Goal: Transaction & Acquisition: Purchase product/service

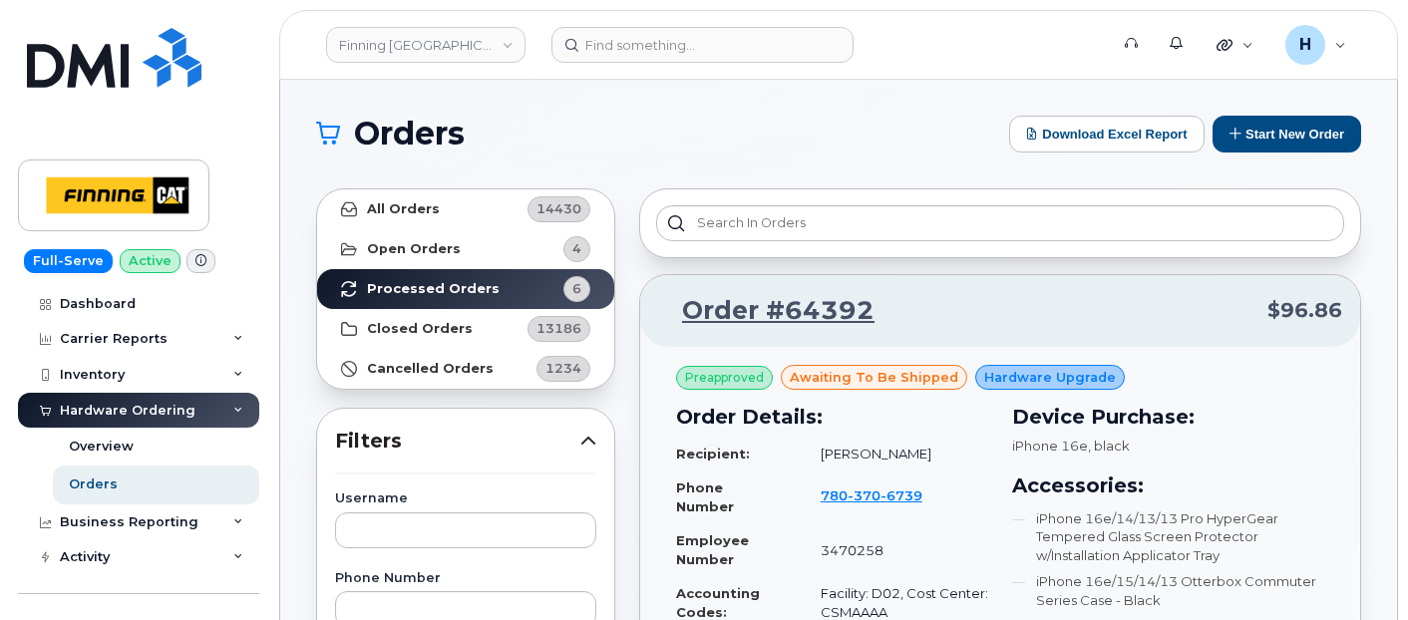
scroll to position [1219, 0]
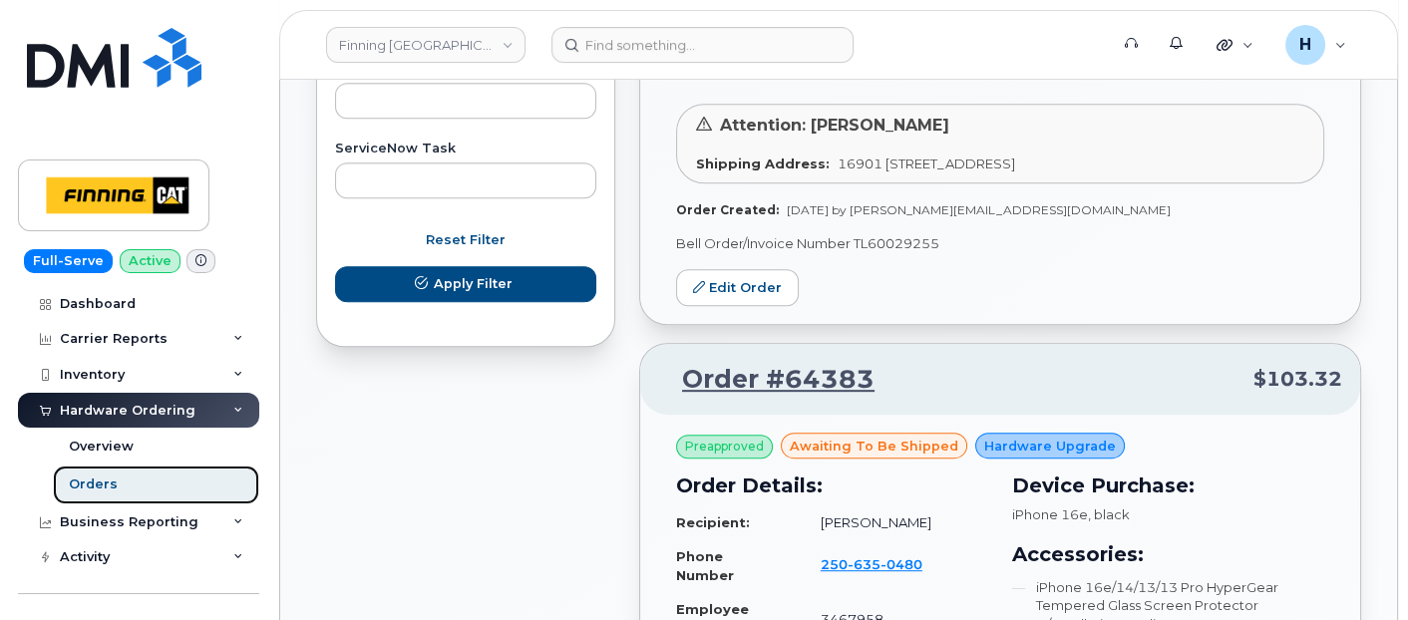
click at [94, 483] on div "Orders" at bounding box center [93, 485] width 49 height 18
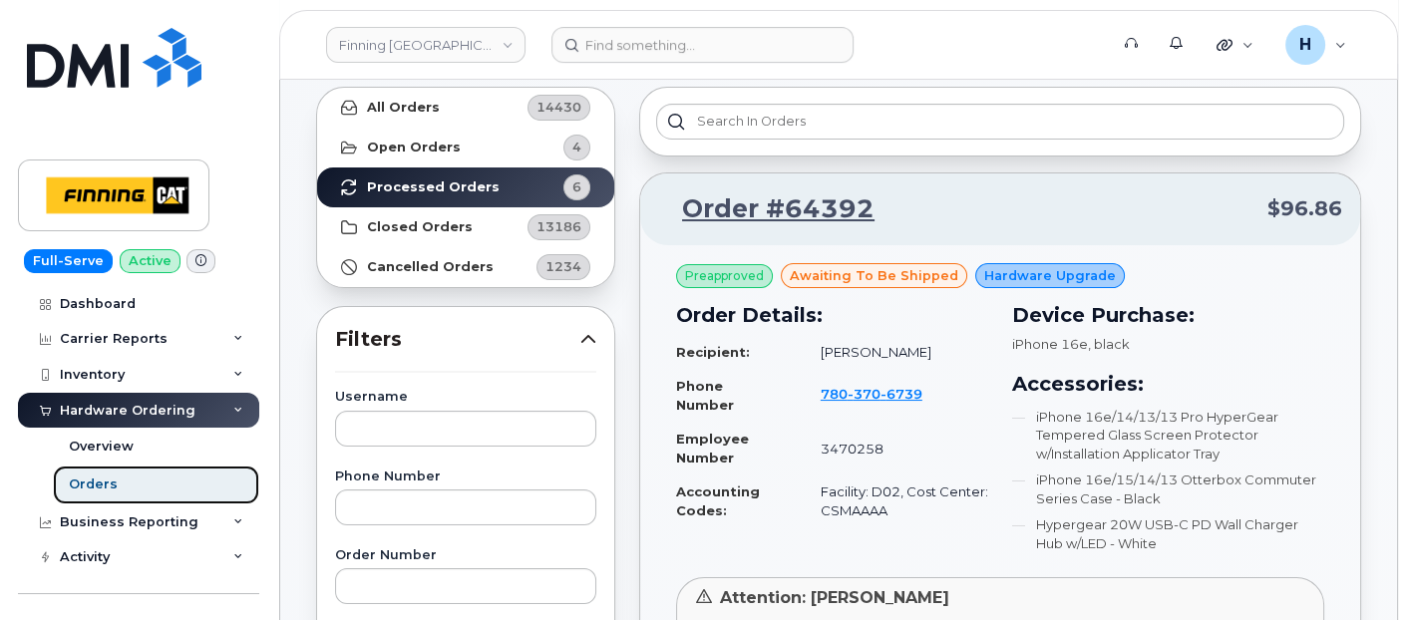
scroll to position [221, 0]
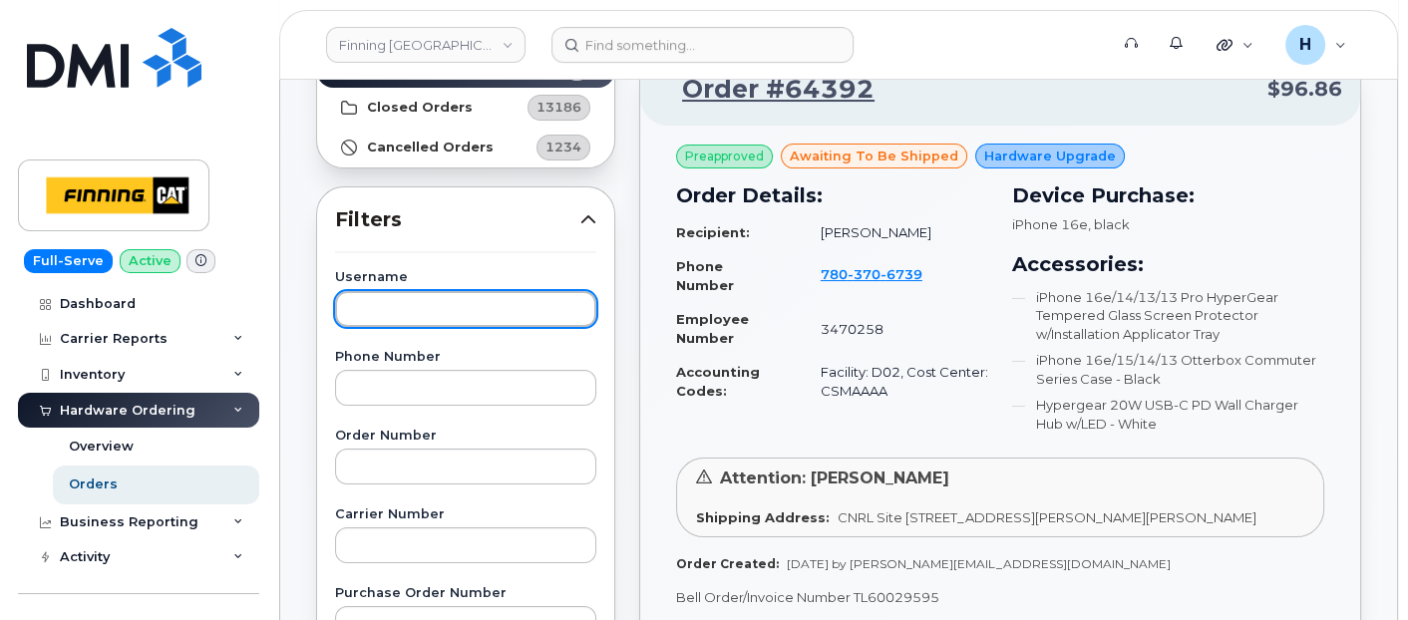
click at [416, 306] on input "text" at bounding box center [465, 309] width 261 height 36
type input "evan"
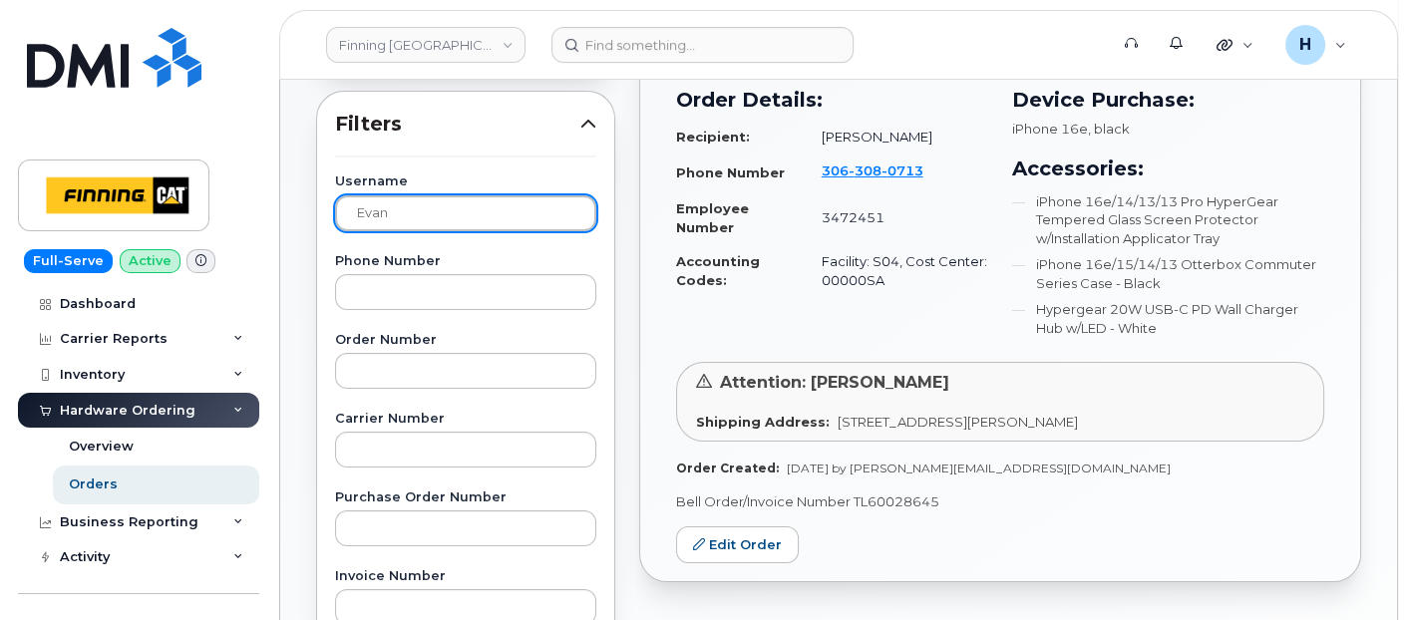
scroll to position [332, 0]
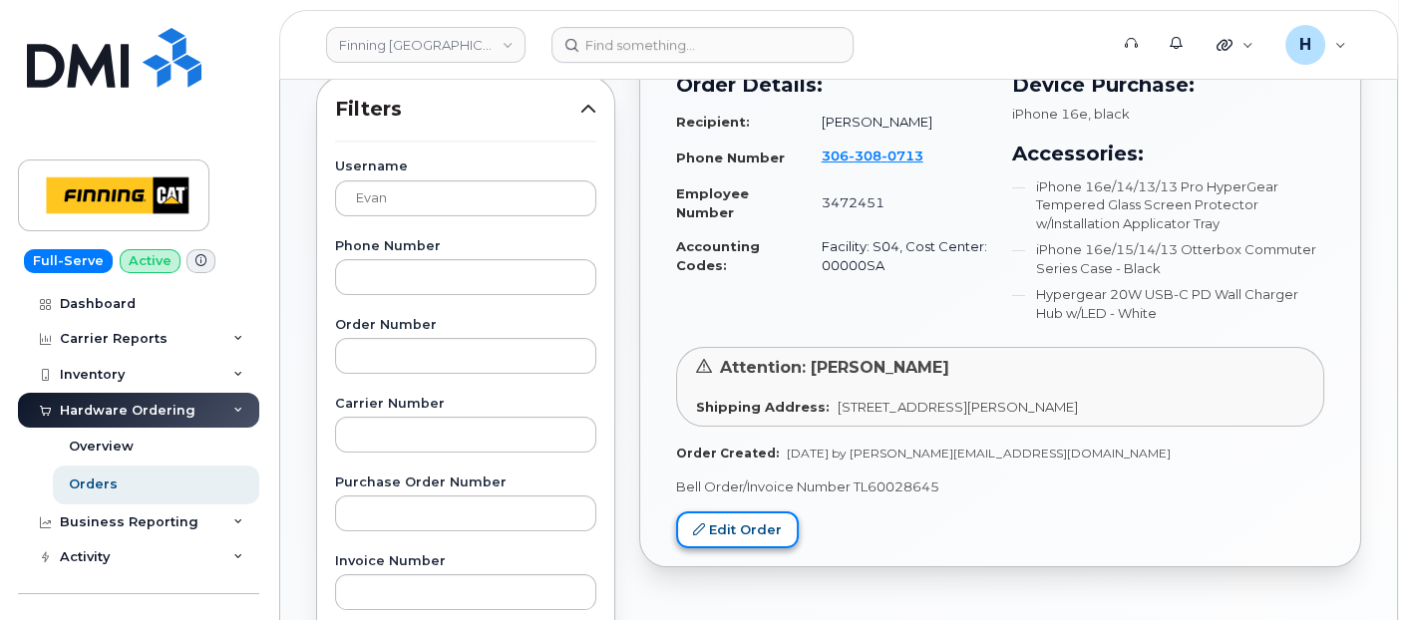
click at [753, 514] on link "Edit Order" at bounding box center [737, 530] width 123 height 37
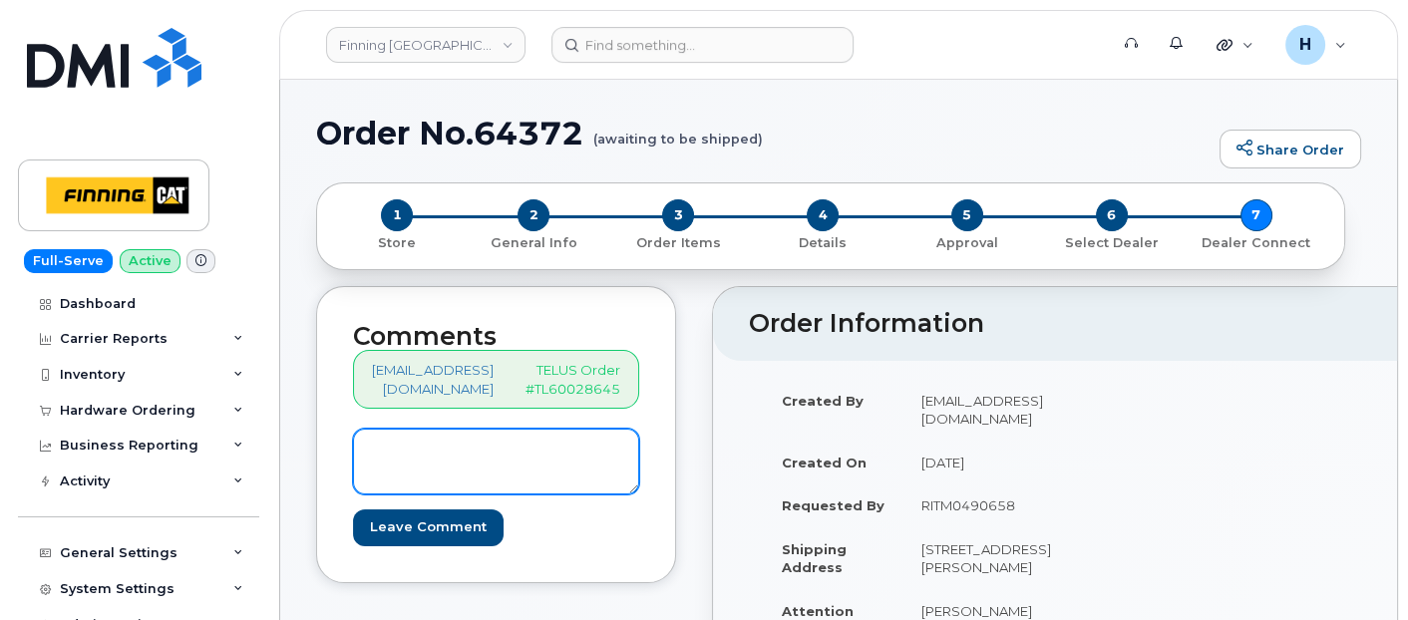
click at [552, 470] on textarea at bounding box center [496, 462] width 286 height 66
paste textarea "S/N: M95MXY4J74 [iPhone 16e (#2108)] IMEI: [TECHNICAL_ID]"
click at [410, 489] on textarea "S/N: M95MXY4J74 [iPhone 16e (#2108)] IMEI: [TECHNICAL_ID]" at bounding box center [496, 462] width 286 height 66
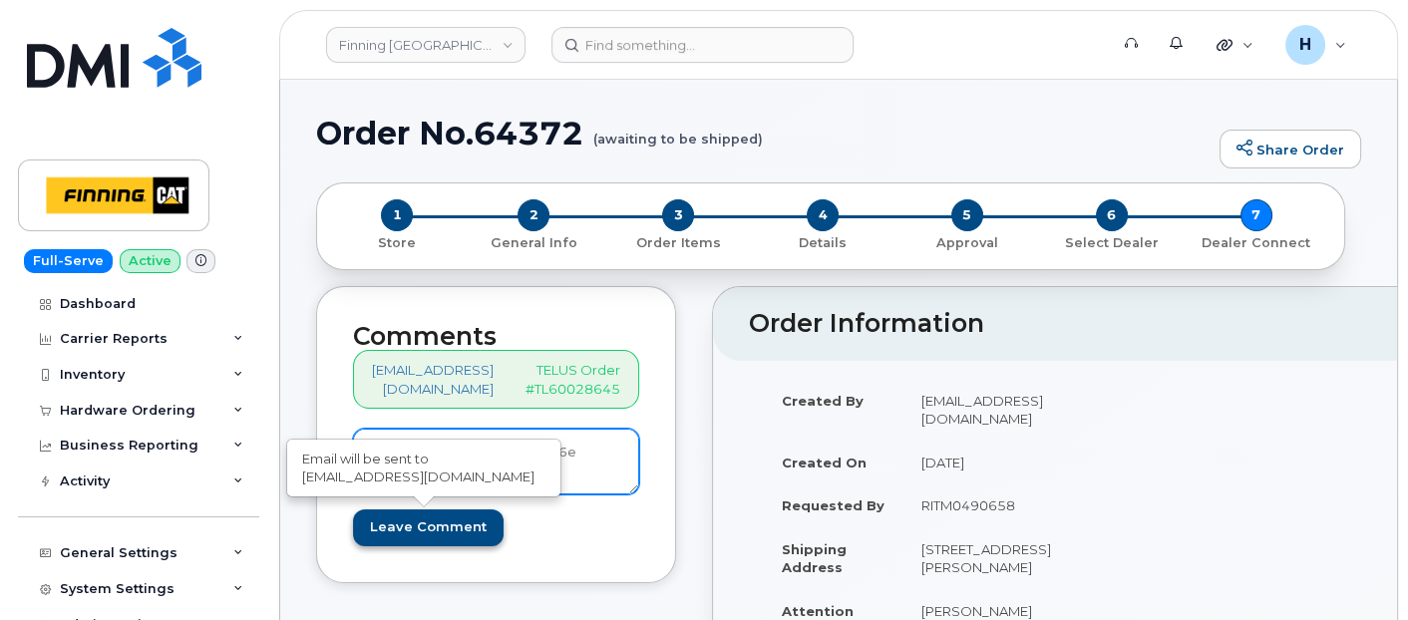
type textarea "S/N: M95MXY4J74 [iPhone 16e (#2108)] IMEI: [TECHNICAL_ID]"
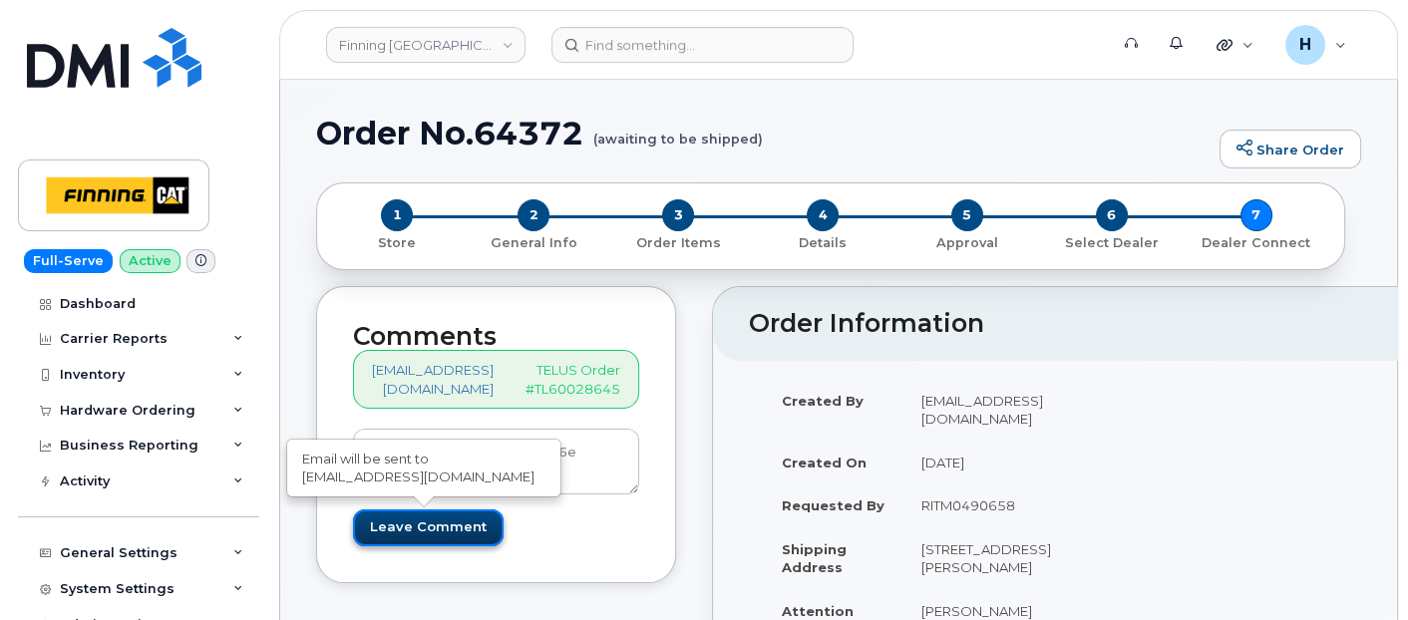
click at [409, 518] on input "Leave Comment" at bounding box center [428, 528] width 151 height 37
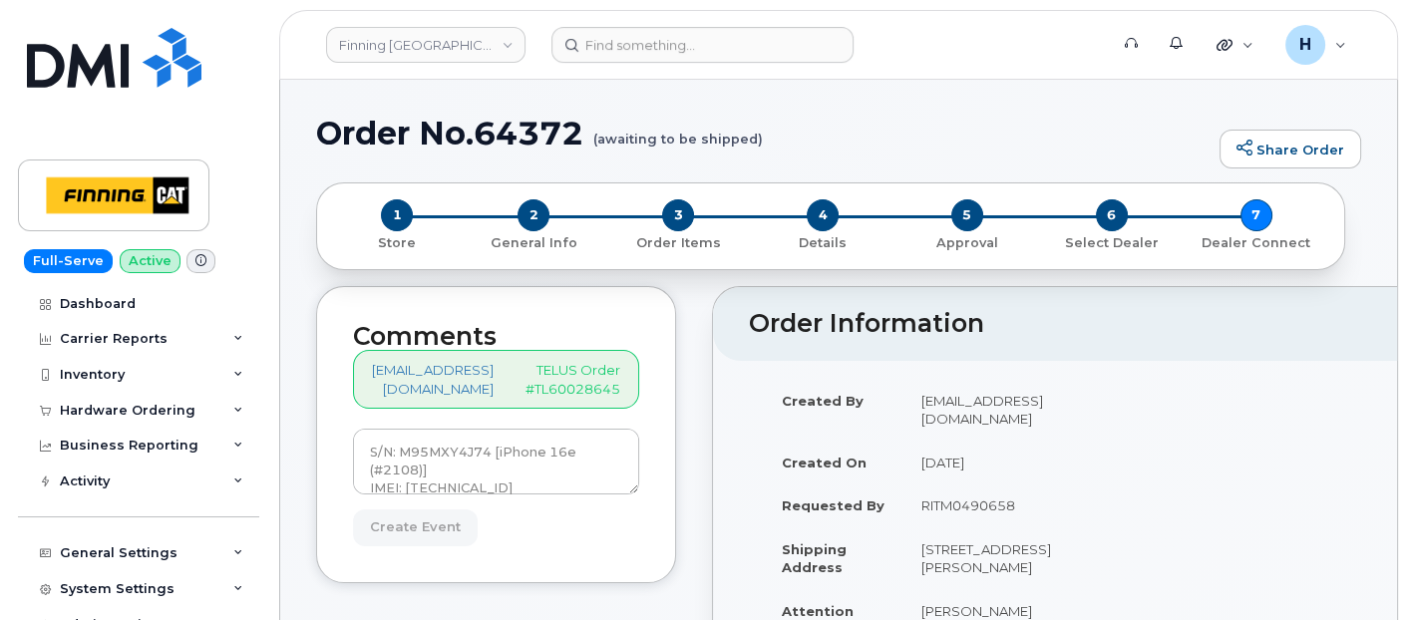
type input "Create Event"
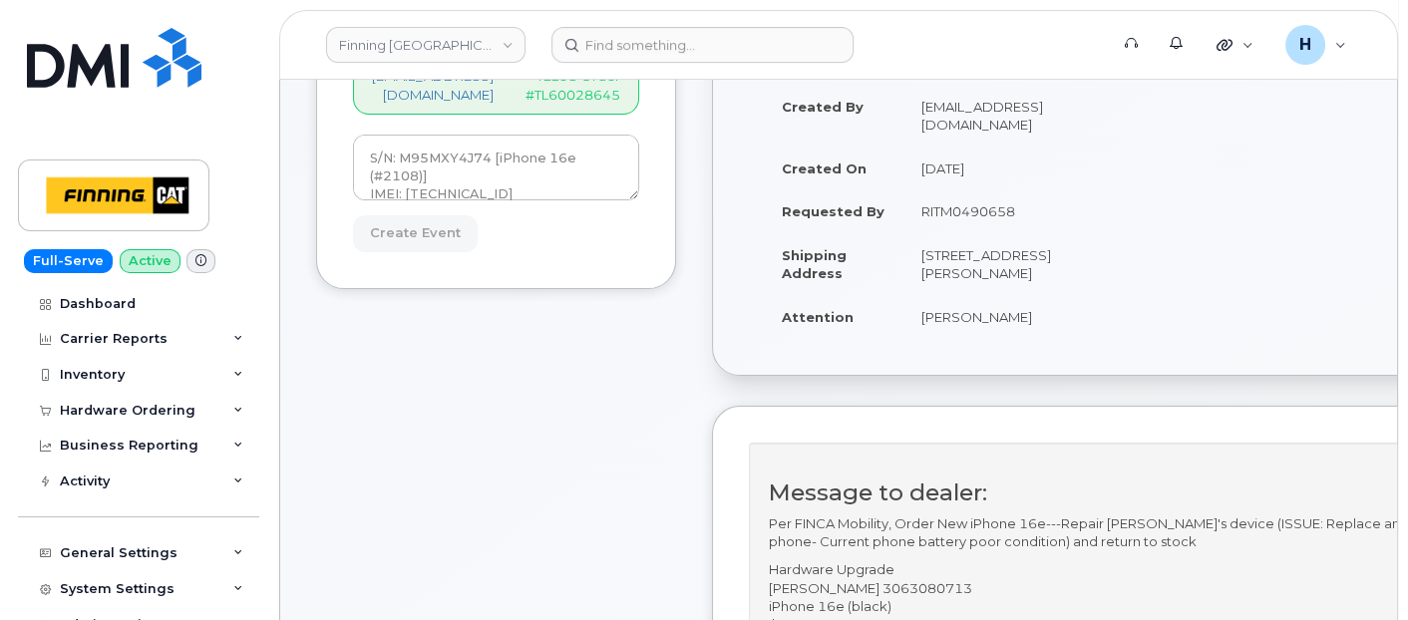
scroll to position [443, 0]
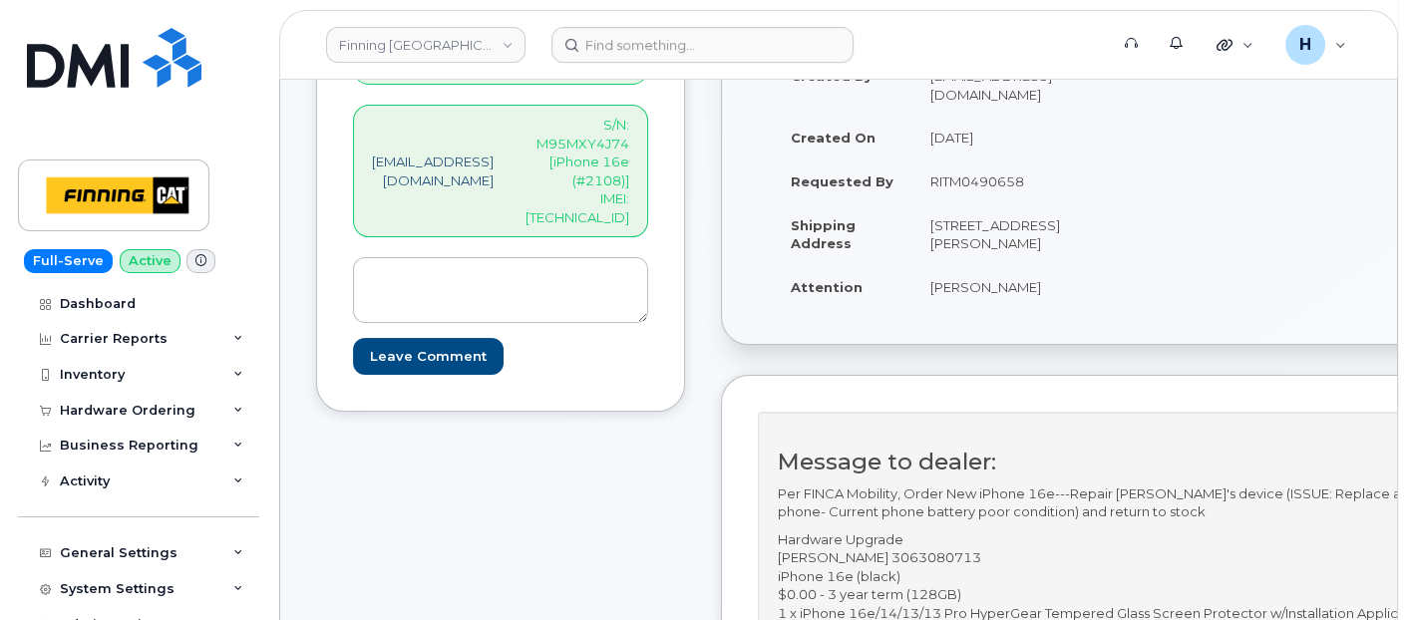
scroll to position [221, 0]
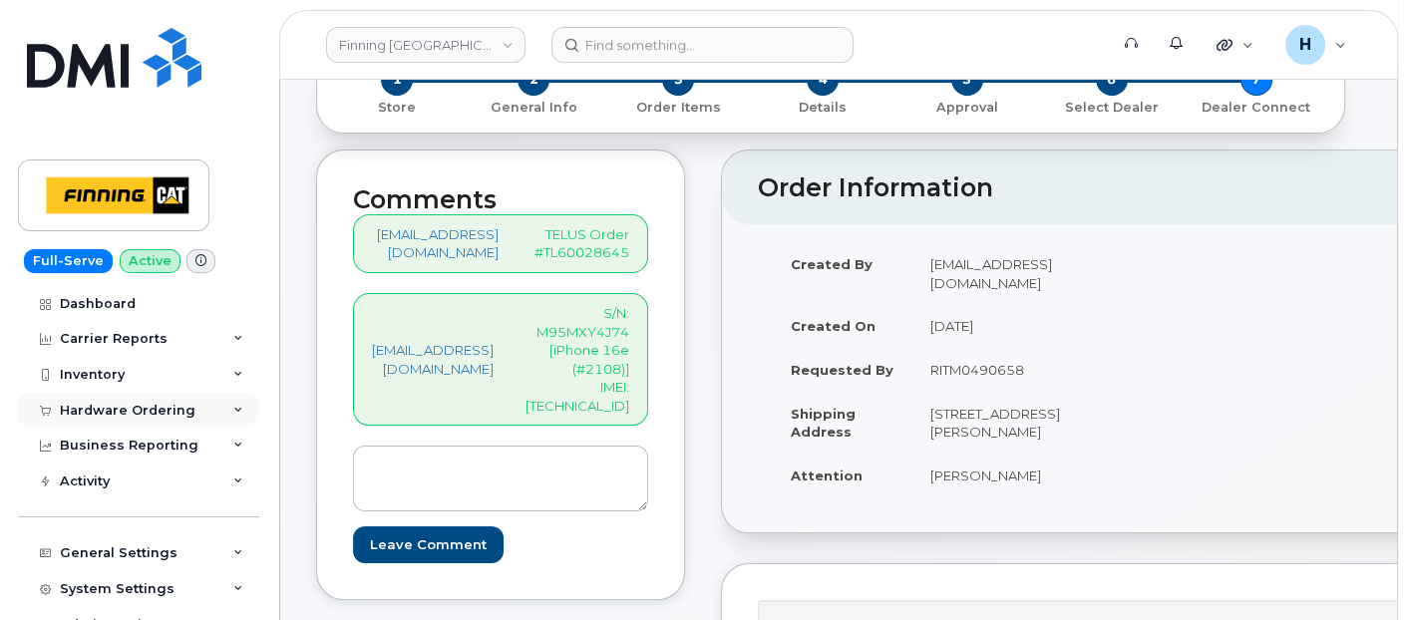
click at [162, 419] on div "Hardware Ordering" at bounding box center [138, 411] width 241 height 36
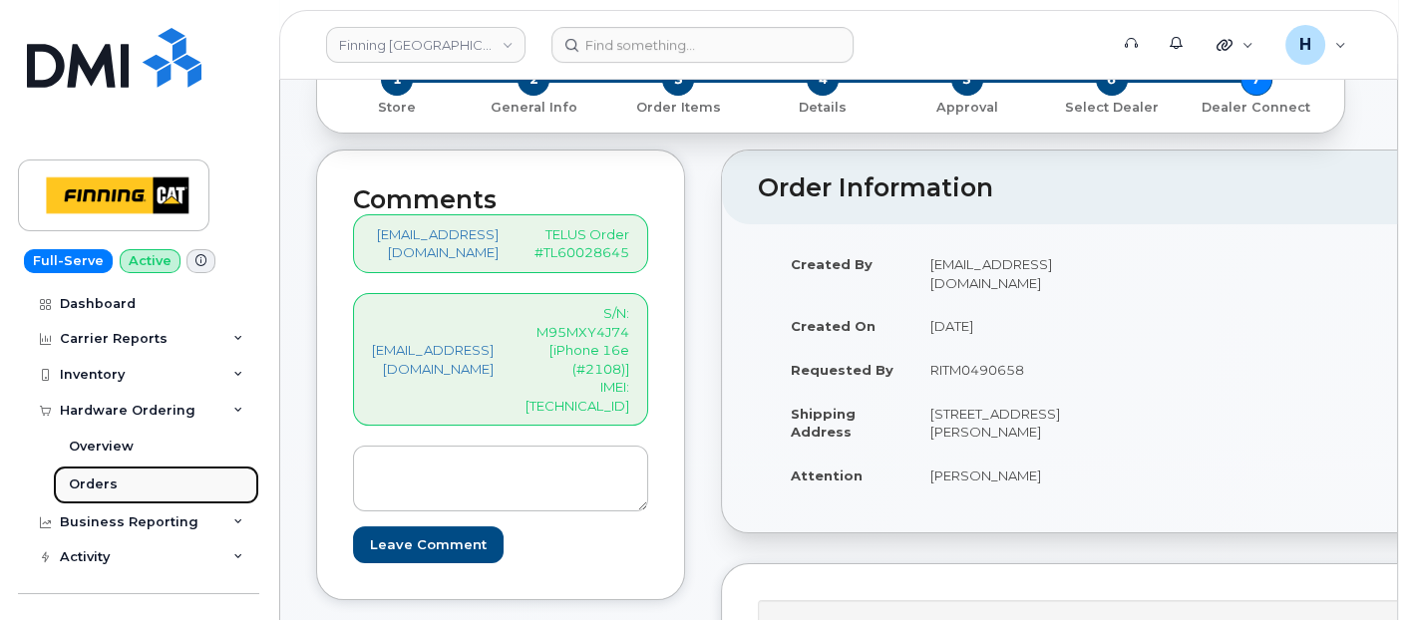
click at [145, 484] on link "Orders" at bounding box center [156, 485] width 206 height 38
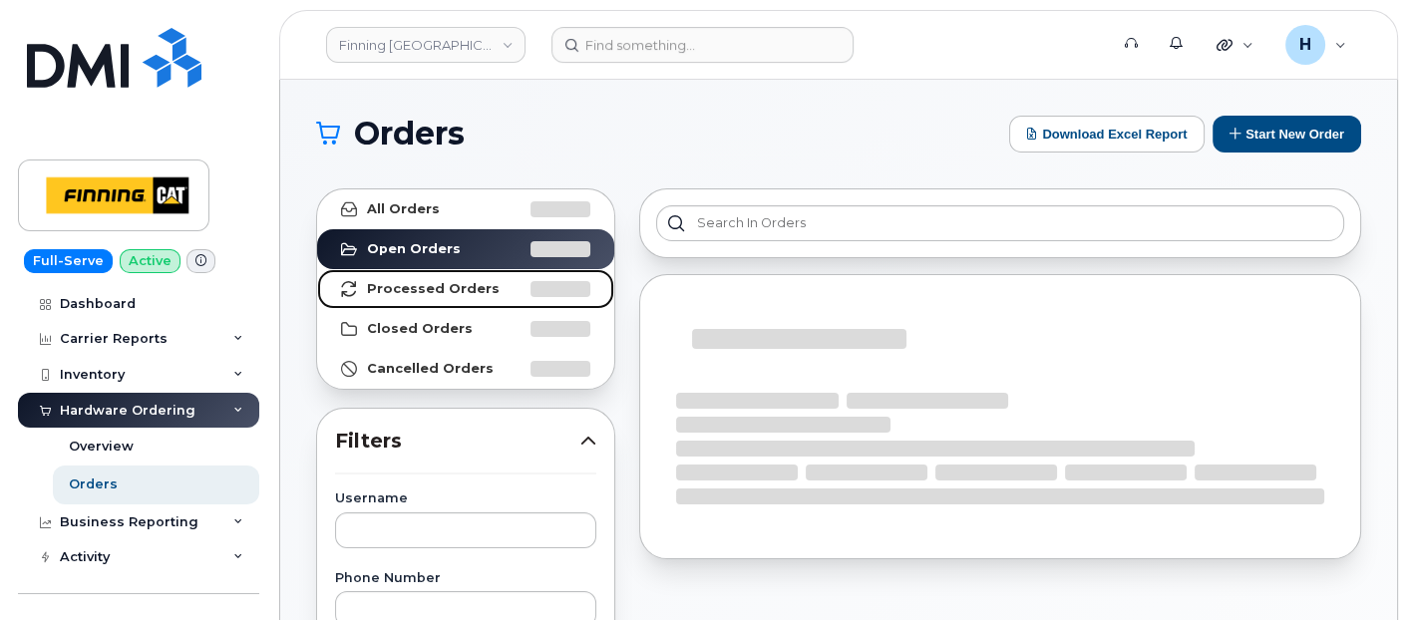
click at [460, 284] on strong "Processed Orders" at bounding box center [433, 289] width 133 height 16
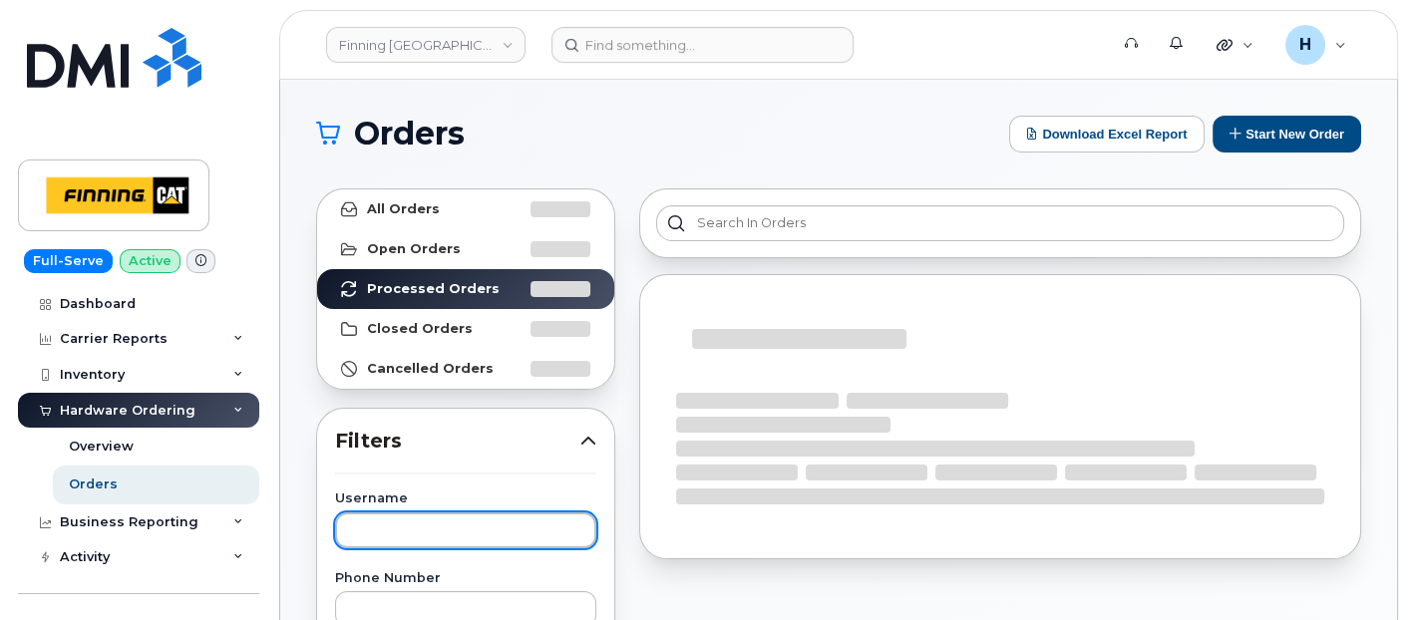
click at [387, 527] on input "text" at bounding box center [465, 531] width 261 height 36
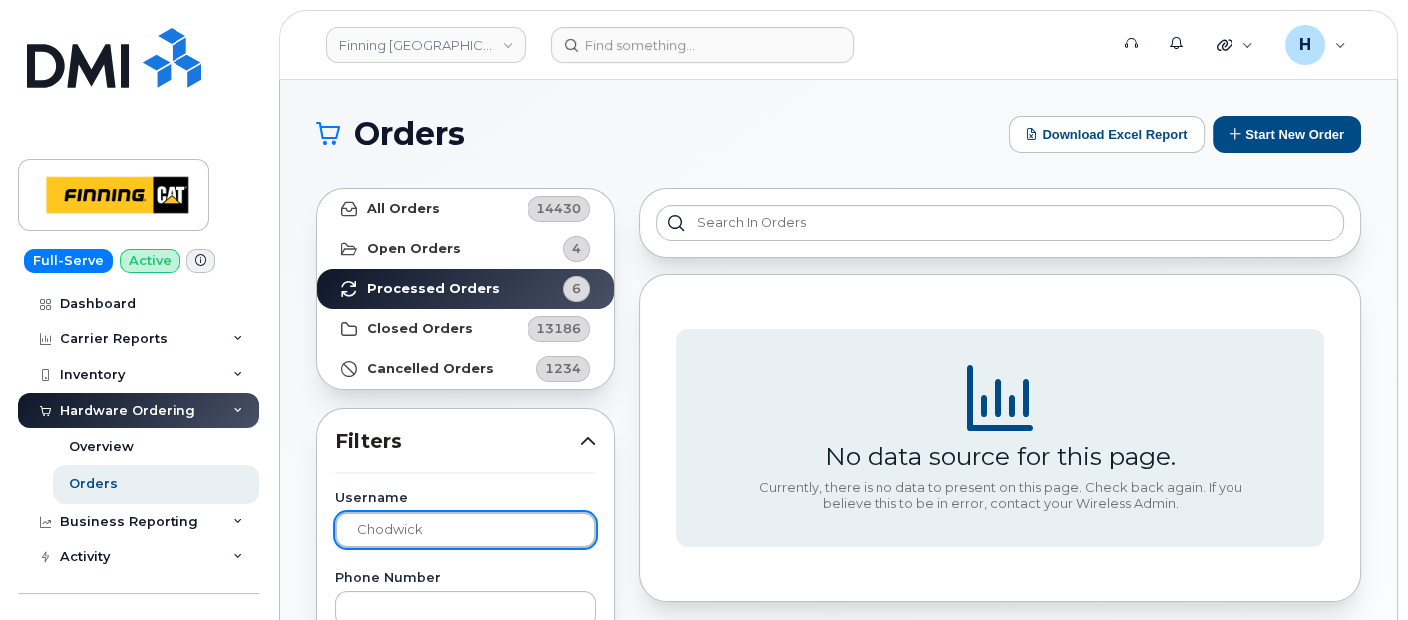
click at [396, 535] on input "chodwick" at bounding box center [465, 531] width 261 height 36
click at [430, 544] on input "chodvick" at bounding box center [465, 531] width 261 height 36
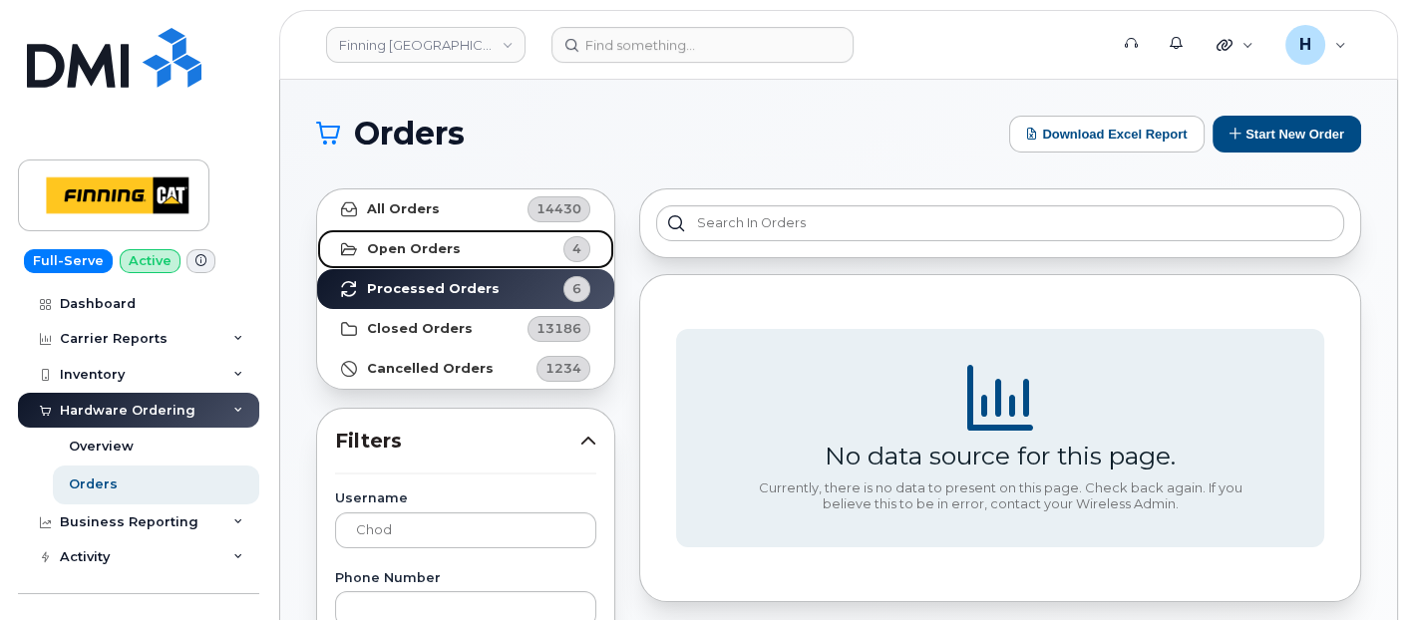
click at [504, 259] on link "Open Orders 4" at bounding box center [465, 249] width 297 height 40
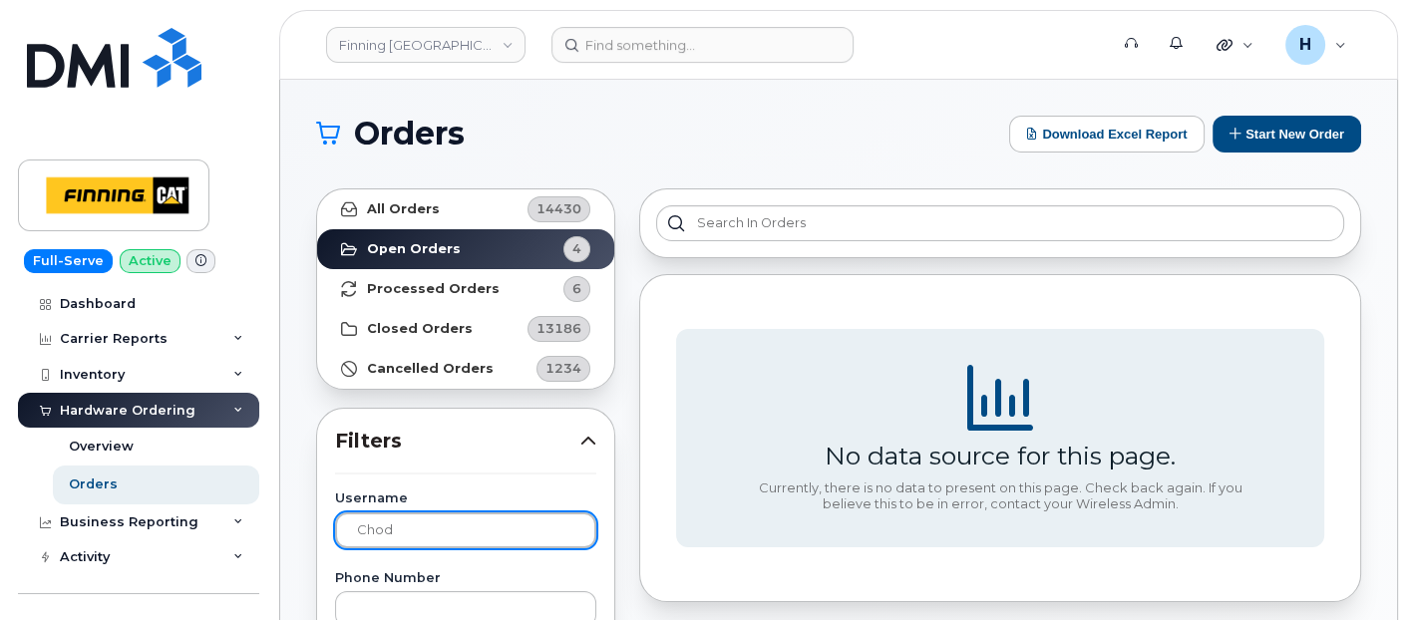
click at [376, 532] on input "chod" at bounding box center [465, 531] width 261 height 36
type input "chad"
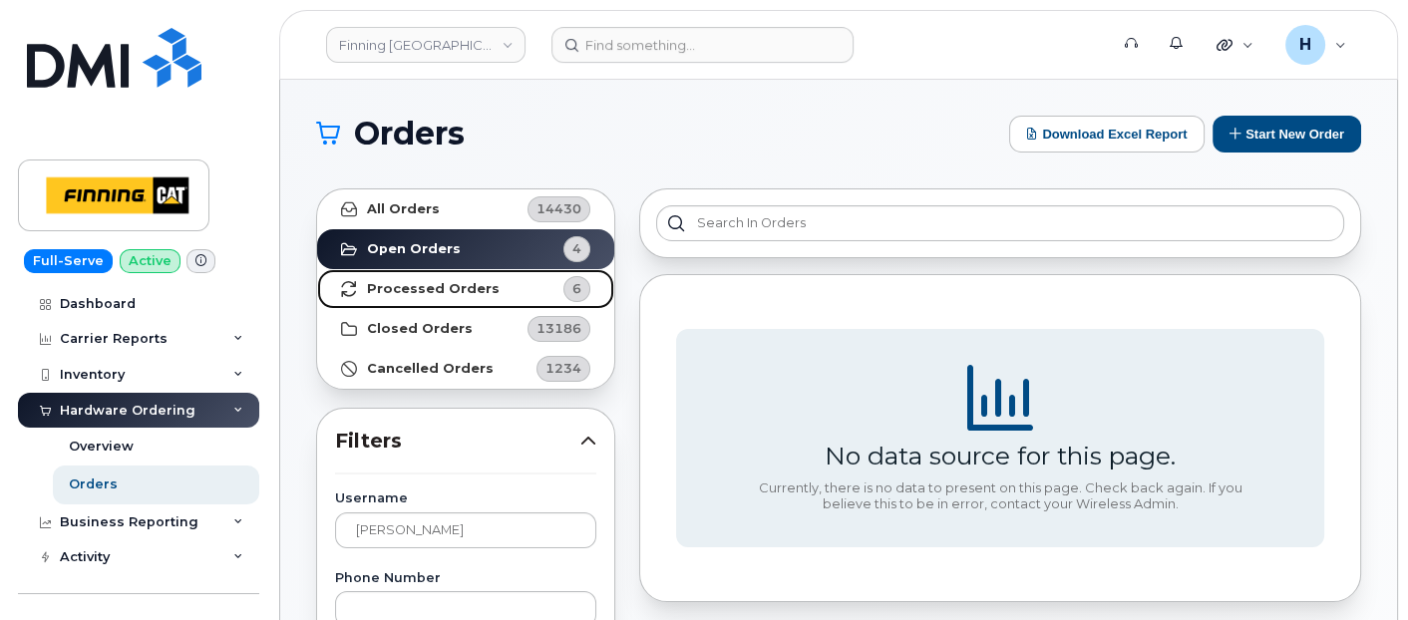
click at [485, 280] on link "Processed Orders 6" at bounding box center [465, 289] width 297 height 40
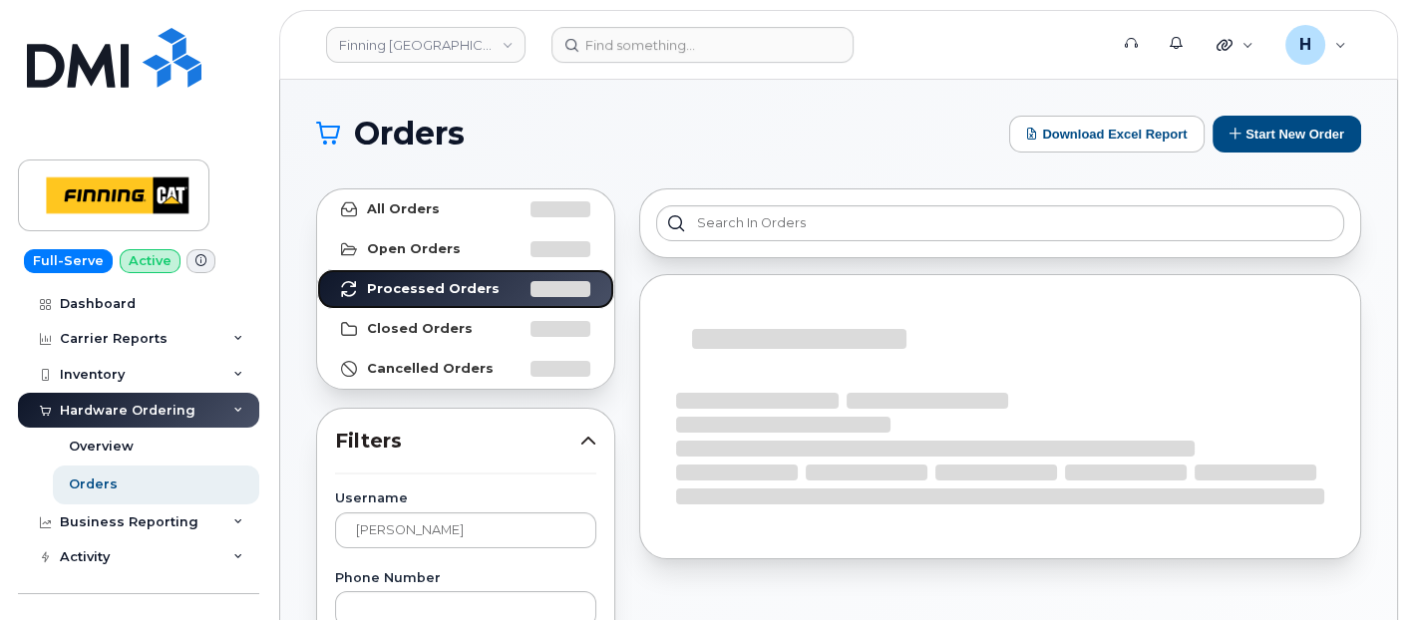
click at [485, 280] on link "Processed Orders" at bounding box center [465, 289] width 297 height 40
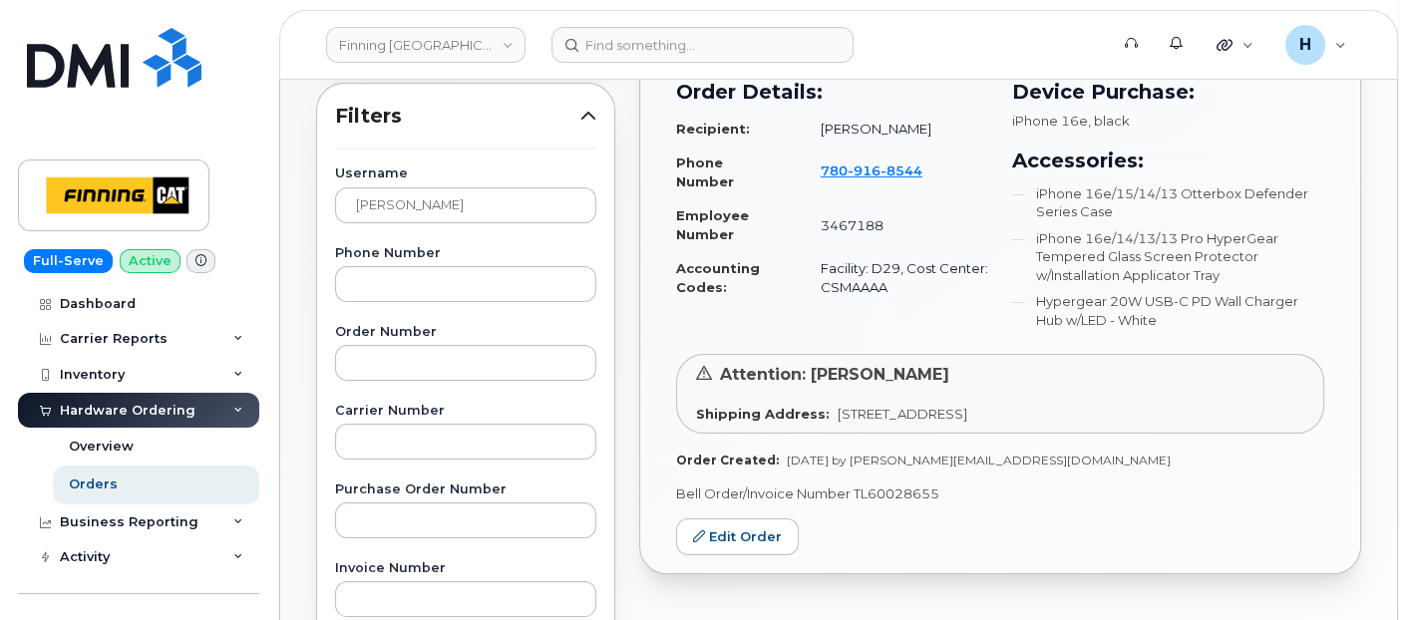
scroll to position [332, 0]
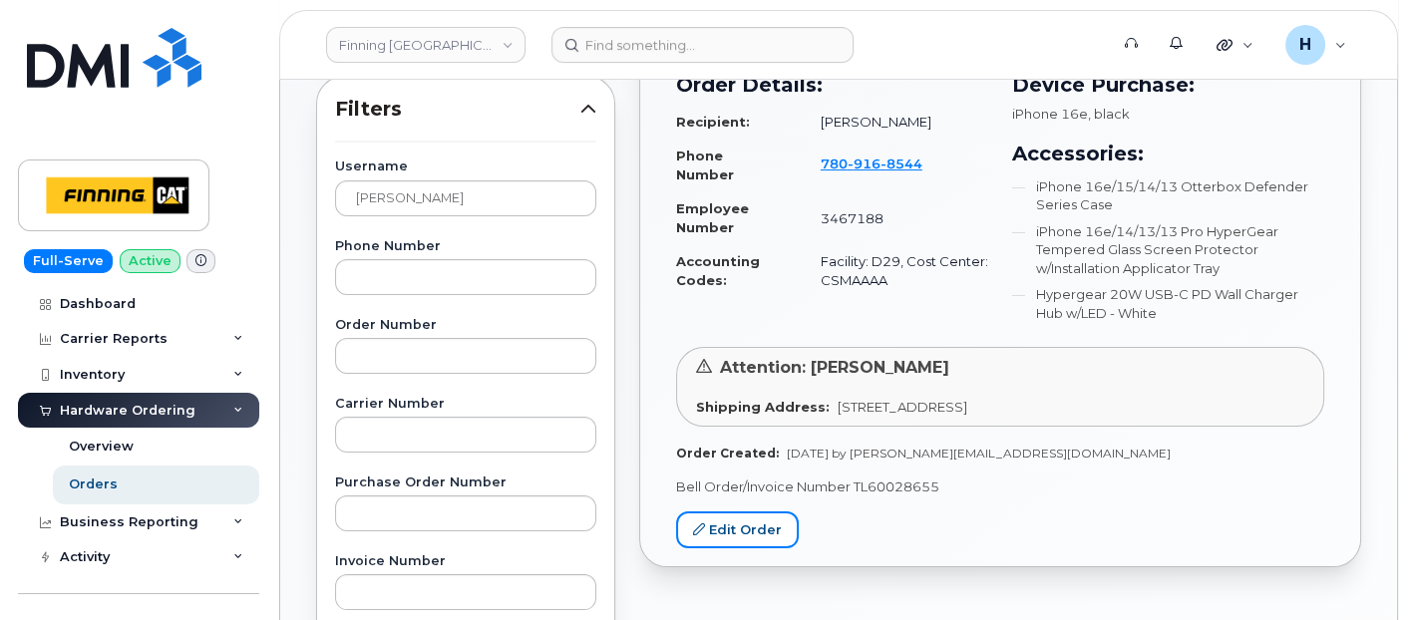
click at [736, 529] on link "Edit Order" at bounding box center [737, 530] width 123 height 37
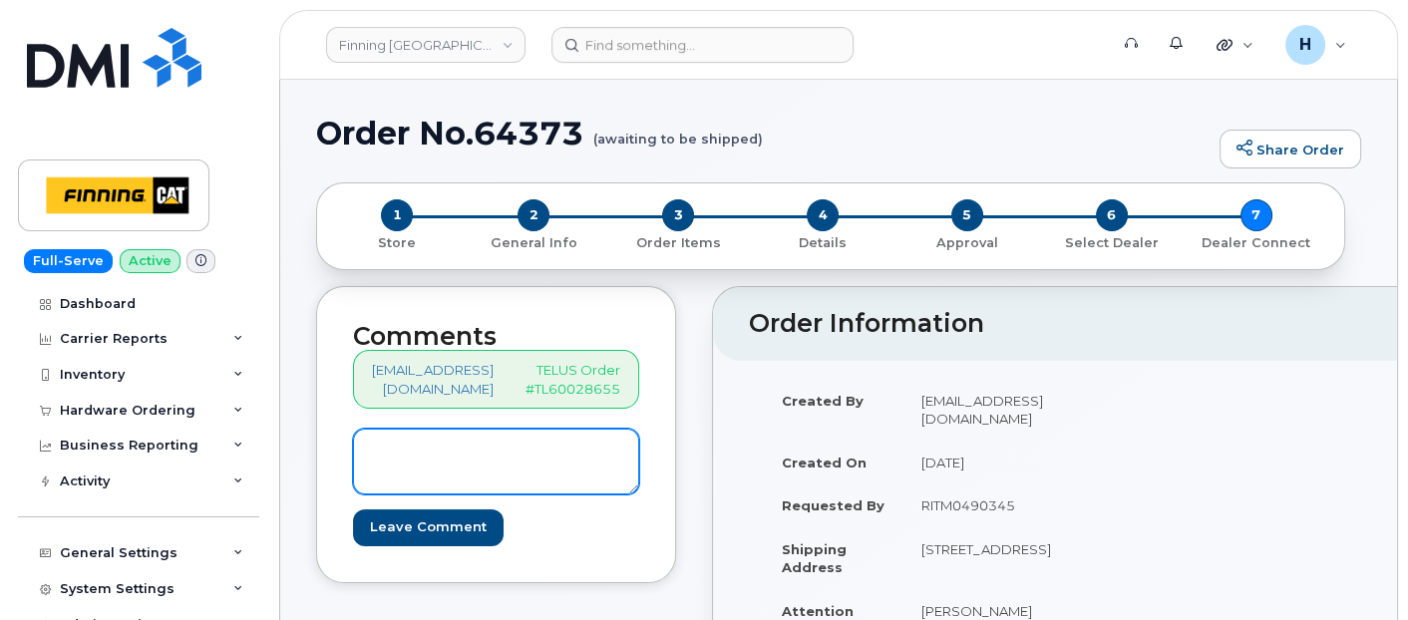
click at [509, 474] on textarea at bounding box center [496, 462] width 286 height 66
paste textarea "S/N: MH657RQ274 [i[Phone 16e (#2111)] IMEI: 354216330568597"
type textarea "S/N: MH657RQ274 [i[Phone 16e (#2111)] IMEI: 354216330568597"
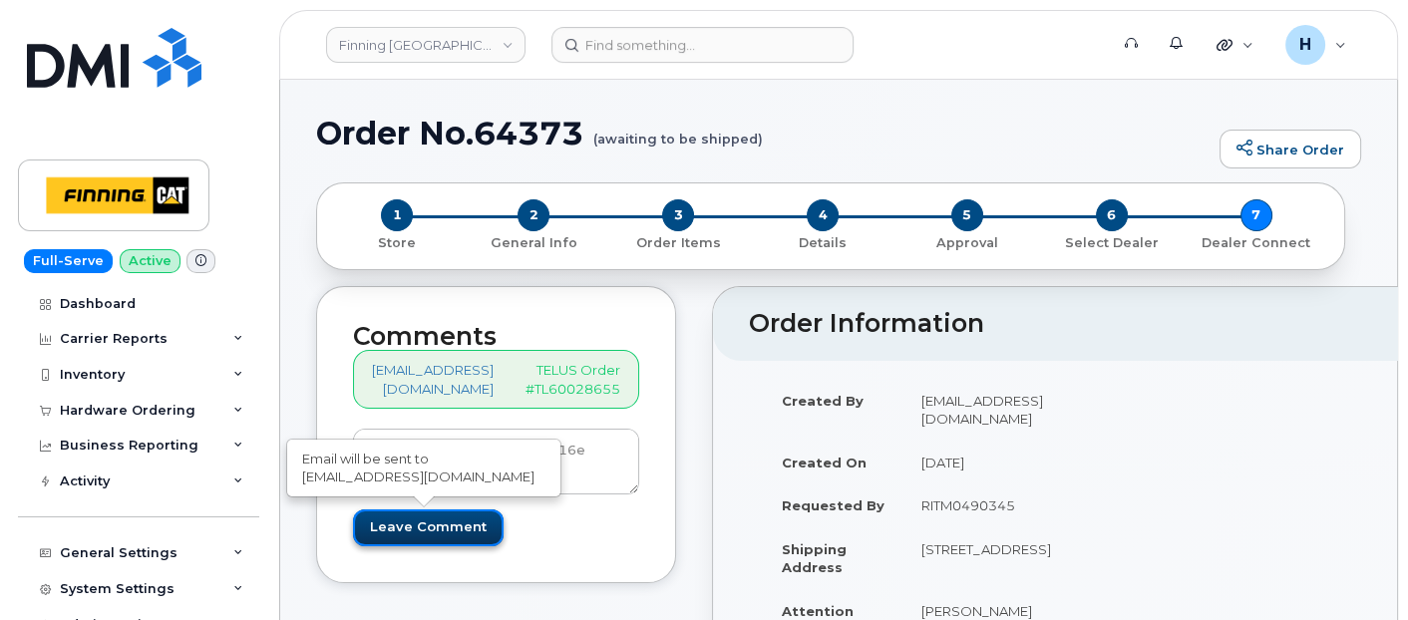
click at [464, 533] on input "Leave Comment" at bounding box center [428, 528] width 151 height 37
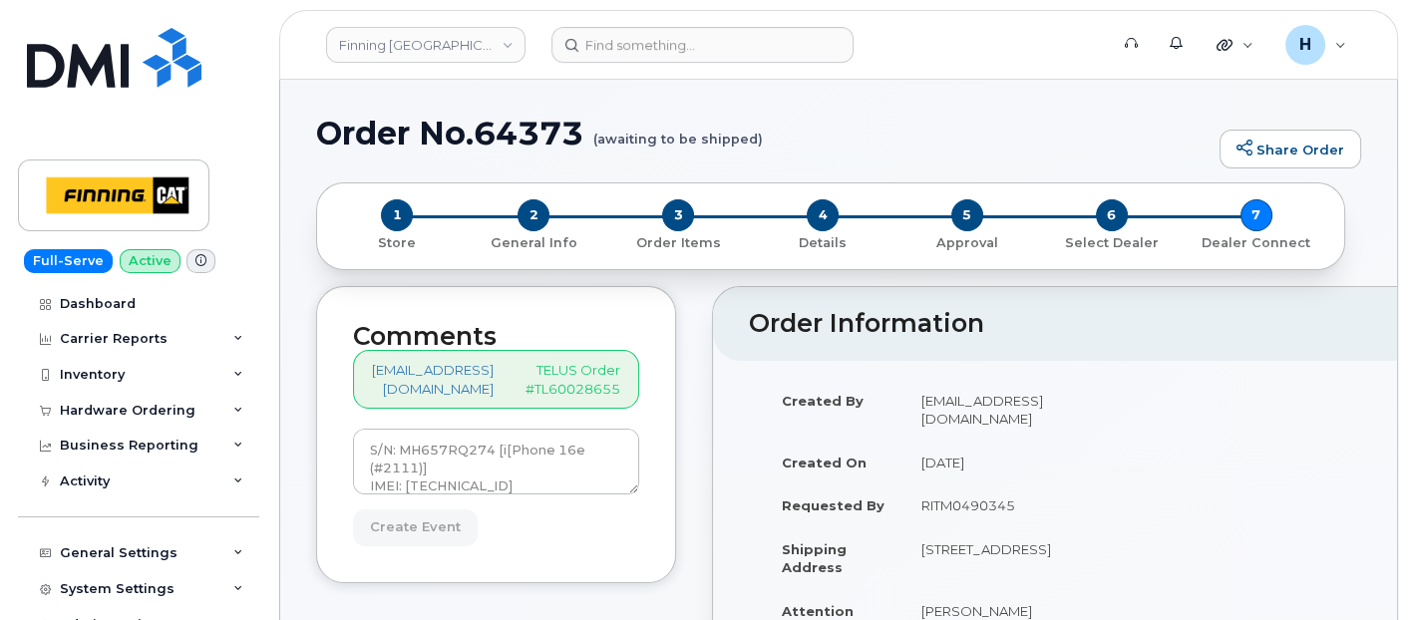
type input "Create Event"
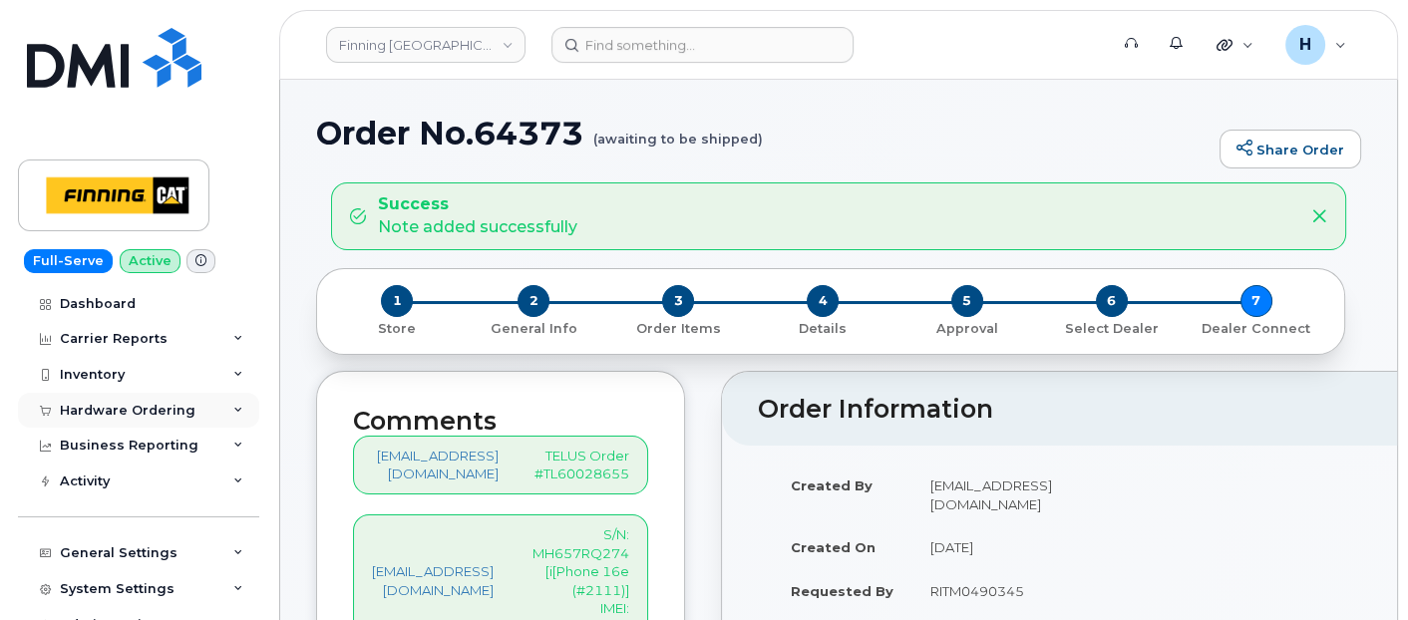
click at [142, 413] on div "Hardware Ordering" at bounding box center [128, 411] width 136 height 16
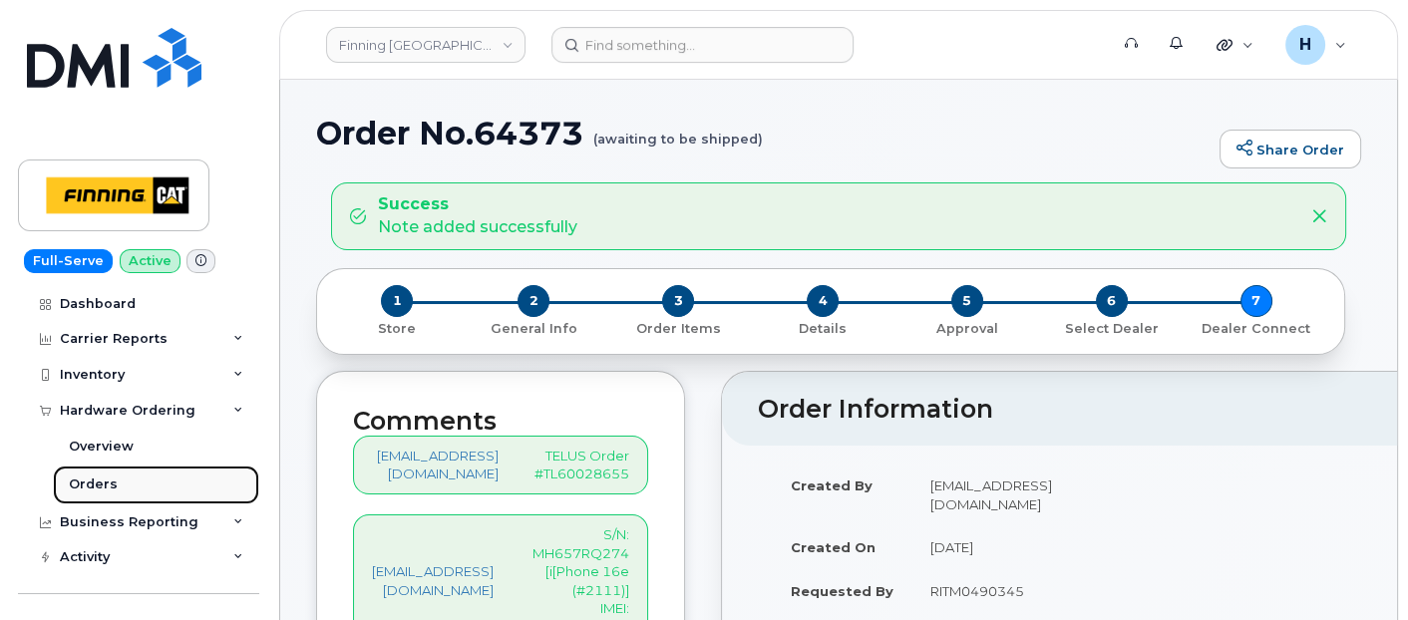
click at [127, 487] on link "Orders" at bounding box center [156, 485] width 206 height 38
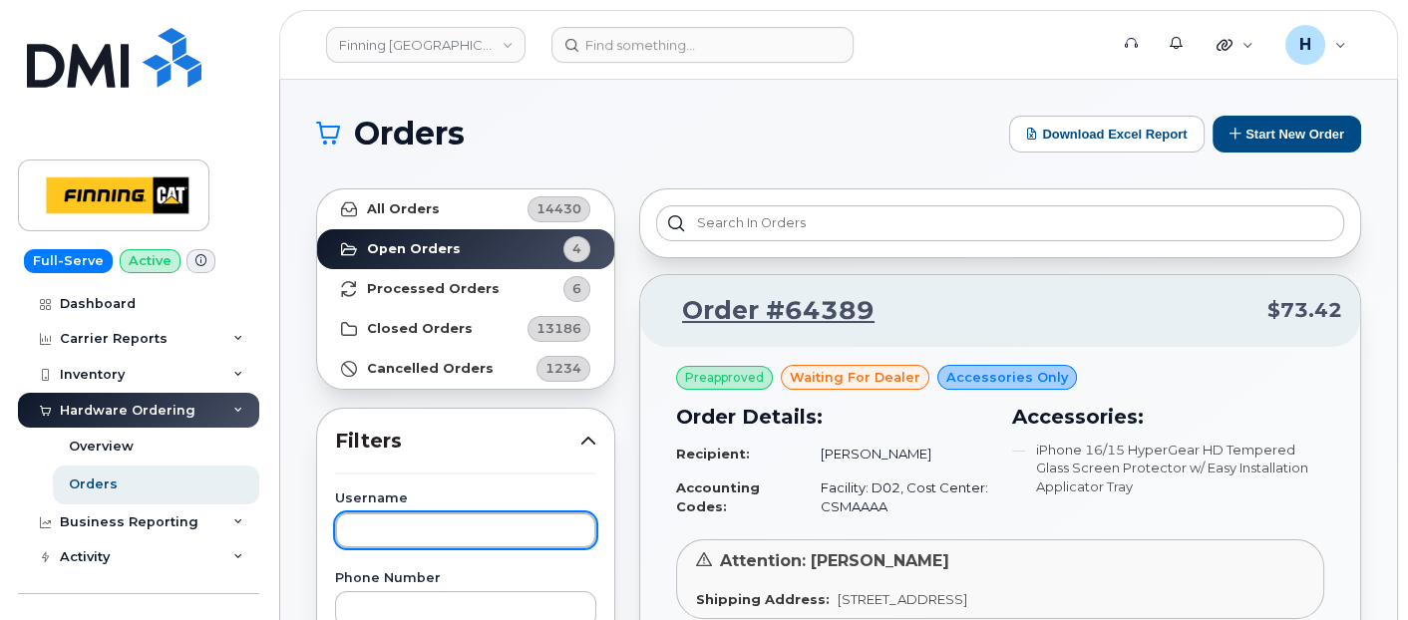
click at [446, 524] on input "text" at bounding box center [465, 531] width 261 height 36
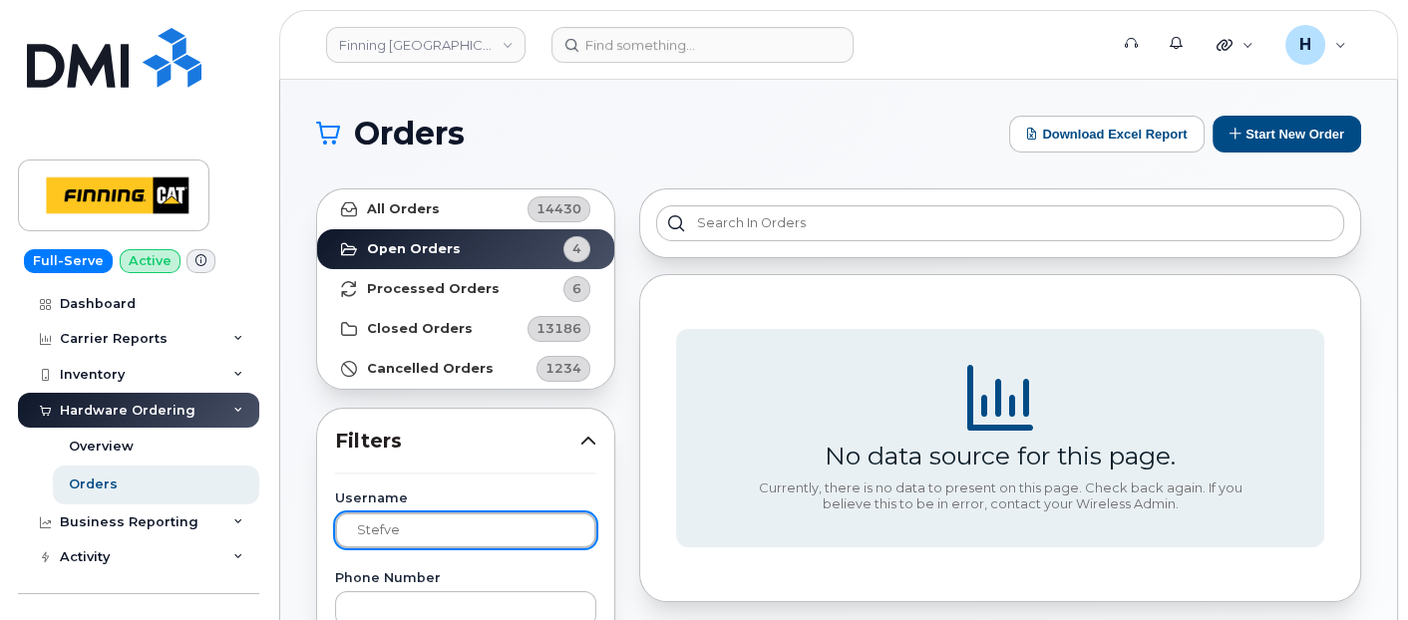
click at [381, 538] on input "stefve" at bounding box center [465, 531] width 261 height 36
type input "[PERSON_NAME]"
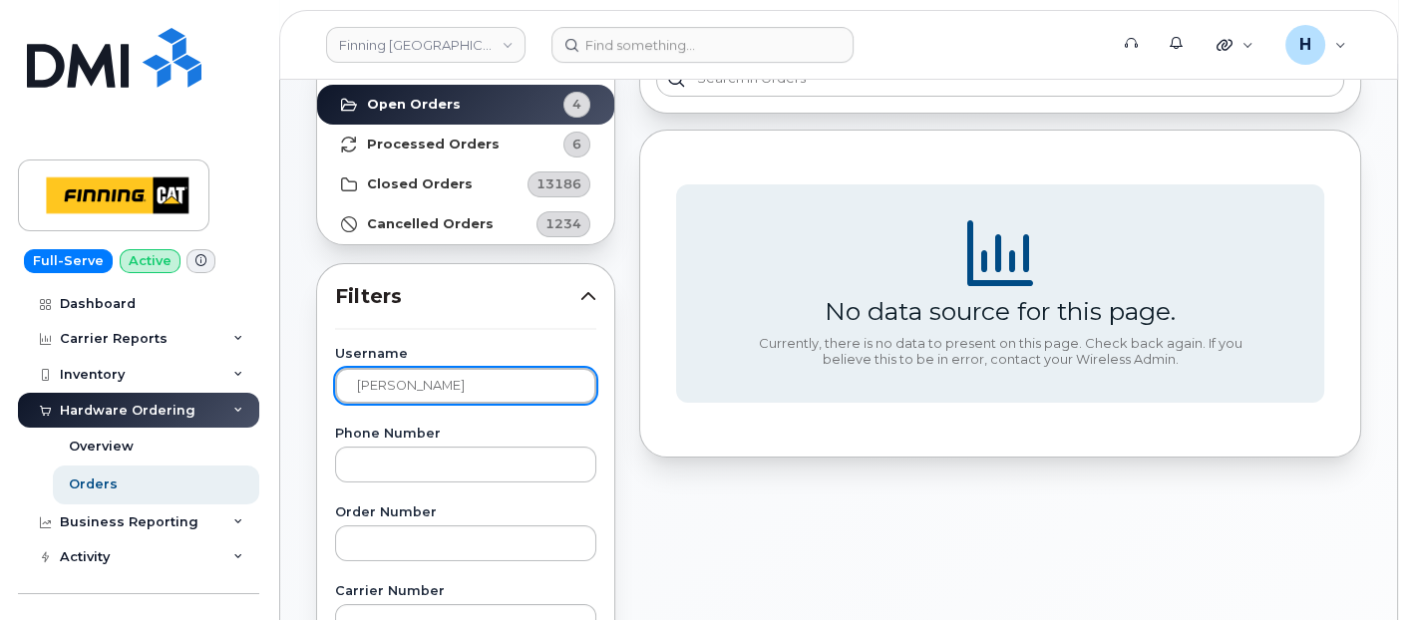
scroll to position [111, 0]
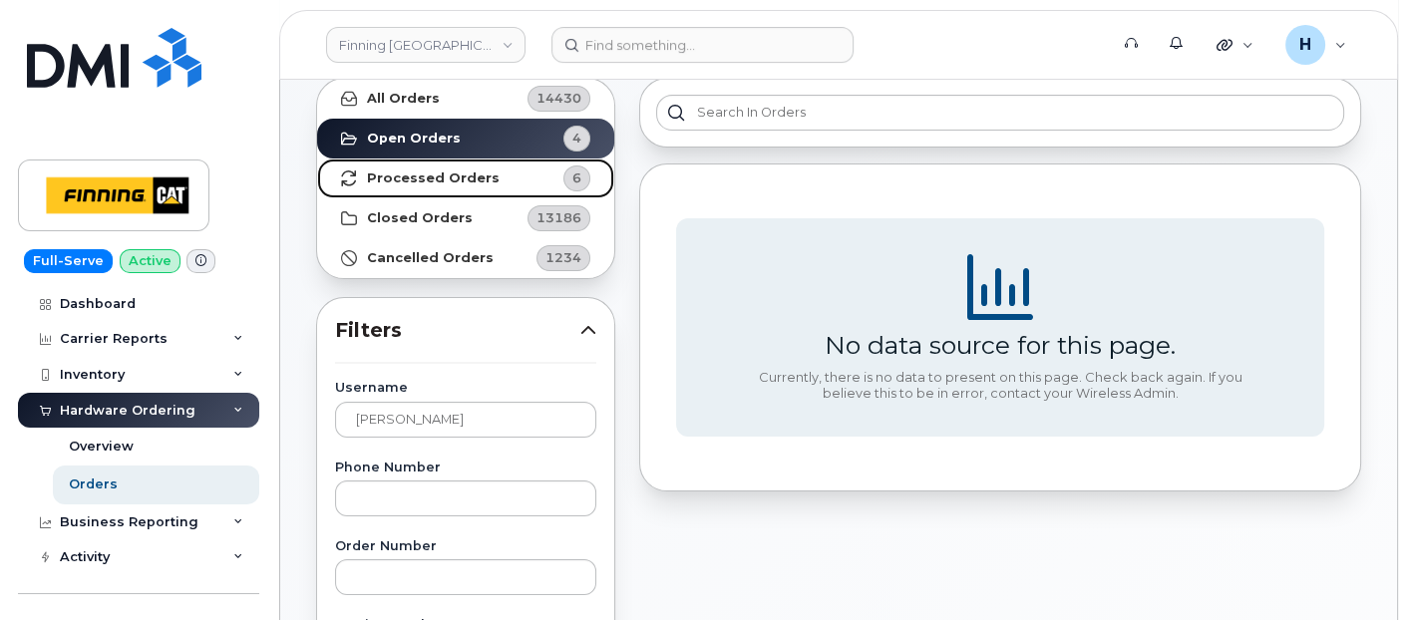
click at [504, 181] on link "Processed Orders 6" at bounding box center [465, 179] width 297 height 40
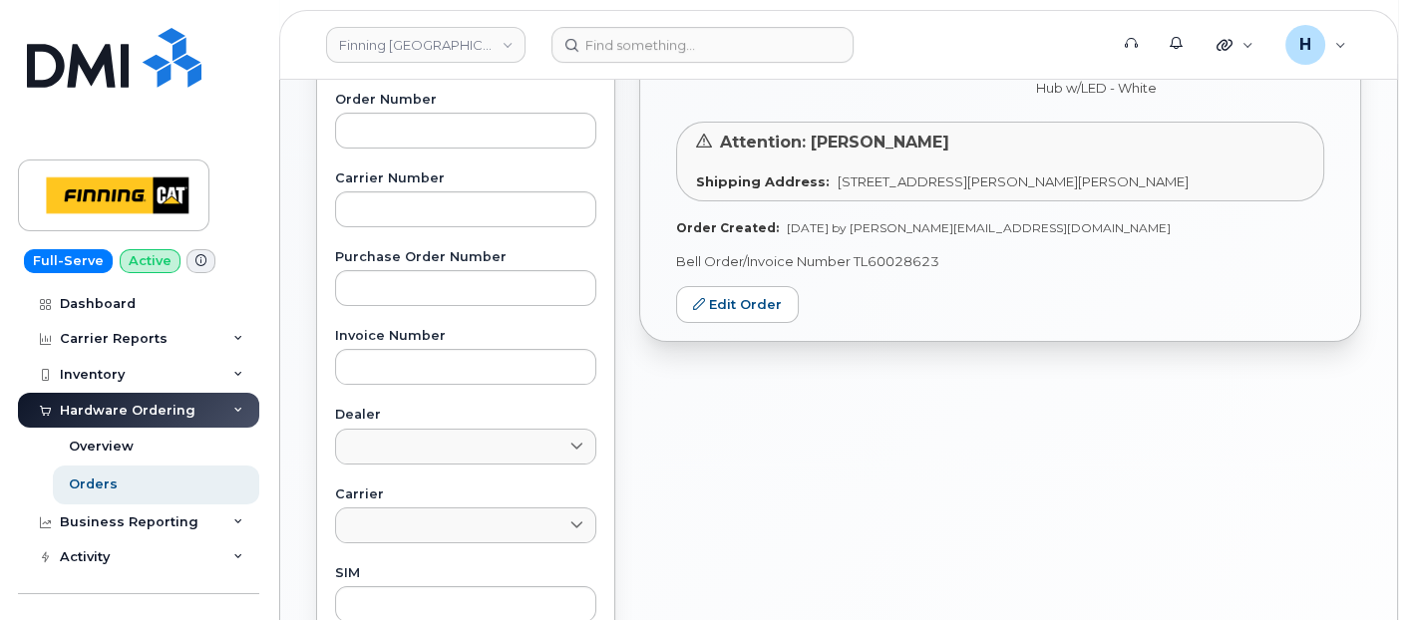
scroll to position [664, 0]
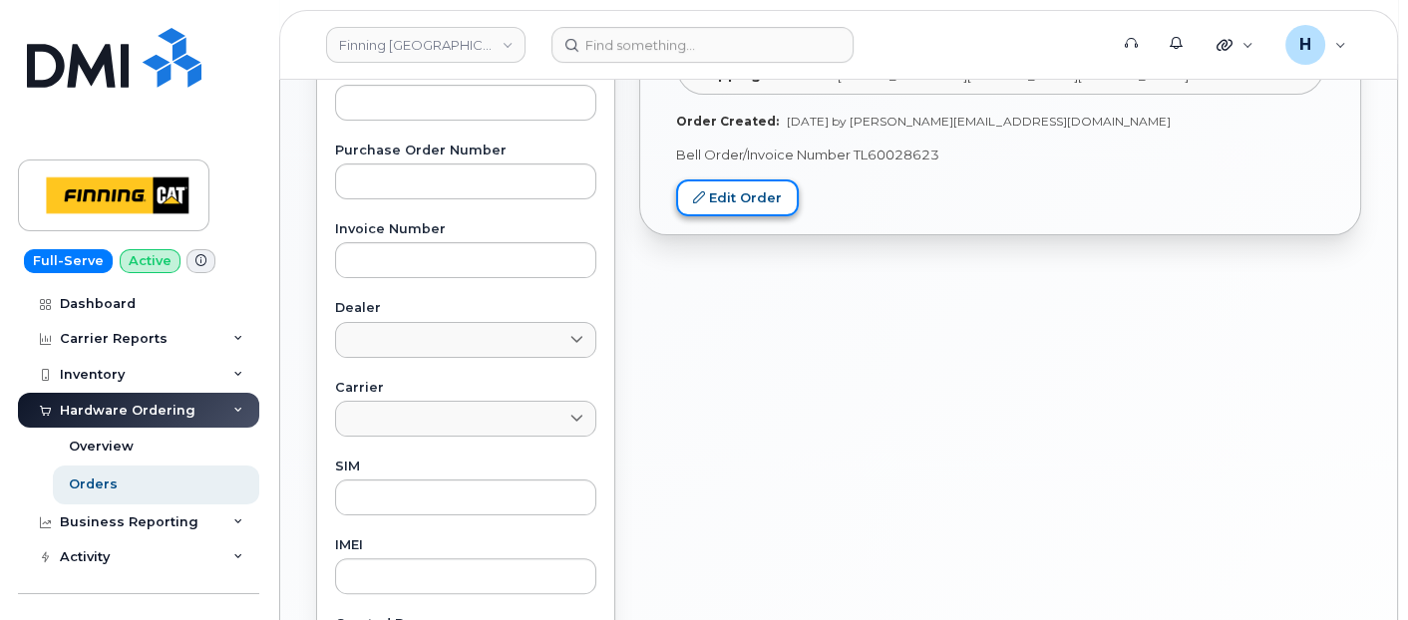
click at [730, 193] on link "Edit Order" at bounding box center [737, 197] width 123 height 37
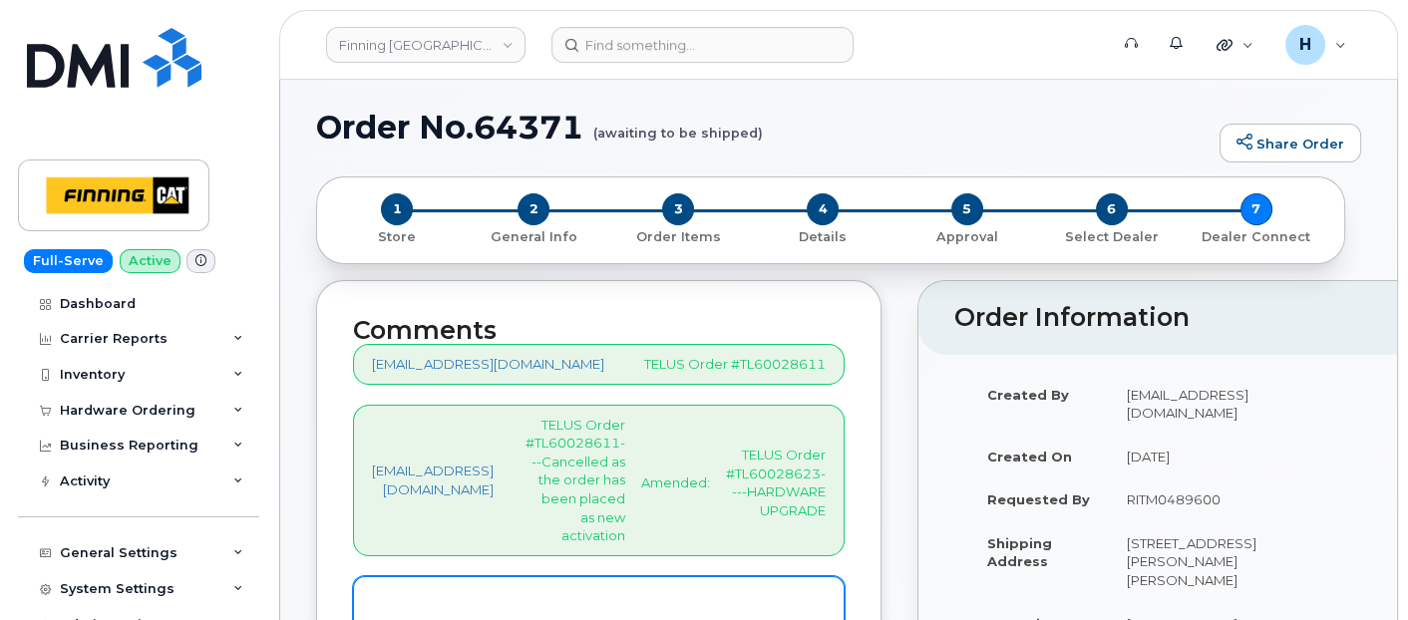
scroll to position [221, 0]
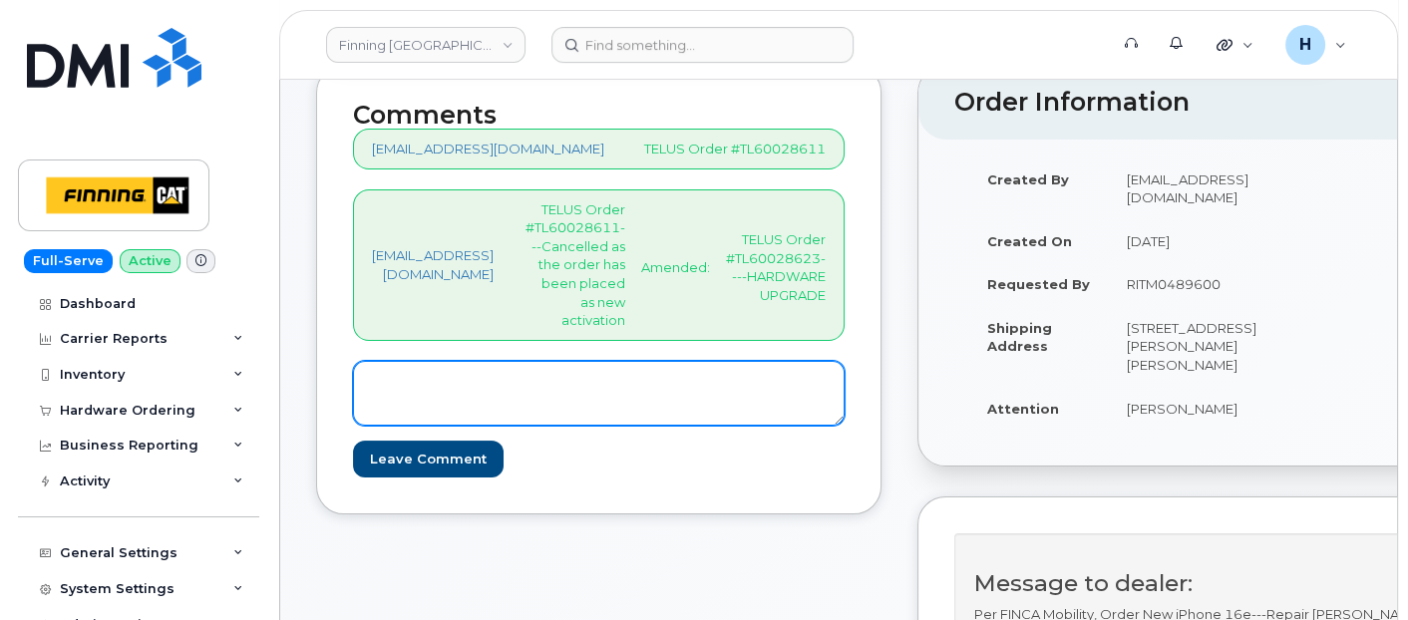
click at [493, 366] on textarea at bounding box center [599, 394] width 492 height 66
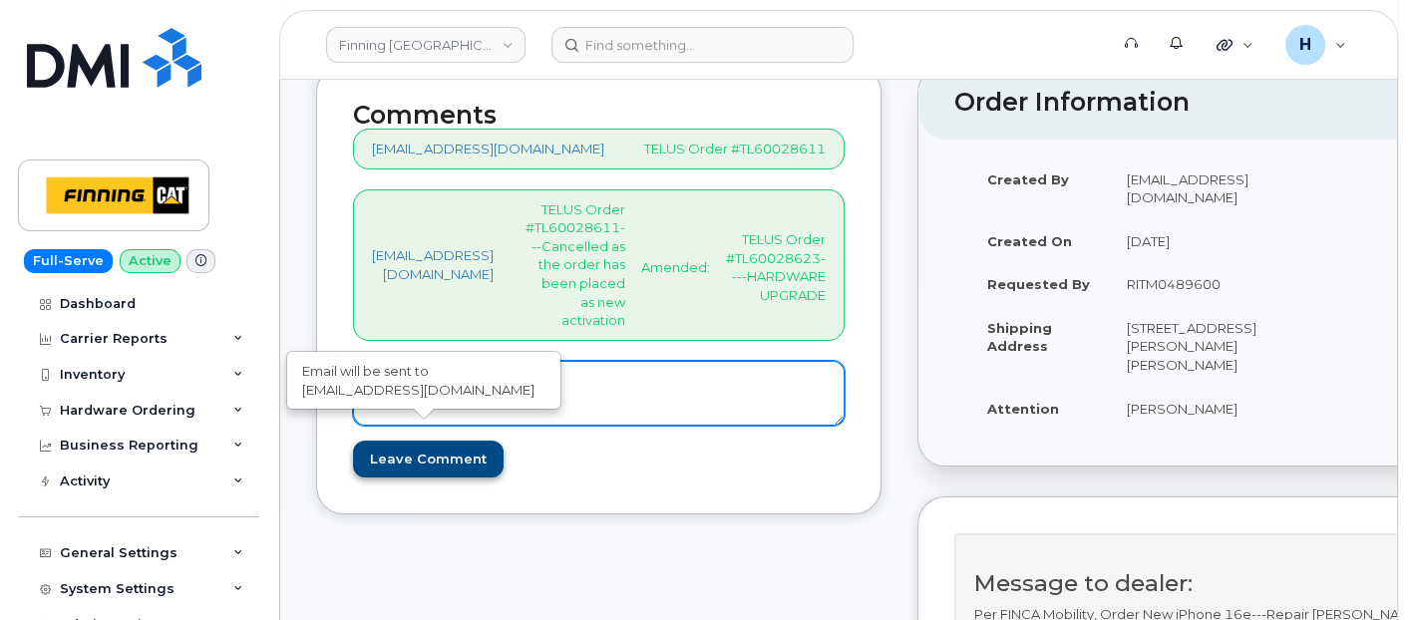
paste textarea "S/N: CVDX1HF5FW [iPhone 16e (#2109)] IMEI: [TECHNICAL_ID]"
type textarea "S/N: CVDX1HF5FW [iPhone 16e (#2109)] IMEI: [TECHNICAL_ID]"
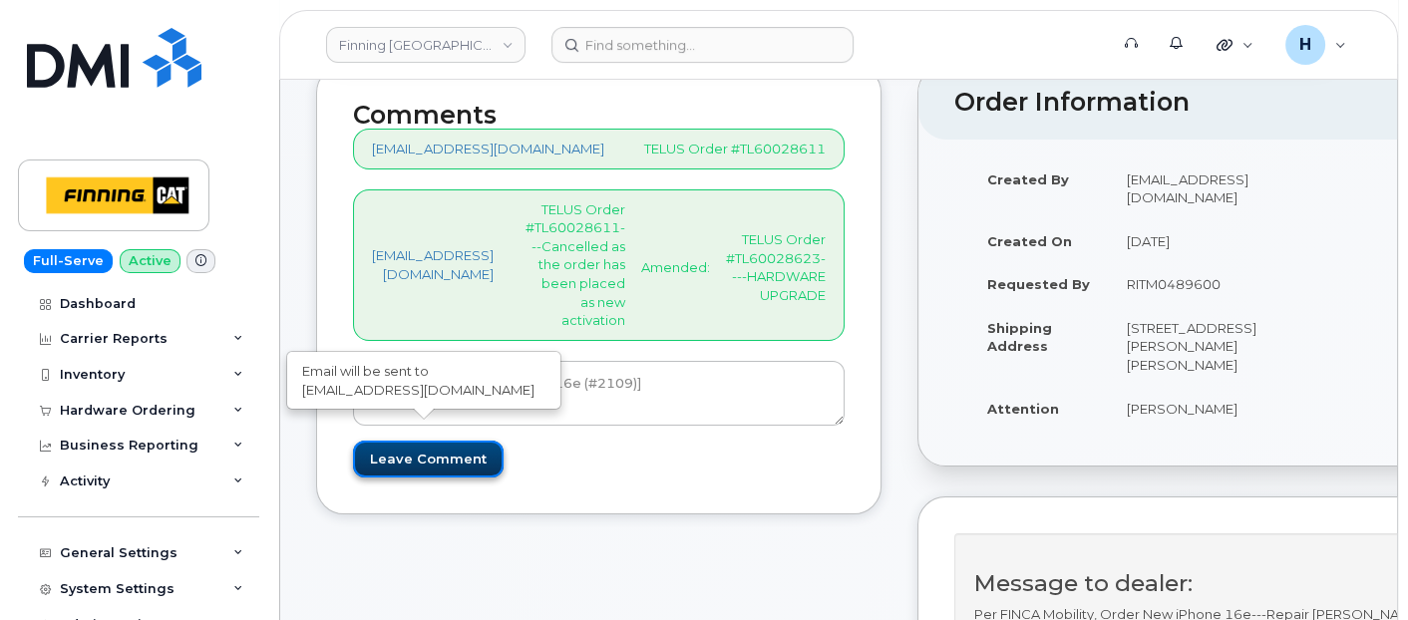
click at [464, 445] on input "Leave Comment" at bounding box center [428, 459] width 151 height 37
type input "Create Event"
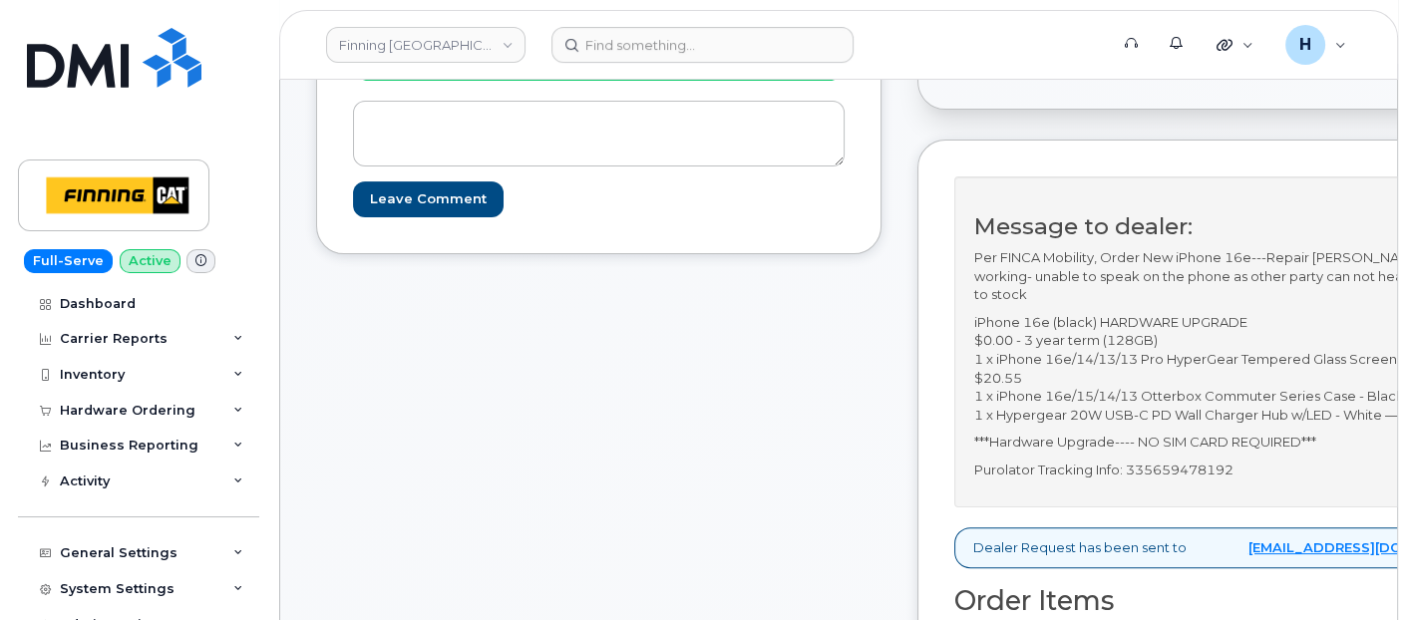
scroll to position [443, 0]
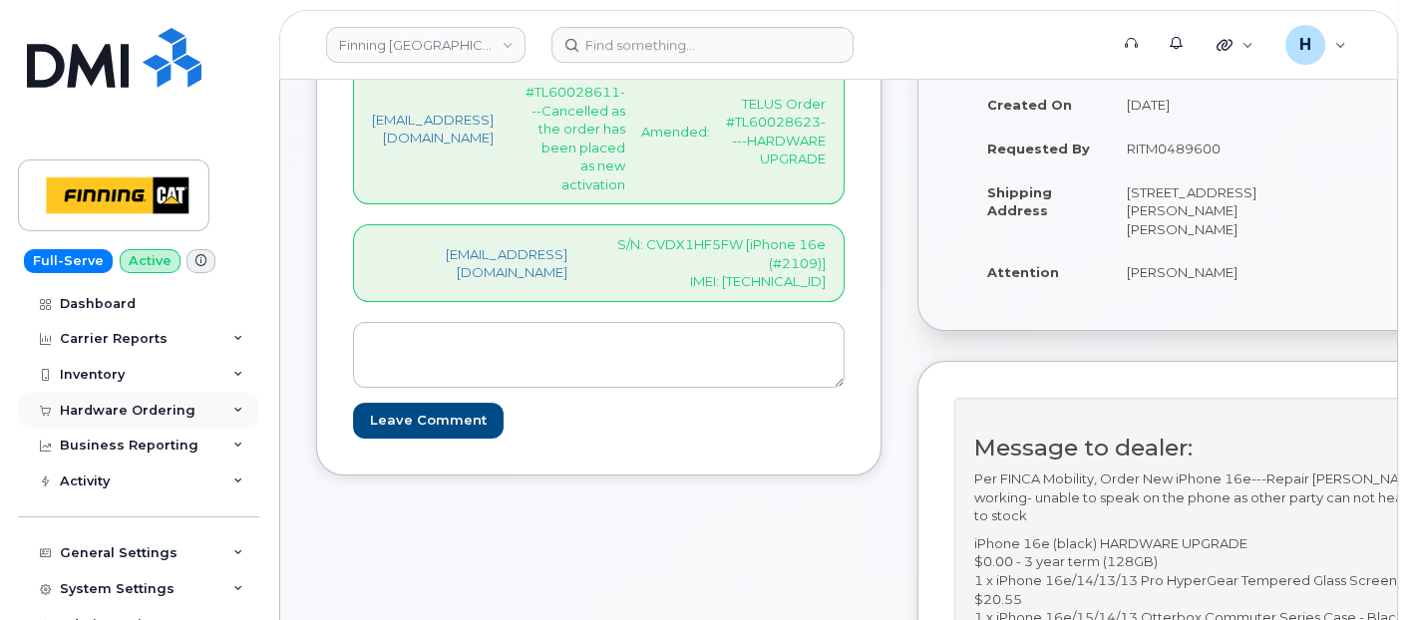
click at [168, 407] on div "Hardware Ordering" at bounding box center [128, 411] width 136 height 16
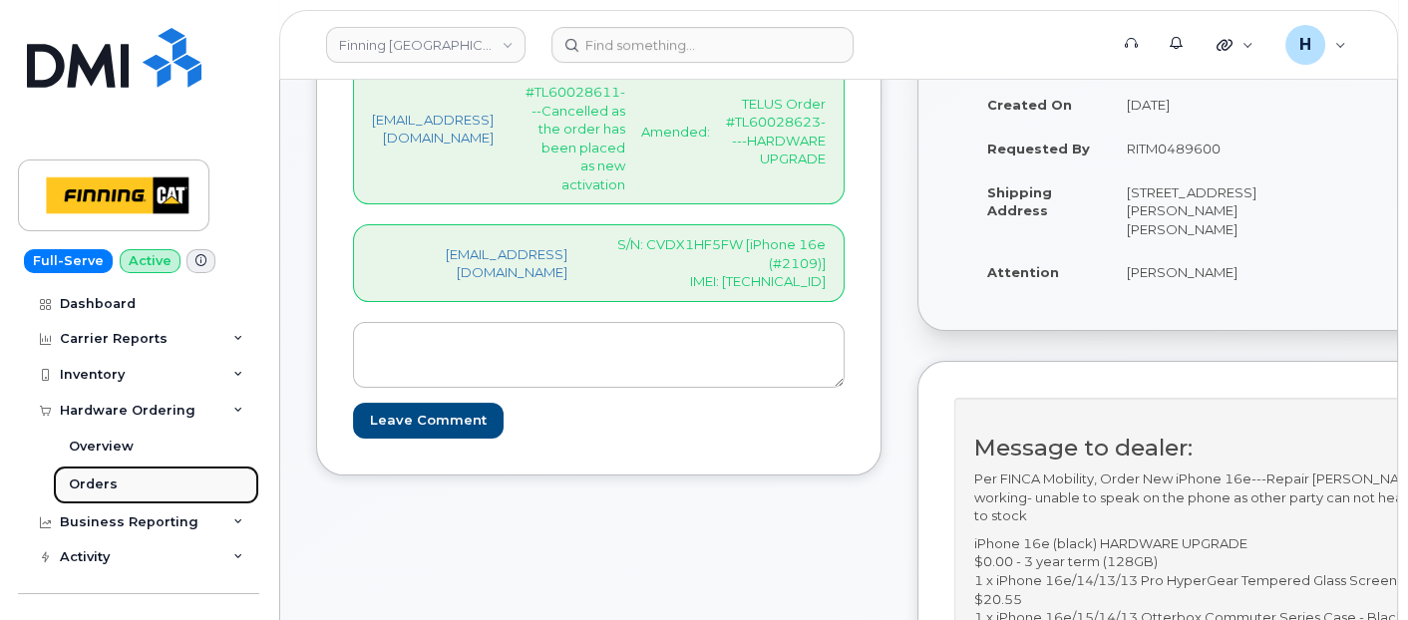
click at [126, 487] on link "Orders" at bounding box center [156, 485] width 206 height 38
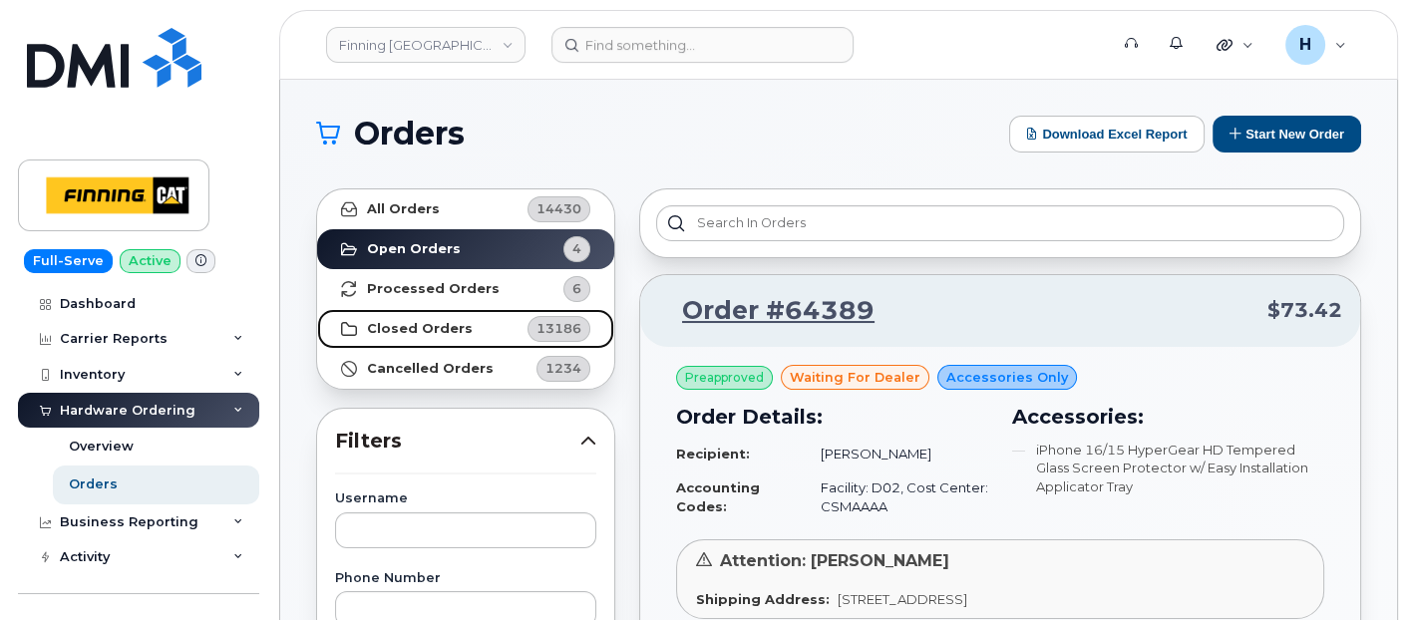
click at [435, 319] on link "Closed Orders 13186" at bounding box center [465, 329] width 297 height 40
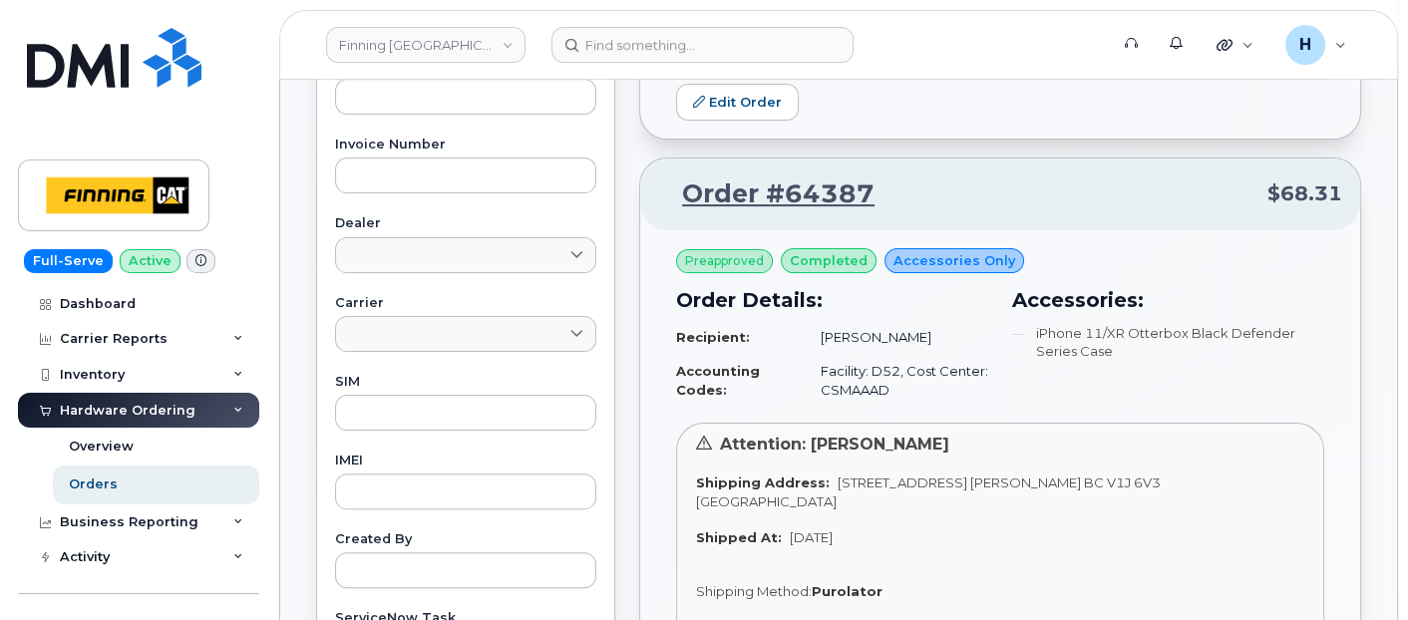
scroll to position [886, 0]
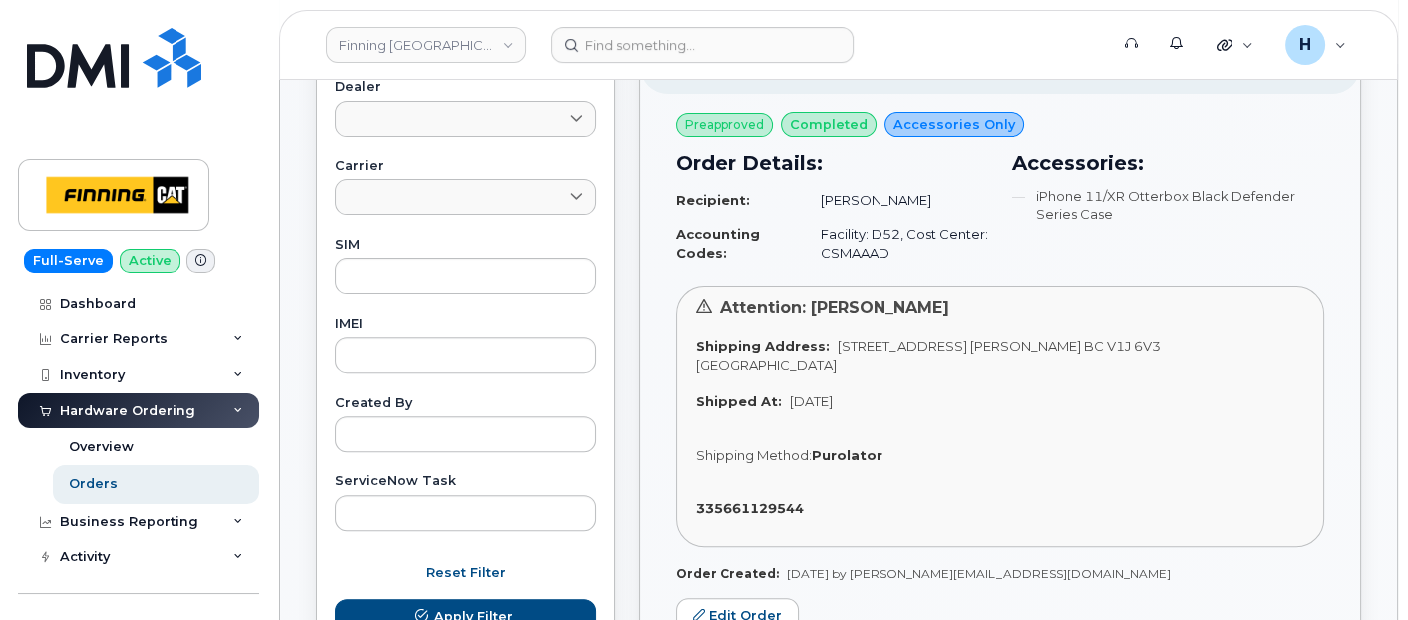
click at [1039, 261] on div "Accessories: iPhone 11/XR Otterbox Black Defender Series Case" at bounding box center [1168, 210] width 336 height 146
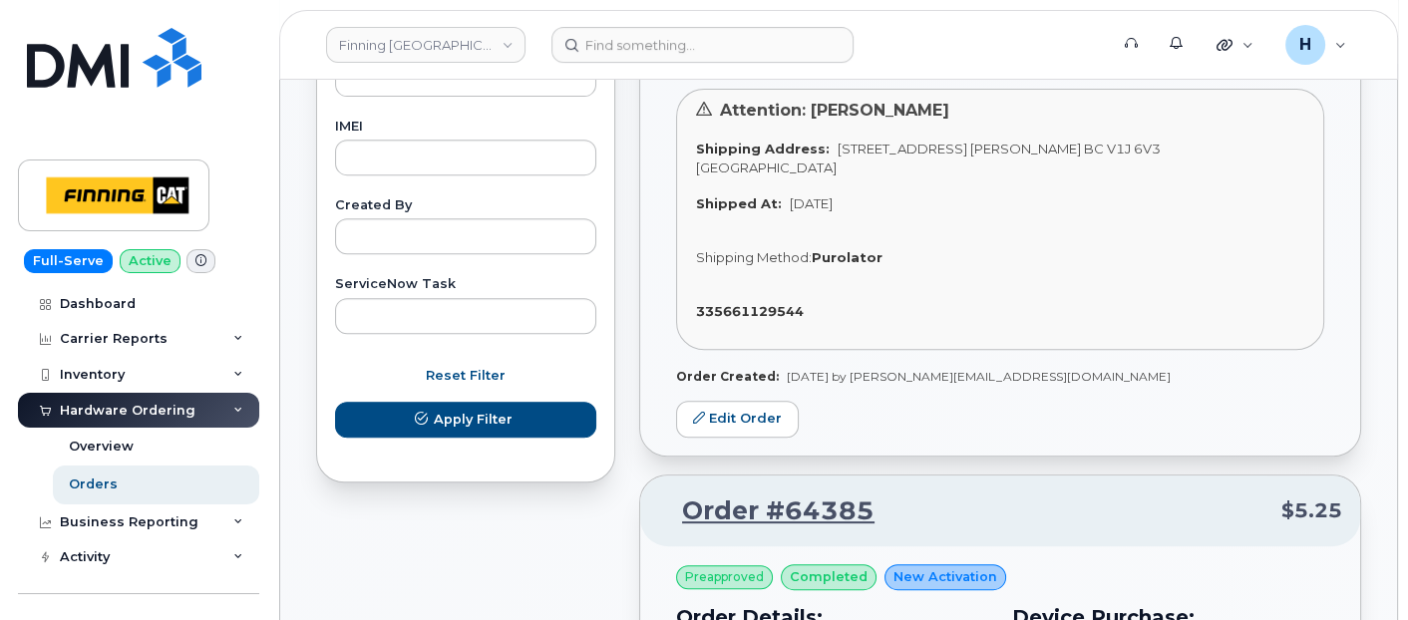
scroll to position [1108, 0]
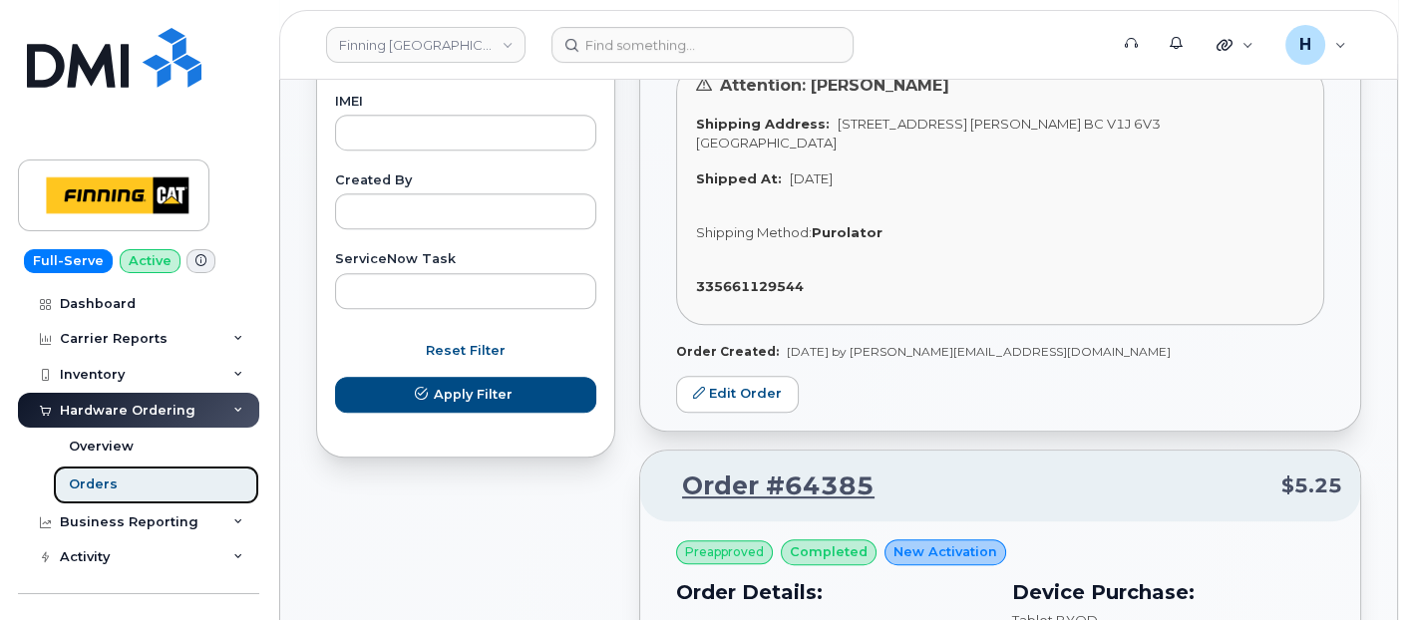
click at [137, 483] on link "Orders" at bounding box center [156, 485] width 206 height 38
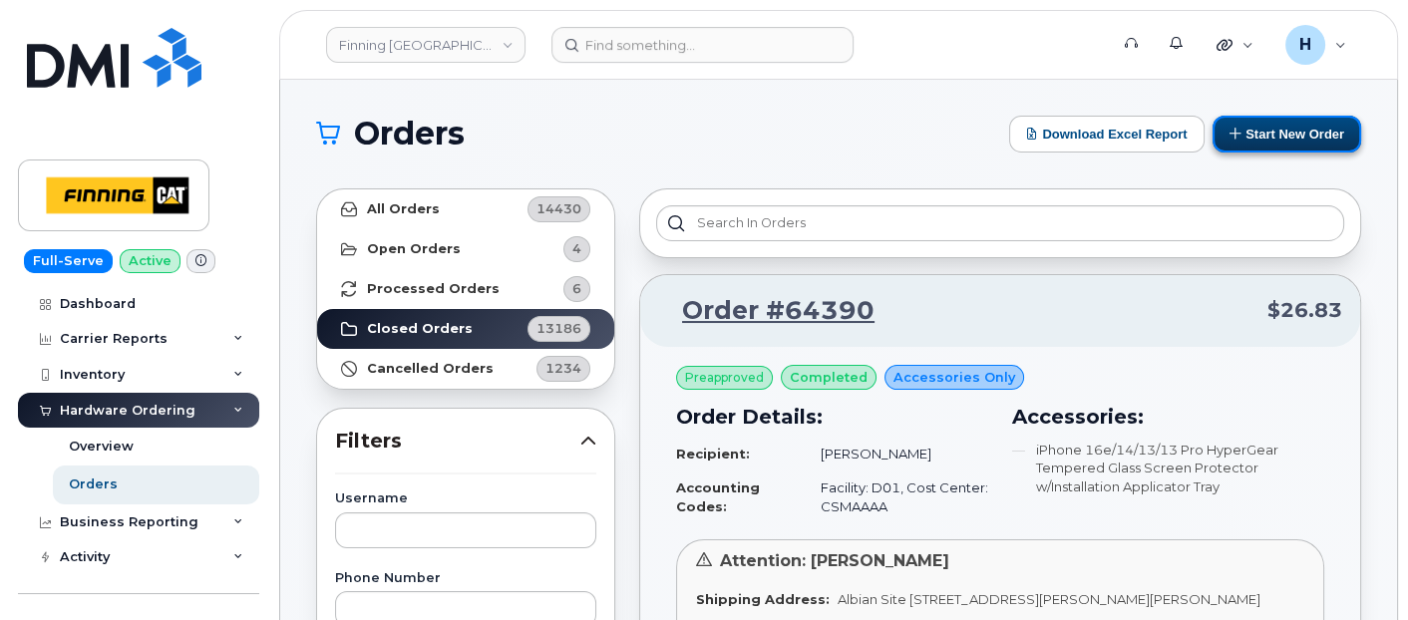
click at [1295, 134] on button "Start New Order" at bounding box center [1287, 134] width 149 height 37
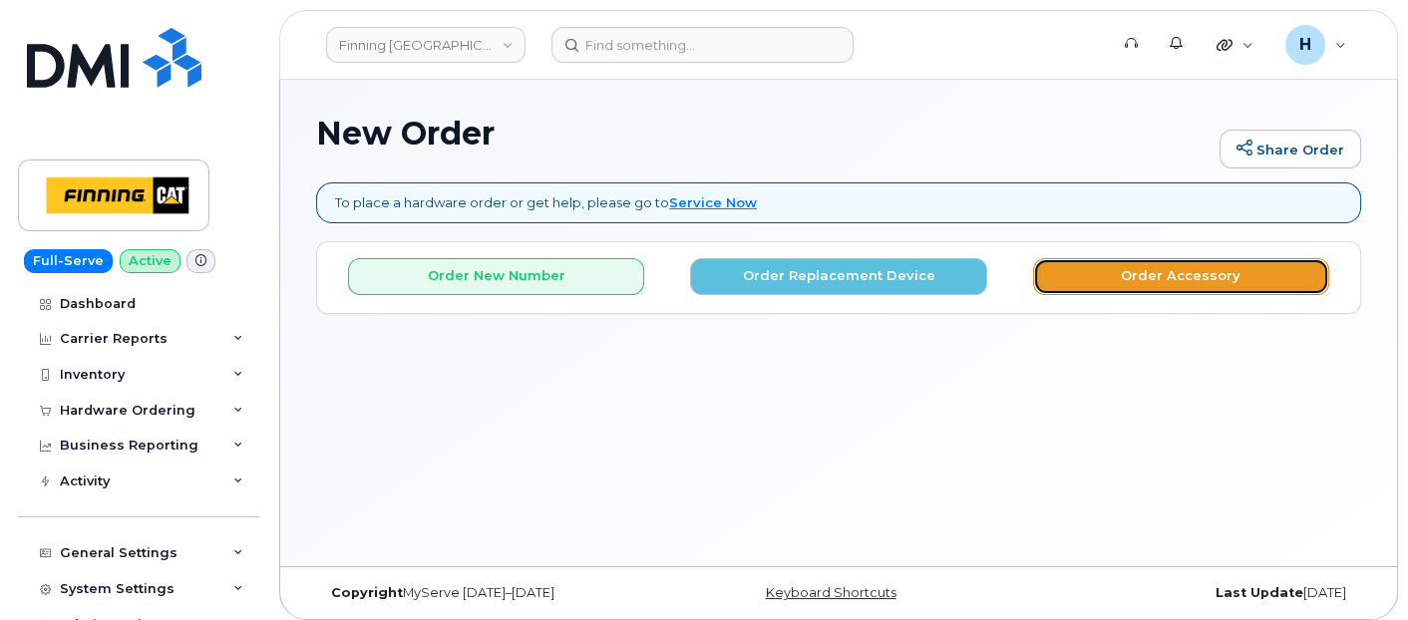
click at [1065, 269] on button "Order Accessory" at bounding box center [1181, 276] width 296 height 37
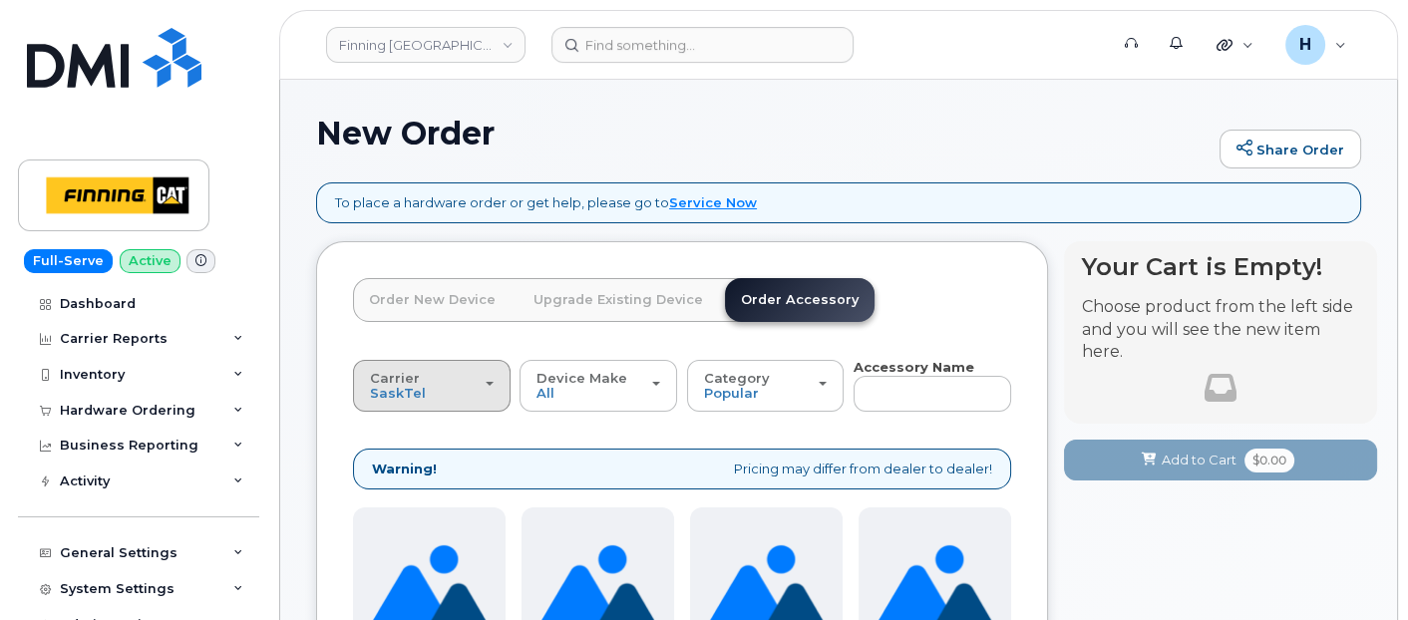
click at [420, 386] on div "Carrier [GEOGRAPHIC_DATA] Telus" at bounding box center [432, 386] width 124 height 31
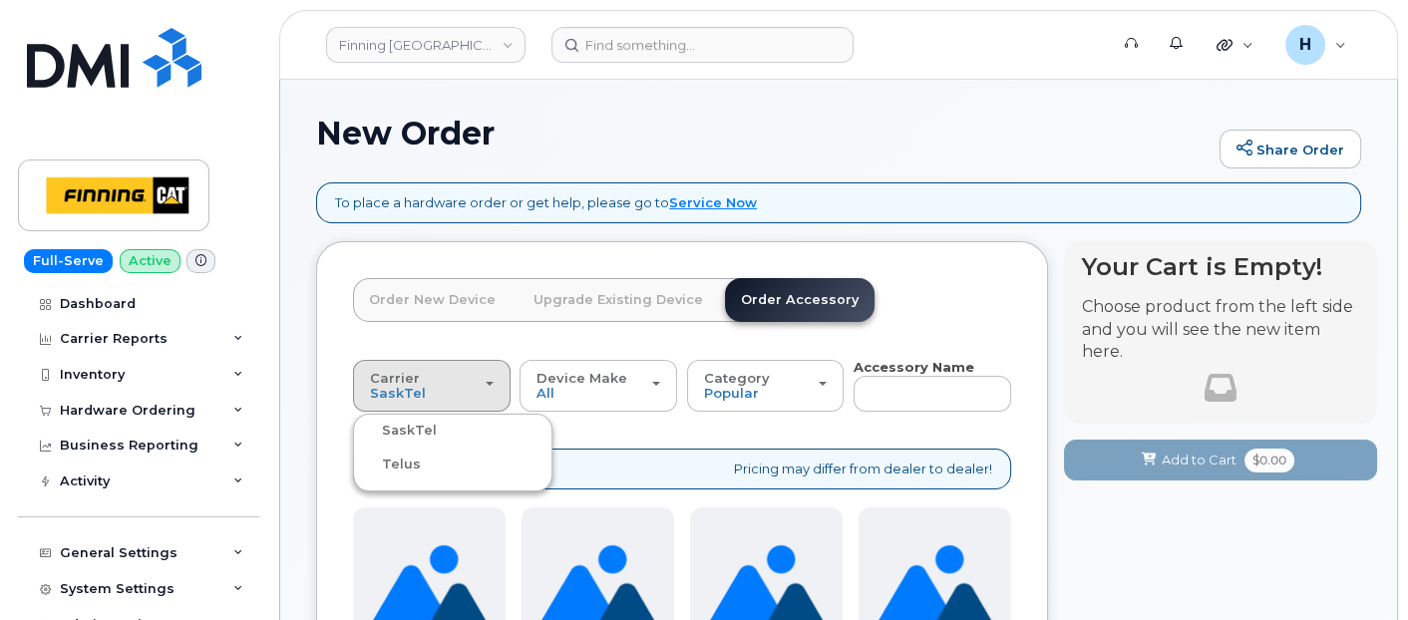
drag, startPoint x: 399, startPoint y: 463, endPoint x: 411, endPoint y: 464, distance: 12.0
click at [401, 464] on label "Telus" at bounding box center [389, 465] width 63 height 24
click at [0, 0] on input "Telus" at bounding box center [0, 0] width 0 height 0
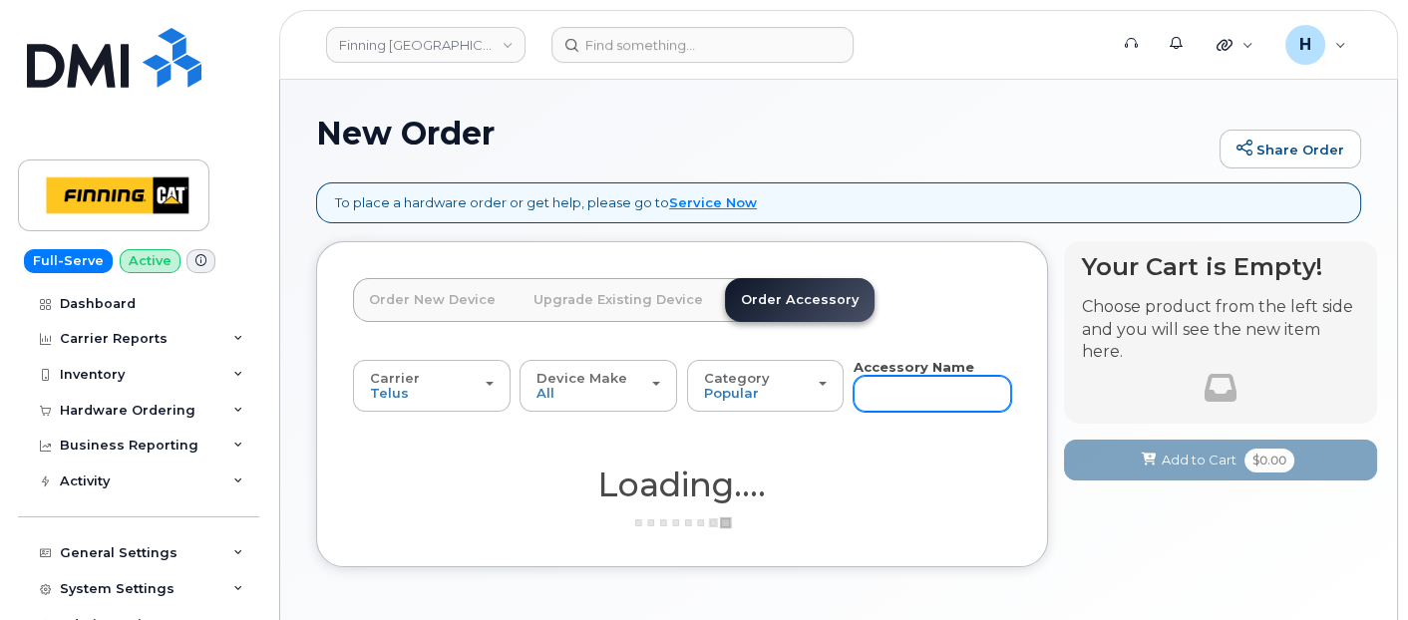
click at [875, 385] on input "text" at bounding box center [933, 394] width 158 height 36
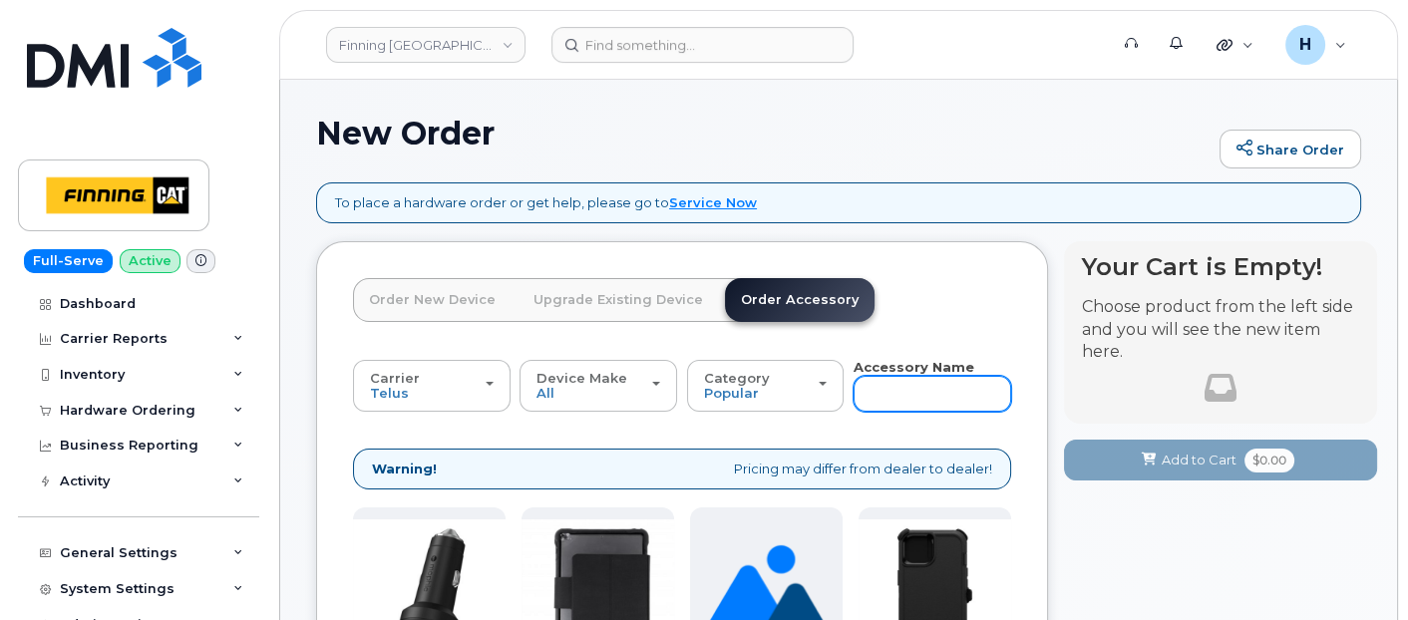
click at [875, 385] on input "text" at bounding box center [933, 394] width 158 height 36
type input "11"
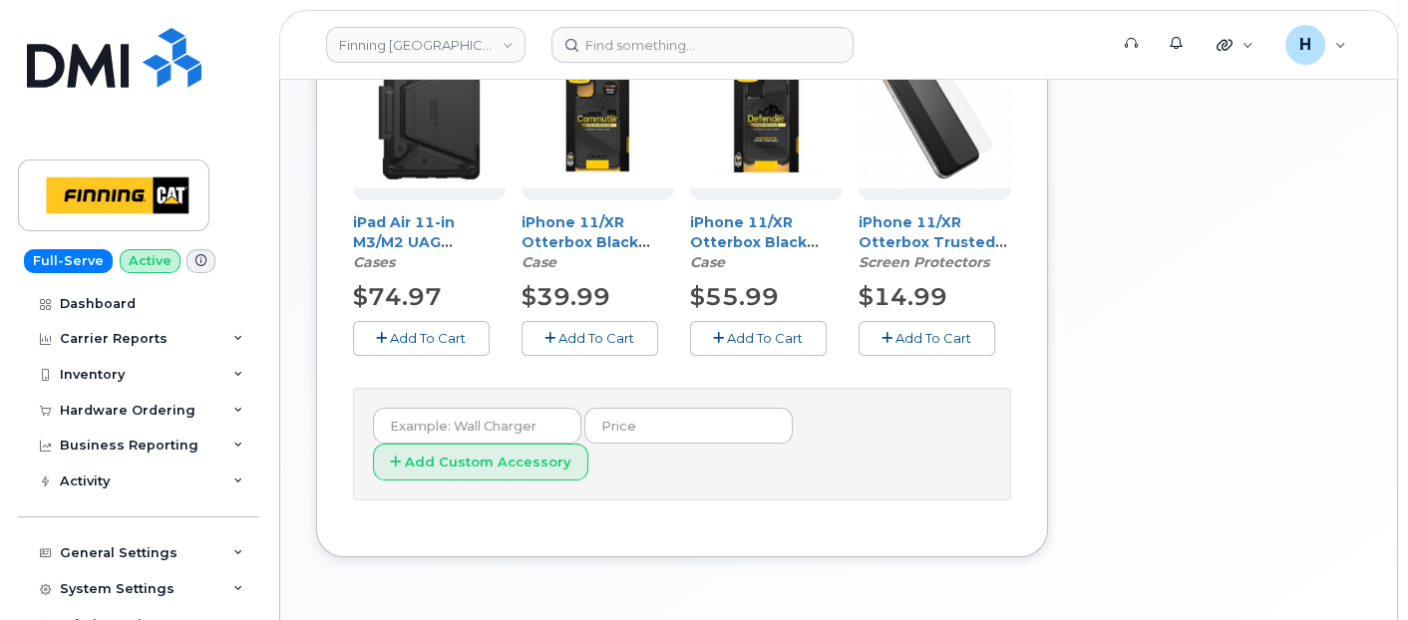
scroll to position [509, 0]
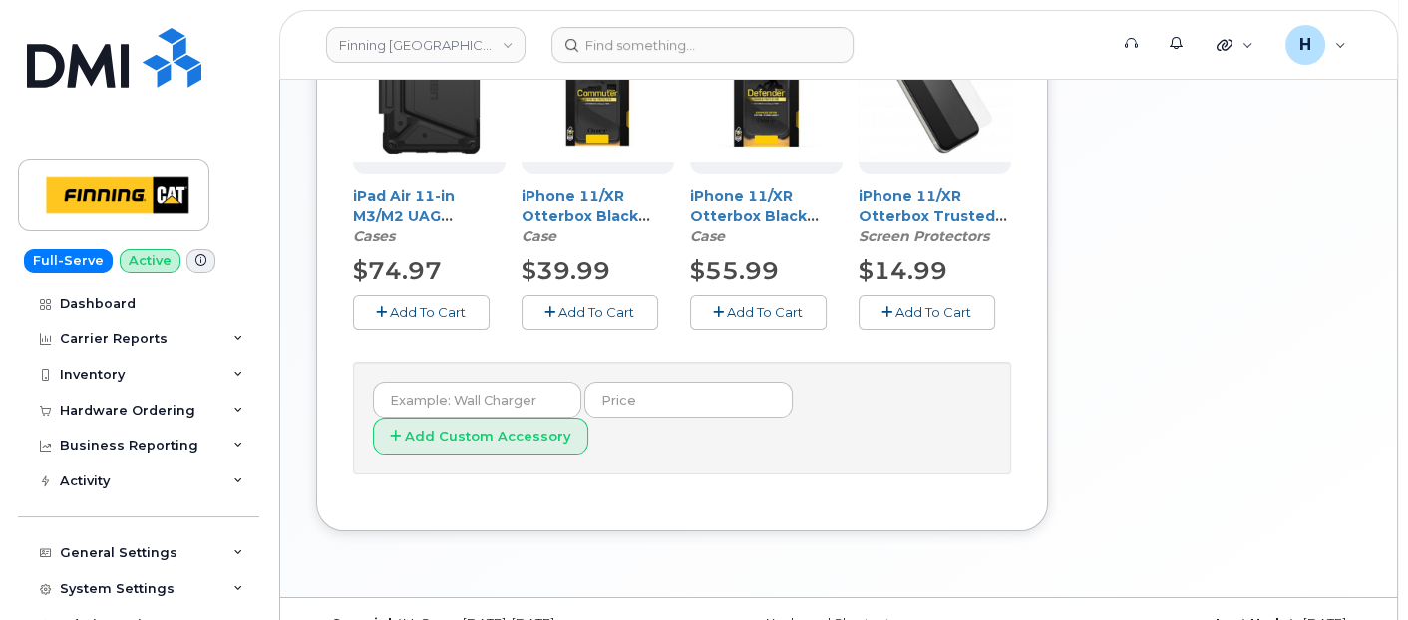
click at [911, 310] on span "Add To Cart" at bounding box center [934, 312] width 76 height 16
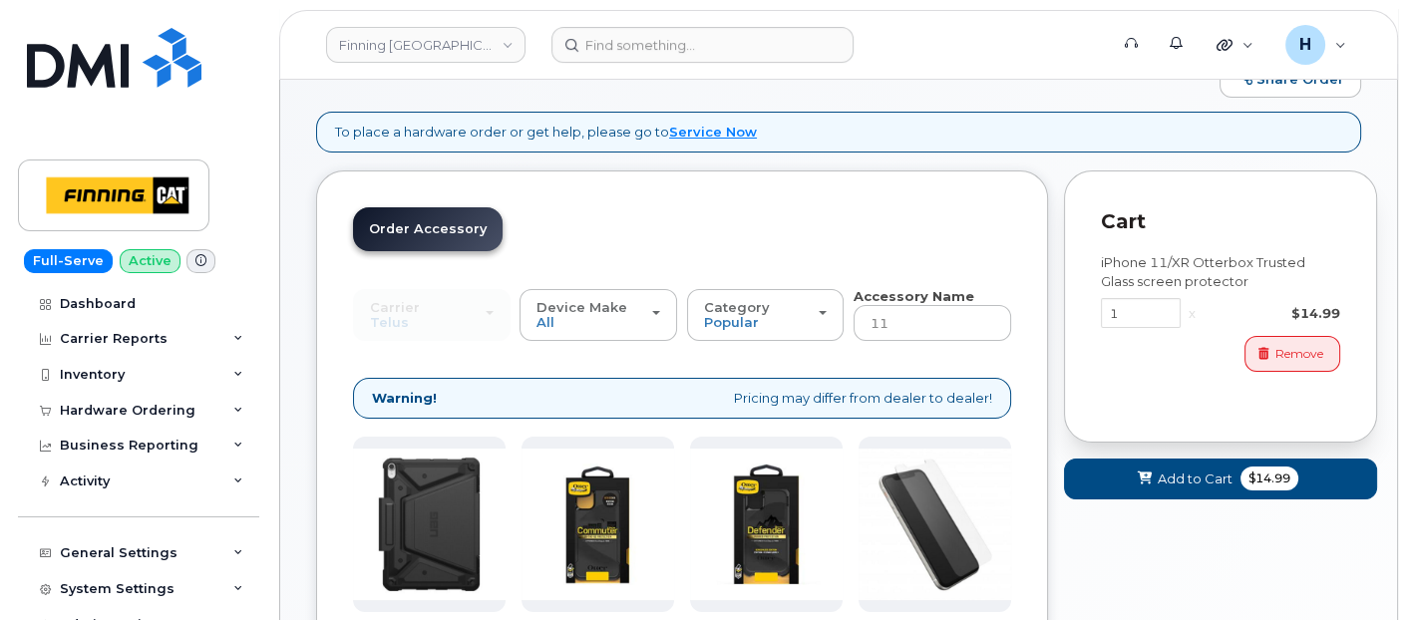
scroll to position [65, 0]
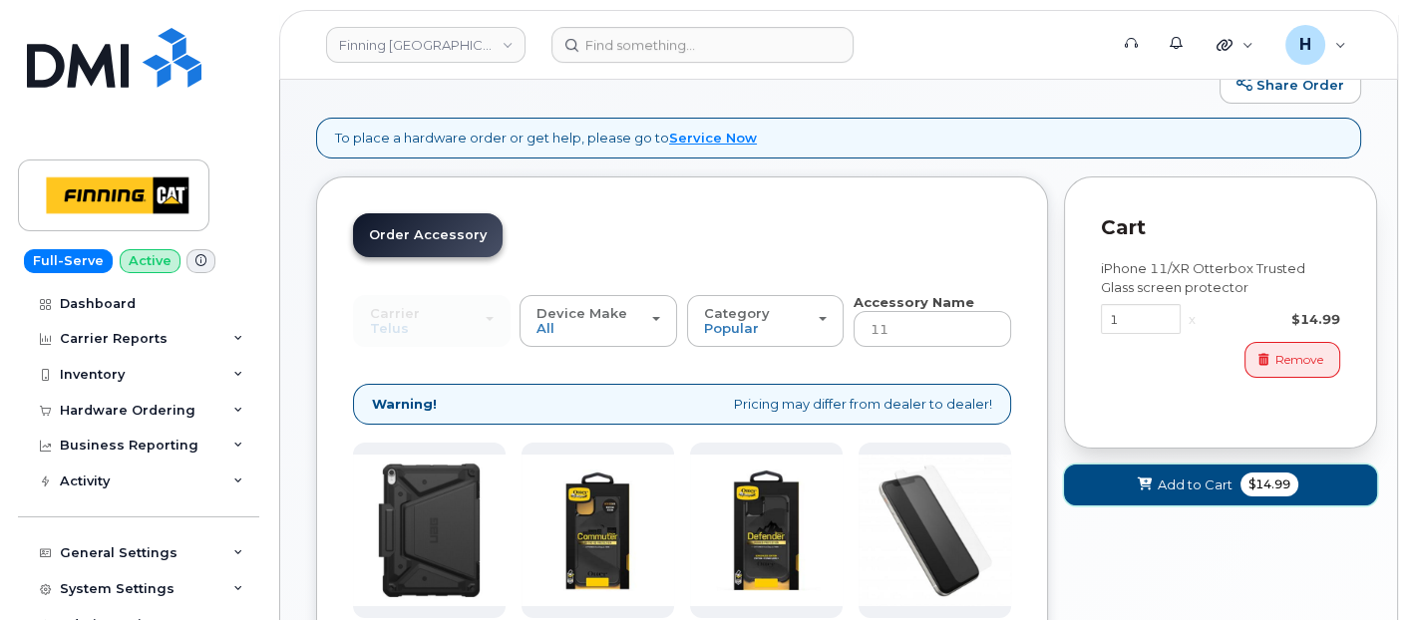
click at [1141, 489] on span at bounding box center [1144, 485] width 19 height 19
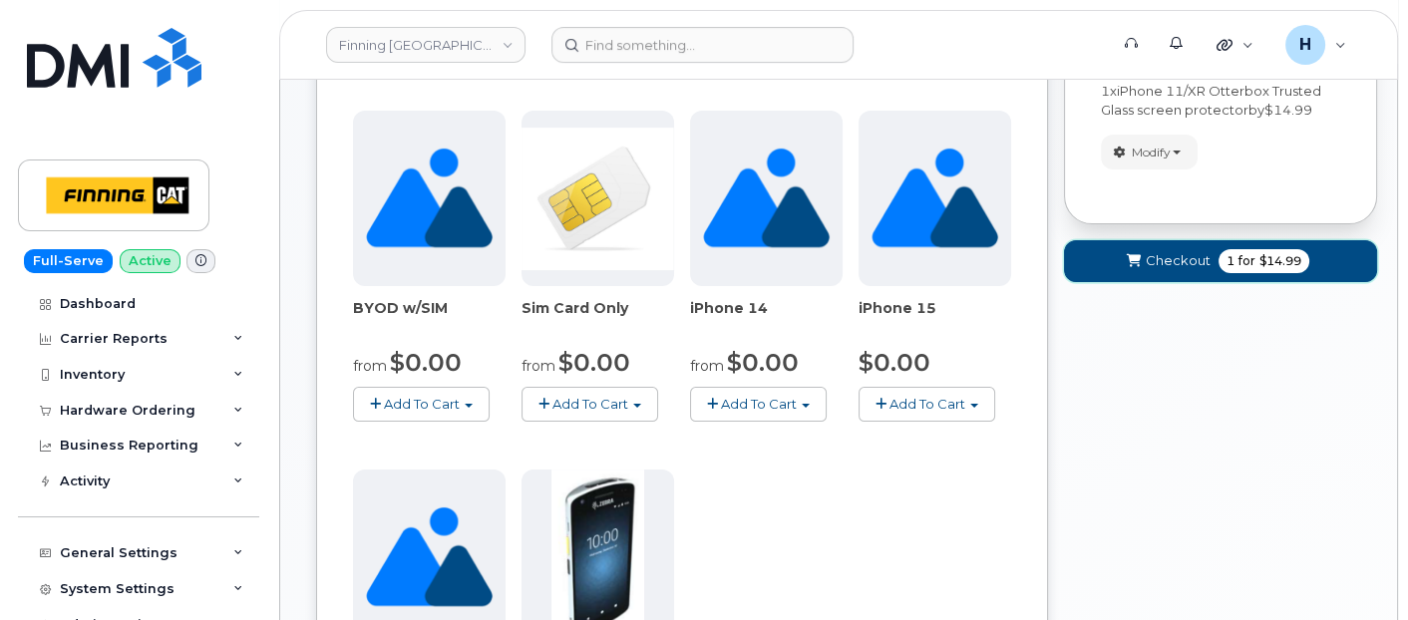
click at [1120, 267] on button "Checkout 1 for $14.99" at bounding box center [1220, 260] width 313 height 41
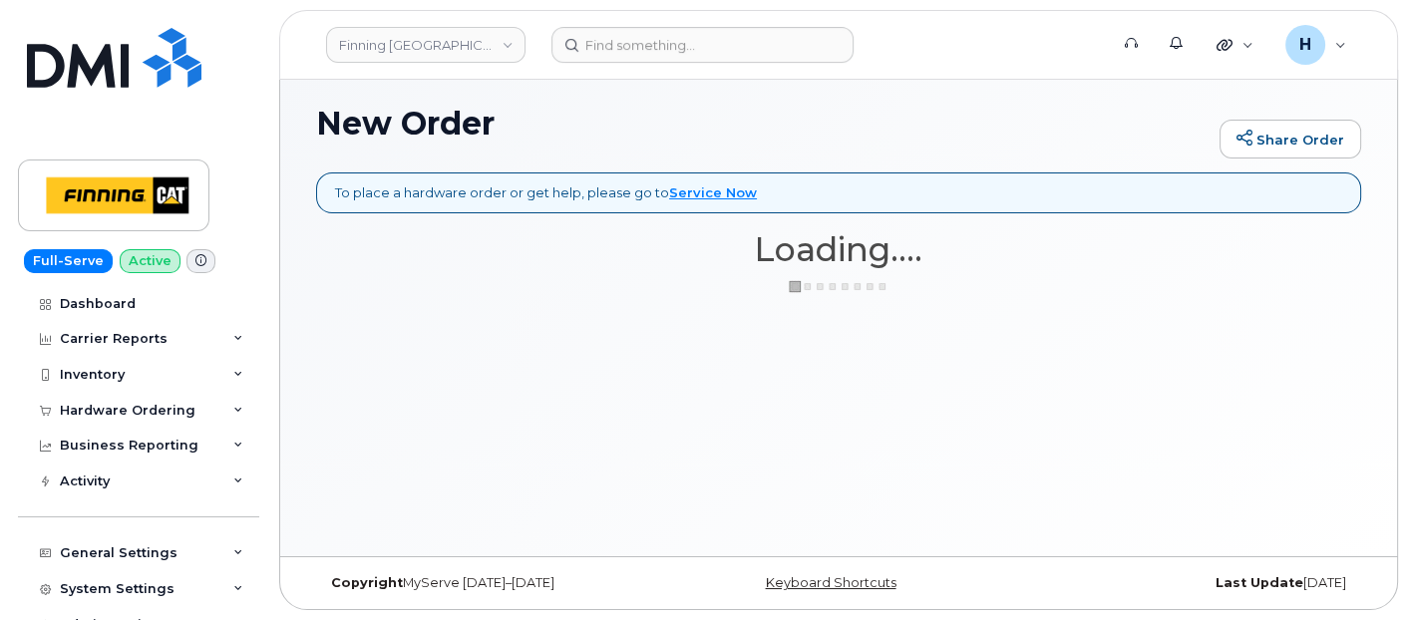
scroll to position [9, 0]
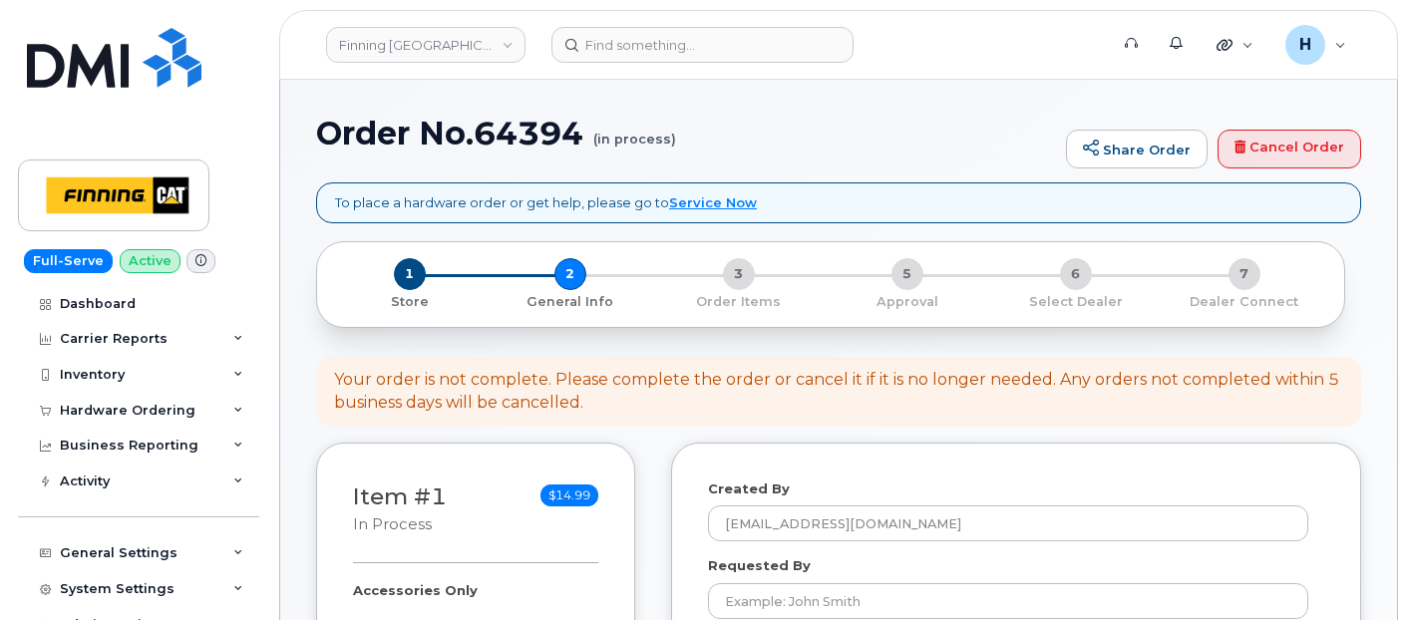
select select
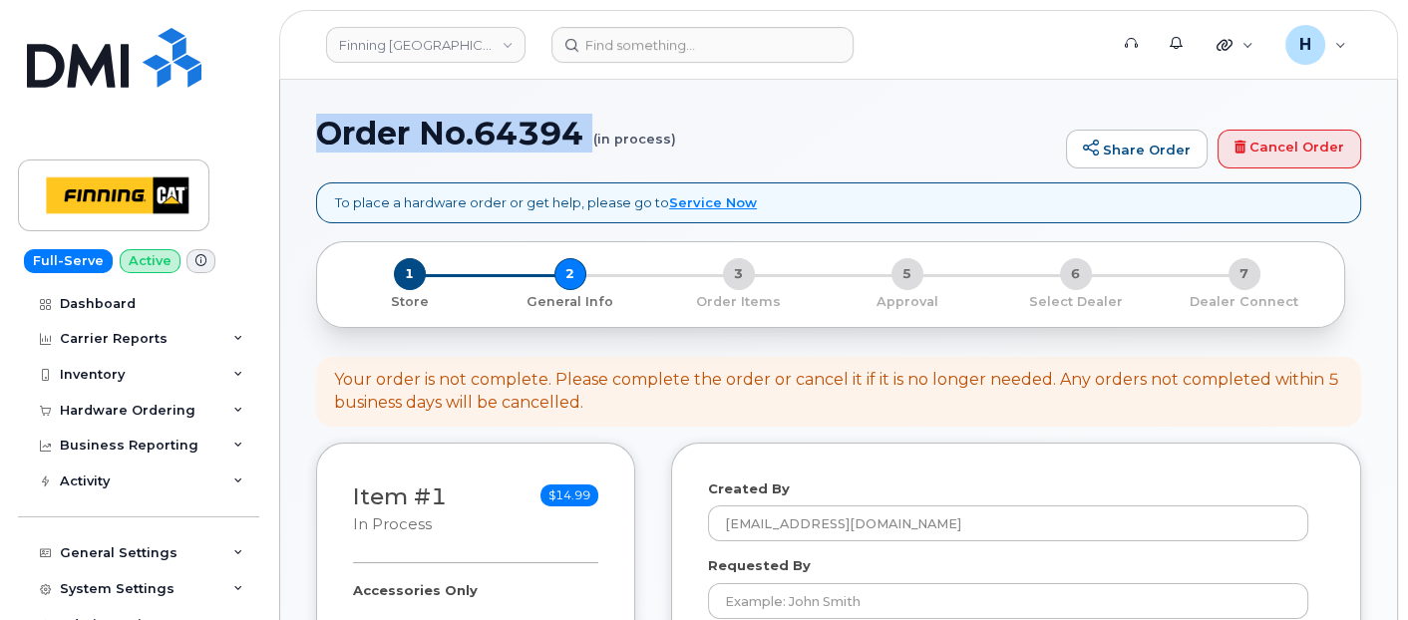
drag, startPoint x: 307, startPoint y: 137, endPoint x: 594, endPoint y: 152, distance: 287.6
copy h1 "Order No.64394"
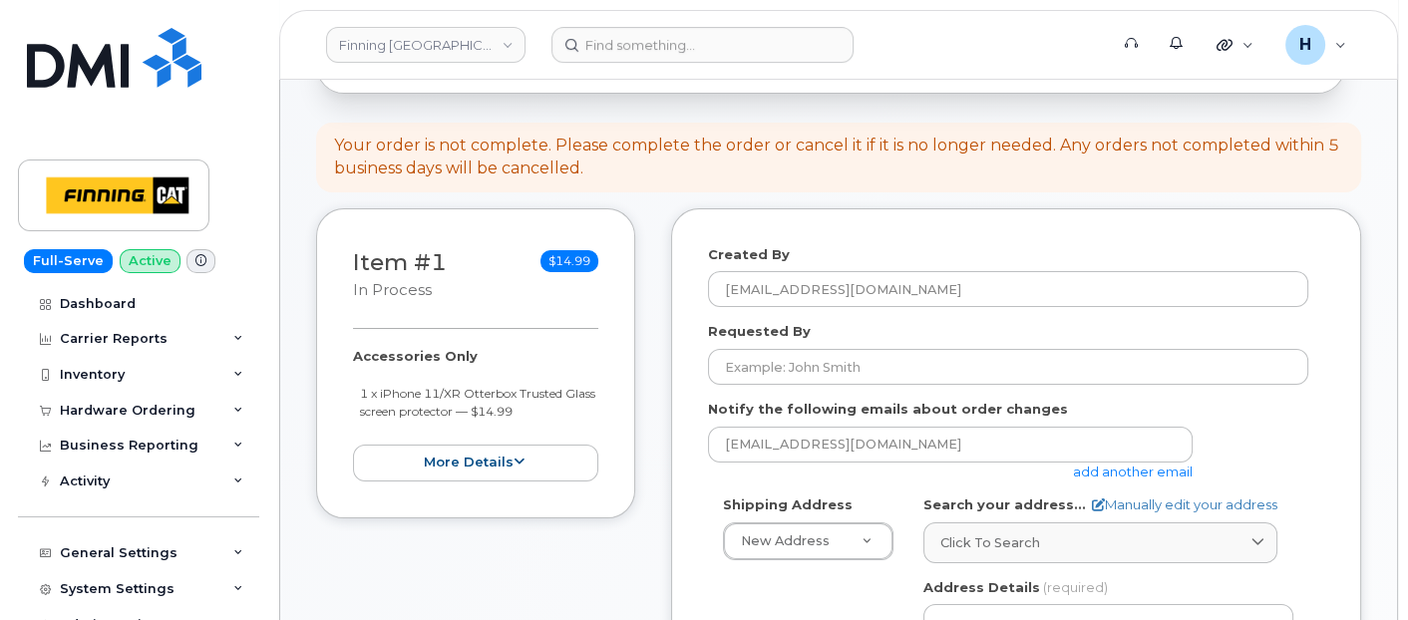
scroll to position [332, 0]
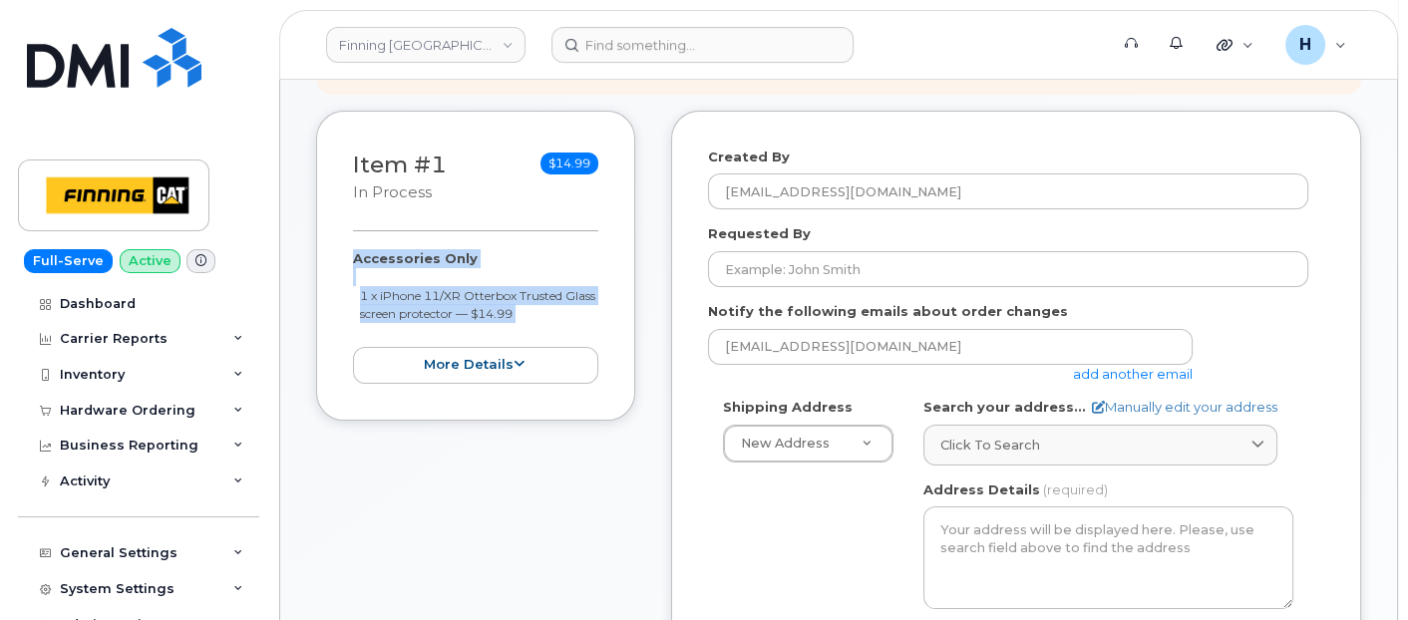
drag, startPoint x: 348, startPoint y: 250, endPoint x: 572, endPoint y: 326, distance: 236.8
click at [572, 326] on div "Item #1 in process $14.99 Accessories Only 1 x iPhone 11/XR Otterbox Trusted Gl…" at bounding box center [475, 266] width 319 height 310
copy div "Accessories Only 1 x iPhone 11/XR Otterbox Trusted Glass screen protector — $14…"
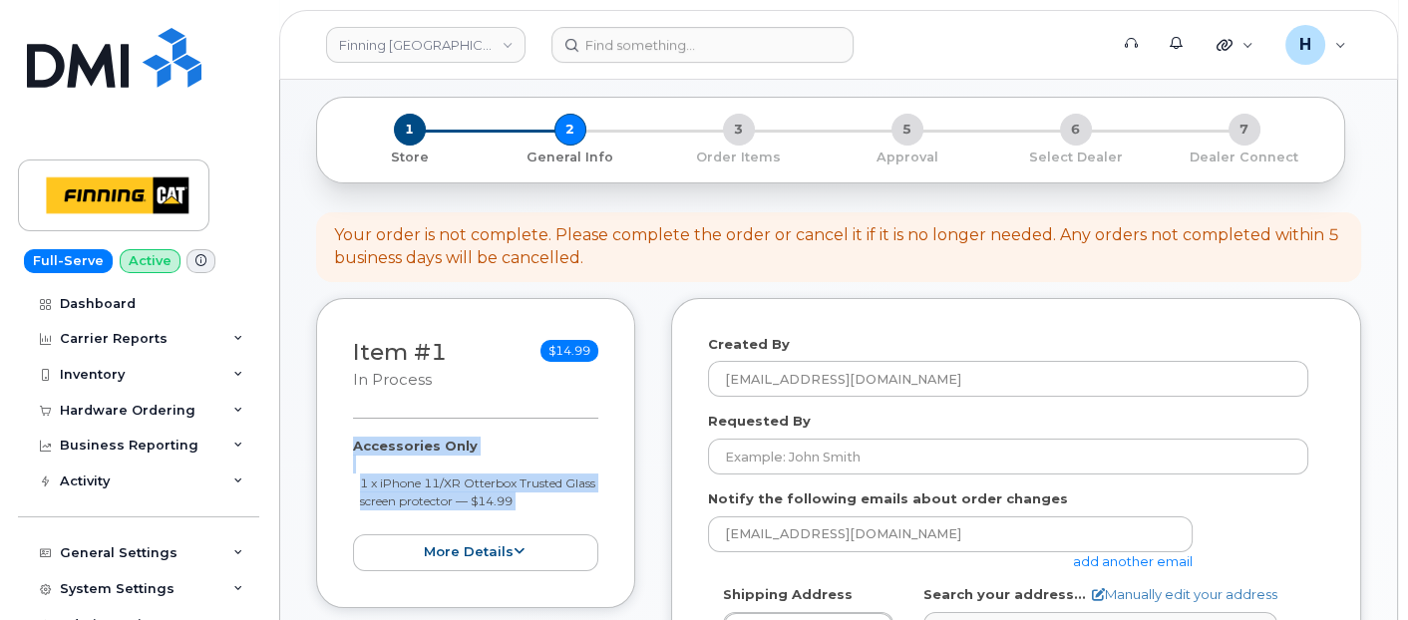
scroll to position [221, 0]
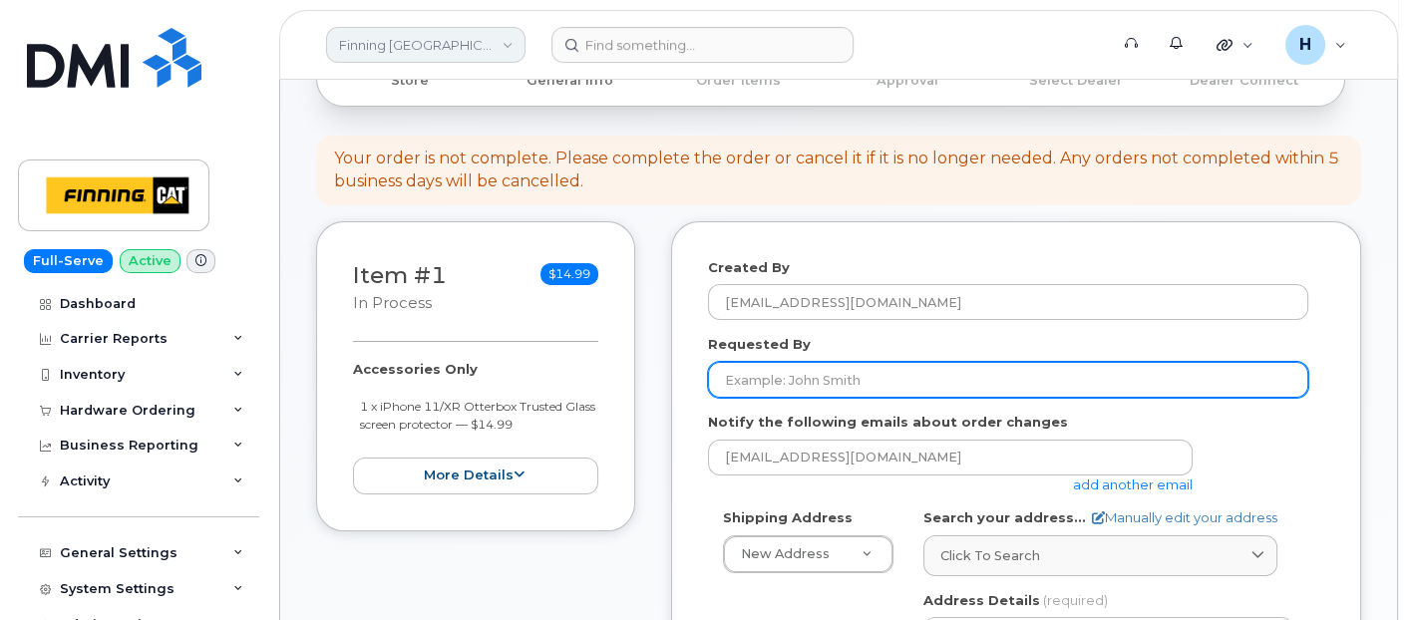
drag, startPoint x: 752, startPoint y: 369, endPoint x: 517, endPoint y: 35, distance: 408.6
click at [752, 368] on input "Requested By" at bounding box center [1008, 380] width 600 height 36
paste input "RITM0493335"
type input "RITM0493335"
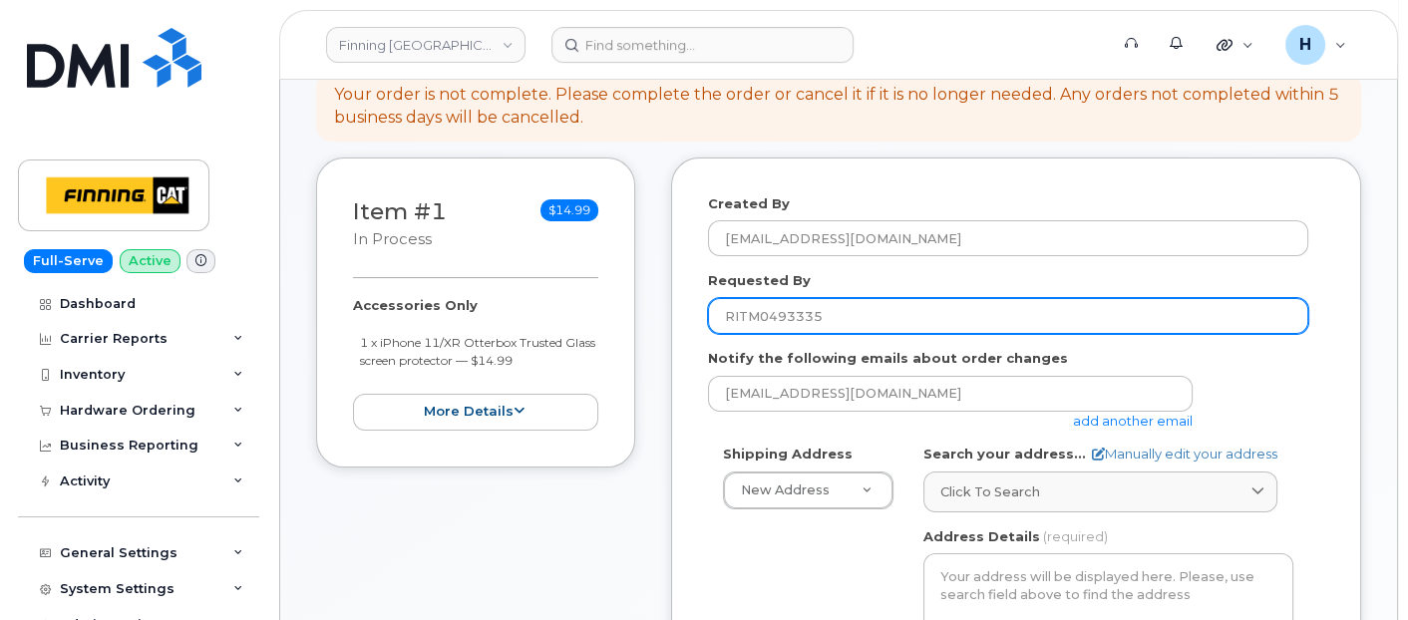
scroll to position [332, 0]
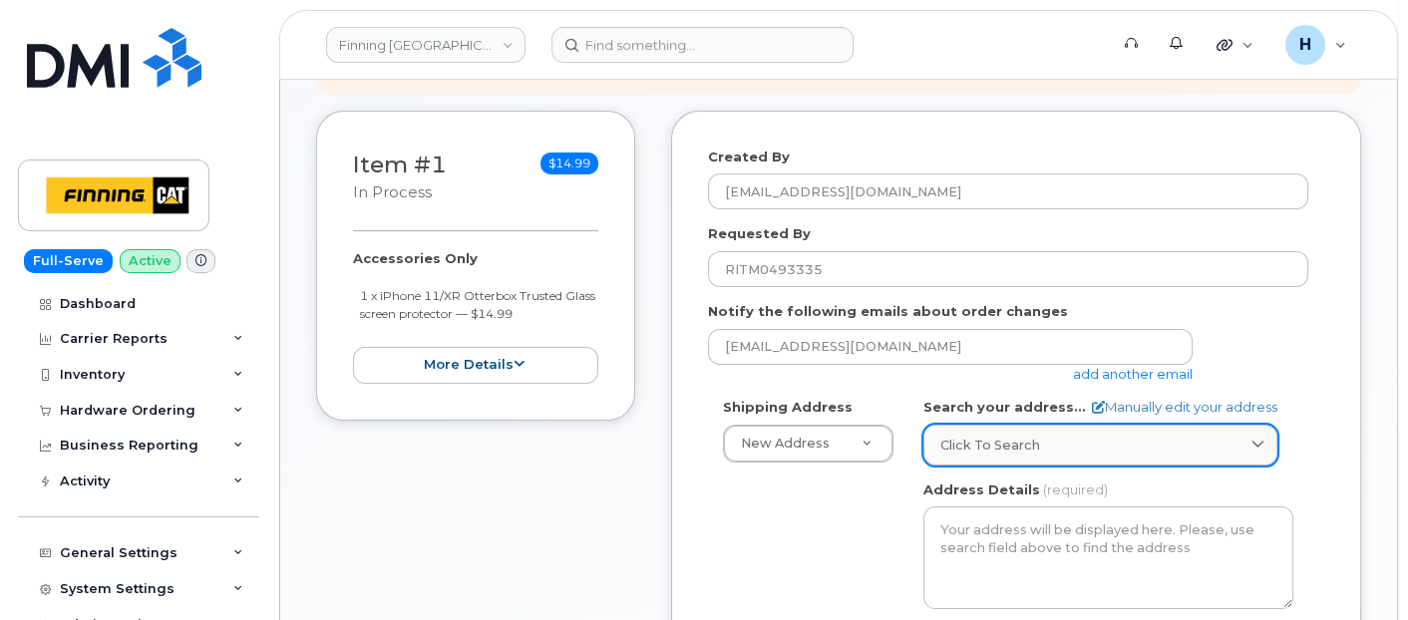
click at [999, 441] on span "Click to search" at bounding box center [990, 445] width 100 height 19
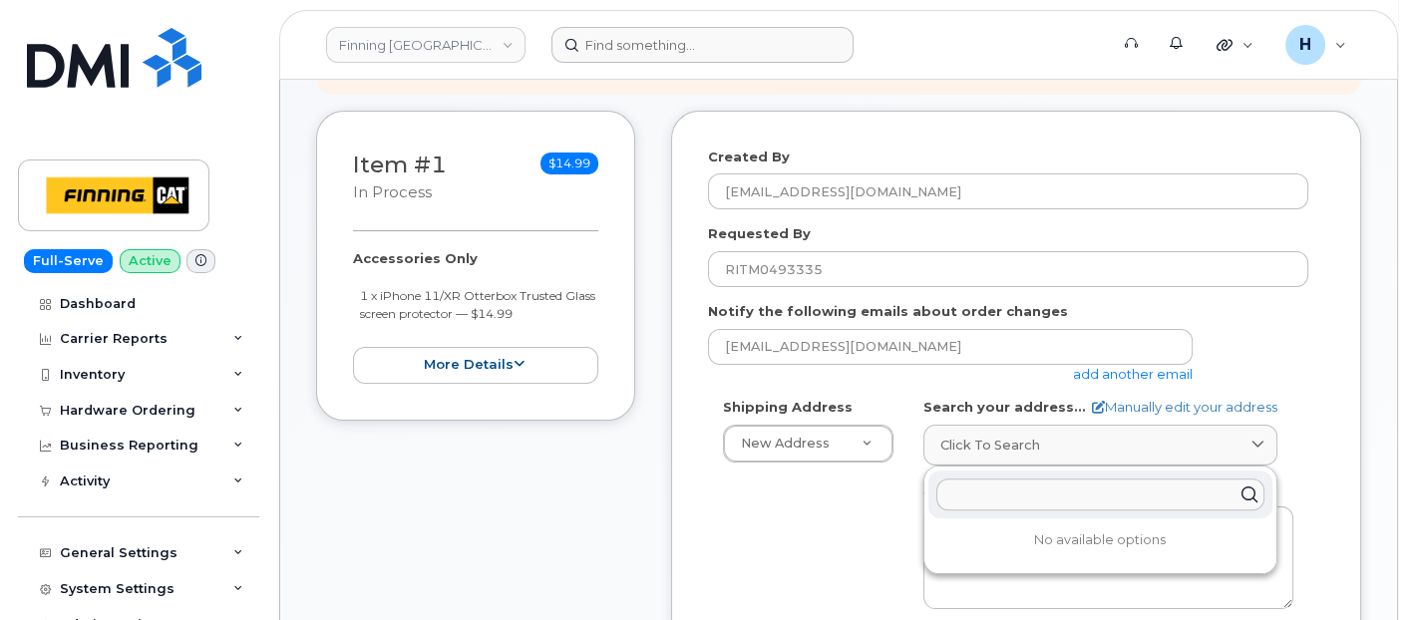
paste input "[STREET_ADDRESS]"
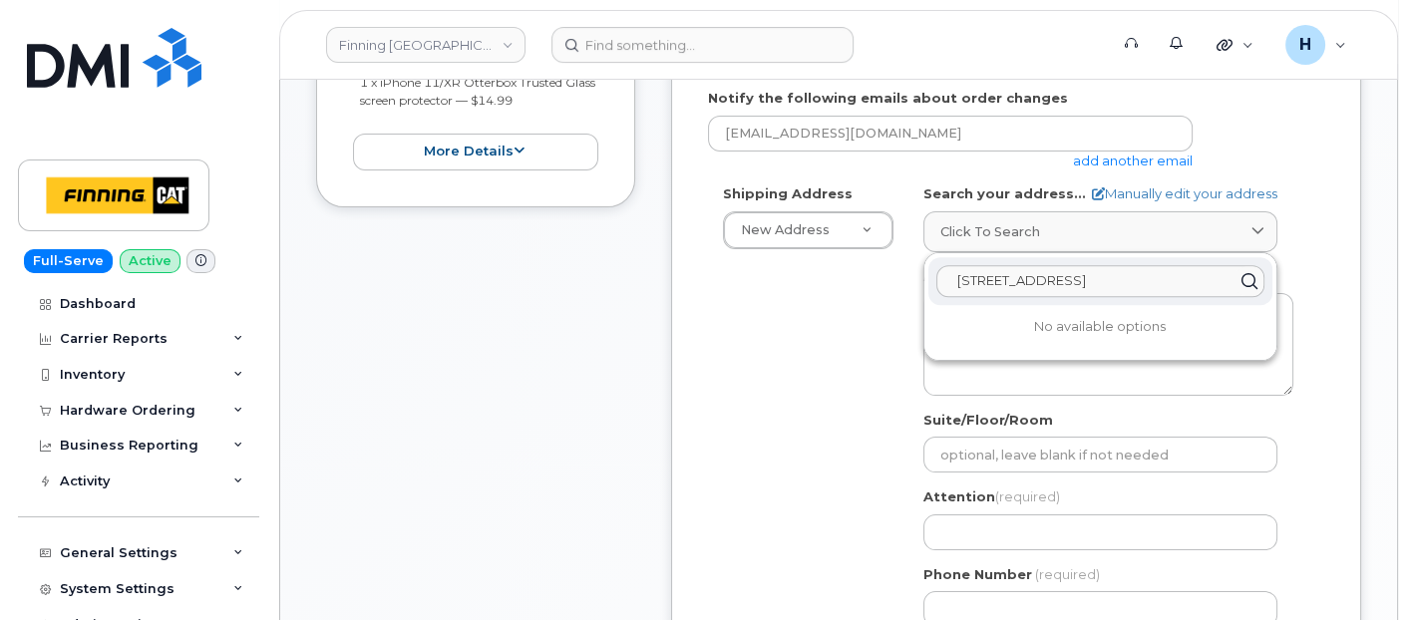
scroll to position [553, 0]
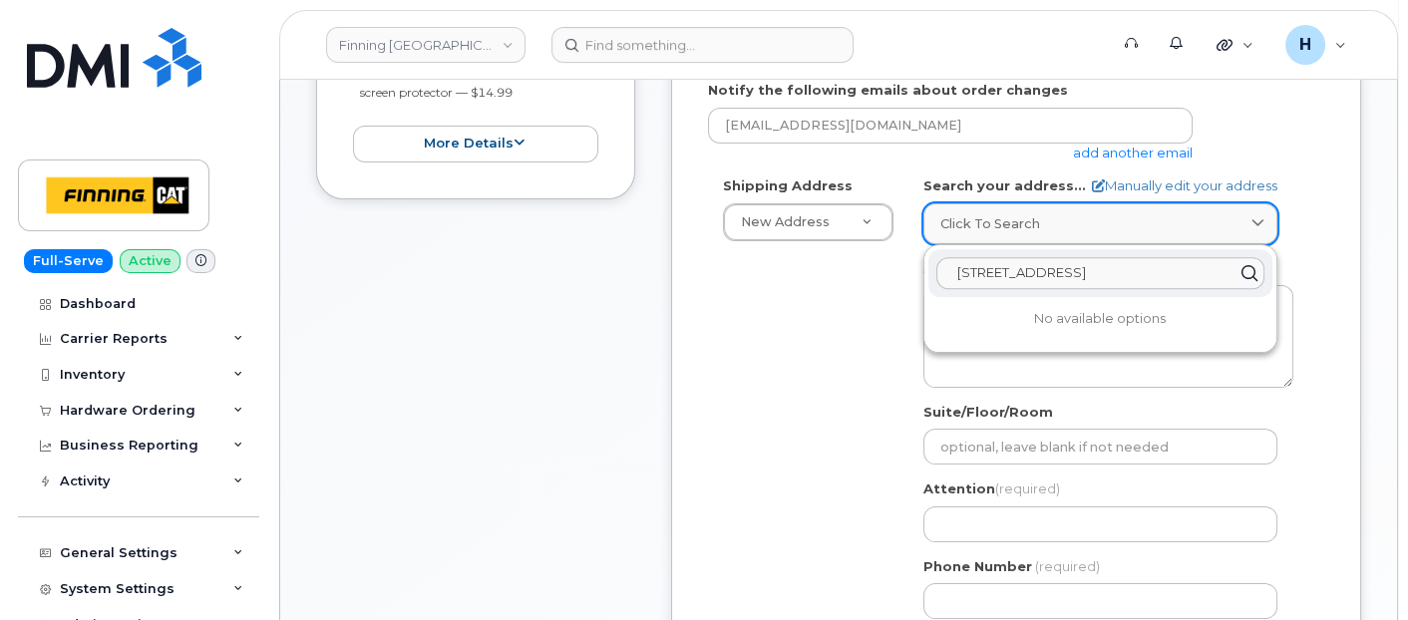
paste input "V1J 6V3"
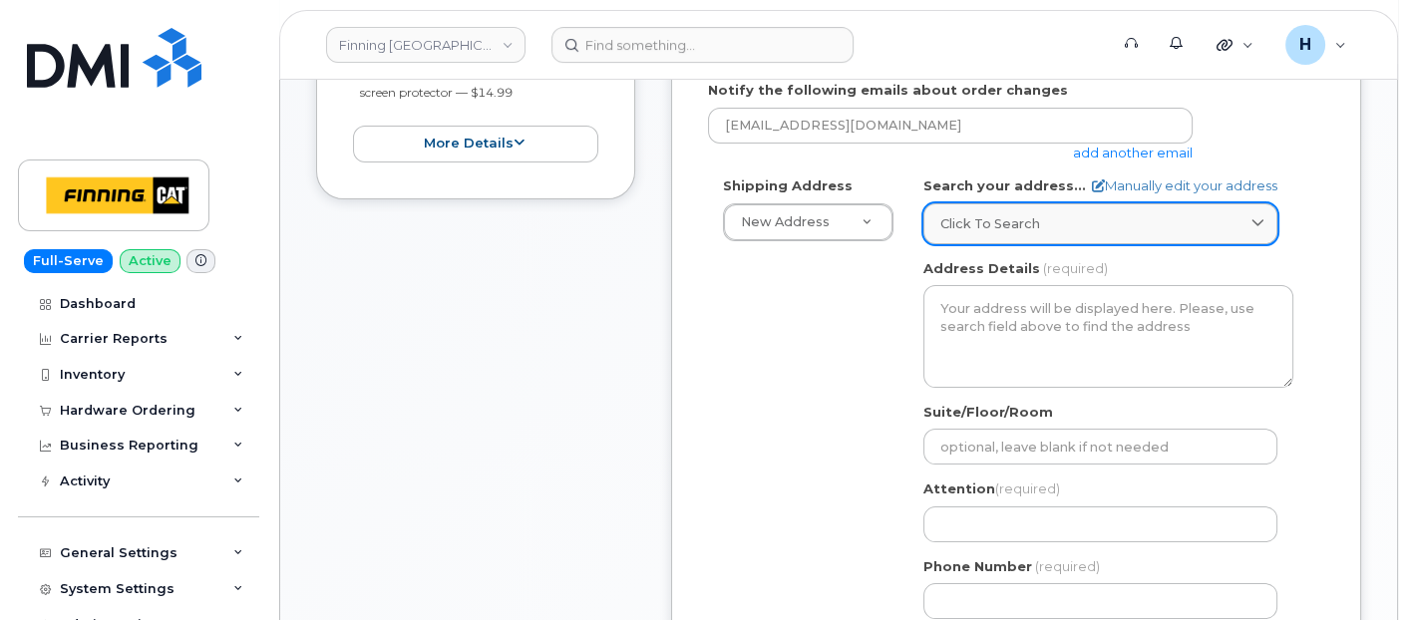
click at [1051, 214] on div "Click to search" at bounding box center [1100, 223] width 320 height 19
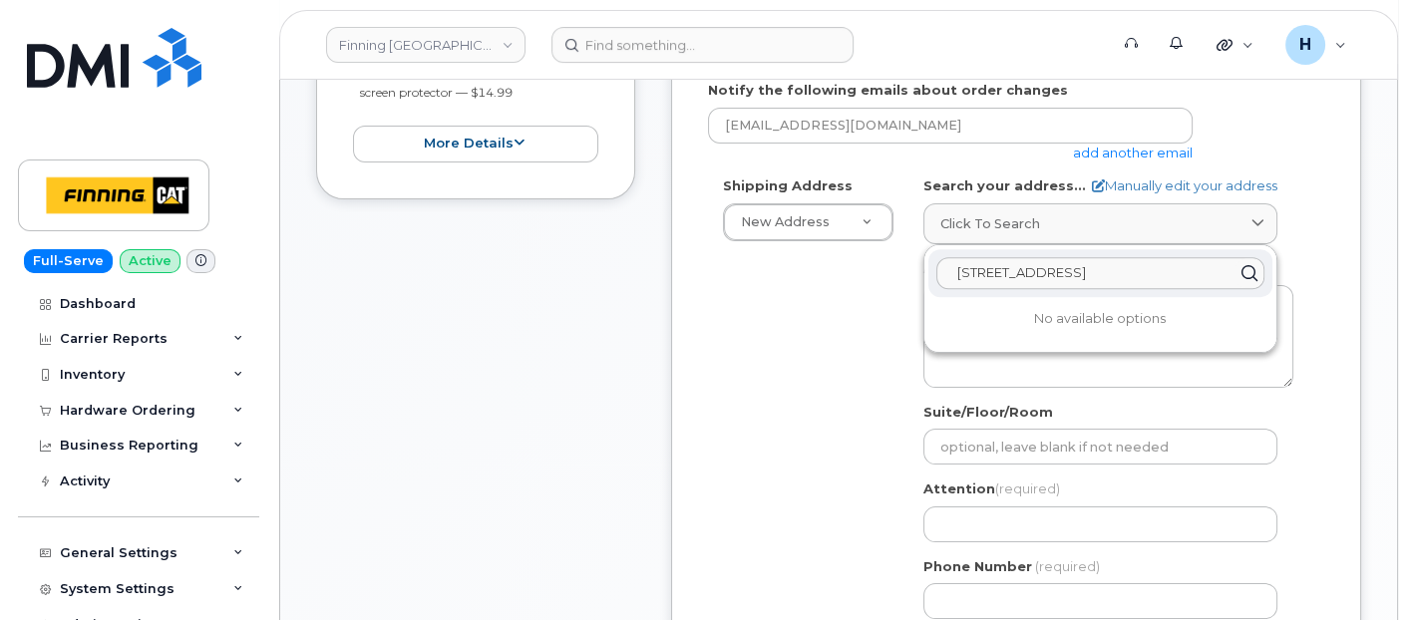
click at [1157, 273] on input "[STREET_ADDRESS]" at bounding box center [1100, 273] width 328 height 32
click at [1244, 266] on icon at bounding box center [1249, 273] width 29 height 29
click at [1005, 278] on input "[STREET_ADDRESS]" at bounding box center [1100, 273] width 328 height 32
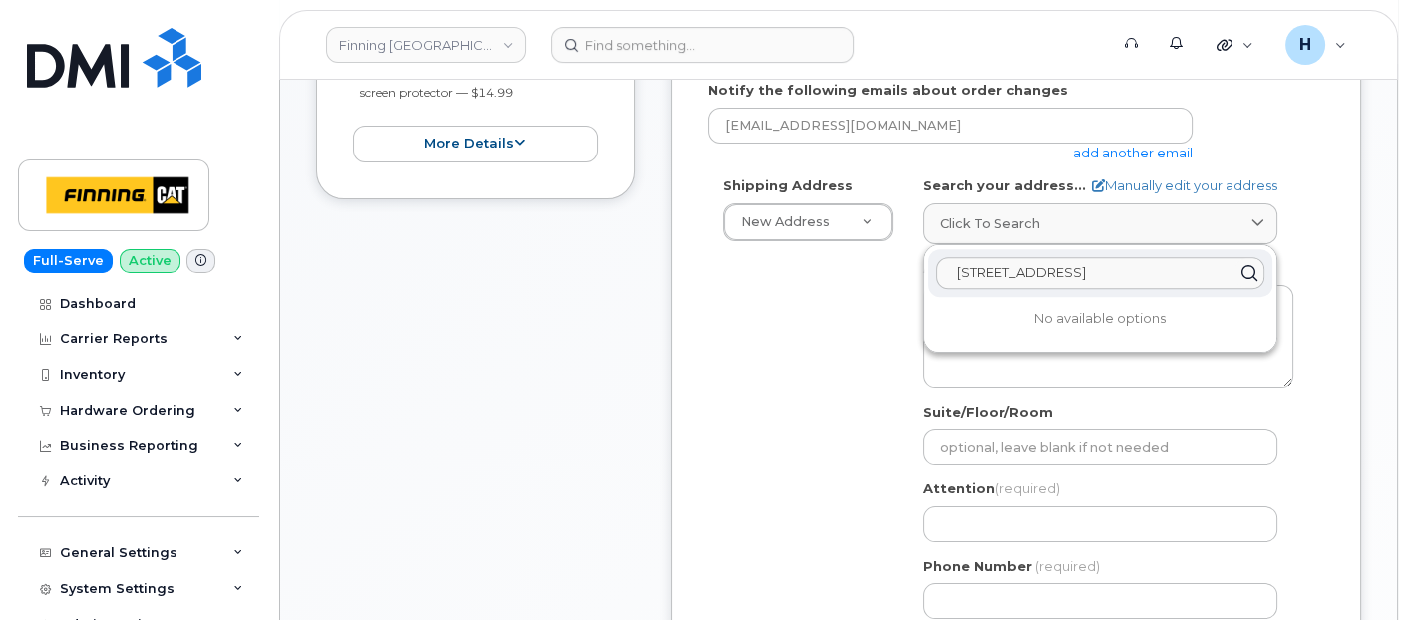
click at [1066, 267] on input "[STREET_ADDRESS]" at bounding box center [1100, 273] width 328 height 32
paste input "[GEOGRAPHIC_DATA]"
click at [1264, 266] on input "[STREET_ADDRESS]" at bounding box center [1100, 273] width 328 height 32
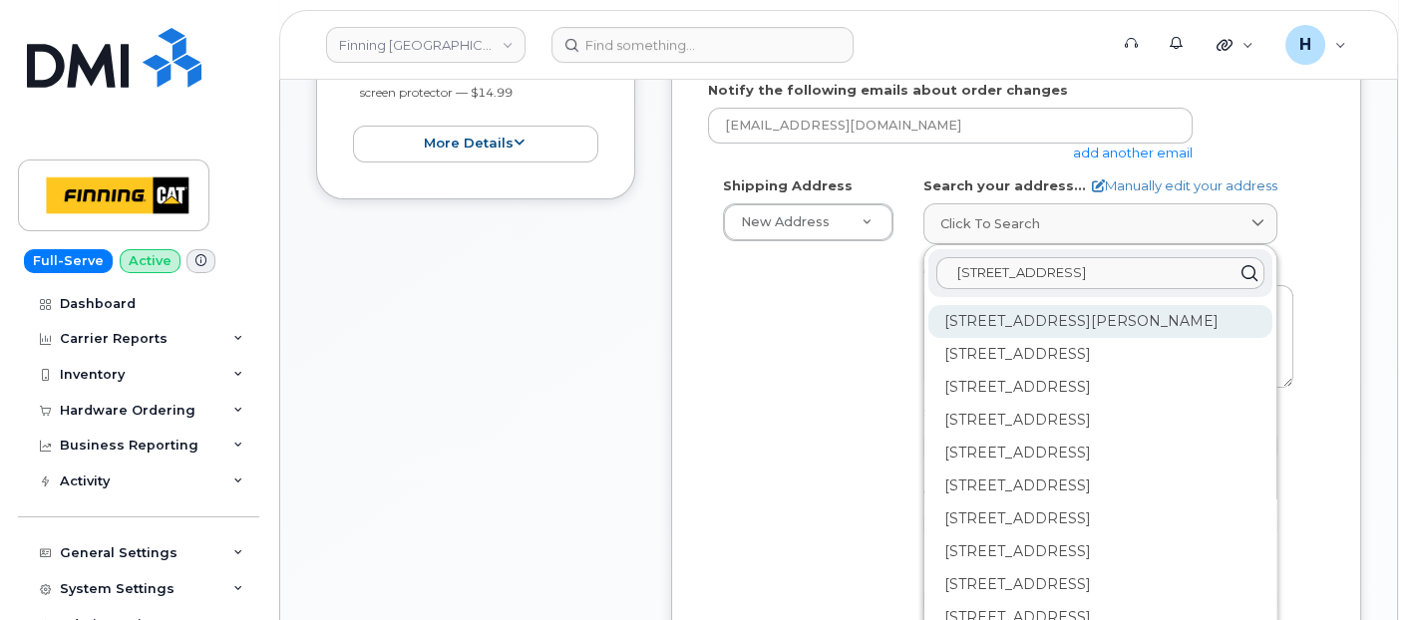
type input "[STREET_ADDRESS]"
click at [1096, 321] on div "[STREET_ADDRESS][PERSON_NAME]" at bounding box center [1100, 321] width 344 height 33
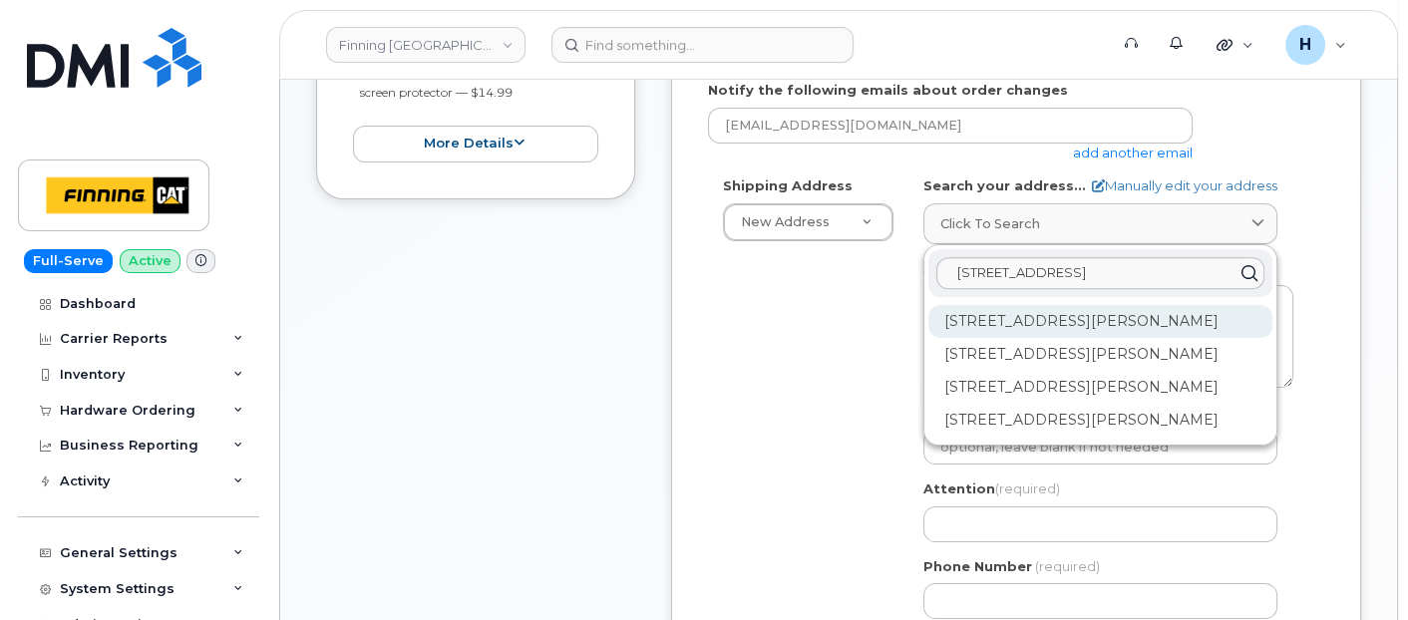
click at [1039, 313] on div "[STREET_ADDRESS][PERSON_NAME]" at bounding box center [1100, 321] width 344 height 33
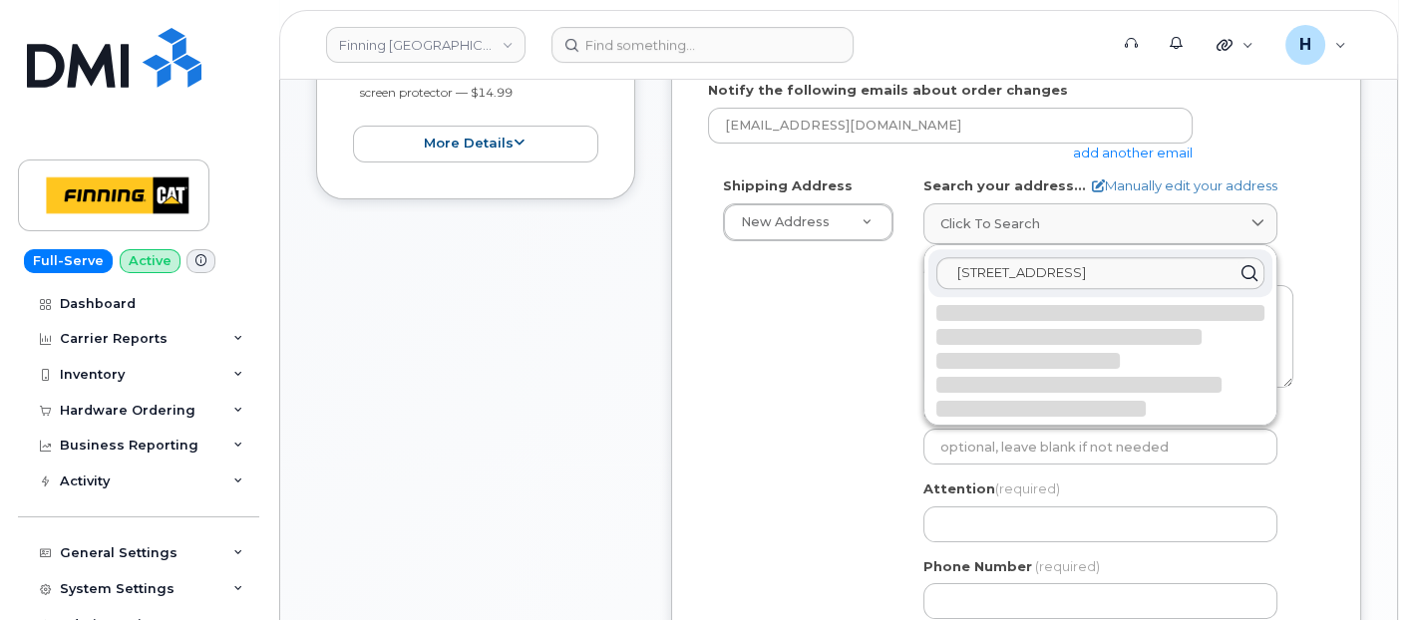
select select
type textarea "[STREET_ADDRESS] [PERSON_NAME] BC V1J 6V3 [GEOGRAPHIC_DATA]"
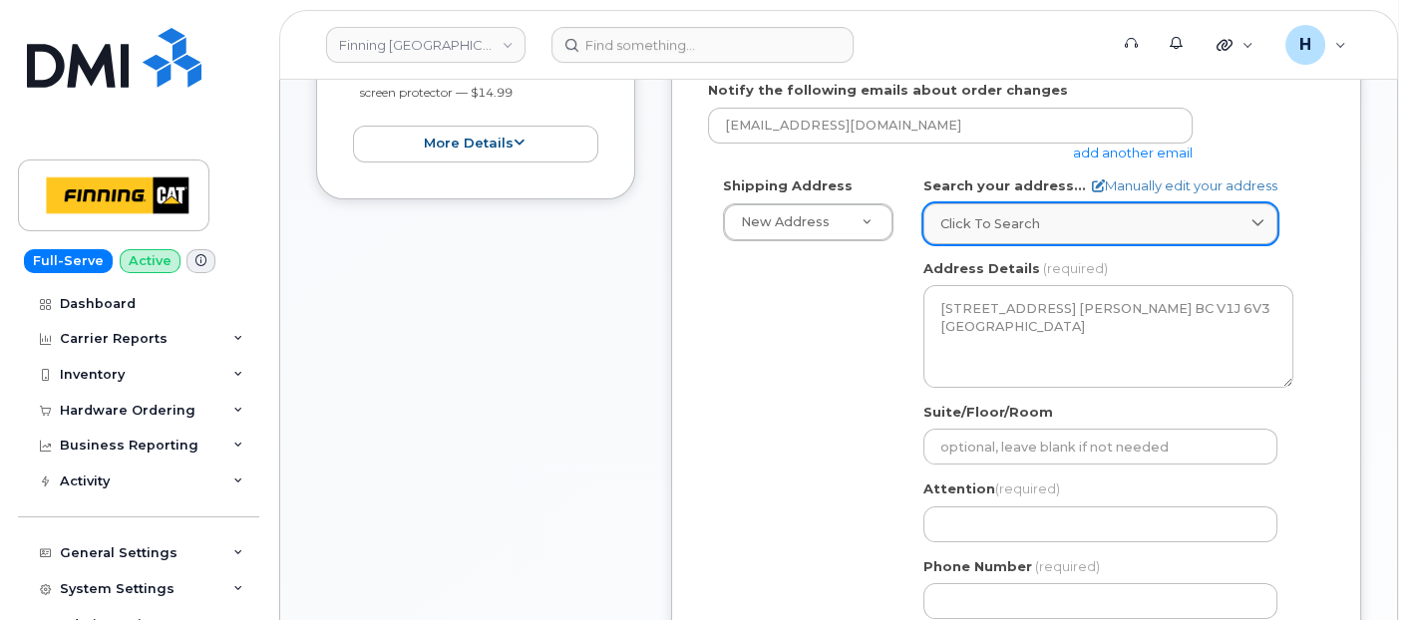
click at [988, 221] on span "Click to search" at bounding box center [990, 223] width 100 height 19
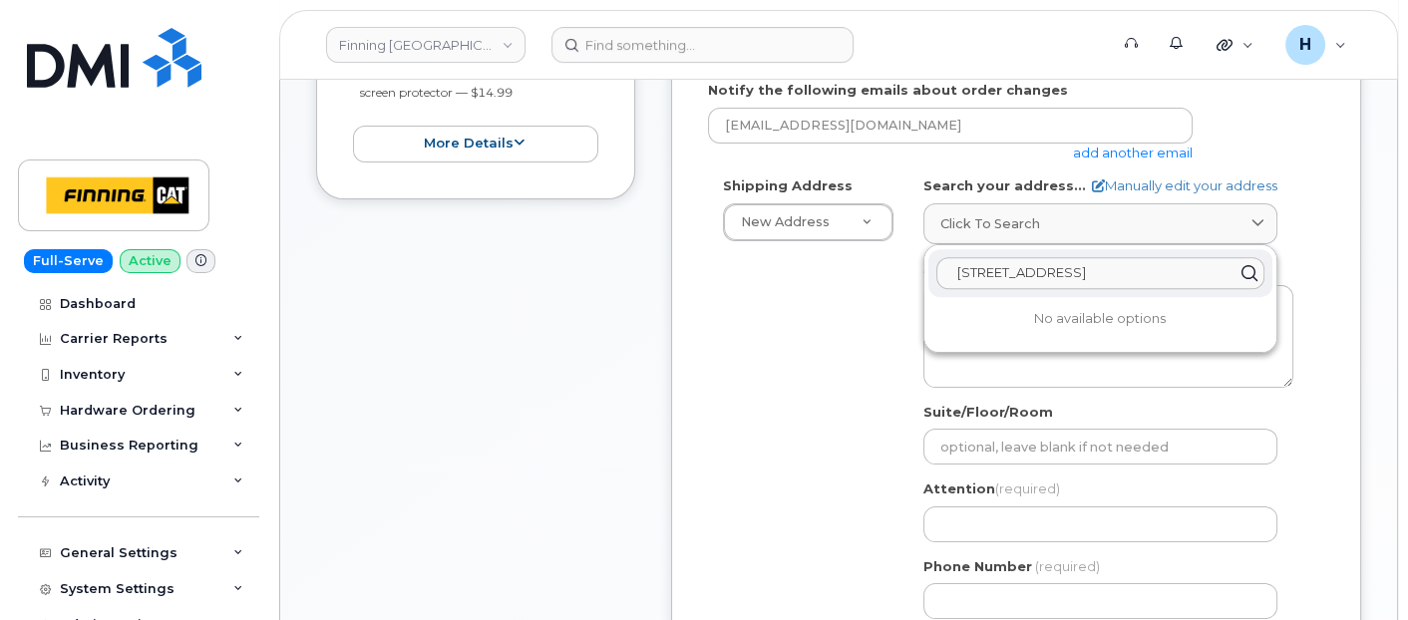
click at [978, 275] on input "8712 109 Street British Columbia V1J 6V3" at bounding box center [1100, 273] width 328 height 32
click at [1240, 271] on icon at bounding box center [1249, 273] width 29 height 29
click at [1250, 267] on icon at bounding box center [1249, 273] width 29 height 29
click at [1063, 221] on div "Click to search" at bounding box center [1100, 223] width 320 height 19
click at [1058, 220] on div "Click to search" at bounding box center [1100, 223] width 320 height 19
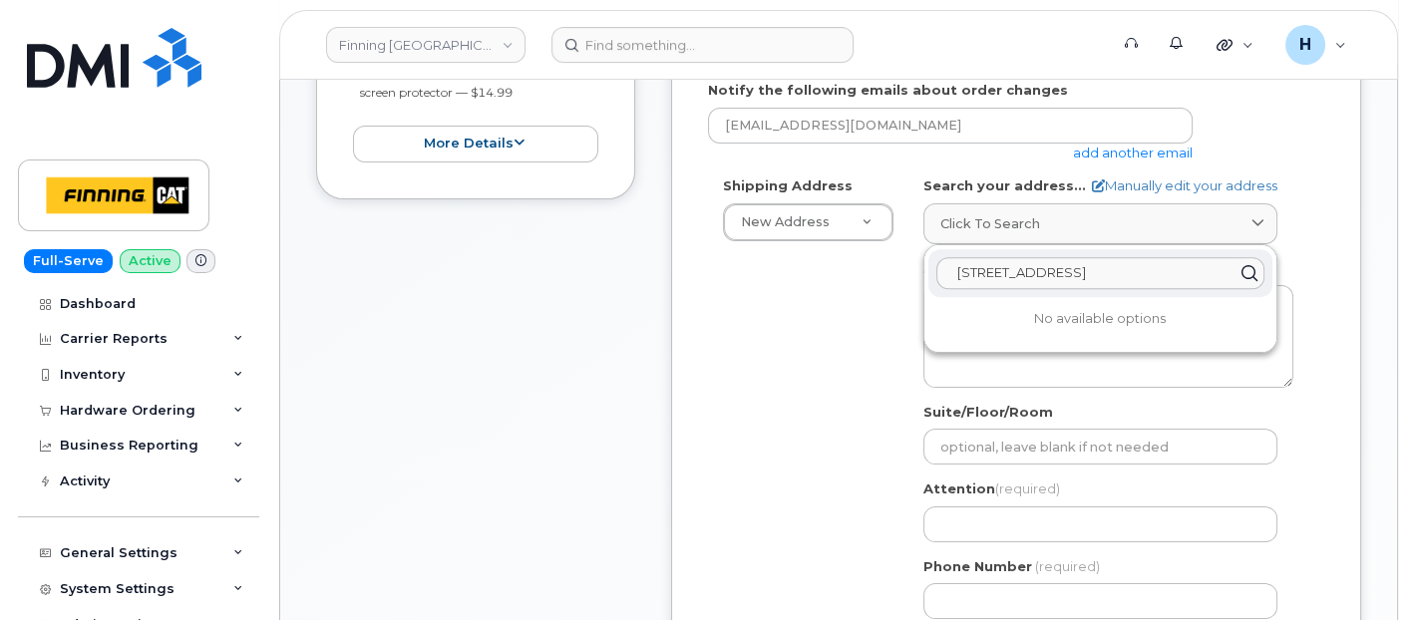
click at [1033, 259] on input "8712 109 Street British Columbia V1J 6V3" at bounding box center [1100, 273] width 328 height 32
click at [996, 230] on span "Click to search" at bounding box center [990, 223] width 100 height 19
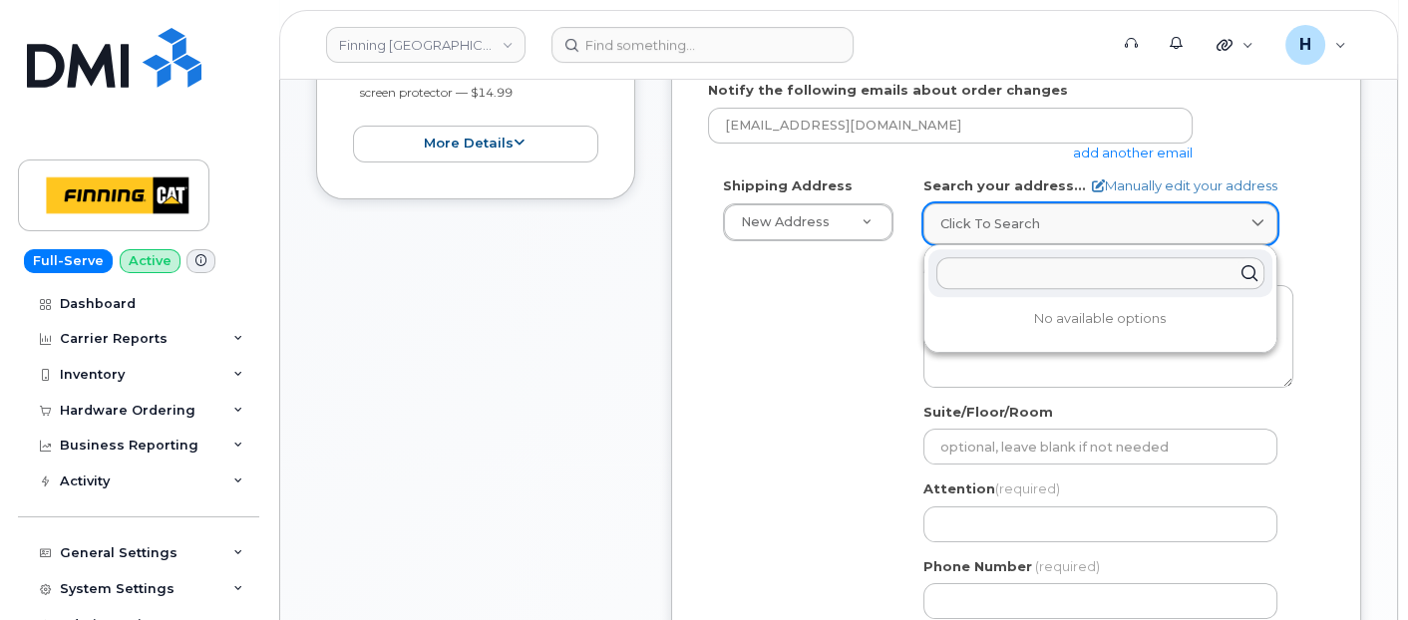
paste input "8712 109 Street British Columbia V1J 6V3"
type input "8712 109 Street British Columbia V1J 6V3"
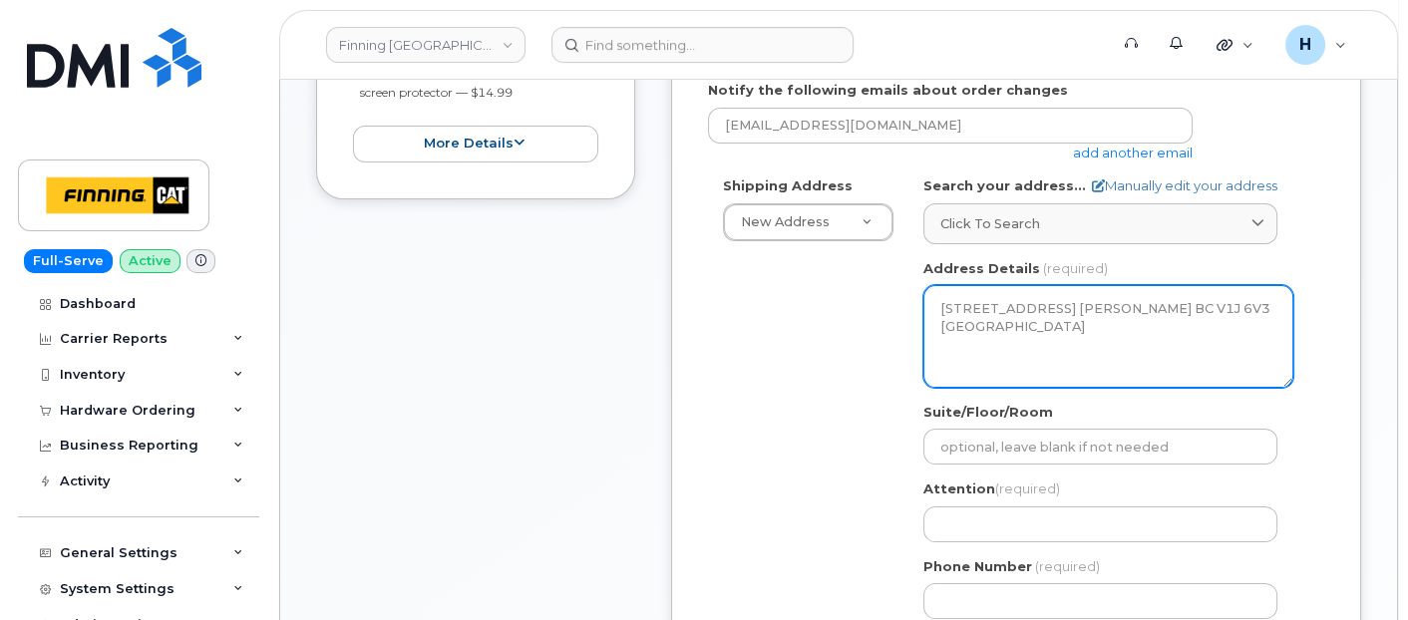
click at [968, 301] on textarea "8512 109 St FORT ST. JOHN BC V1J 6V3 CANADA" at bounding box center [1108, 336] width 370 height 102
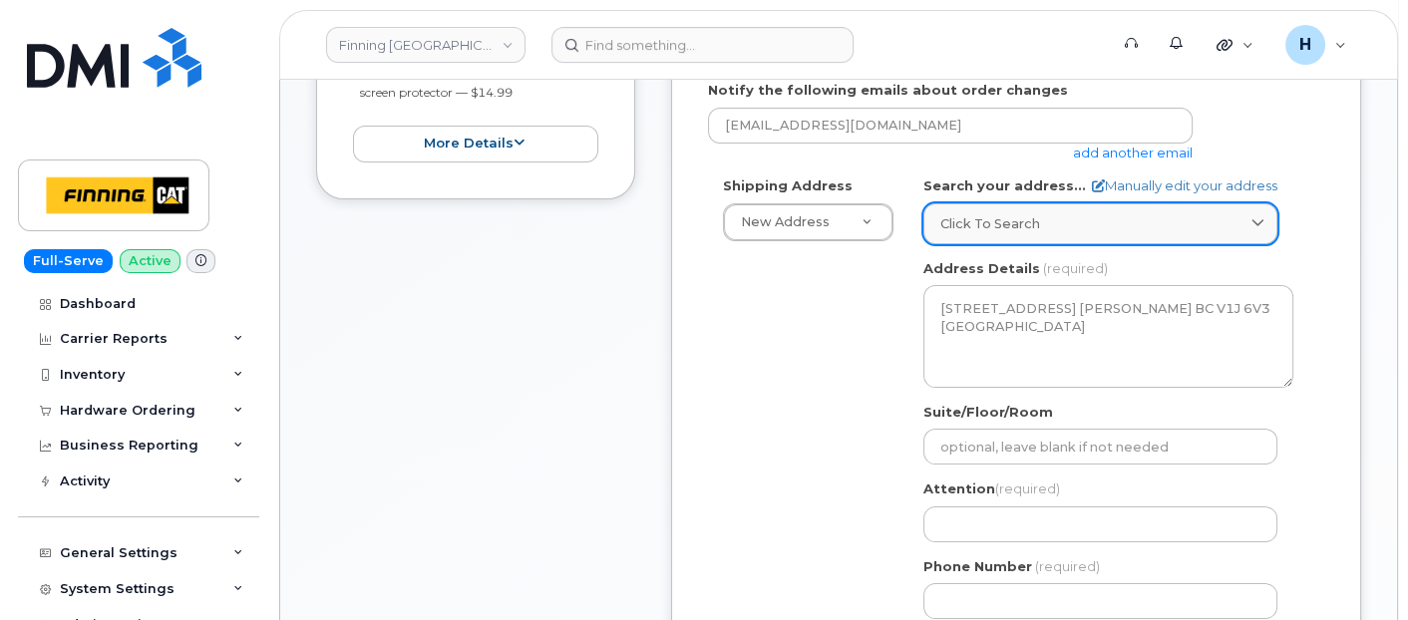
click at [1114, 219] on div "Click to search" at bounding box center [1100, 223] width 320 height 19
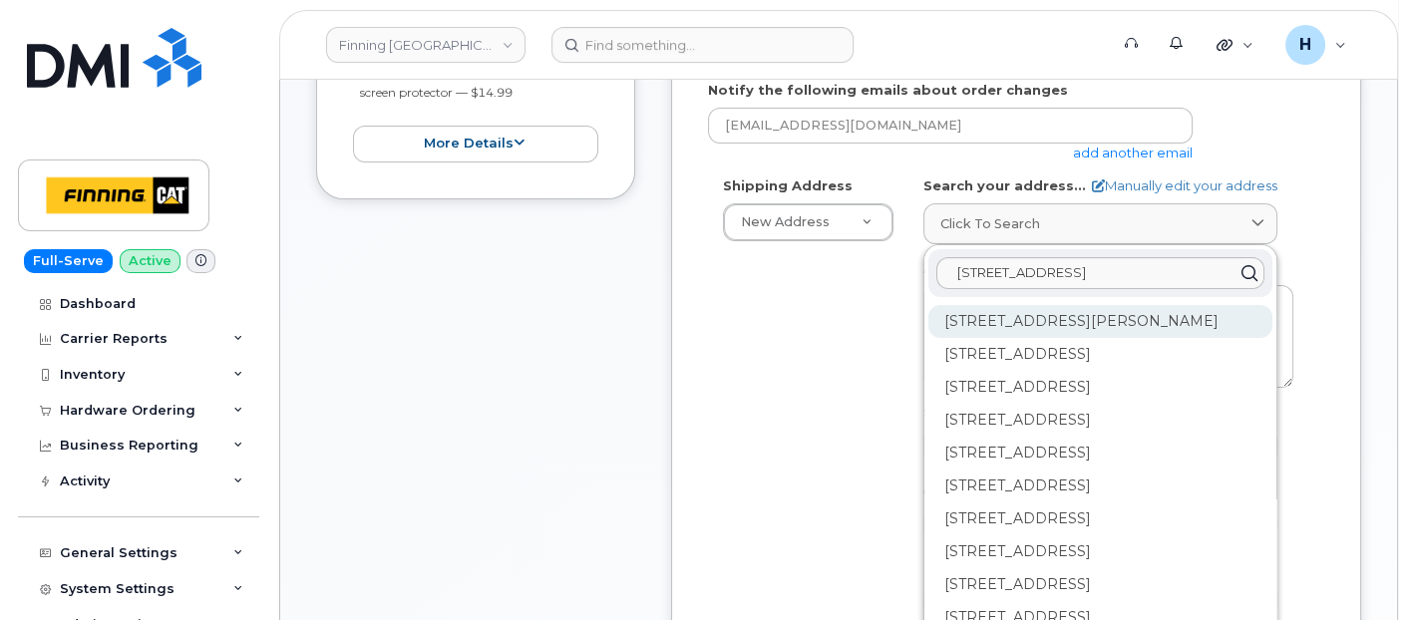
click at [1032, 319] on div "109 St Fort St. John BC V1J 6V3" at bounding box center [1100, 321] width 344 height 33
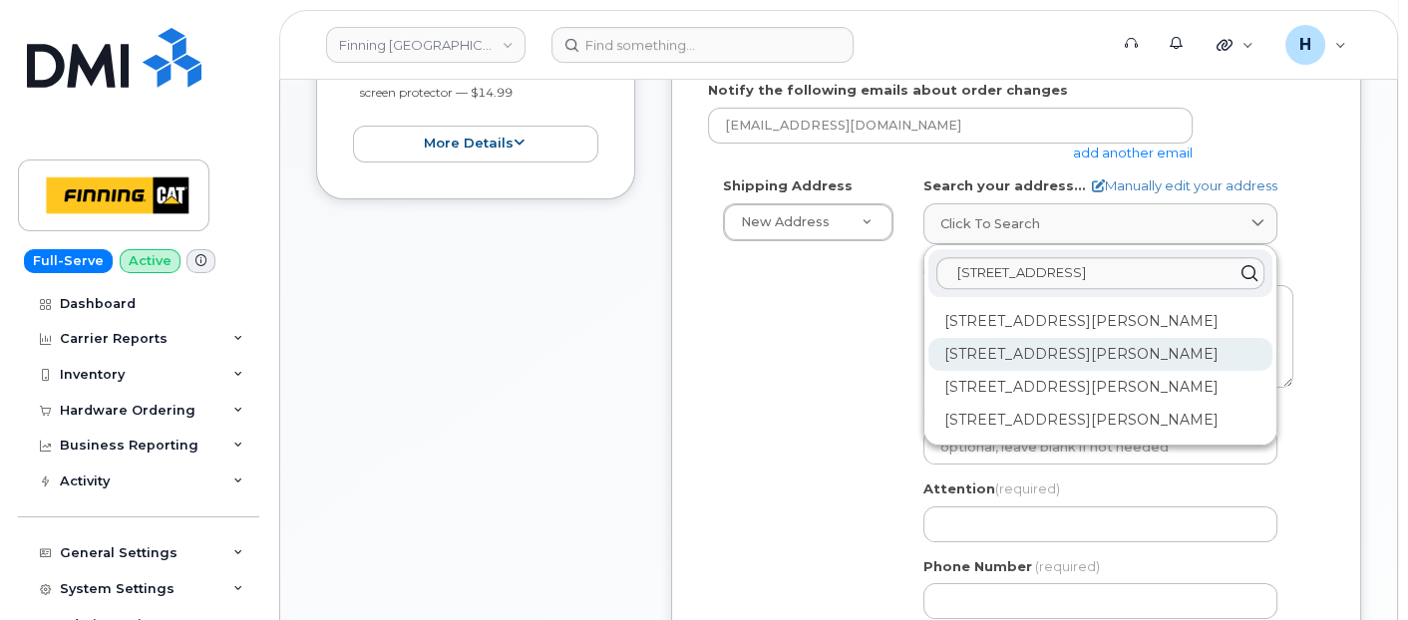
click at [1022, 353] on div "8712 109 St Fort St. John BC V1J 6V3" at bounding box center [1100, 354] width 344 height 33
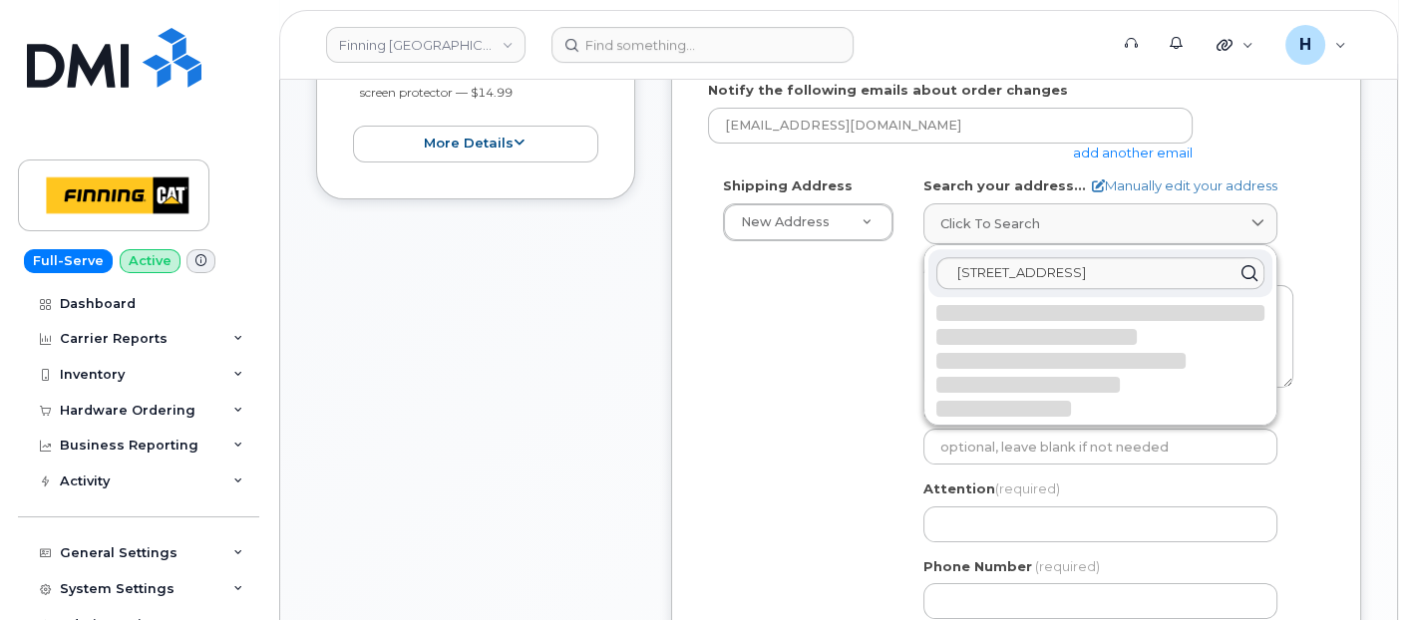
select select
type textarea "8712 109 St FORT ST. JOHN BC V1J 6V3 CANADA"
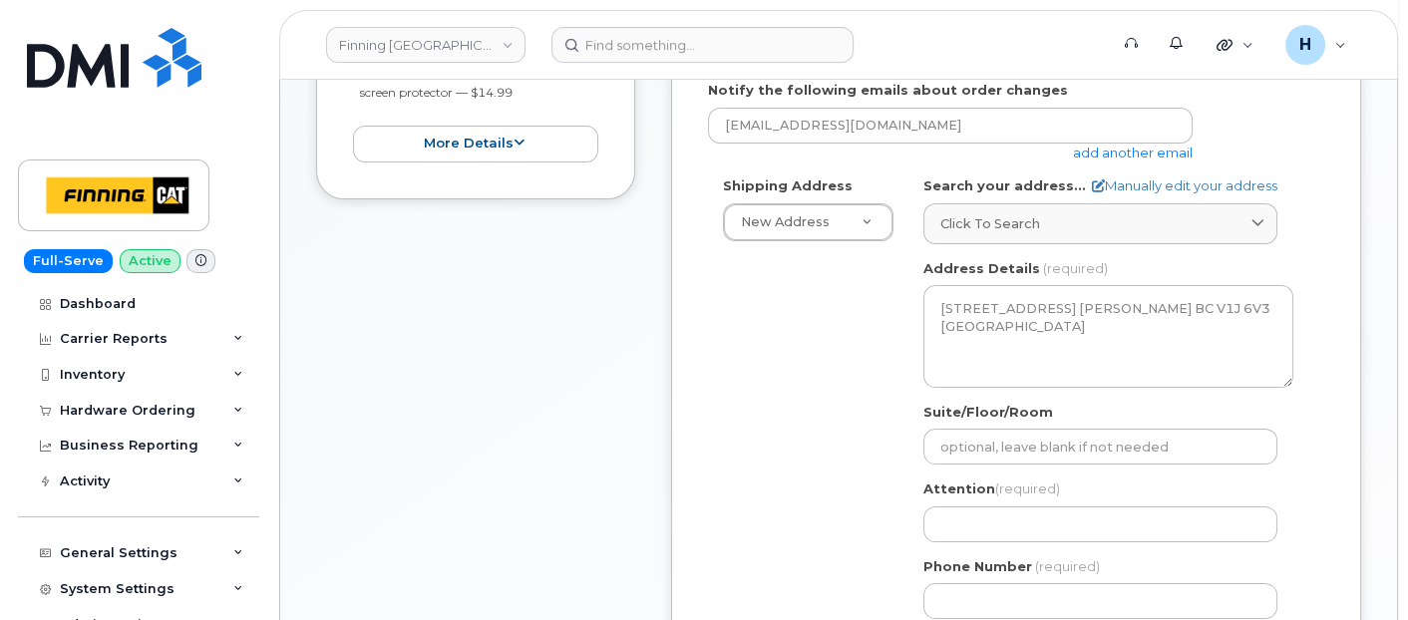
scroll to position [664, 0]
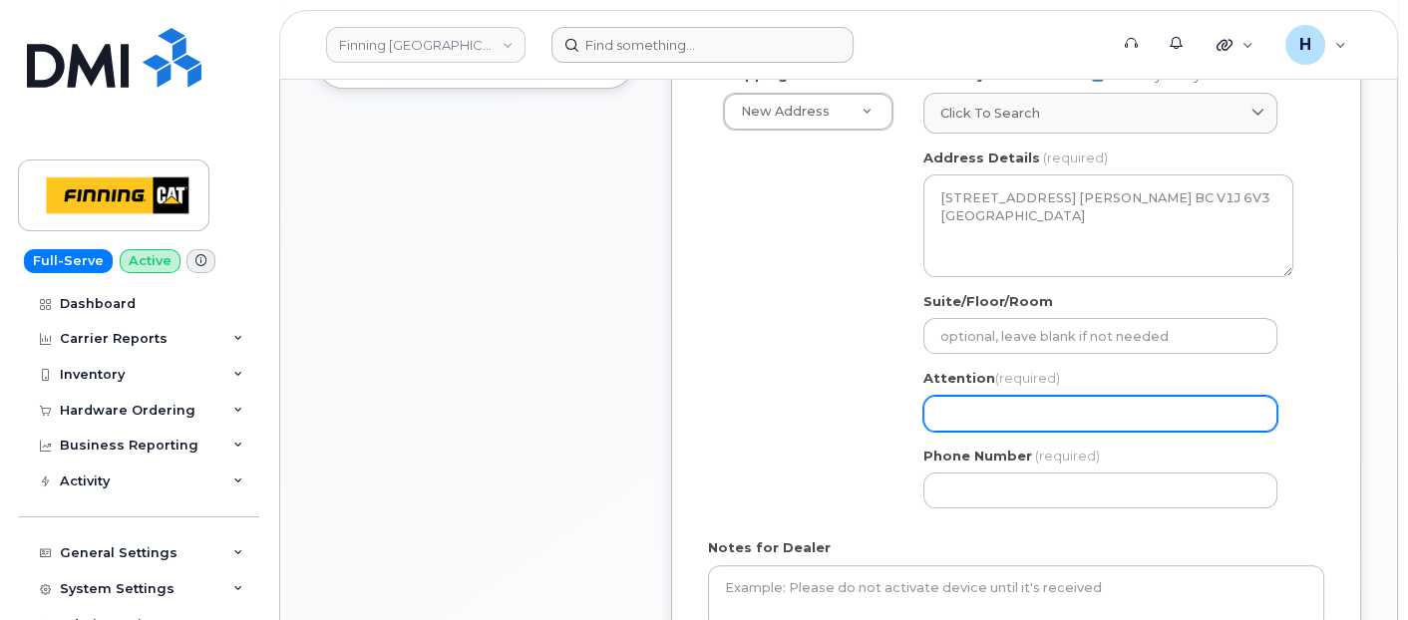
drag, startPoint x: 985, startPoint y: 404, endPoint x: 711, endPoint y: 30, distance: 463.7
click at [985, 404] on input "Attention (required)" at bounding box center [1100, 414] width 354 height 36
paste input "[PERSON_NAME]"
select select
type input "[PERSON_NAME]"
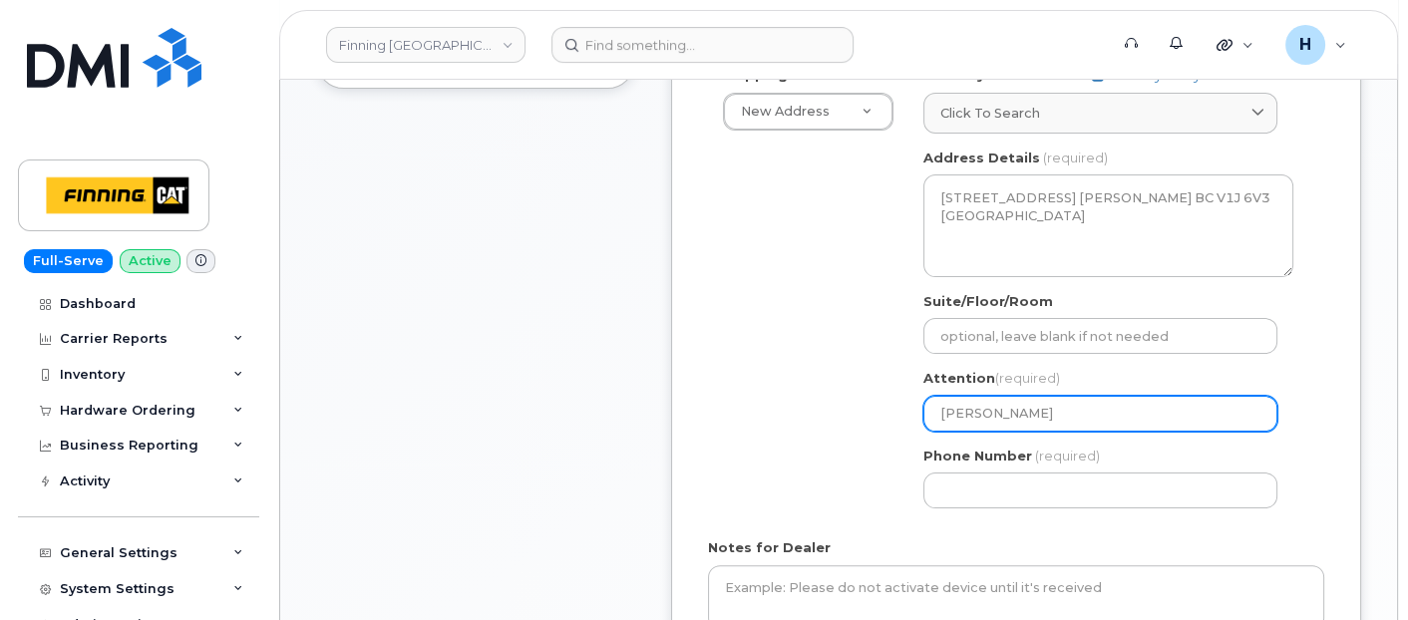
scroll to position [886, 0]
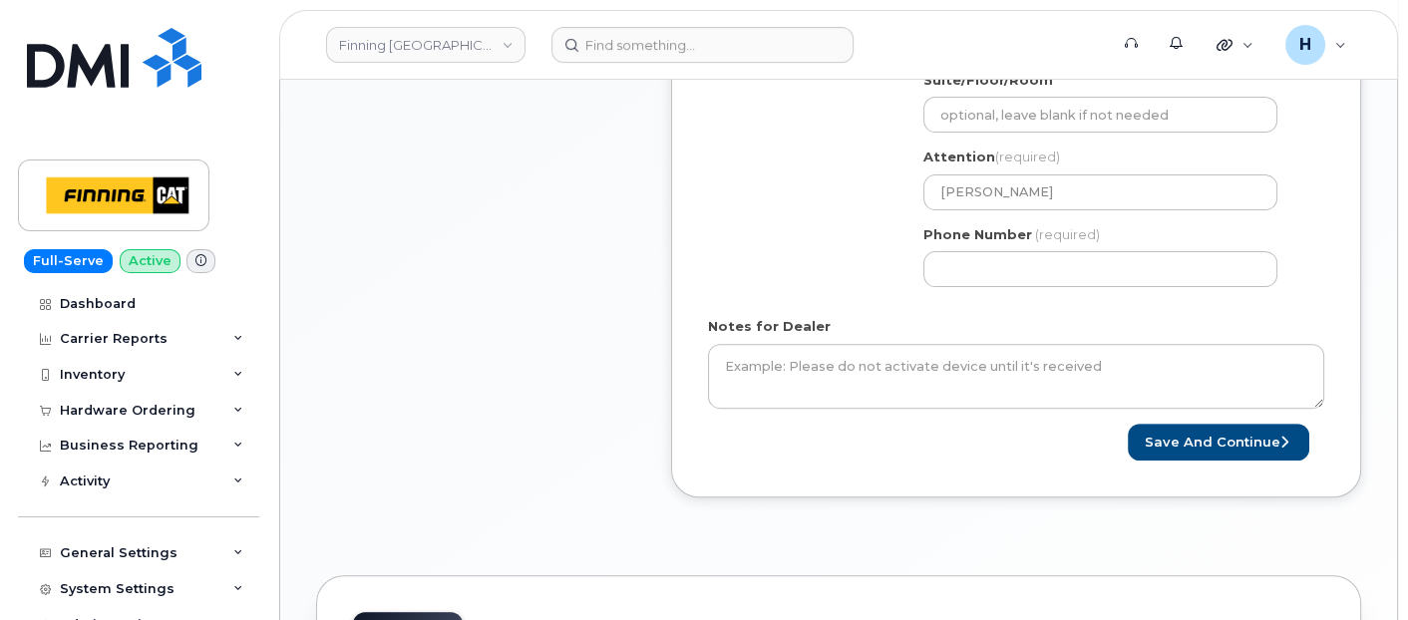
click at [941, 247] on div "Phone Number (required)" at bounding box center [1108, 256] width 370 height 63
drag, startPoint x: 1008, startPoint y: 287, endPoint x: 994, endPoint y: 296, distance: 16.6
click at [996, 295] on div "BC Fort St. John Search your address... Manually edit your address Click to sea…" at bounding box center [1108, 73] width 400 height 458
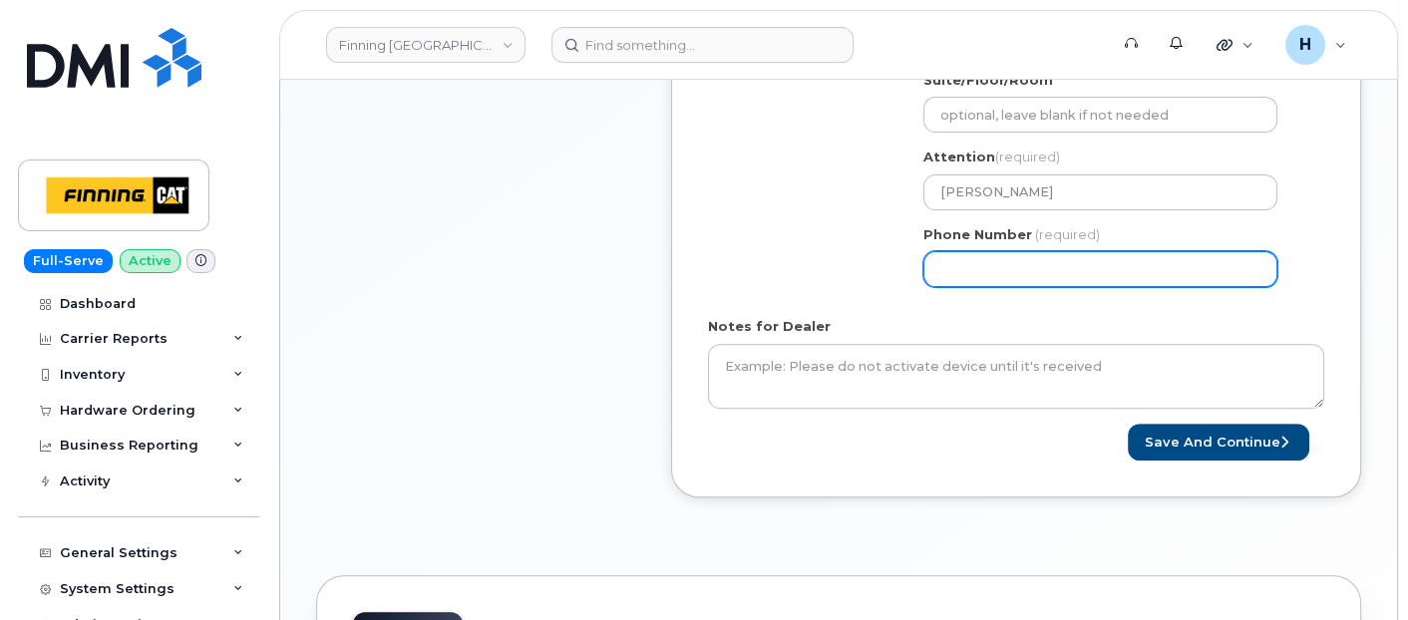
drag, startPoint x: 978, startPoint y: 260, endPoint x: 866, endPoint y: 293, distance: 117.4
click at [964, 280] on input "Phone Number" at bounding box center [1100, 269] width 354 height 36
paste input "2507877761"
type input "2507877761"
select select
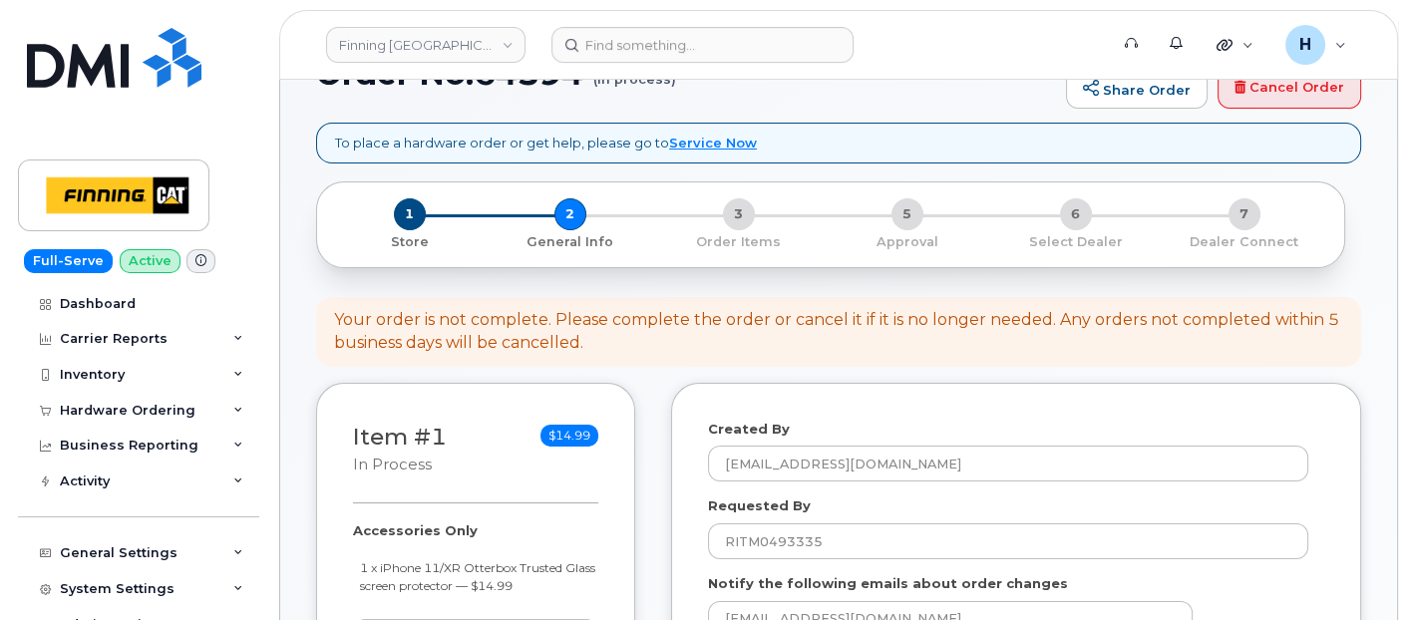
scroll to position [221, 0]
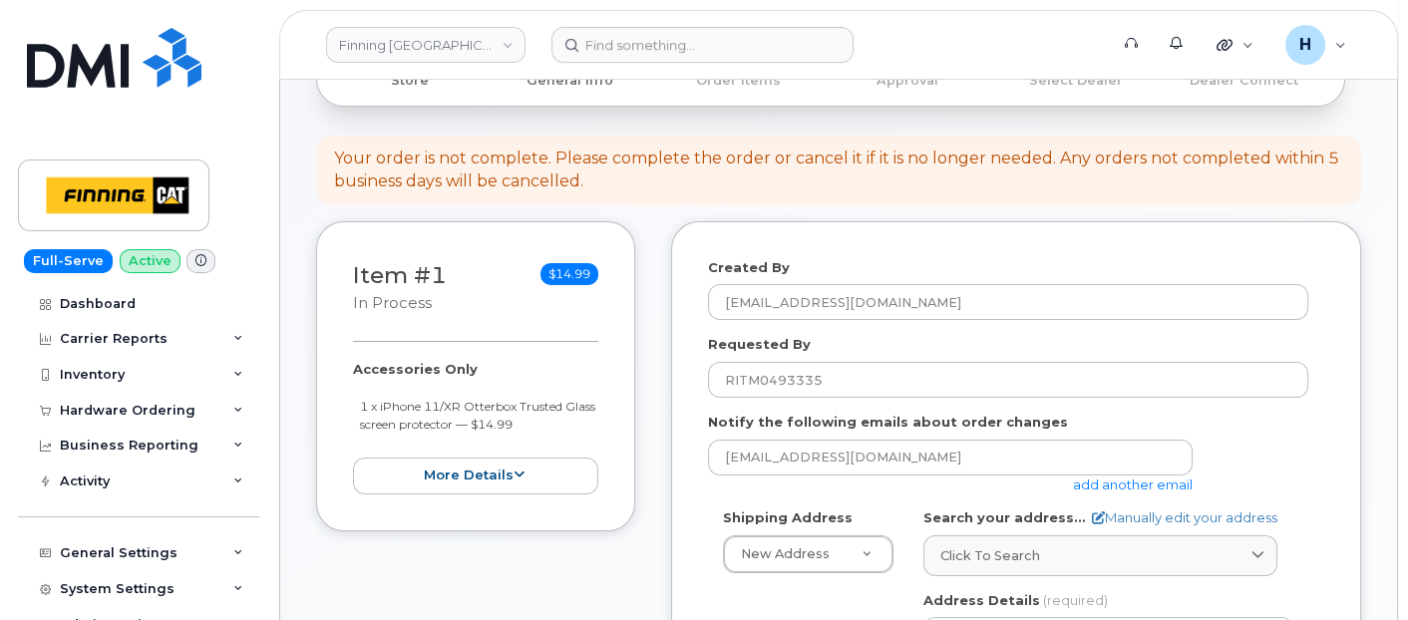
type input "2507877761"
drag, startPoint x: 332, startPoint y: 373, endPoint x: 556, endPoint y: 426, distance: 230.5
click at [556, 426] on div "Item #1 in process $14.99 Accessories Only 1 x iPhone 11/XR Otterbox Trusted Gl…" at bounding box center [475, 376] width 319 height 310
copy div "Accessories Only 1 x iPhone 11/XR Otterbox Trusted Glass screen protector — $14…"
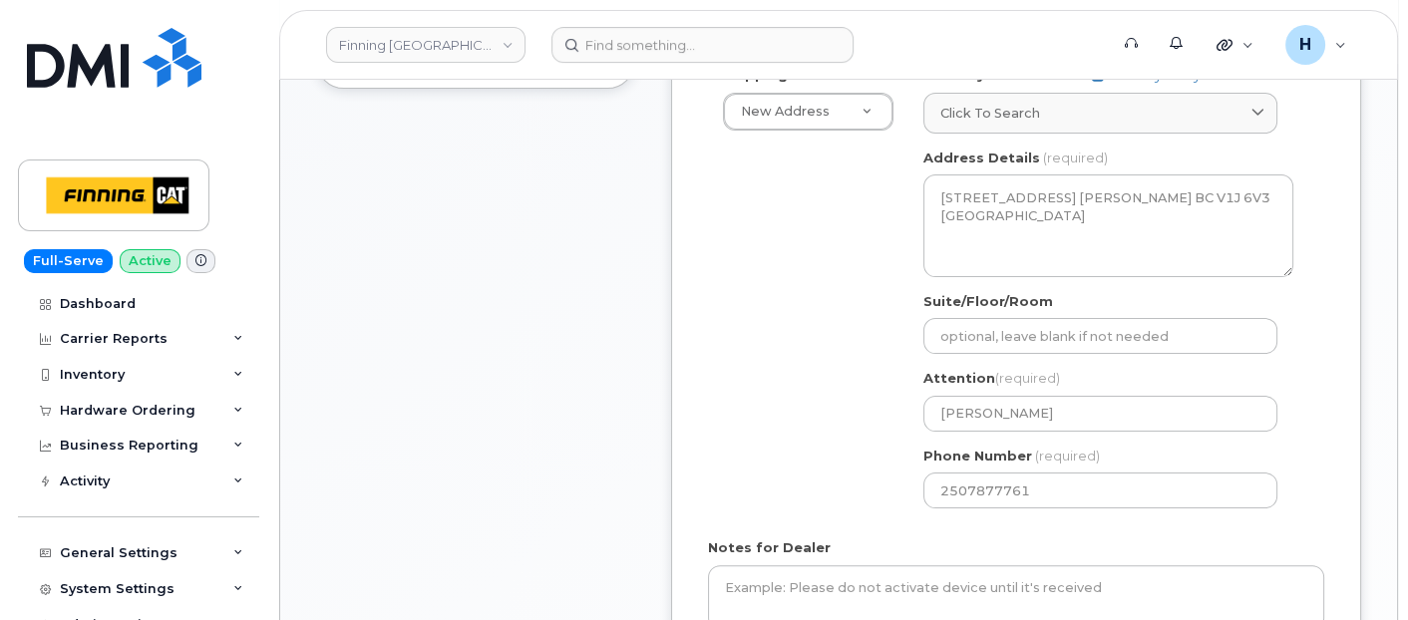
scroll to position [775, 0]
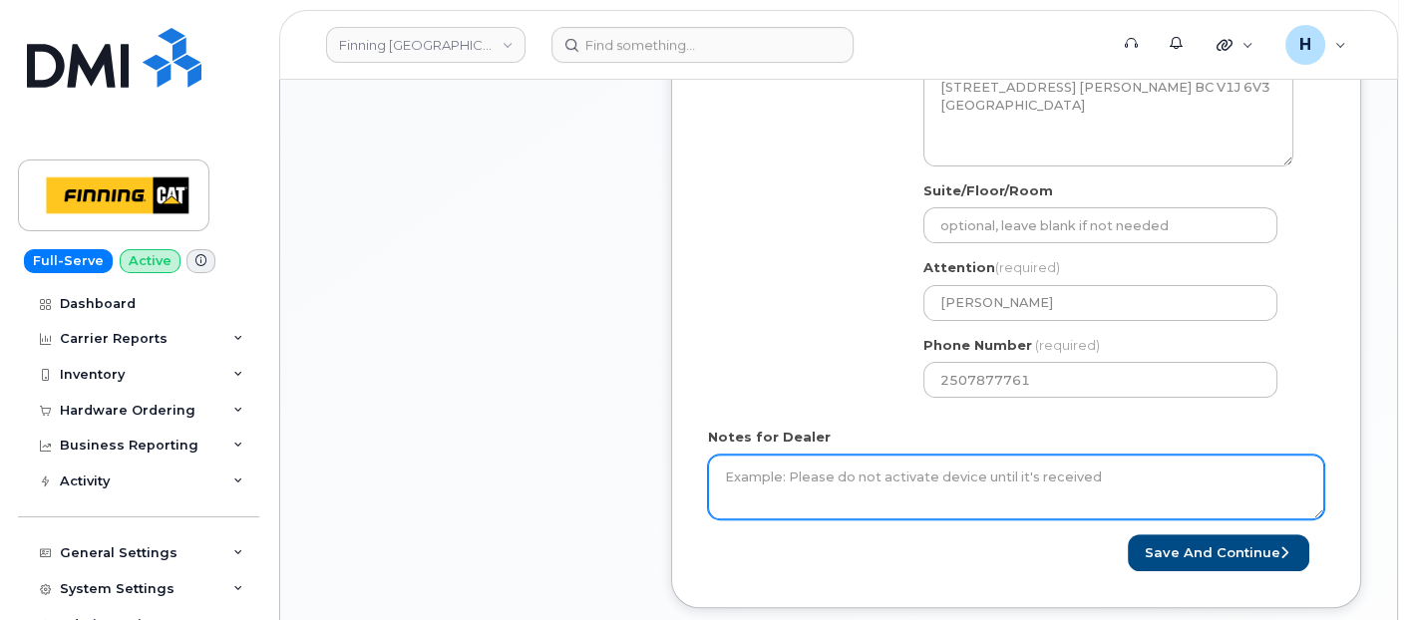
click at [750, 472] on textarea "Notes for Dealer" at bounding box center [1016, 488] width 616 height 66
paste textarea "Accessories Only 1 x iPhone 11/XR Otterbox Trusted Glass screen protector — $14…"
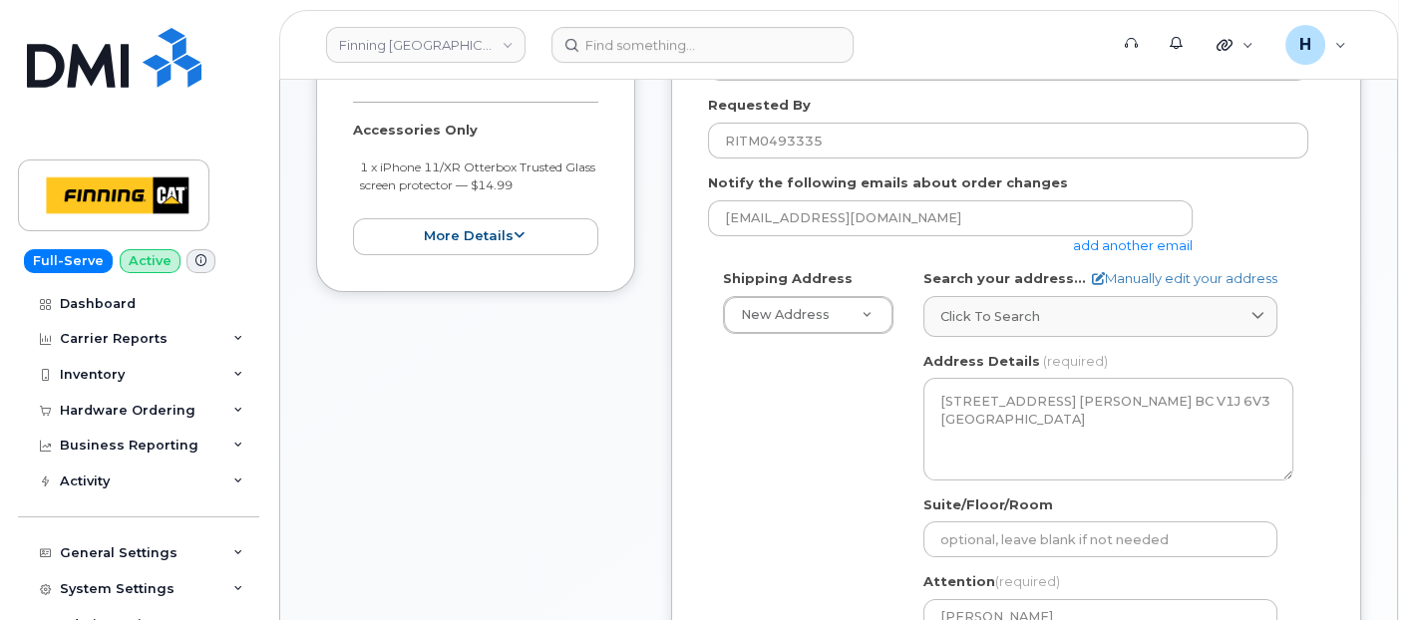
scroll to position [332, 0]
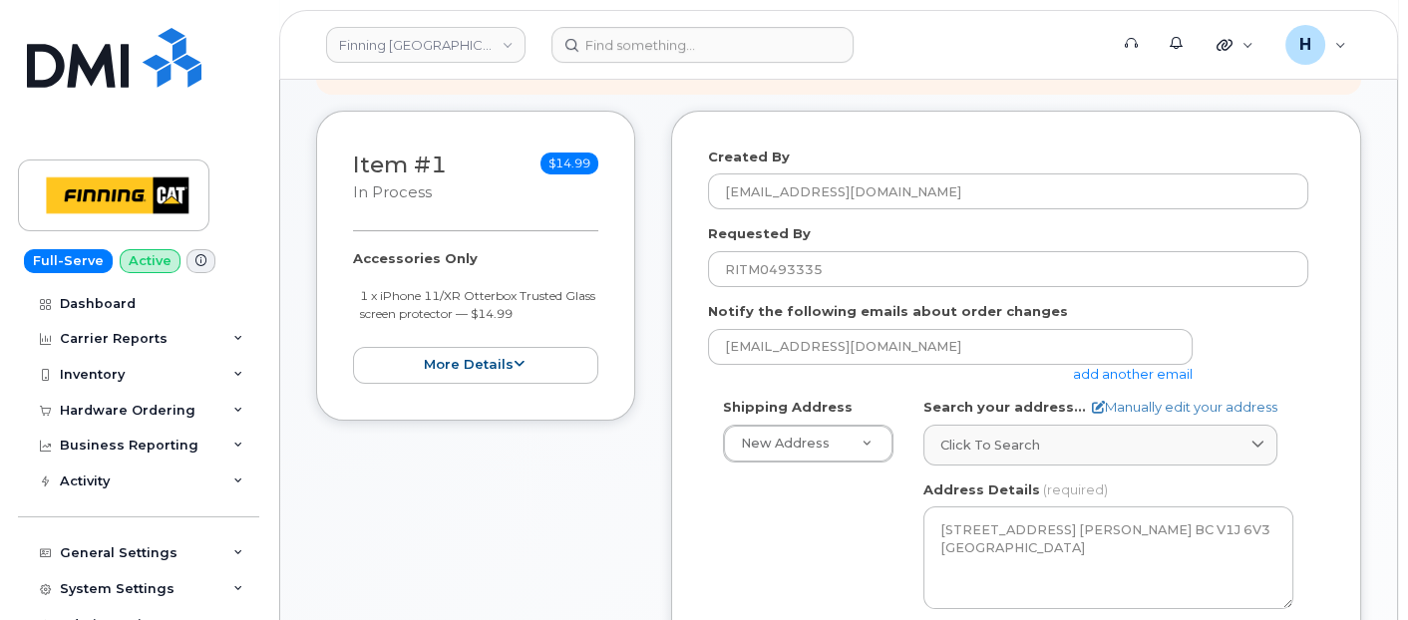
type textarea "Accessories Only 1 x iPhone 11/XR Otterbox Trusted Glass screen protector — $14…"
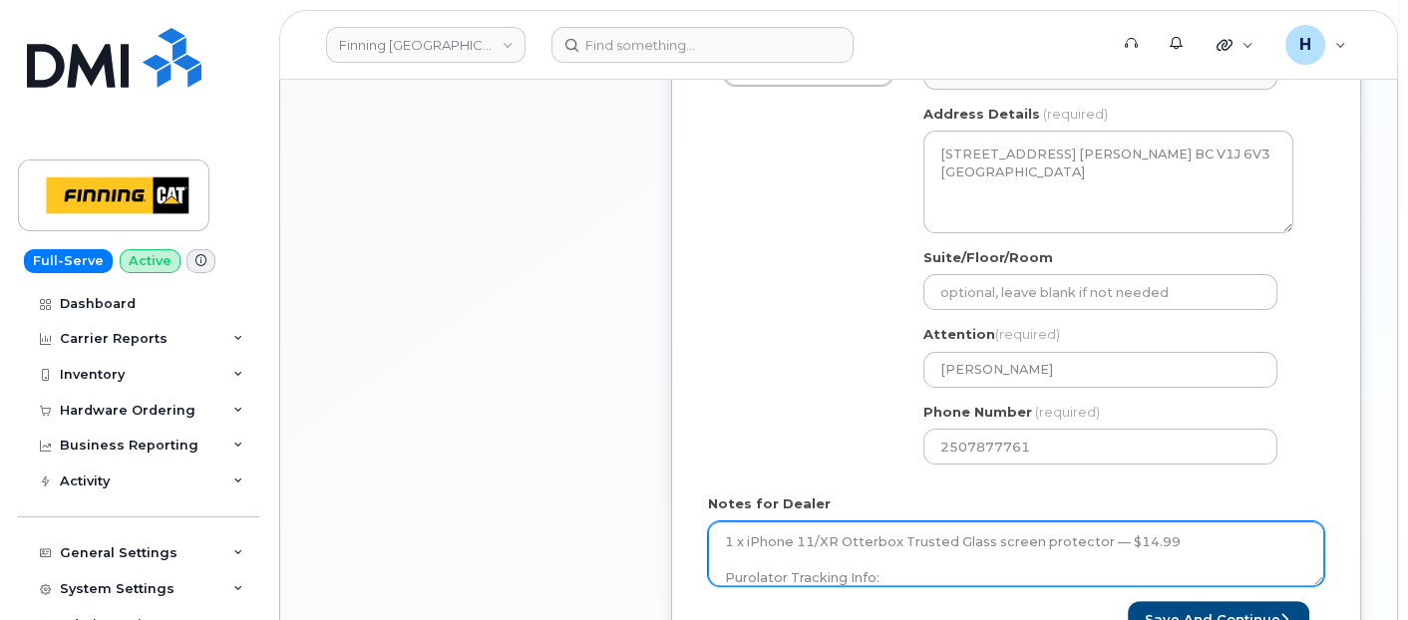
scroll to position [886, 0]
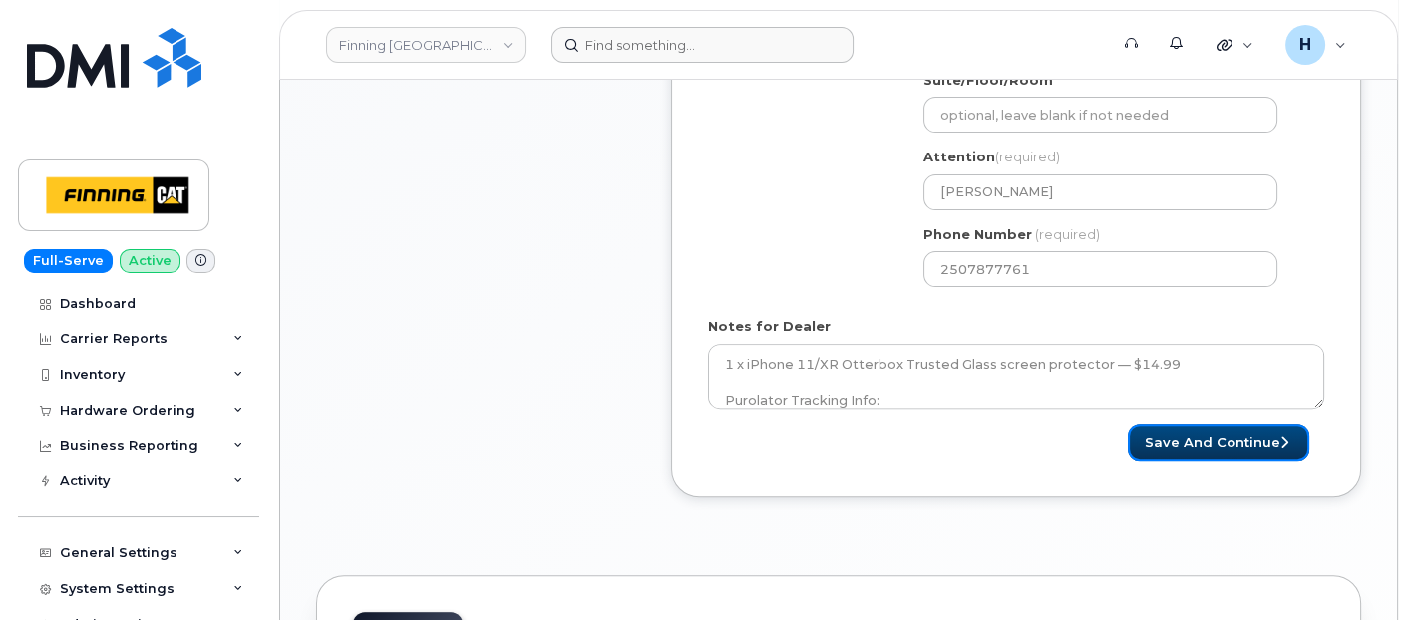
drag, startPoint x: 1173, startPoint y: 453, endPoint x: 669, endPoint y: 33, distance: 655.6
click at [1169, 442] on button "Save and Continue" at bounding box center [1218, 442] width 181 height 37
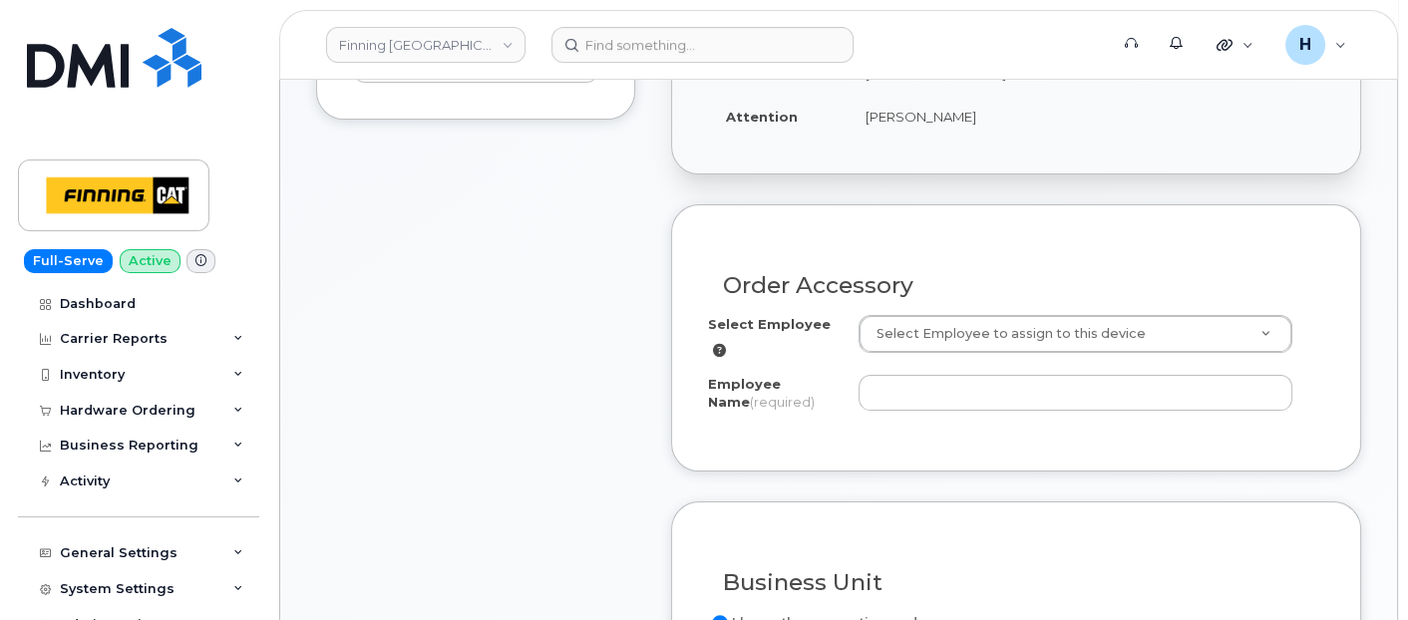
scroll to position [443, 0]
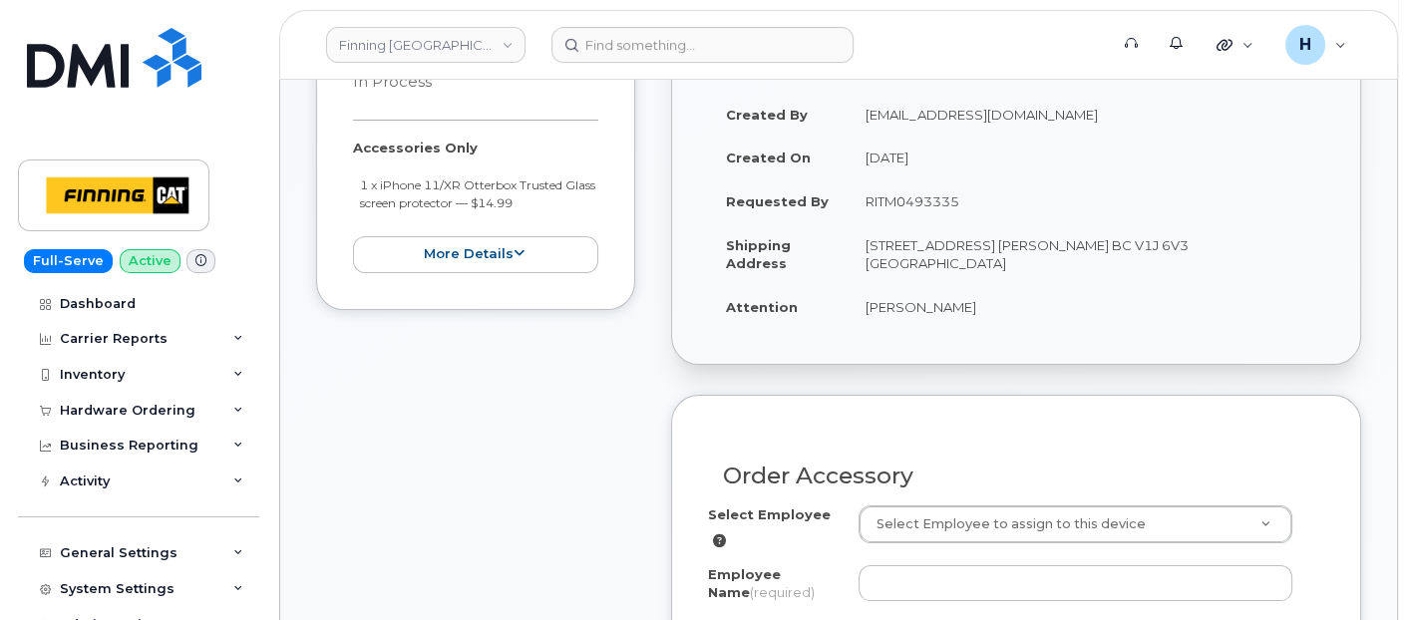
drag, startPoint x: 861, startPoint y: 307, endPoint x: 1065, endPoint y: 309, distance: 204.4
click at [1065, 309] on td "[PERSON_NAME]" at bounding box center [1086, 307] width 477 height 44
copy td "[PERSON_NAME]"
click at [912, 496] on div "Order Accessory" at bounding box center [1016, 468] width 616 height 73
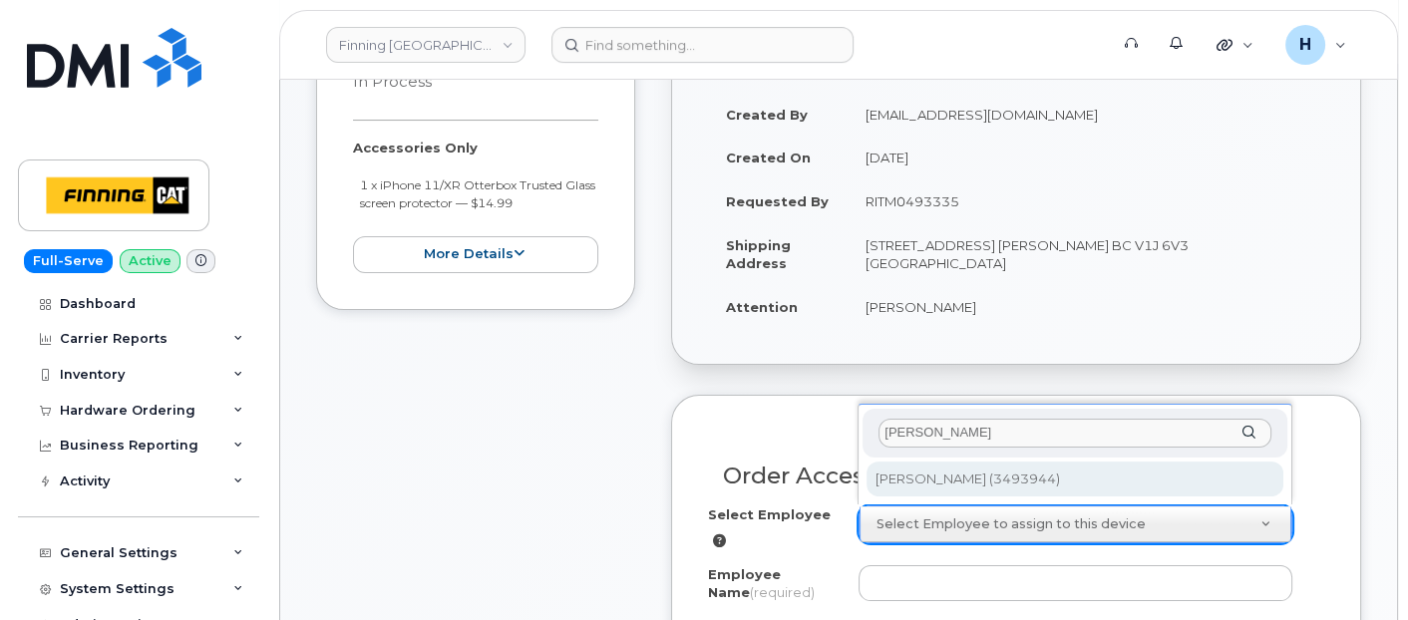
type input "[PERSON_NAME]"
type input "715560"
type input "[PERSON_NAME]"
select select "D52"
select select "CSMAAAD"
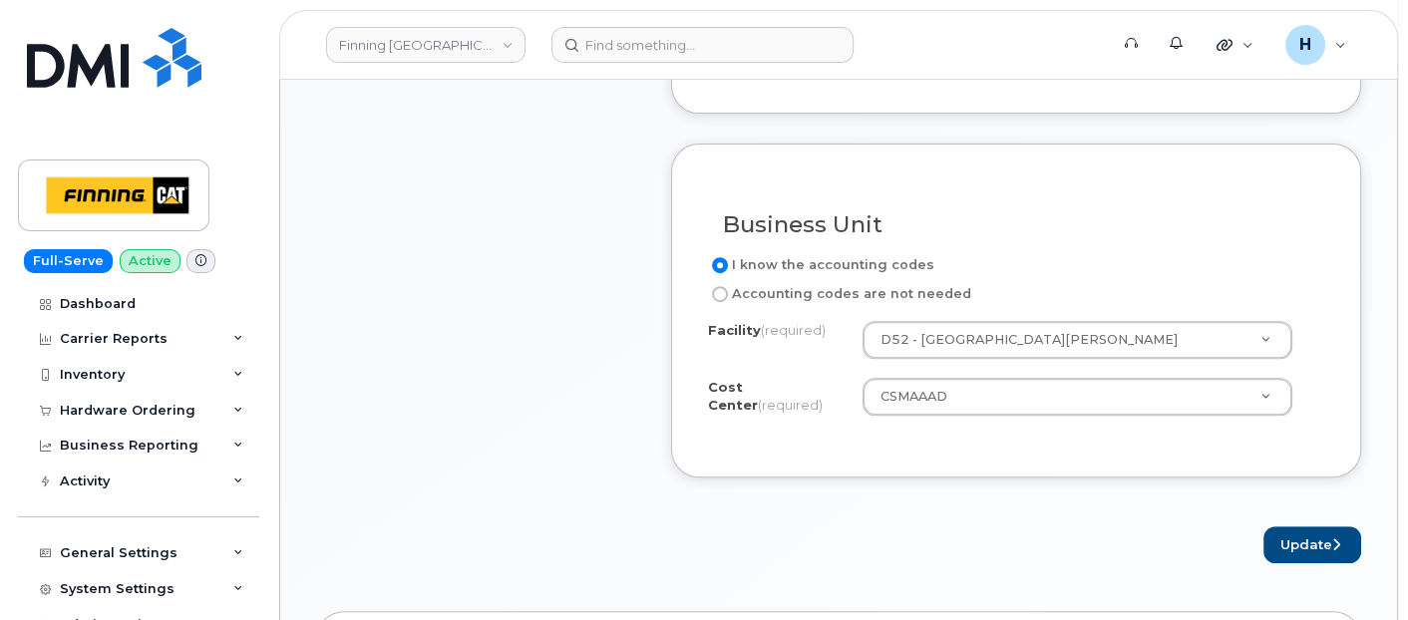
scroll to position [1108, 0]
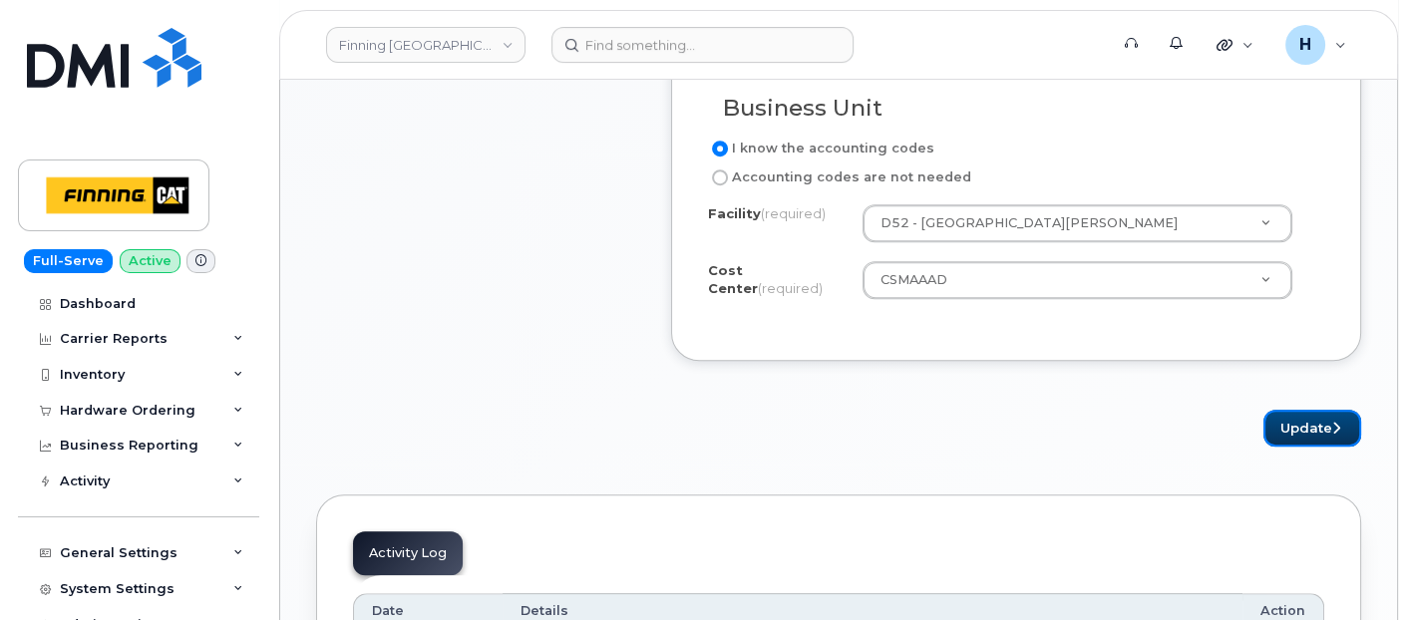
drag, startPoint x: 1291, startPoint y: 419, endPoint x: 542, endPoint y: 12, distance: 852.3
click at [1287, 410] on button "Update" at bounding box center [1312, 428] width 98 height 37
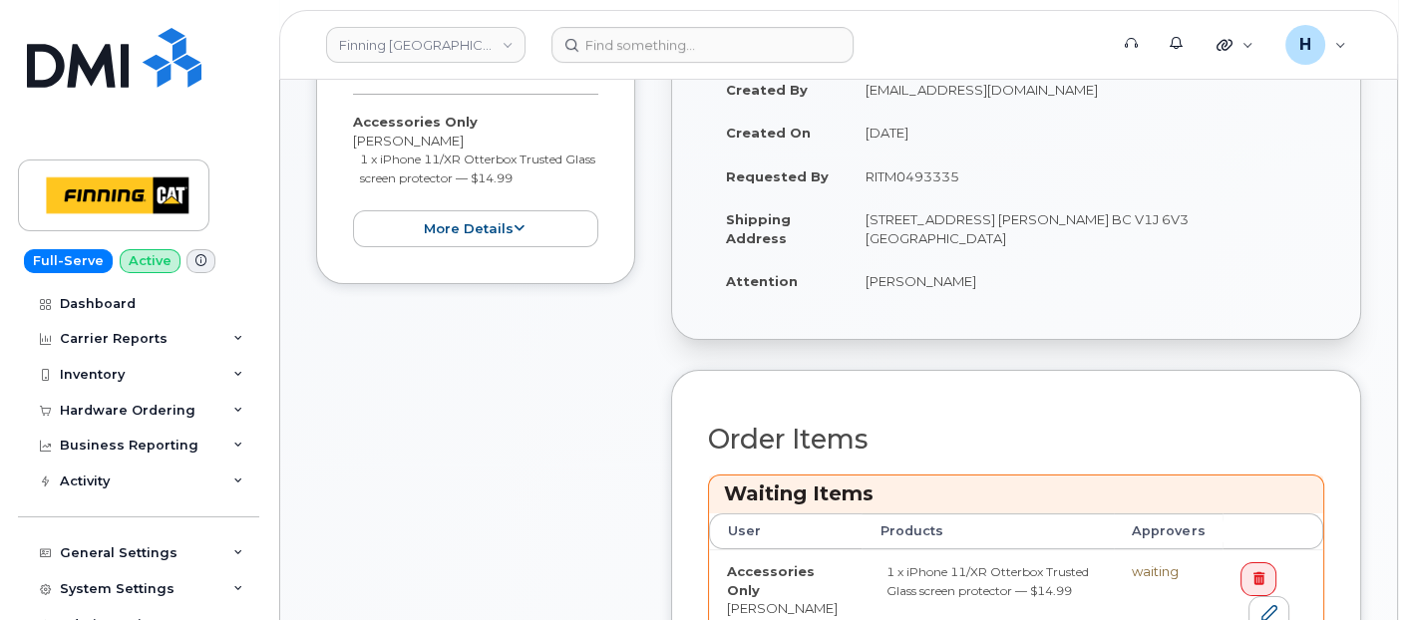
scroll to position [775, 0]
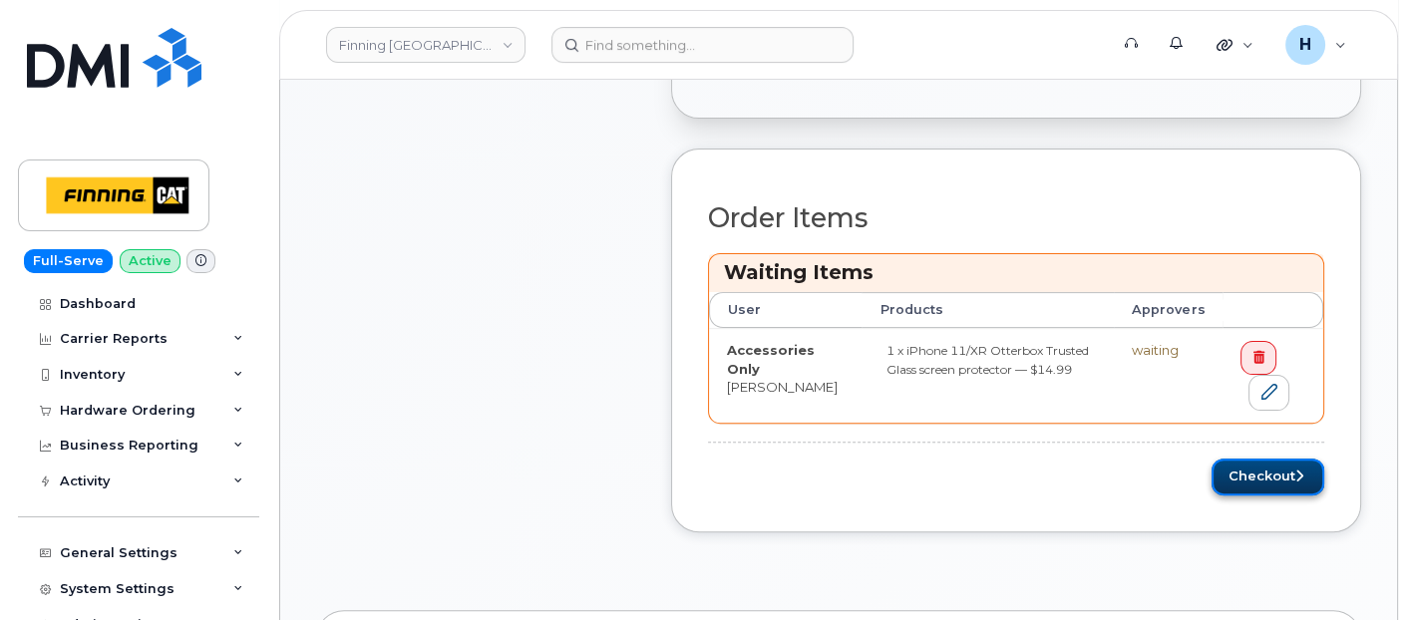
click at [1280, 486] on button "Checkout" at bounding box center [1268, 477] width 113 height 37
drag, startPoint x: 1278, startPoint y: 467, endPoint x: 1251, endPoint y: 472, distance: 28.4
click at [1277, 467] on div "Please wait..." at bounding box center [1016, 477] width 616 height 37
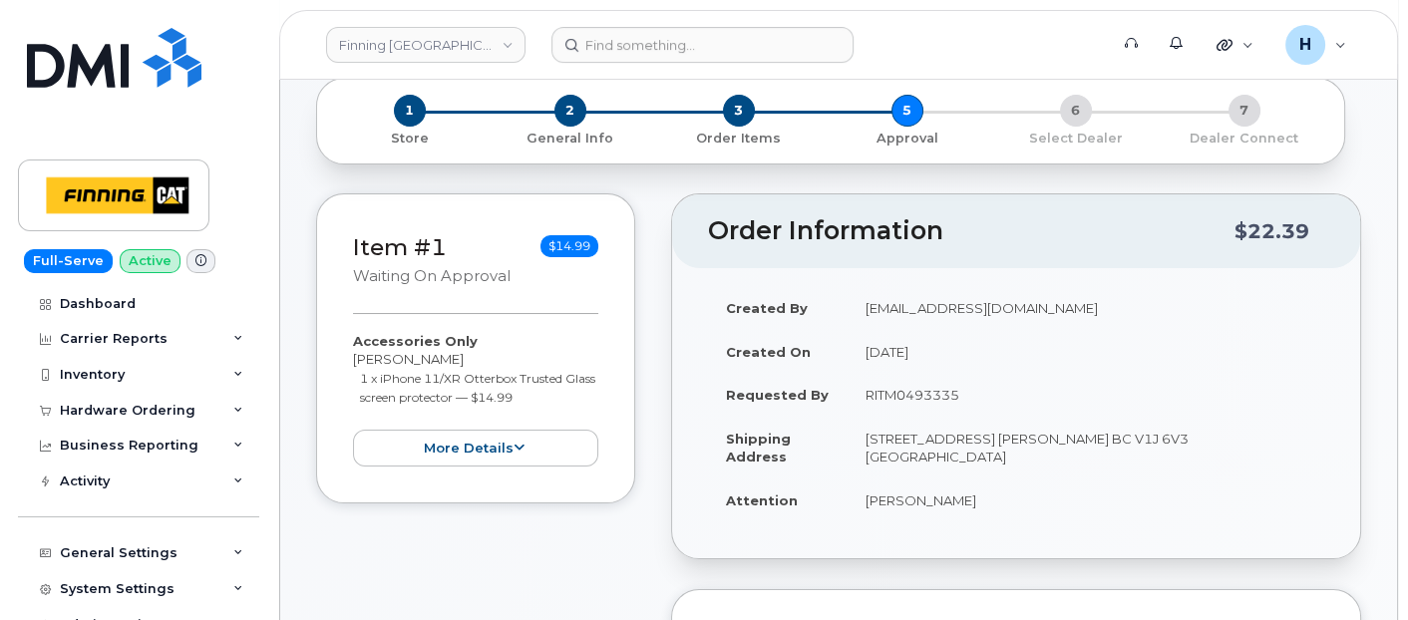
scroll to position [332, 0]
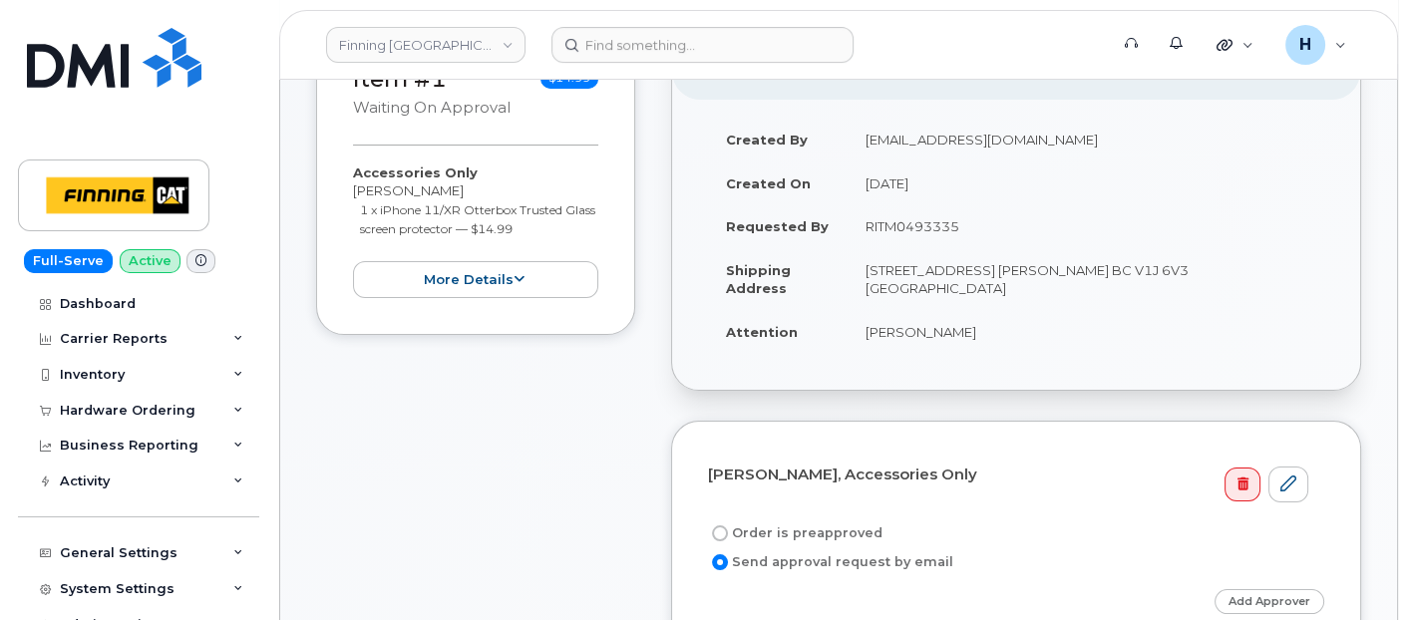
drag, startPoint x: 858, startPoint y: 227, endPoint x: 1005, endPoint y: 230, distance: 147.6
click at [1005, 230] on td "RITM0493335" at bounding box center [1086, 226] width 477 height 44
copy td "RITM0493335"
click at [800, 522] on label "Order is preapproved" at bounding box center [795, 534] width 175 height 24
click at [728, 526] on input "Order is preapproved" at bounding box center [720, 534] width 16 height 16
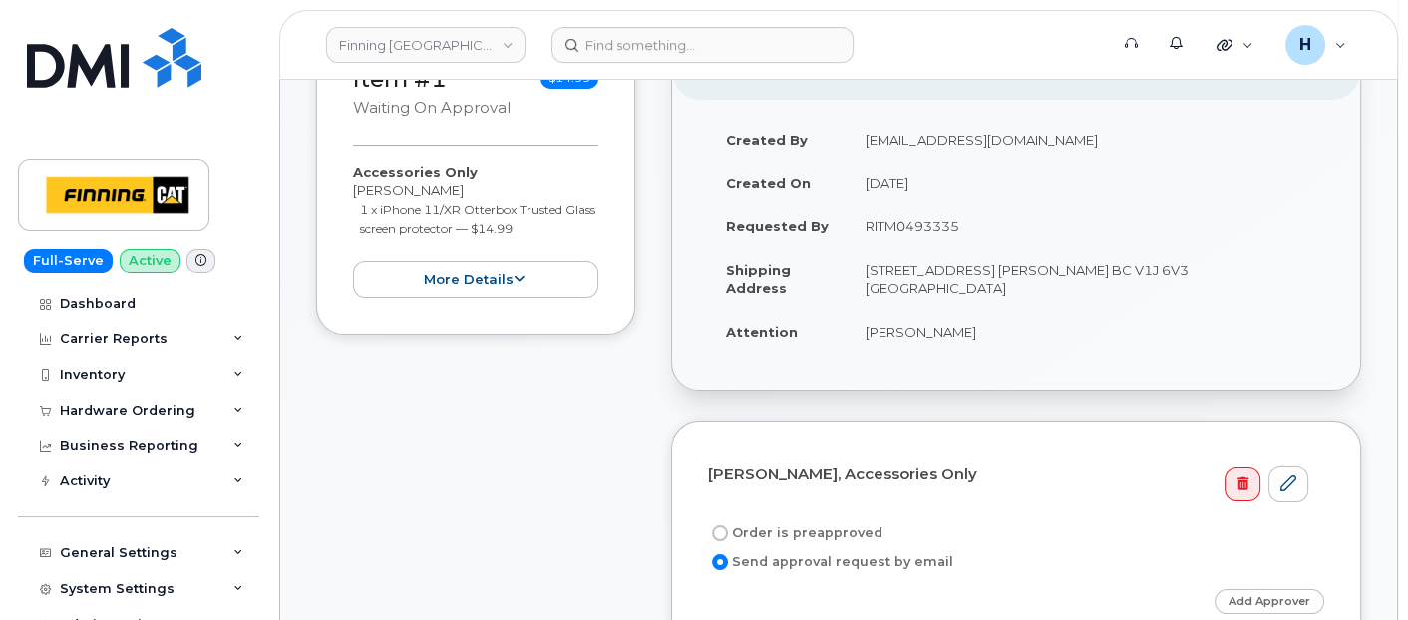
radio input "true"
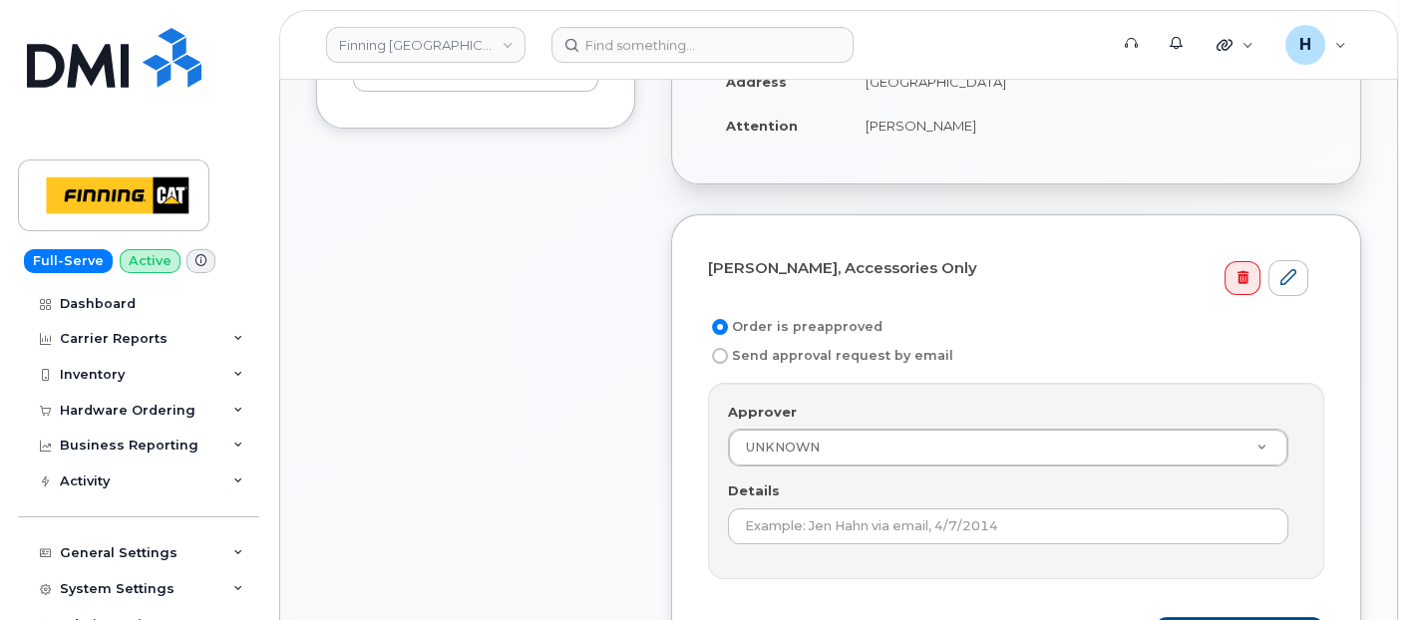
scroll to position [664, 0]
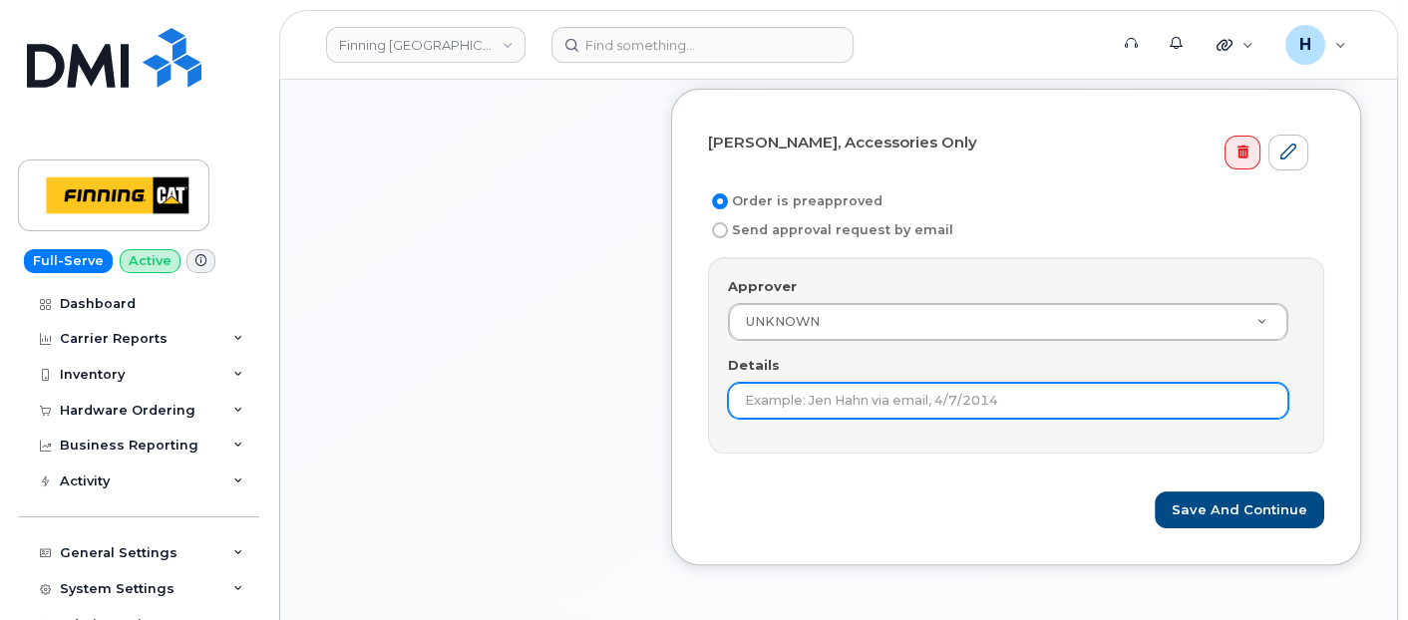
click at [769, 401] on input "Details" at bounding box center [1008, 401] width 560 height 36
paste input "RITM0493335"
type input "RITM0493335"
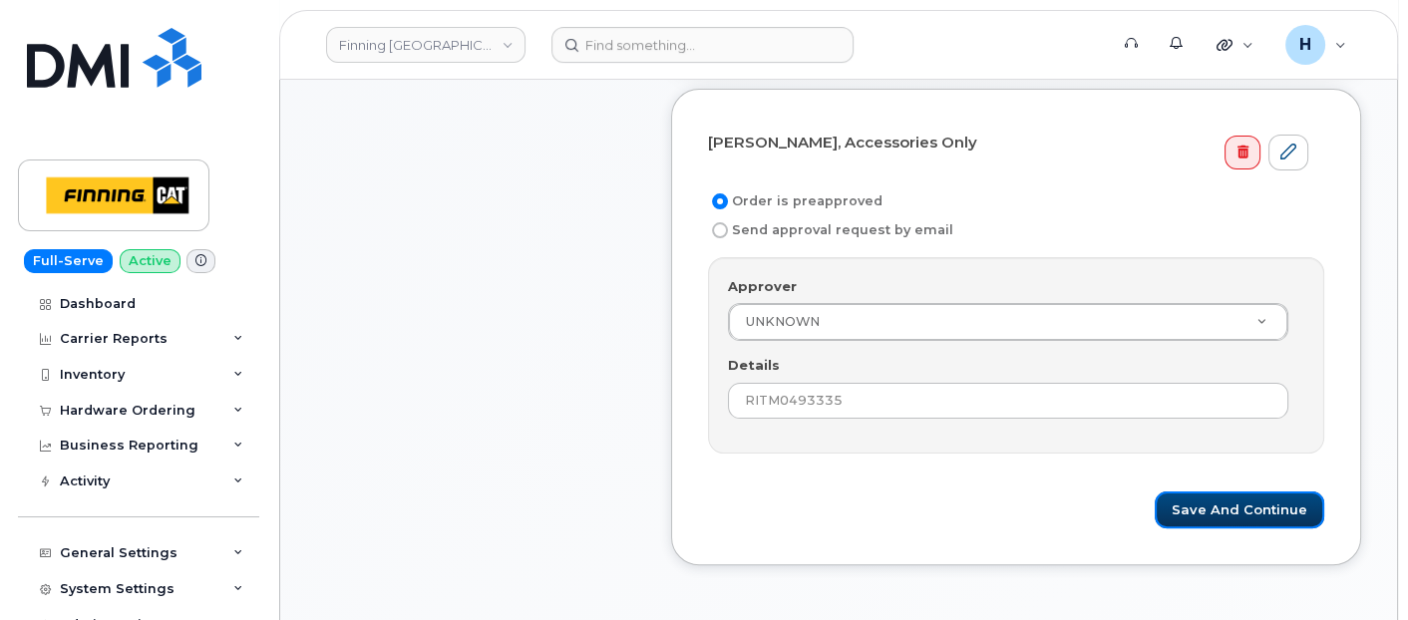
drag, startPoint x: 1228, startPoint y: 504, endPoint x: 589, endPoint y: 0, distance: 813.0
click at [1228, 499] on button "Save and Continue" at bounding box center [1240, 510] width 170 height 37
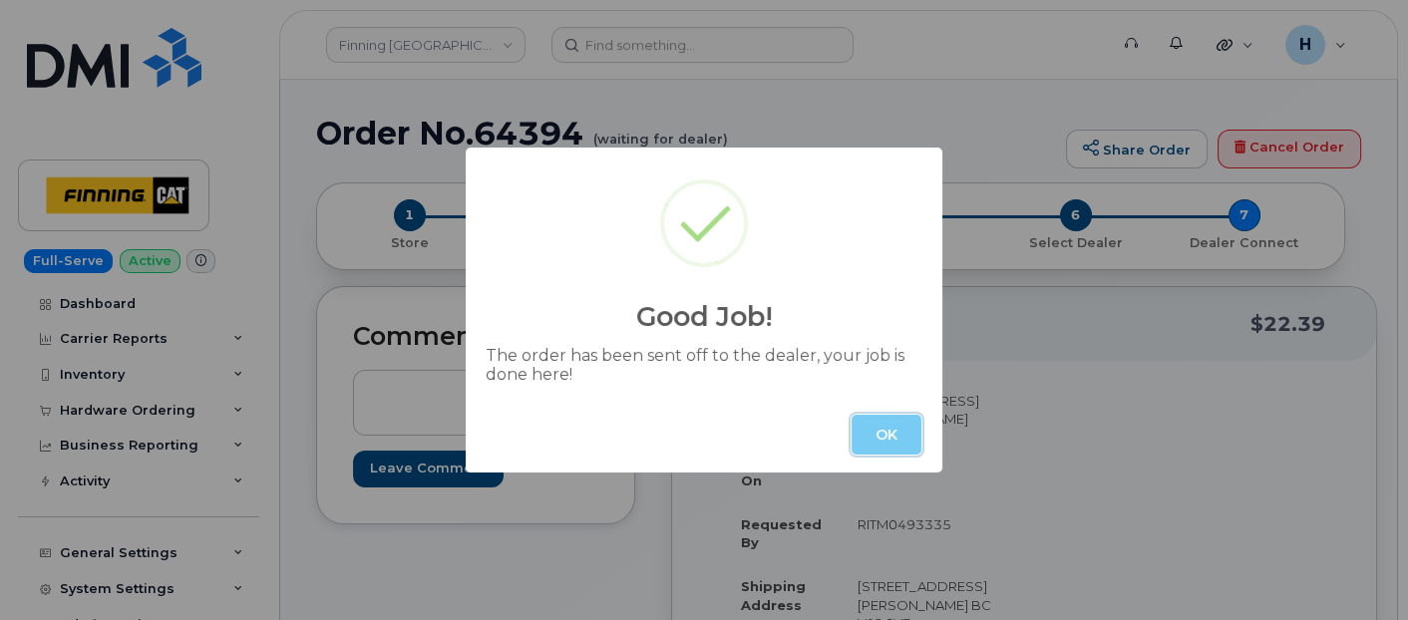
click at [893, 439] on button "OK" at bounding box center [887, 435] width 70 height 40
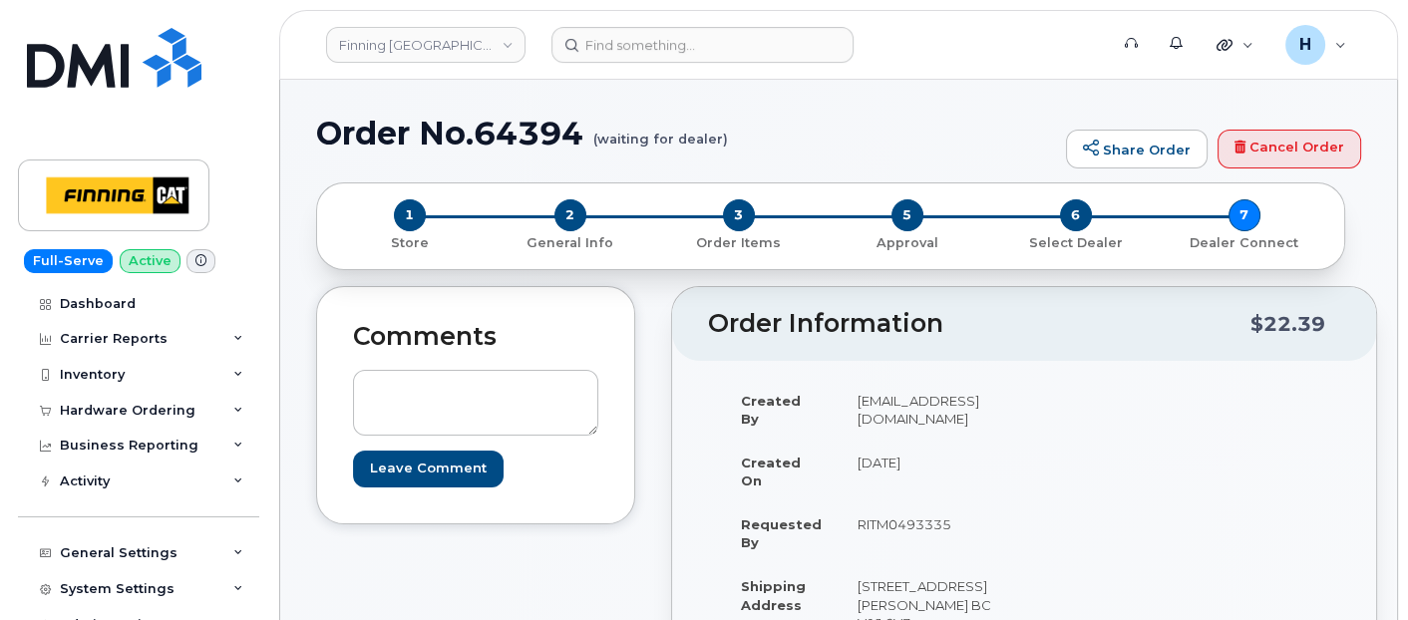
drag, startPoint x: 160, startPoint y: 387, endPoint x: 156, endPoint y: 401, distance: 14.5
click at [160, 387] on div "Inventory" at bounding box center [138, 375] width 241 height 36
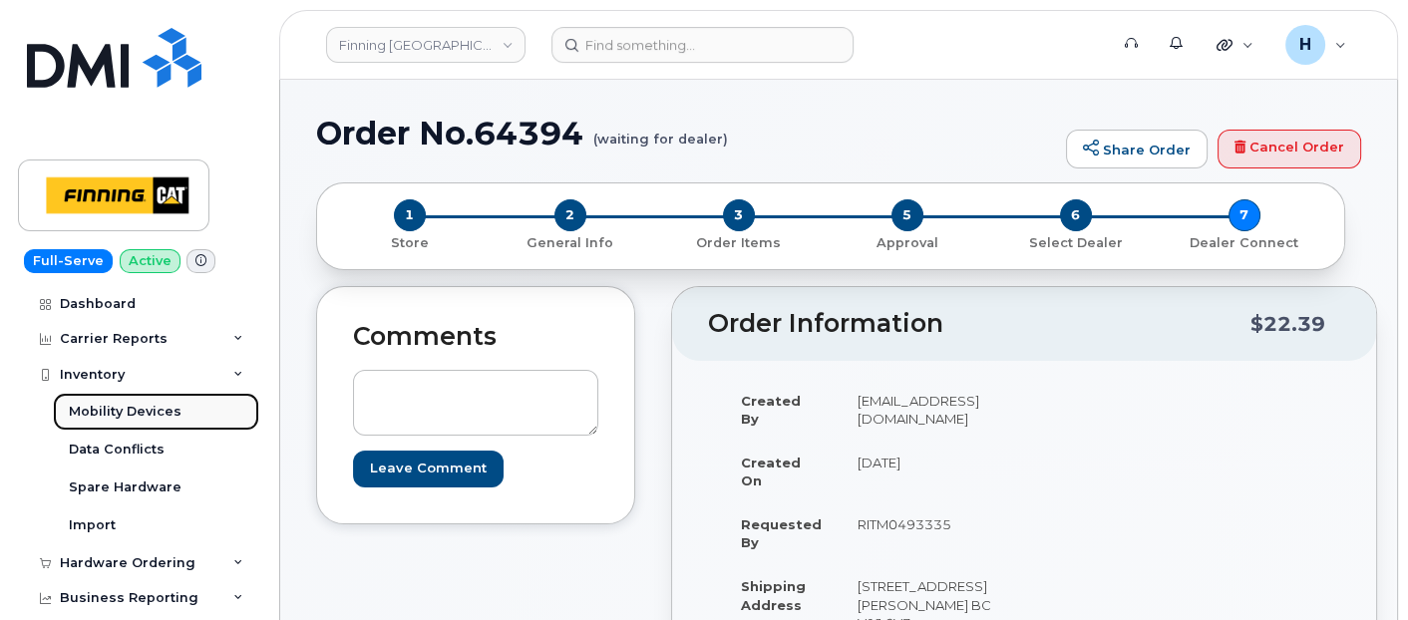
click at [151, 416] on div "Mobility Devices" at bounding box center [125, 412] width 113 height 18
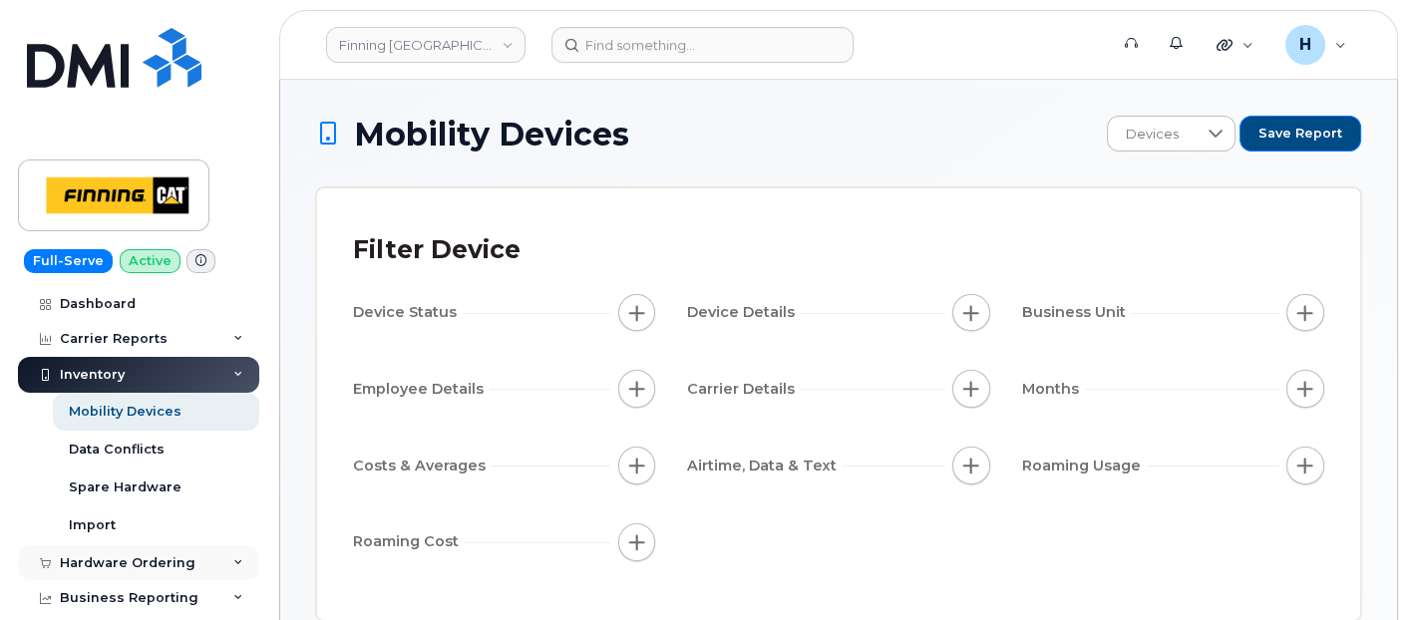
click at [124, 564] on div "Hardware Ordering" at bounding box center [128, 563] width 136 height 16
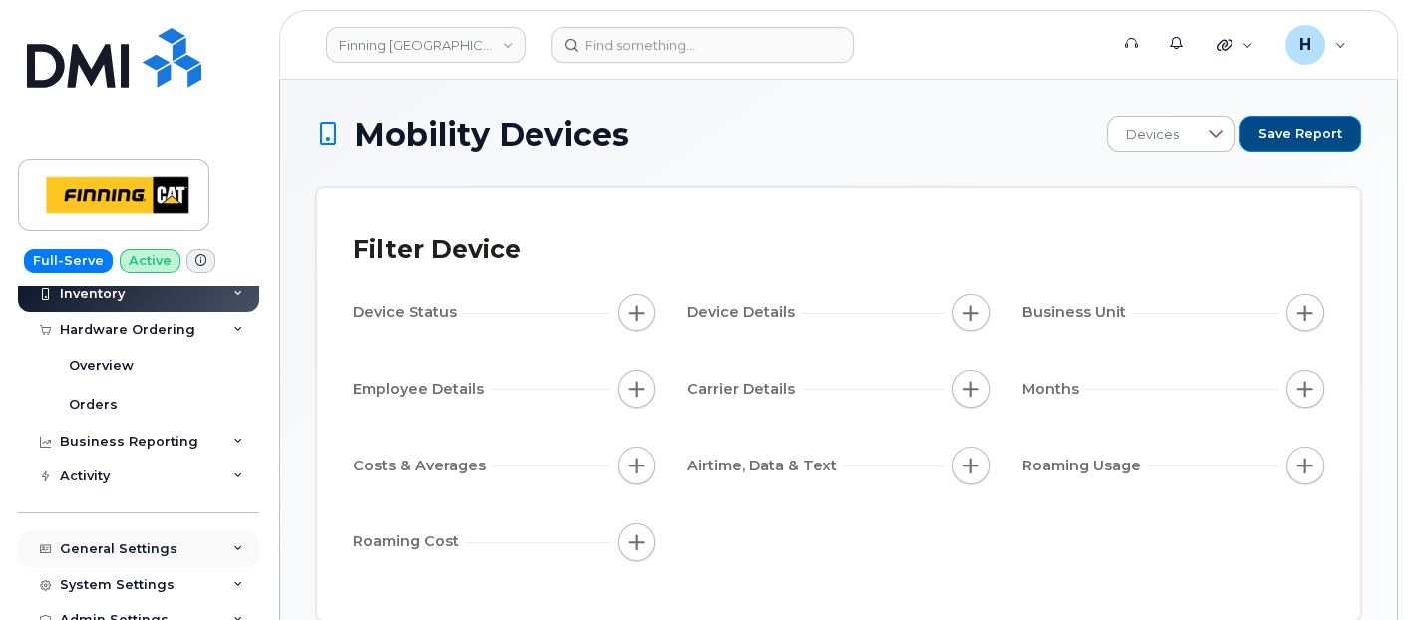
scroll to position [332, 0]
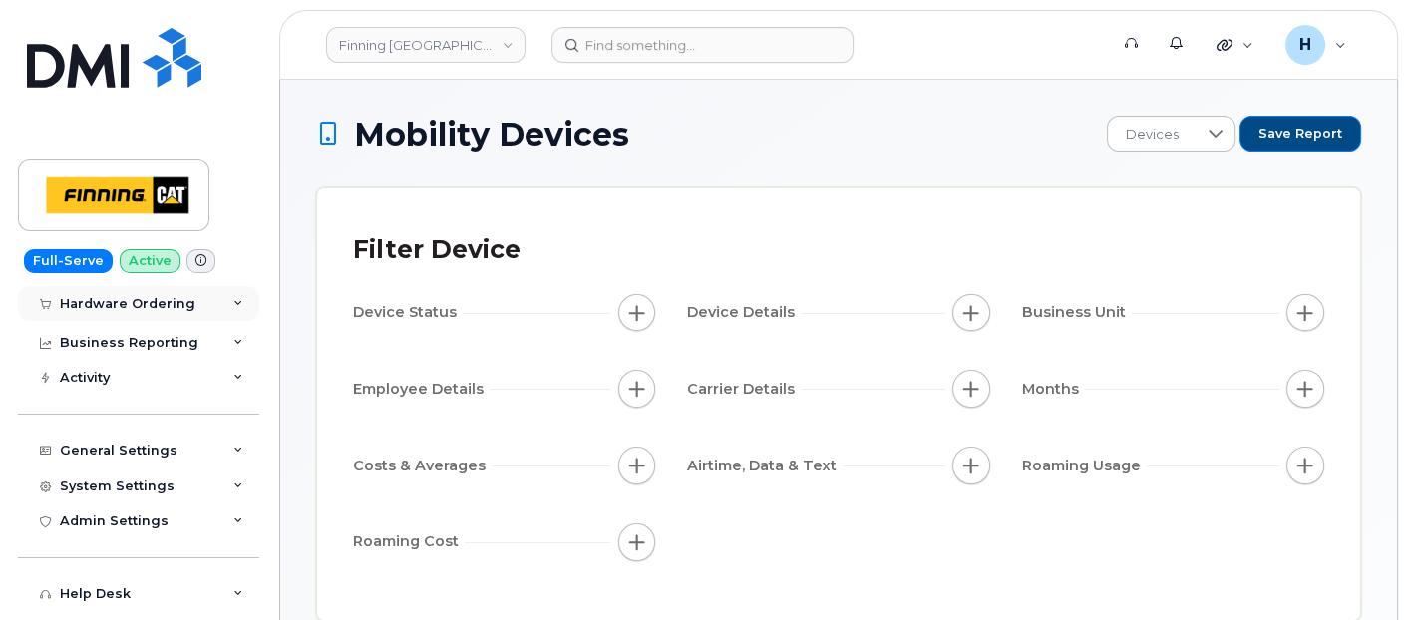
click at [142, 307] on div "Hardware Ordering" at bounding box center [128, 304] width 136 height 16
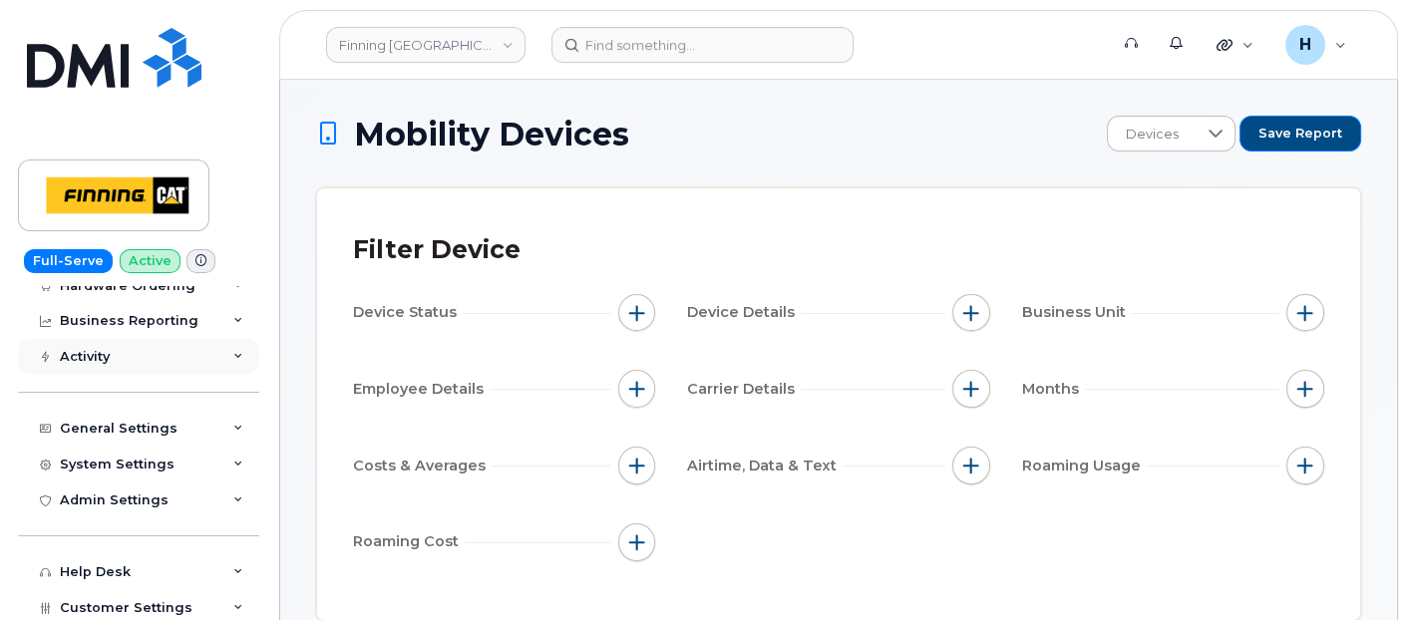
scroll to position [242, 0]
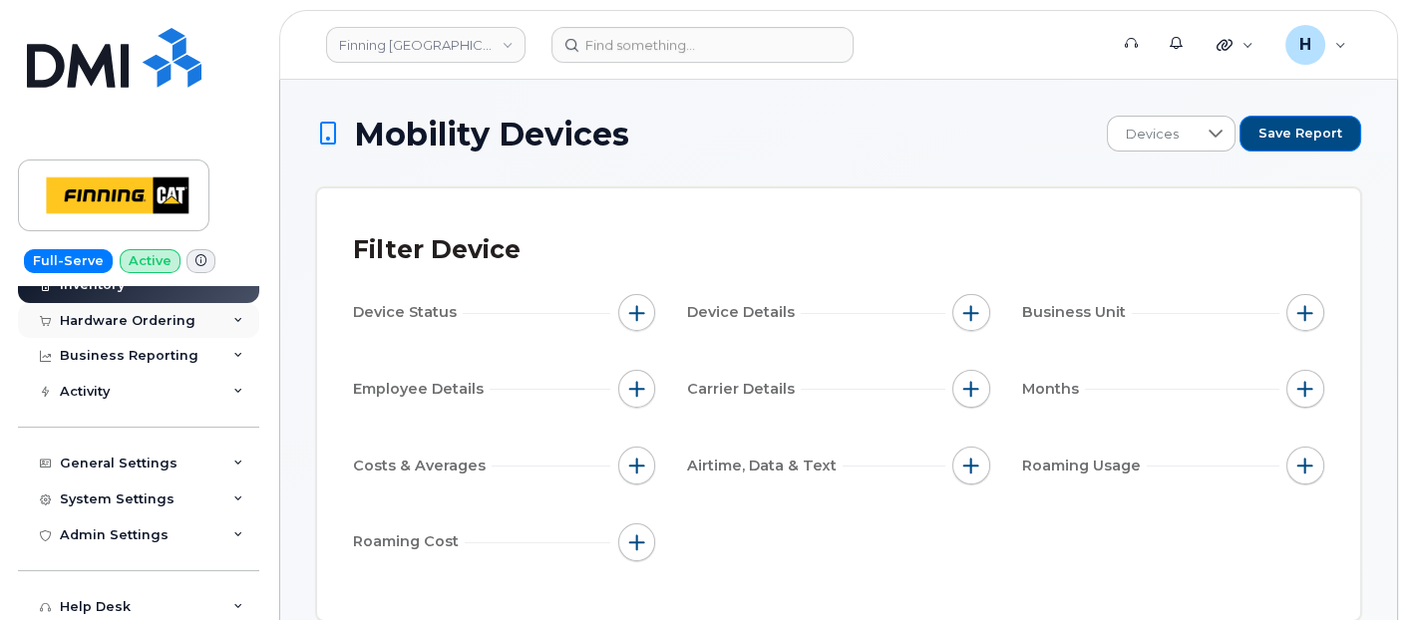
click at [125, 322] on div "Hardware Ordering" at bounding box center [128, 321] width 136 height 16
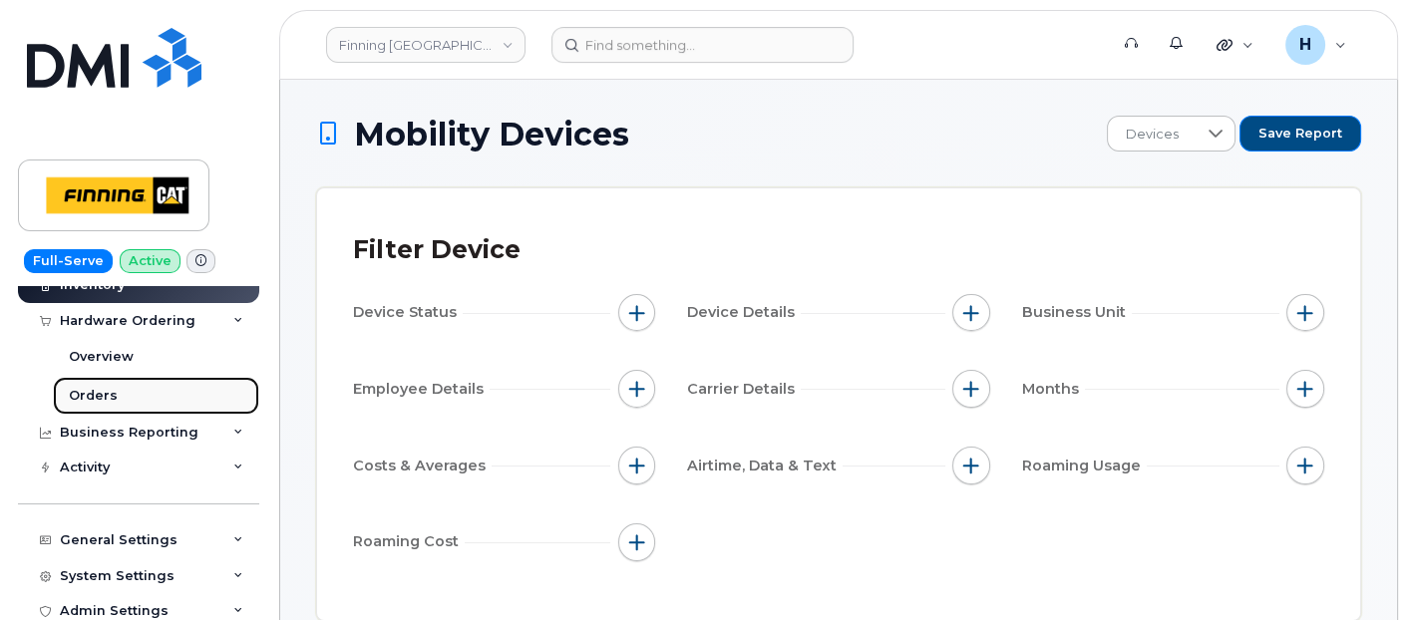
click at [104, 387] on div "Orders" at bounding box center [93, 396] width 49 height 18
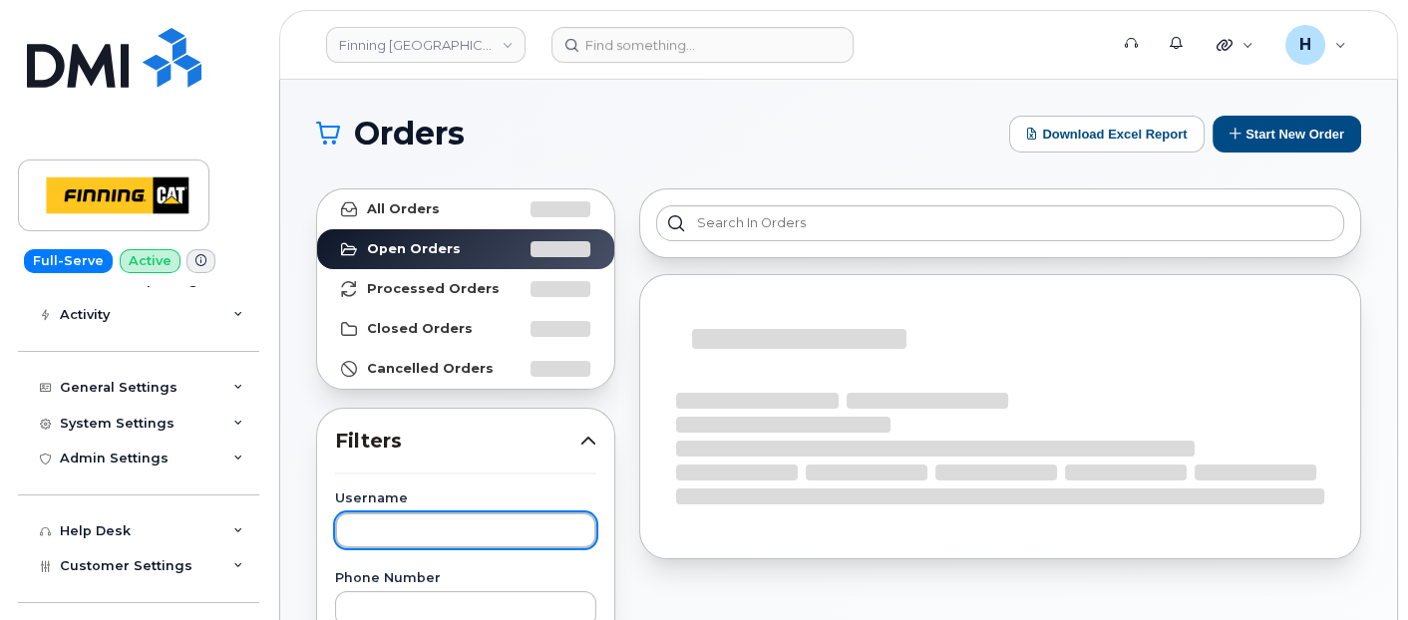
click at [387, 535] on input "text" at bounding box center [465, 531] width 261 height 36
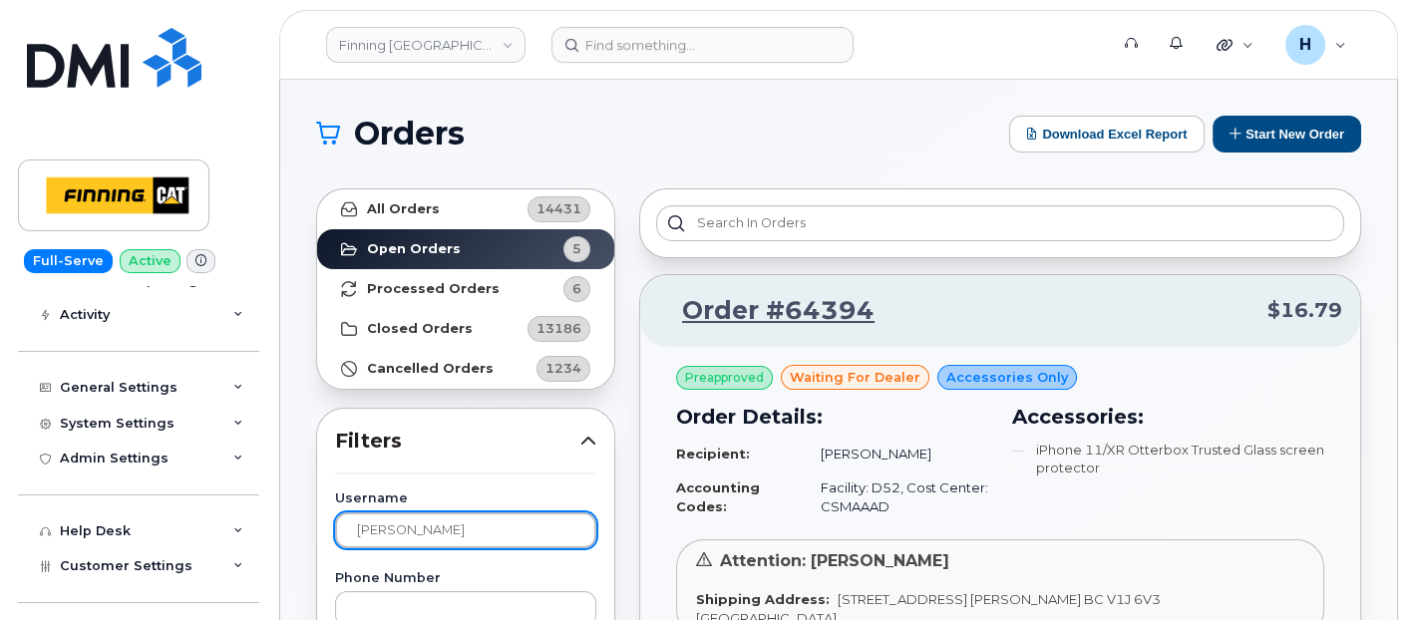
type input "[PERSON_NAME]"
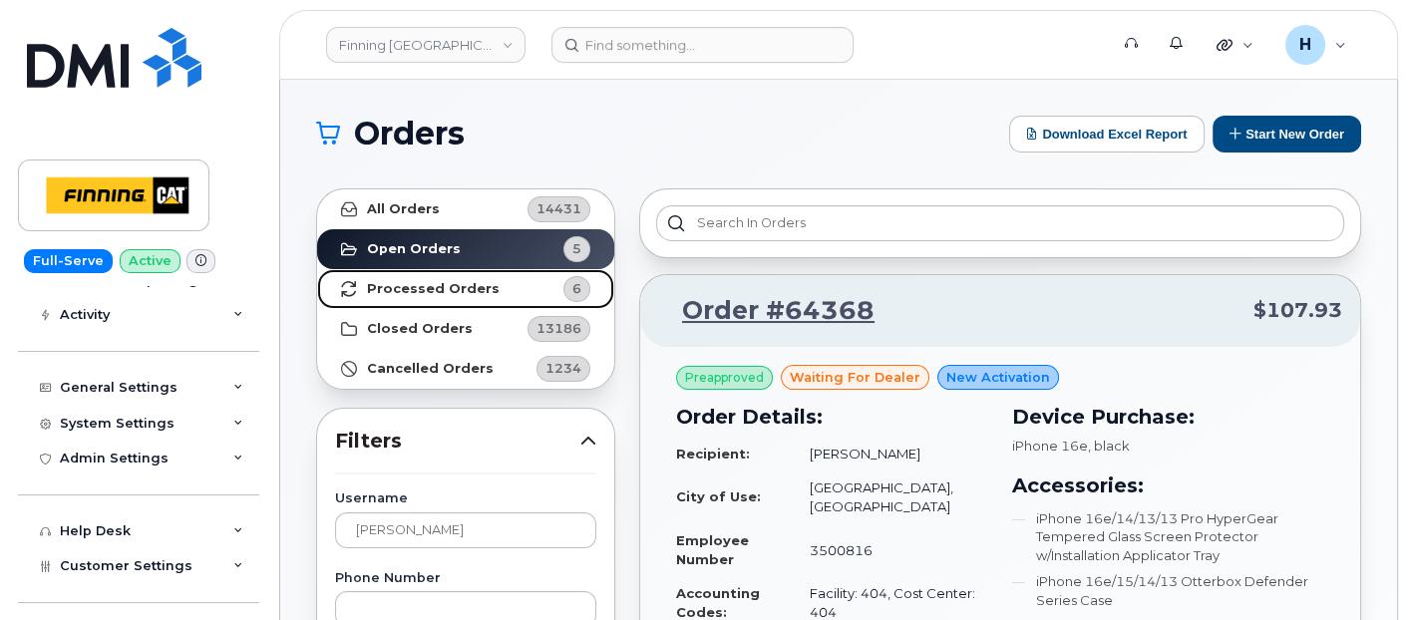
click at [467, 284] on strong "Processed Orders" at bounding box center [433, 289] width 133 height 16
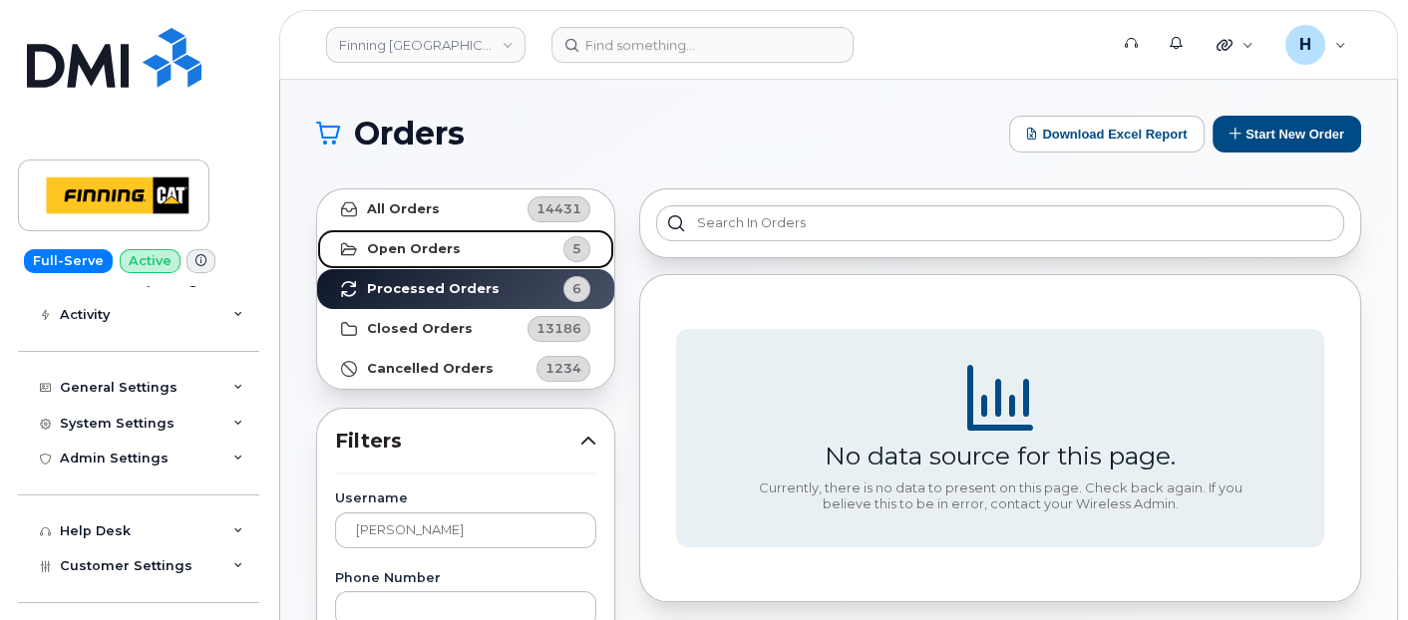
click at [575, 256] on span "5" at bounding box center [576, 248] width 9 height 19
click at [490, 249] on link "Open Orders 5" at bounding box center [465, 249] width 297 height 40
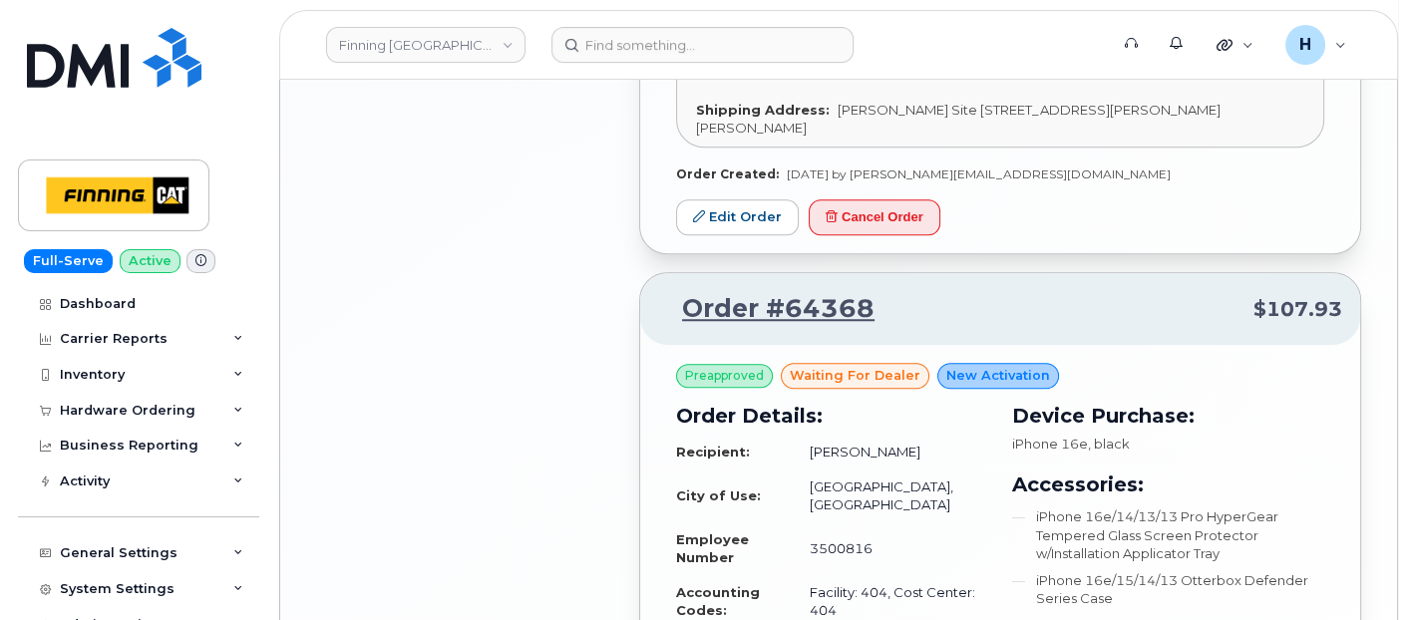
scroll to position [2381, 0]
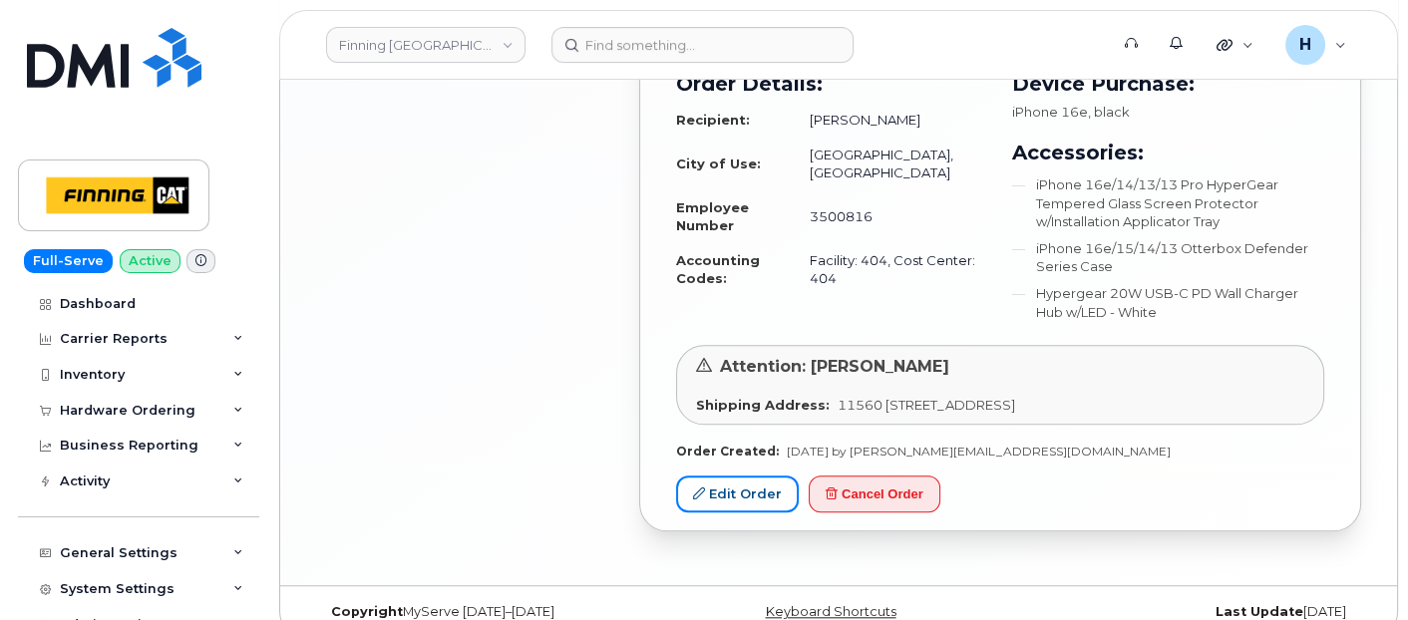
drag, startPoint x: 758, startPoint y: 465, endPoint x: 577, endPoint y: 603, distance: 227.6
click at [758, 476] on link "Edit Order" at bounding box center [737, 494] width 123 height 37
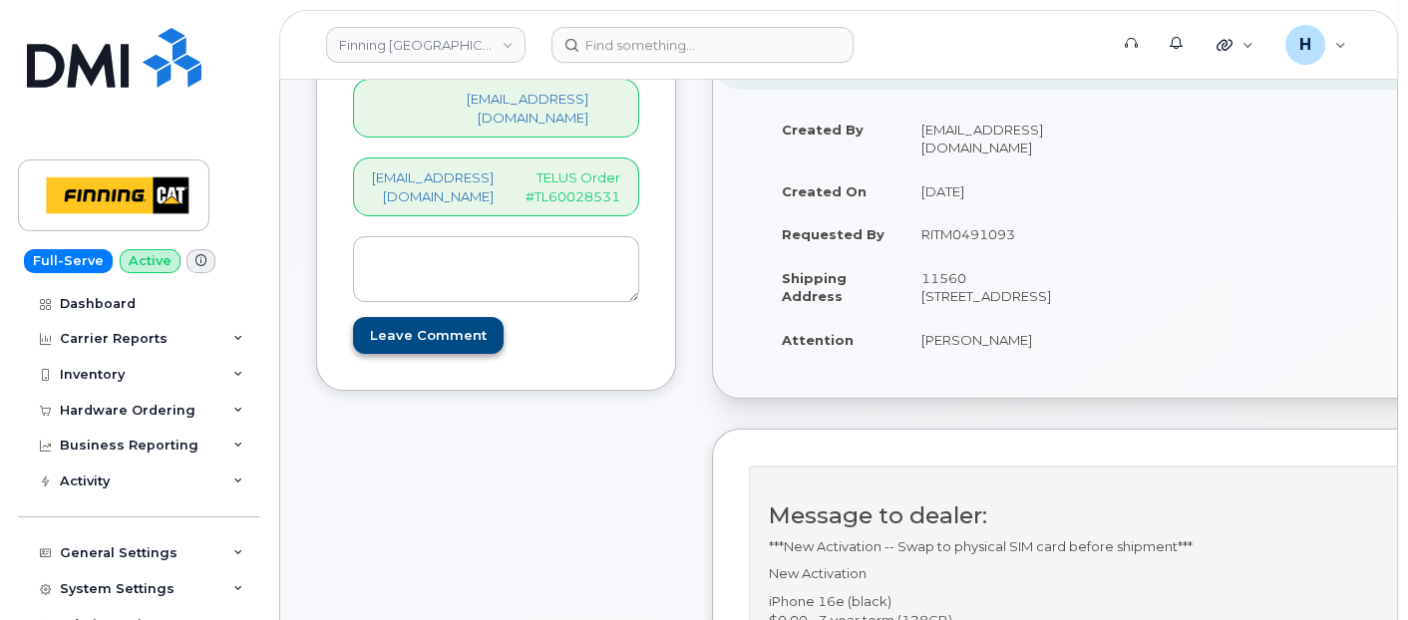
scroll to position [221, 0]
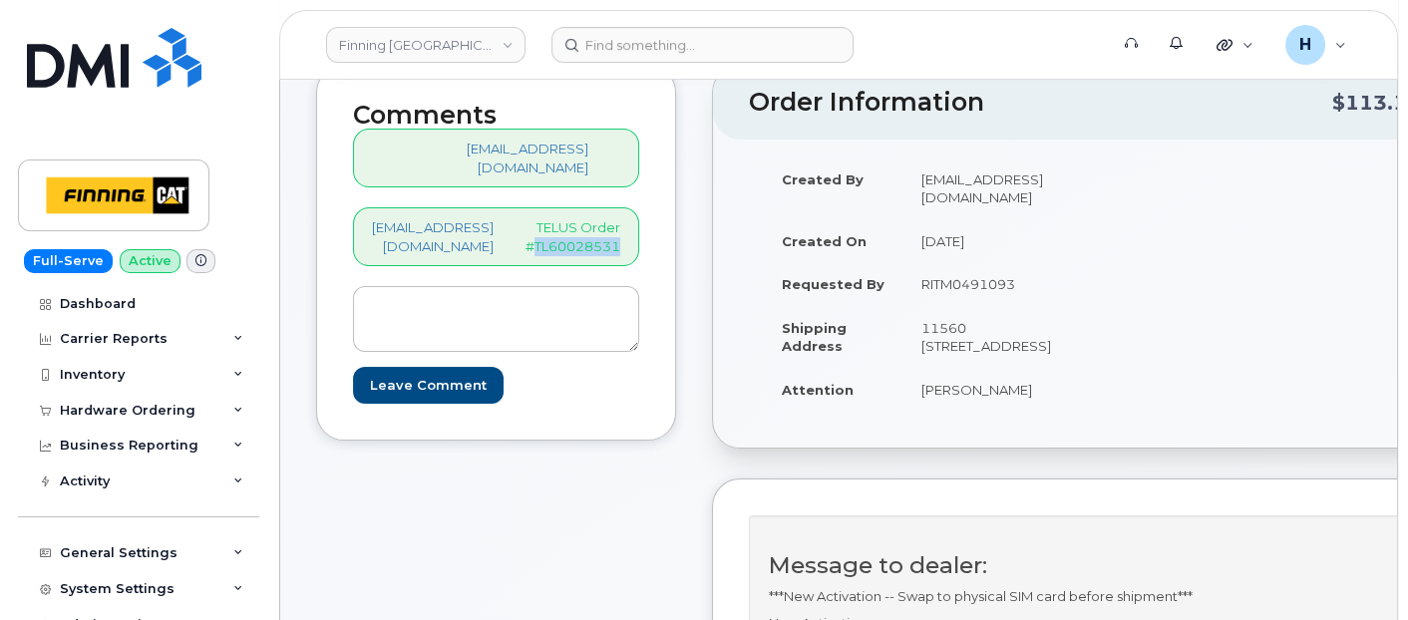
drag, startPoint x: 543, startPoint y: 227, endPoint x: 670, endPoint y: 225, distance: 126.7
click at [670, 225] on div "Comments hakaur@dminc.com hakaur@dminc.com TELUS Order #TL60028531 Leave Comment" at bounding box center [496, 253] width 360 height 376
copy p "TL60028531"
drag, startPoint x: 909, startPoint y: 380, endPoint x: 1072, endPoint y: 383, distance: 162.6
click at [1072, 383] on tr "Attention Josh McMorland" at bounding box center [920, 390] width 313 height 44
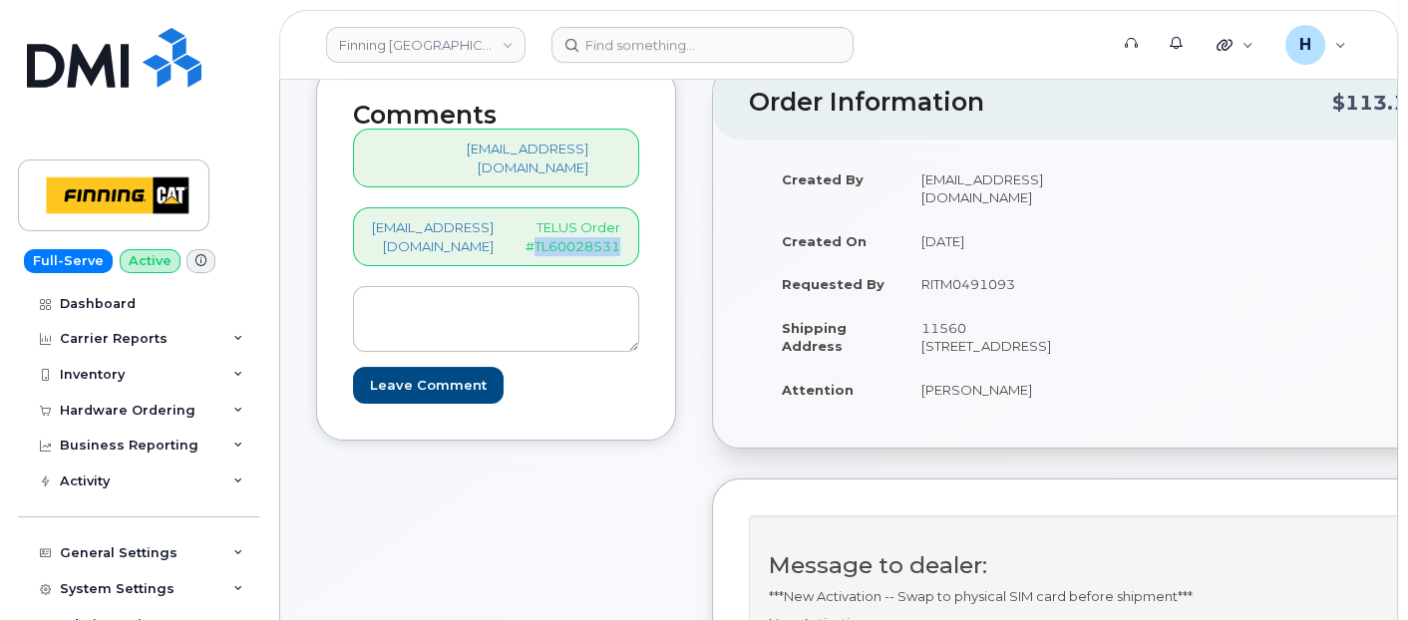
copy tr "Josh McMorland"
drag, startPoint x: 540, startPoint y: 225, endPoint x: 652, endPoint y: 226, distance: 111.7
click at [652, 226] on div "Comments hakaur@dminc.com hakaur@dminc.com TELUS Order #TL60028531 Leave Comment" at bounding box center [496, 253] width 360 height 376
copy p "TL60028531"
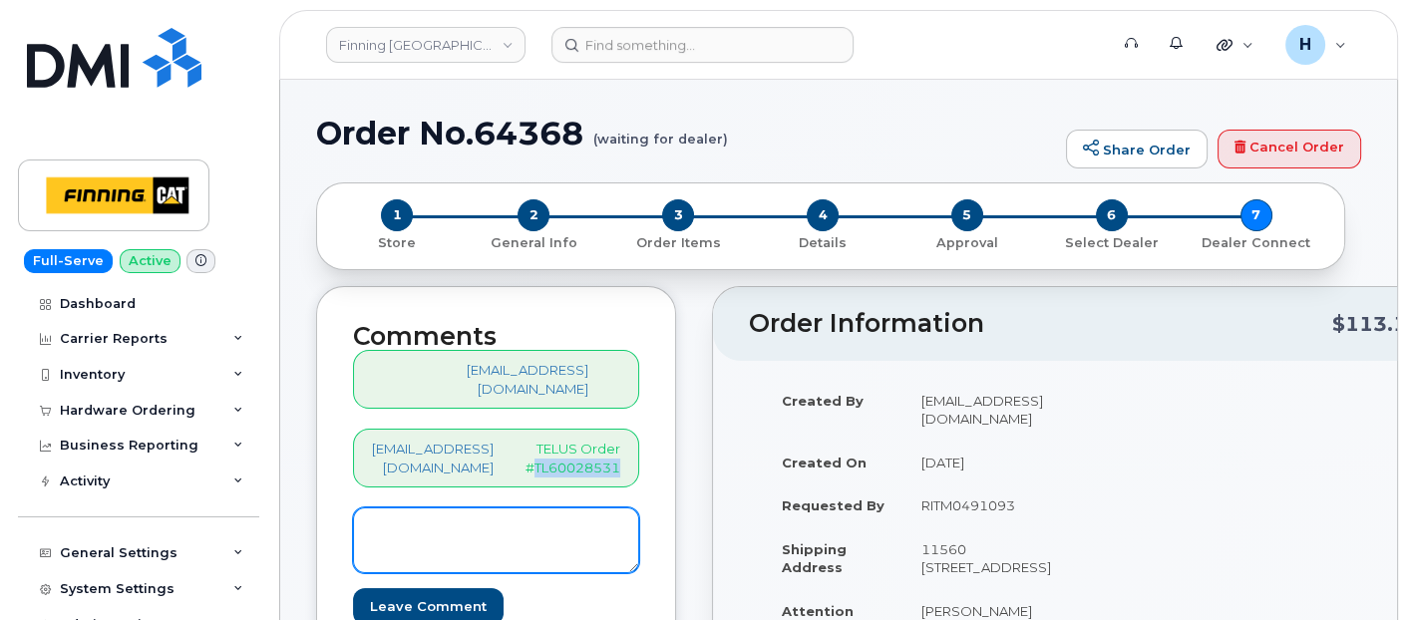
scroll to position [111, 0]
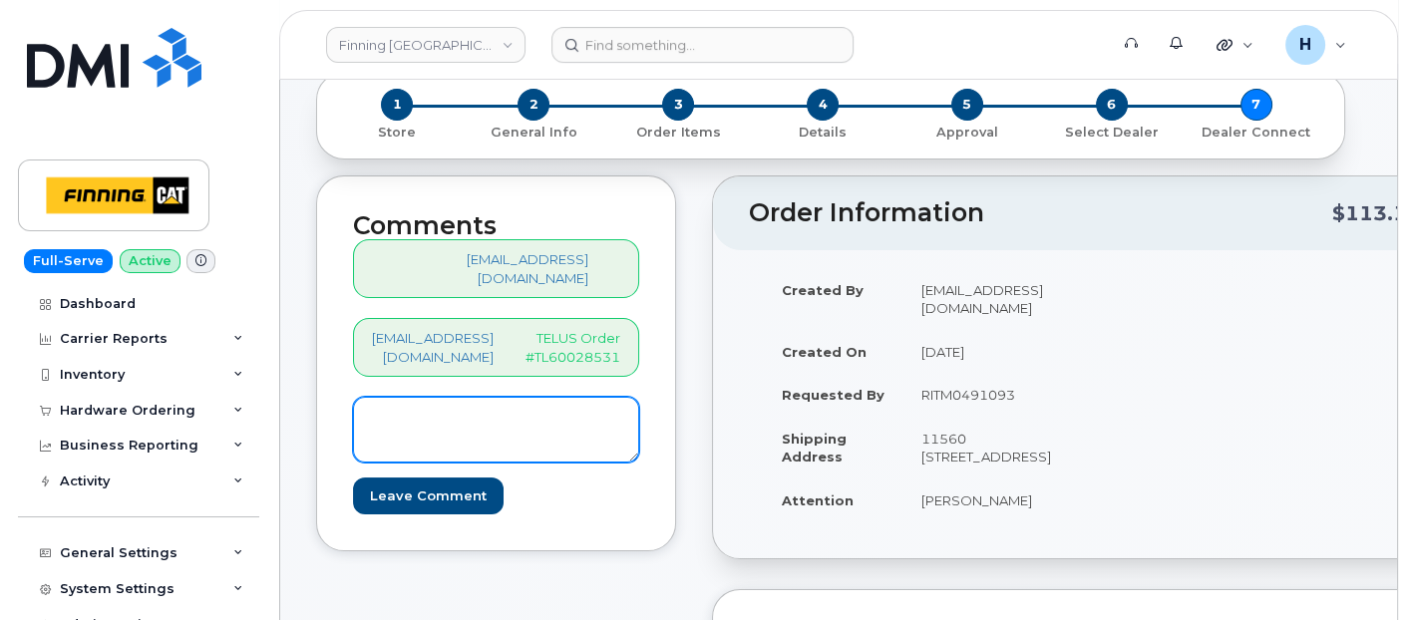
click at [453, 412] on textarea at bounding box center [496, 430] width 286 height 66
paste textarea "SIM swap successful The SIM was changed from 8912230200231448610 to 89122301023…"
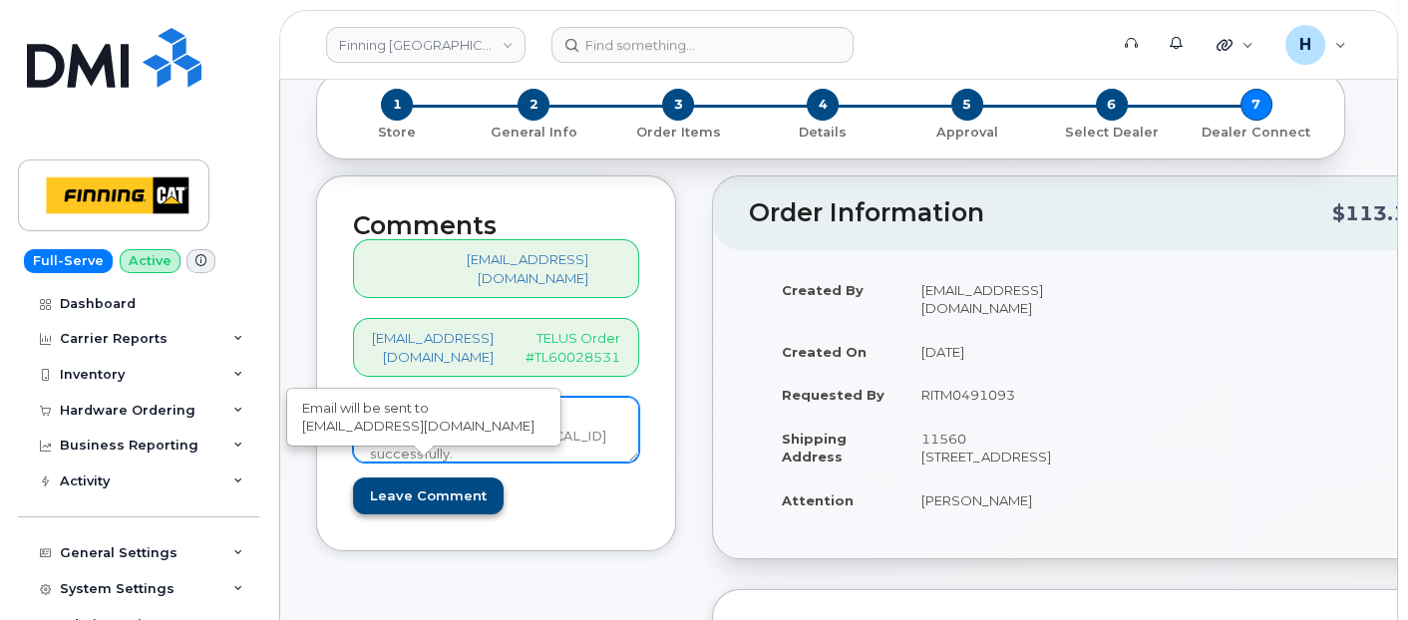
type textarea "SIM: 8912230102357625270-- Active inside Device STATUS: SIM swap successful The…"
click at [448, 478] on input "Leave Comment" at bounding box center [428, 496] width 151 height 37
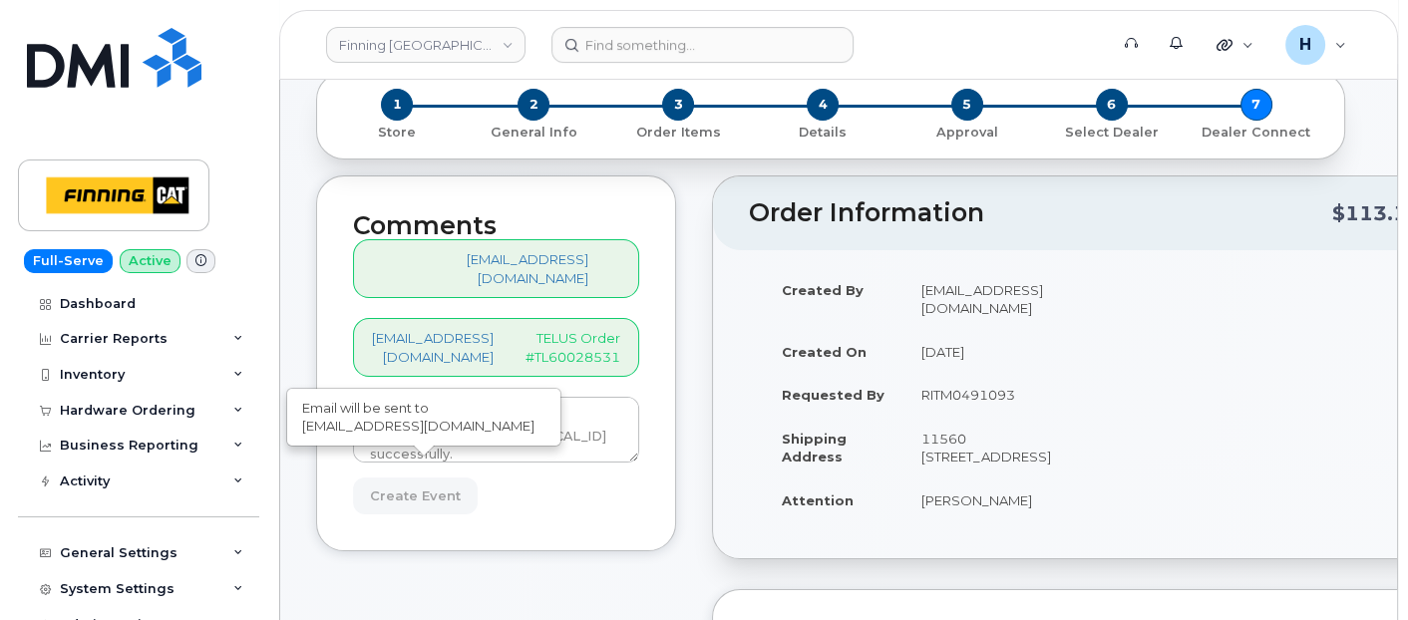
type input "Create Event"
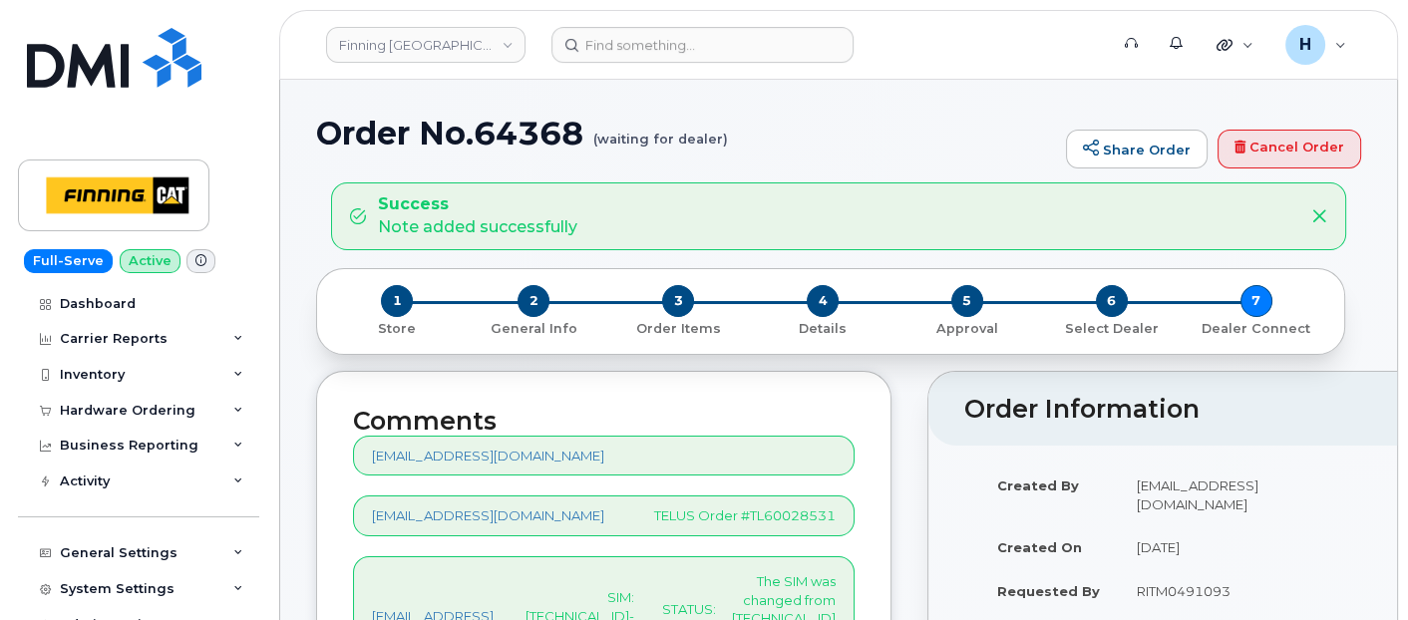
scroll to position [443, 0]
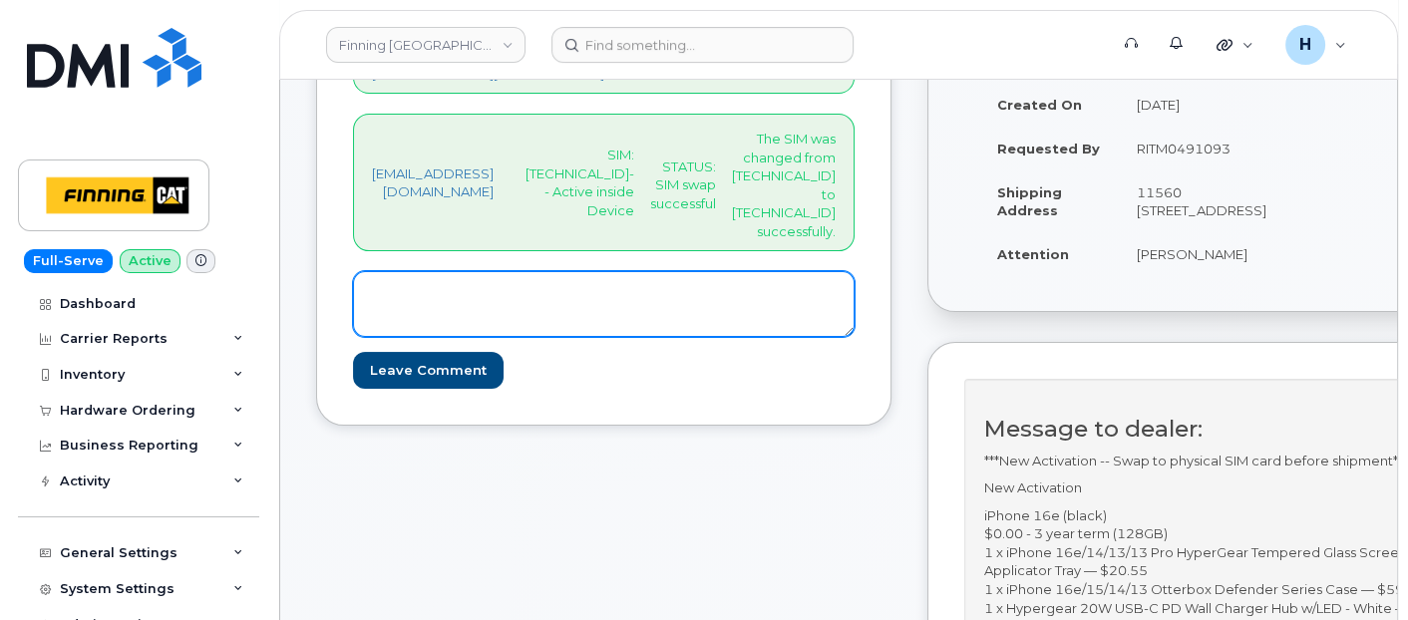
click at [644, 299] on textarea at bounding box center [604, 304] width 502 height 66
paste textarea "S/N: LP6672HK70 [iPhone 16e (#2110)] IMEI: [TECHNICAL_ID]"
type textarea "S/N: LP6672HK70 [iPhone 16e (#2110)] IMEI: [TECHNICAL_ID]"
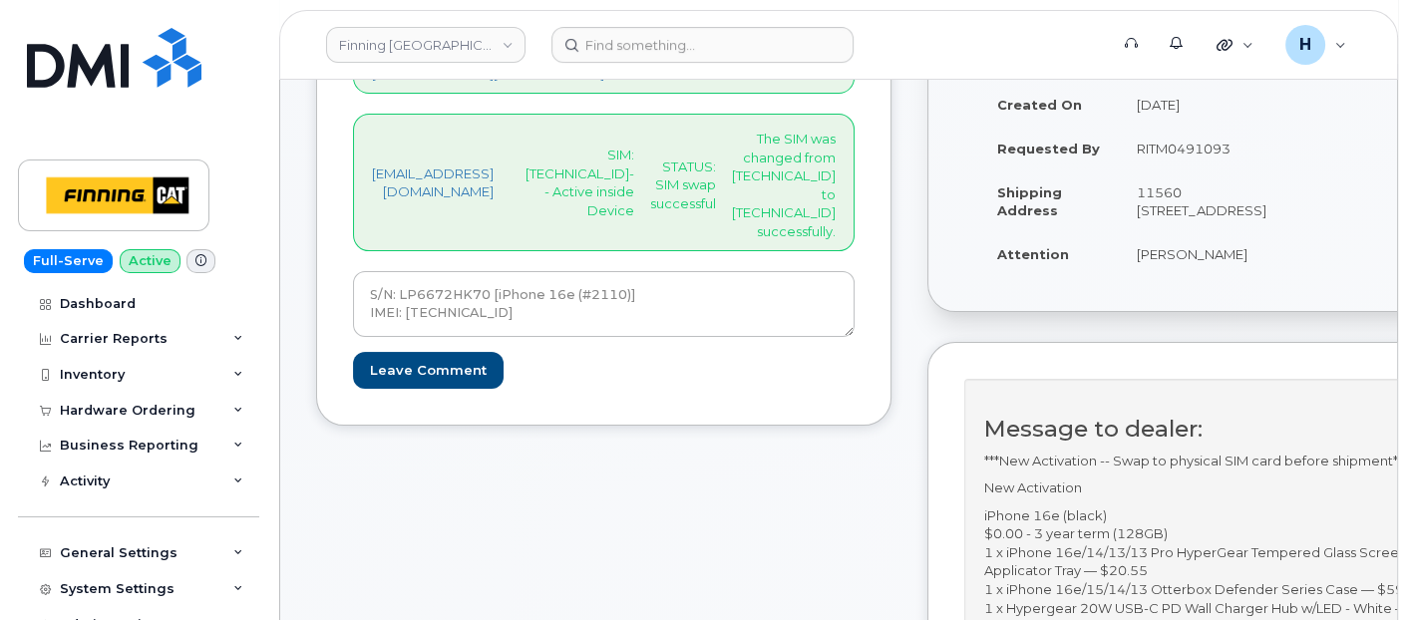
drag, startPoint x: 619, startPoint y: 149, endPoint x: 1014, endPoint y: 232, distance: 403.7
click at [892, 232] on div "Comments [EMAIL_ADDRESS][DOMAIN_NAME] [EMAIL_ADDRESS][DOMAIN_NAME] TELUS Order …" at bounding box center [603, 176] width 575 height 497
copy div "SIM: [TECHNICAL_ID]-- Active inside Device STATUS: SIM swap successful The SIM …"
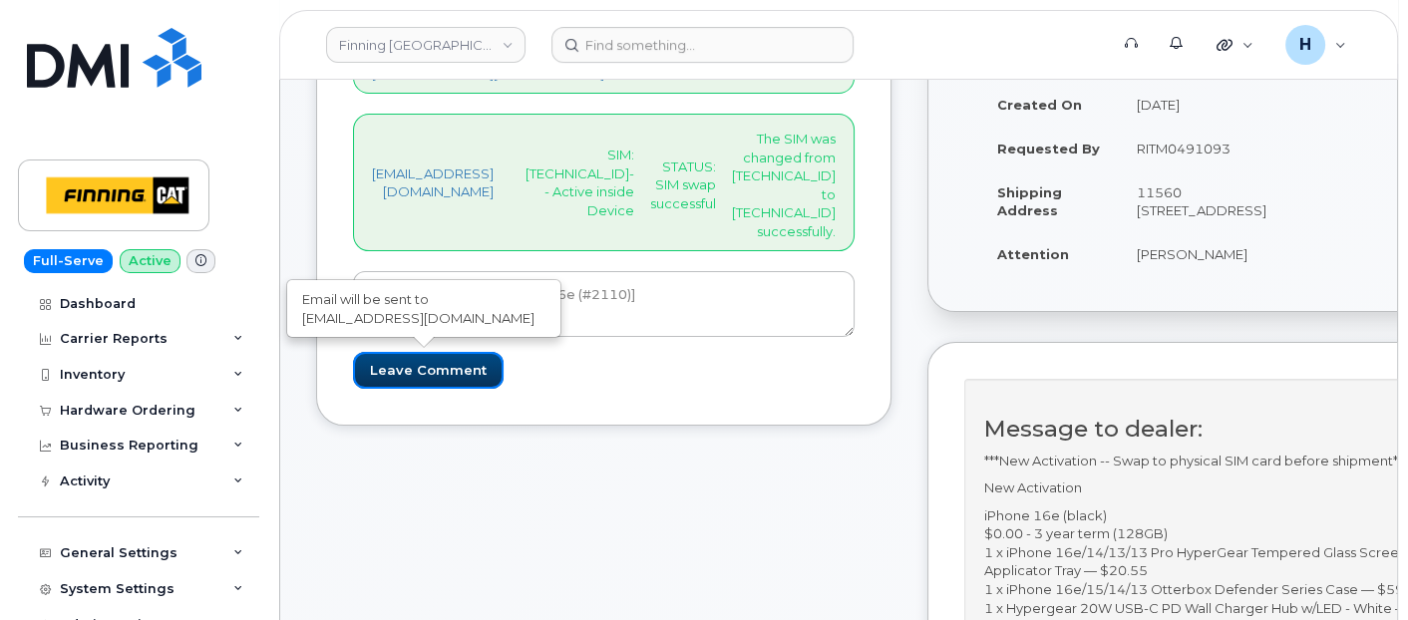
drag, startPoint x: 407, startPoint y: 364, endPoint x: 243, endPoint y: 2, distance: 397.2
click at [406, 366] on input "Leave Comment" at bounding box center [428, 370] width 151 height 37
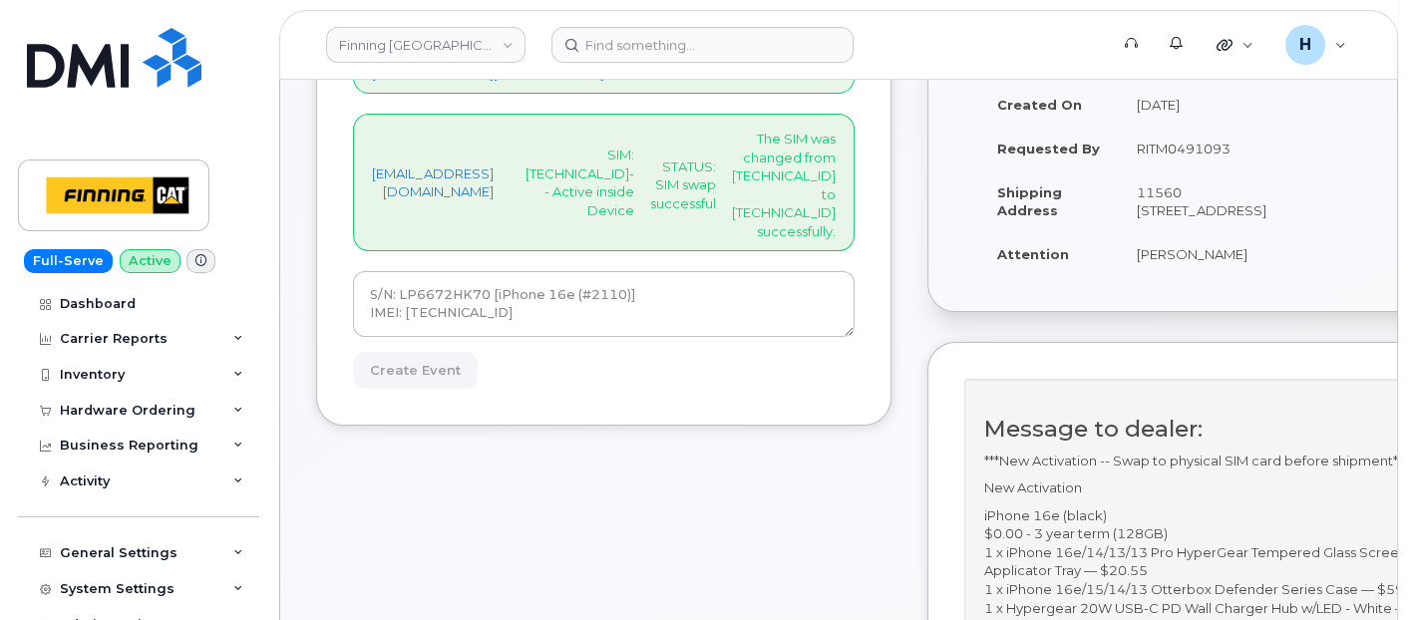
type input "Create Event"
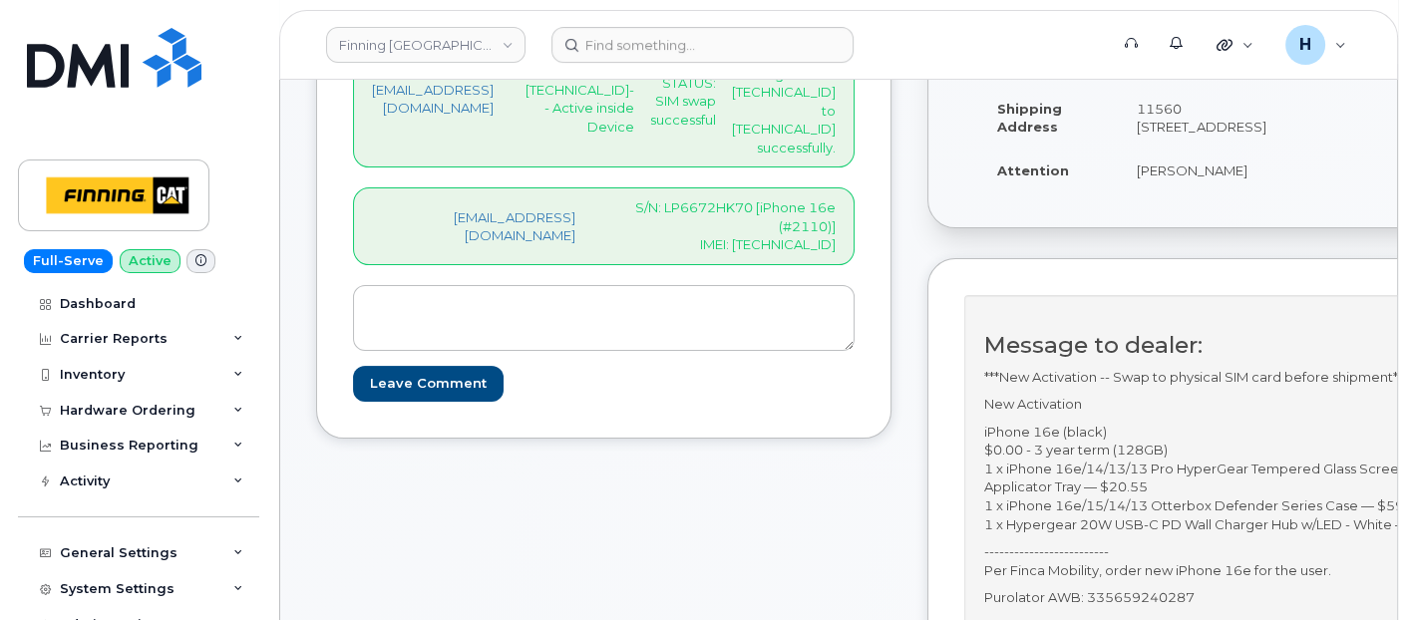
scroll to position [664, 0]
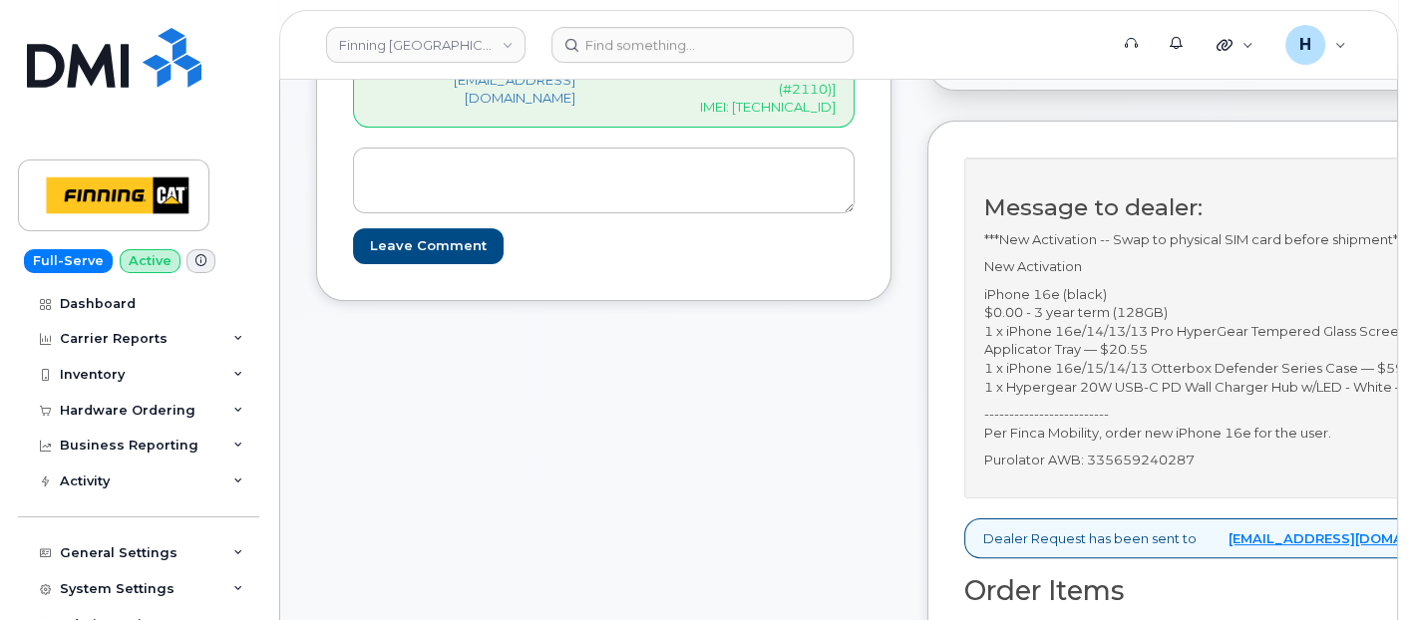
click at [1319, 461] on p "Purolator AWB: 335659240287" at bounding box center [1299, 460] width 631 height 19
copy p "335659240287"
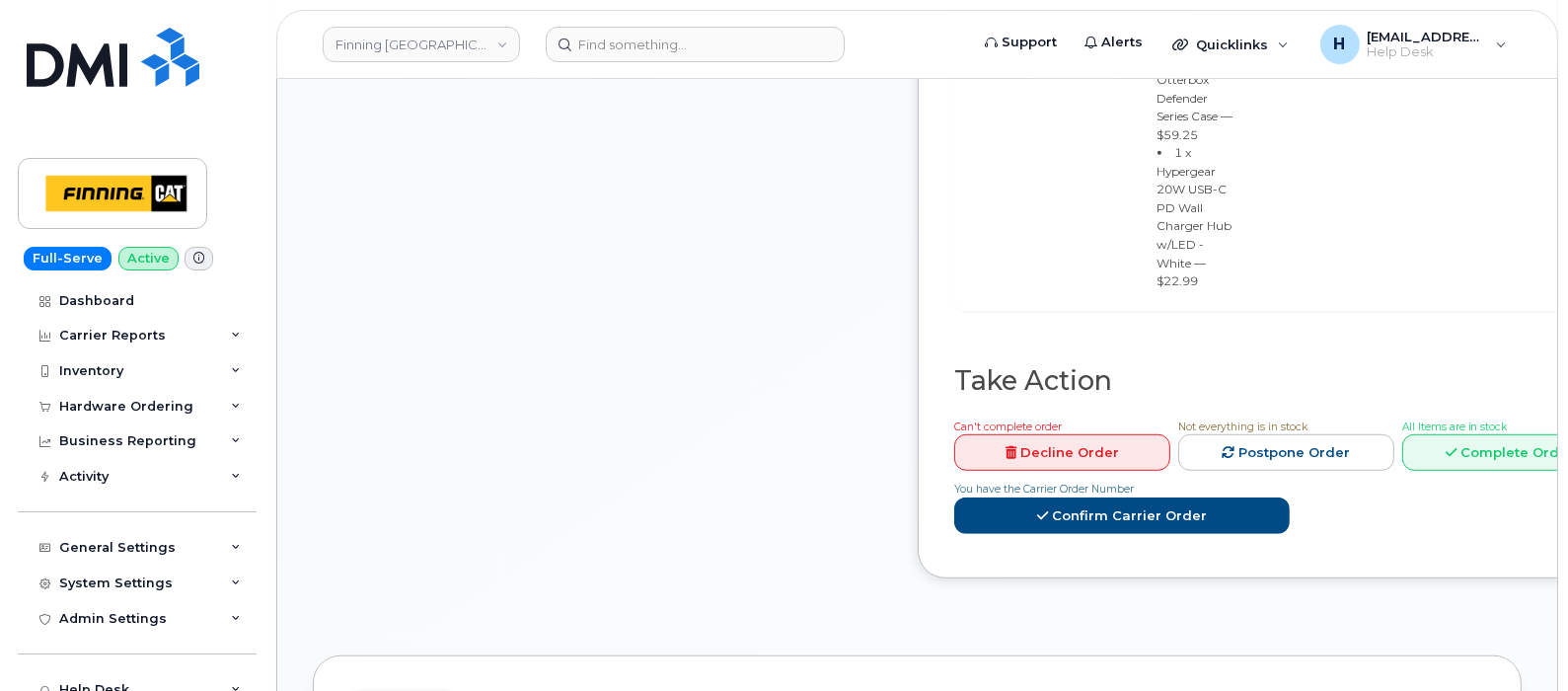
scroll to position [1768, 0]
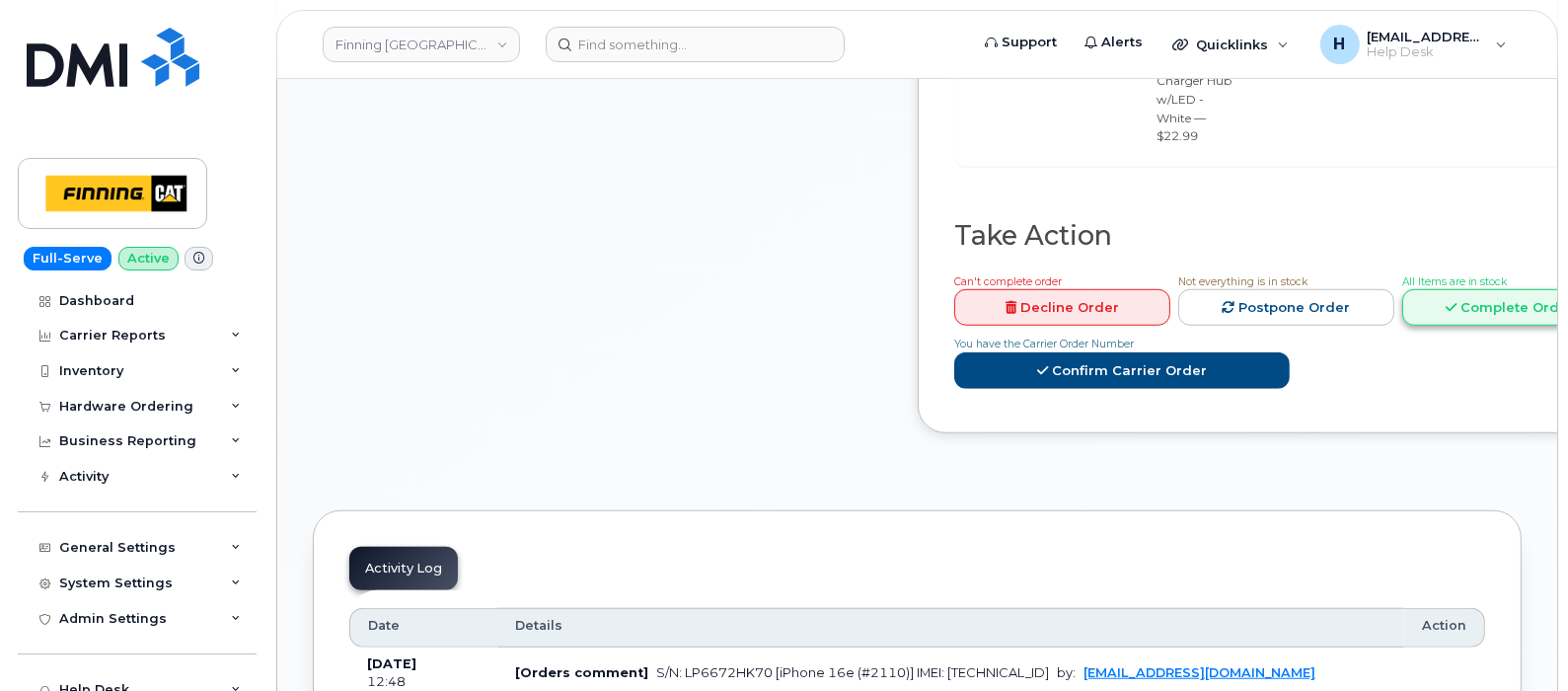
click at [1392, 289] on link "Complete Order" at bounding box center [1510, 307] width 216 height 37
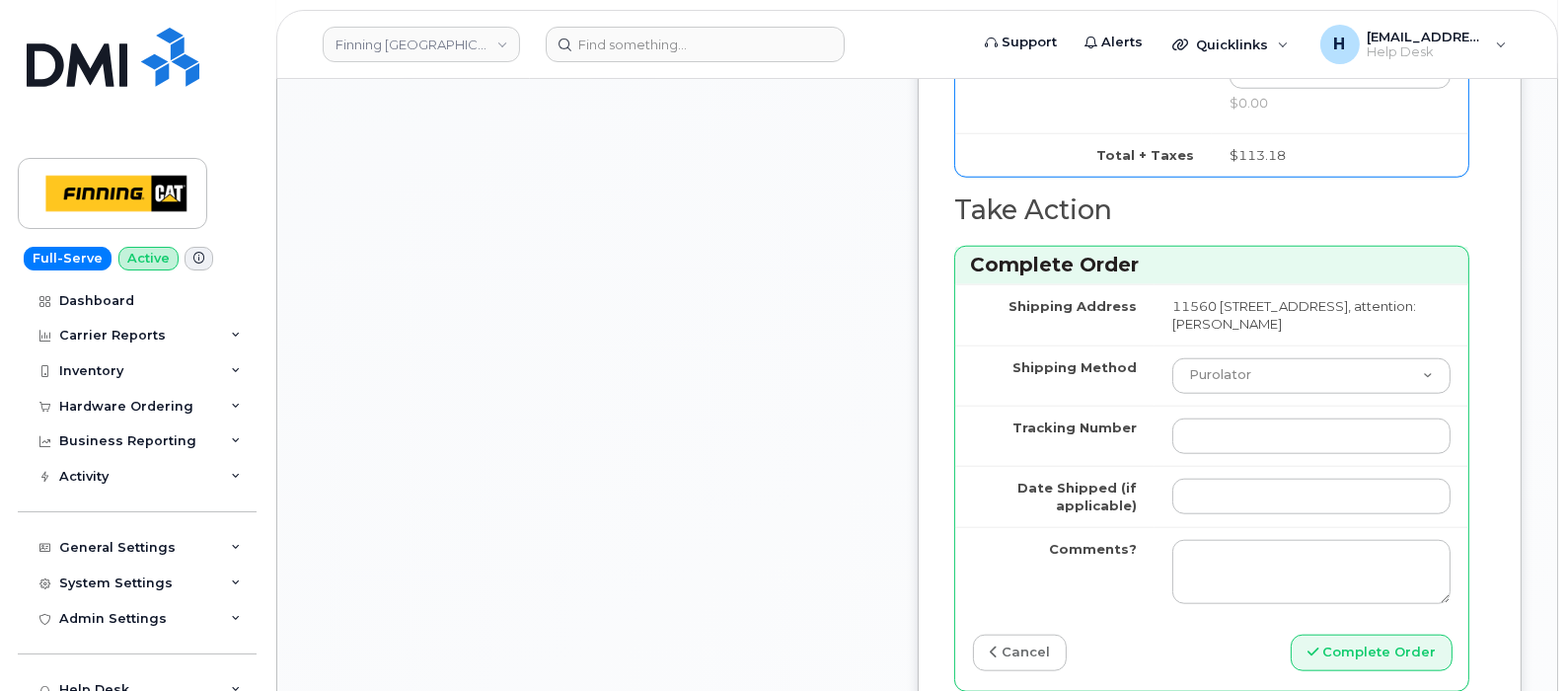
scroll to position [2632, 0]
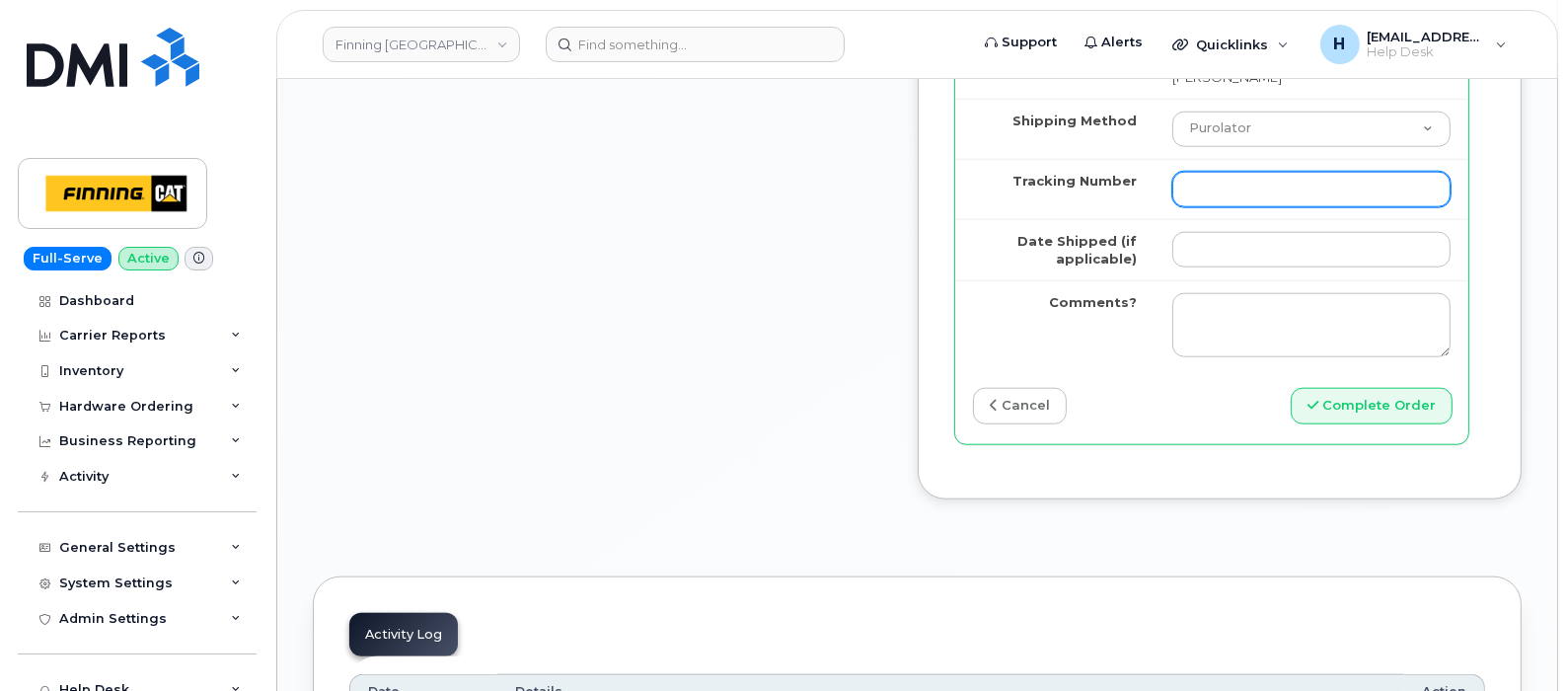
click at [1285, 207] on input "Tracking Number" at bounding box center [1311, 190] width 278 height 36
paste input "335659240287"
type input "335659240287"
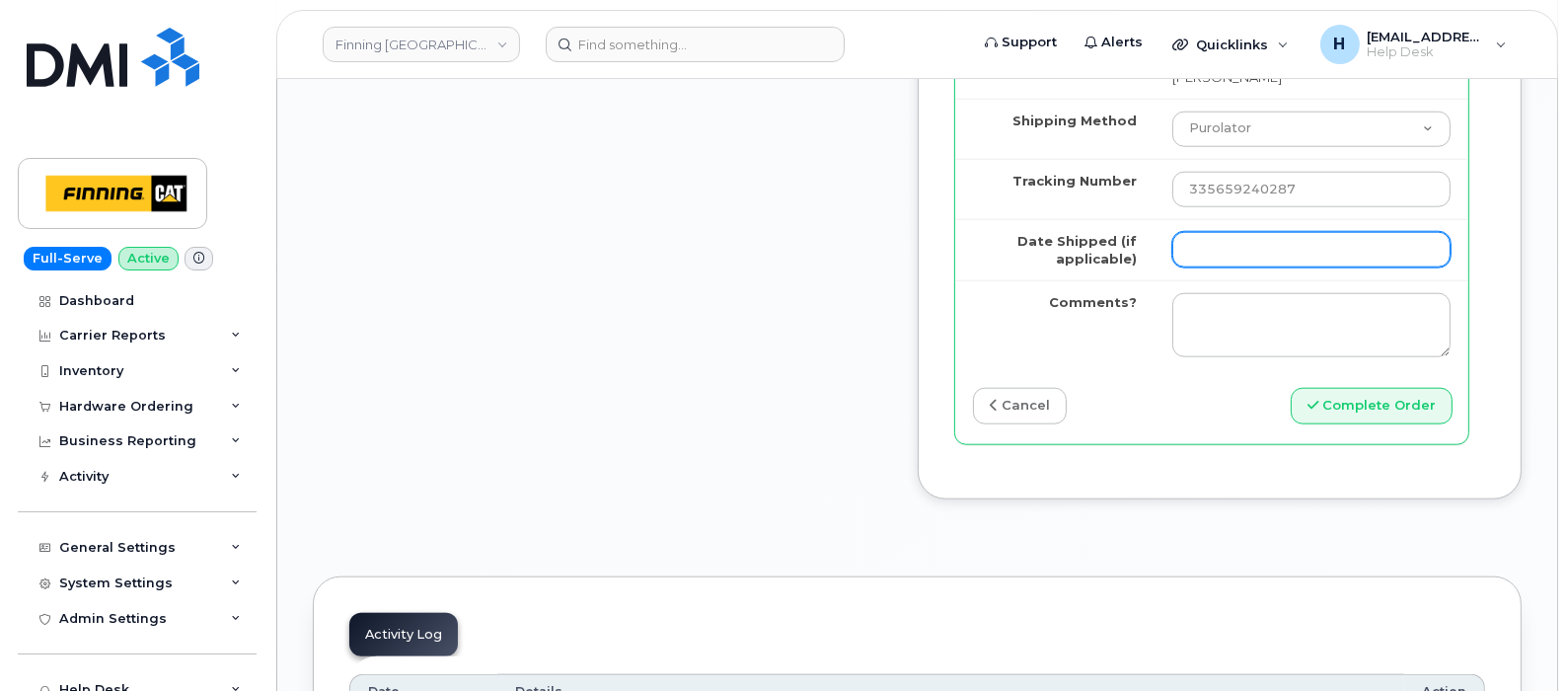
drag, startPoint x: 1308, startPoint y: 522, endPoint x: 1311, endPoint y: 511, distance: 11.4
click at [1308, 267] on input "Date Shipped (if applicable)" at bounding box center [1311, 249] width 278 height 36
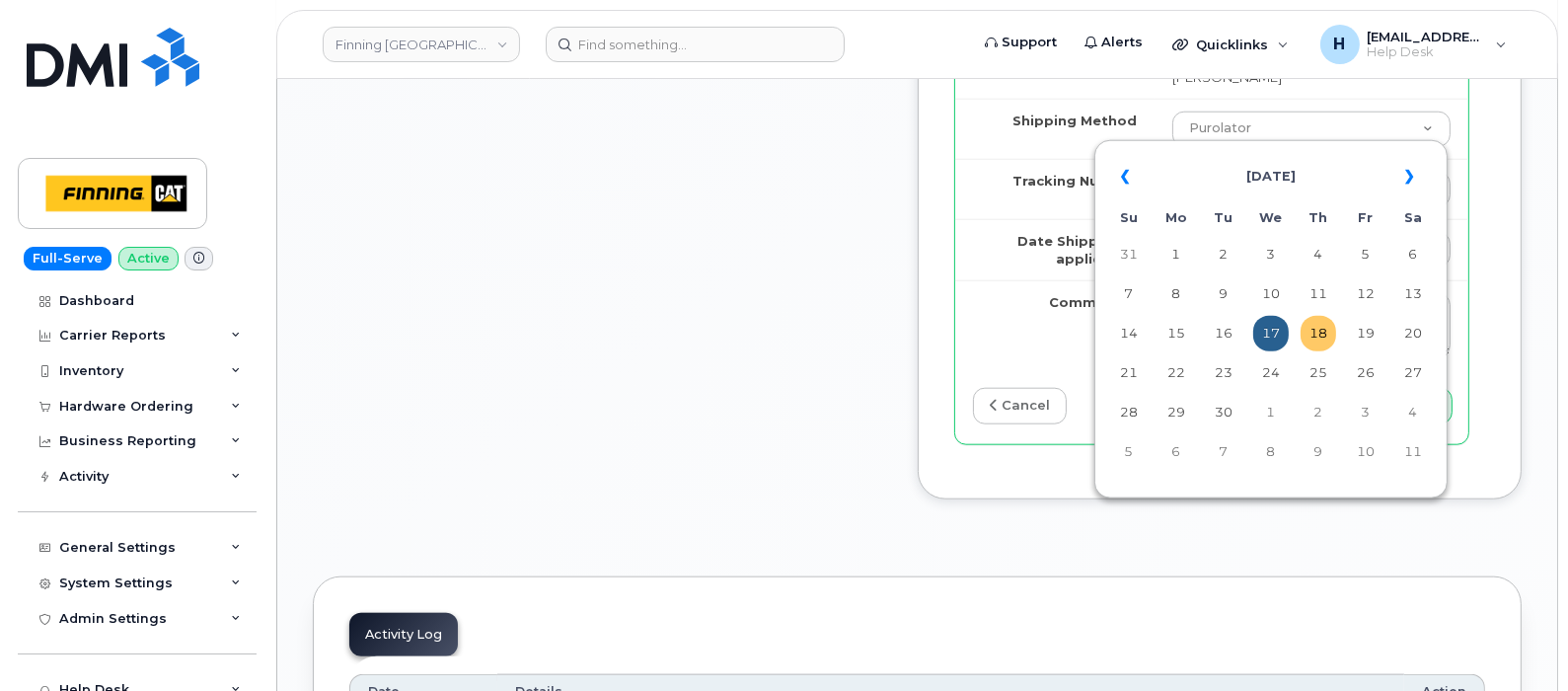
click at [1304, 335] on td "18" at bounding box center [1318, 334] width 36 height 36
type input "2025-09-18"
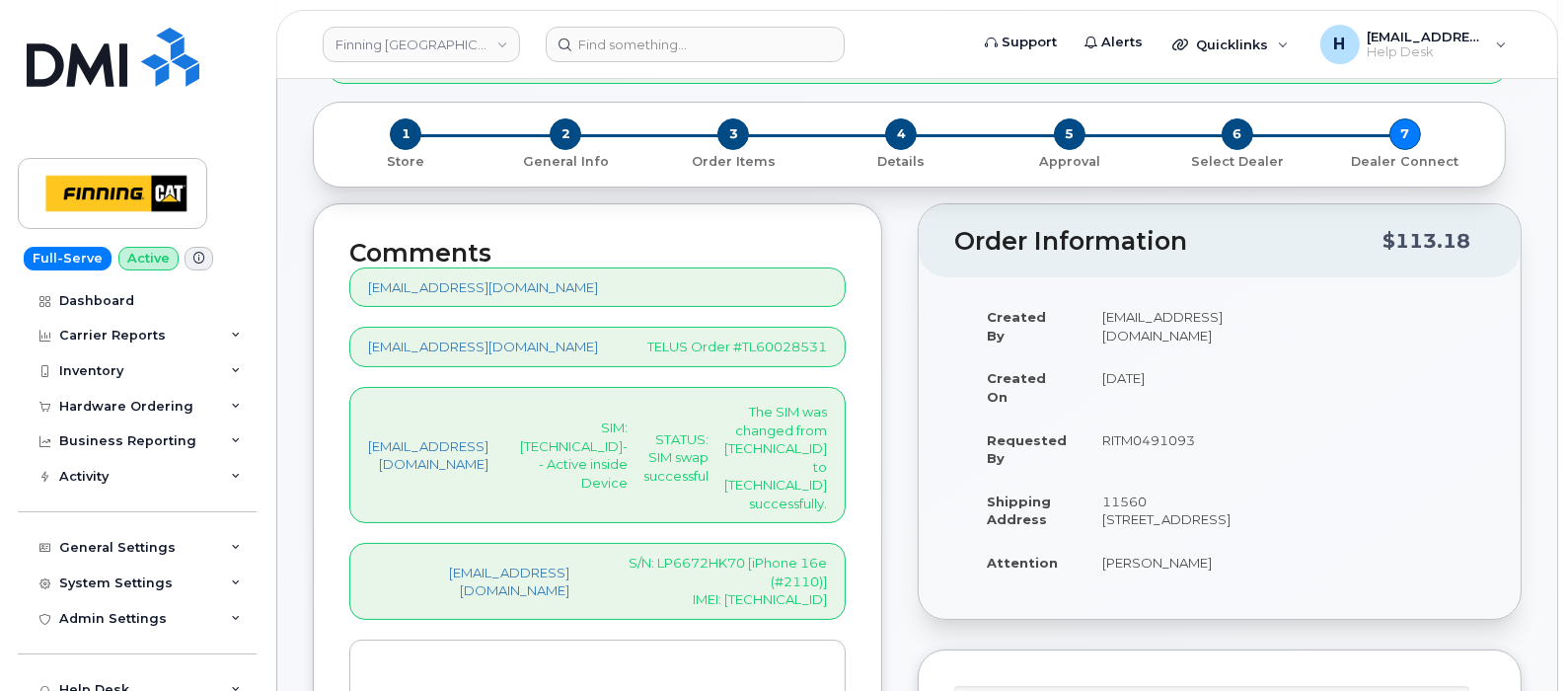
scroll to position [287, 0]
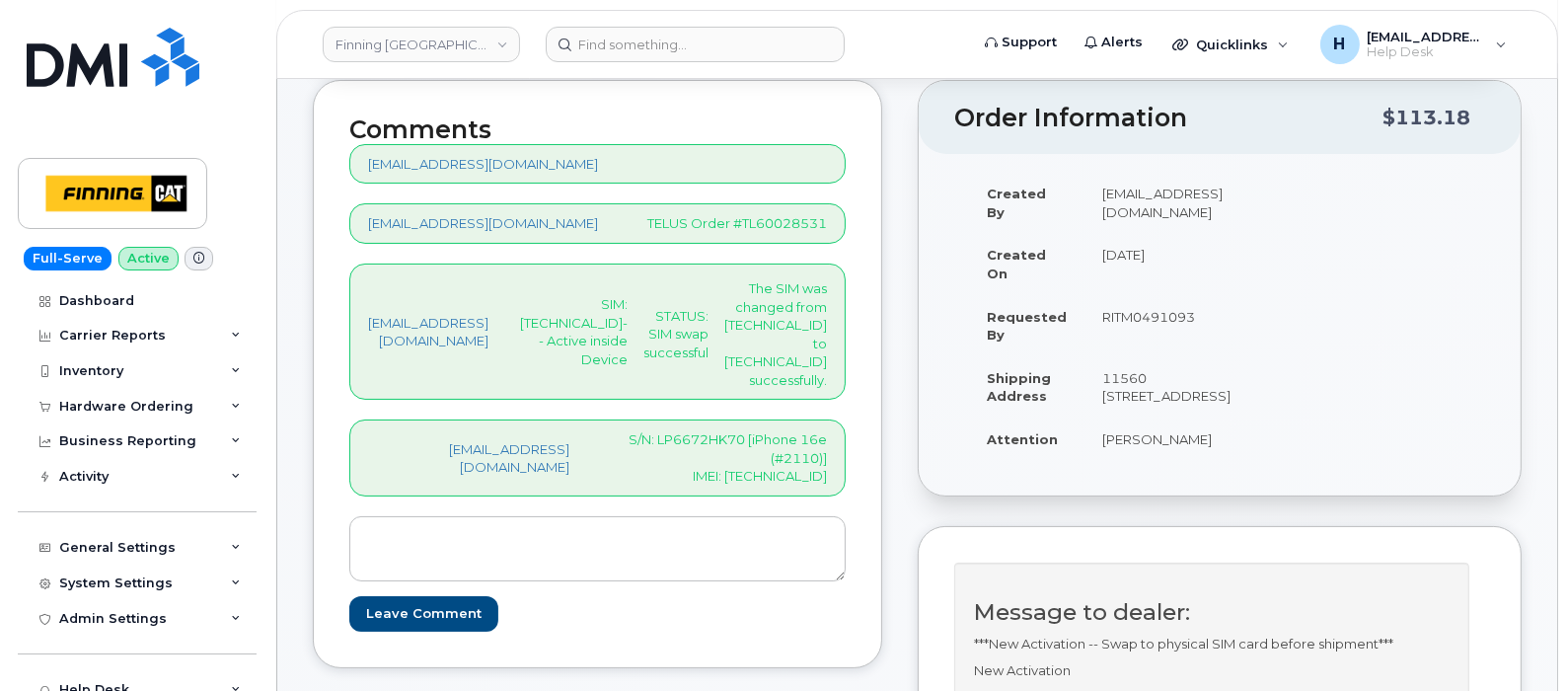
click at [827, 459] on p "S/N: LP6672HK70 [iPhone 16e (#2110)] IMEI: 354216330644745" at bounding box center [713, 458] width 226 height 55
copy p "354216330644745"
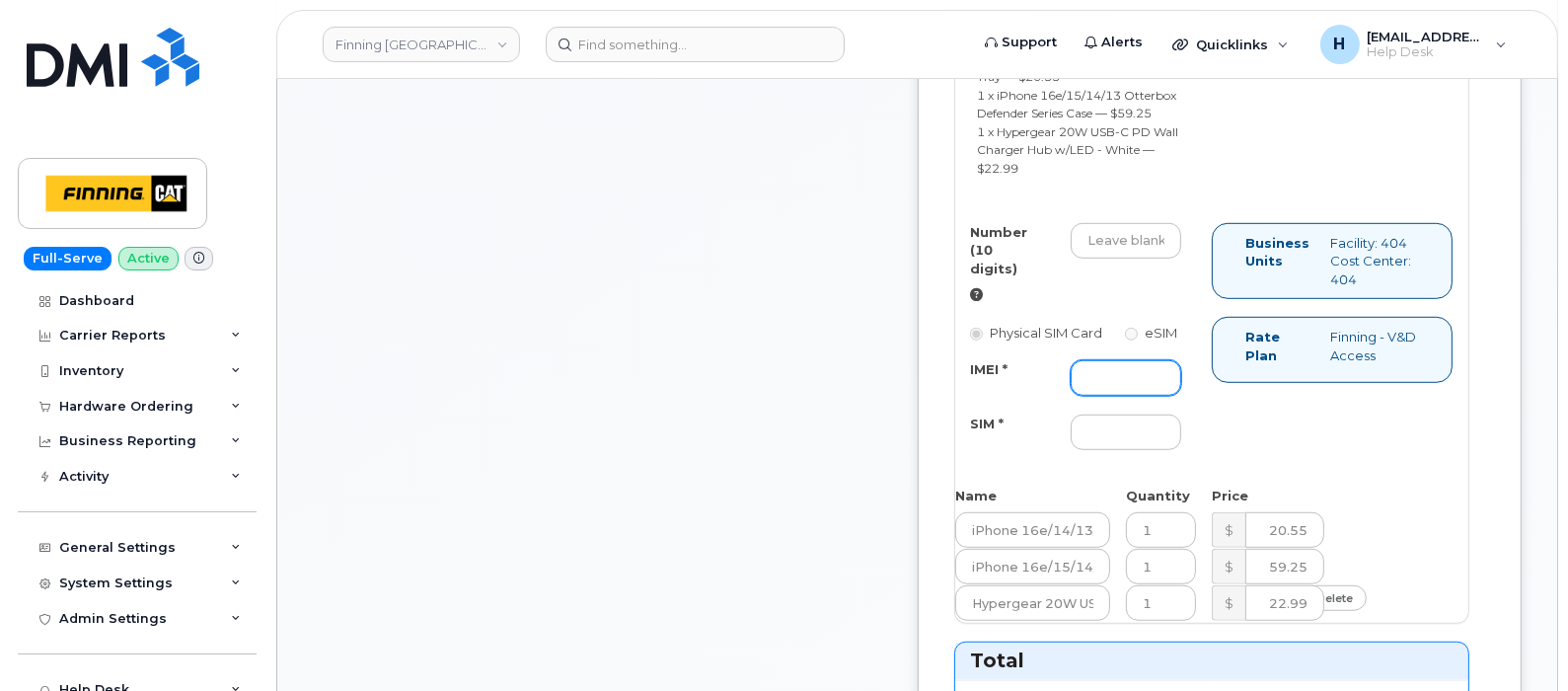
scroll to position [1768, 0]
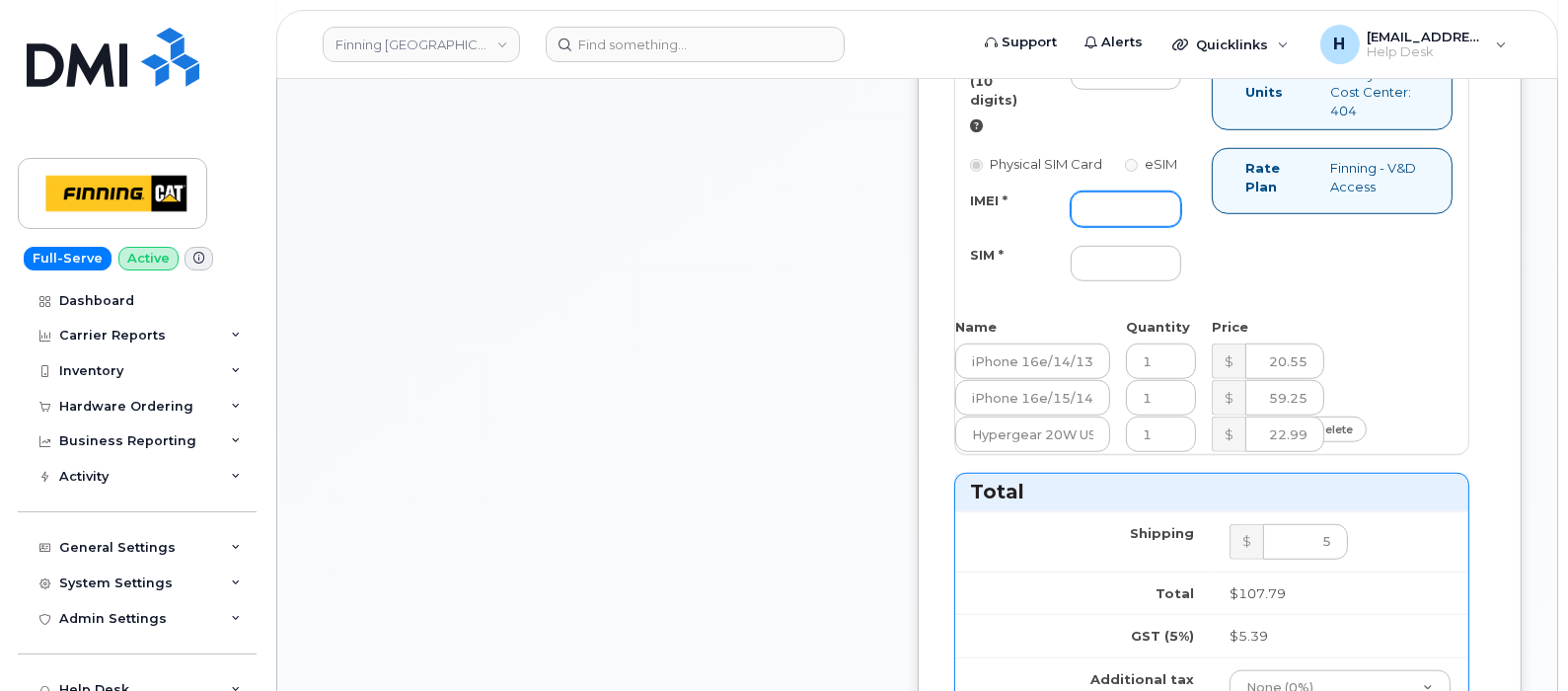
click at [1181, 227] on input "IMEI *" at bounding box center [1126, 209] width 111 height 36
paste input "354216330644745"
type input "354216330644745"
drag, startPoint x: 1205, startPoint y: 516, endPoint x: 744, endPoint y: 444, distance: 466.6
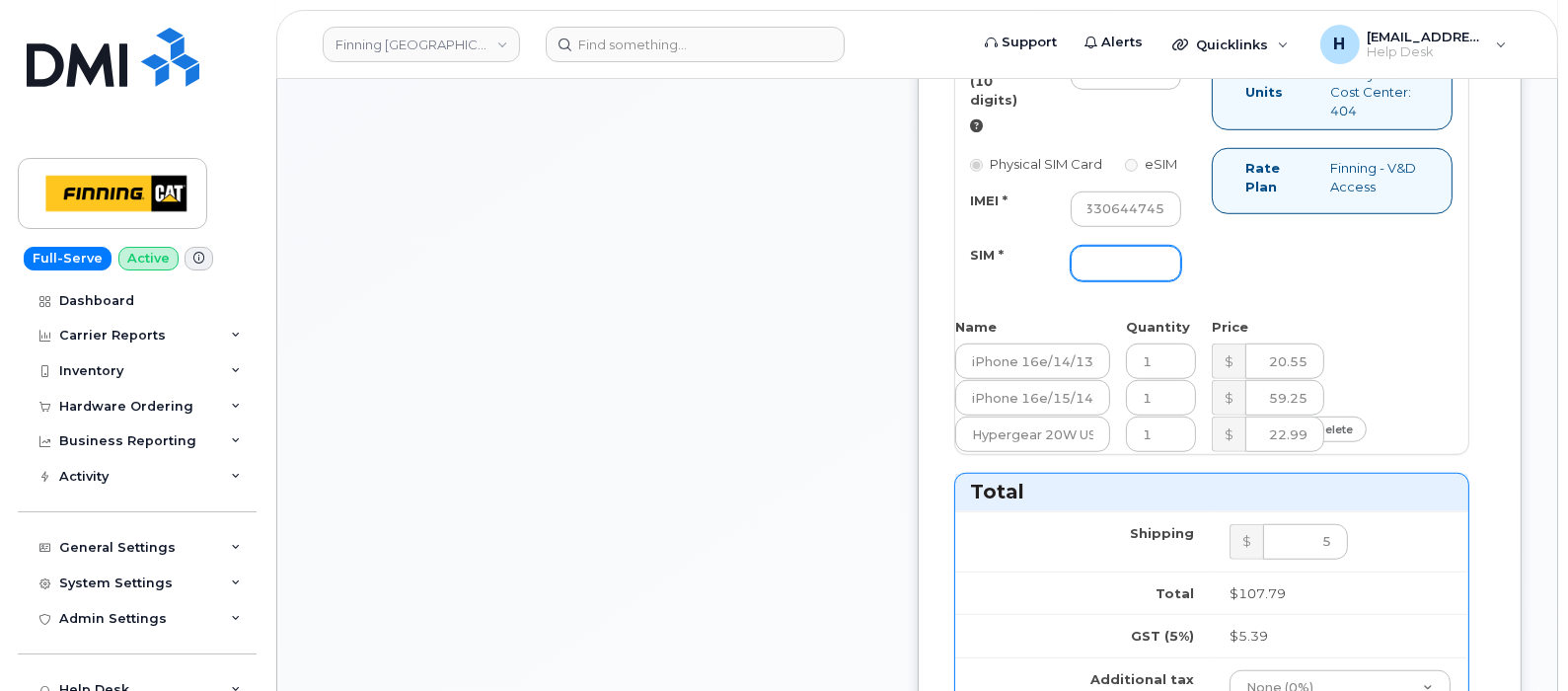
click at [1181, 281] on input "SIM *" at bounding box center [1126, 263] width 111 height 36
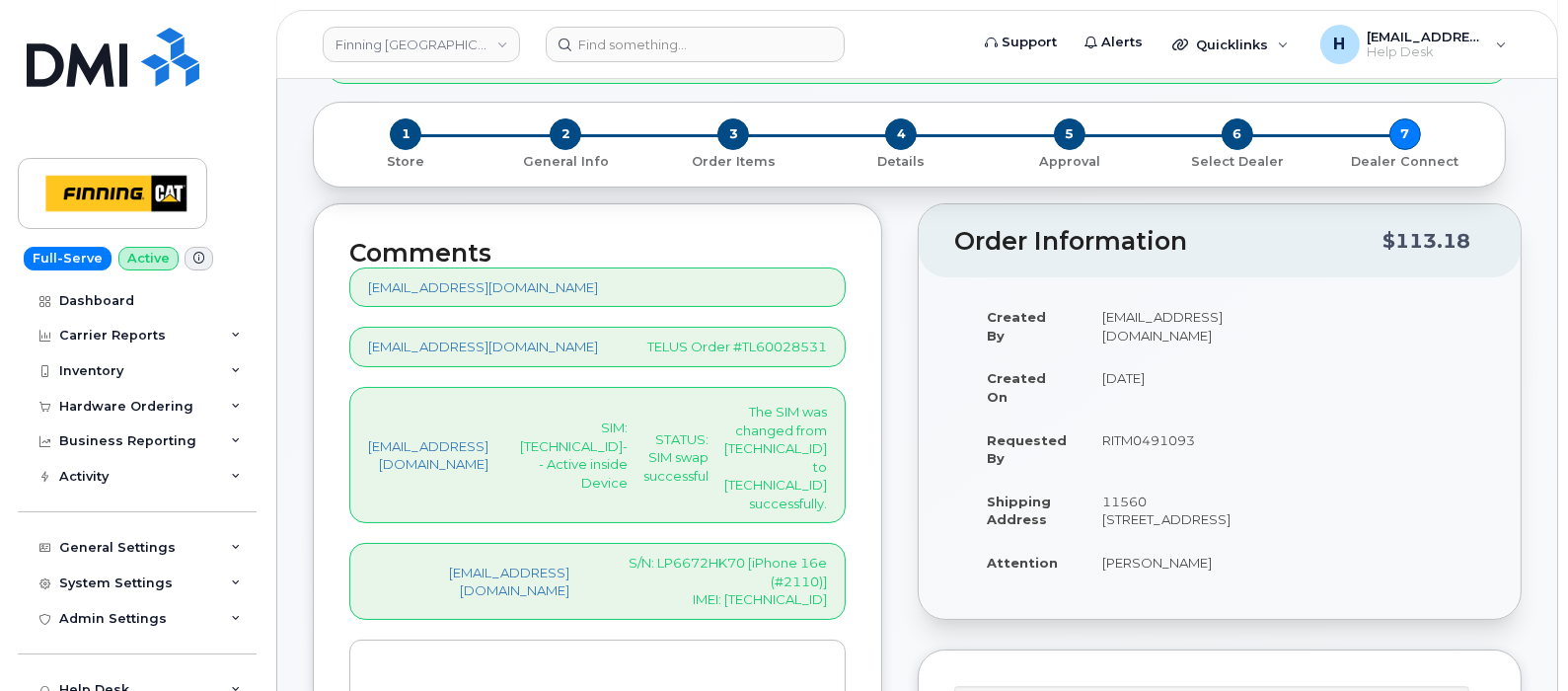
scroll to position [287, 0]
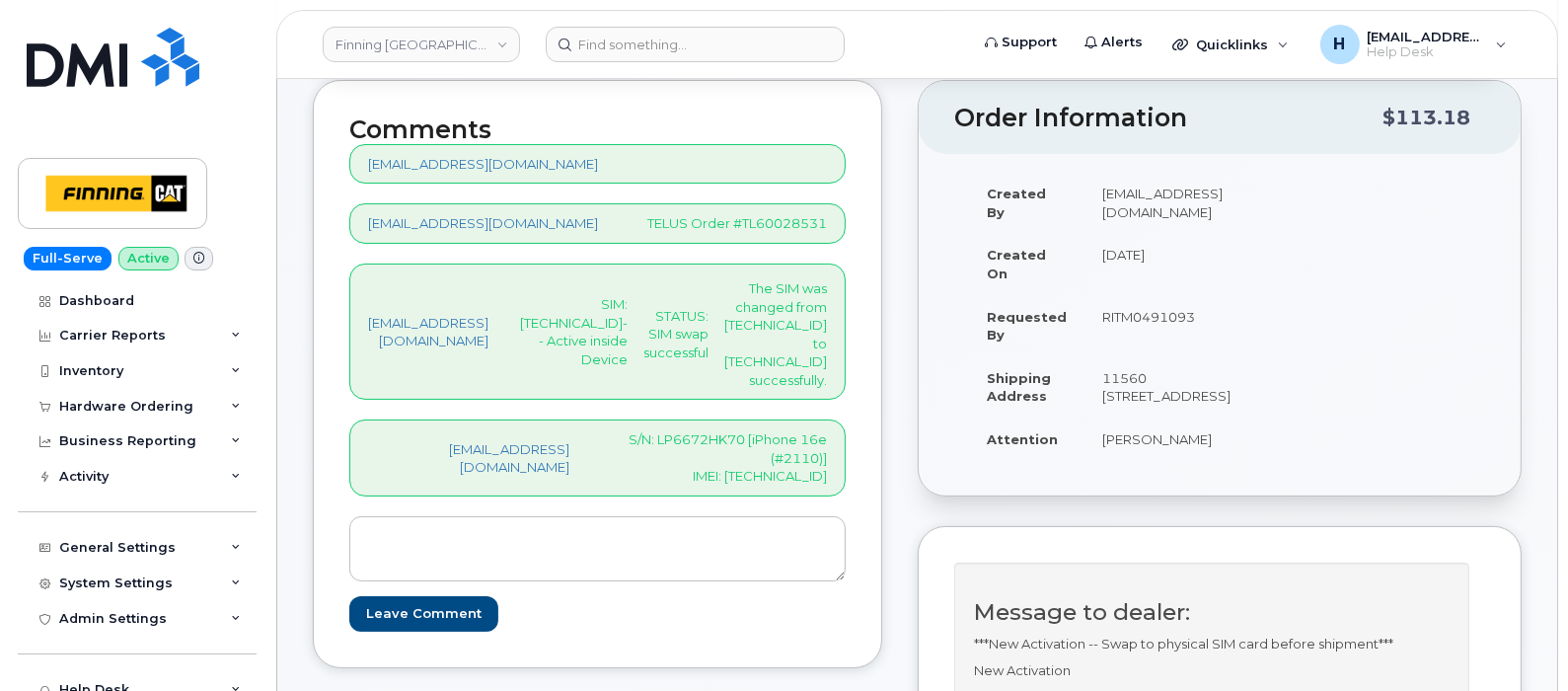
click at [627, 331] on p "SIM: 8912230102357625270-- Active inside Device" at bounding box center [574, 332] width 108 height 73
copy p "8912230102357625270"
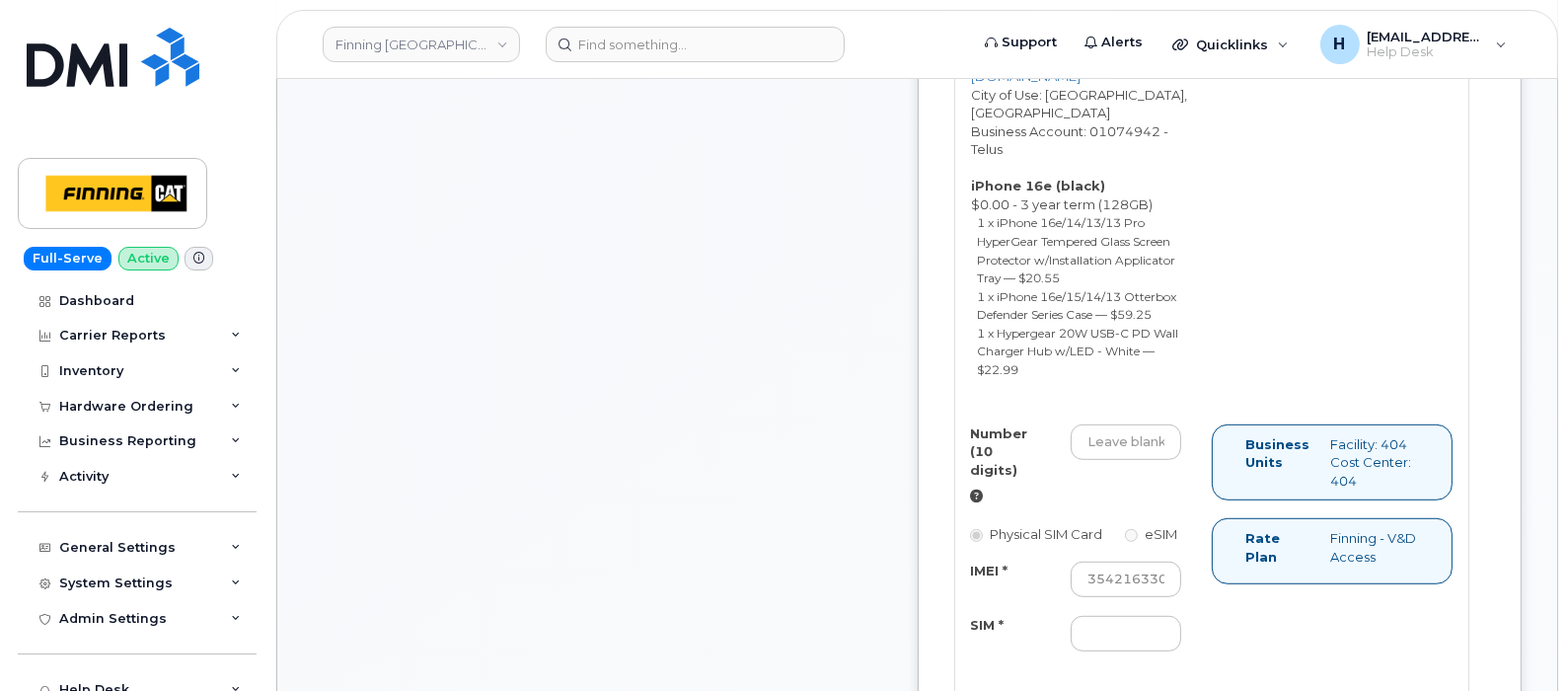
scroll to position [1768, 0]
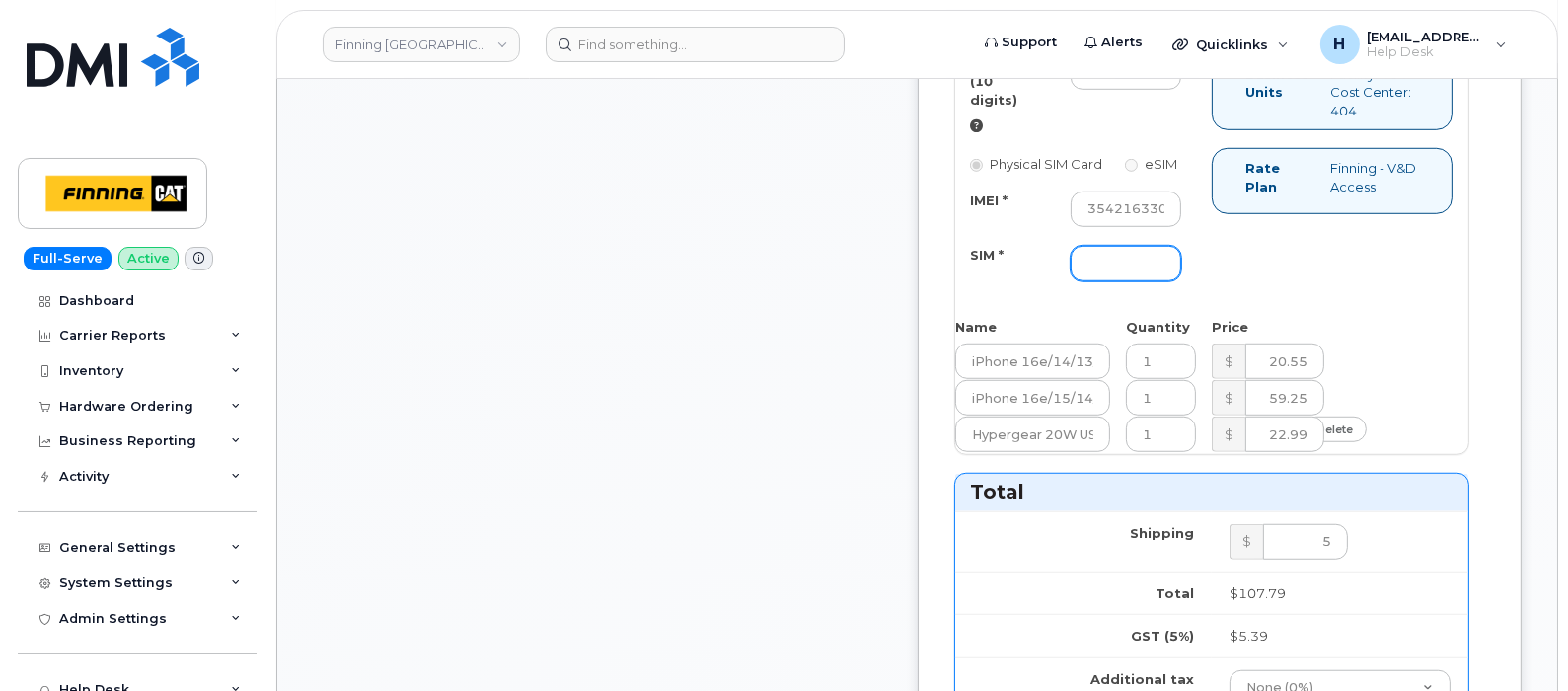
drag, startPoint x: 1221, startPoint y: 514, endPoint x: 1018, endPoint y: 517, distance: 203.0
click at [1181, 281] on input "SIM *" at bounding box center [1126, 263] width 111 height 36
paste input "8912230102357625270"
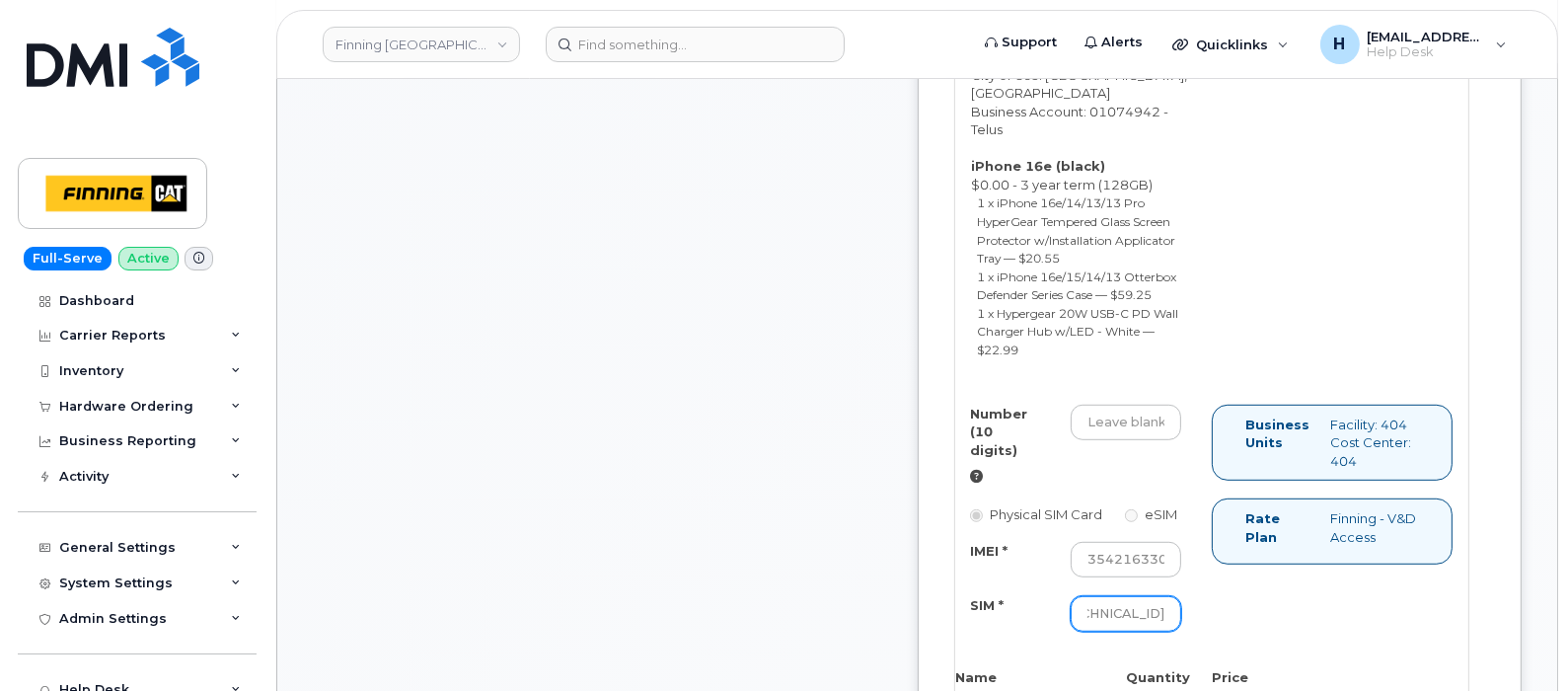
scroll to position [1522, 0]
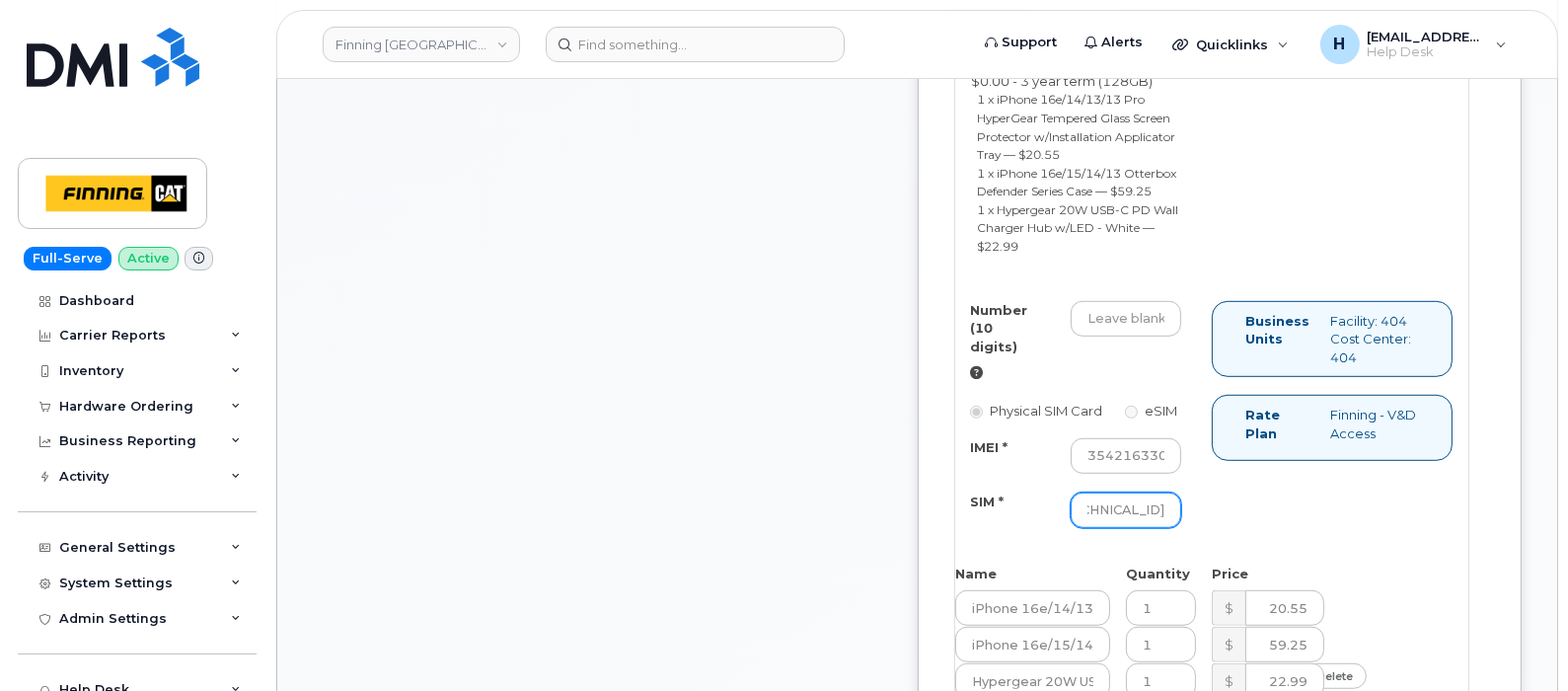
type input "8912230102357625270"
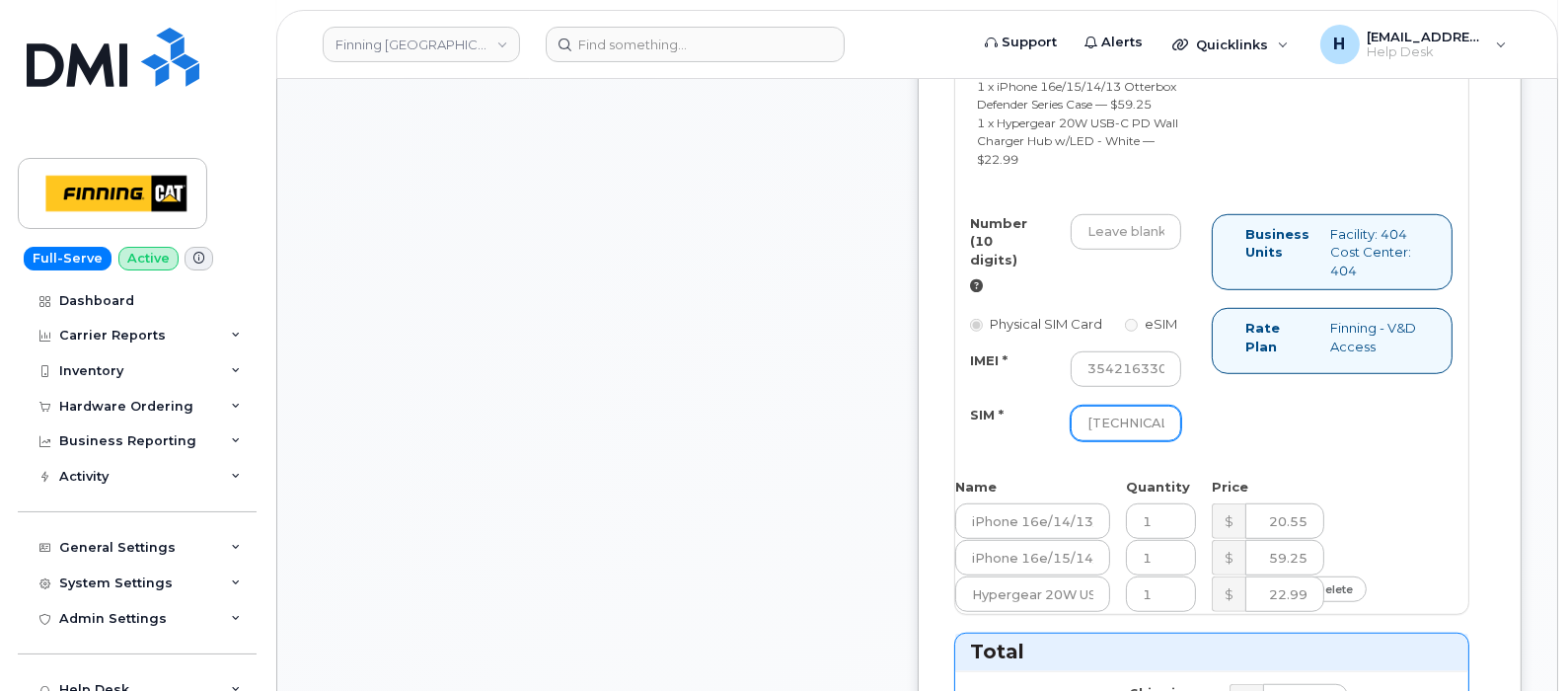
scroll to position [1644, 0]
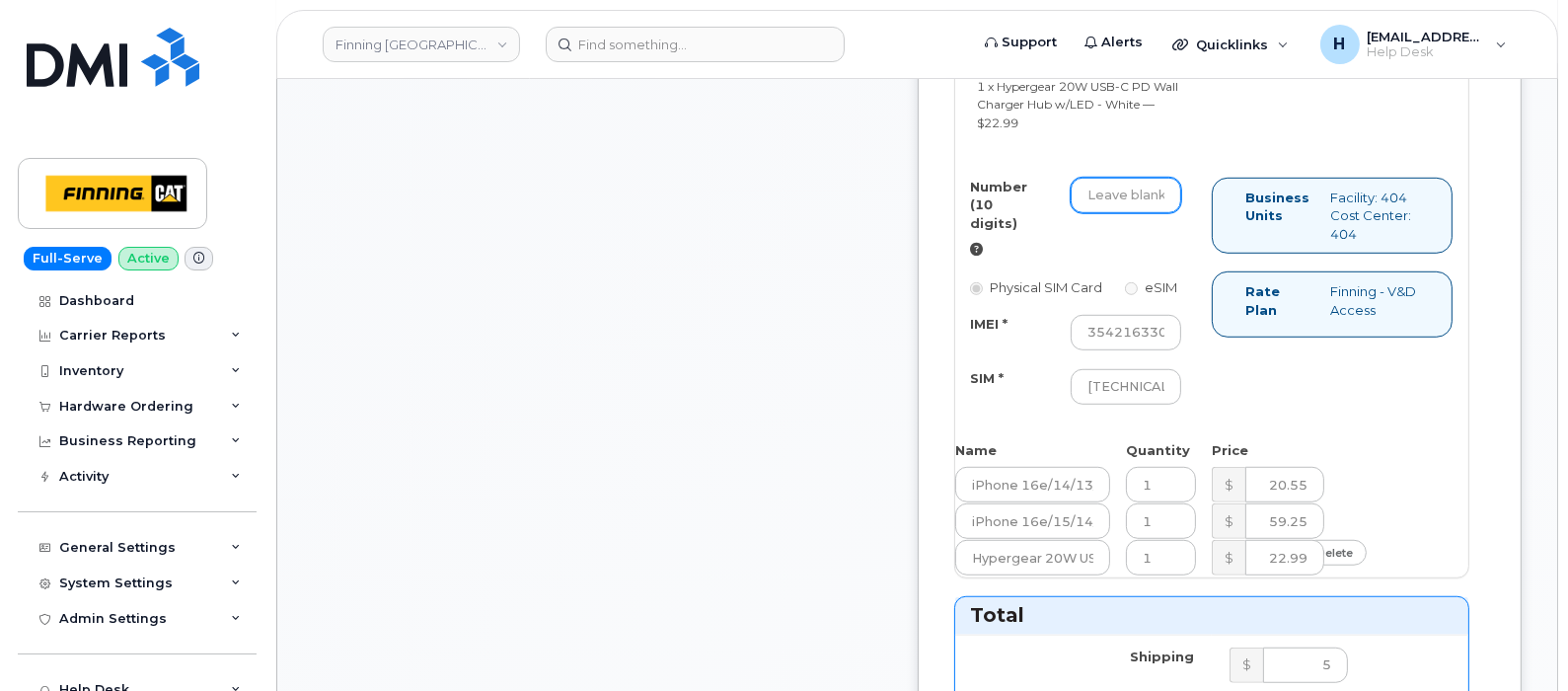
click at [1181, 213] on input "Number (10 digits)" at bounding box center [1126, 195] width 111 height 36
paste input "8912230102357625270"
type input "891223010235765270"
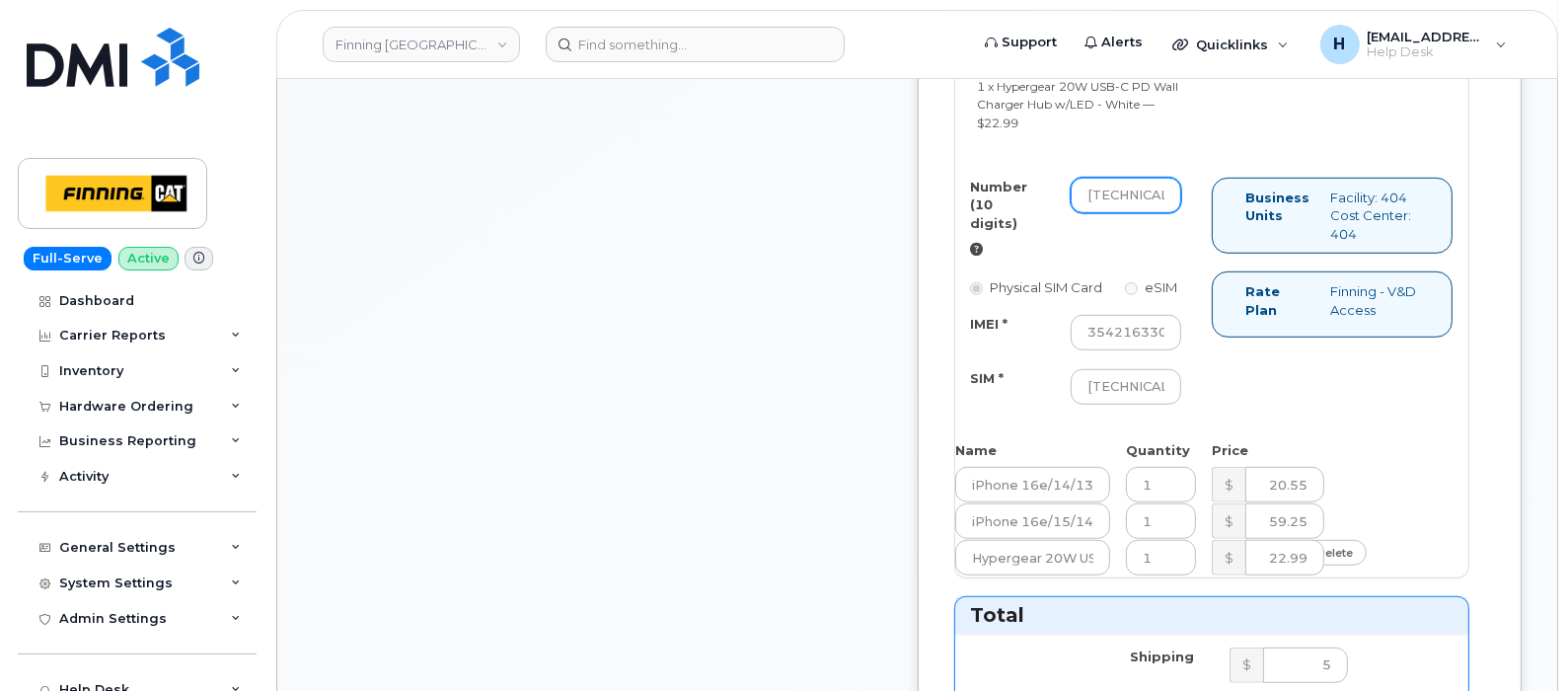
click at [1181, 213] on input "891223010235765270" at bounding box center [1126, 195] width 111 height 36
click at [1181, 213] on input "Number (10 digits)" at bounding box center [1126, 195] width 111 height 36
paste input "368) 992-1142"
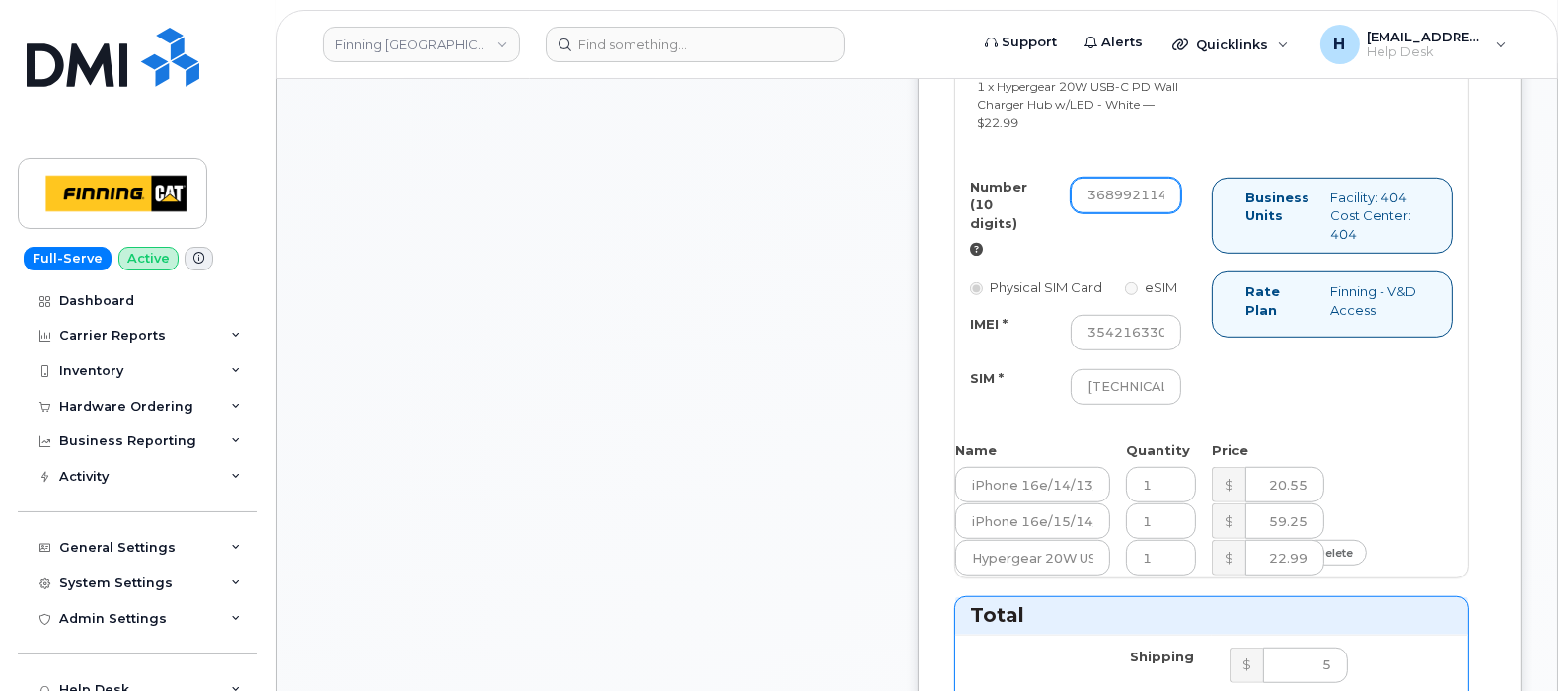
type input "3689921142"
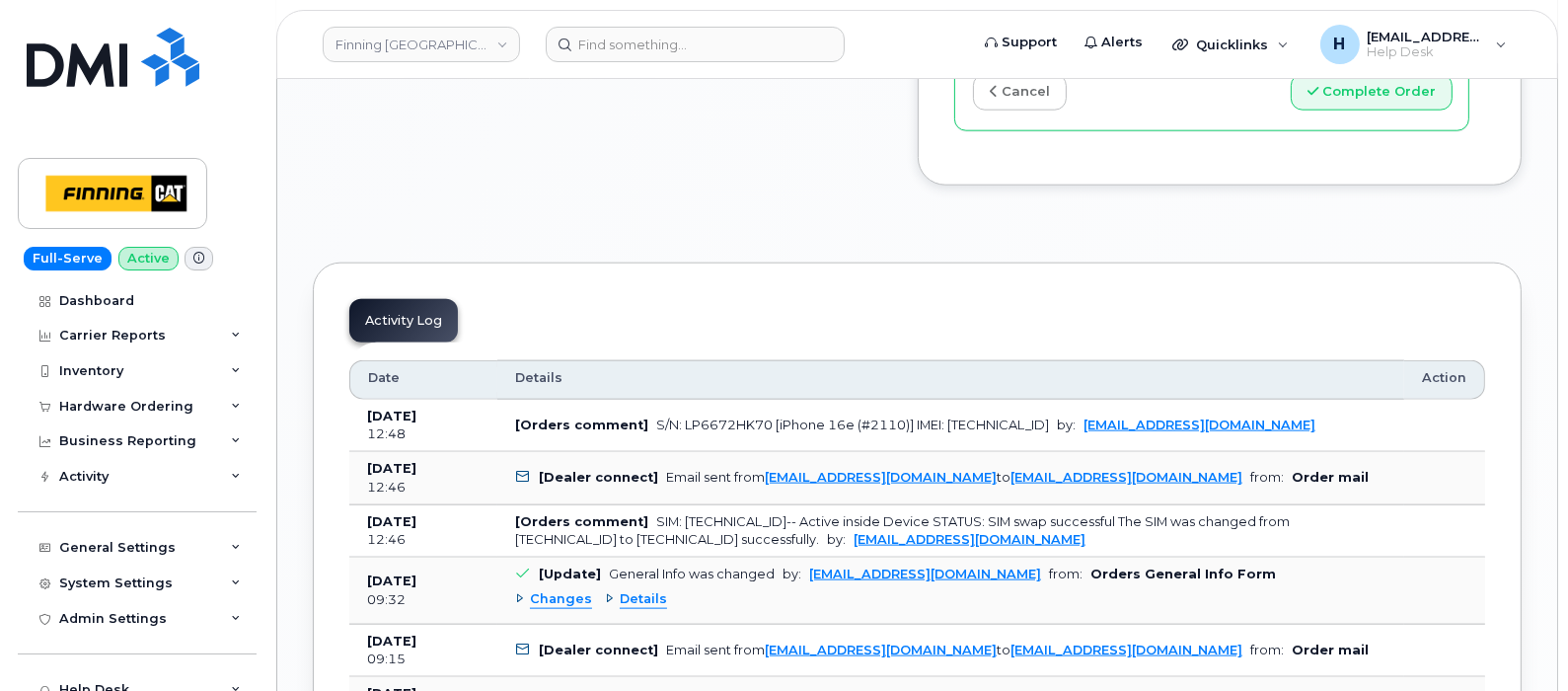
scroll to position [3125, 0]
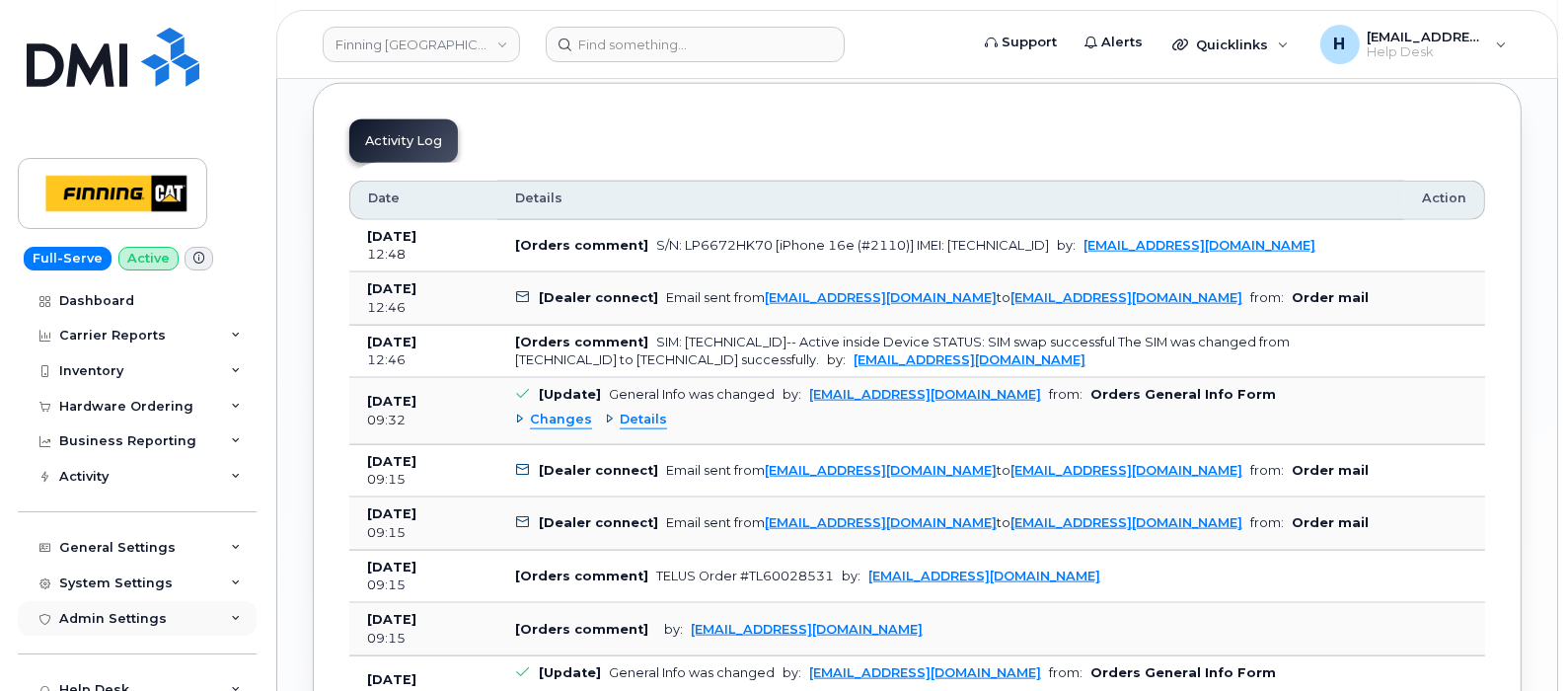
drag, startPoint x: 1386, startPoint y: 186, endPoint x: 80, endPoint y: 603, distance: 1371.0
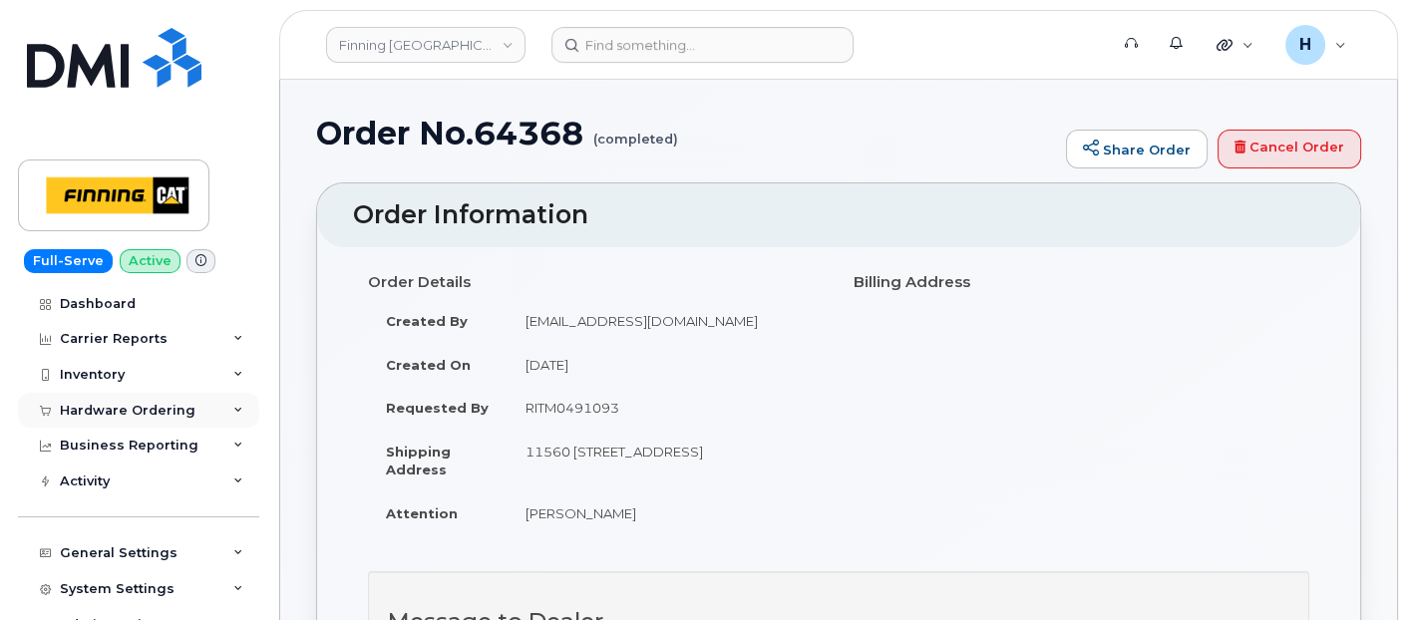
click at [163, 408] on div "Hardware Ordering" at bounding box center [128, 411] width 136 height 16
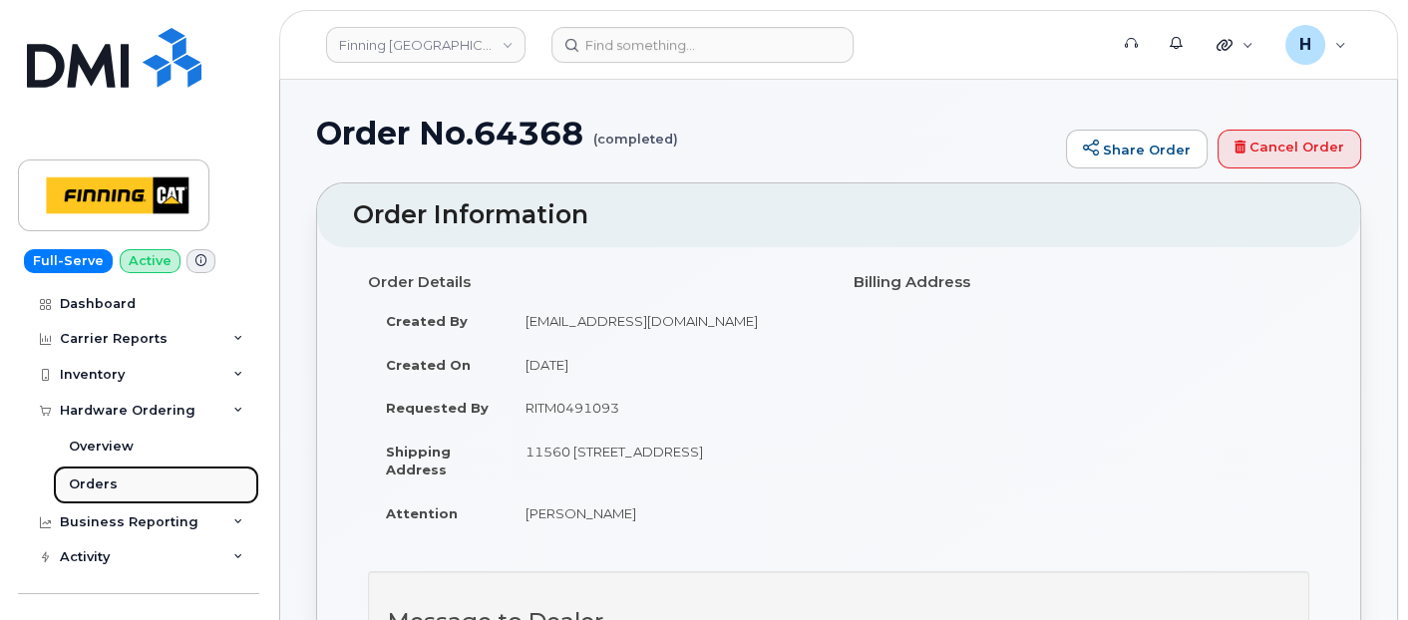
click at [133, 487] on link "Orders" at bounding box center [156, 485] width 206 height 38
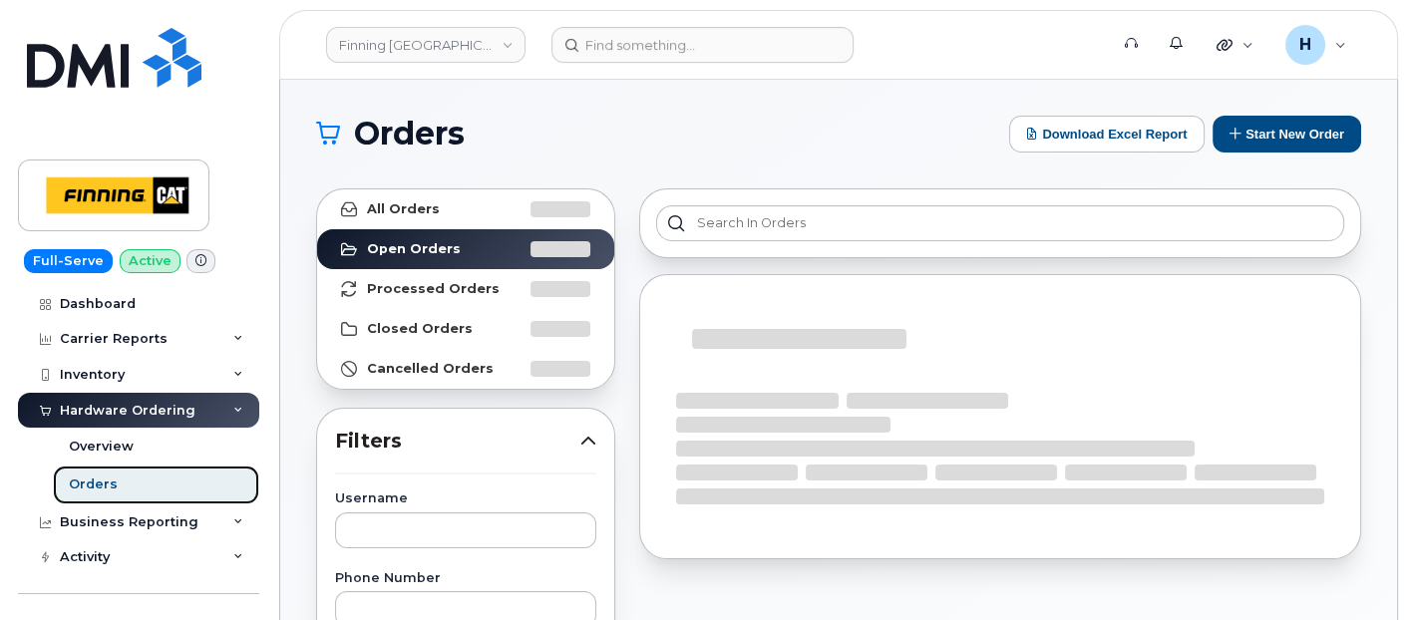
click at [133, 487] on link "Orders" at bounding box center [156, 485] width 206 height 38
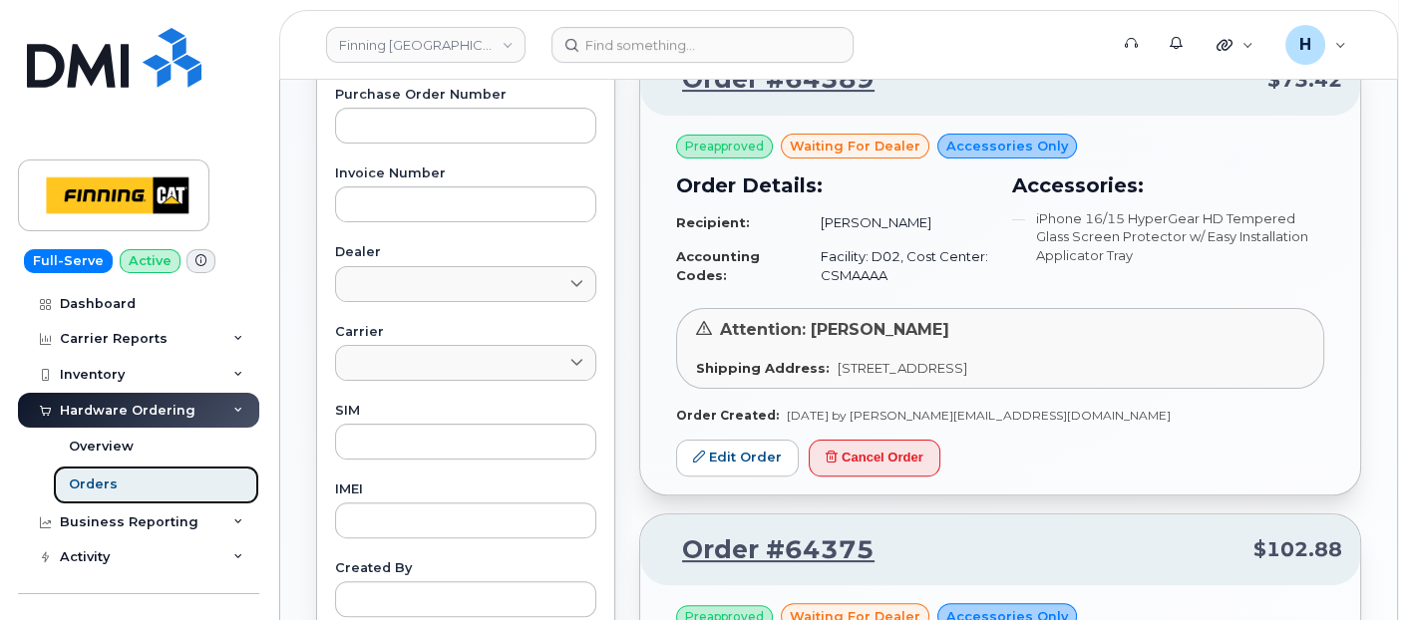
scroll to position [775, 0]
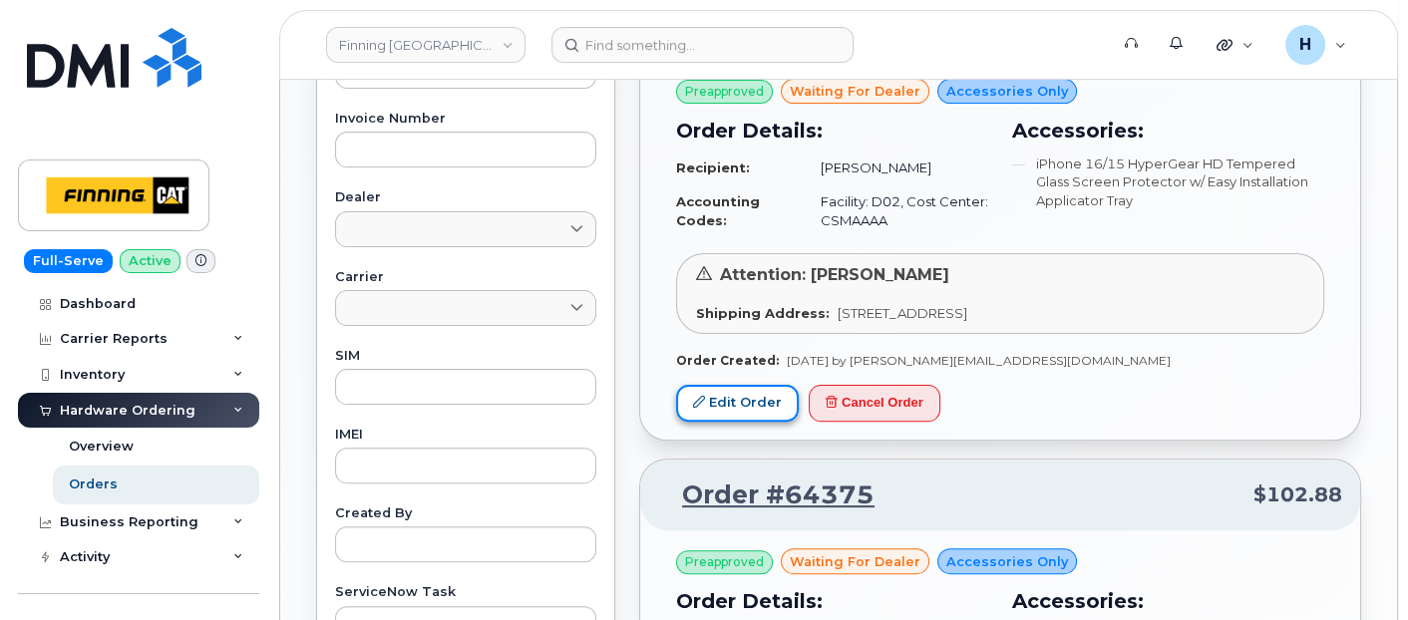
click at [740, 385] on link "Edit Order" at bounding box center [737, 403] width 123 height 37
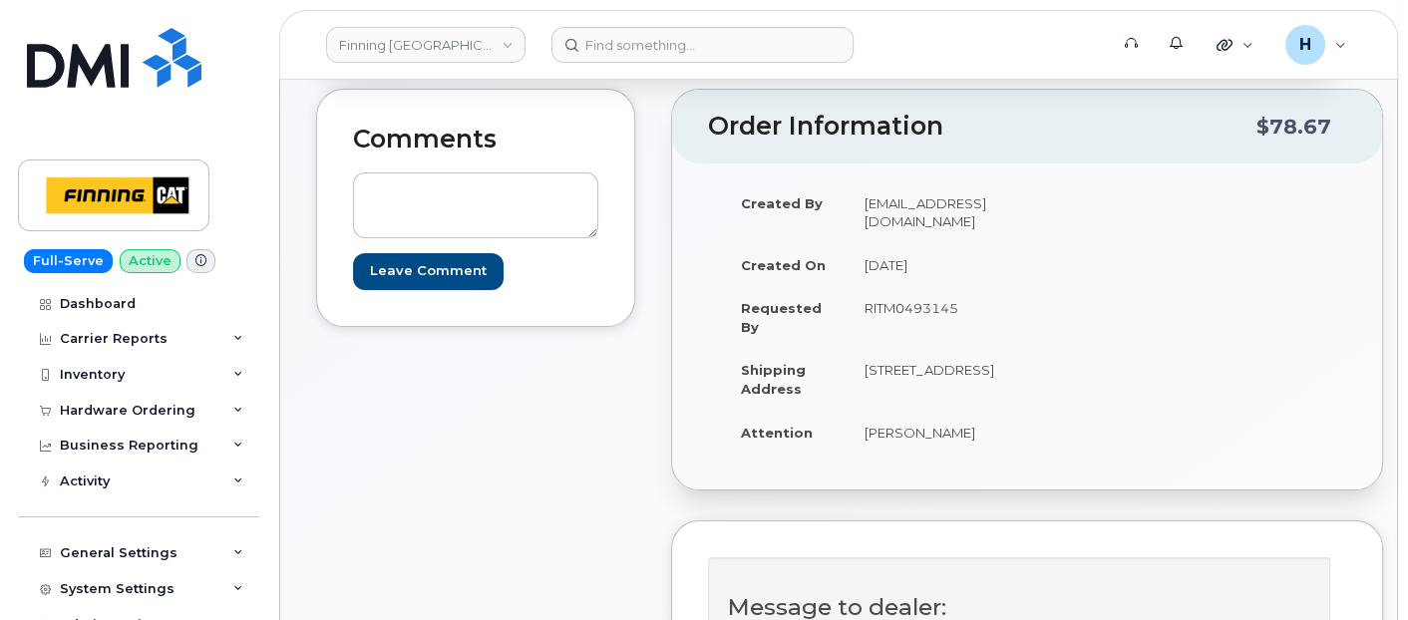
scroll to position [443, 0]
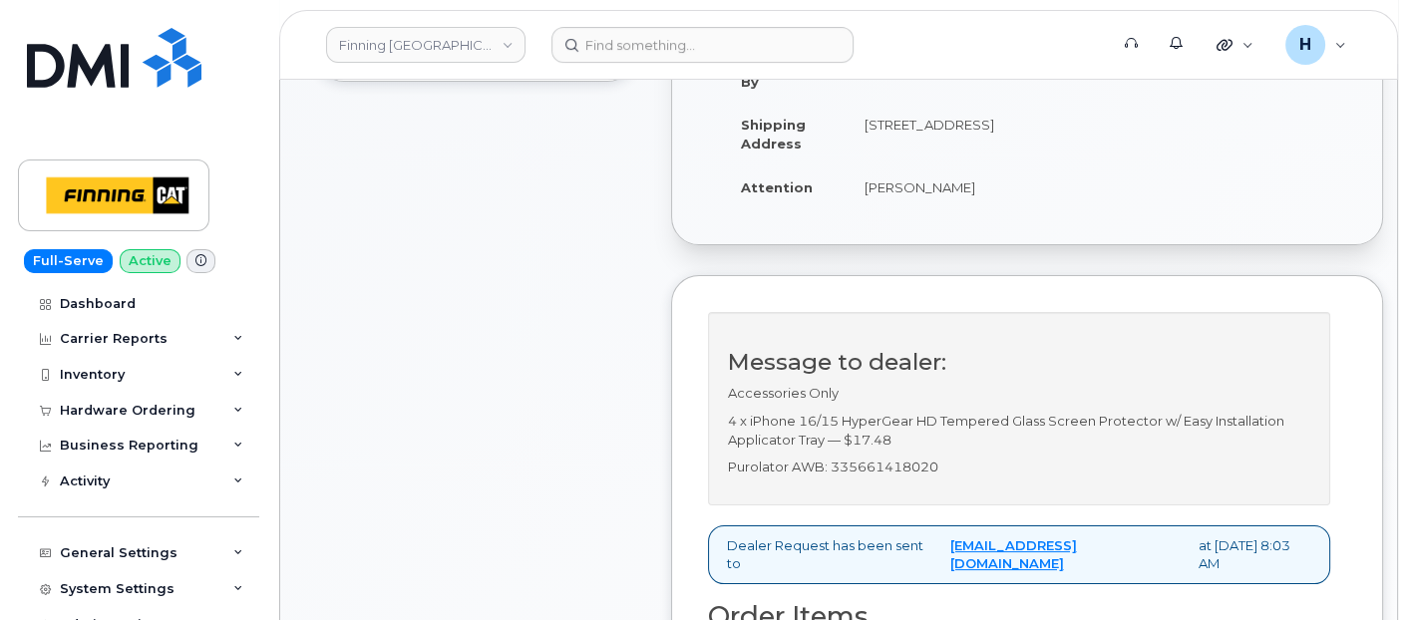
click at [925, 477] on p "Purolator AWB: 335661418020" at bounding box center [1019, 467] width 582 height 19
copy p "335661418020"
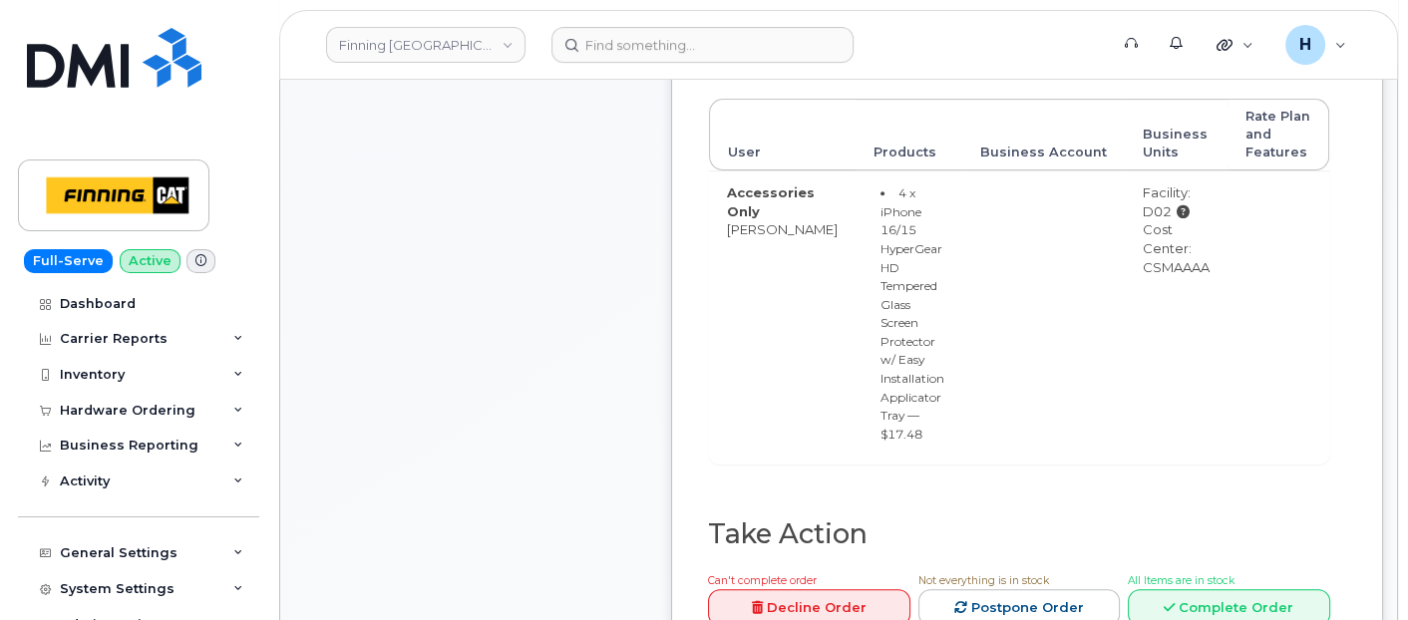
scroll to position [1440, 0]
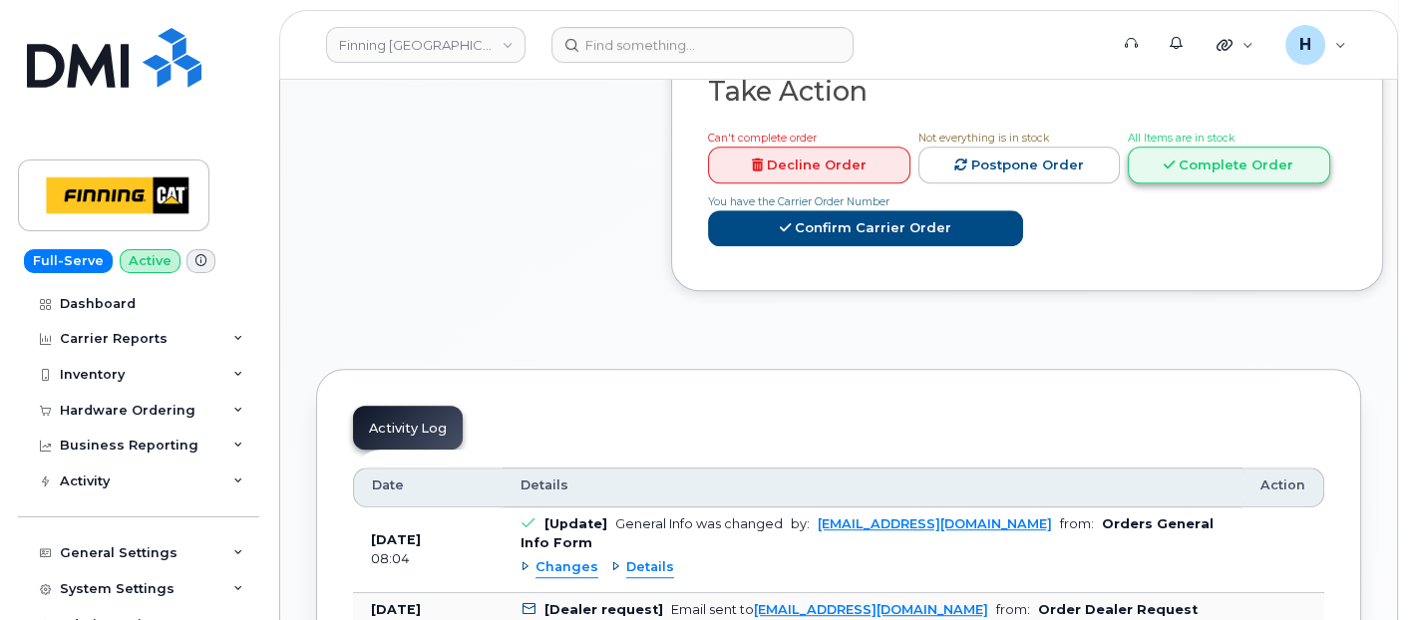
click at [1193, 174] on link "Complete Order" at bounding box center [1229, 165] width 202 height 37
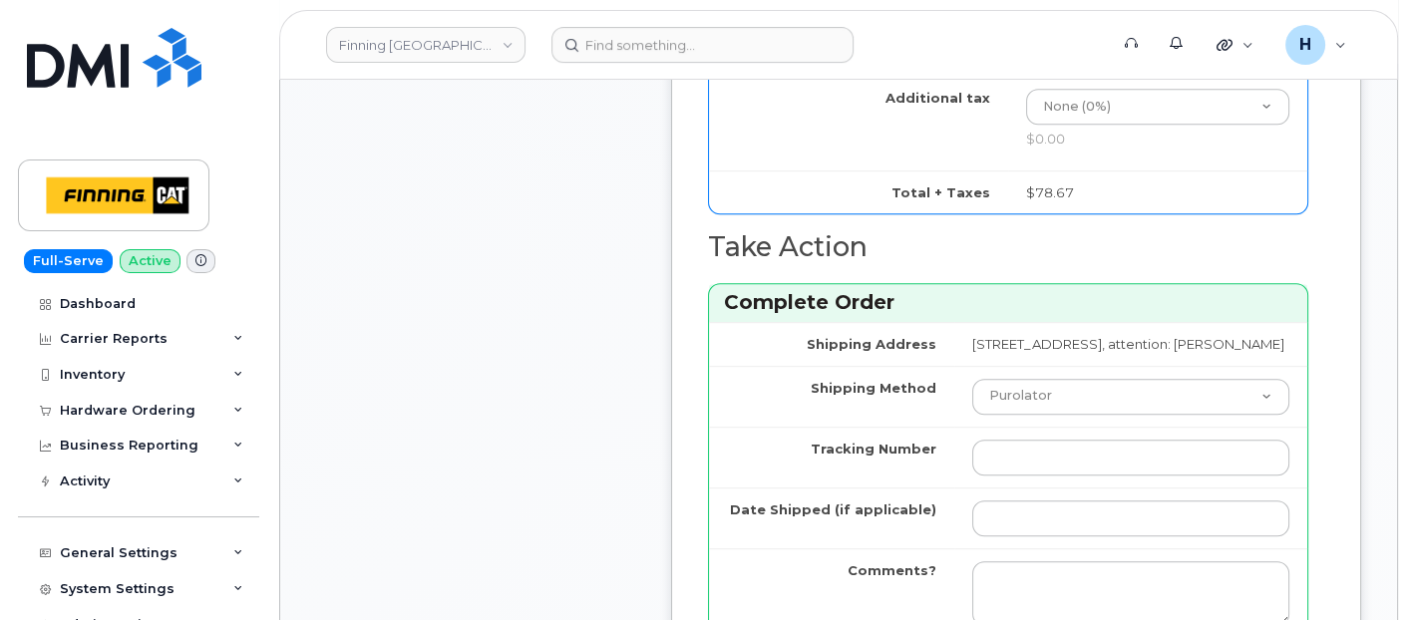
scroll to position [1661, 0]
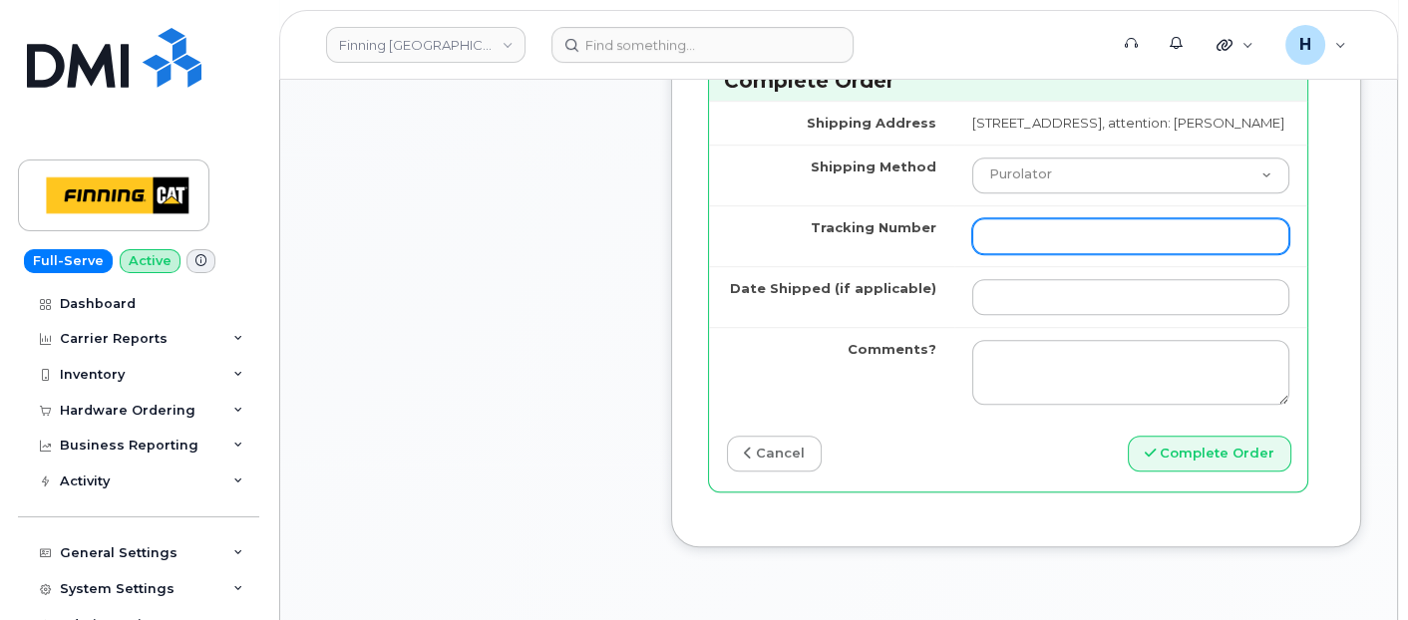
click at [972, 250] on input "Tracking Number" at bounding box center [1130, 236] width 317 height 36
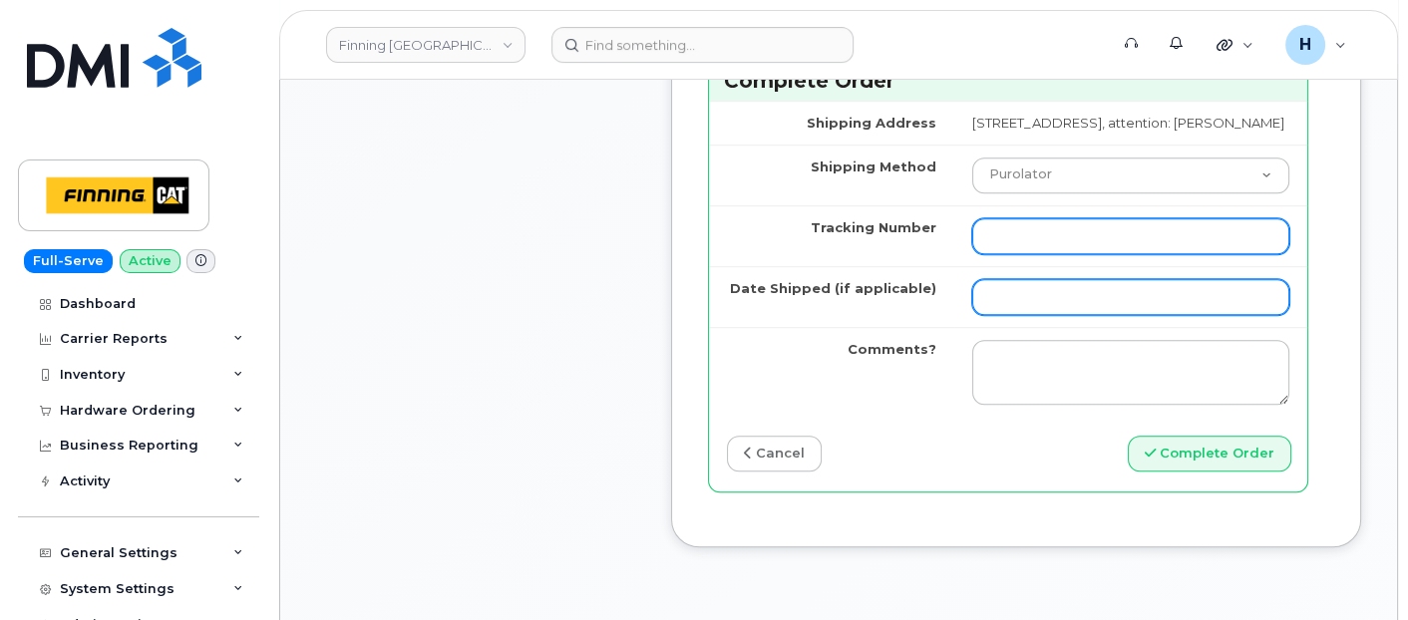
paste input "335661418020"
type input "335661418020"
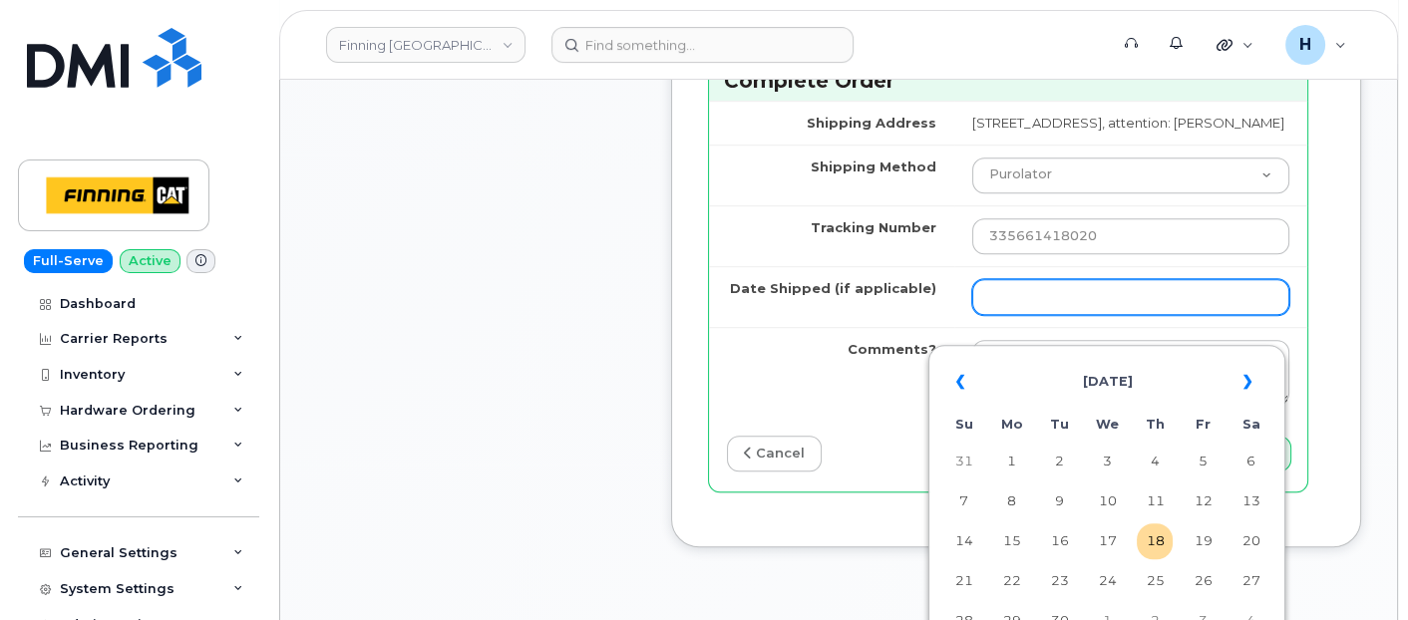
drag, startPoint x: 947, startPoint y: 333, endPoint x: 967, endPoint y: 330, distance: 20.2
click at [972, 315] on input "Date Shipped (if applicable)" at bounding box center [1130, 297] width 317 height 36
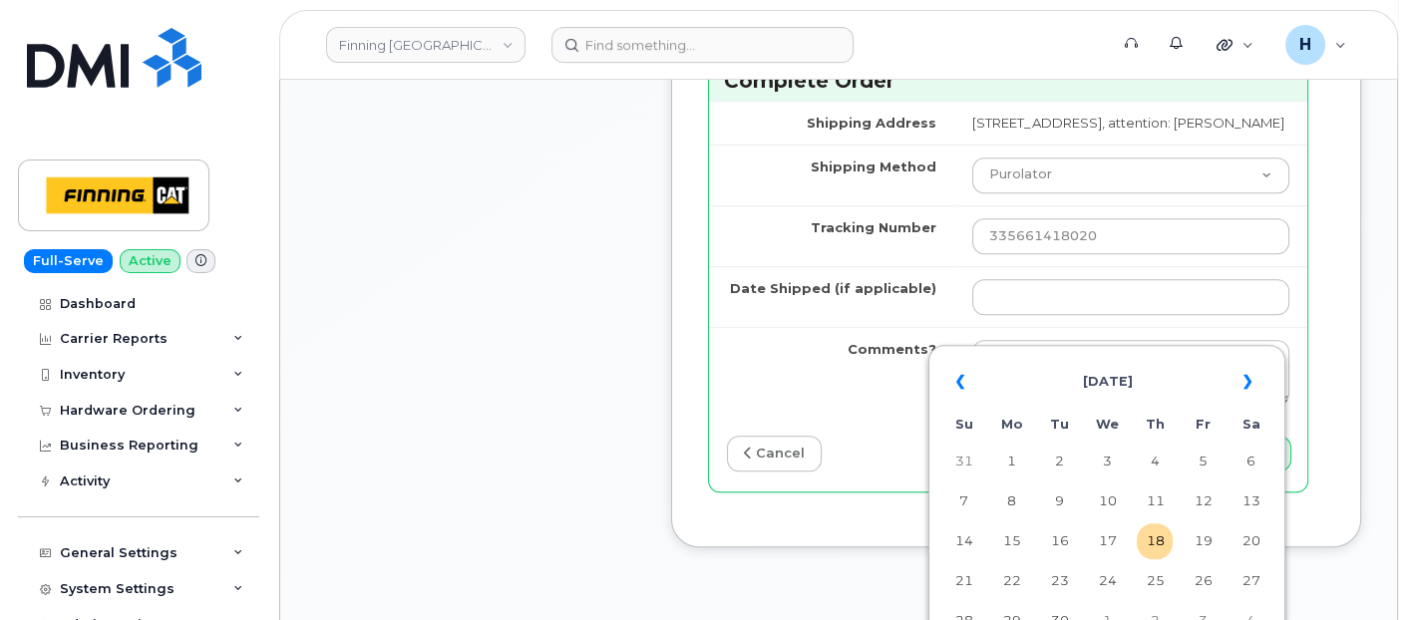
click at [1165, 538] on td "18" at bounding box center [1155, 542] width 36 height 36
type input "2025-09-18"
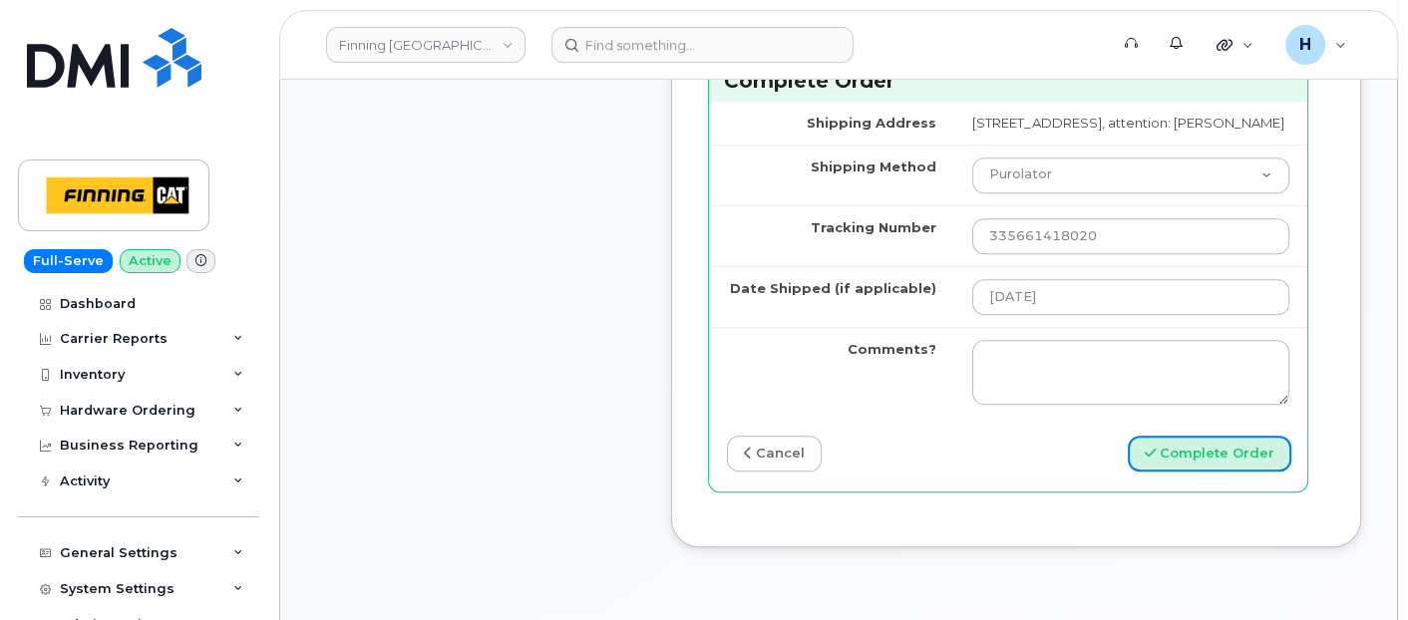
drag, startPoint x: 1206, startPoint y: 484, endPoint x: 682, endPoint y: 5, distance: 709.4
click at [1206, 473] on button "Complete Order" at bounding box center [1210, 454] width 164 height 37
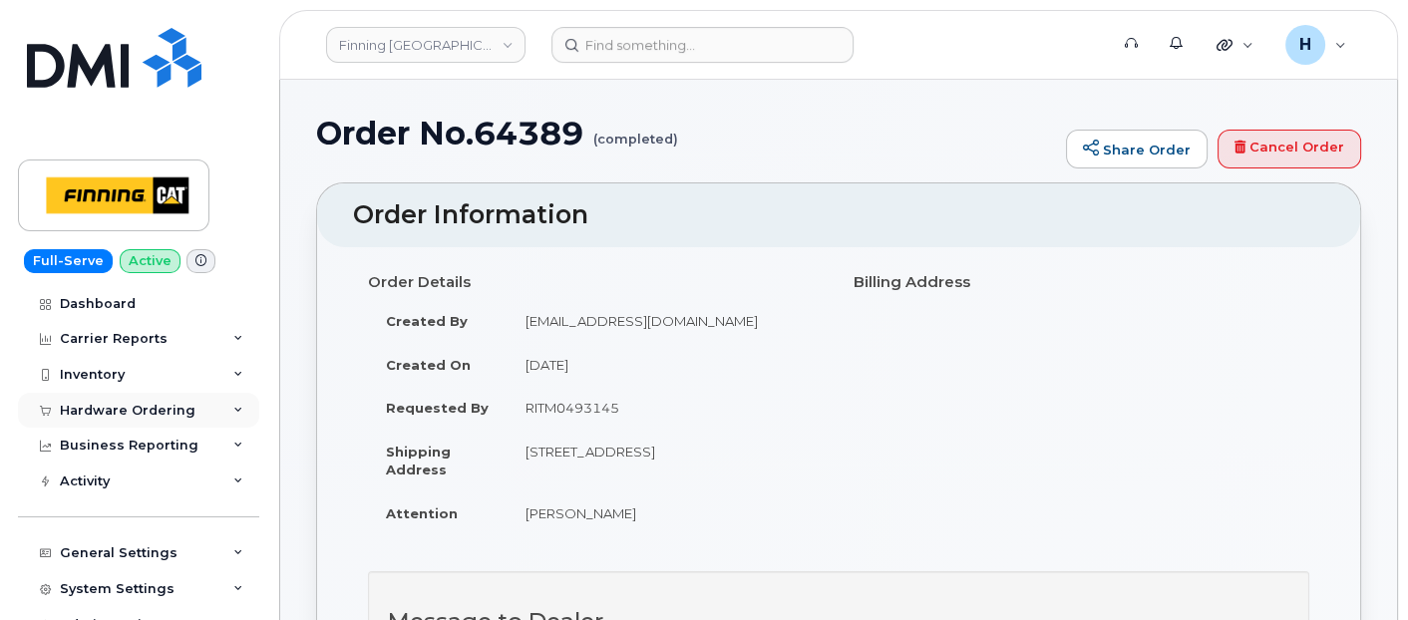
click at [142, 416] on div "Hardware Ordering" at bounding box center [128, 411] width 136 height 16
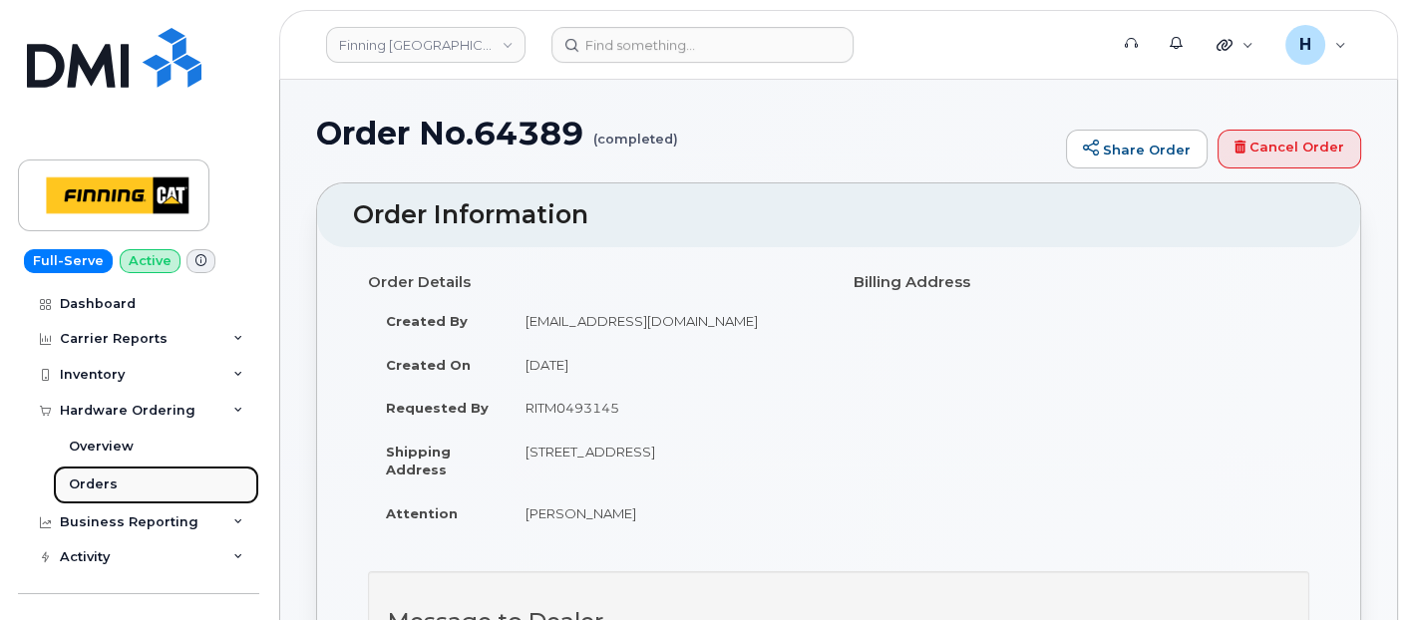
click at [121, 497] on link "Orders" at bounding box center [156, 485] width 206 height 38
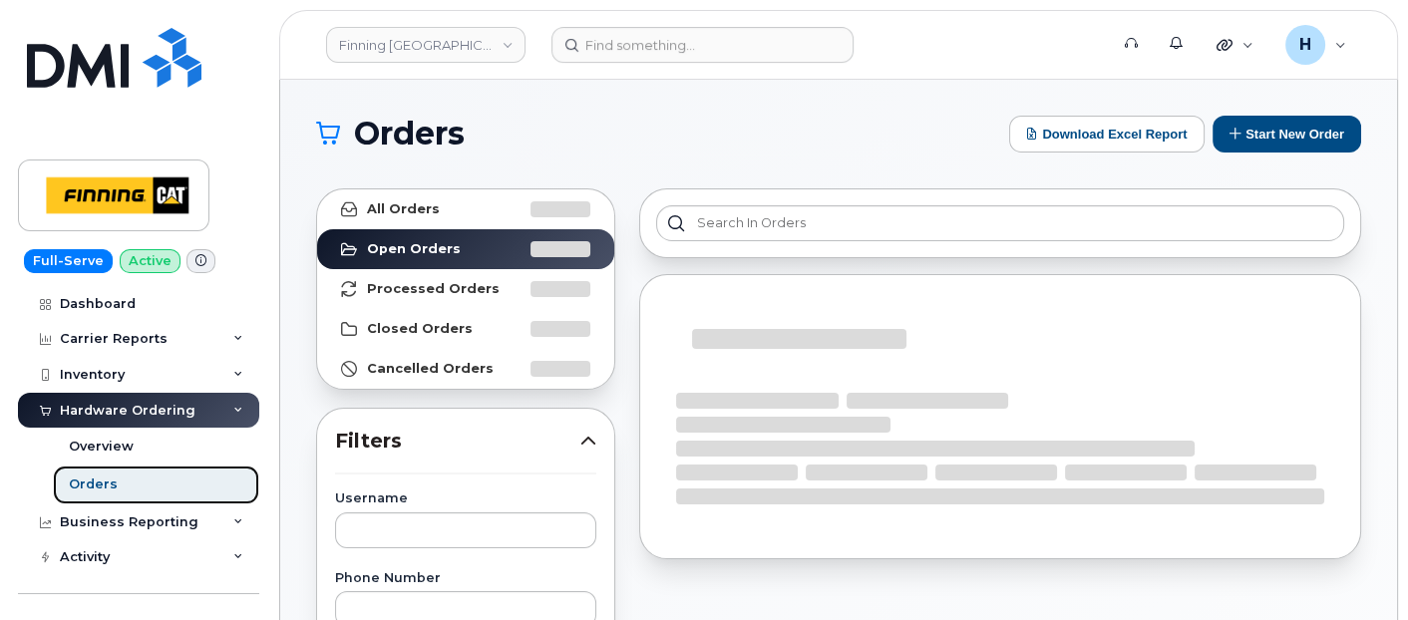
click at [126, 493] on link "Orders" at bounding box center [156, 485] width 206 height 38
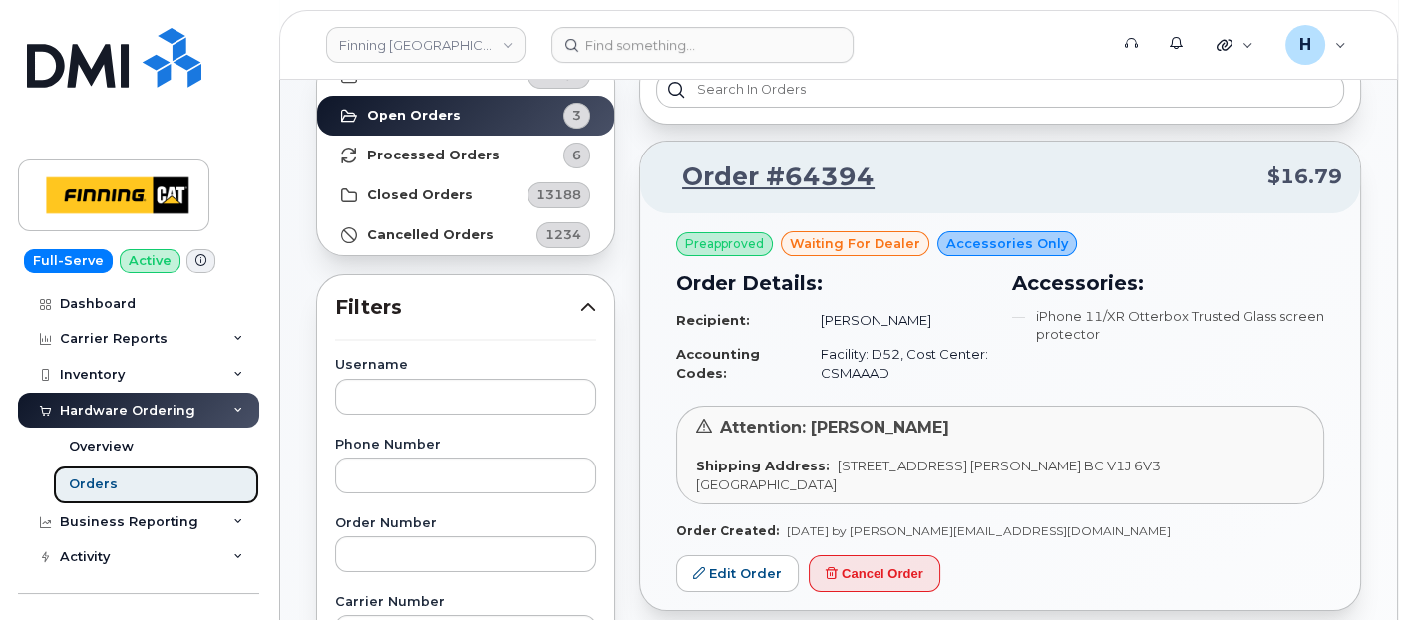
scroll to position [332, 0]
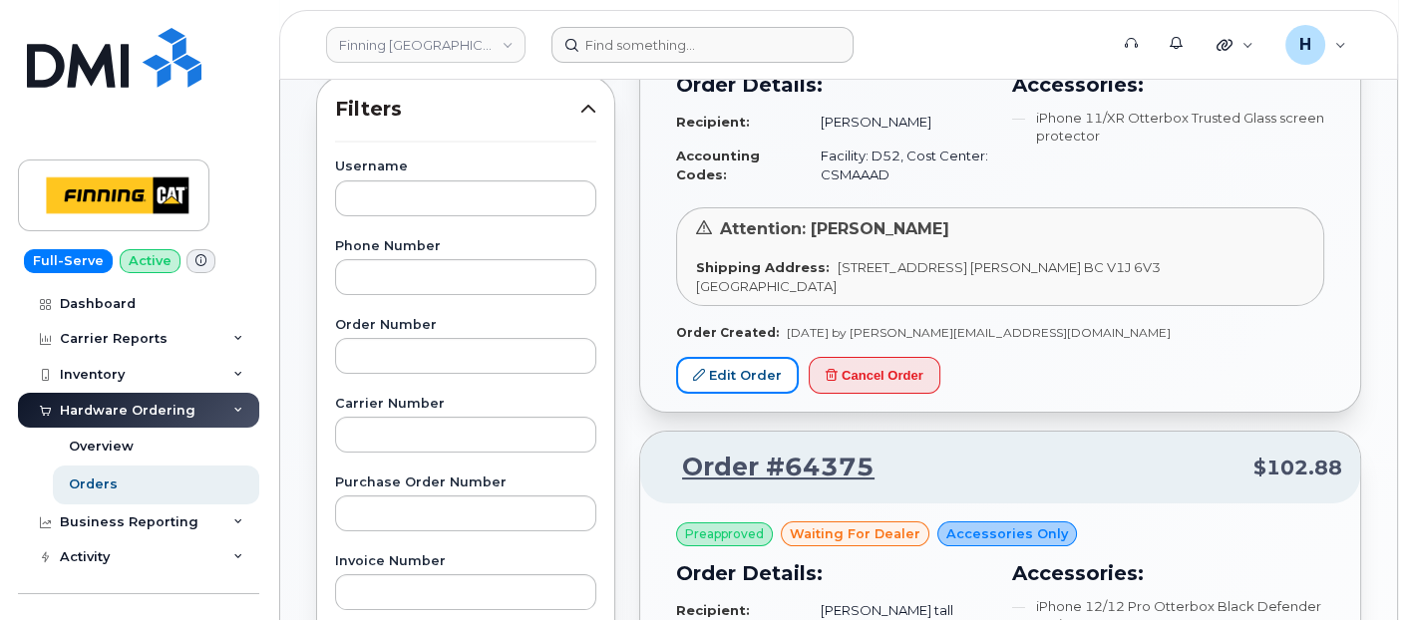
click at [757, 361] on link "Edit Order" at bounding box center [737, 375] width 123 height 37
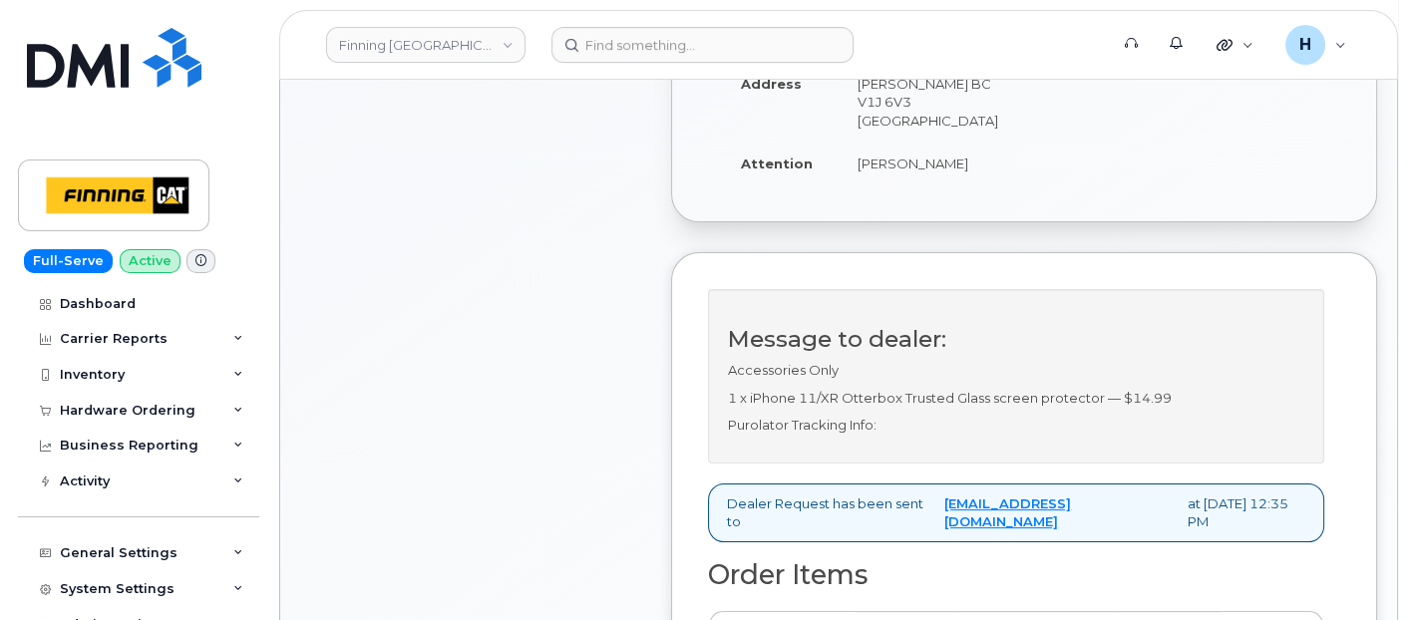
scroll to position [553, 0]
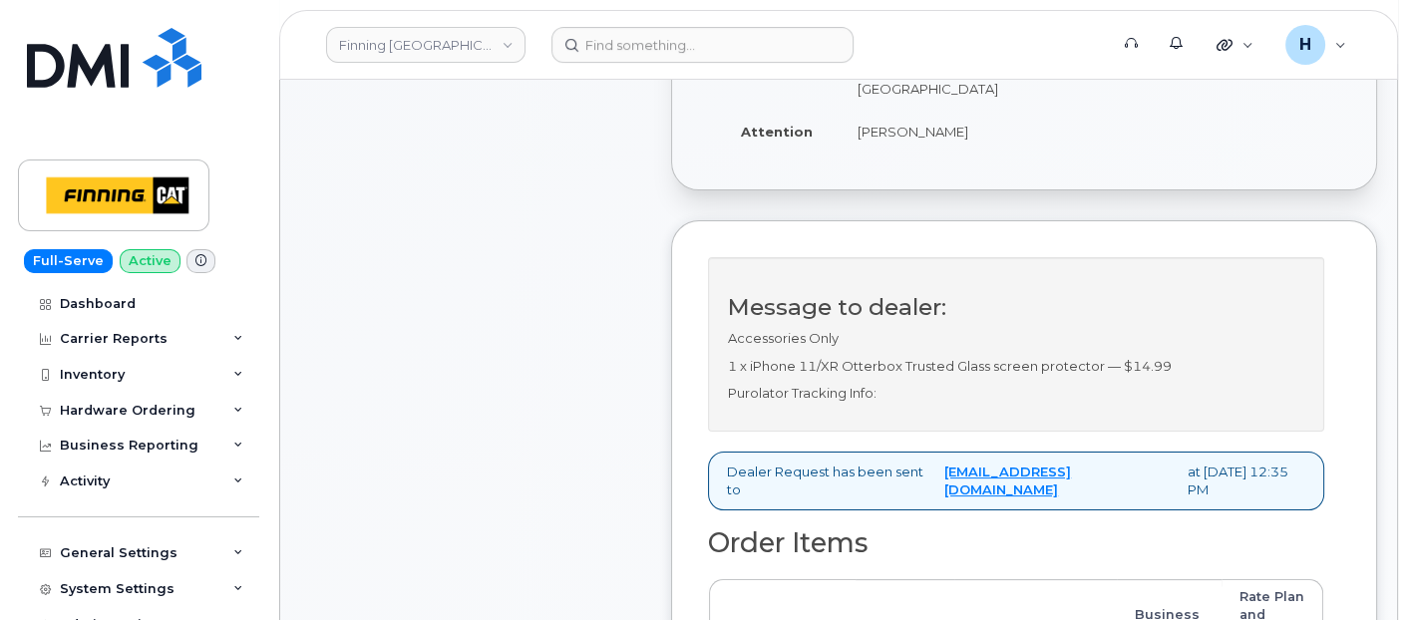
drag, startPoint x: 841, startPoint y: 111, endPoint x: 946, endPoint y: 137, distance: 108.8
click at [946, 137] on td "[PERSON_NAME]" at bounding box center [928, 132] width 177 height 44
copy td "[PERSON_NAME]"
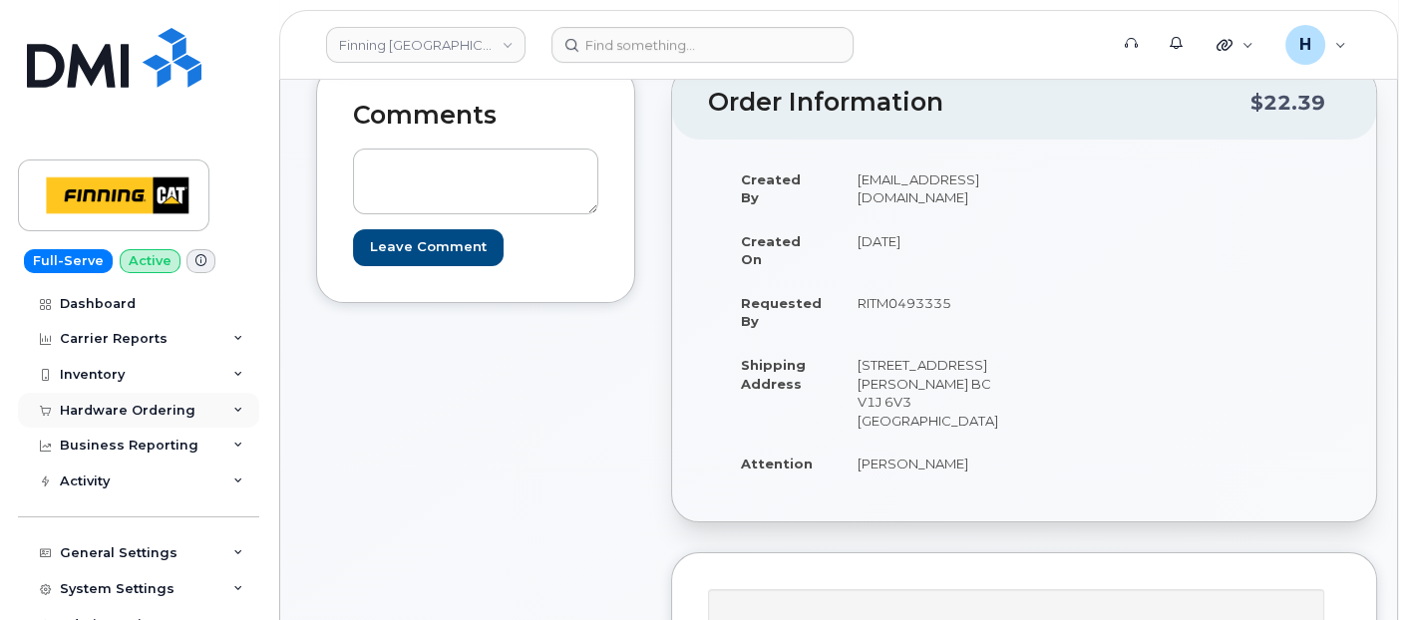
click at [181, 419] on div "Hardware Ordering" at bounding box center [138, 411] width 241 height 36
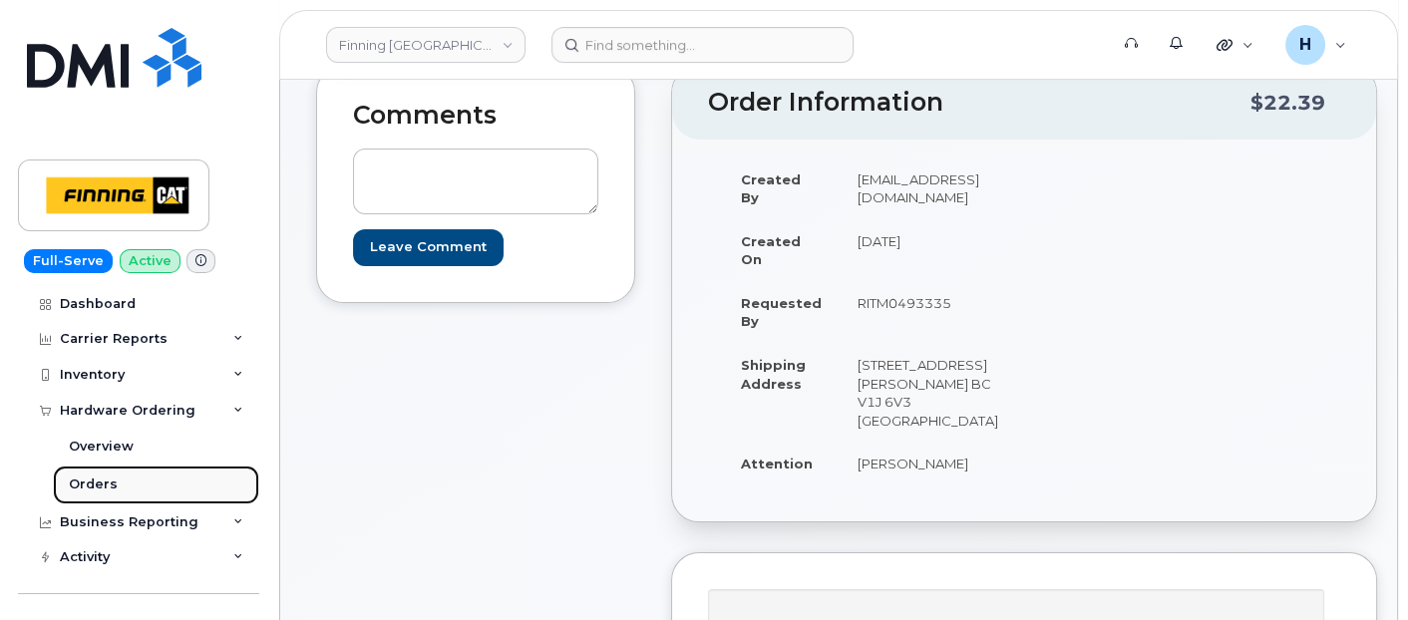
click at [156, 493] on link "Orders" at bounding box center [156, 485] width 206 height 38
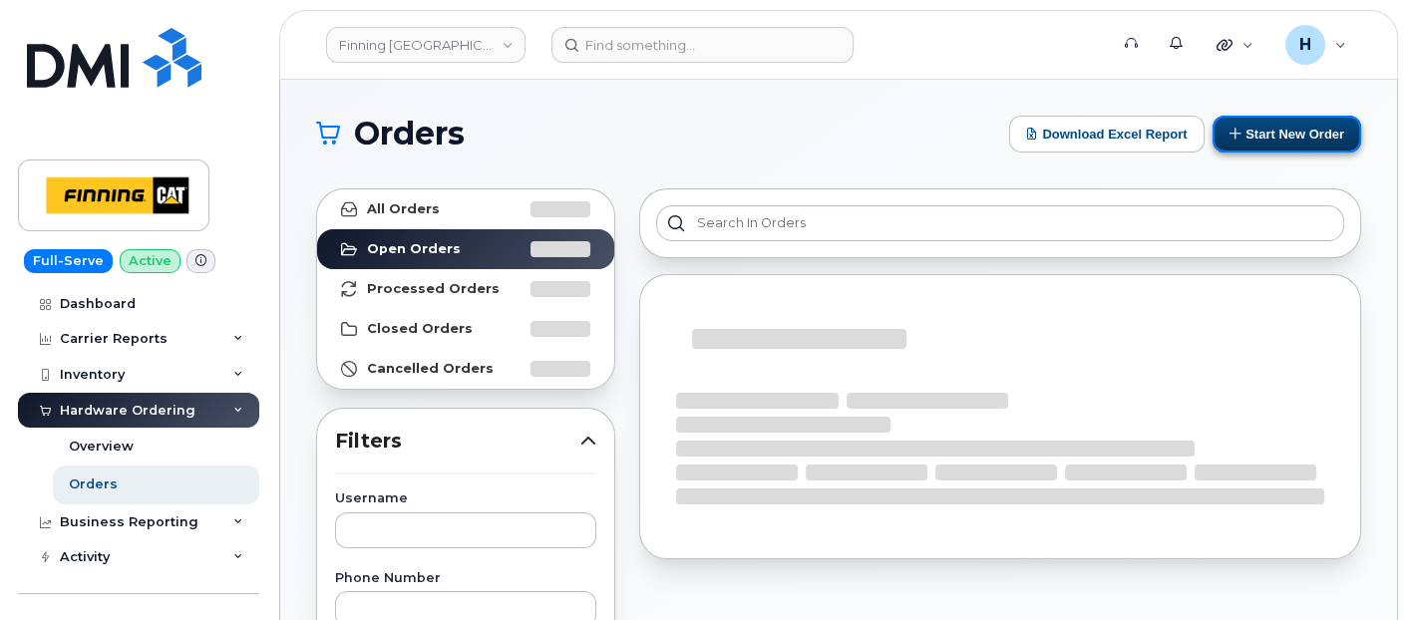
click at [1289, 131] on button "Start New Order" at bounding box center [1287, 134] width 149 height 37
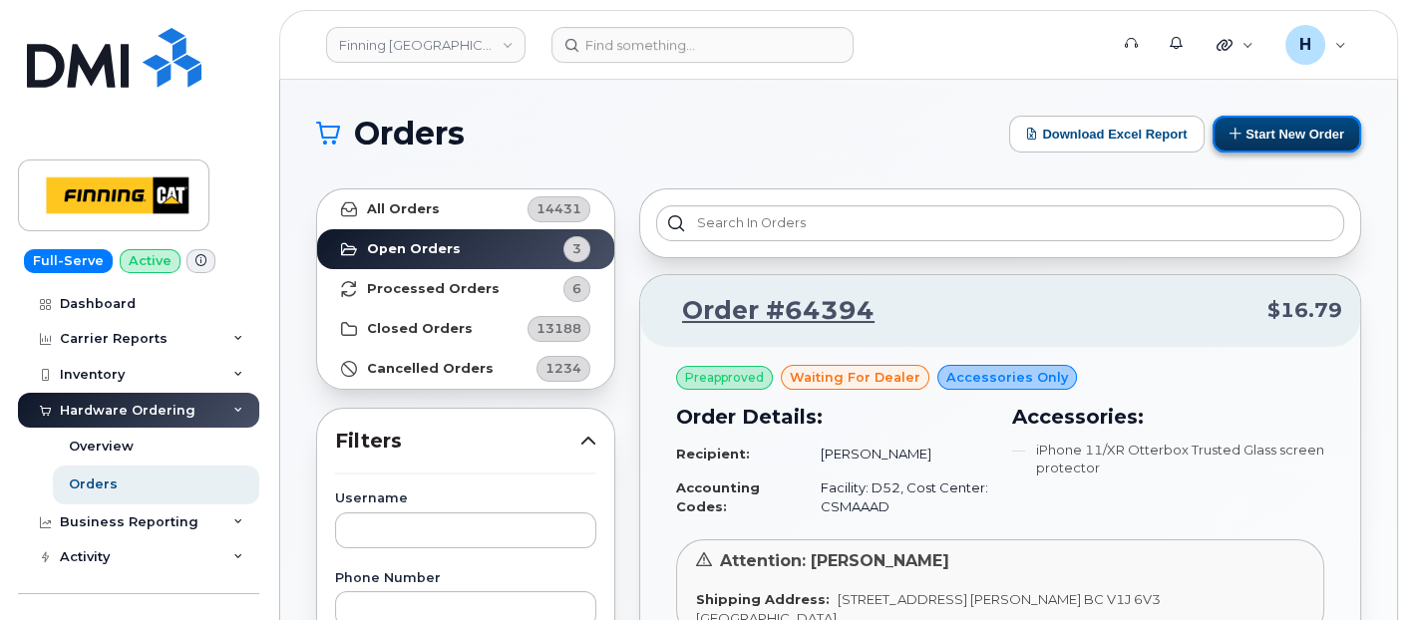
click at [1247, 142] on button "Start New Order" at bounding box center [1287, 134] width 149 height 37
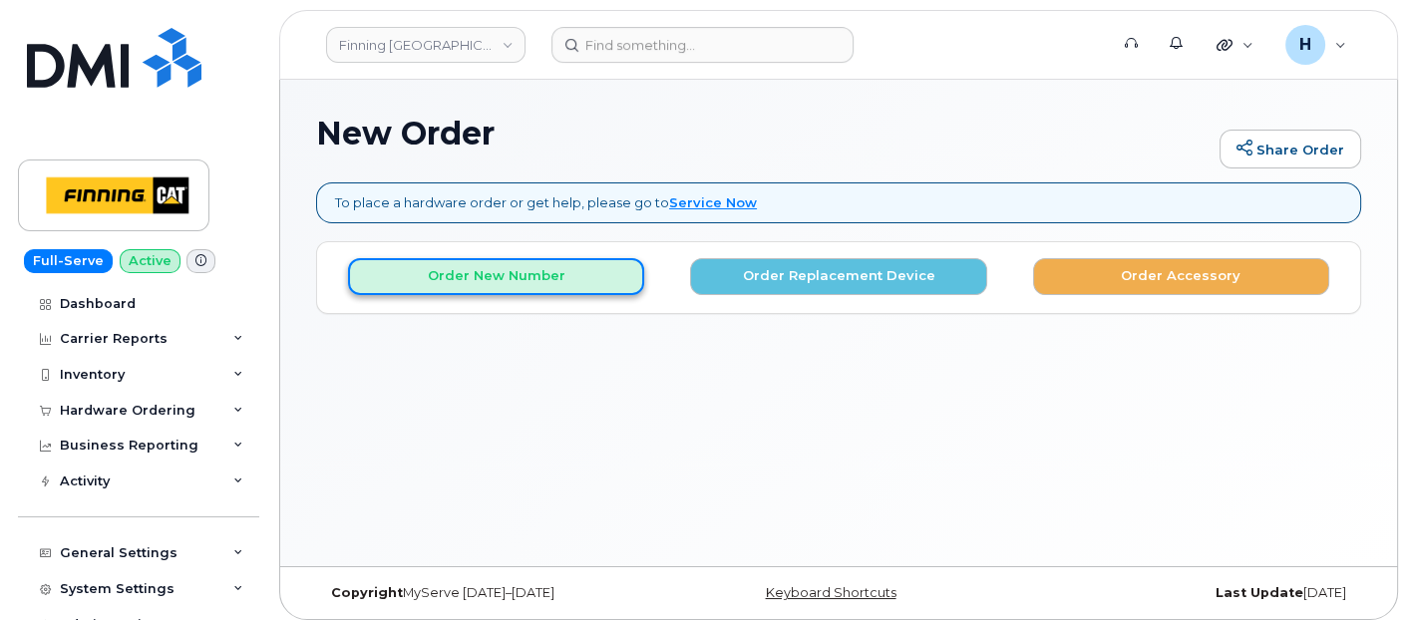
click at [530, 281] on button "Order New Number" at bounding box center [496, 276] width 296 height 37
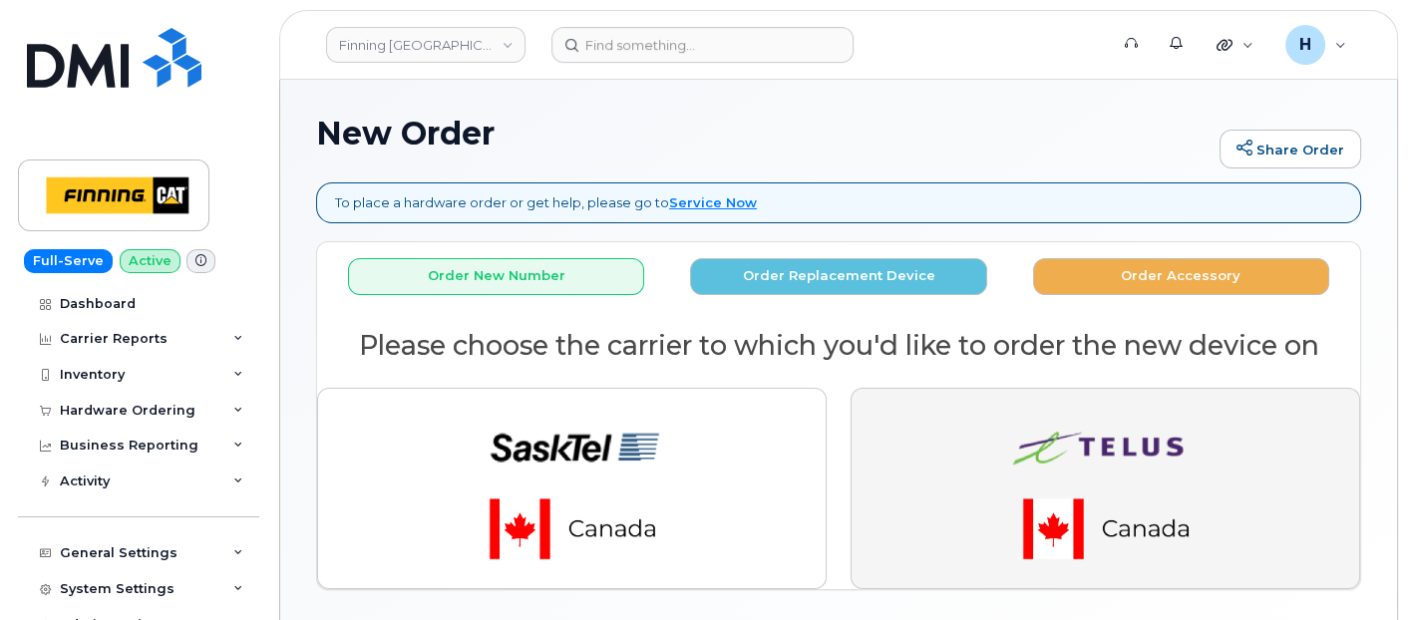
click at [911, 456] on button "button" at bounding box center [1106, 488] width 510 height 201
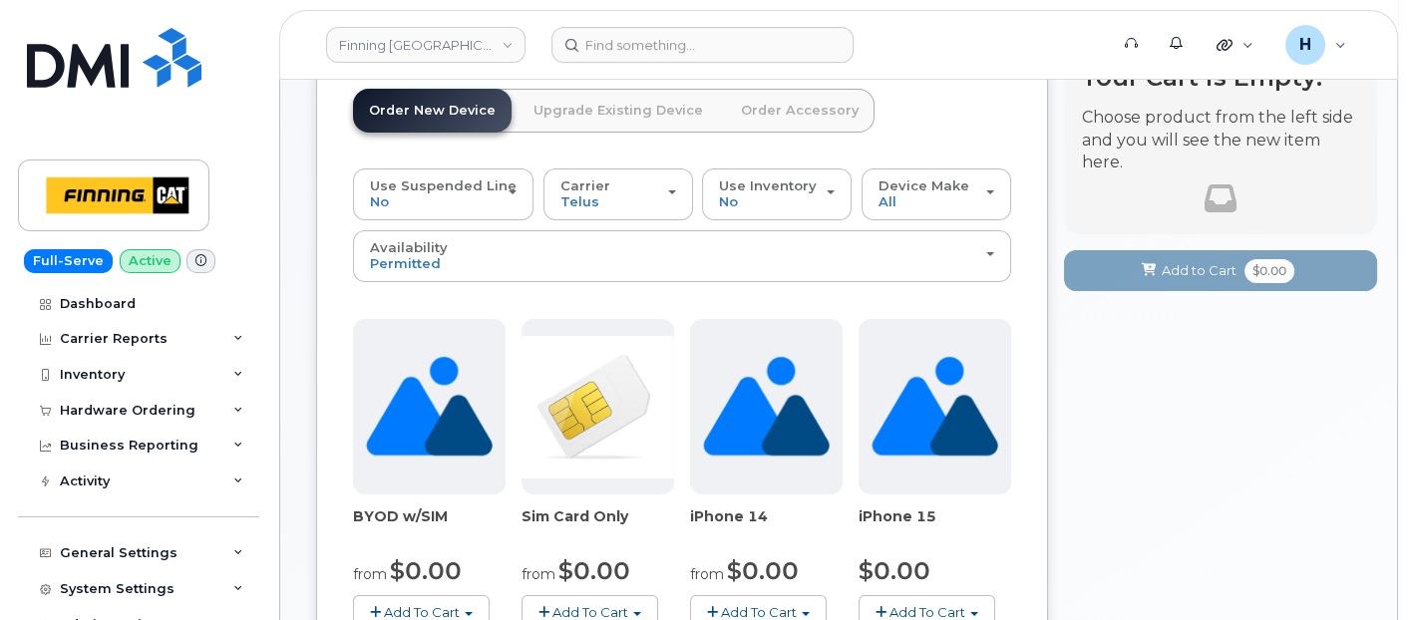
scroll to position [230, 0]
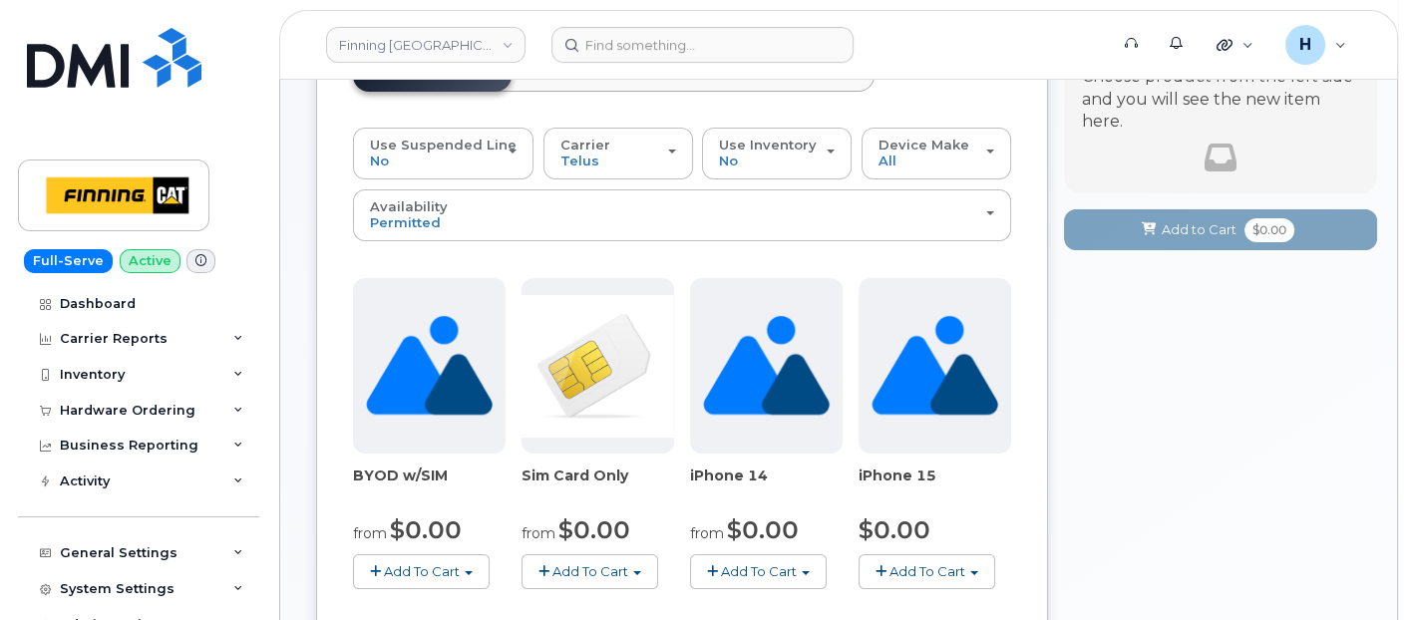
click at [590, 554] on button "Add To Cart" at bounding box center [590, 571] width 137 height 35
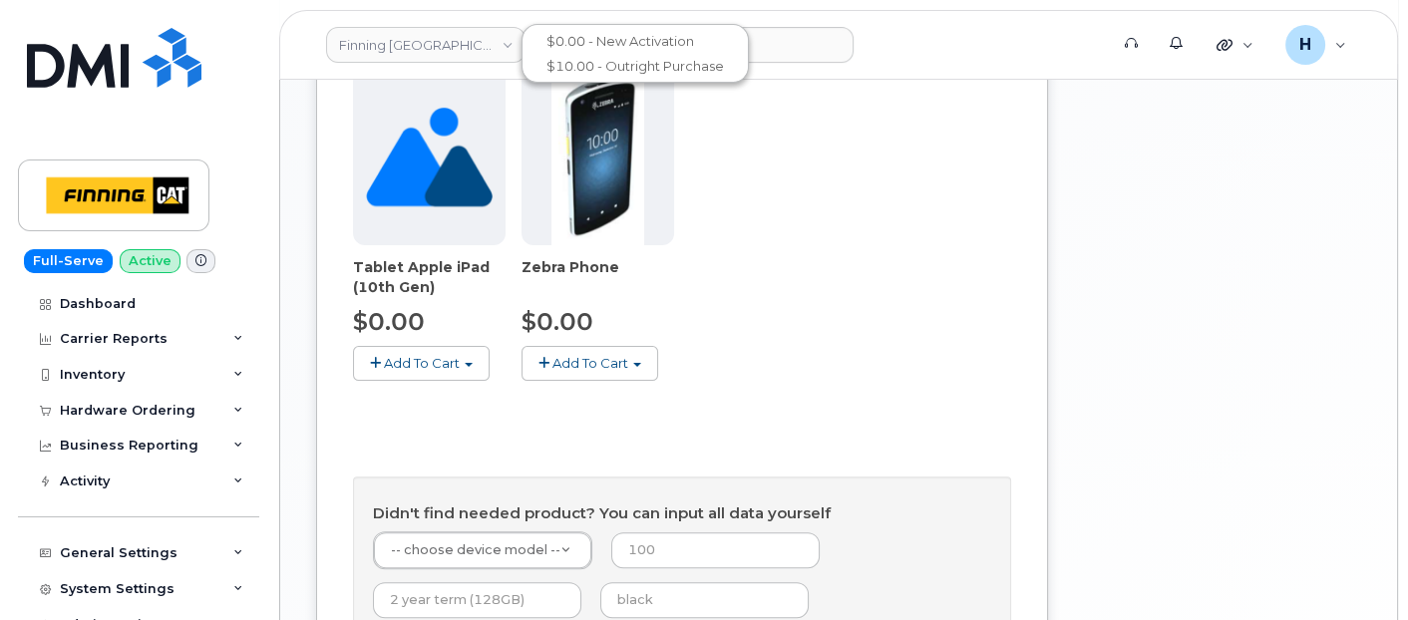
scroll to position [896, 0]
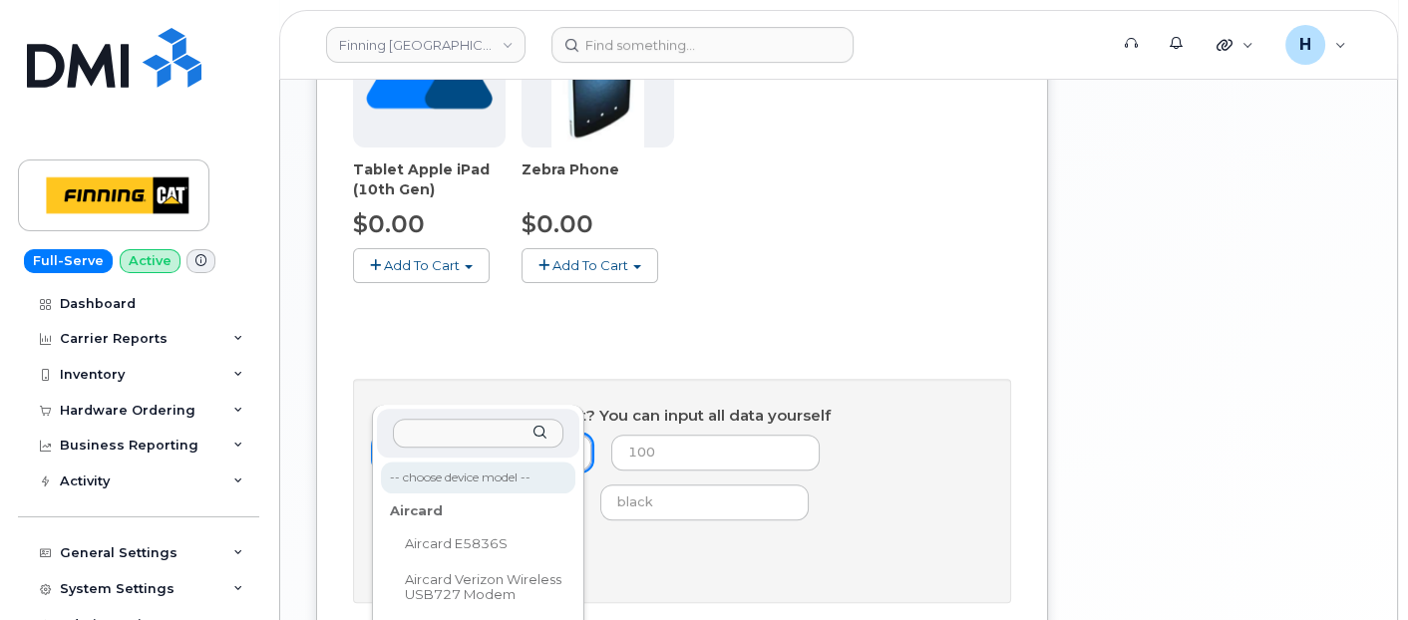
click at [462, 439] on input "text" at bounding box center [478, 433] width 171 height 29
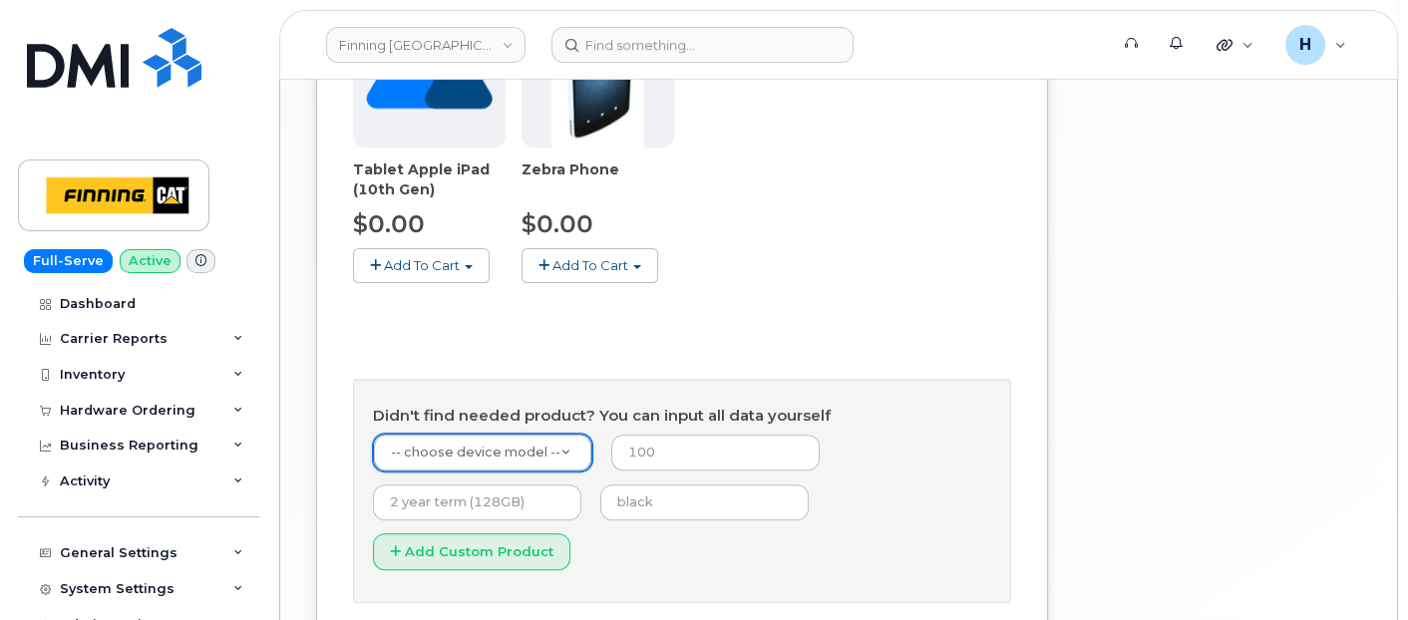
type input "0"
click at [494, 485] on input "text" at bounding box center [477, 503] width 208 height 36
type input "3 year term (128GB)"
click at [647, 485] on input "text" at bounding box center [704, 503] width 208 height 36
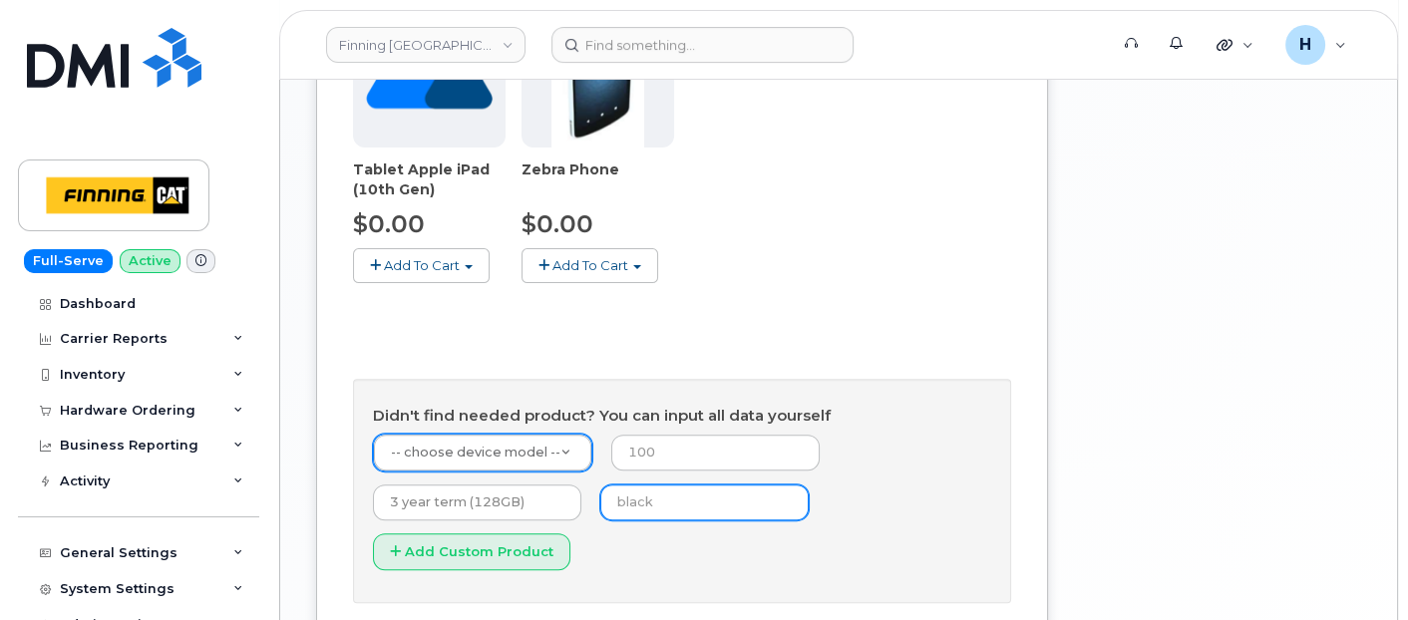
type input "black"
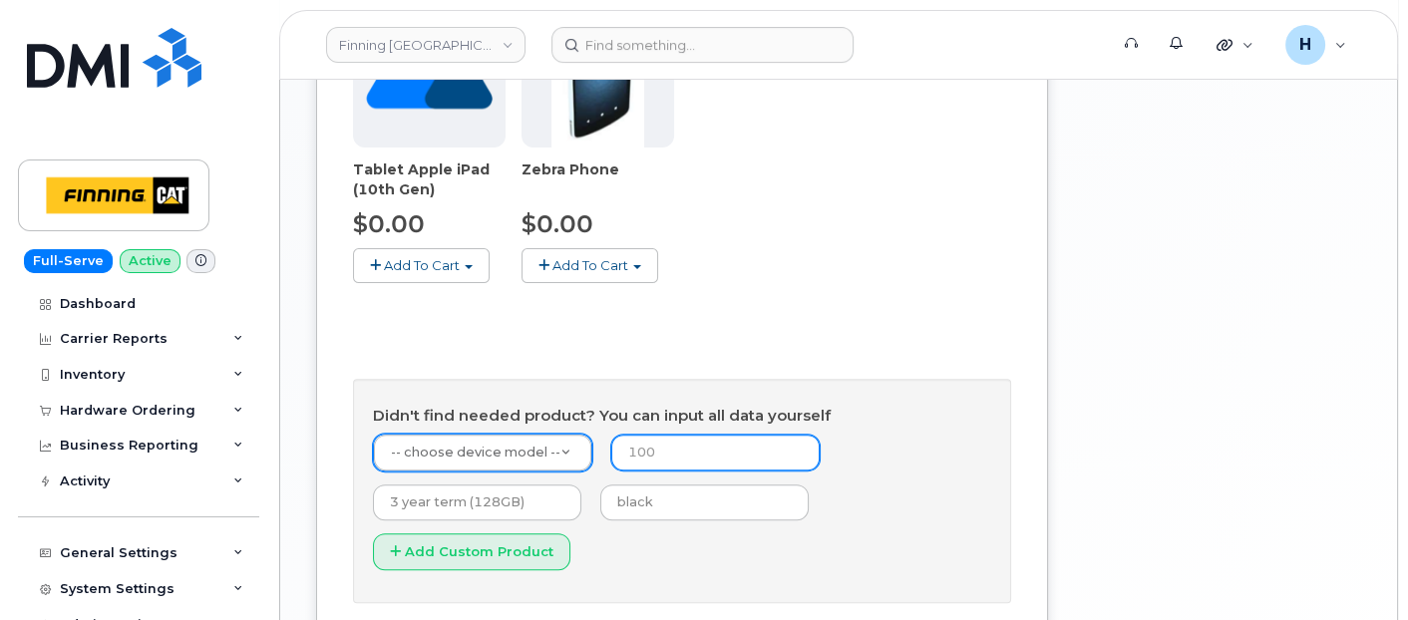
click at [687, 435] on input "number" at bounding box center [715, 453] width 208 height 36
type input "0"
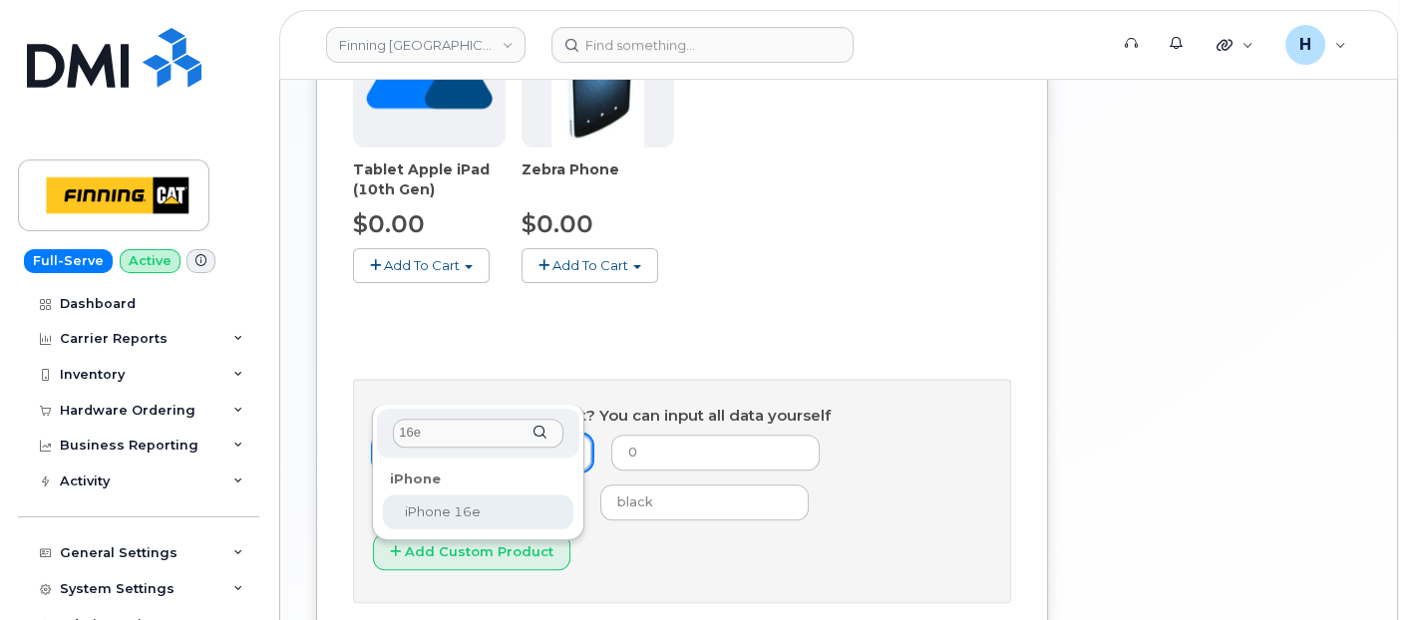
type input "16e"
select select "2883"
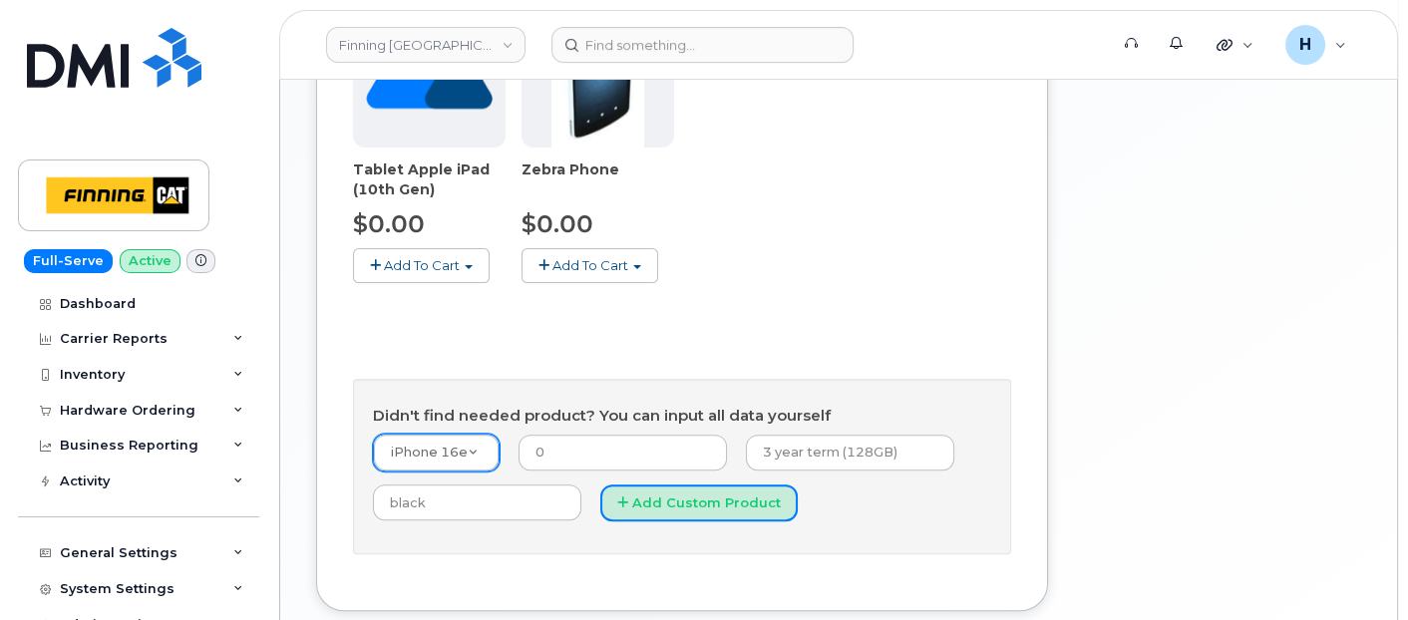
drag, startPoint x: 698, startPoint y: 453, endPoint x: 582, endPoint y: 334, distance: 165.7
click at [698, 485] on button "Add Custom Product" at bounding box center [698, 503] width 197 height 37
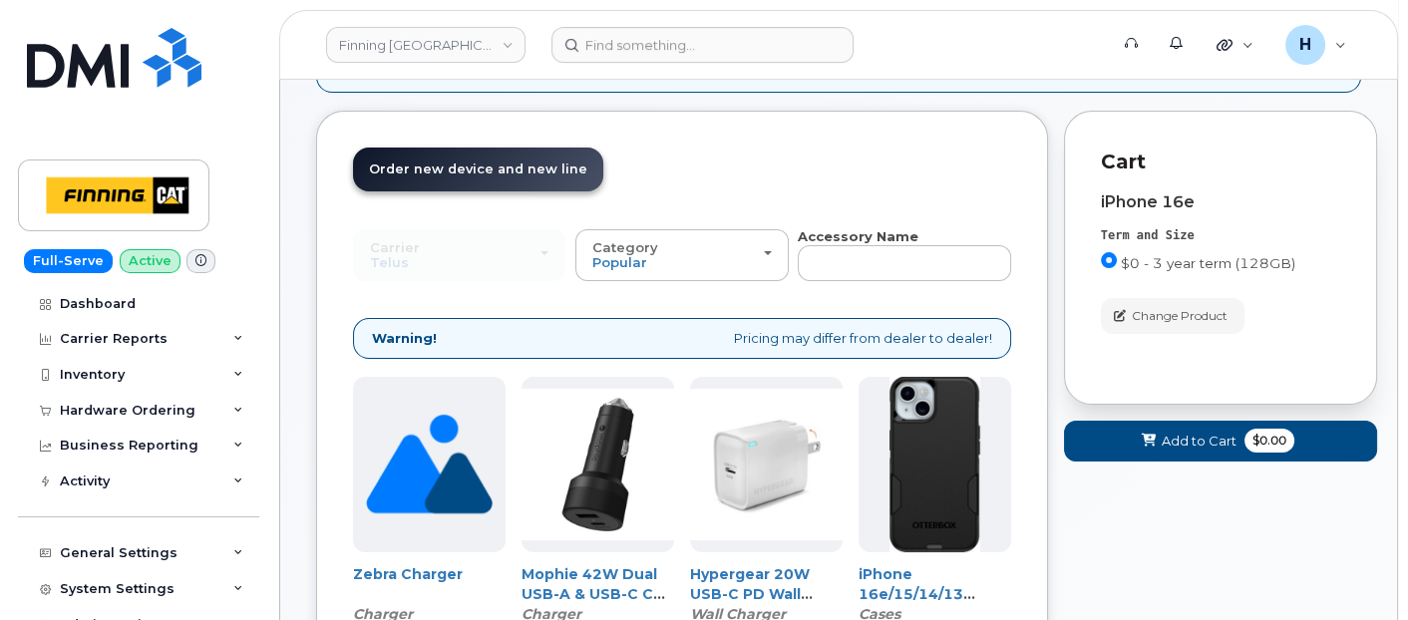
scroll to position [221, 0]
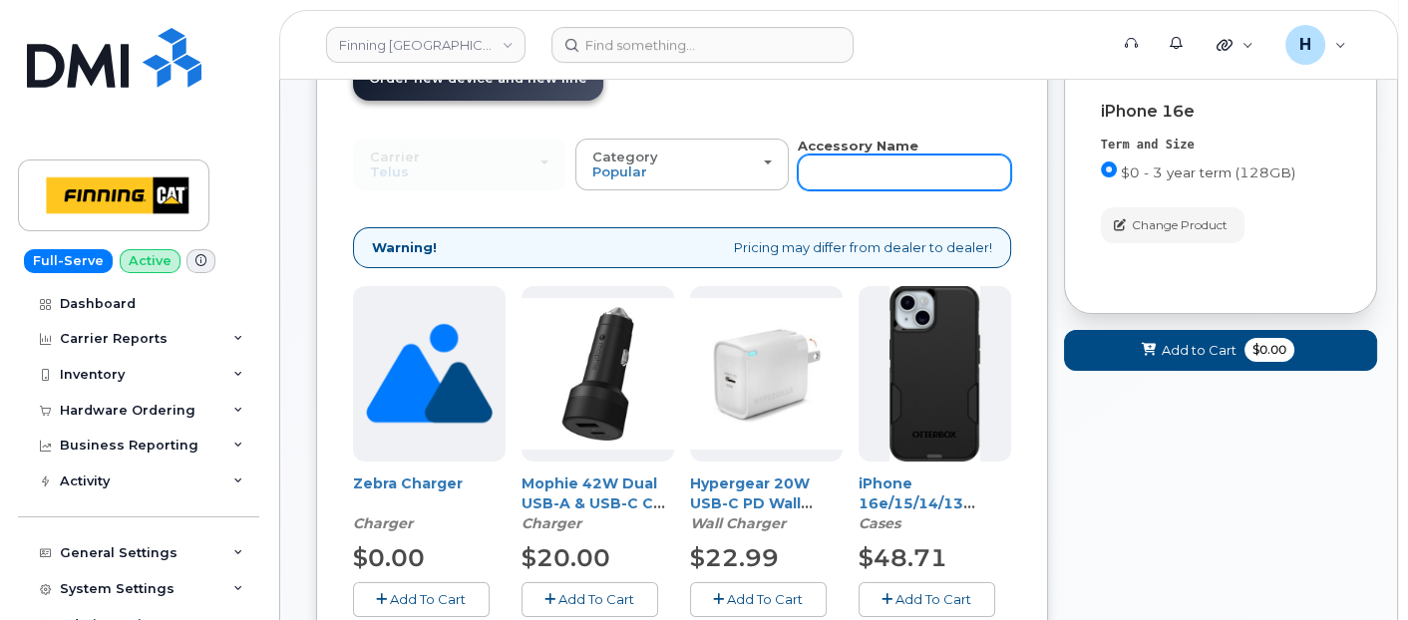
click at [852, 173] on input "text" at bounding box center [904, 173] width 212 height 36
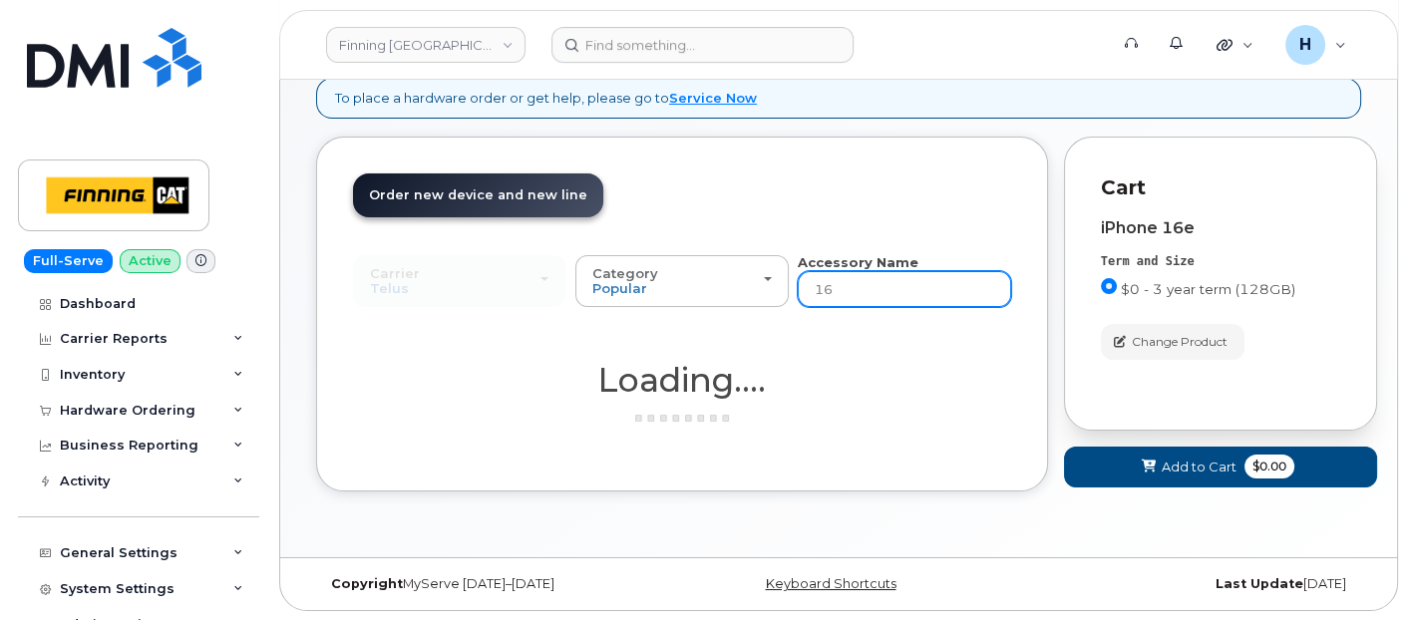
type input "16e"
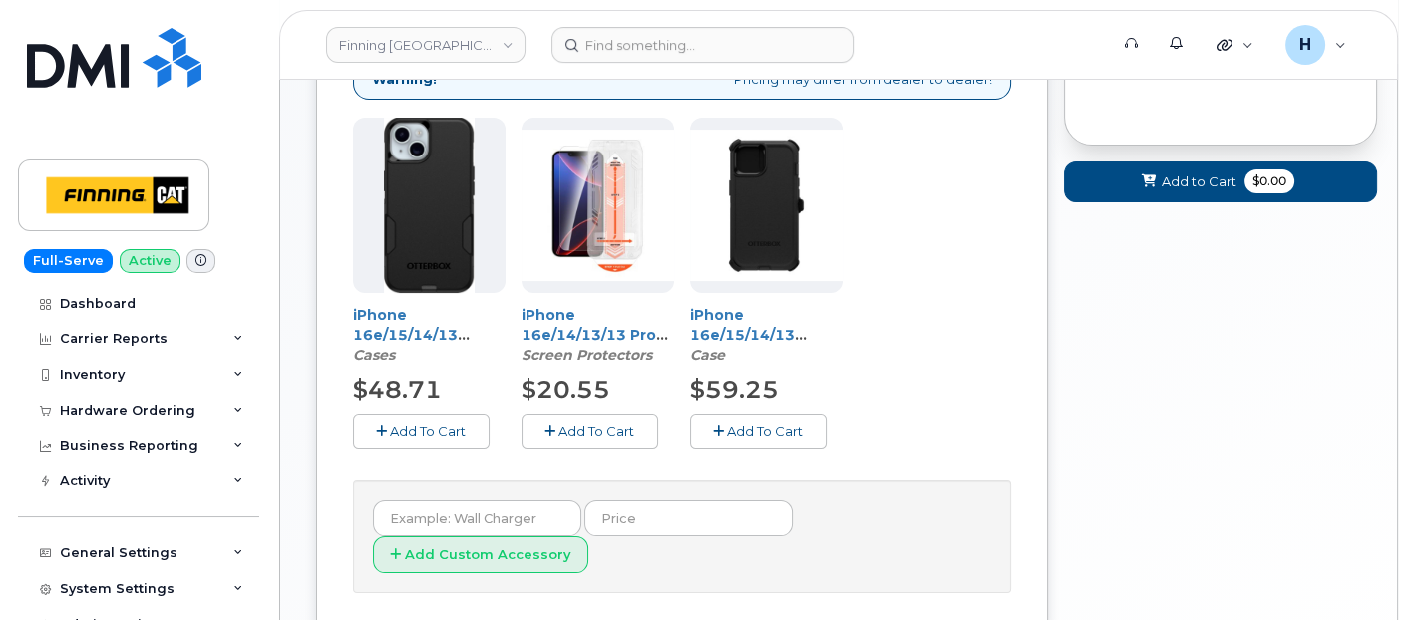
scroll to position [437, 0]
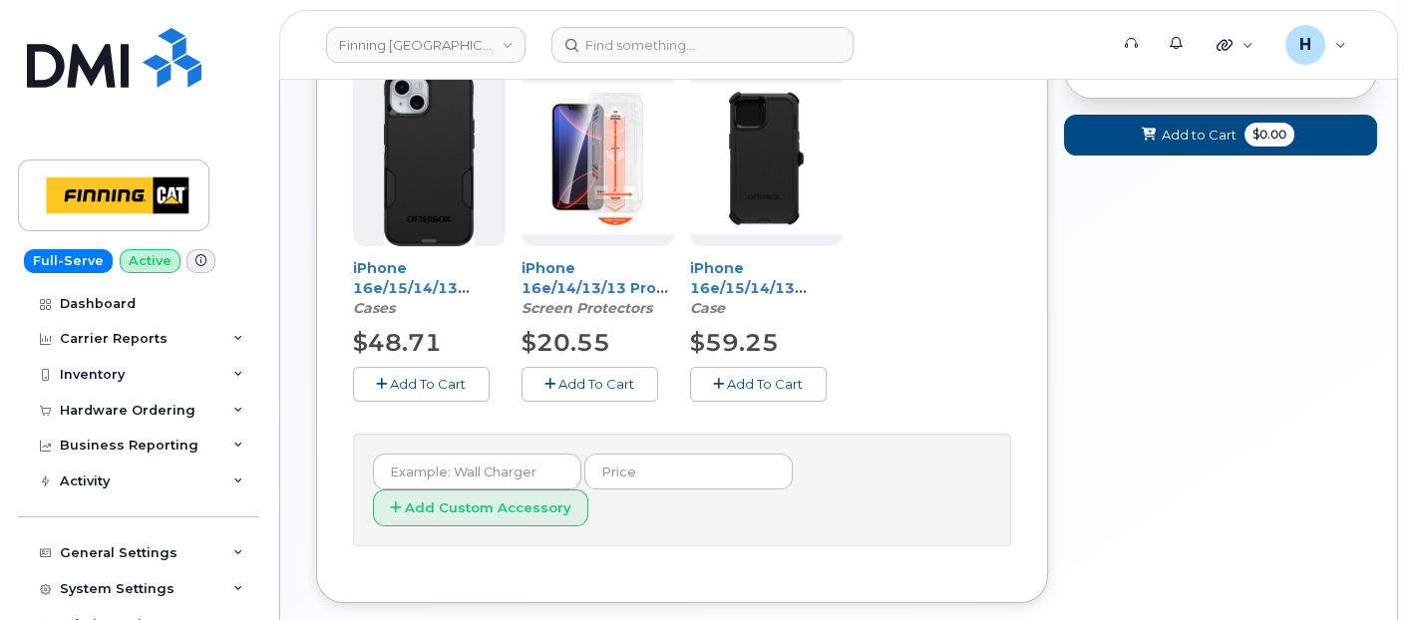
click at [763, 376] on span "Add To Cart" at bounding box center [765, 384] width 76 height 16
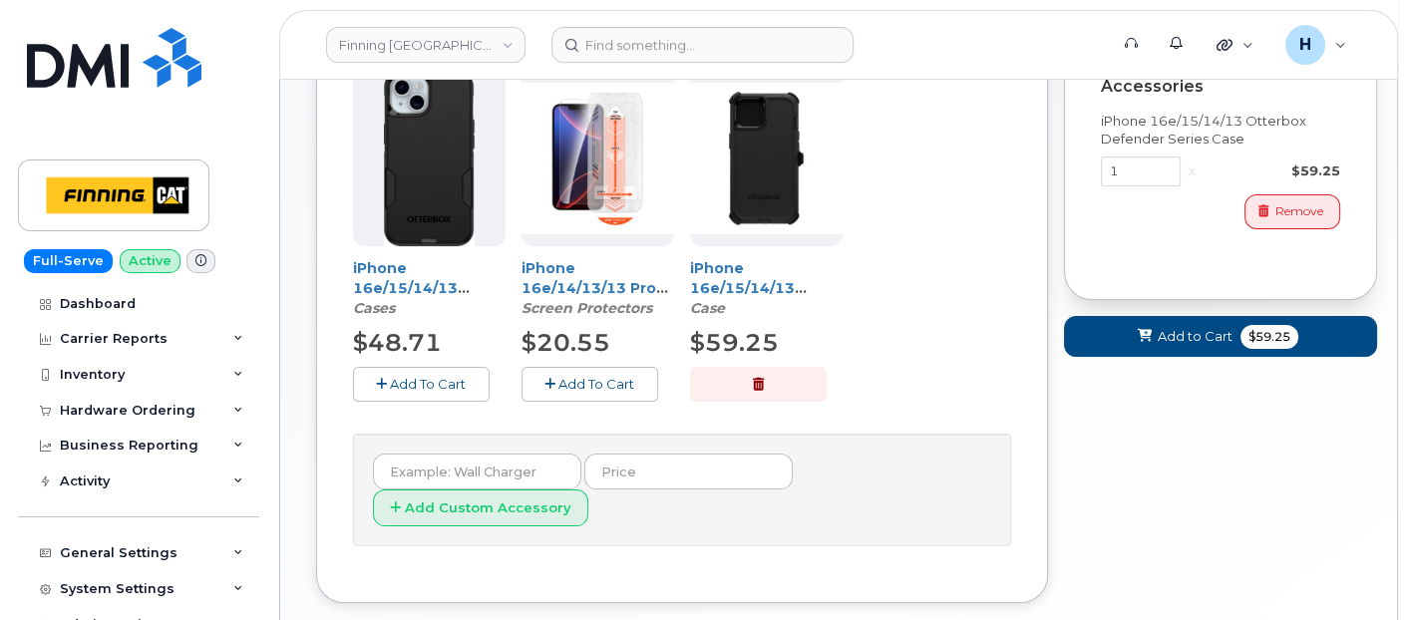
click at [558, 376] on span "Add To Cart" at bounding box center [596, 384] width 76 height 16
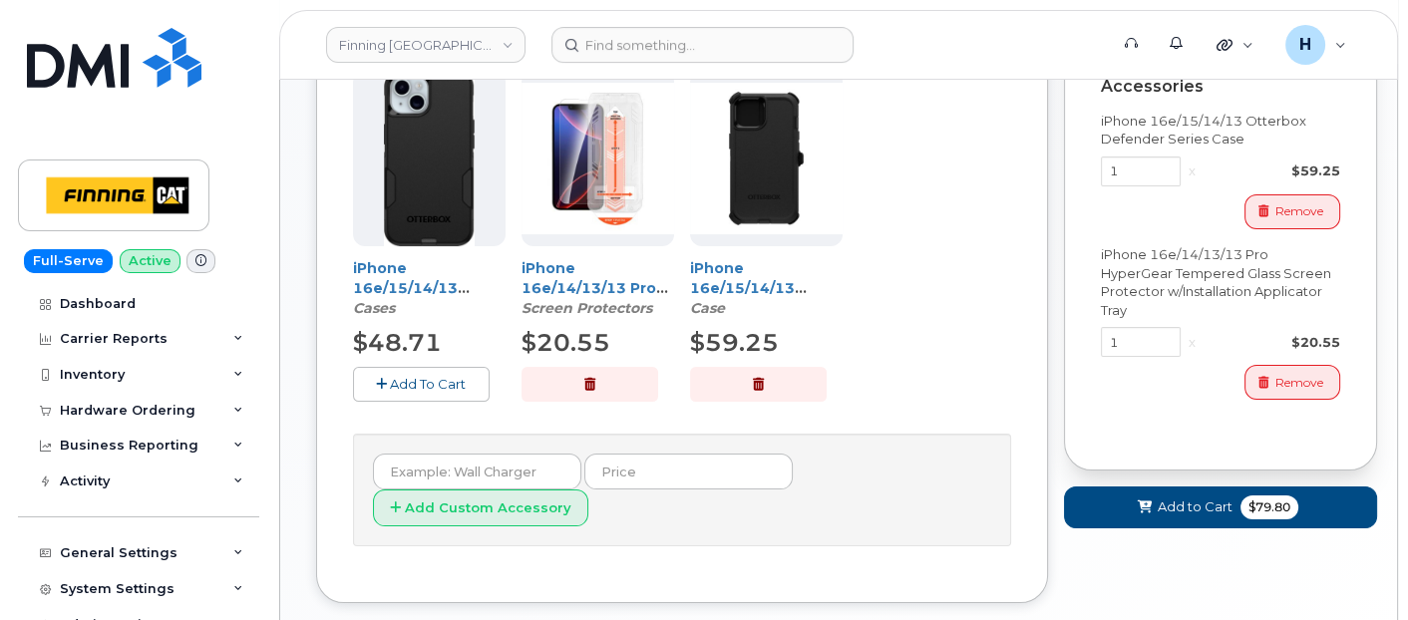
scroll to position [0, 0]
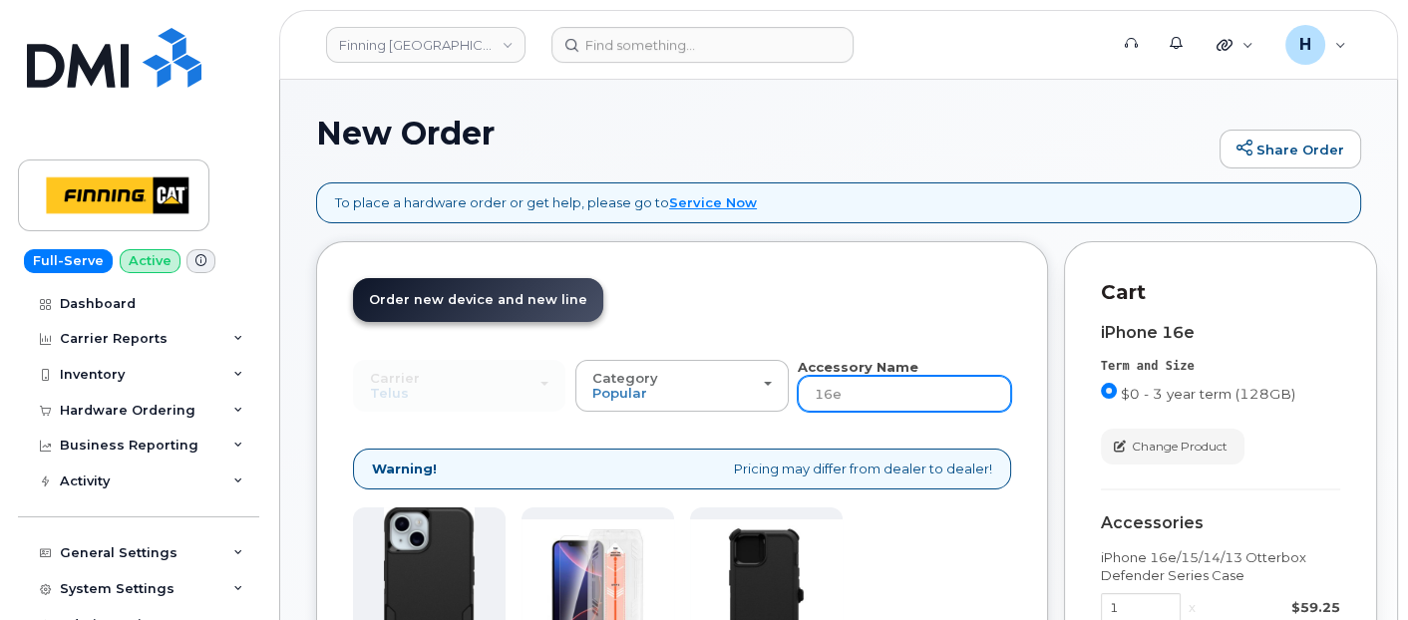
click at [849, 391] on input "16e" at bounding box center [904, 394] width 212 height 36
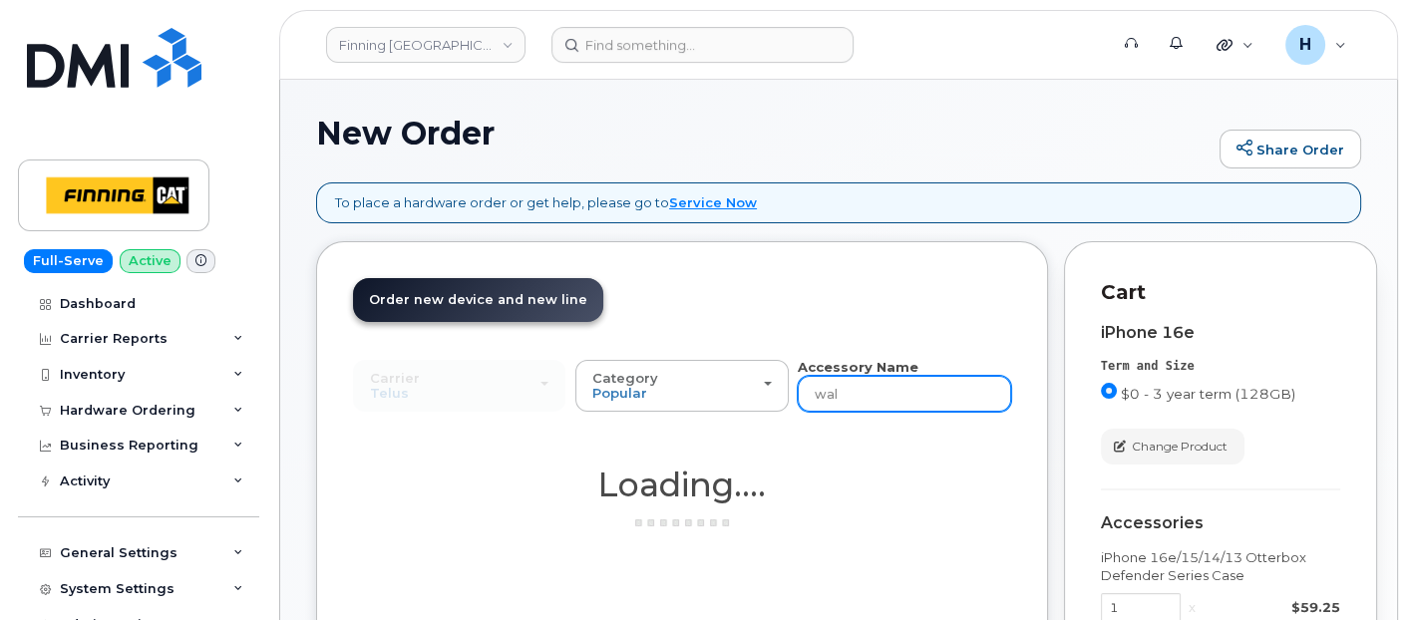
type input "wall"
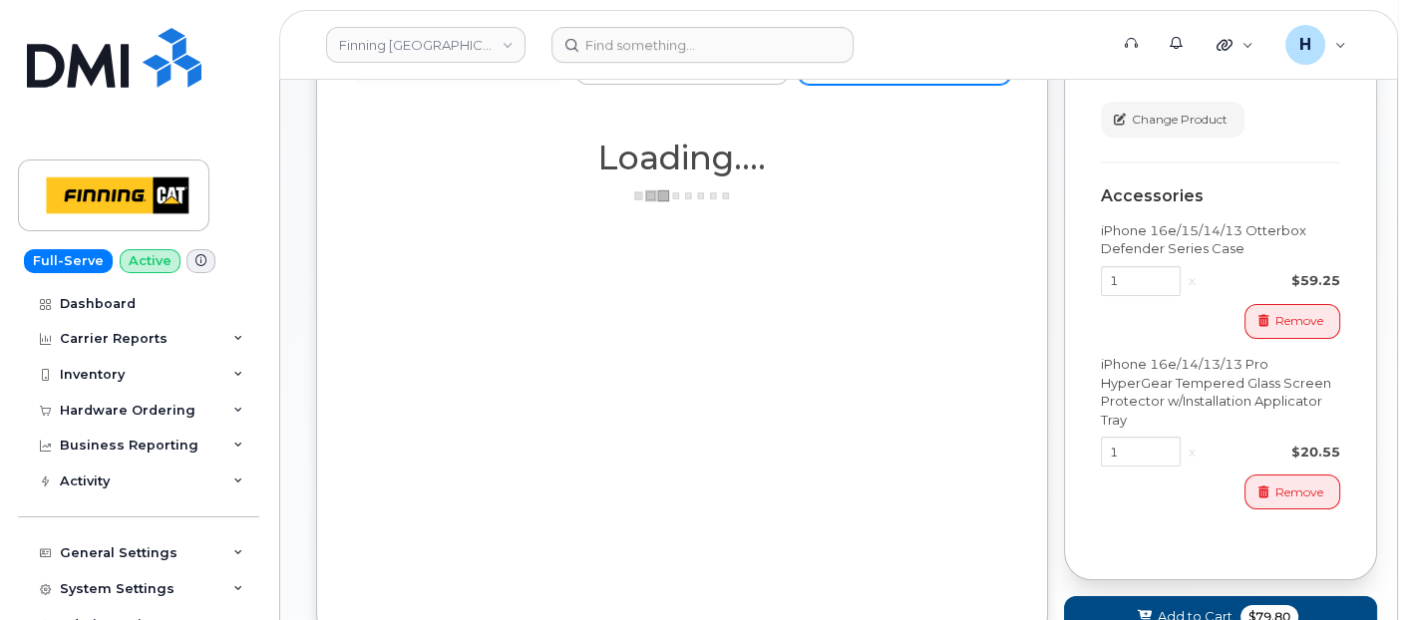
scroll to position [443, 0]
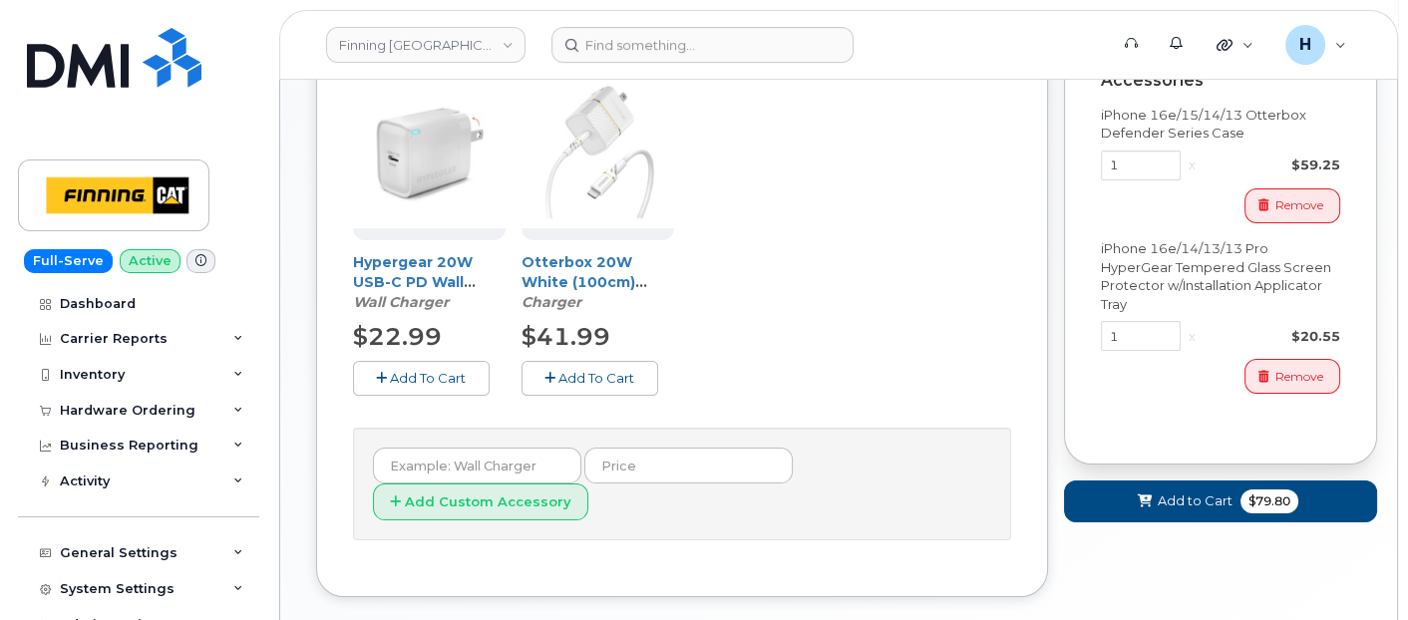
click at [395, 386] on button "Add To Cart" at bounding box center [421, 378] width 137 height 35
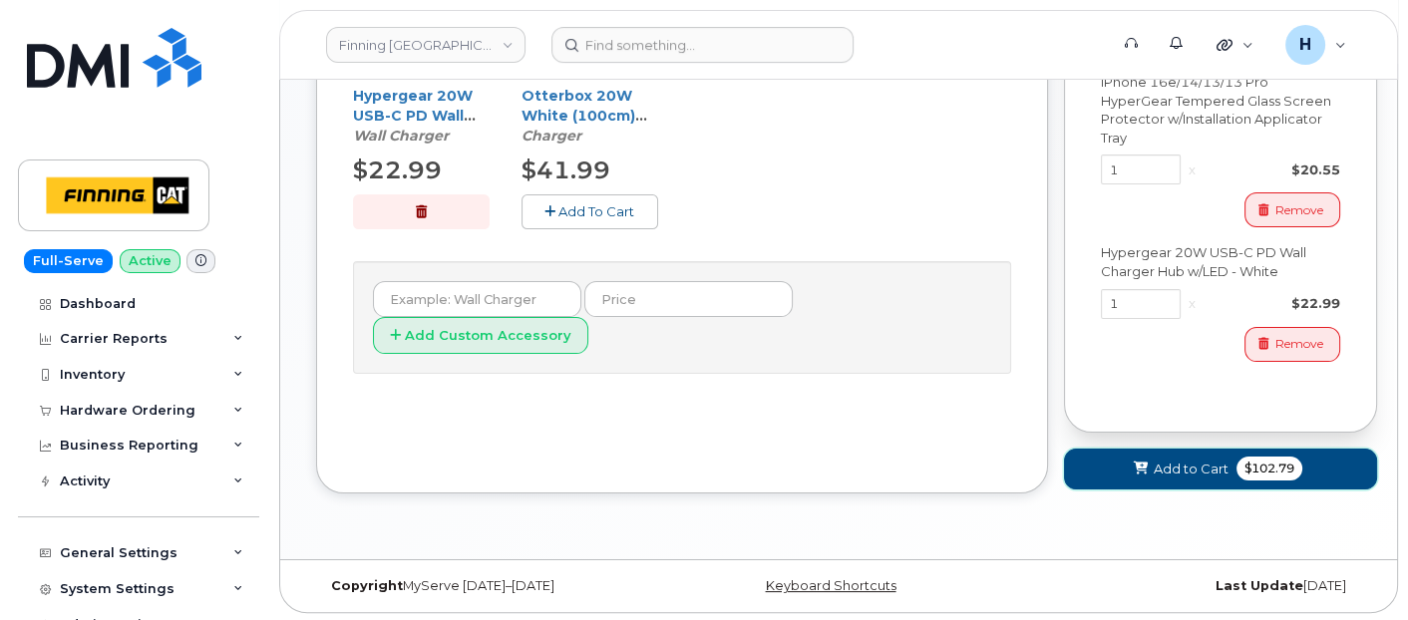
click at [1109, 470] on button "Add to Cart $102.79" at bounding box center [1220, 469] width 313 height 41
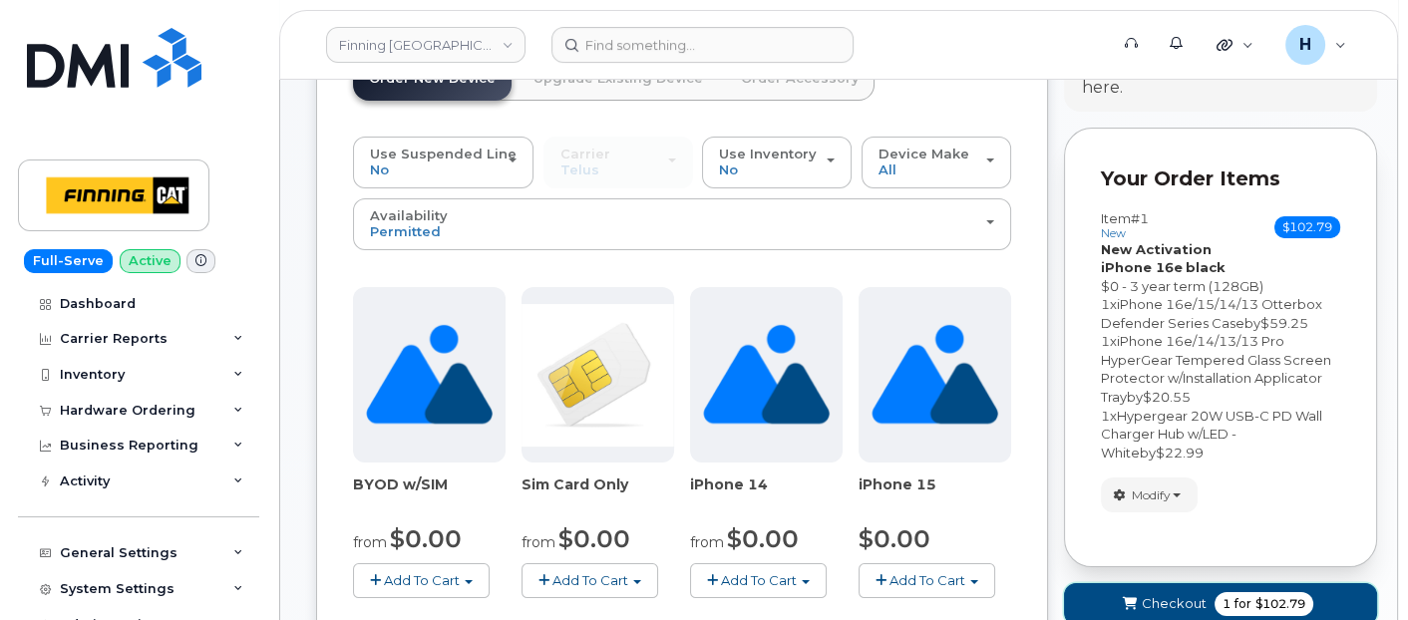
click at [1131, 591] on button "Checkout 1 for $102.79" at bounding box center [1220, 603] width 313 height 41
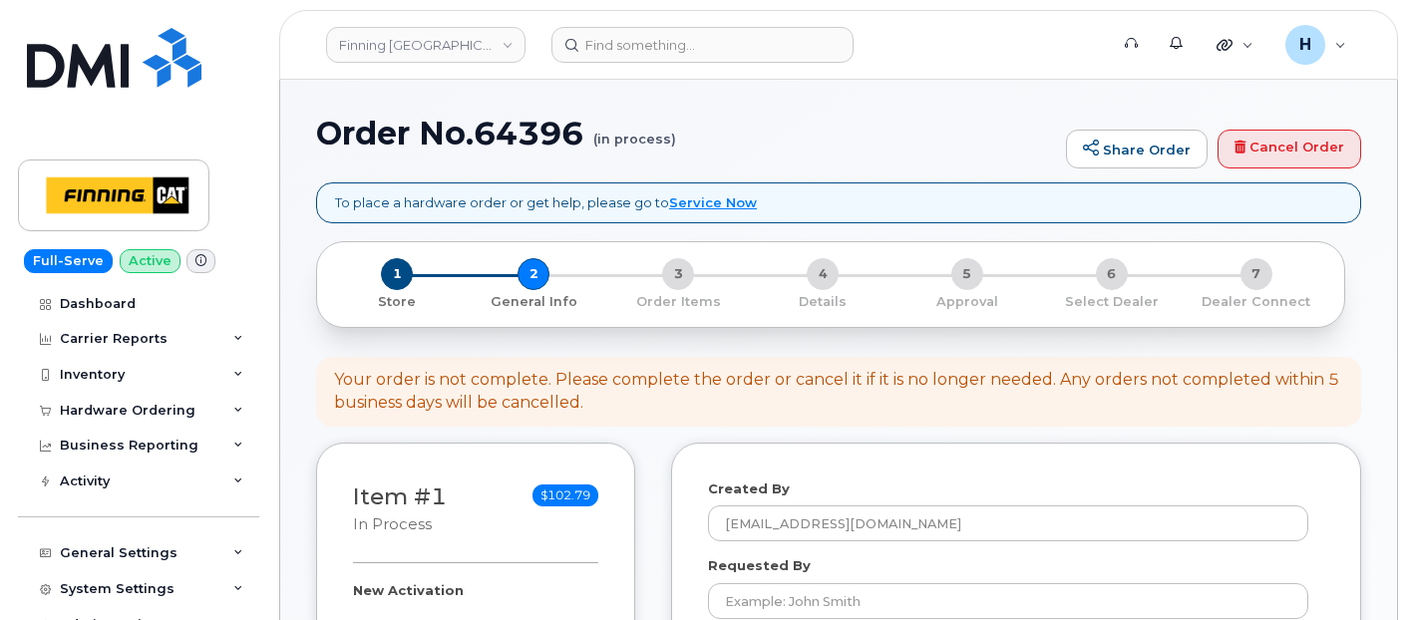
select select
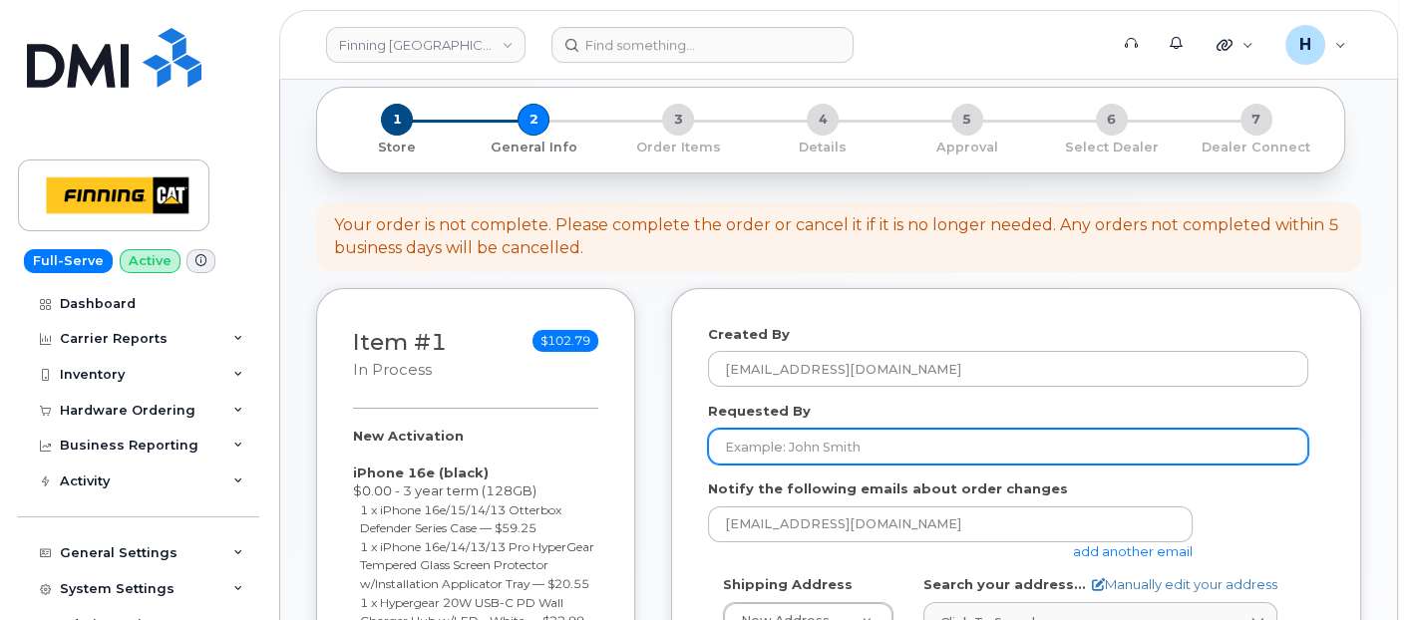
scroll to position [332, 0]
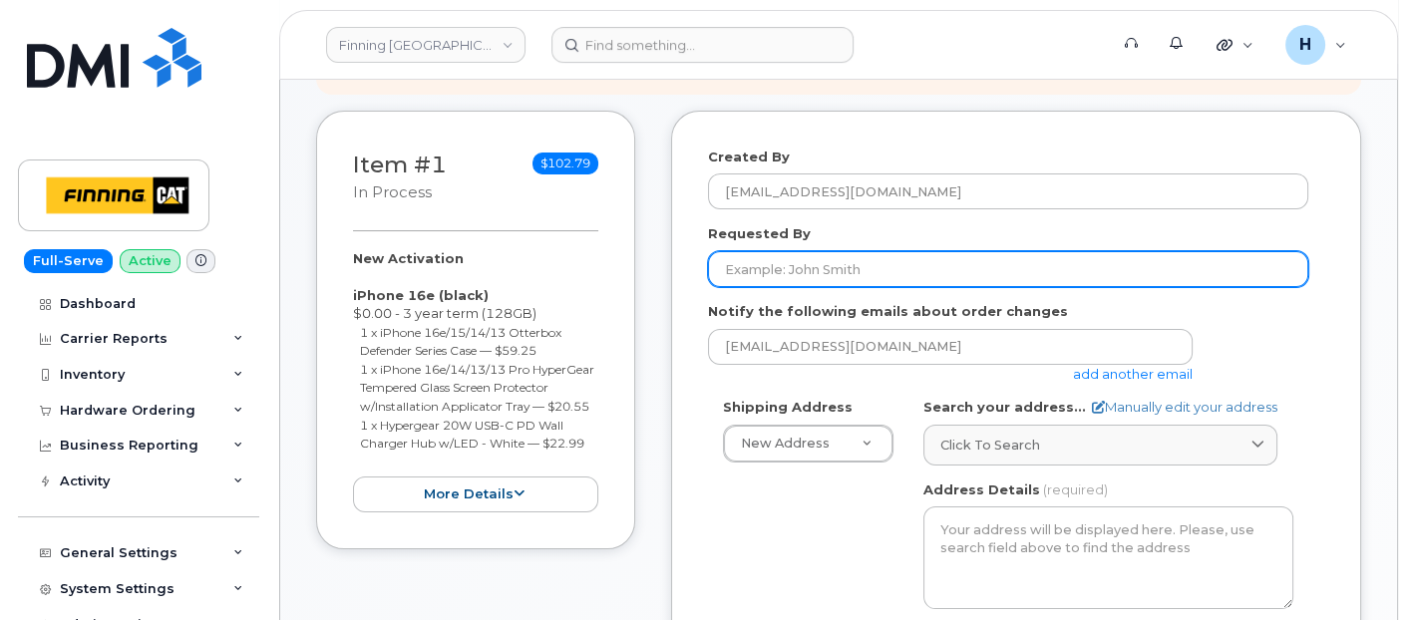
drag, startPoint x: 830, startPoint y: 261, endPoint x: 813, endPoint y: 246, distance: 22.6
click at [820, 253] on input "Requested By" at bounding box center [1008, 269] width 600 height 36
paste input "RITM0493024"
type input "RITM0493024"
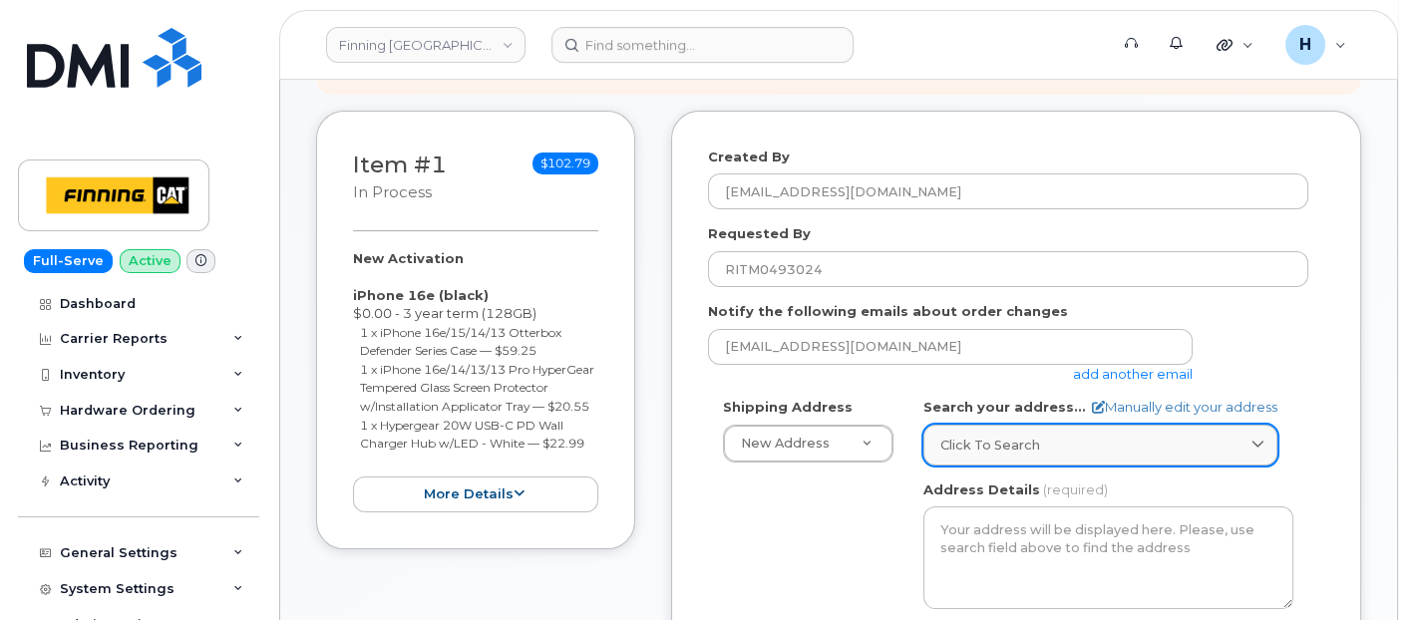
click at [1017, 436] on span "Click to search" at bounding box center [990, 445] width 100 height 19
paste input "[STREET_ADDRESS]"
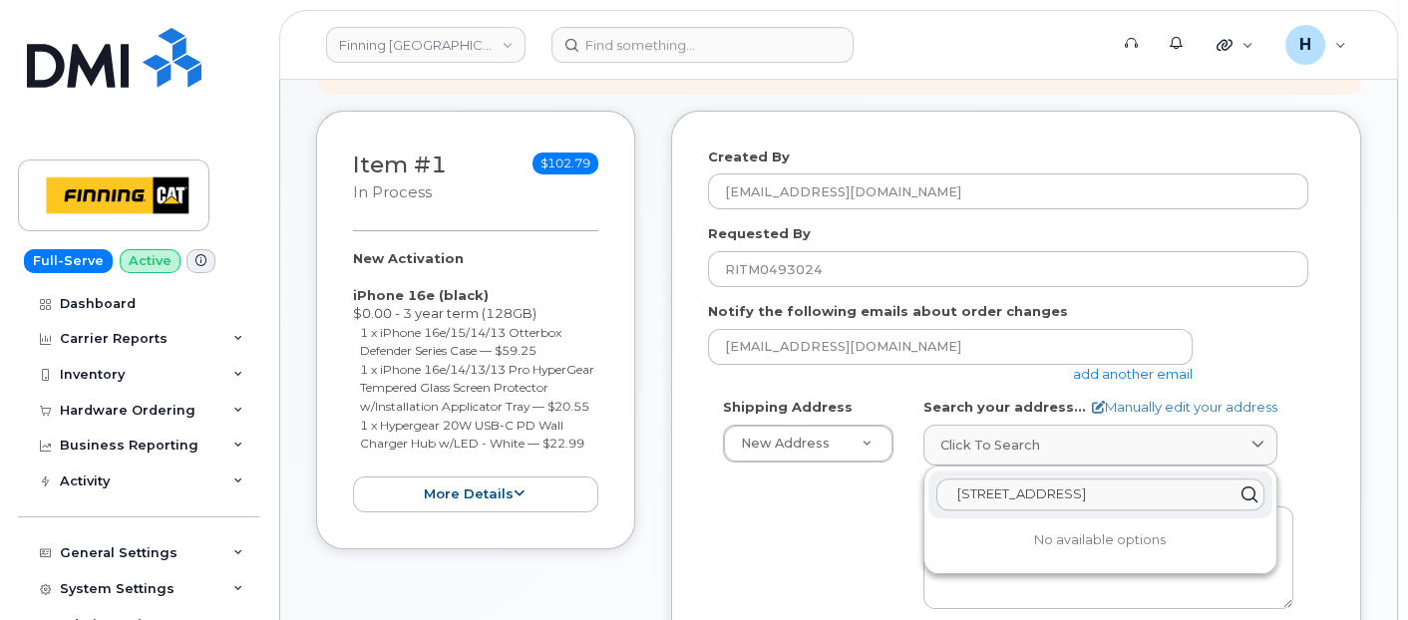
paste input "lairmont"
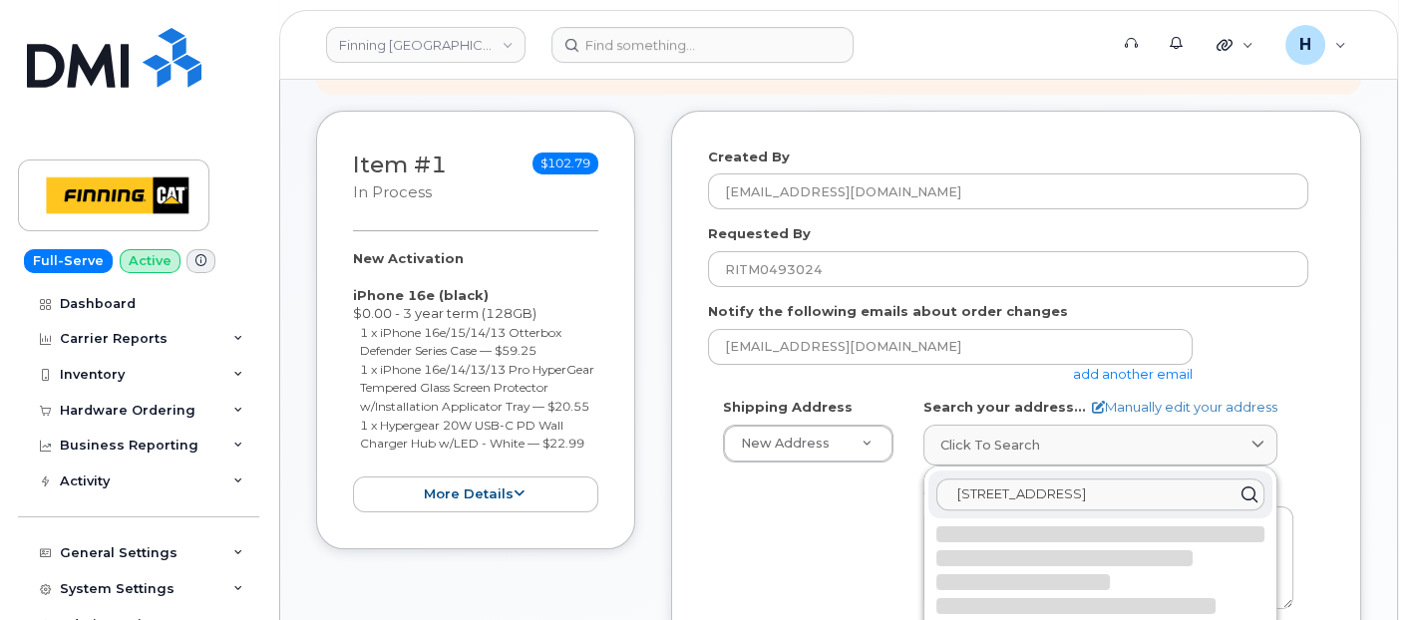
click at [1036, 485] on input "[STREET_ADDRESS]" at bounding box center [1100, 495] width 328 height 32
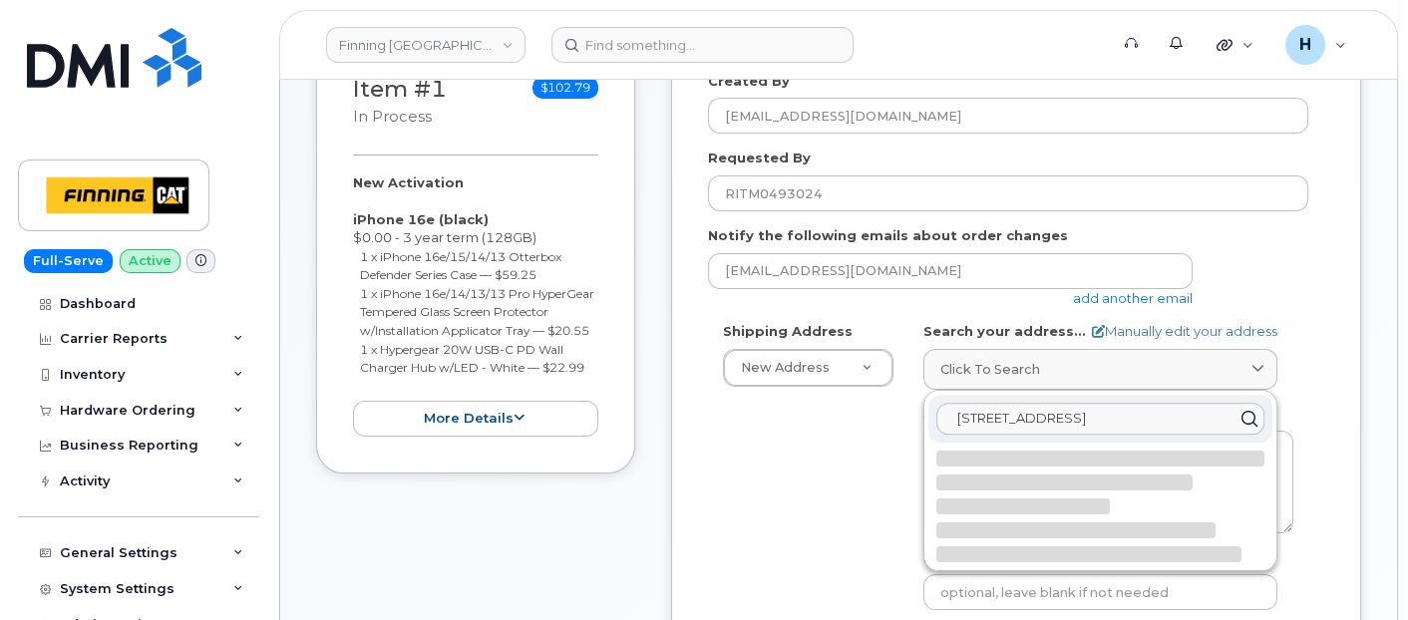
scroll to position [443, 0]
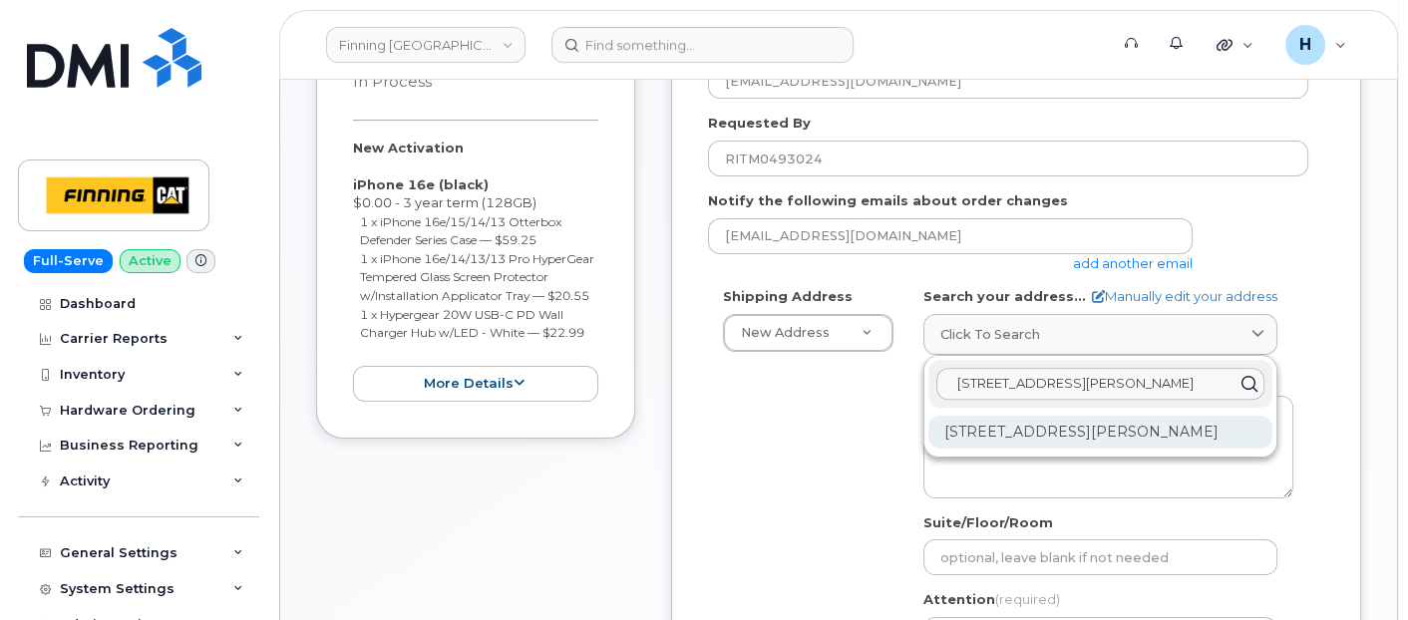
type input "[STREET_ADDRESS][PERSON_NAME]"
drag, startPoint x: 1043, startPoint y: 428, endPoint x: 569, endPoint y: 4, distance: 635.6
click at [1042, 424] on div "[STREET_ADDRESS][PERSON_NAME]" at bounding box center [1100, 432] width 344 height 33
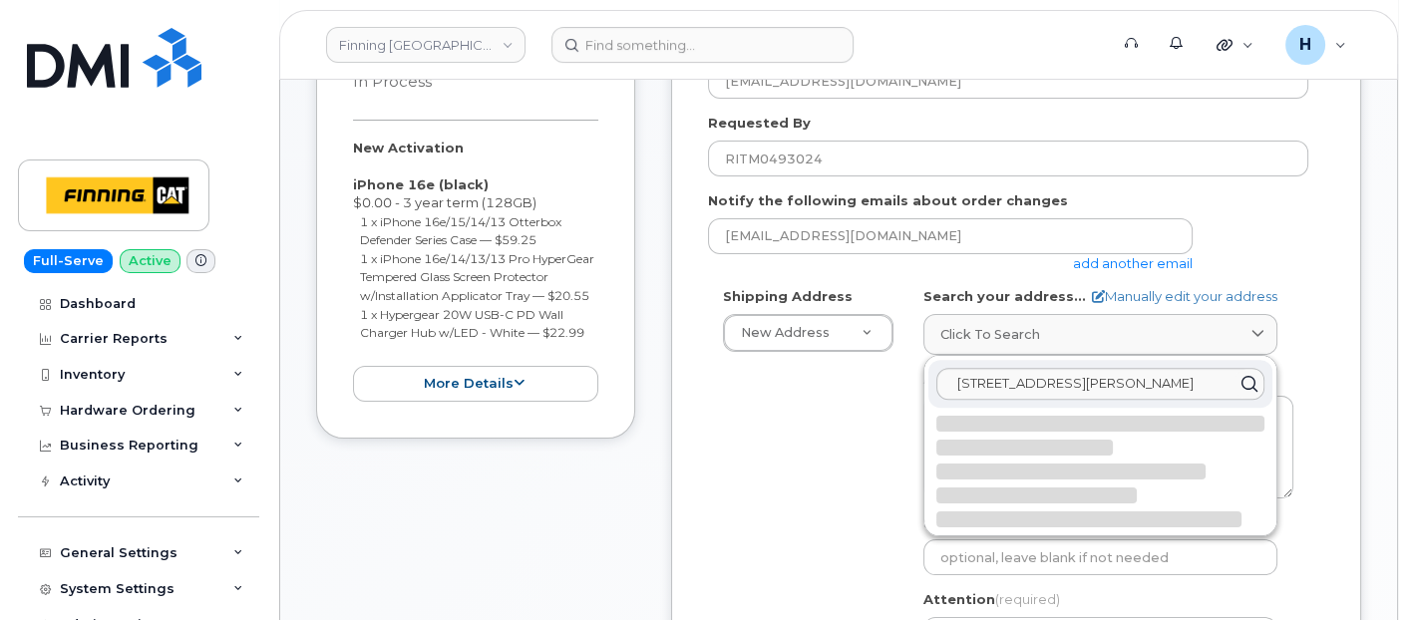
select select
type textarea "[STREET_ADDRESS][PERSON_NAME]"
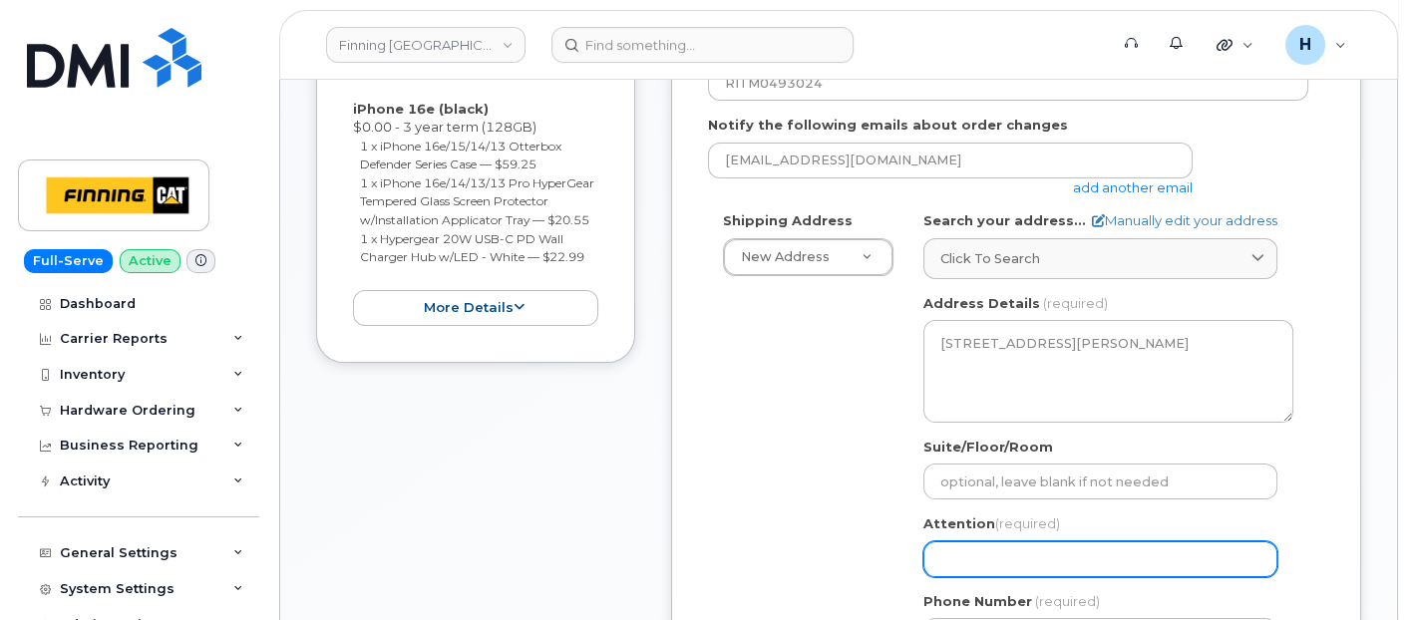
scroll to position [553, 0]
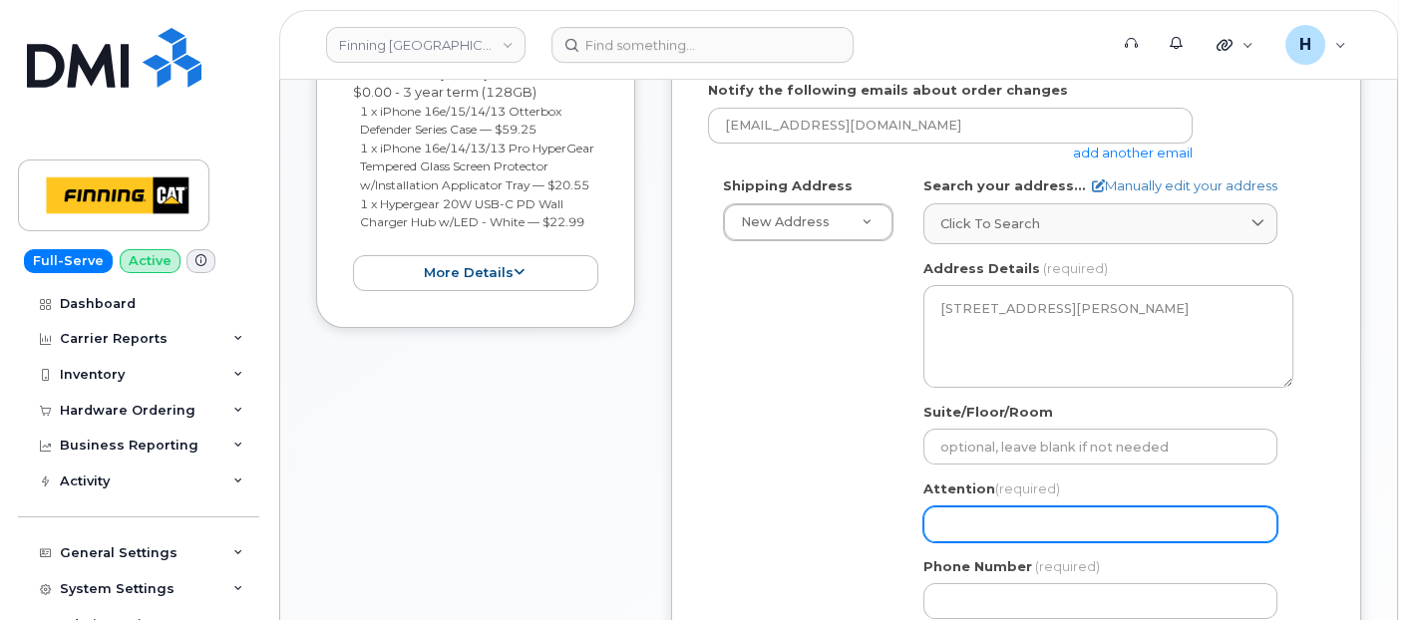
drag, startPoint x: 1048, startPoint y: 520, endPoint x: 918, endPoint y: 373, distance: 195.7
click at [1048, 519] on input "Attention (required)" at bounding box center [1100, 525] width 354 height 36
paste input "[PERSON_NAME]"
select select
type input "[PERSON_NAME]"
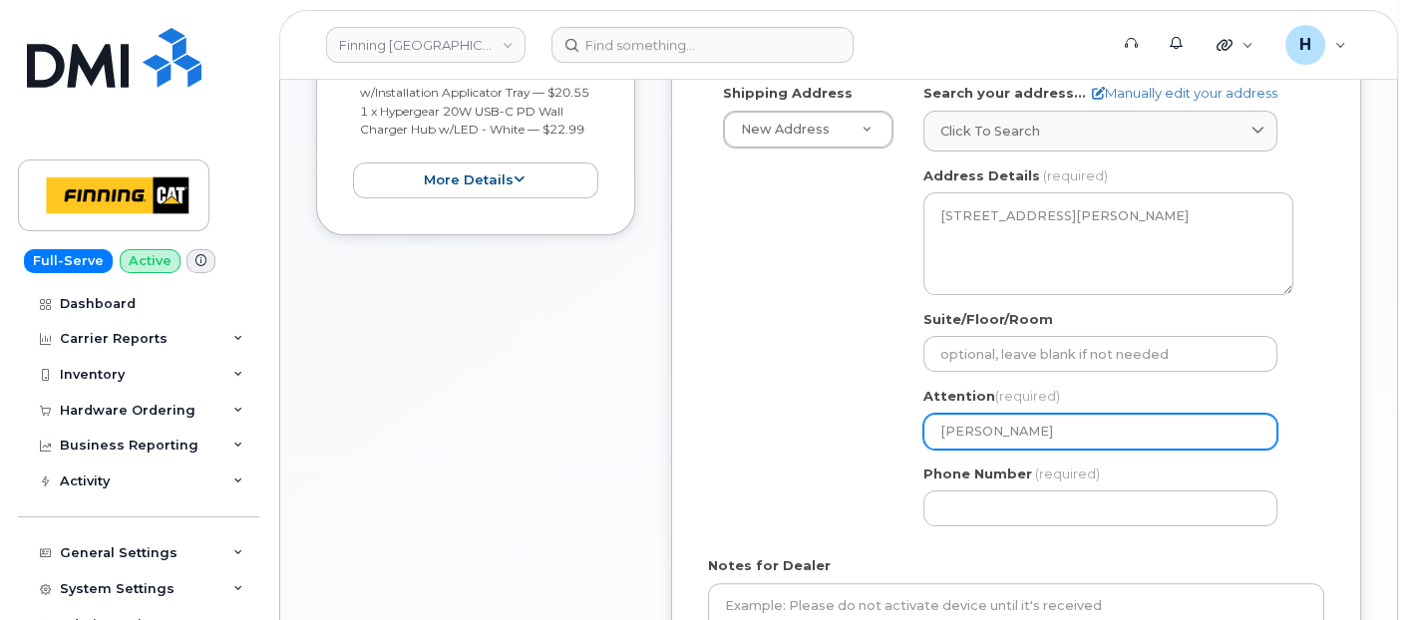
scroll to position [775, 0]
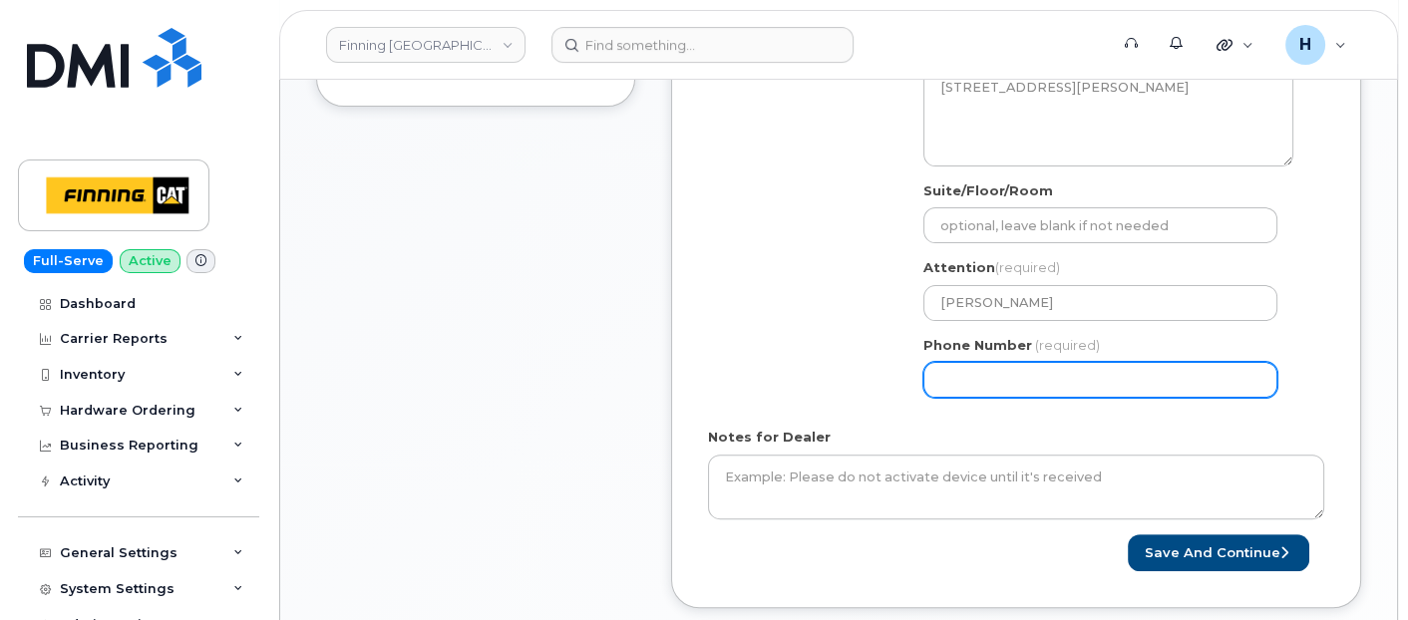
click at [1023, 364] on input "Phone Number" at bounding box center [1100, 380] width 354 height 36
paste input "7808312600"
click at [997, 382] on input "Phone Number" at bounding box center [1100, 380] width 354 height 36
select select
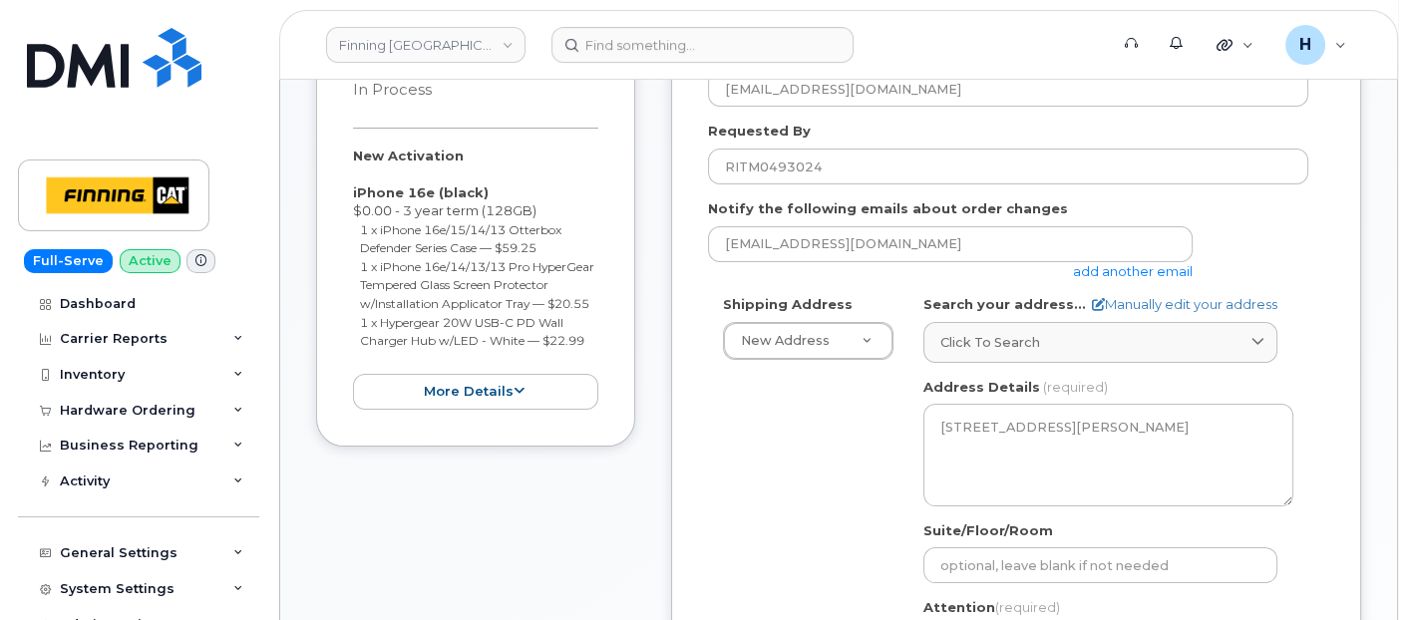
scroll to position [332, 0]
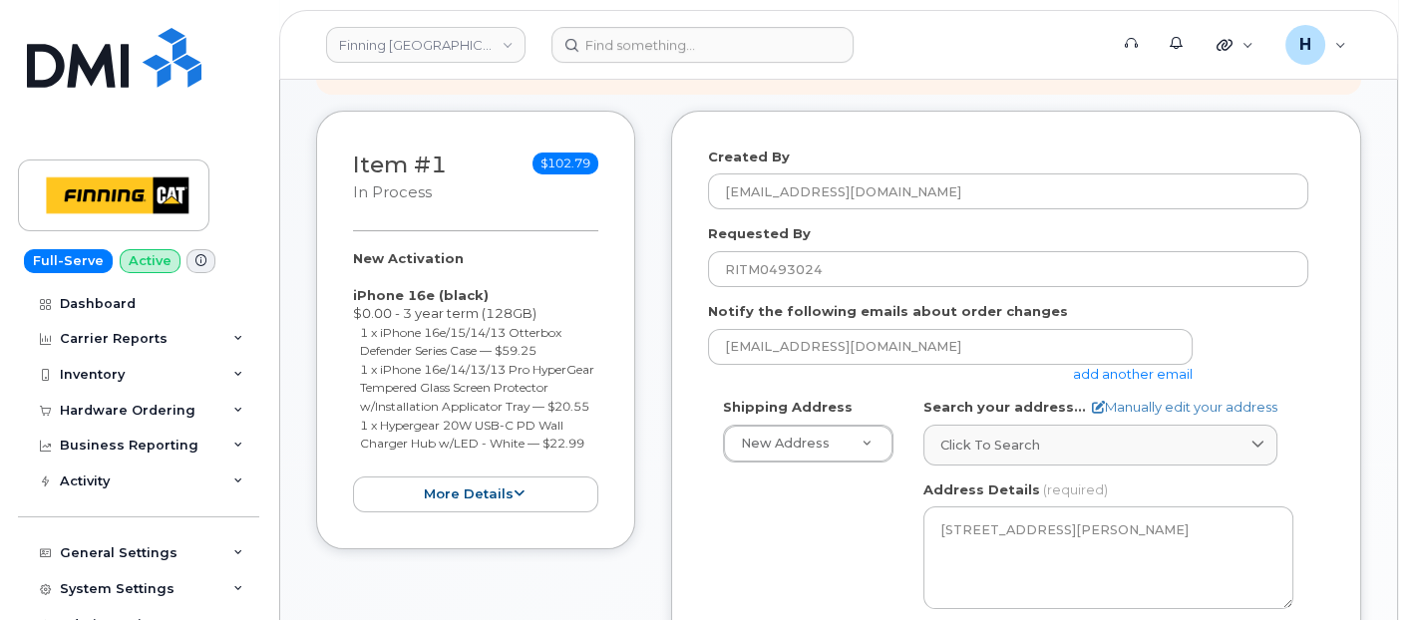
type input "7808312600"
drag, startPoint x: 344, startPoint y: 247, endPoint x: 592, endPoint y: 450, distance: 320.4
click at [592, 450] on div "Item #1 in process $102.79 New Activation iPhone 16e (black) $0.00 - 3 year ter…" at bounding box center [475, 331] width 319 height 440
copy div "New Activation iPhone 16e (black) $0.00 - 3 year term (128GB) 1 x iPhone 16e/15…"
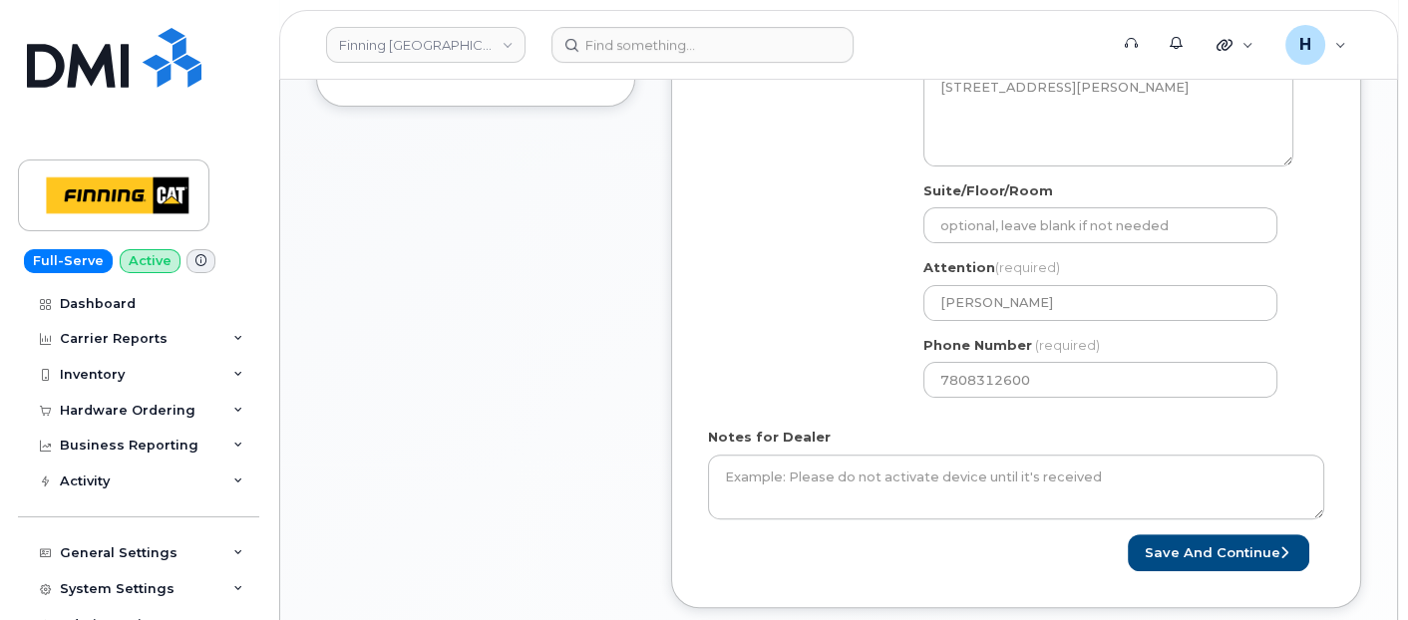
scroll to position [886, 0]
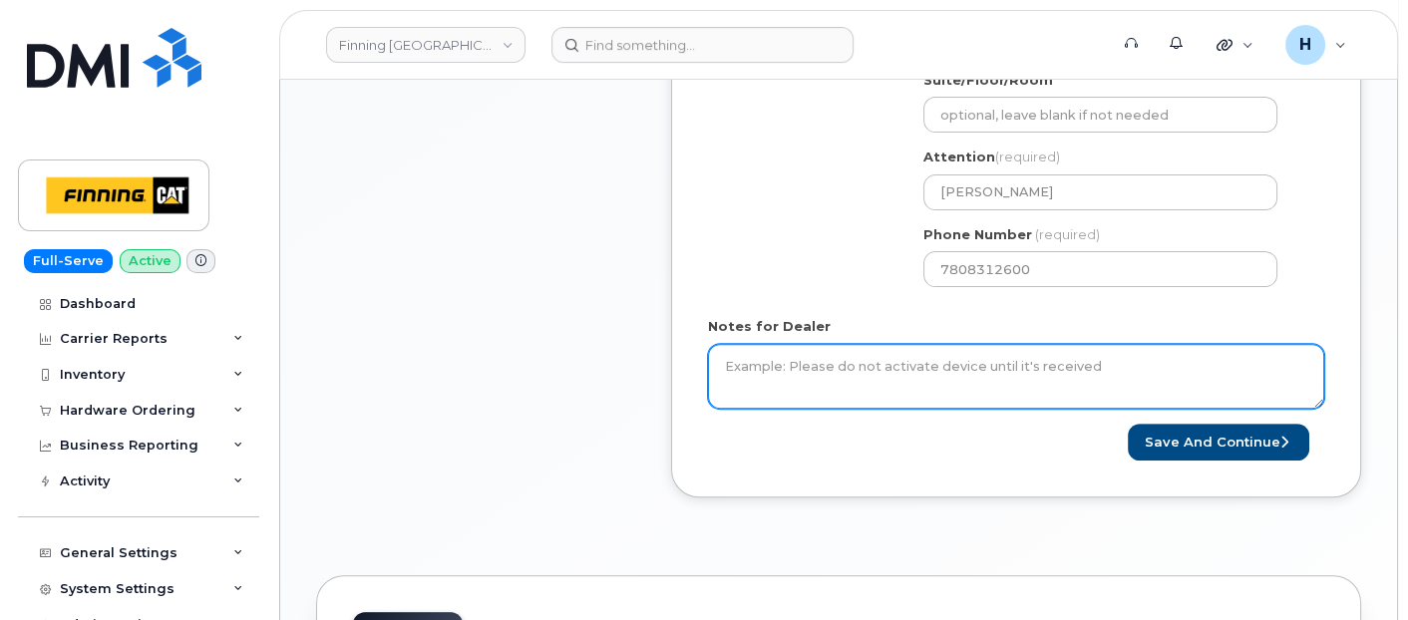
click at [859, 383] on textarea "Notes for Dealer" at bounding box center [1016, 377] width 616 height 66
paste textarea "New Activation iPhone 16e (black) $0.00 - 3 year term (128GB) 1 x iPhone 16e/15…"
click at [726, 363] on textarea "New Activation iPhone 16e (black) $0.00 - 3 year term (128GB) 1 x iPhone 16e/15…" at bounding box center [1016, 377] width 616 height 66
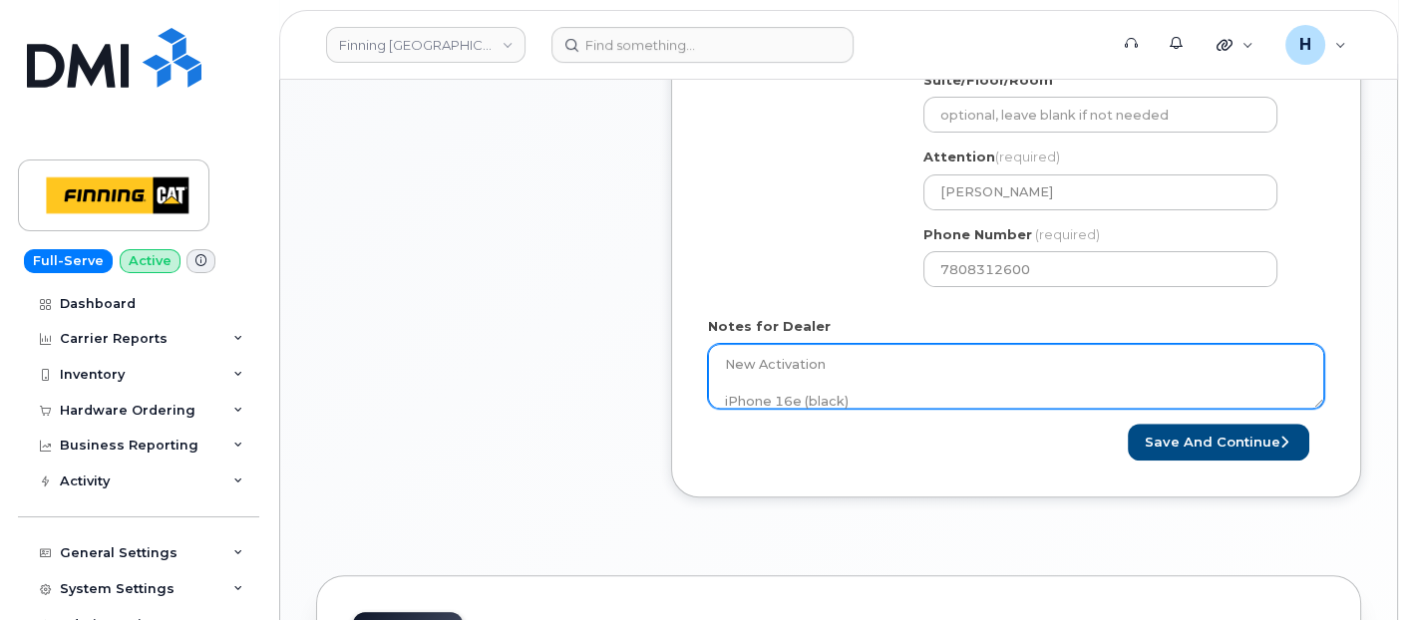
paste textarea "Per FINCA Mobility, place an order for new iPhone for the user to fulfill reque…"
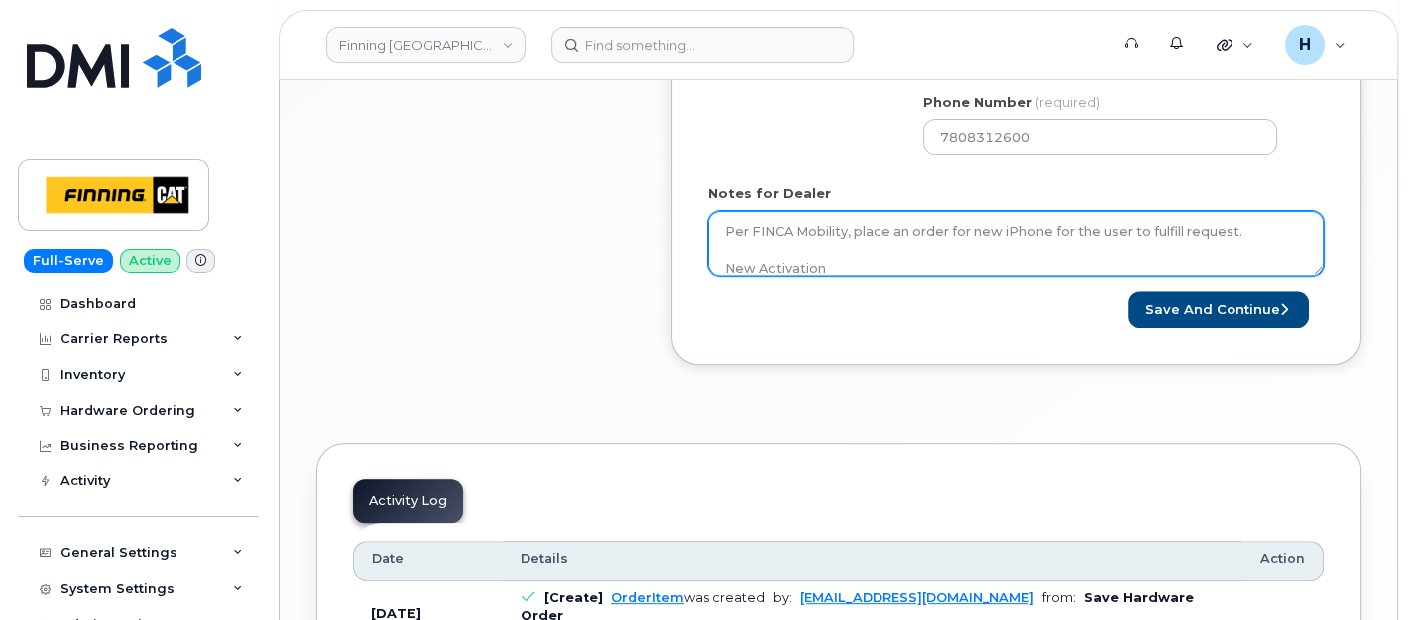
scroll to position [900, 0]
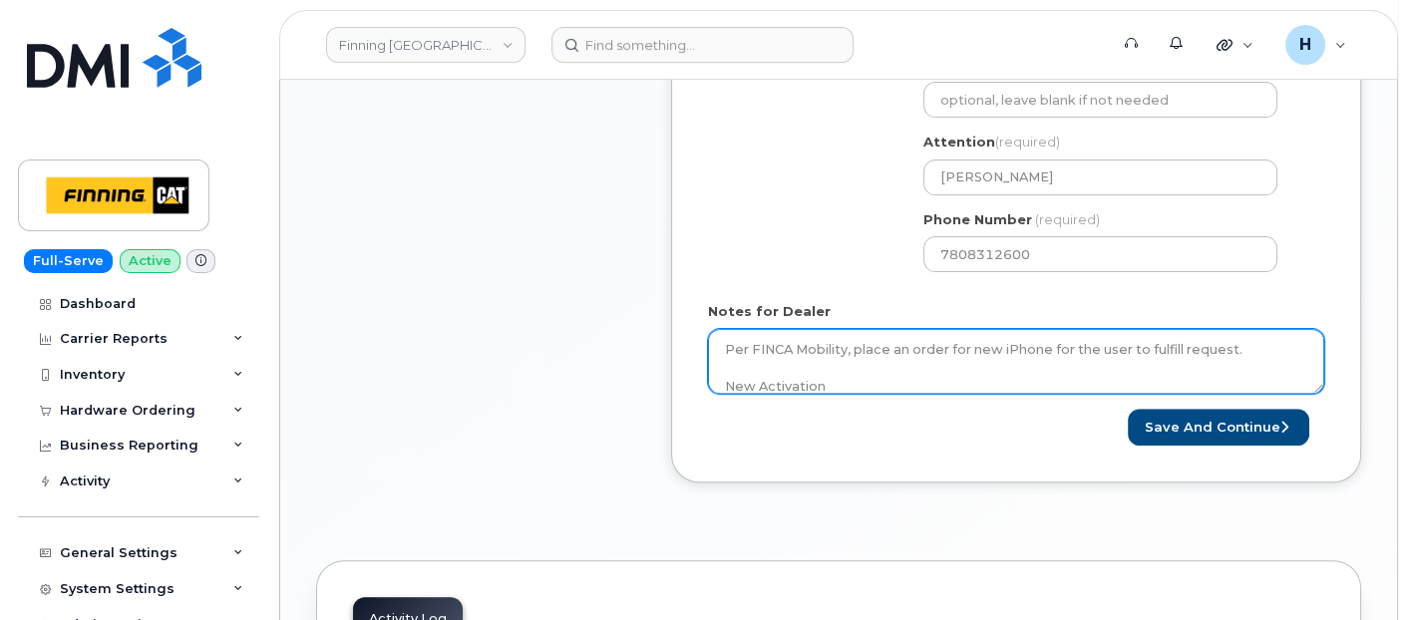
click at [942, 363] on textarea "Per FINCA Mobility, place an order for new iPhone for the user to fulfill reque…" at bounding box center [1016, 362] width 616 height 66
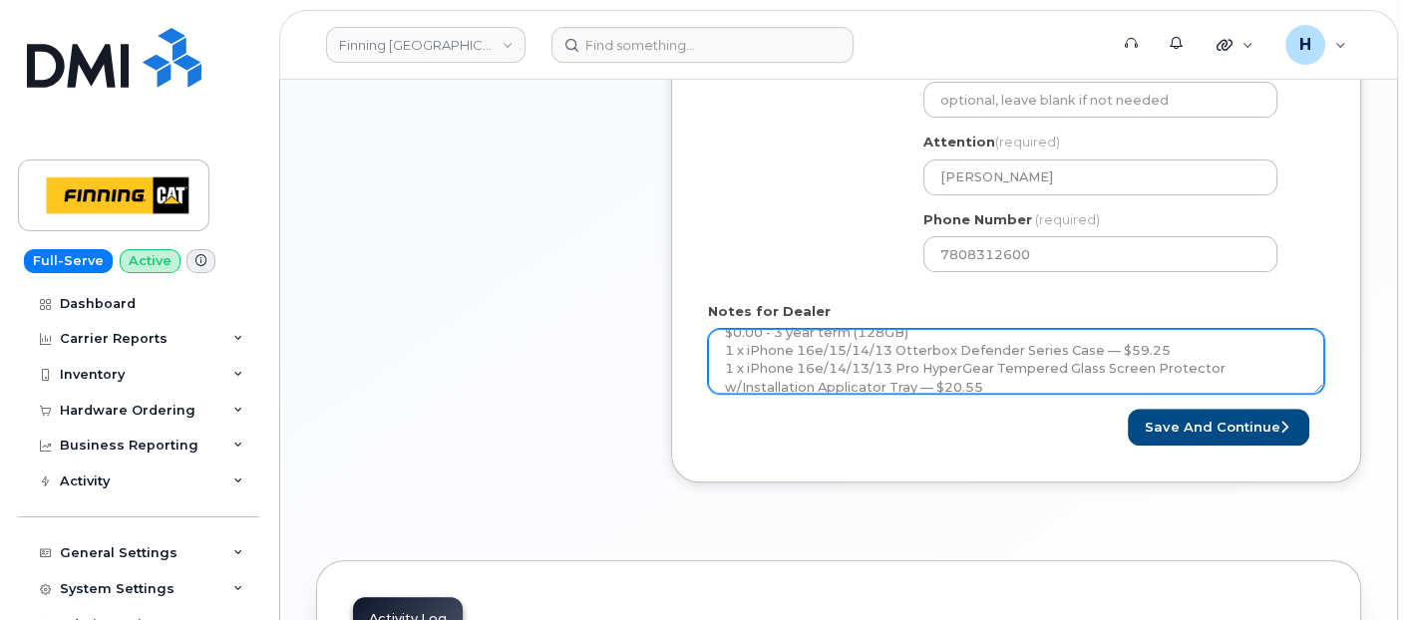
scroll to position [145, 0]
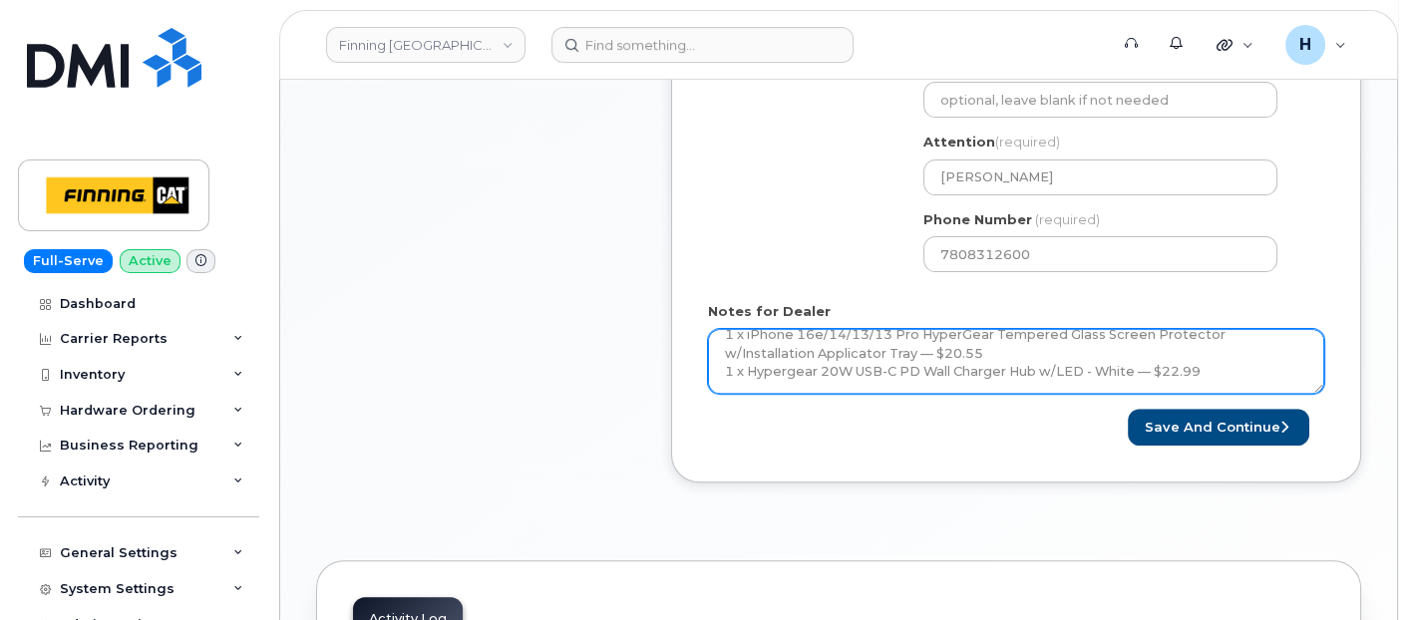
drag, startPoint x: 1176, startPoint y: 361, endPoint x: 1238, endPoint y: 365, distance: 62.0
click at [1238, 365] on textarea "Per FINCA Mobility, place an order for new iPhone for the user to fulfill reque…" at bounding box center [1016, 362] width 616 height 66
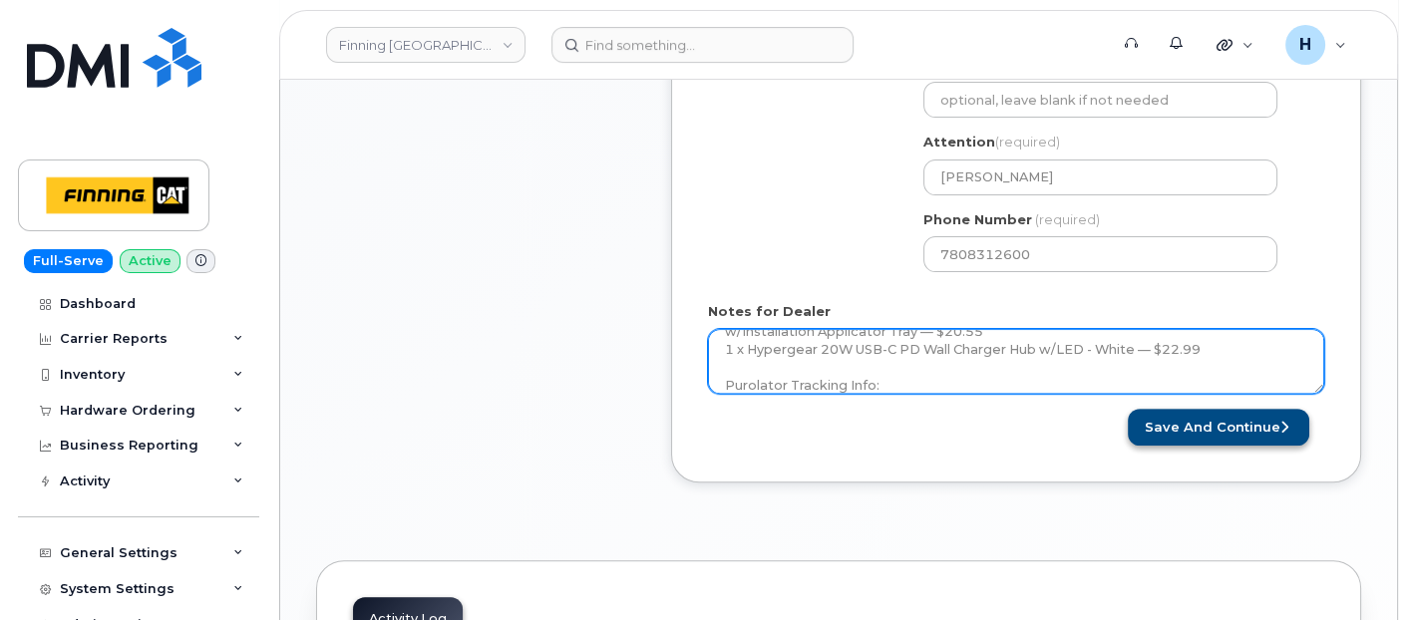
type textarea "Per FINCA Mobility, place an order for new iPhone for the user to fulfill reque…"
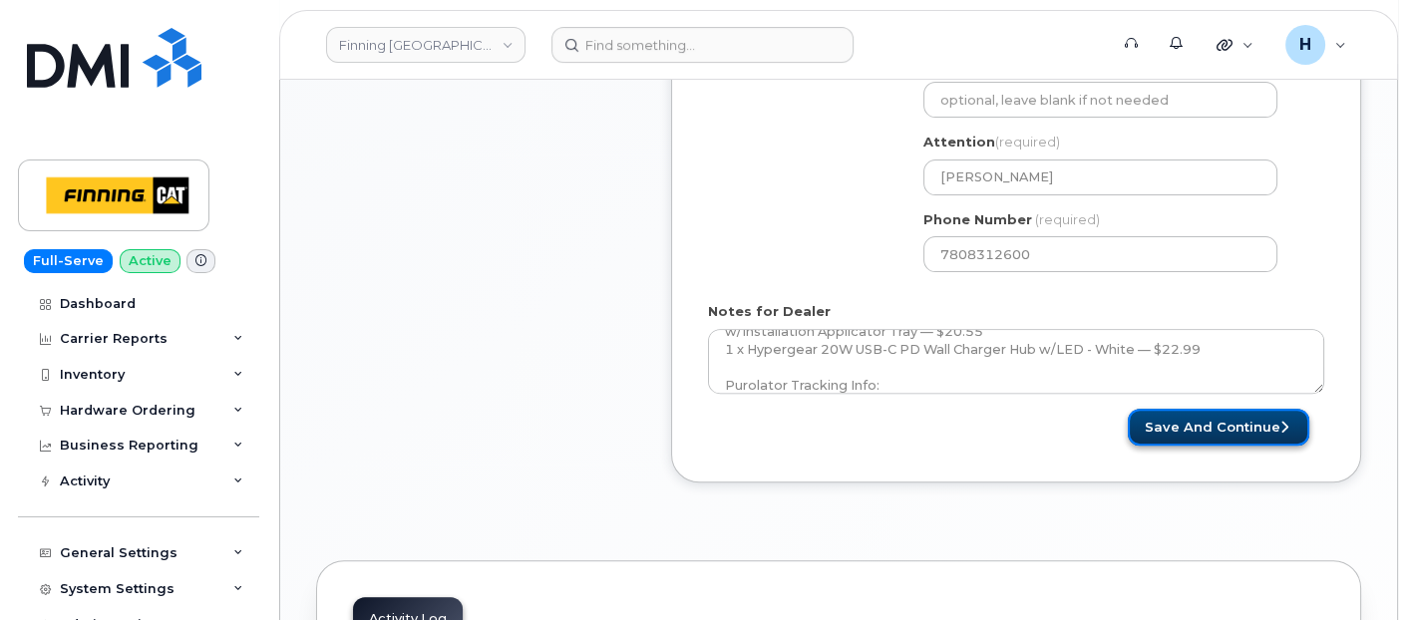
click at [1189, 418] on button "Save and Continue" at bounding box center [1218, 427] width 181 height 37
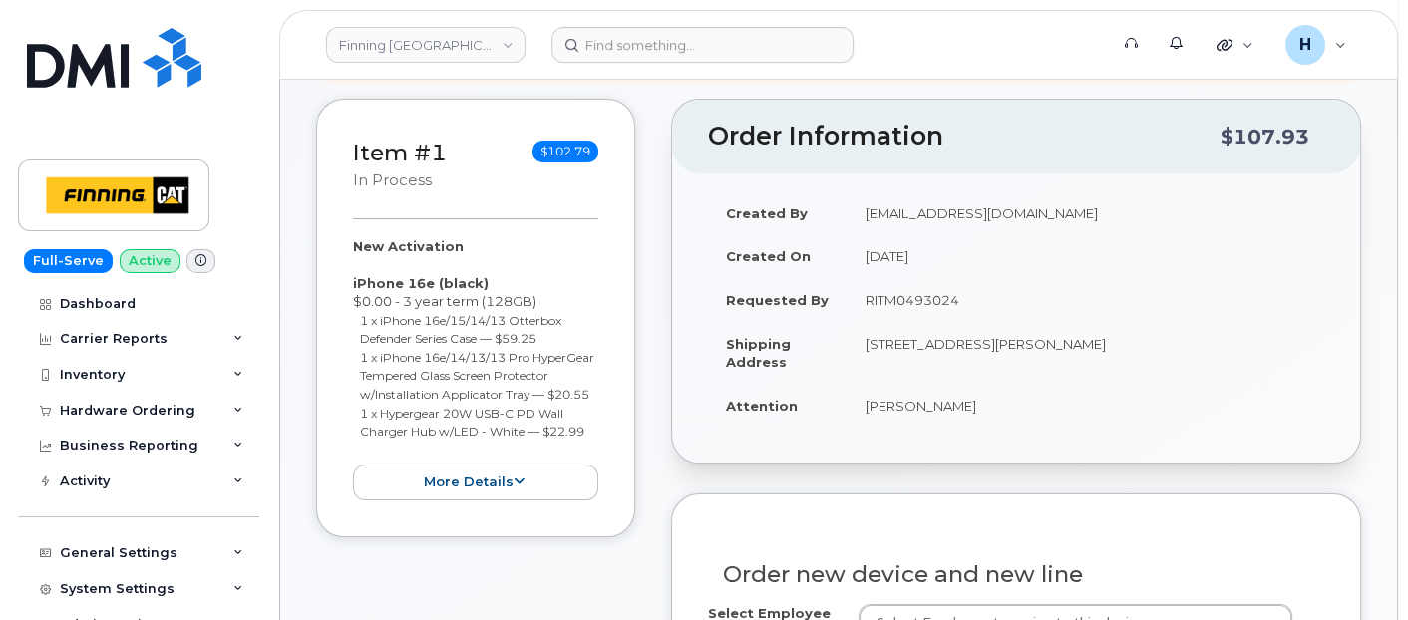
scroll to position [443, 0]
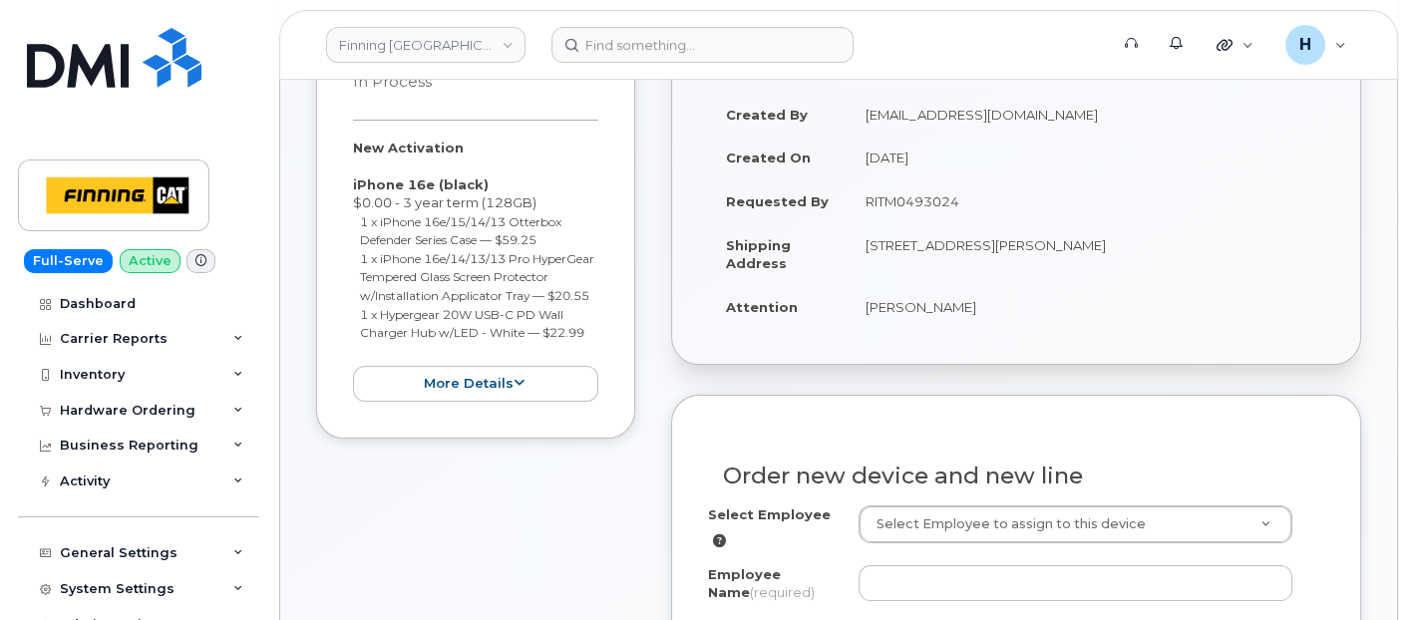
drag, startPoint x: 856, startPoint y: 321, endPoint x: 1051, endPoint y: 312, distance: 195.7
click at [1051, 312] on td "[PERSON_NAME]" at bounding box center [1086, 307] width 477 height 44
copy td "[PERSON_NAME]"
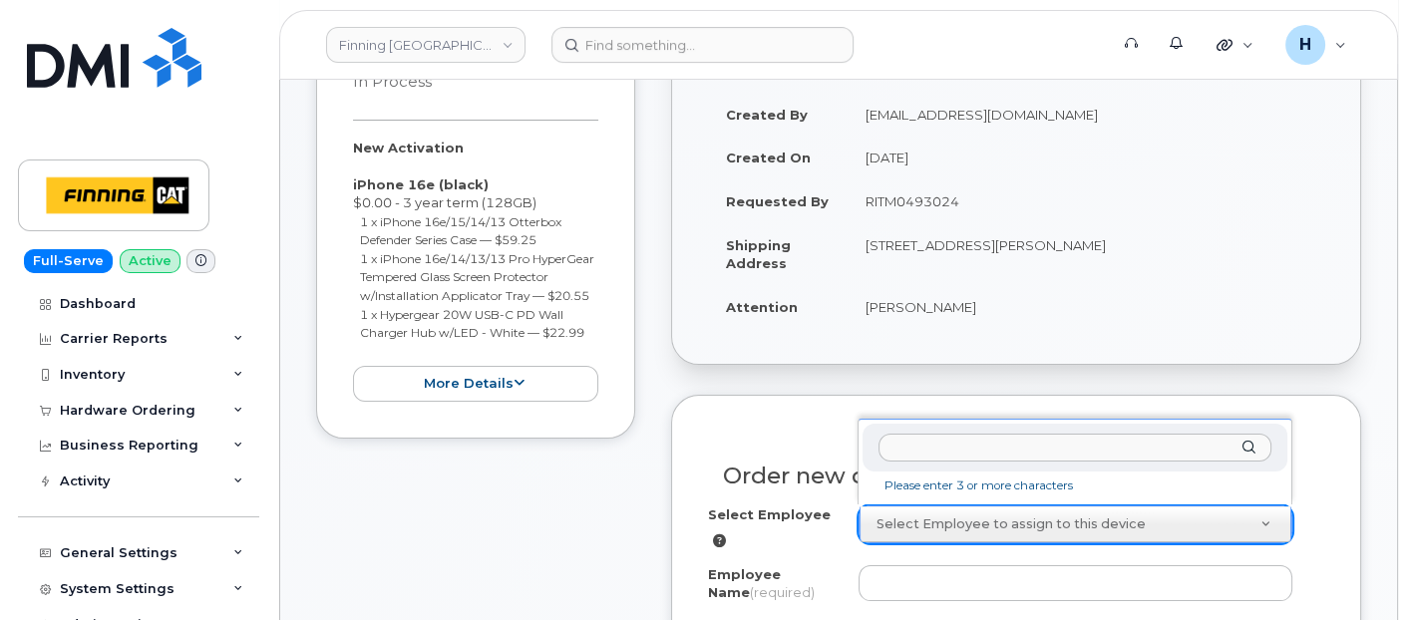
type input "[PERSON_NAME]"
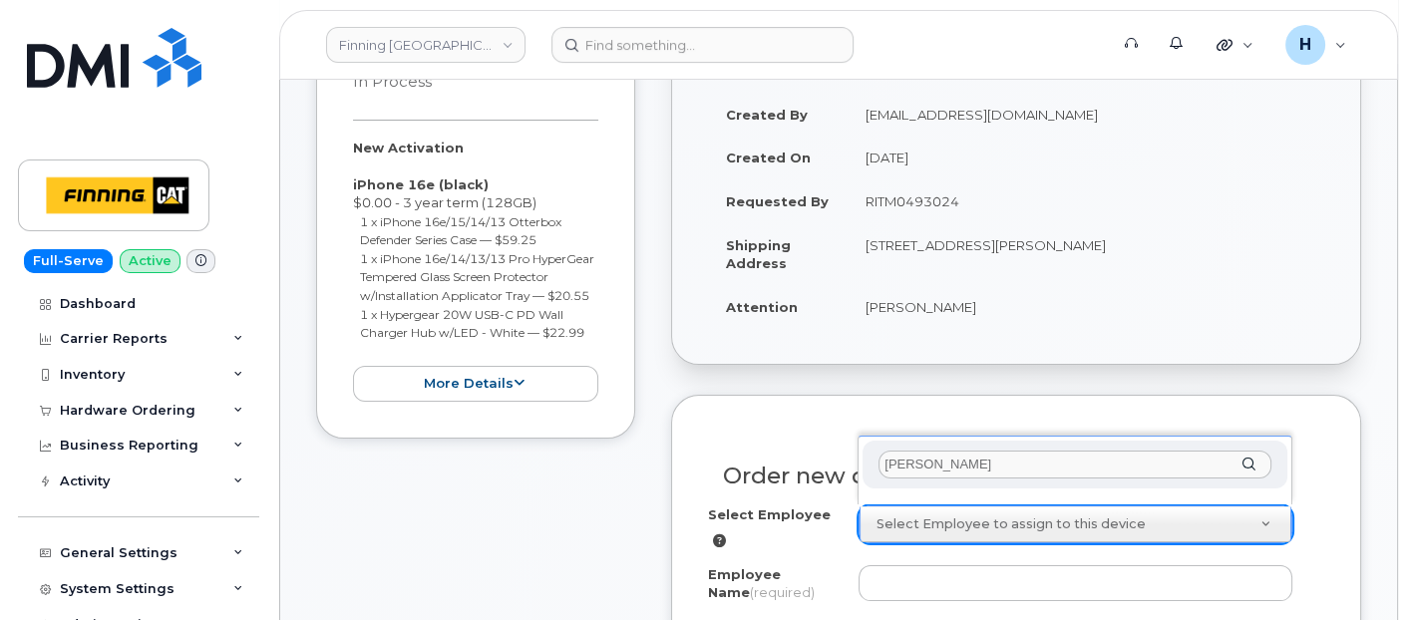
scroll to position [553, 0]
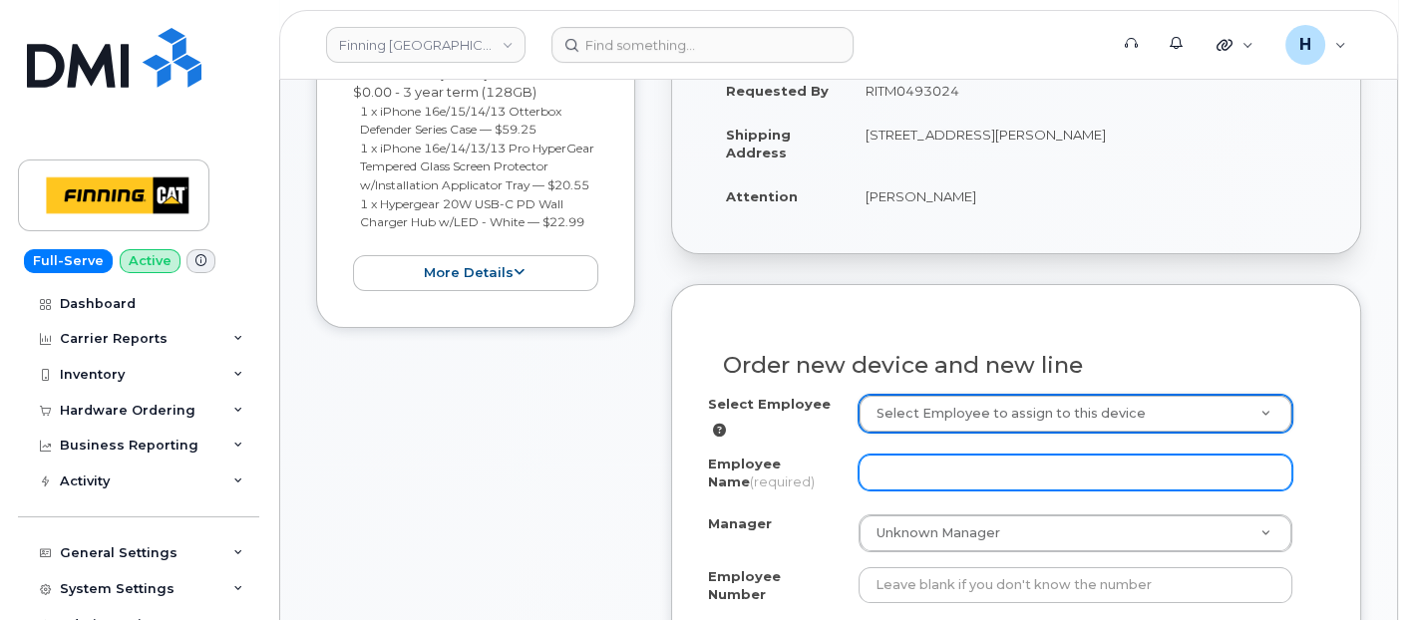
paste input "[PERSON_NAME]"
type input "[PERSON_NAME]"
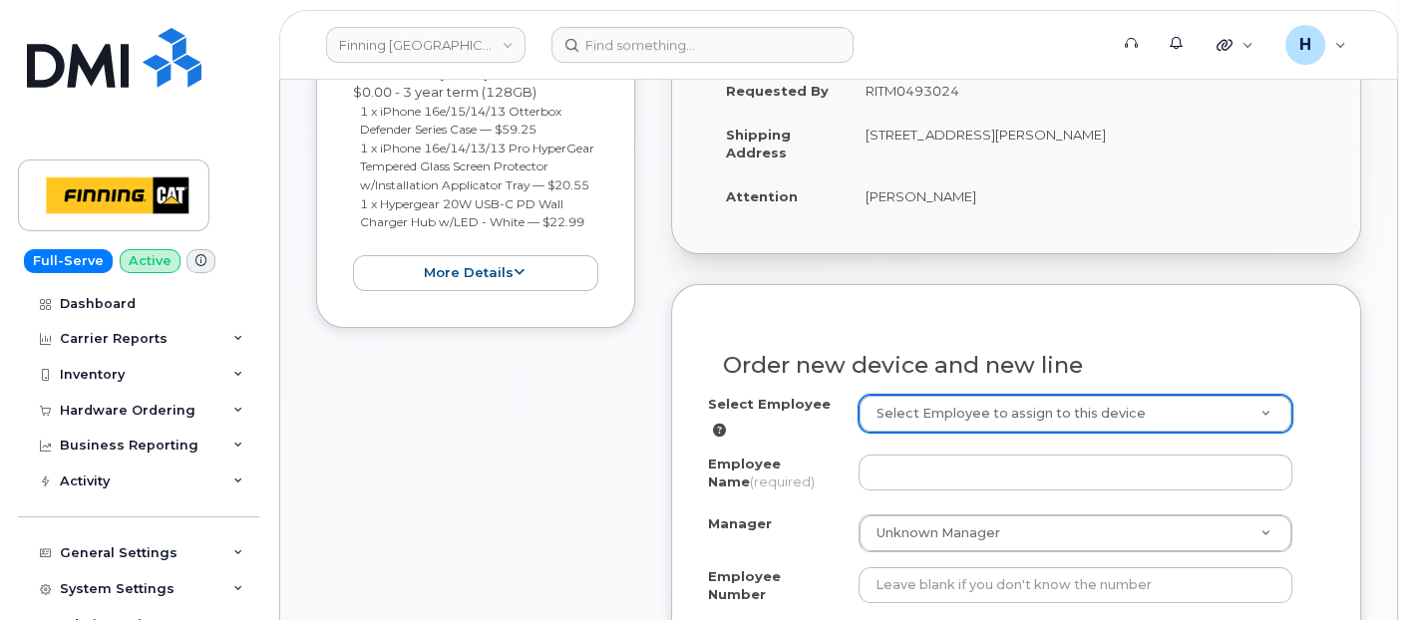
type input "[PERSON_NAME]"
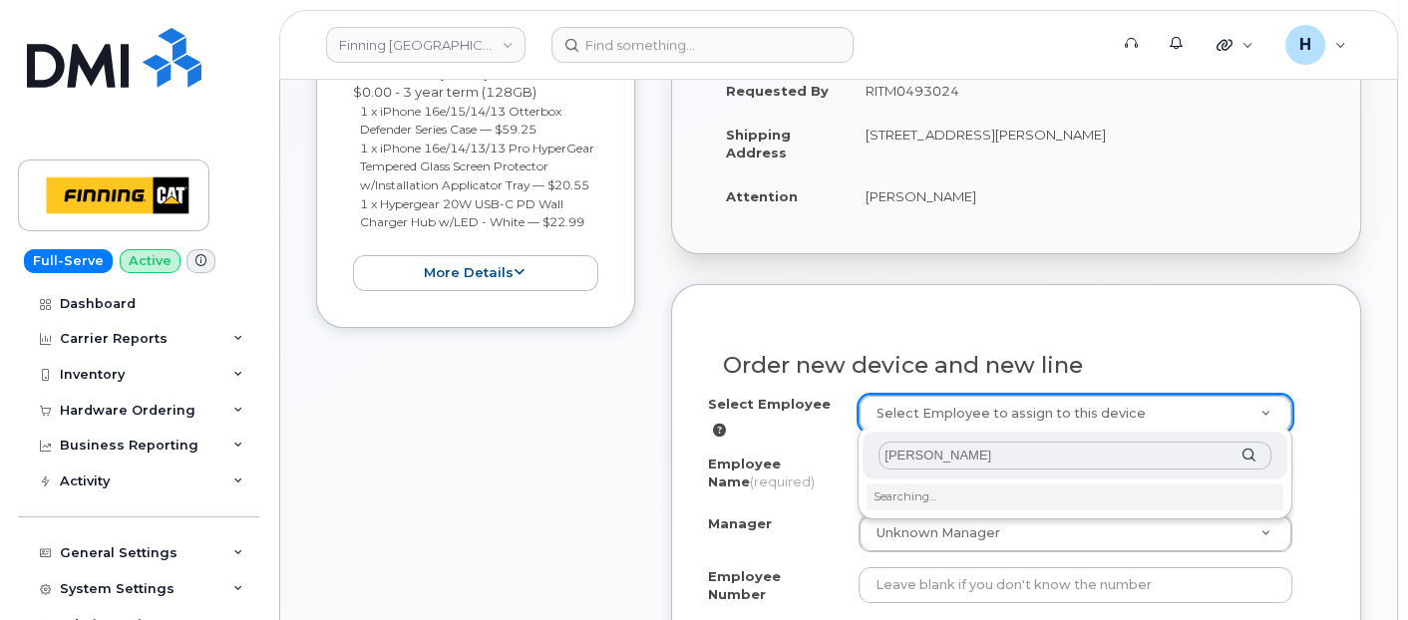
click at [869, 467] on div "[PERSON_NAME]" at bounding box center [1075, 456] width 425 height 49
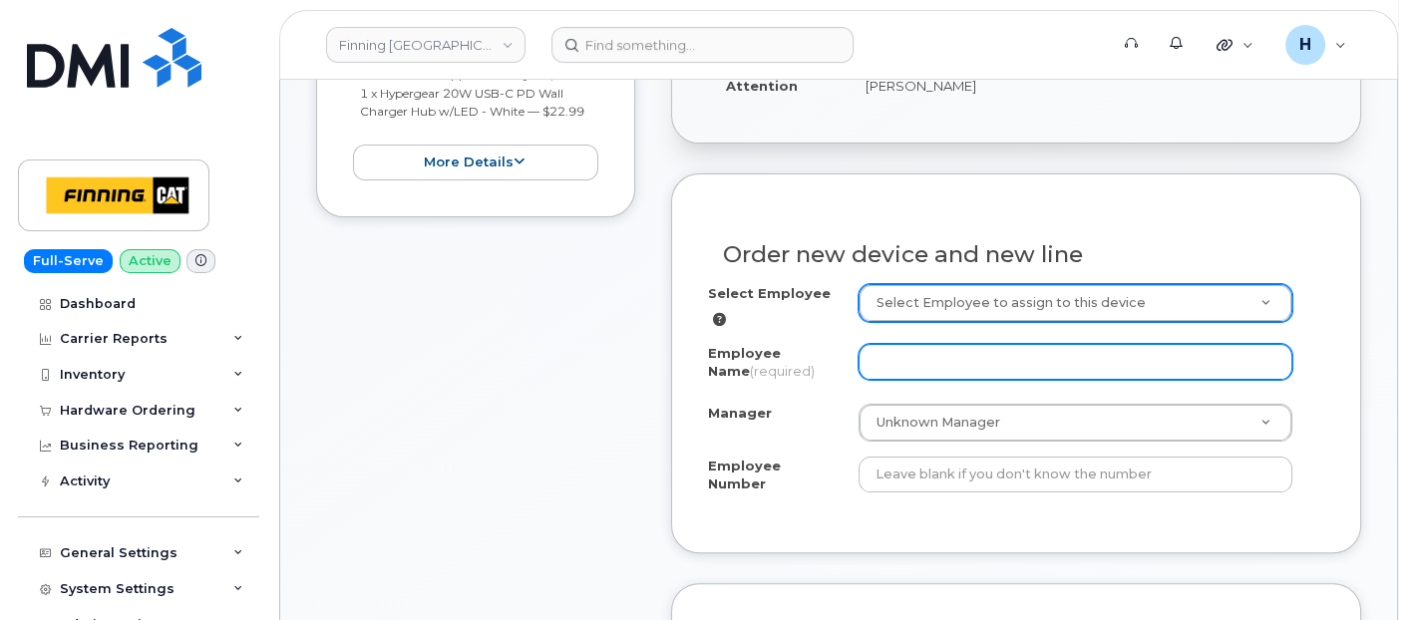
click at [882, 363] on input "Employee Name (required)" at bounding box center [1076, 362] width 435 height 36
paste input "Micheal Green"
type input "Micheal Green"
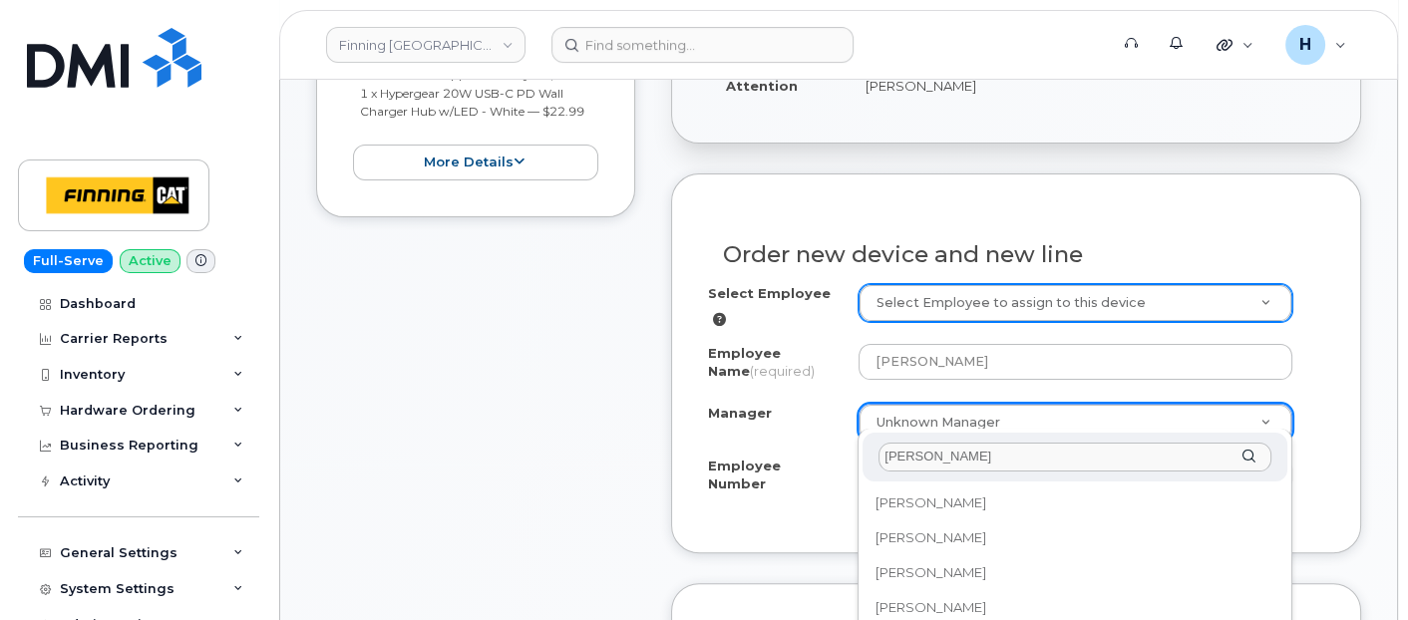
scroll to position [0, 0]
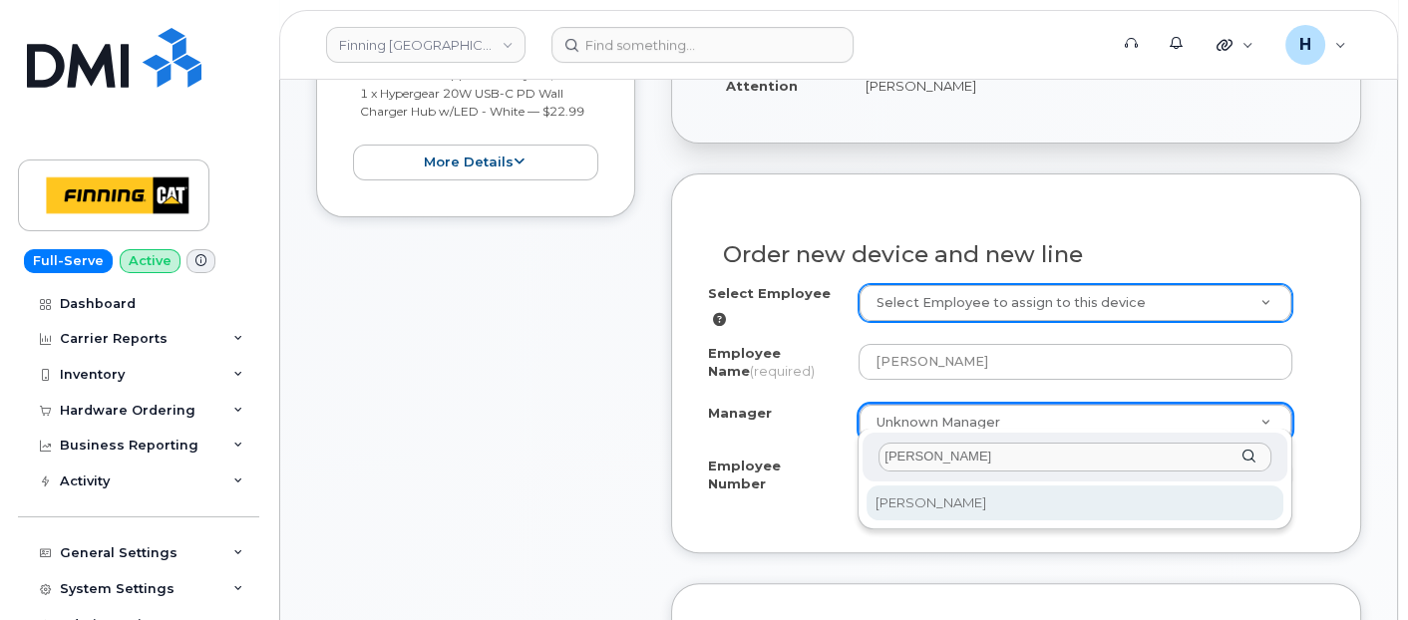
type input "James Evans"
select select "467564"
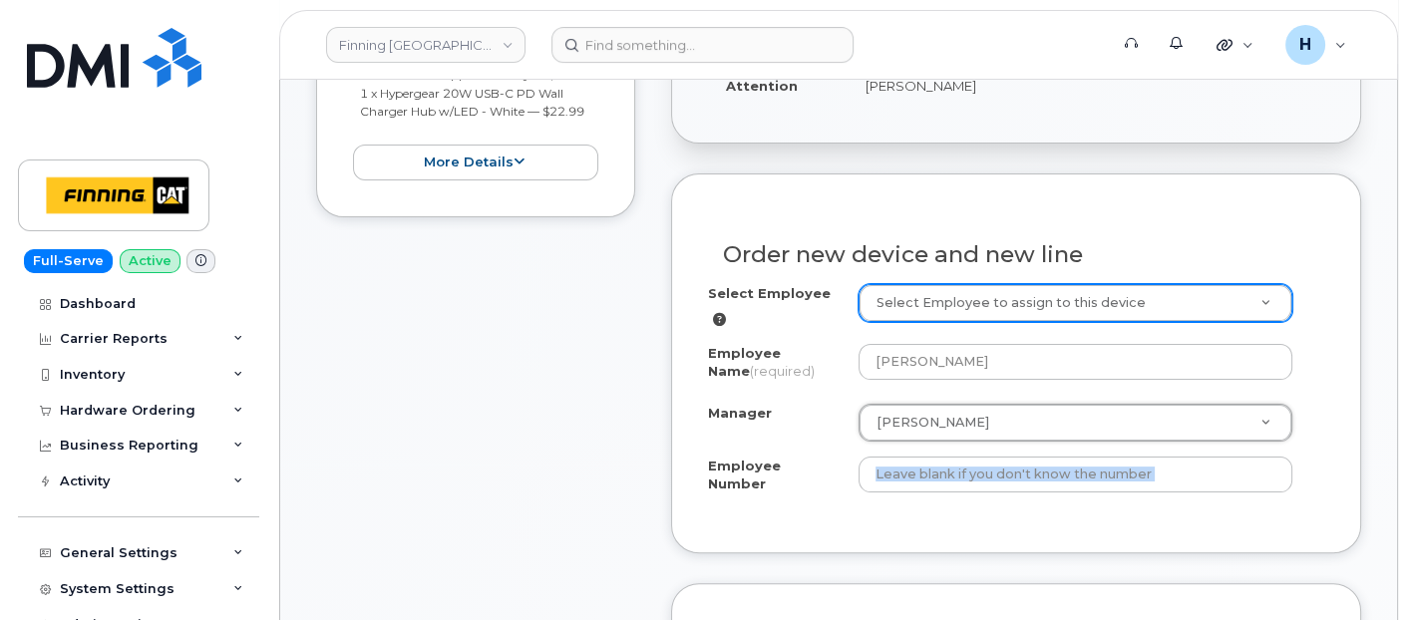
click at [992, 495] on div "Select Employee Select Employee to assign to this device Employee Name (require…" at bounding box center [1016, 400] width 616 height 232
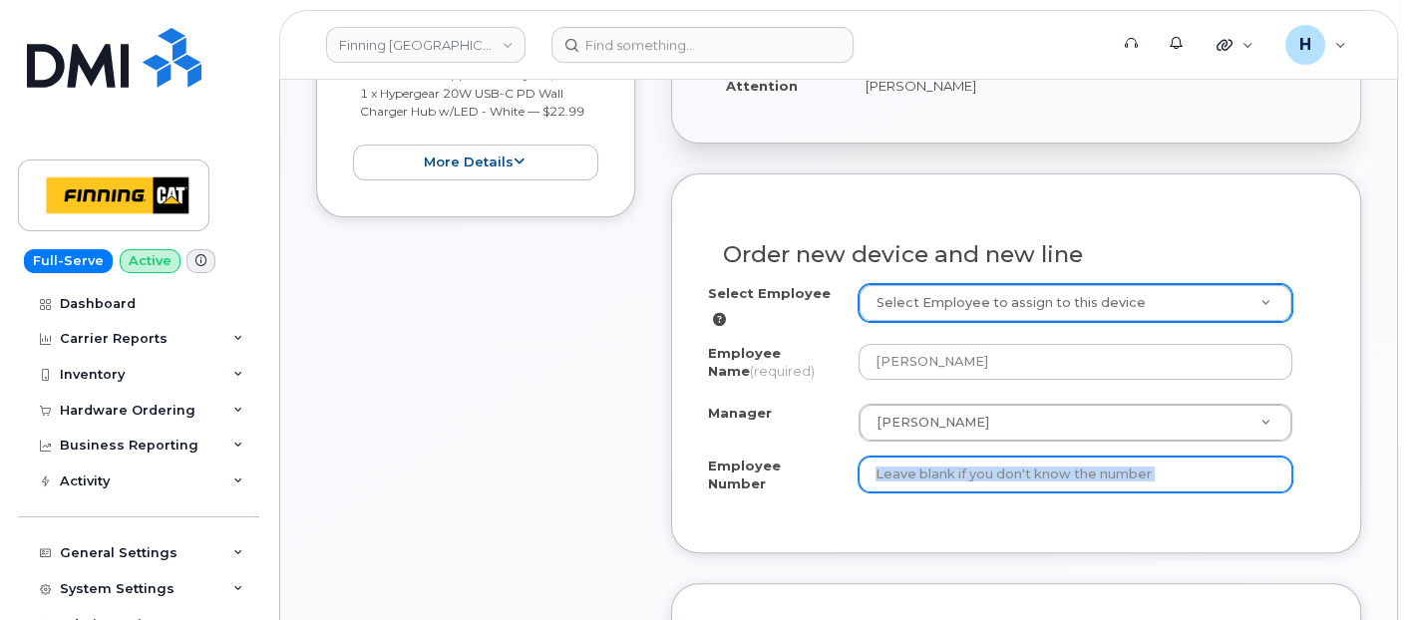
drag, startPoint x: 993, startPoint y: 494, endPoint x: 991, endPoint y: 474, distance: 20.0
click at [991, 474] on input "Employee Number" at bounding box center [1076, 475] width 435 height 36
click at [988, 468] on input "Employee Number" at bounding box center [1076, 475] width 435 height 36
paste input "3500845"
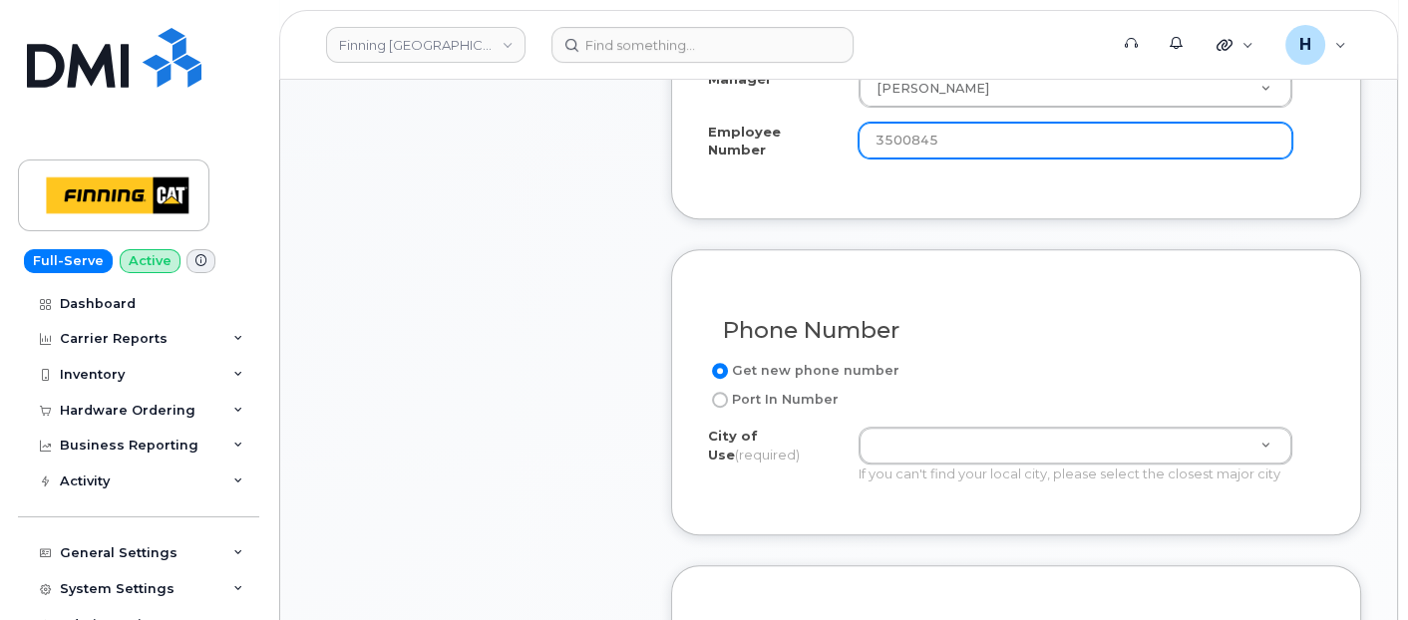
scroll to position [1108, 0]
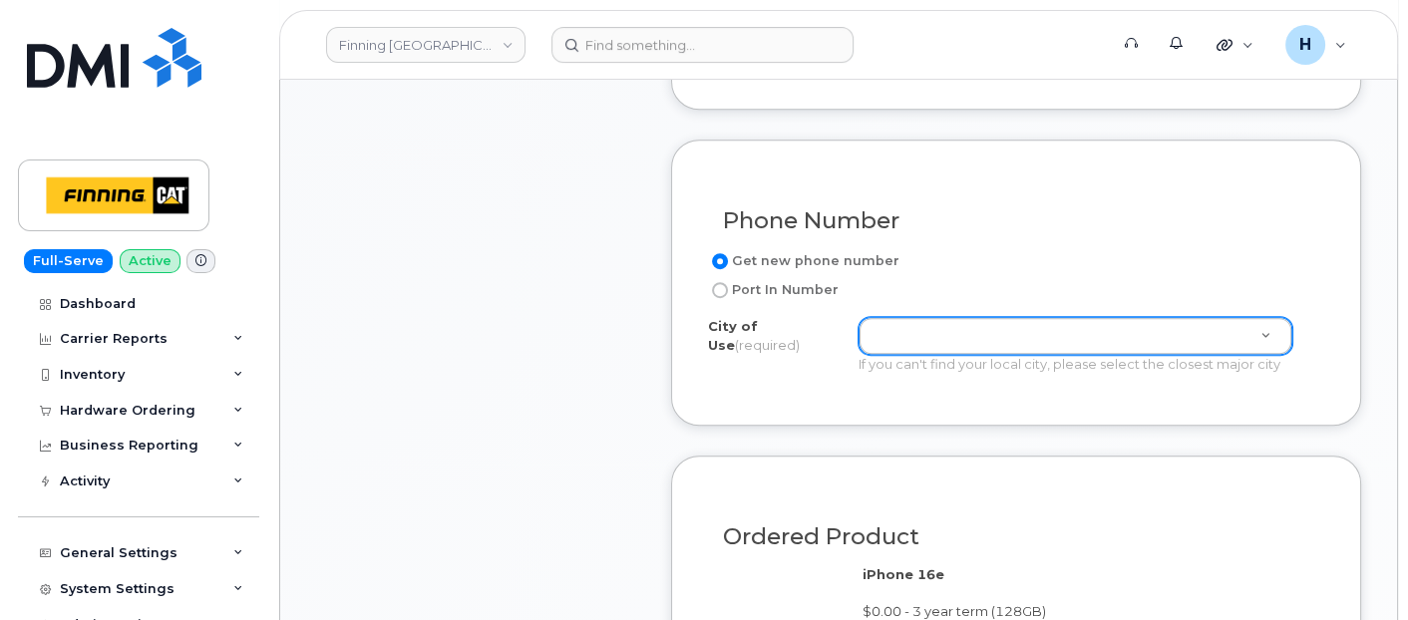
type input "3500845"
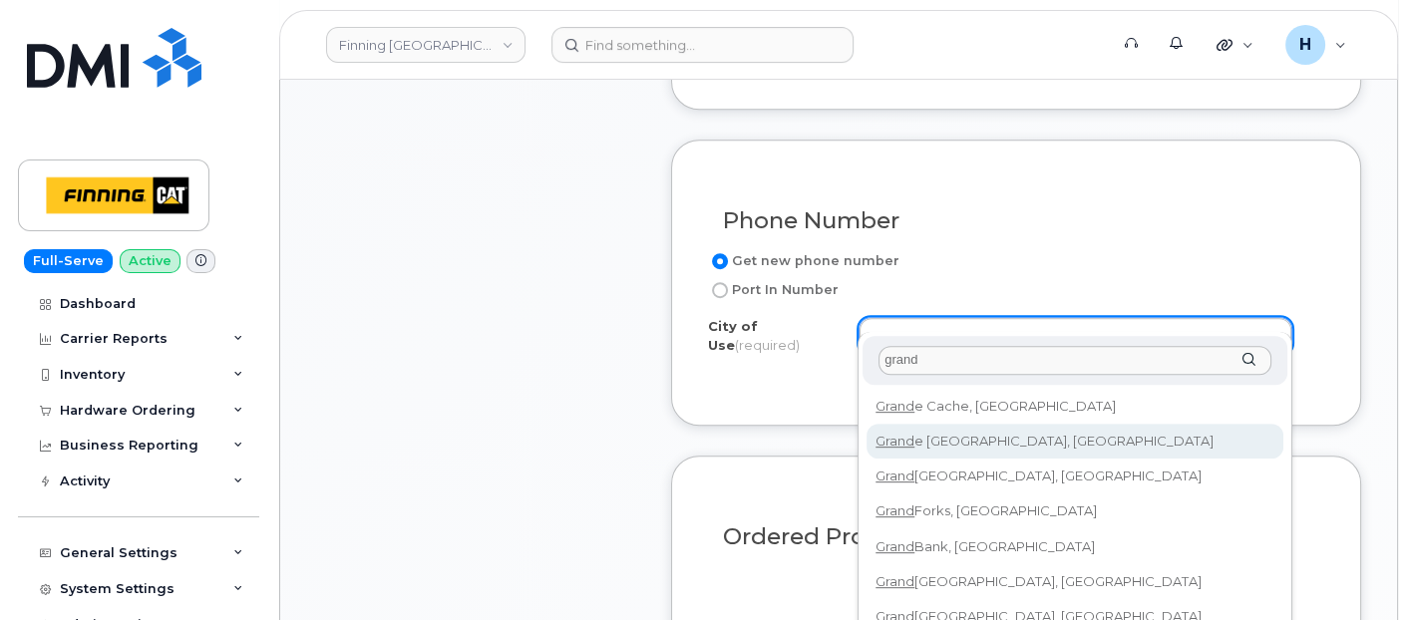
type input "grand"
type input "236"
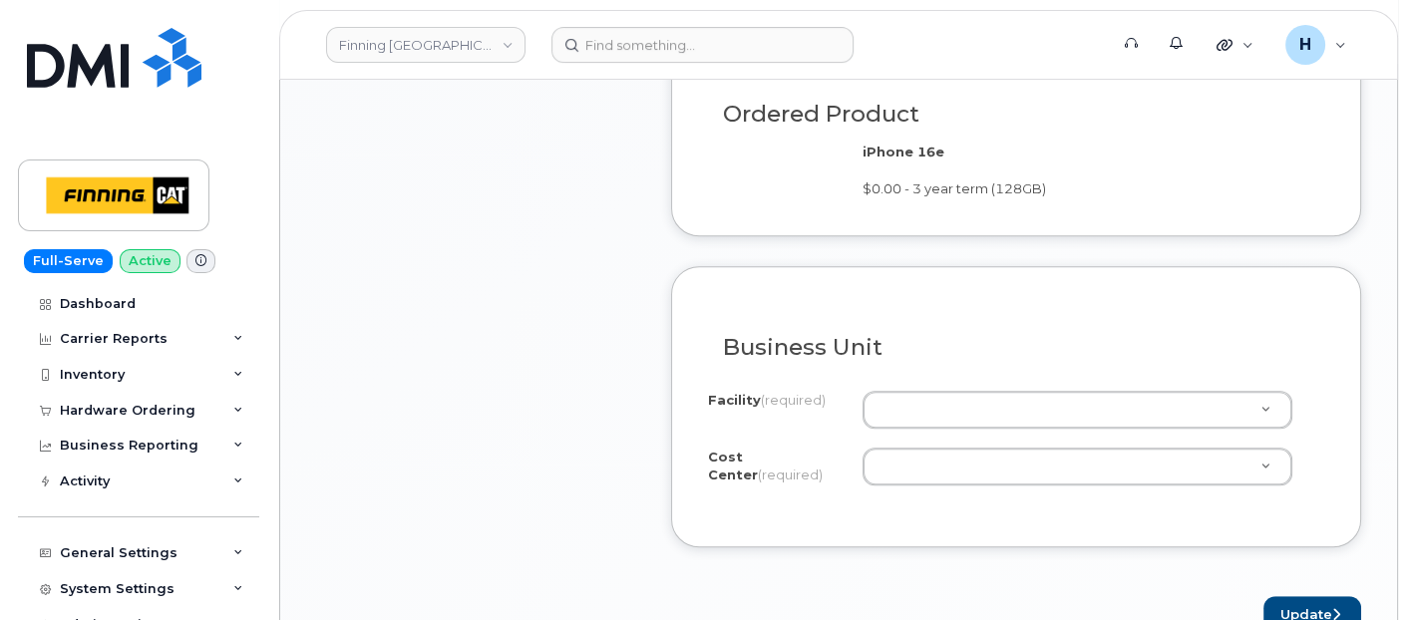
scroll to position [1551, 0]
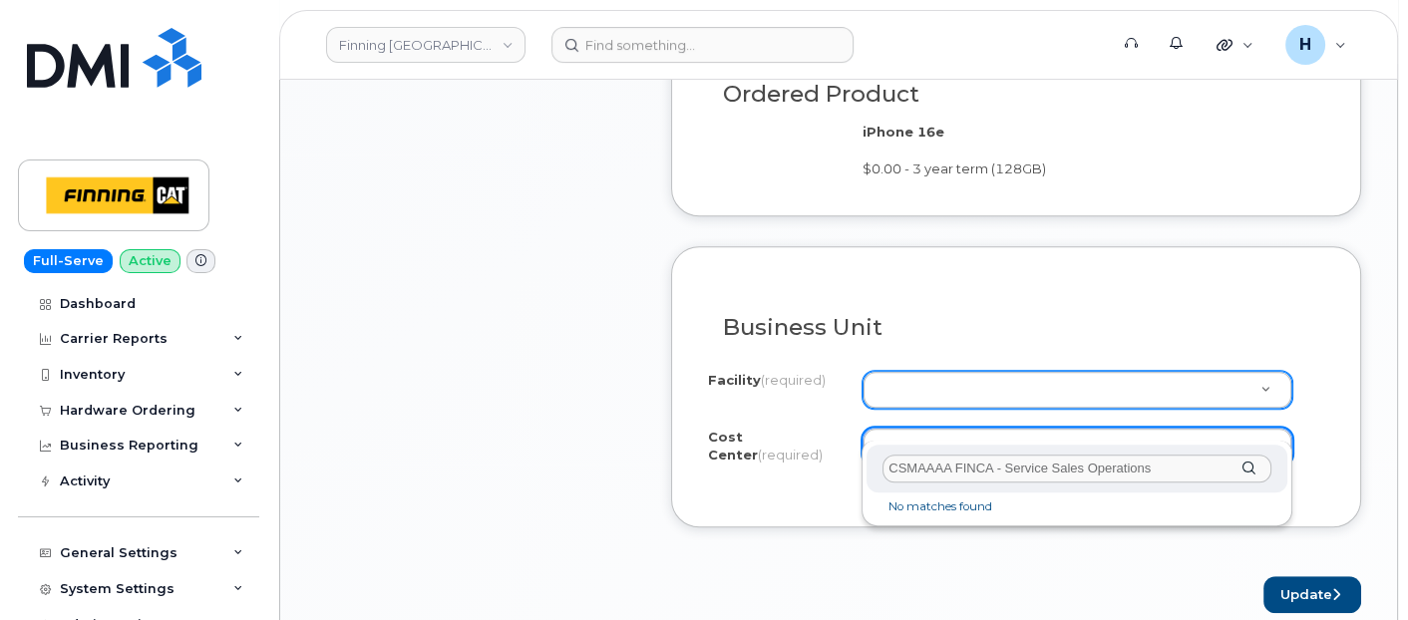
drag, startPoint x: 979, startPoint y: 466, endPoint x: 1204, endPoint y: 465, distance: 224.4
click at [1204, 465] on input "CSMAAAA FINCA - Service Sales Operations" at bounding box center [1077, 469] width 389 height 29
type input "CSMAAAA"
select select "CSMAAAA"
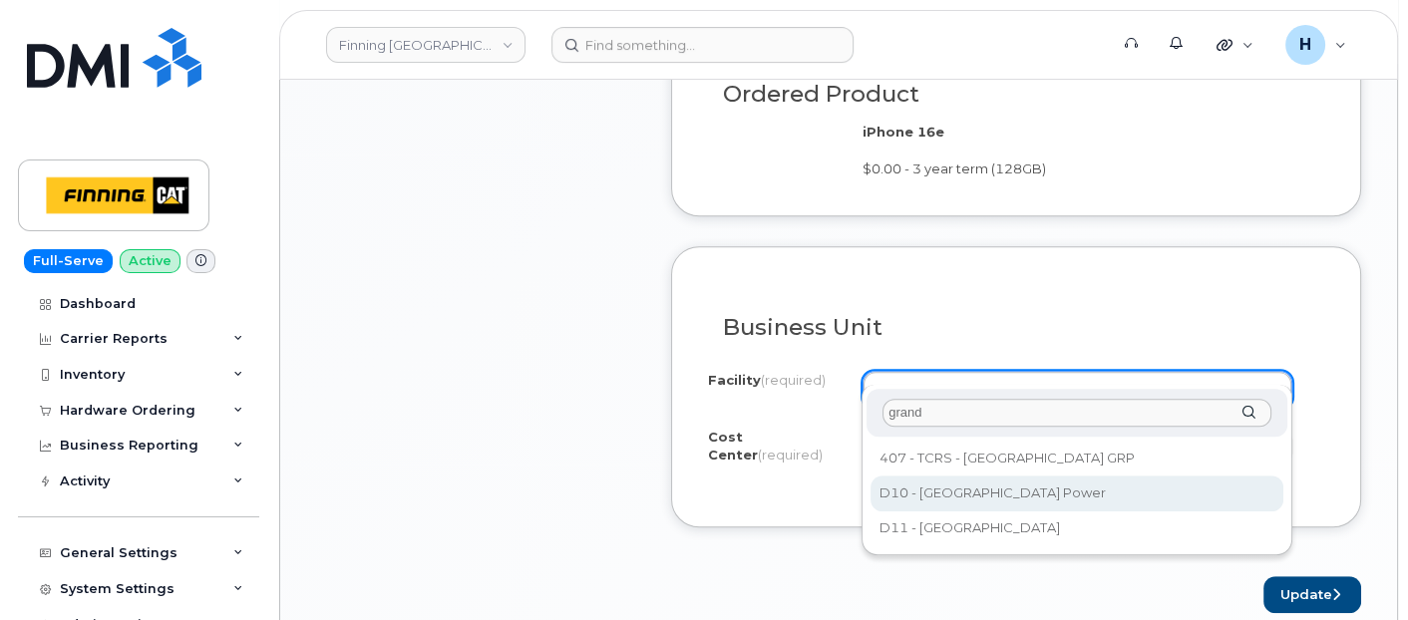
type input "grand"
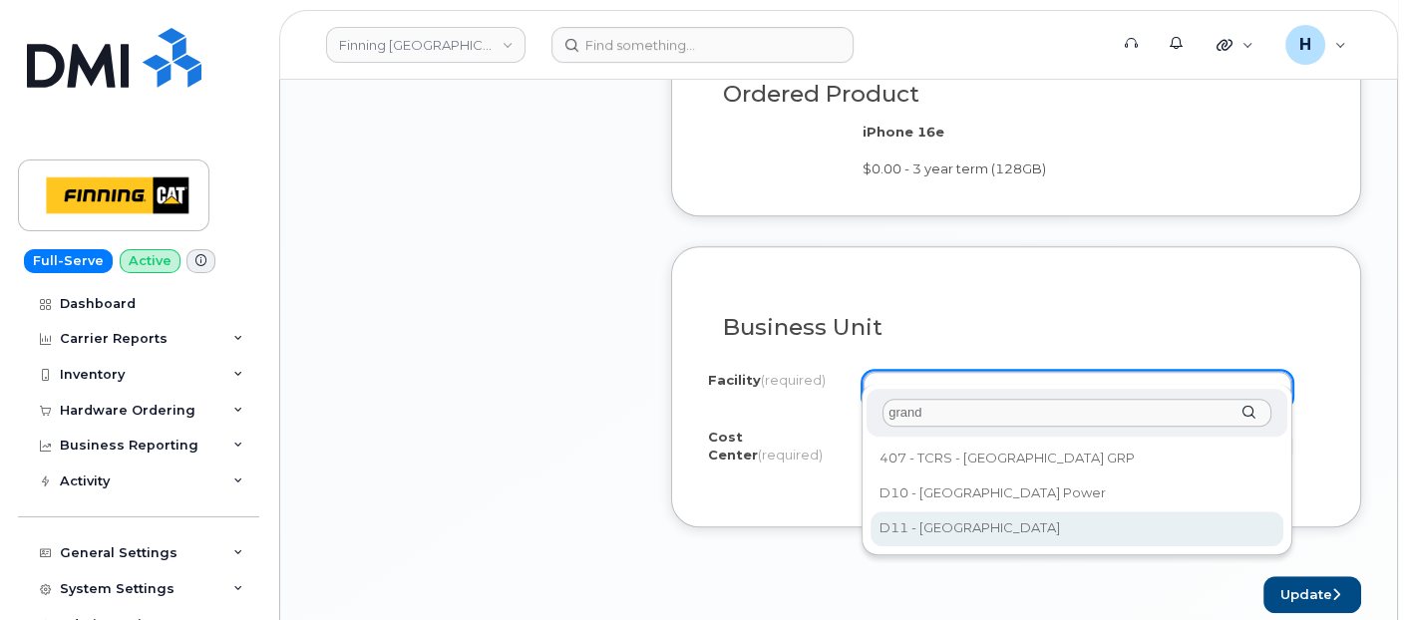
select select "D11"
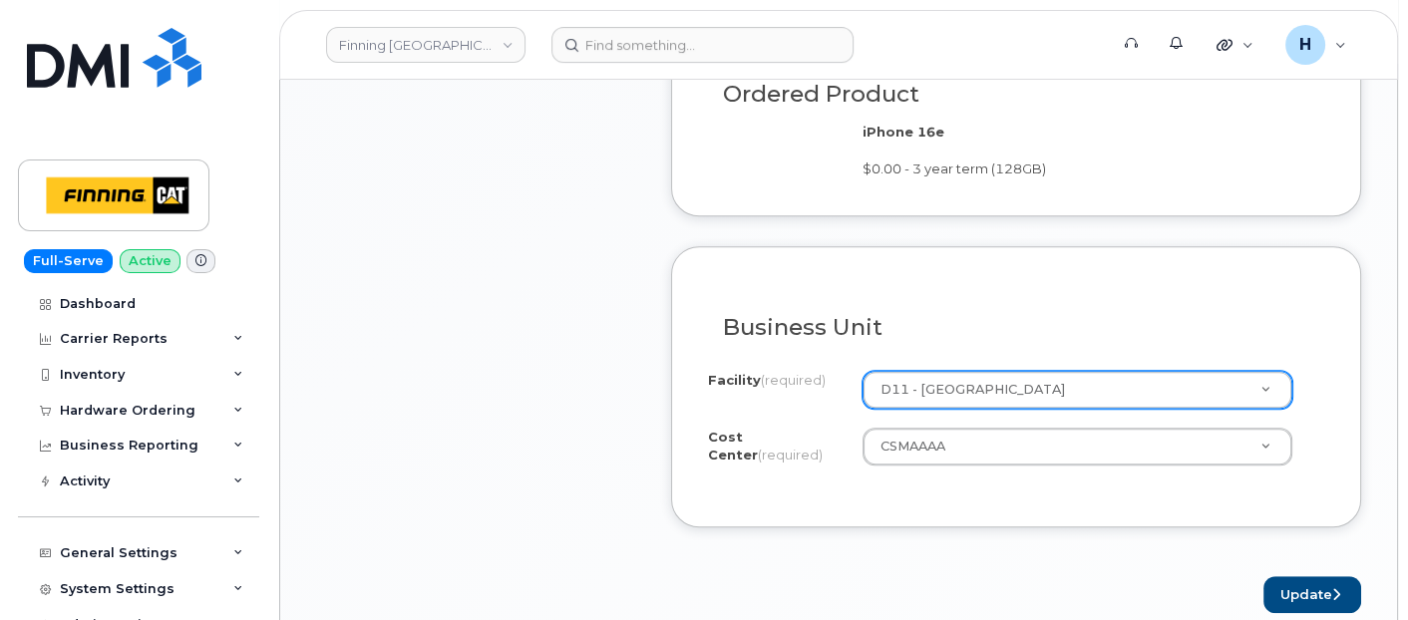
click at [1373, 566] on div "Order No.64396 (in process) Share Order Cancel Order To place a hardware order …" at bounding box center [838, 47] width 1117 height 3036
click at [1327, 576] on button "Update" at bounding box center [1312, 594] width 98 height 37
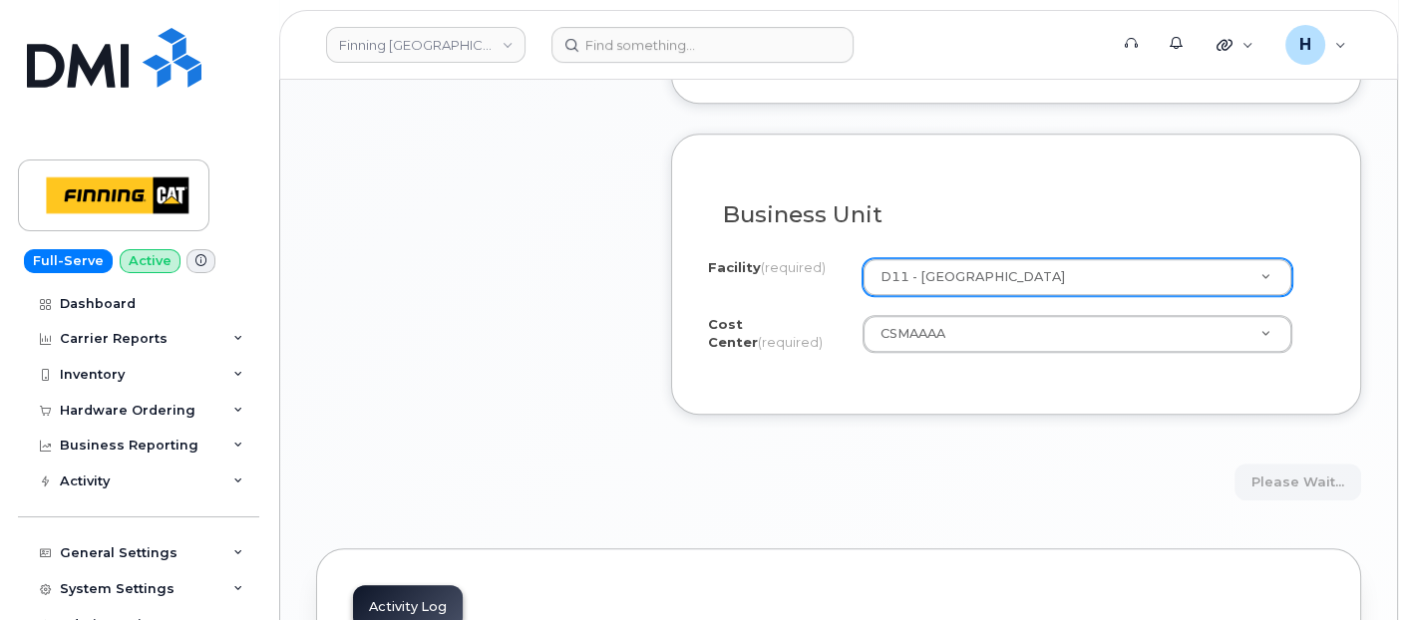
scroll to position [1772, 0]
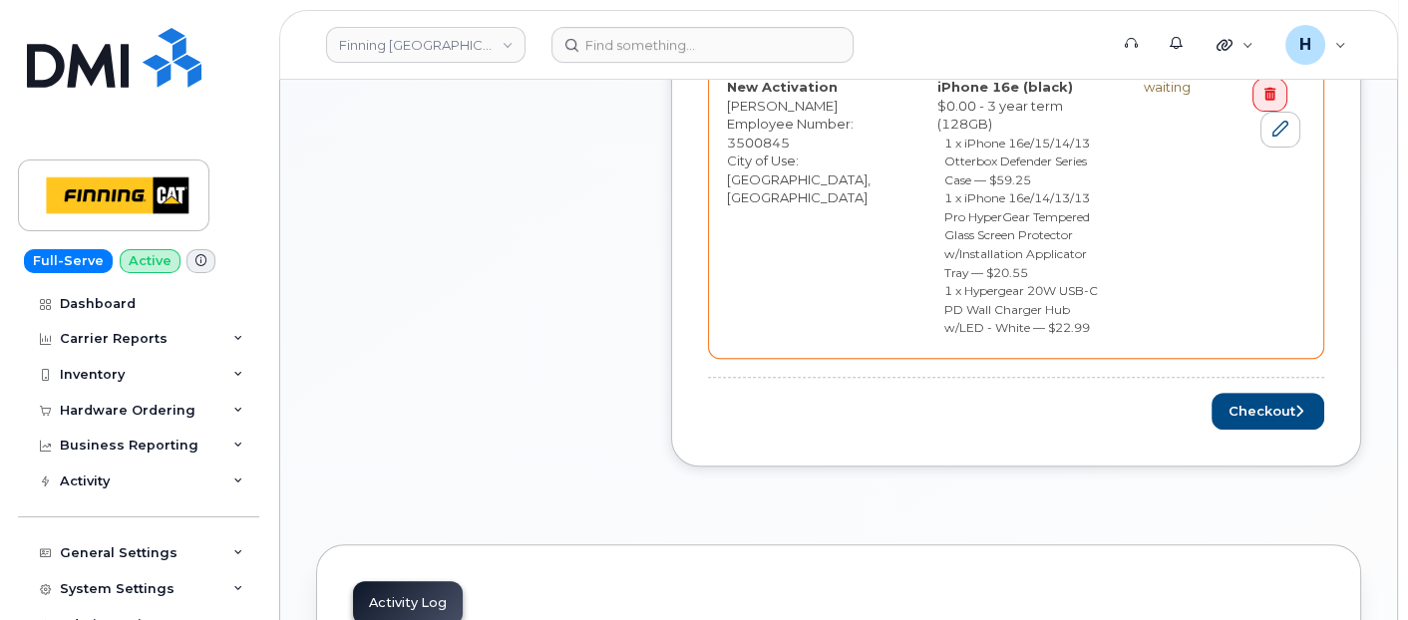
scroll to position [1108, 0]
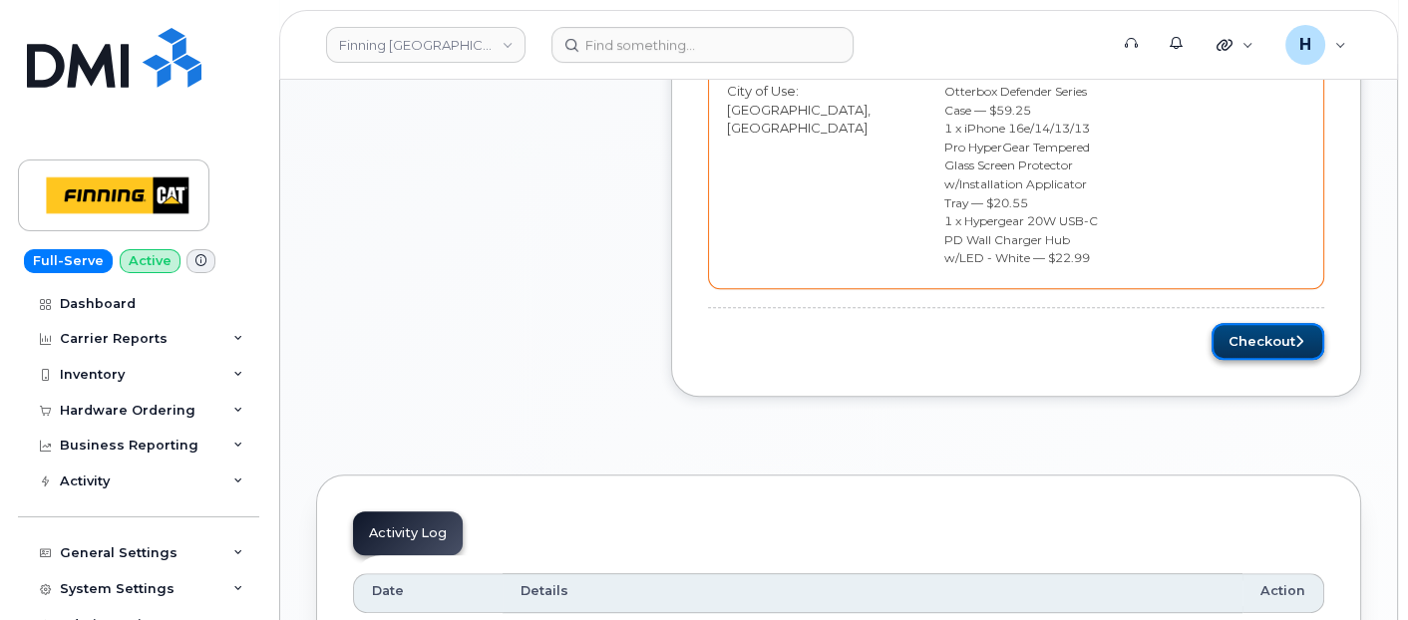
click at [1239, 323] on button "Checkout" at bounding box center [1268, 341] width 113 height 37
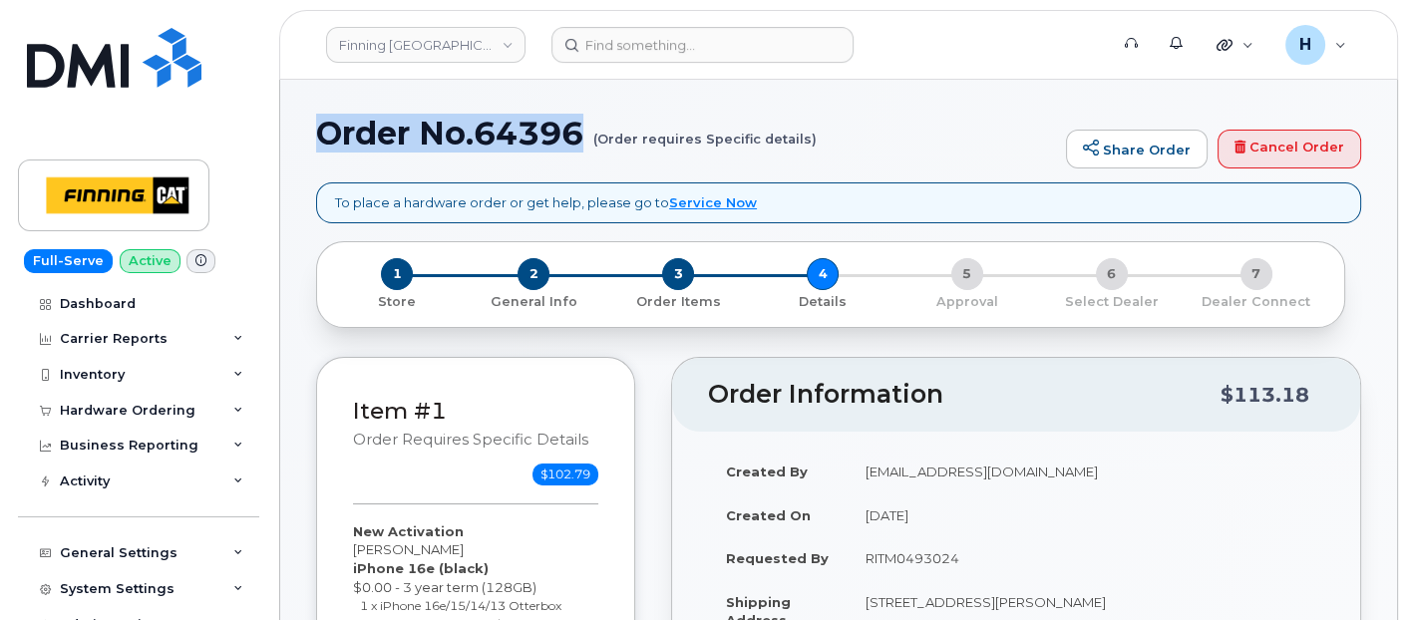
drag, startPoint x: 387, startPoint y: 140, endPoint x: 586, endPoint y: 130, distance: 199.7
click at [586, 130] on h1 "Order No.64396 (Order requires Specific details)" at bounding box center [686, 133] width 740 height 35
copy h1 "Order No.64396"
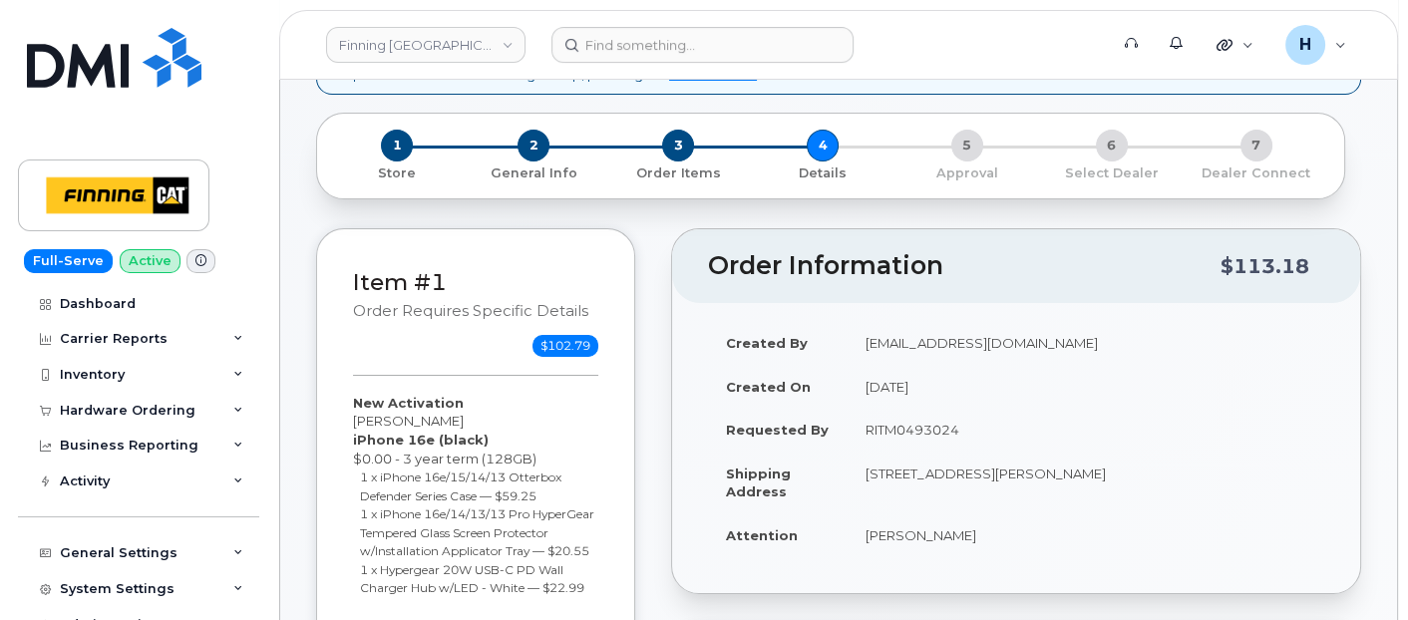
scroll to position [221, 0]
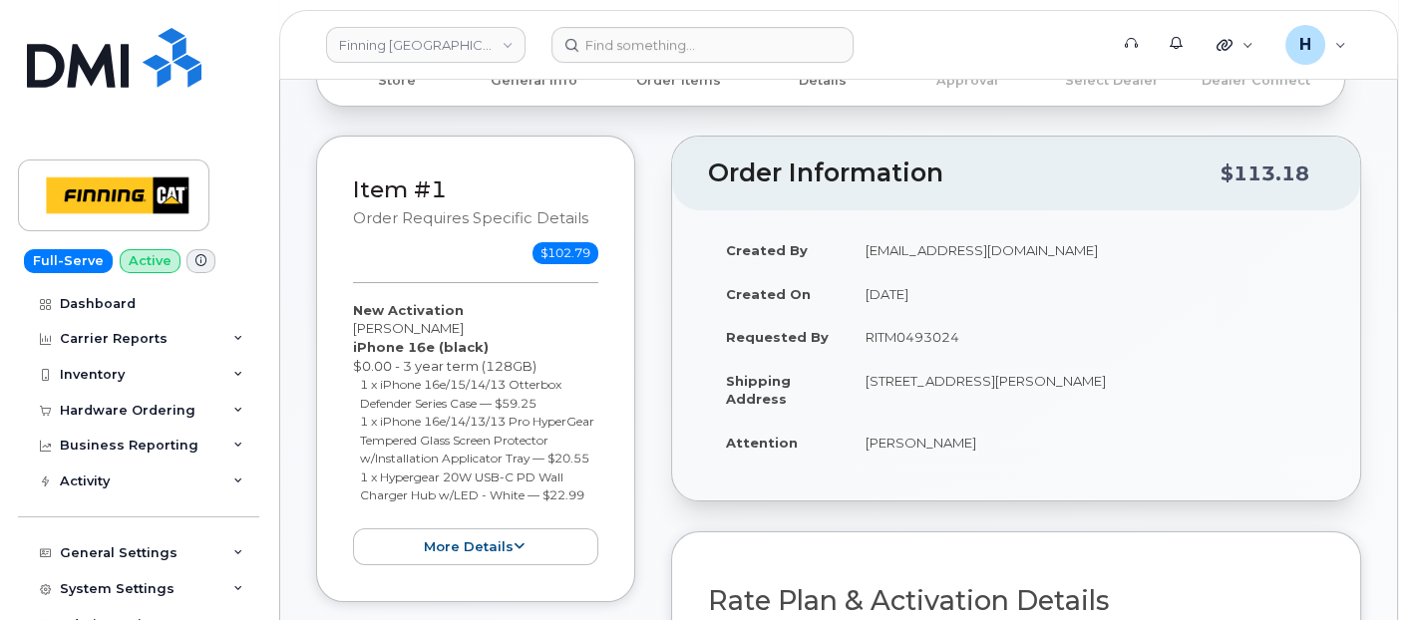
drag, startPoint x: 340, startPoint y: 299, endPoint x: 631, endPoint y: 517, distance: 363.4
click at [631, 517] on div "Item #1 Order requires Specific details $102.79 New Activation Micheal Green iP…" at bounding box center [475, 369] width 319 height 467
copy div "New Activation Micheal Green iPhone 16e (black) $0.00 - 3 year term (128GB) 1 x…"
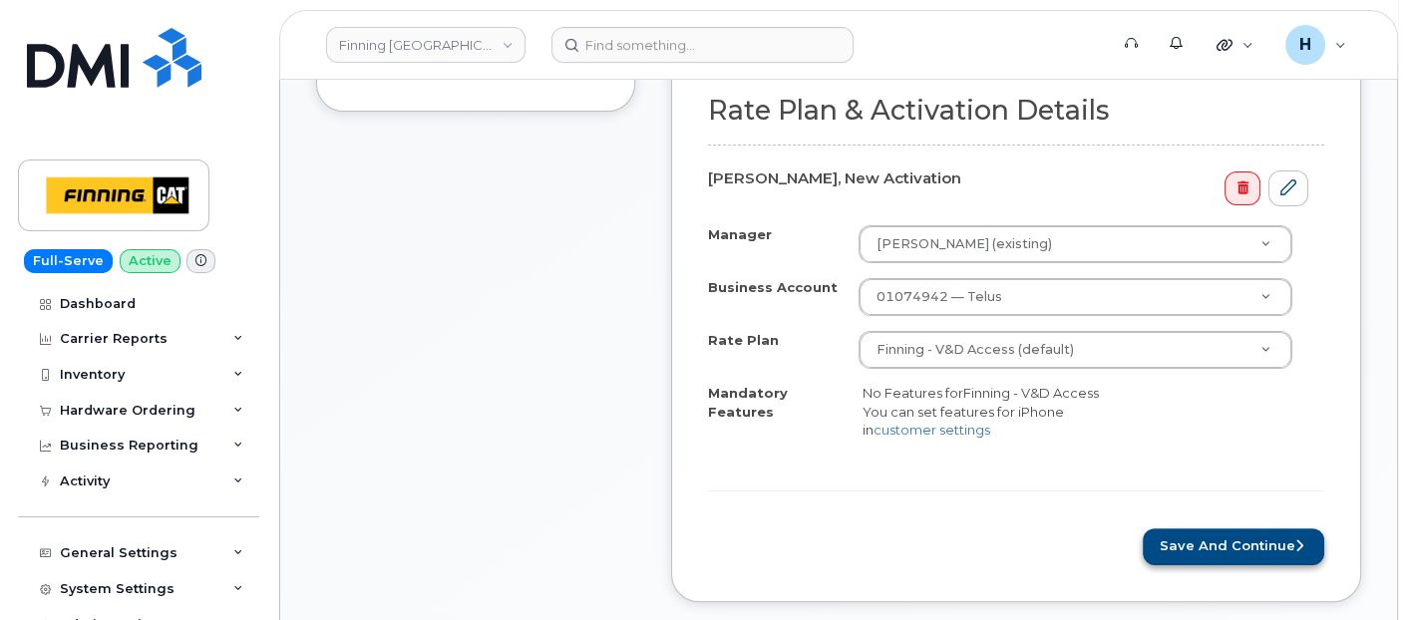
scroll to position [775, 0]
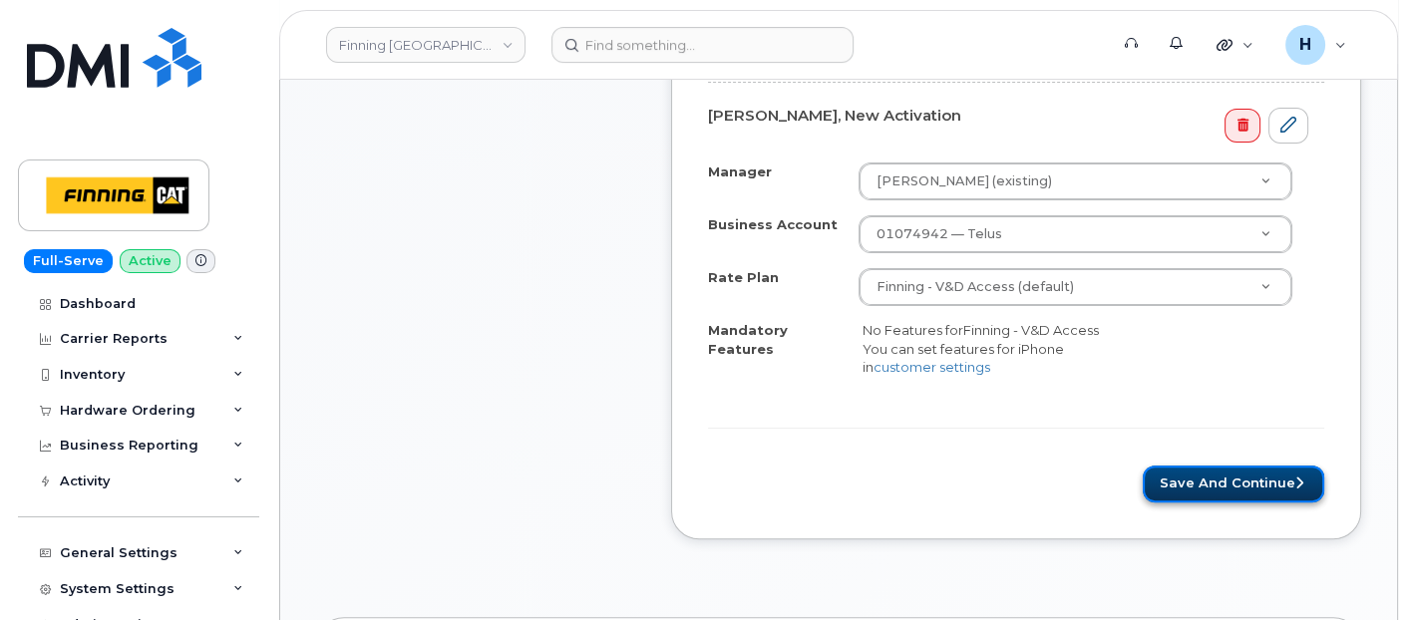
click at [1217, 475] on button "Save and Continue" at bounding box center [1233, 484] width 181 height 37
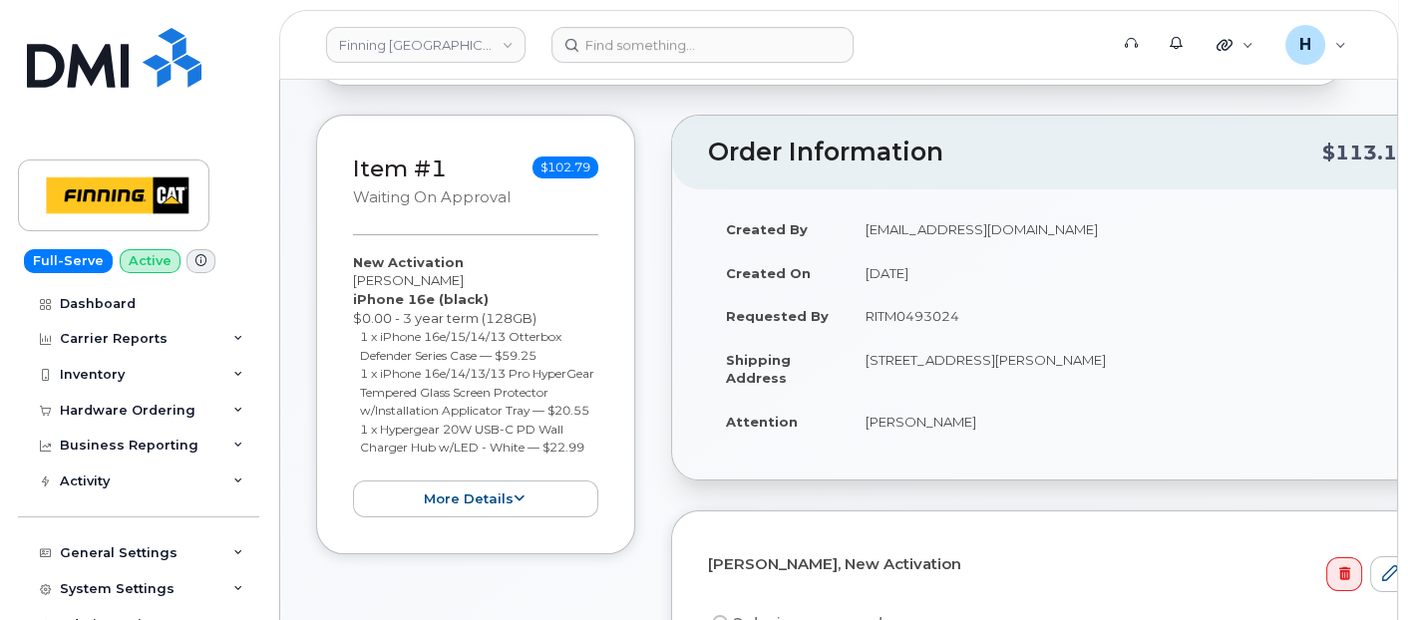
scroll to position [332, 0]
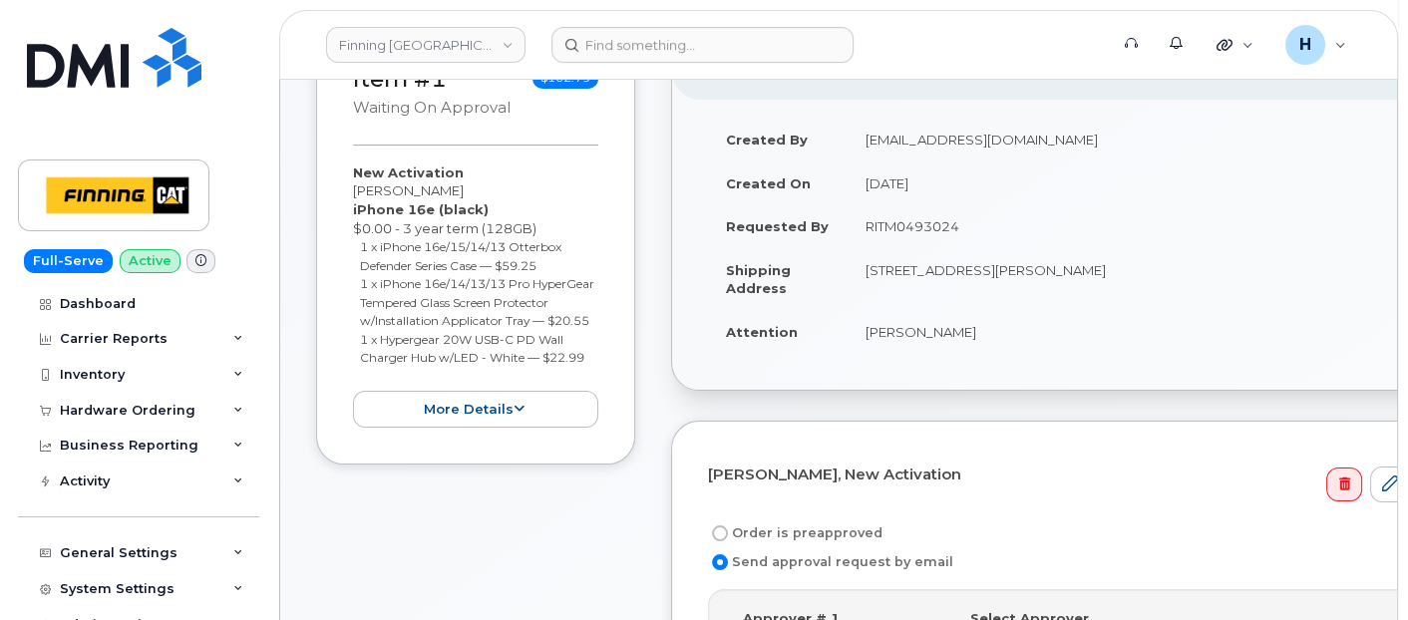
drag, startPoint x: 851, startPoint y: 235, endPoint x: 1065, endPoint y: 213, distance: 215.5
click at [1065, 213] on td "RITM0493024" at bounding box center [1137, 226] width 578 height 44
copy td "RITM0493024"
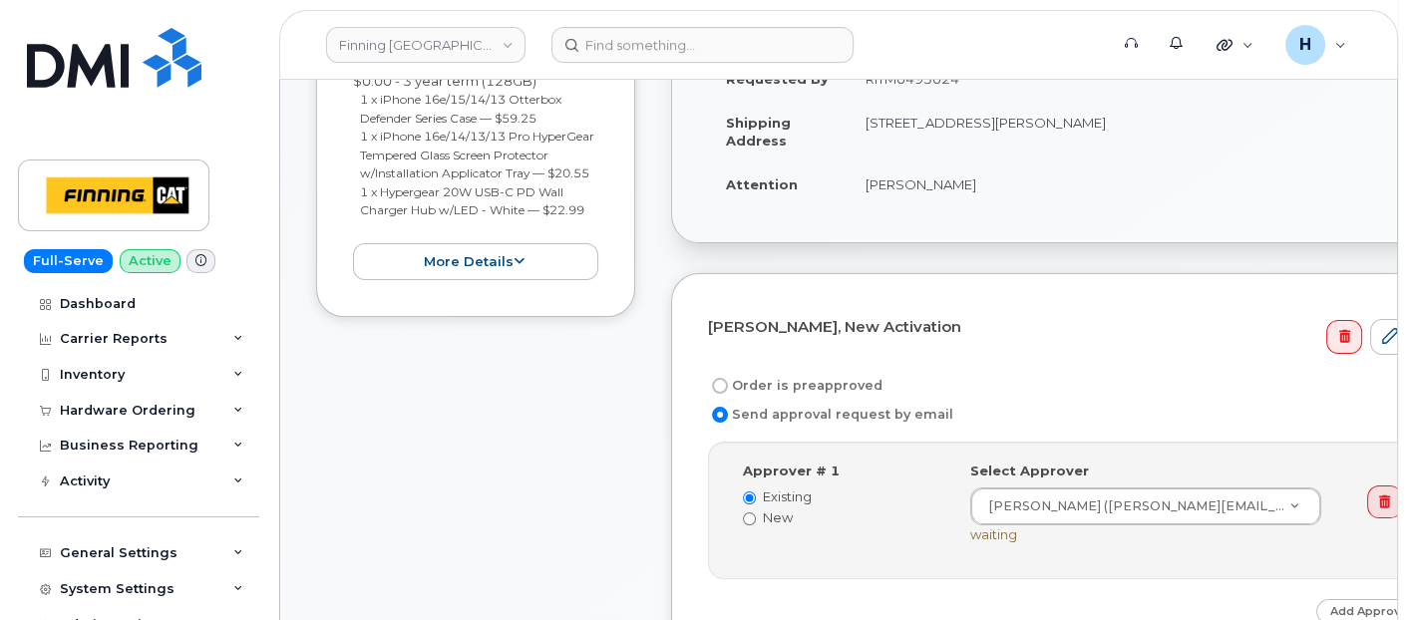
scroll to position [553, 0]
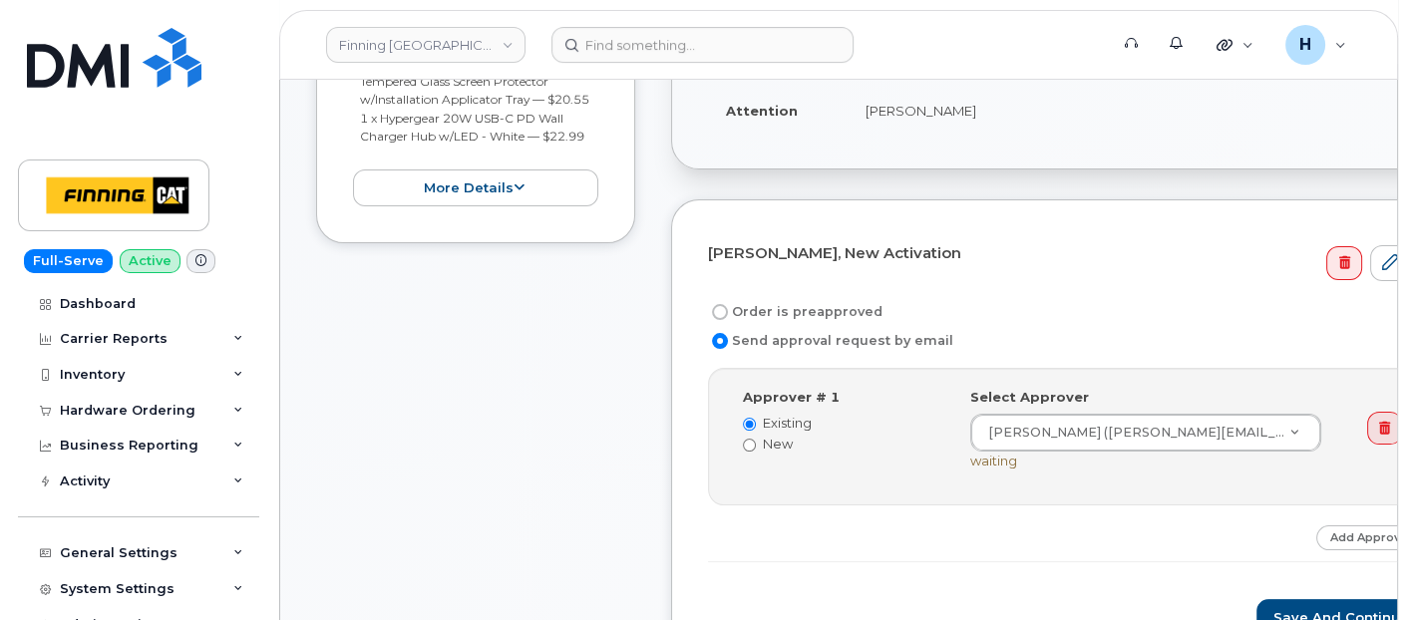
drag, startPoint x: 820, startPoint y: 296, endPoint x: 816, endPoint y: 313, distance: 17.4
click at [820, 300] on label "Order is preapproved" at bounding box center [795, 312] width 175 height 24
click at [728, 304] on input "Order is preapproved" at bounding box center [720, 312] width 16 height 16
radio input "true"
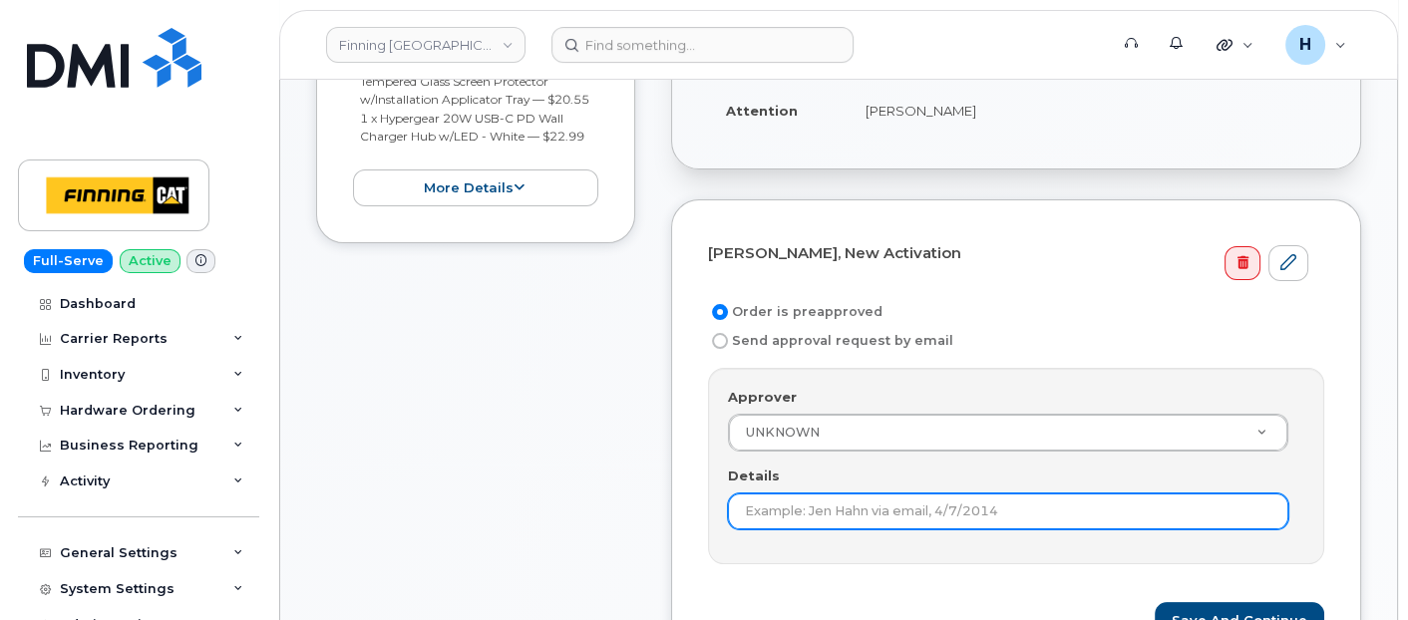
click at [779, 496] on input "Details" at bounding box center [1008, 512] width 560 height 36
paste input "RITM0493024"
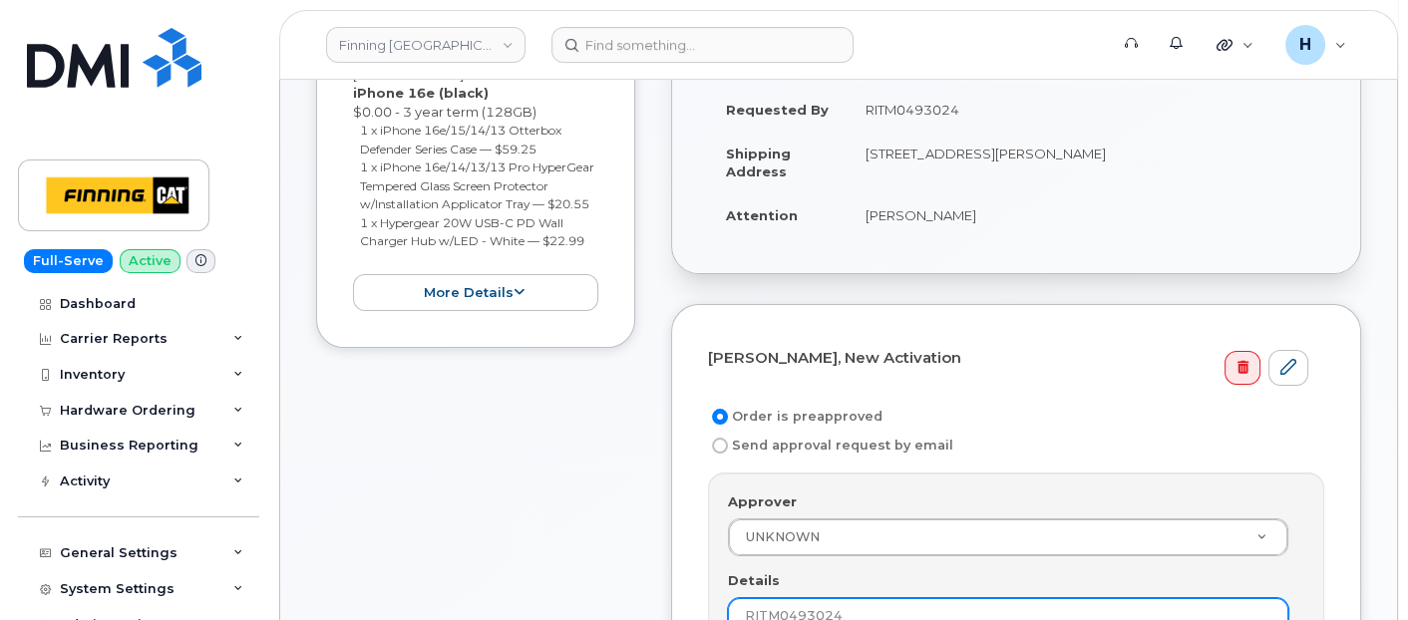
scroll to position [332, 0]
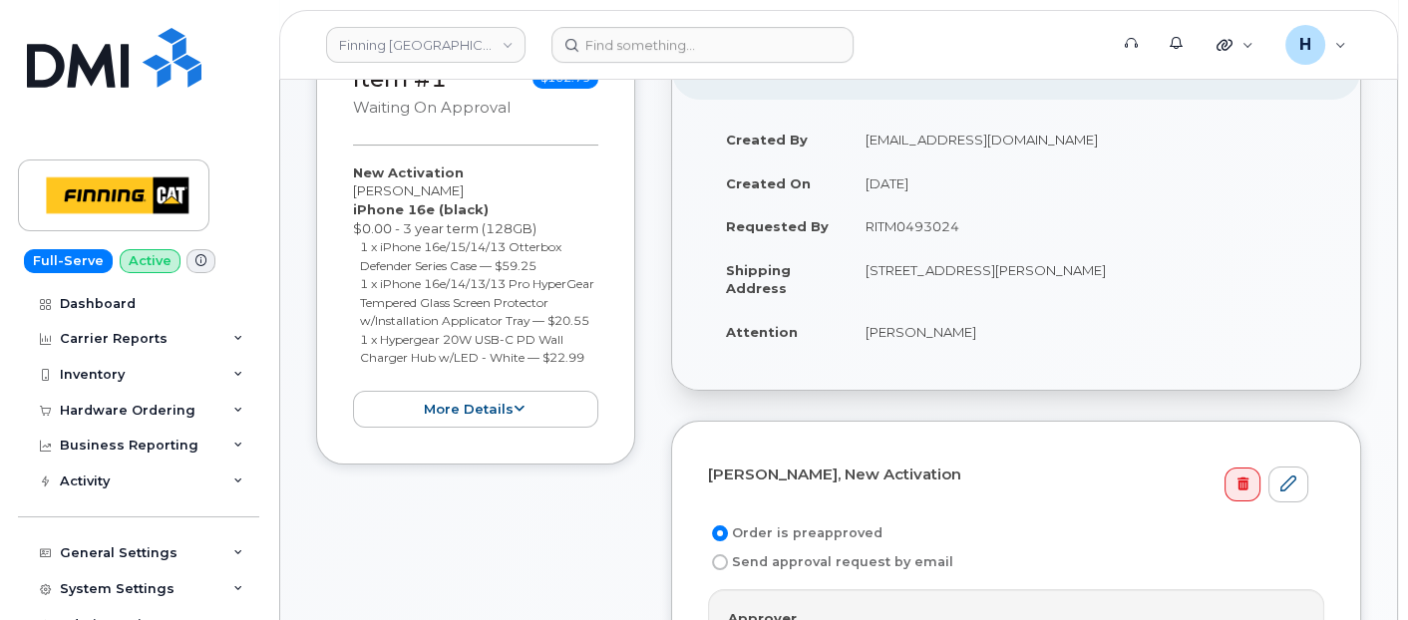
type input "RITM0493024"
click at [855, 234] on td "RITM0493024" at bounding box center [1086, 226] width 477 height 44
drag, startPoint x: 842, startPoint y: 334, endPoint x: 1048, endPoint y: 344, distance: 206.7
click at [1048, 344] on tr "Attention Micheal Green" at bounding box center [1016, 332] width 616 height 44
copy tr "[PERSON_NAME]"
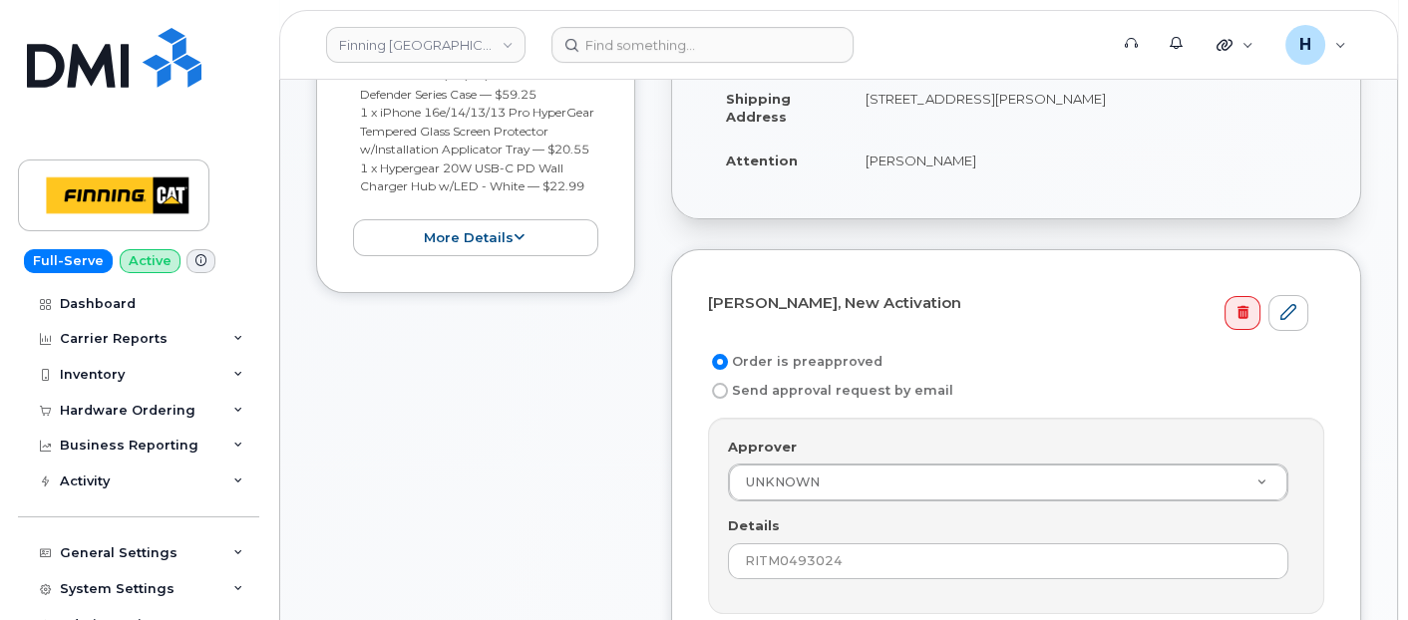
scroll to position [664, 0]
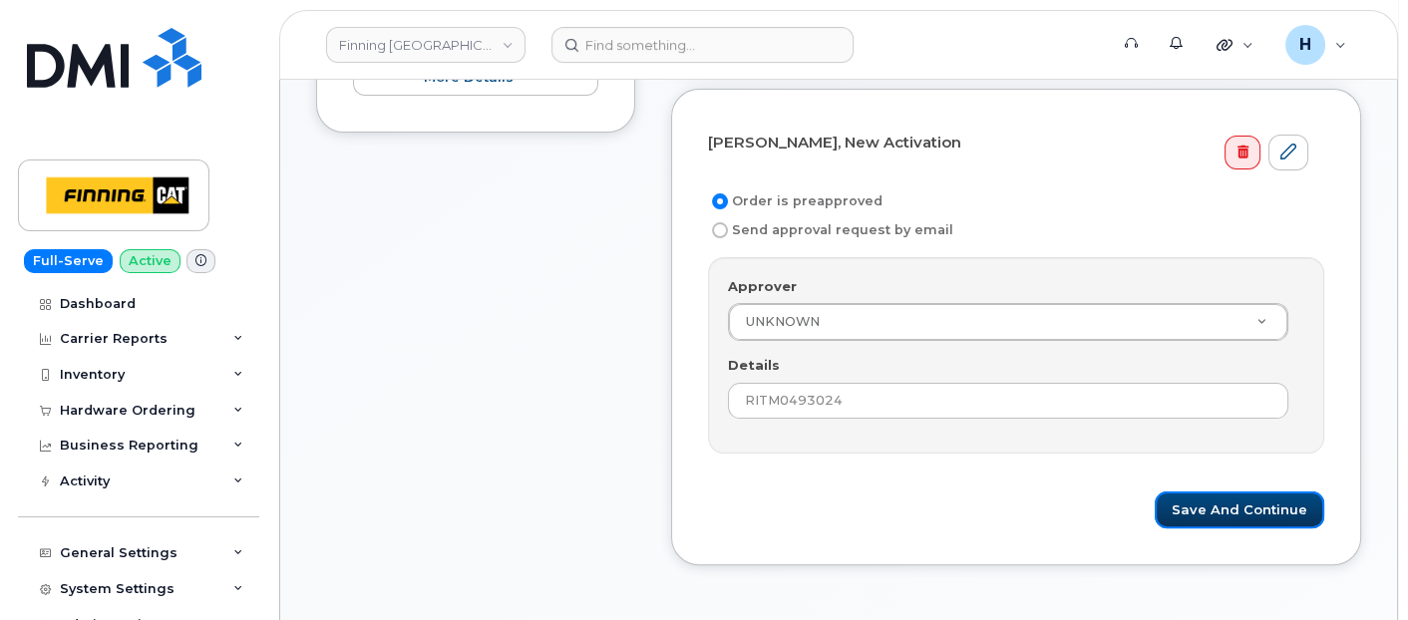
drag, startPoint x: 1194, startPoint y: 489, endPoint x: 917, endPoint y: 619, distance: 305.6
click at [1191, 492] on button "Save and Continue" at bounding box center [1240, 510] width 170 height 37
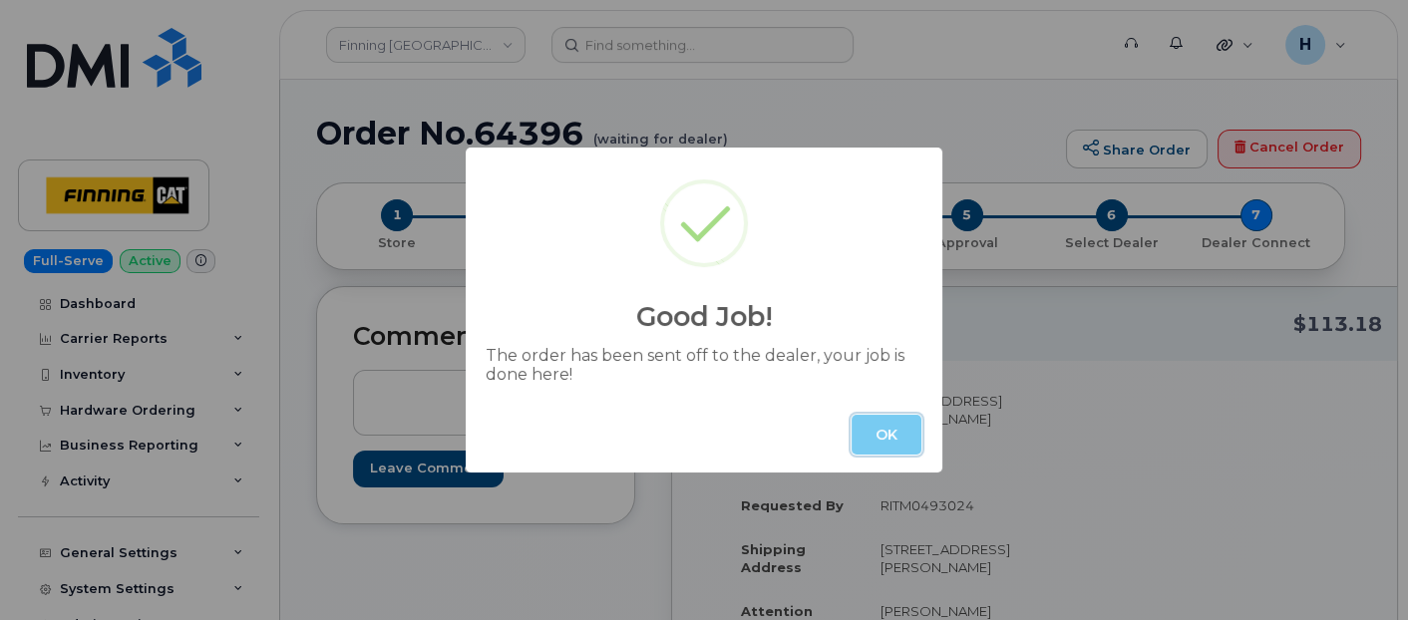
click at [862, 425] on button "OK" at bounding box center [887, 435] width 70 height 40
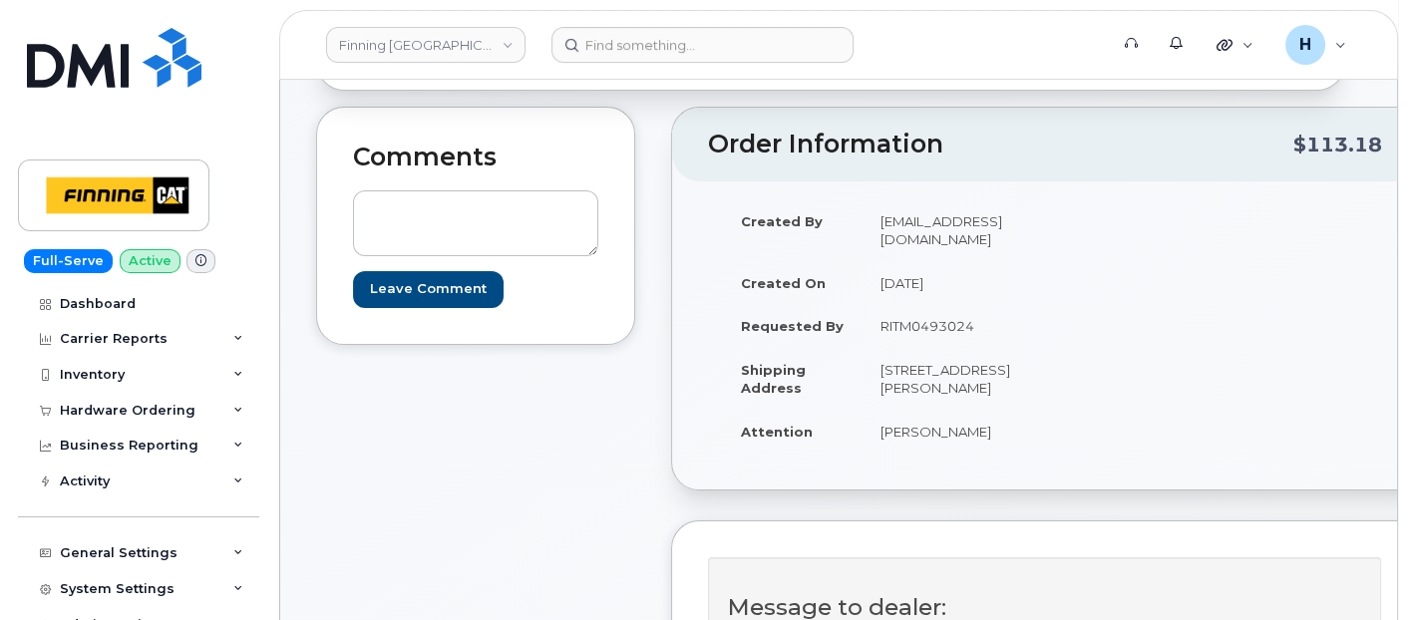
scroll to position [332, 0]
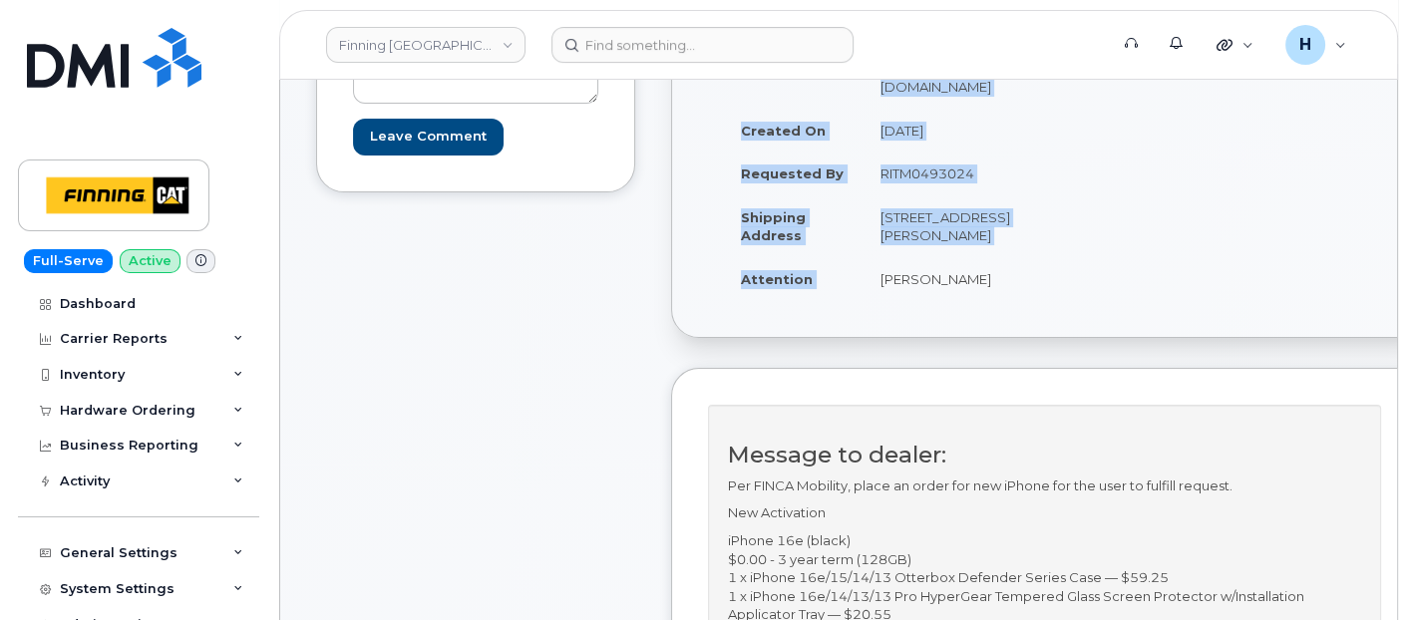
drag, startPoint x: 824, startPoint y: 343, endPoint x: 1048, endPoint y: 347, distance: 224.4
click at [1048, 319] on div "Created By [EMAIL_ADDRESS][DOMAIN_NAME] Created On [DATE] Requested By RITM0493…" at bounding box center [1052, 183] width 689 height 272
copy table "Created By [PERSON_NAME][EMAIL_ADDRESS][DOMAIN_NAME] Created On [DATE] Requeste…"
drag, startPoint x: 848, startPoint y: 190, endPoint x: 982, endPoint y: 197, distance: 134.8
click at [982, 195] on td "RITM0493024" at bounding box center [950, 174] width 175 height 44
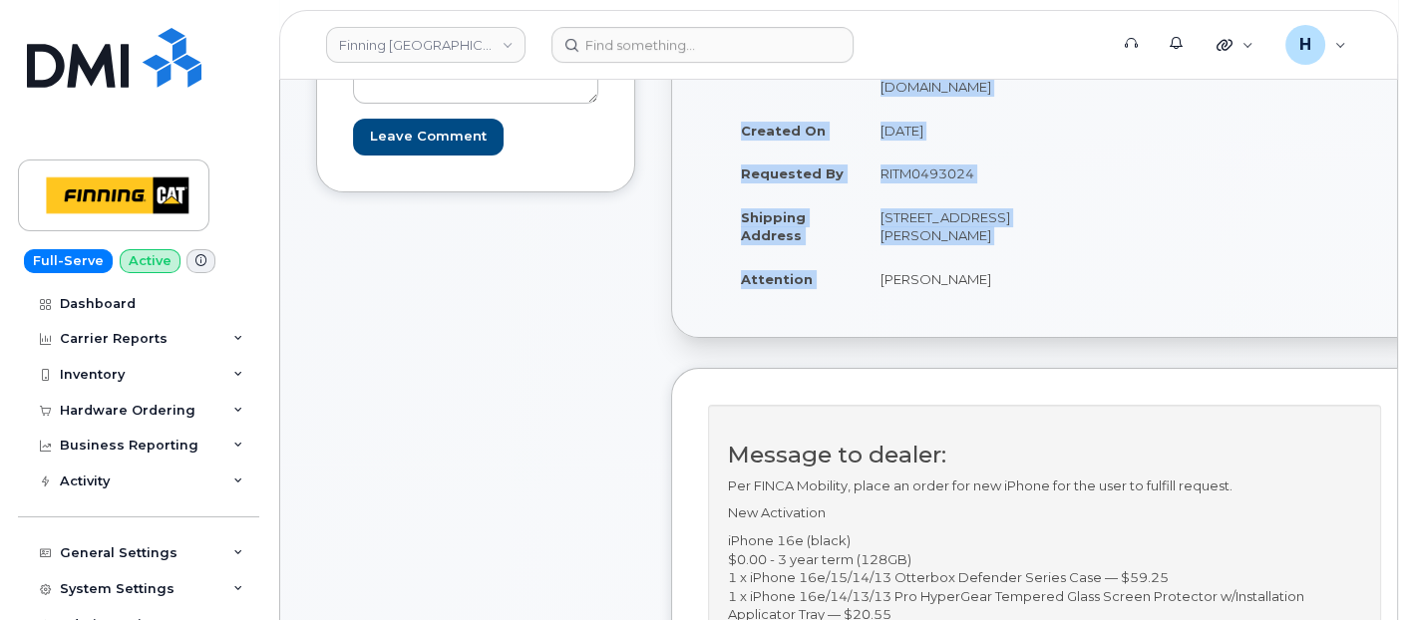
copy td "RITM0493024"
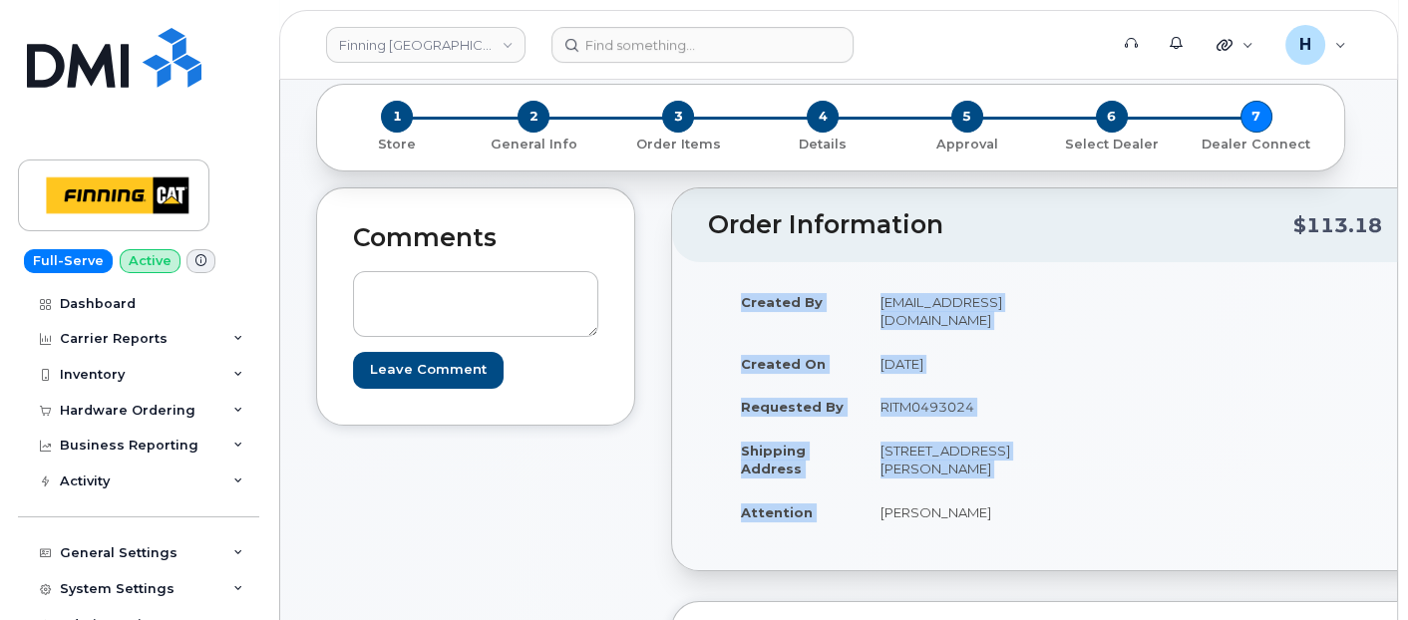
scroll to position [0, 0]
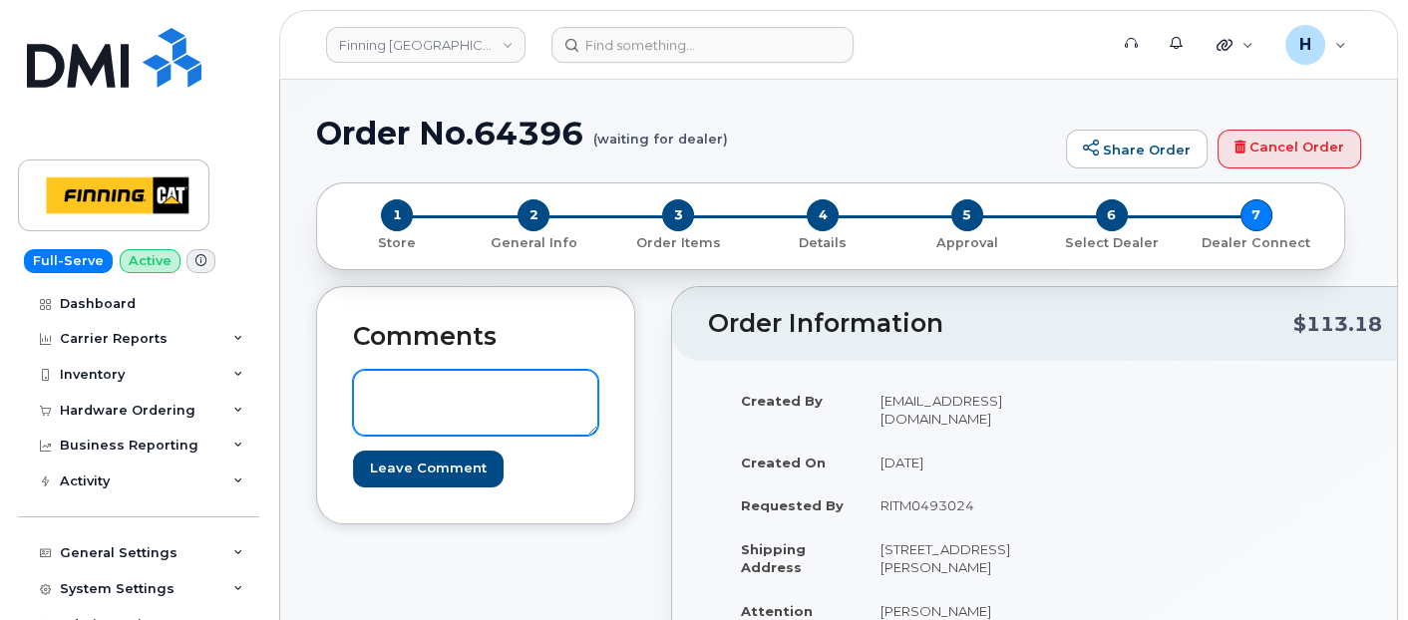
click at [477, 400] on textarea at bounding box center [475, 403] width 245 height 66
paste textarea "Order #TL60029761"
click at [372, 391] on textarea "Order #TL60029761" at bounding box center [475, 403] width 245 height 66
drag, startPoint x: 367, startPoint y: 390, endPoint x: 583, endPoint y: 390, distance: 216.4
click at [583, 390] on textarea "TELUS Order #TL60029761" at bounding box center [475, 403] width 245 height 66
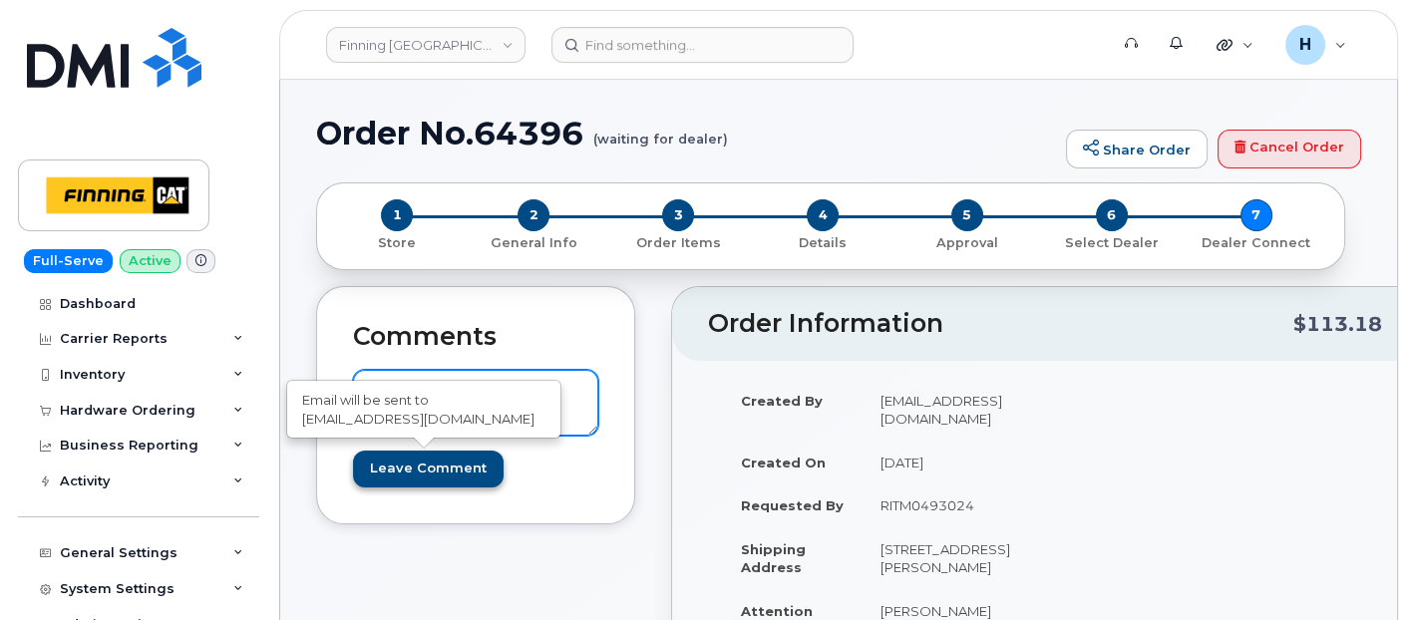
type textarea "TELUS Order #TL60029761"
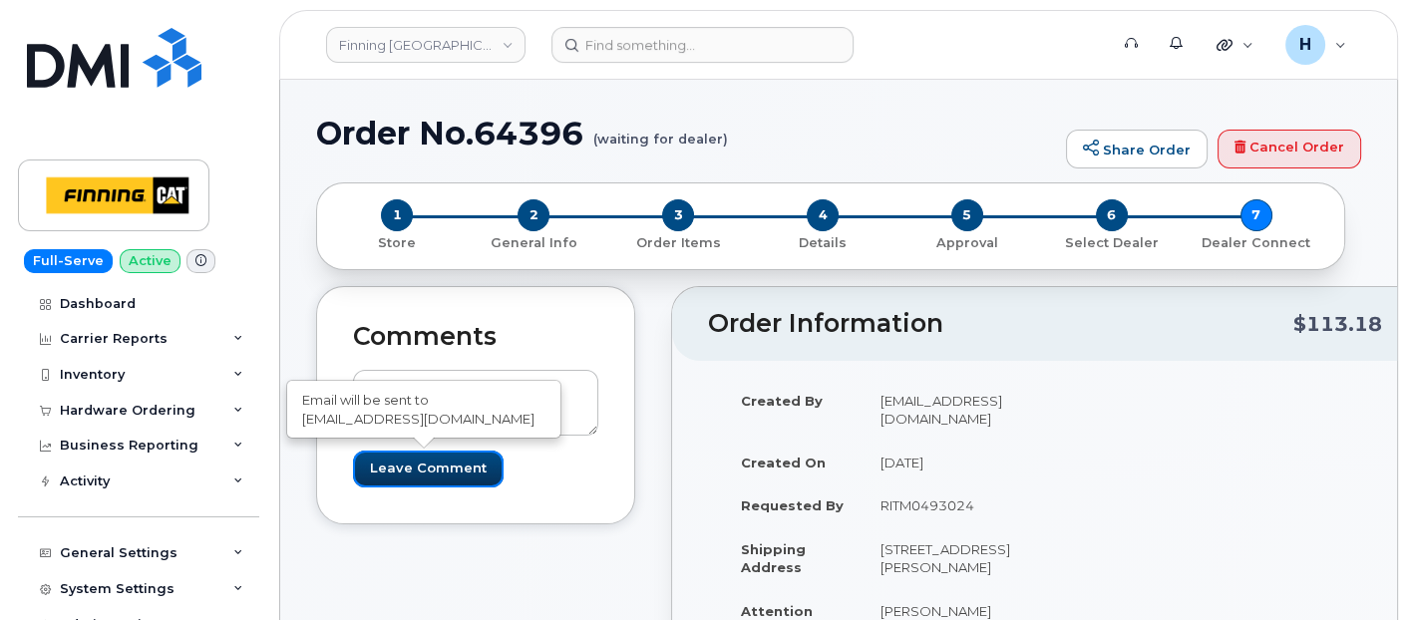
drag, startPoint x: 460, startPoint y: 468, endPoint x: 191, endPoint y: 9, distance: 531.4
click at [460, 466] on input "Leave Comment" at bounding box center [428, 469] width 151 height 37
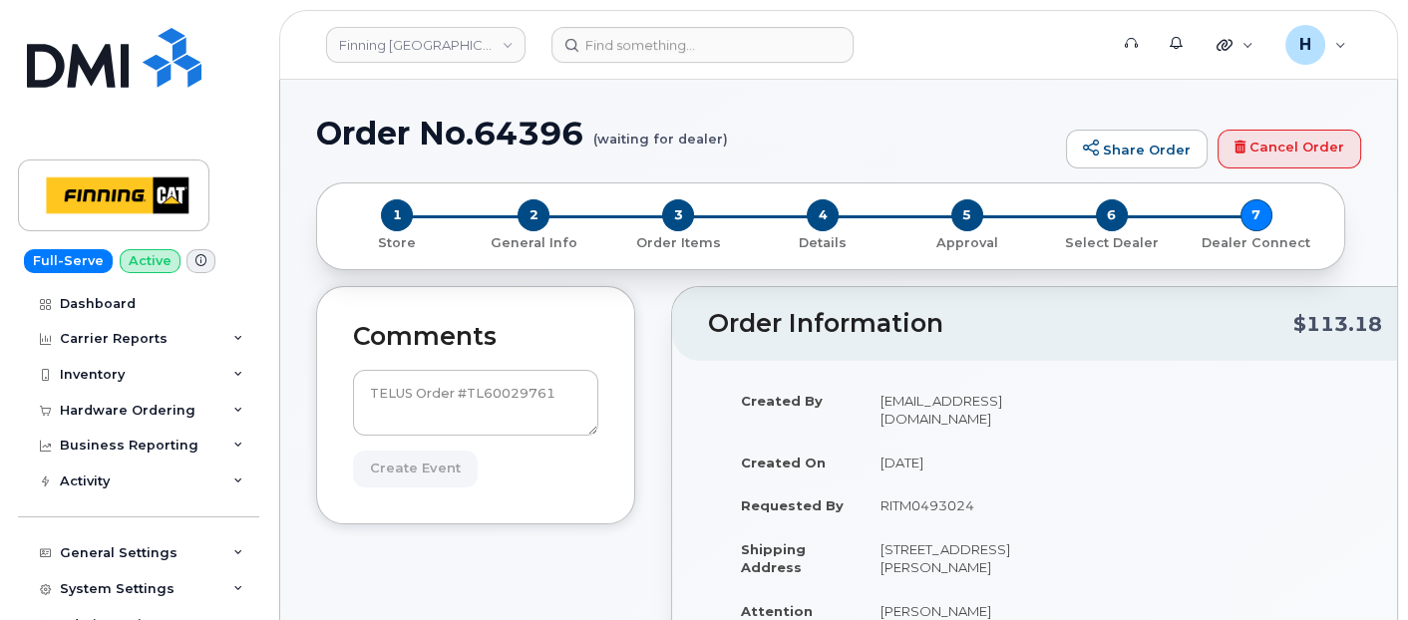
type input "Create Event"
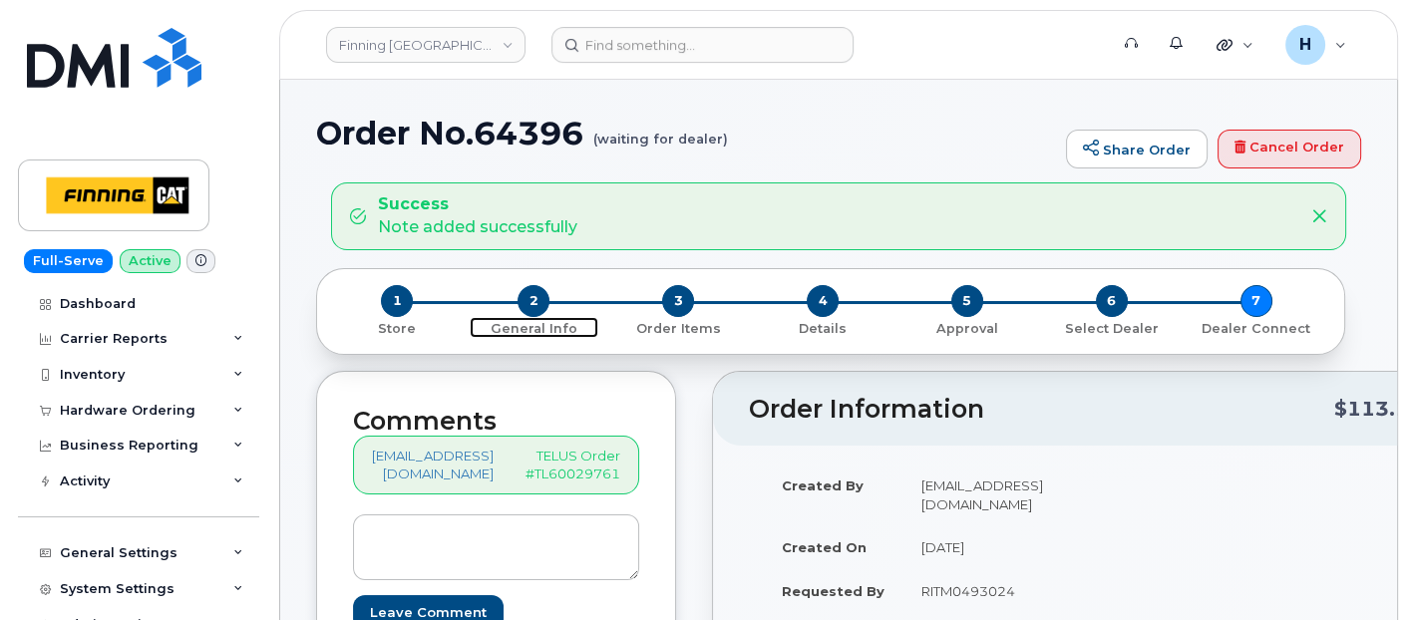
click at [530, 298] on span "2" at bounding box center [534, 301] width 32 height 32
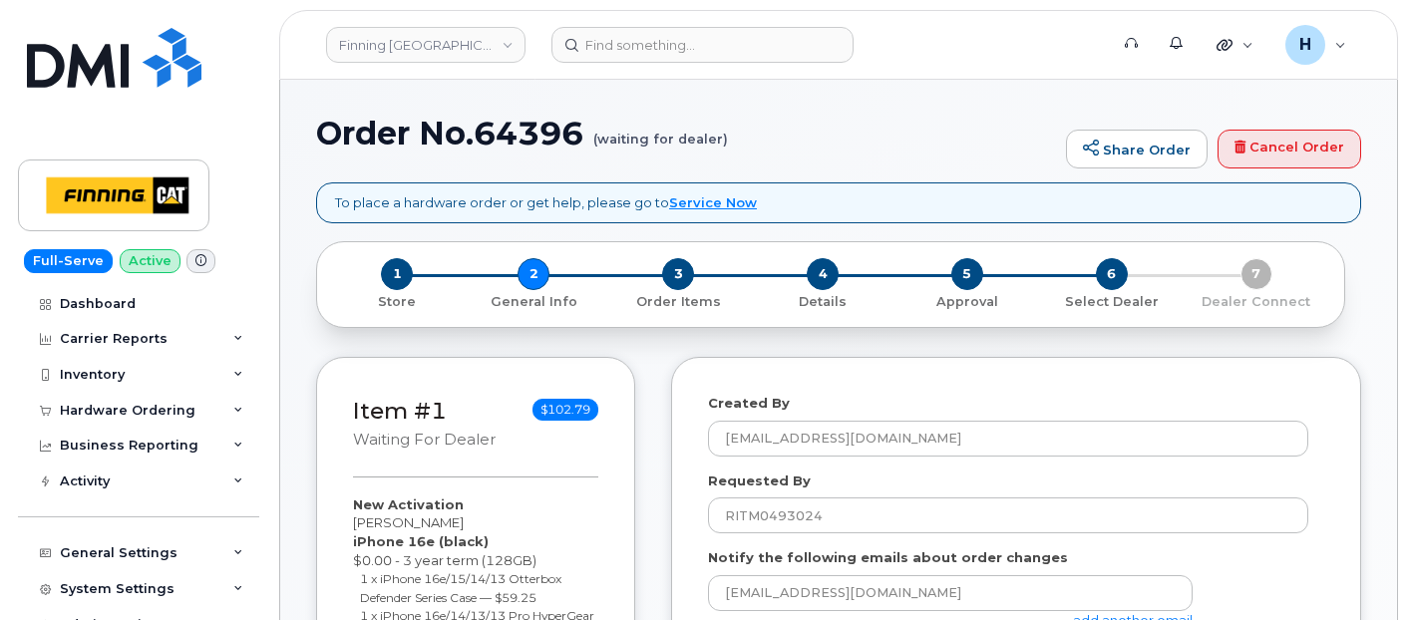
select select
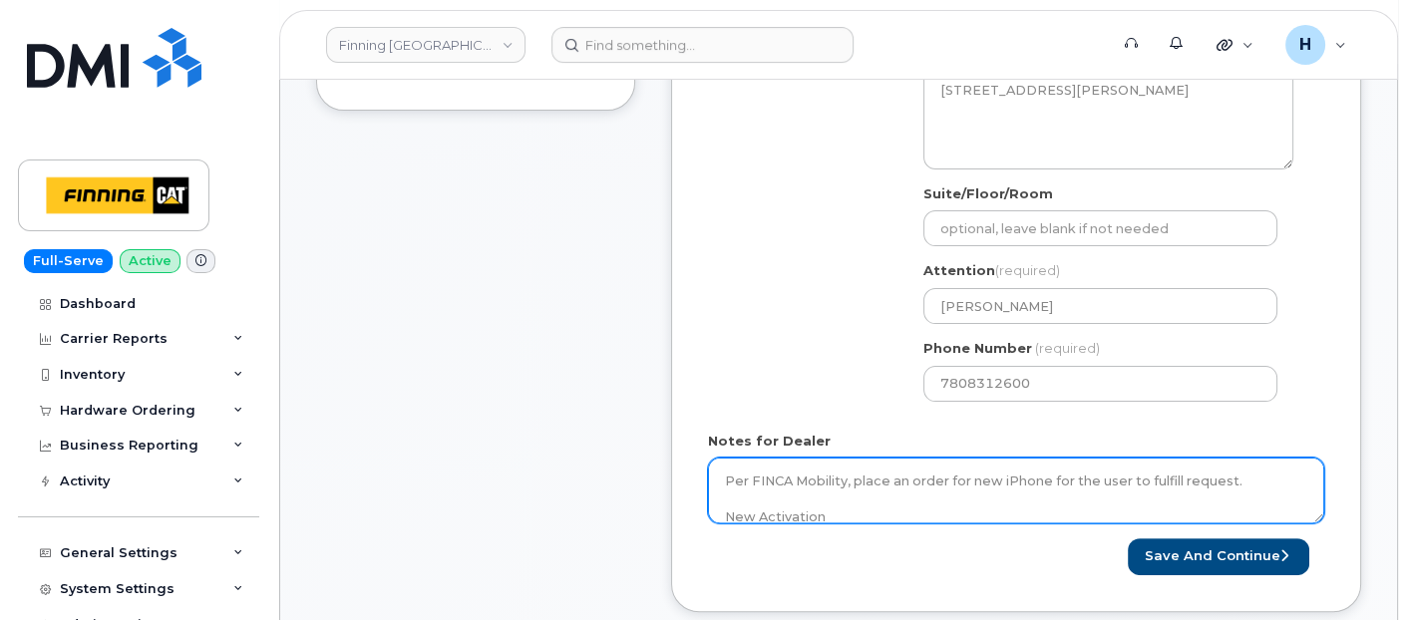
scroll to position [775, 0]
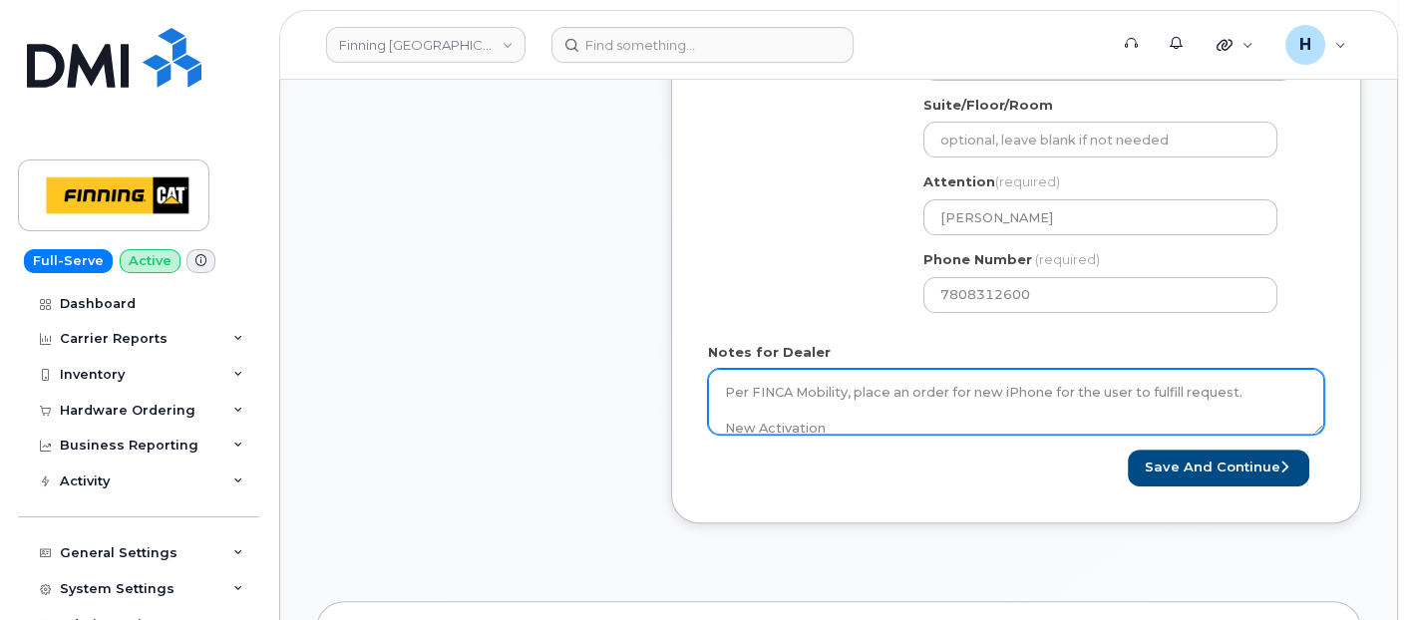
click at [725, 392] on textarea "Per FINCA Mobility, place an order for new iPhone for the user to fulfill reque…" at bounding box center [1016, 402] width 616 height 66
click at [727, 401] on textarea "Per FINCA Mobility, place an order for new iPhone for the user to fulfill reque…" at bounding box center [1016, 402] width 616 height 66
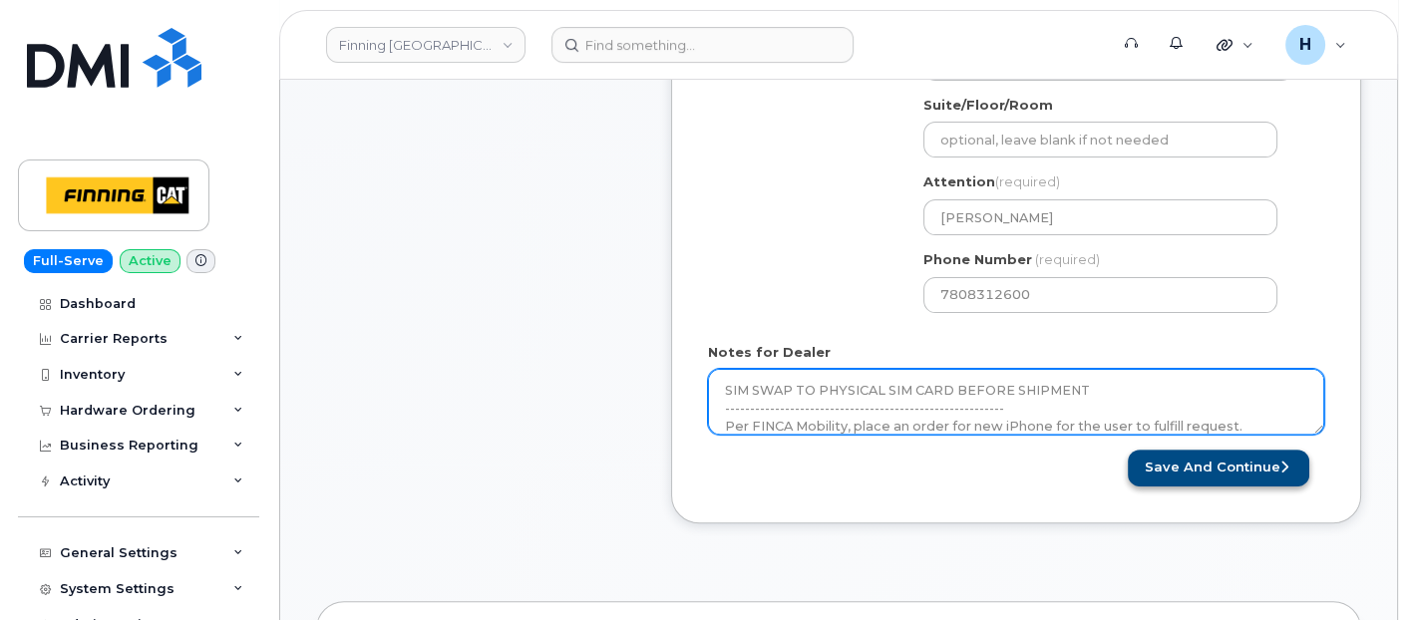
type textarea "SIM SWAP TO PHYSICAL SIM CARD BEFORE SHIPMENT ---------------------------------…"
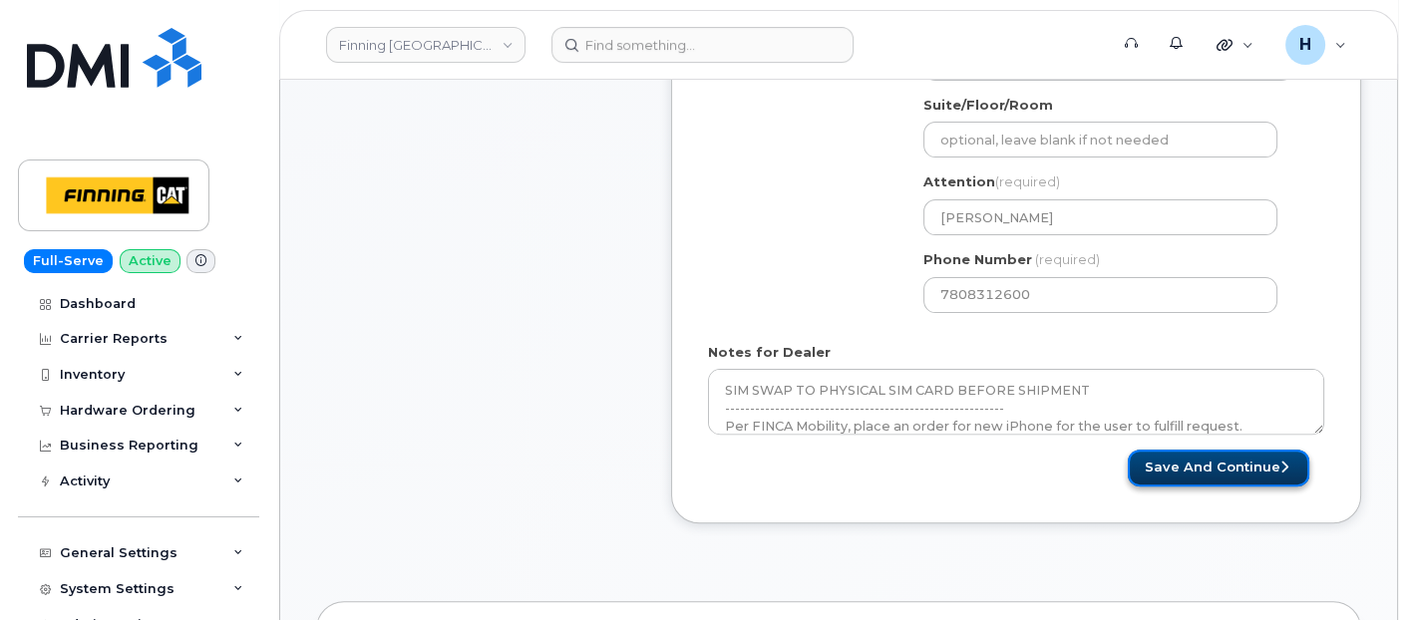
click at [1251, 457] on button "Save and Continue" at bounding box center [1218, 468] width 181 height 37
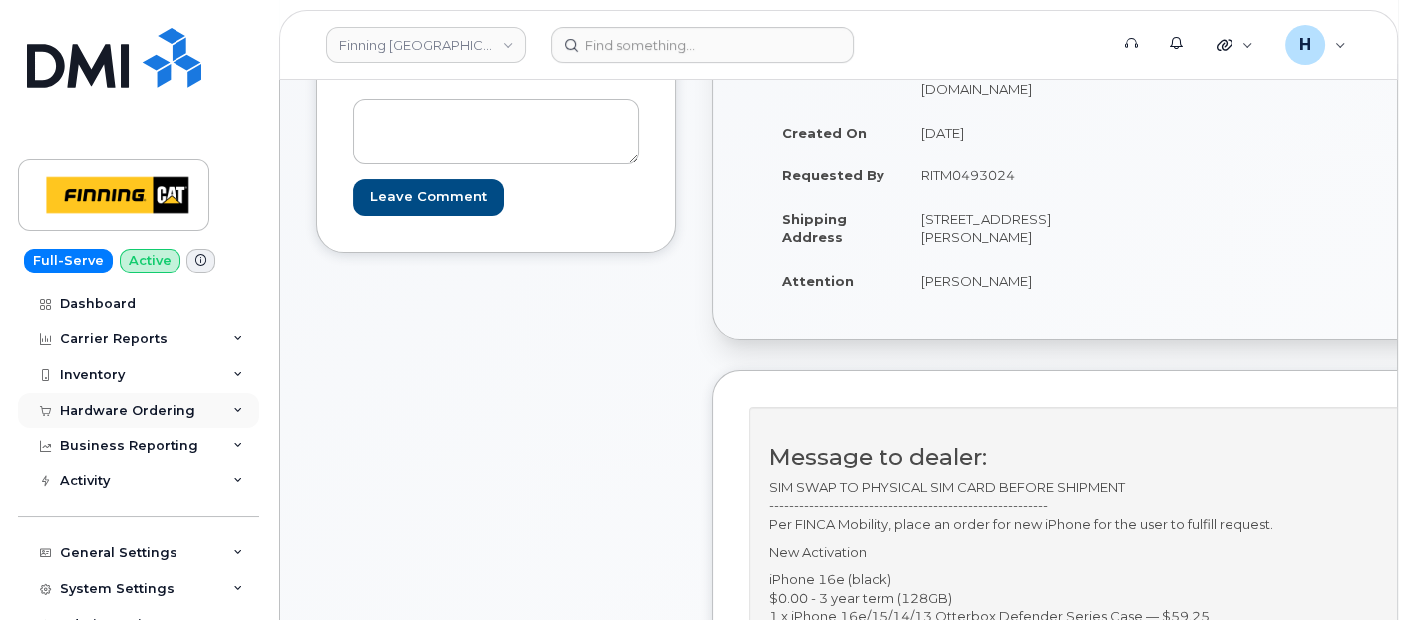
scroll to position [332, 0]
drag, startPoint x: 186, startPoint y: 400, endPoint x: 177, endPoint y: 430, distance: 31.5
click at [186, 400] on div "Hardware Ordering" at bounding box center [138, 411] width 241 height 36
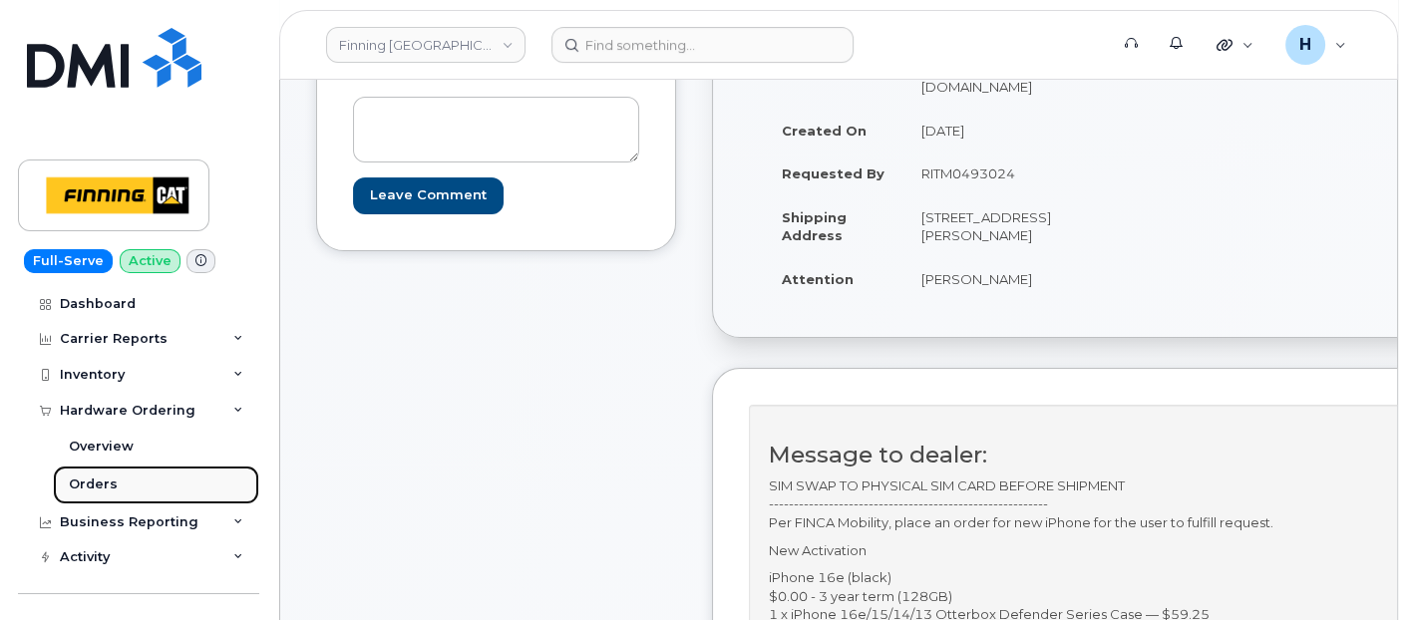
click at [142, 495] on link "Orders" at bounding box center [156, 485] width 206 height 38
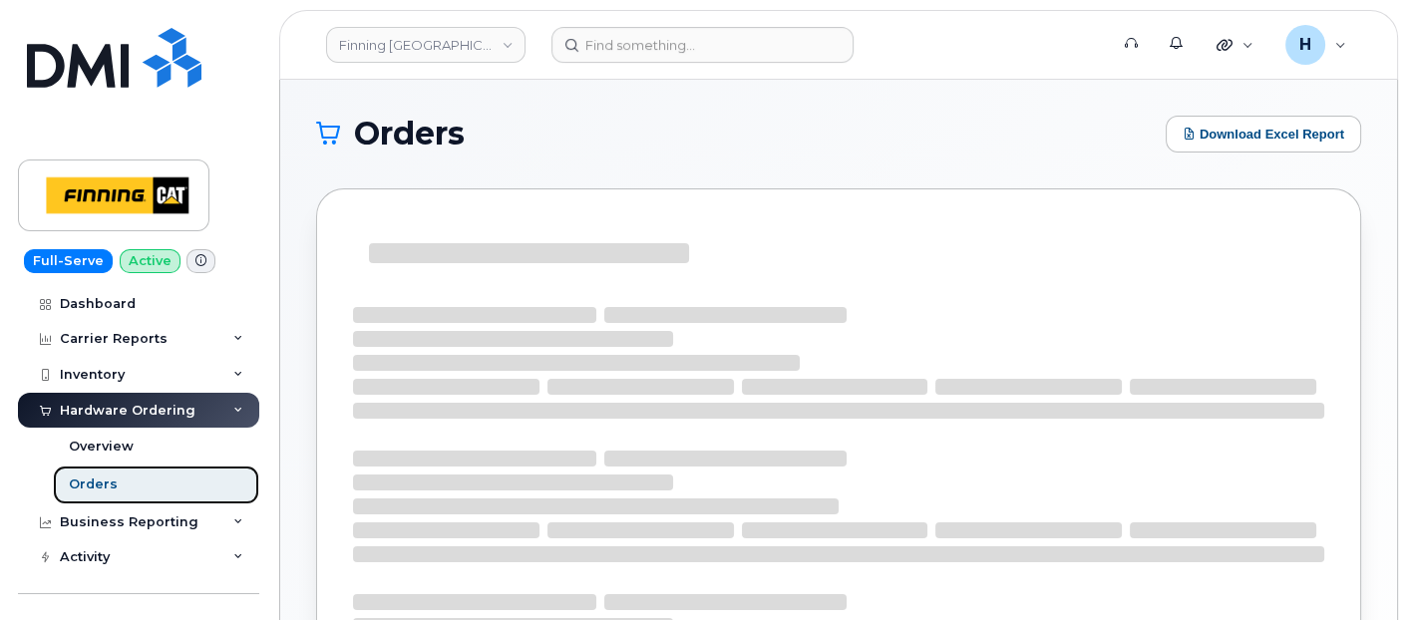
drag, startPoint x: 143, startPoint y: 493, endPoint x: 227, endPoint y: 14, distance: 486.1
click at [153, 471] on link "Orders" at bounding box center [156, 485] width 206 height 38
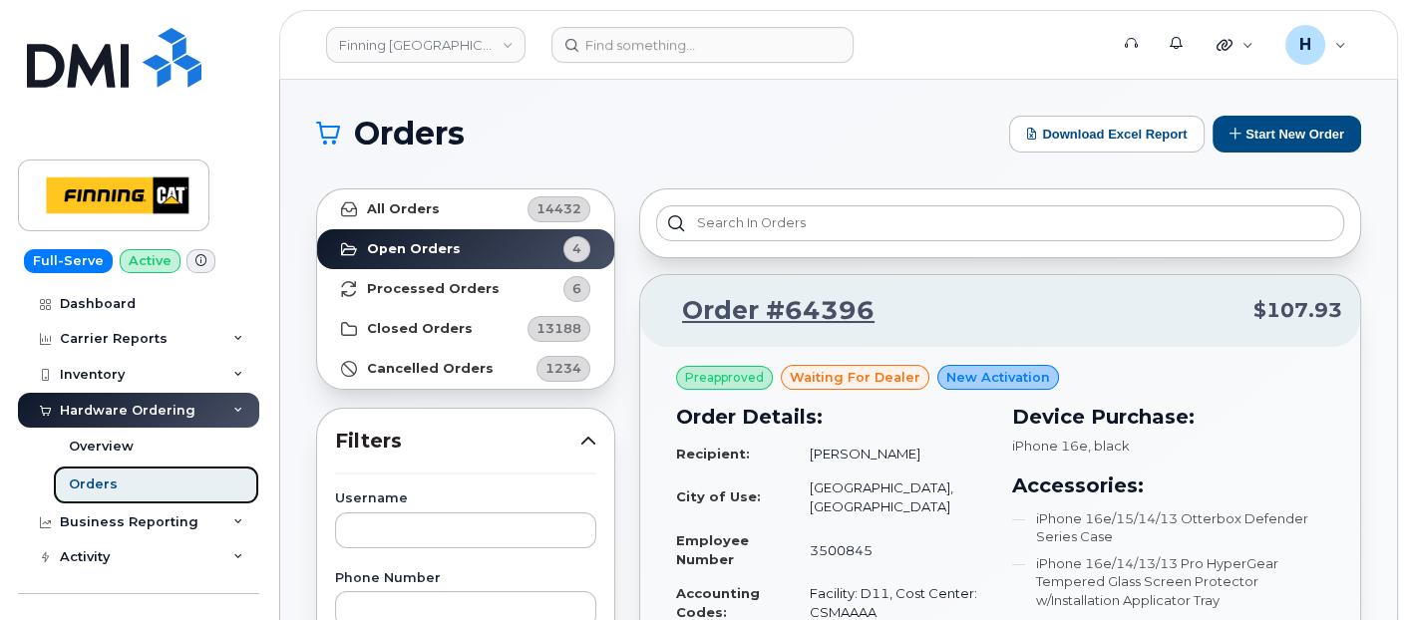
click at [163, 481] on link "Orders" at bounding box center [156, 485] width 206 height 38
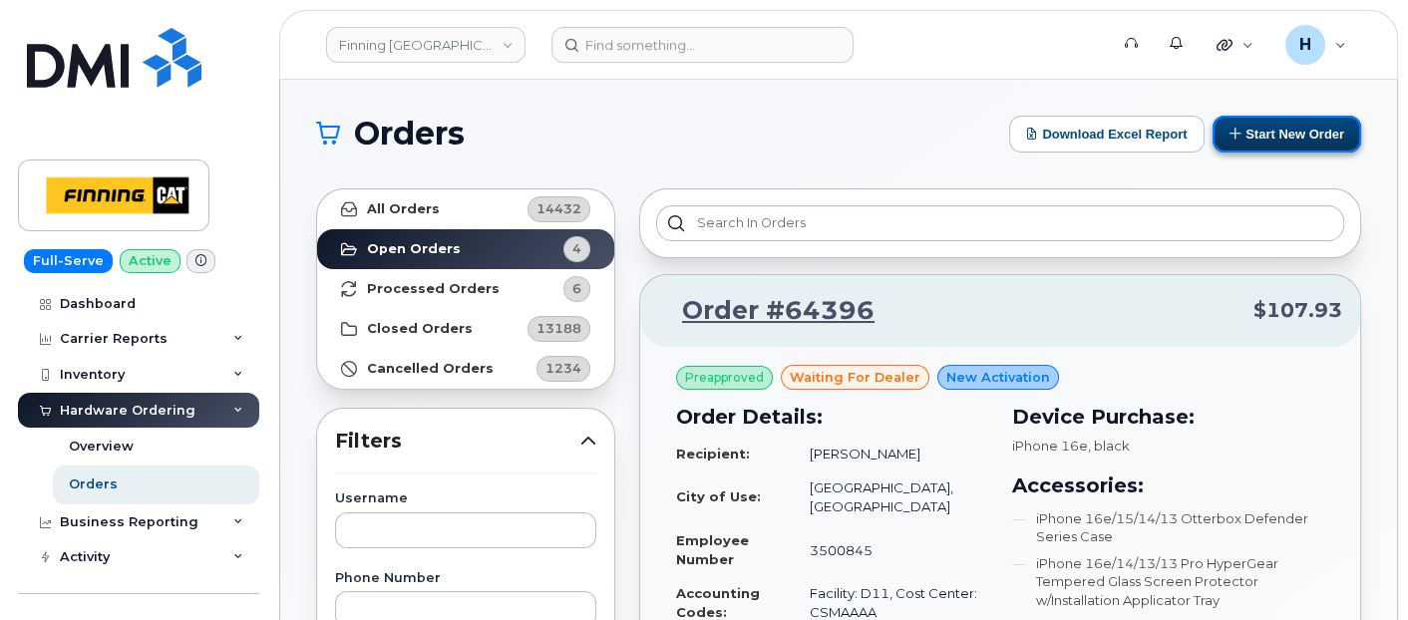
click at [1276, 128] on button "Start New Order" at bounding box center [1287, 134] width 149 height 37
click at [1324, 134] on button "Start New Order" at bounding box center [1287, 134] width 149 height 37
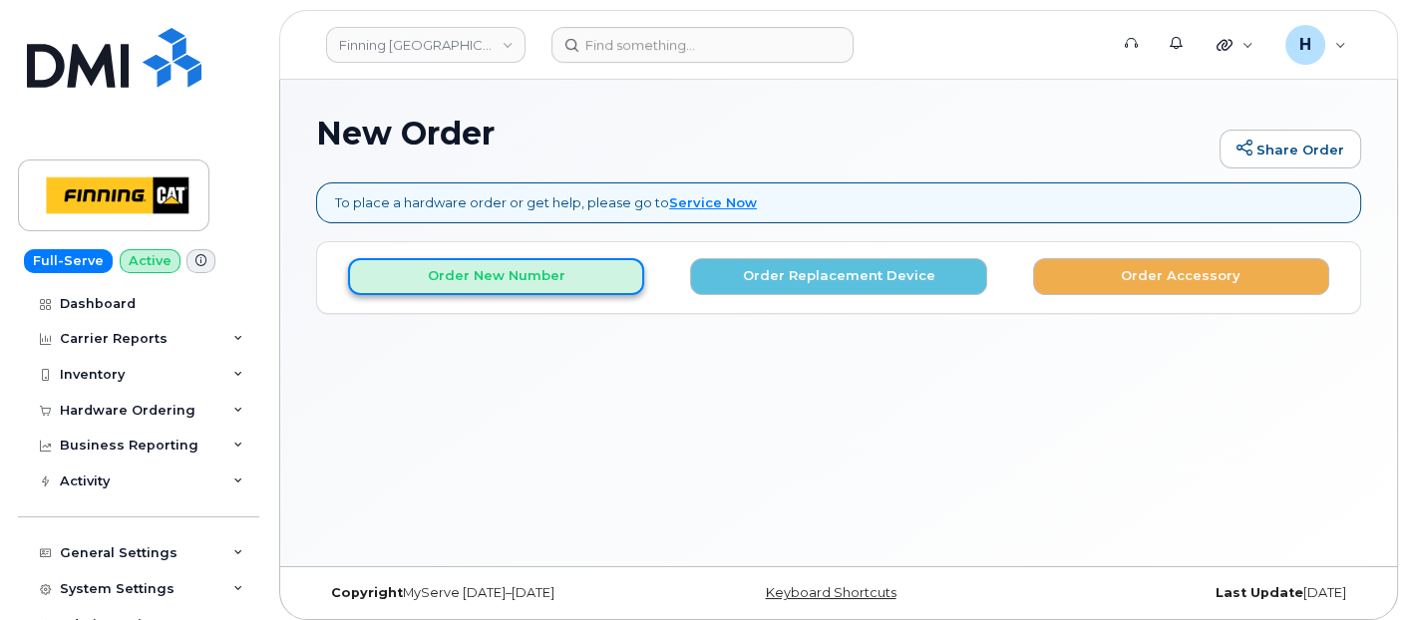
click at [437, 266] on button "Order New Number" at bounding box center [496, 276] width 296 height 37
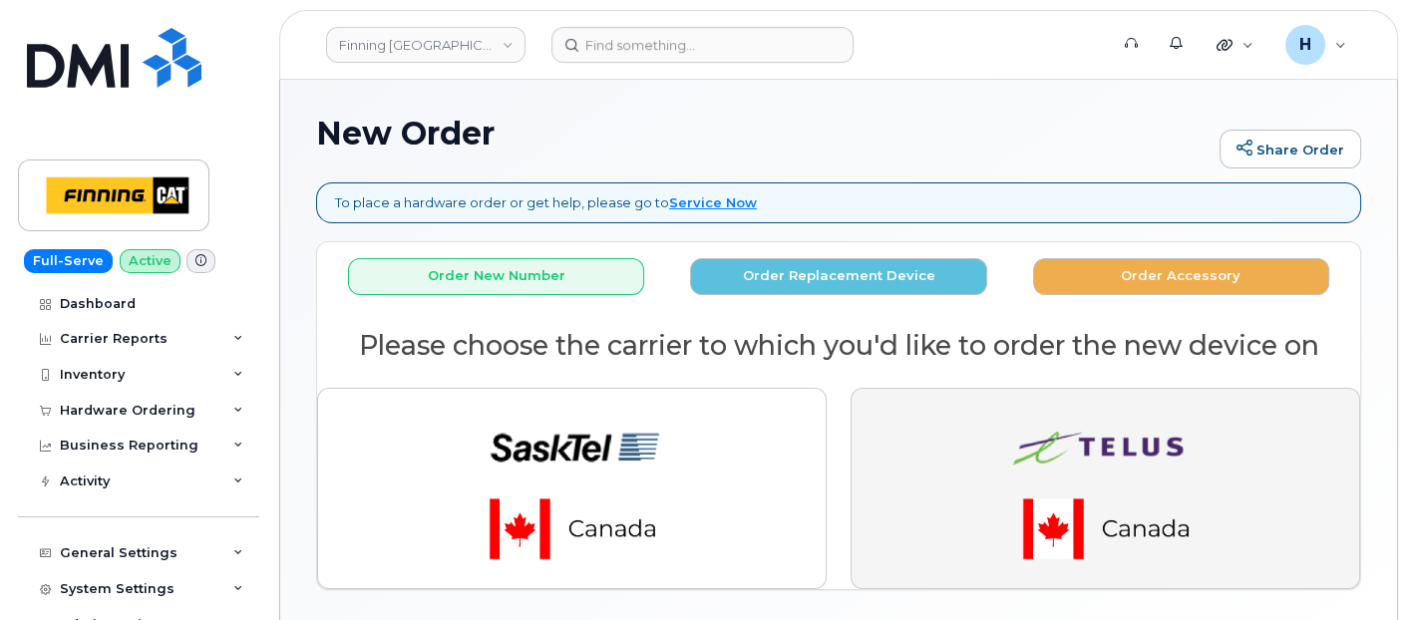
click at [894, 391] on button "button" at bounding box center [1106, 488] width 510 height 201
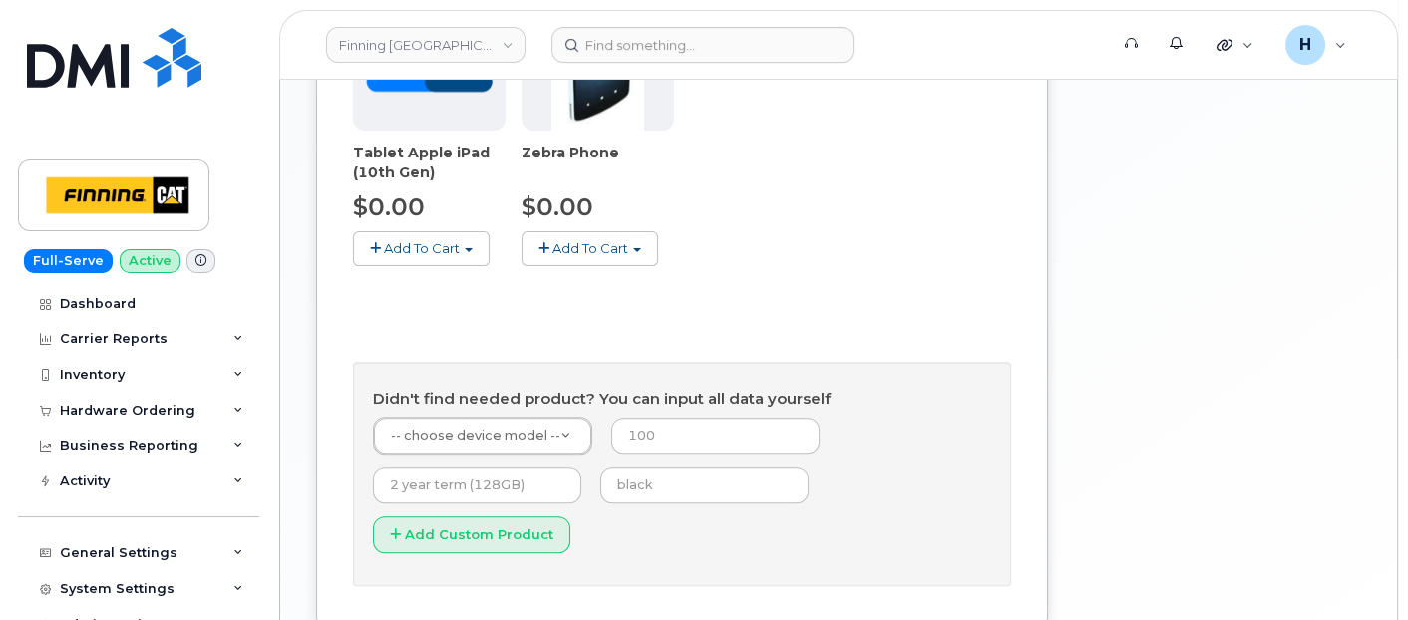
scroll to position [997, 0]
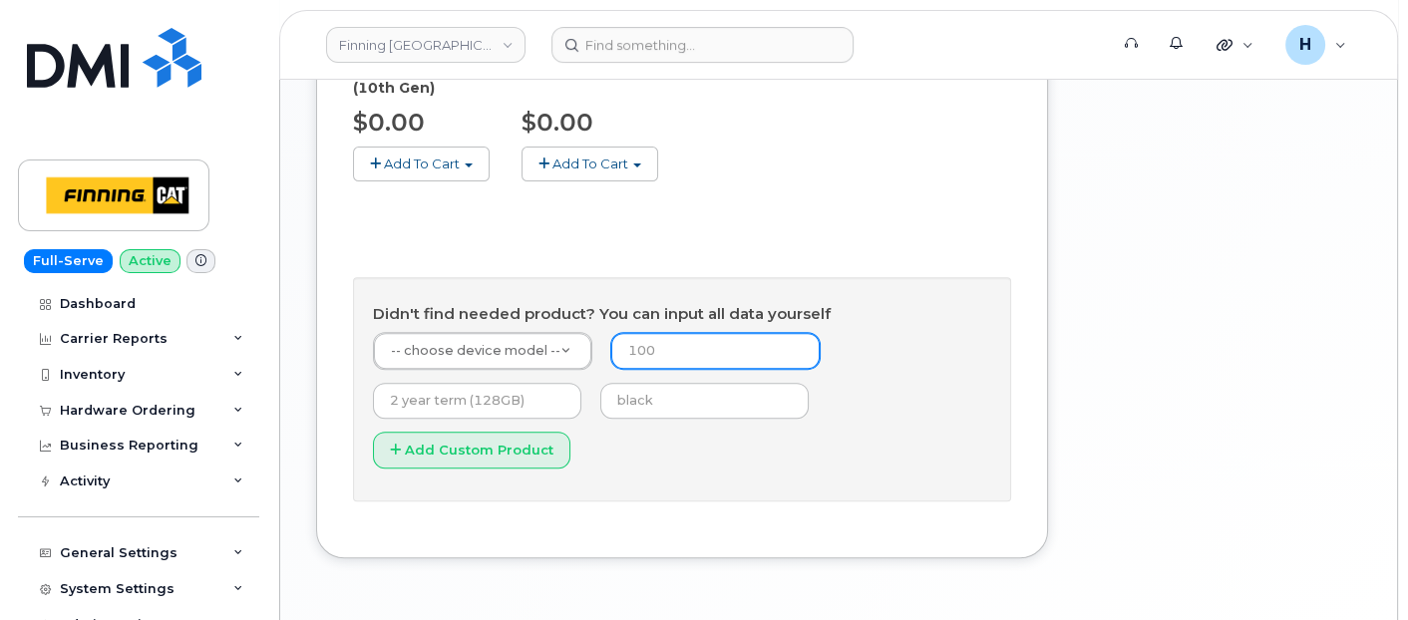
click at [636, 333] on input "number" at bounding box center [715, 351] width 208 height 36
type input "0"
click at [652, 383] on input "text" at bounding box center [704, 401] width 208 height 36
type input "black"
type input "3 year term (128GB)"
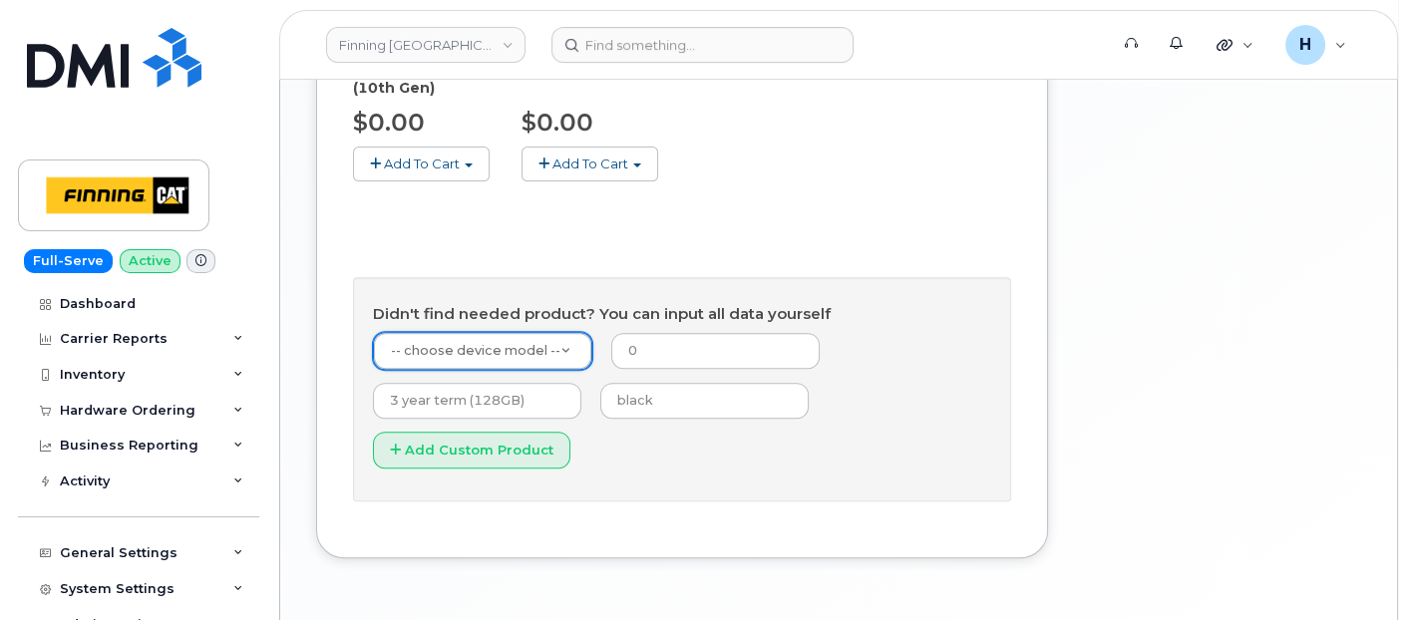
type input "1"
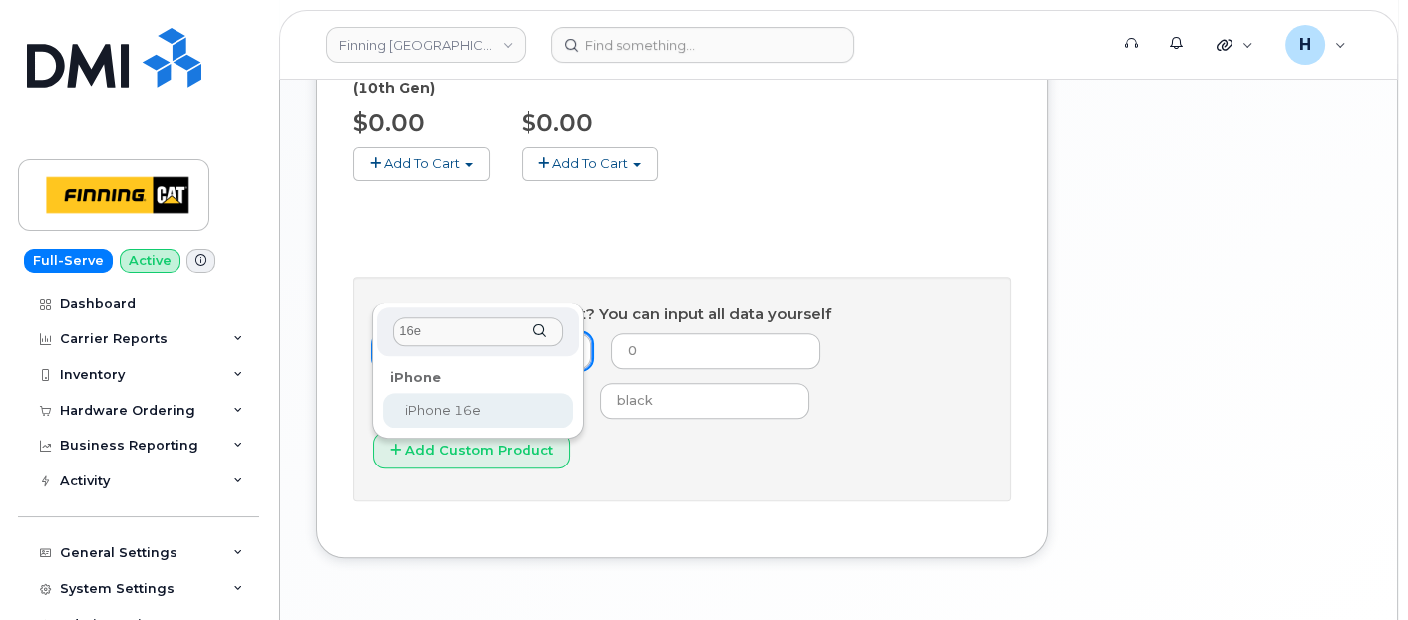
type input "16e"
select select "2883"
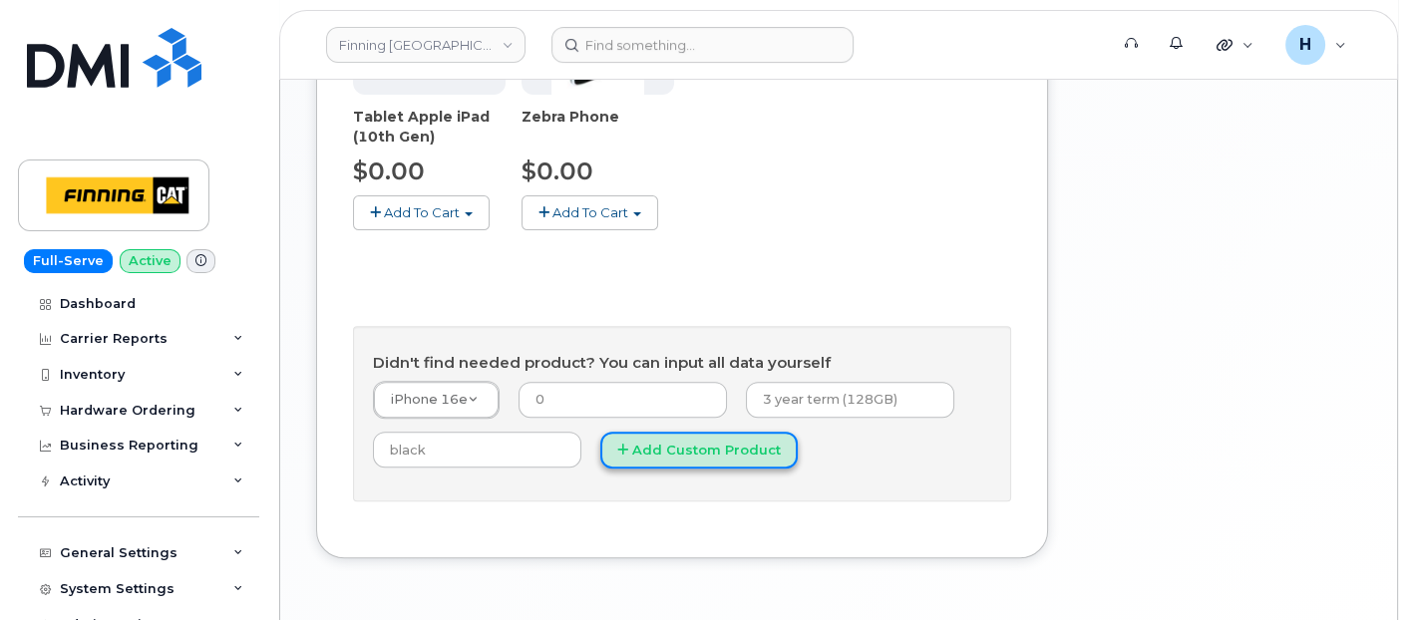
click at [690, 432] on button "Add Custom Product" at bounding box center [698, 450] width 197 height 37
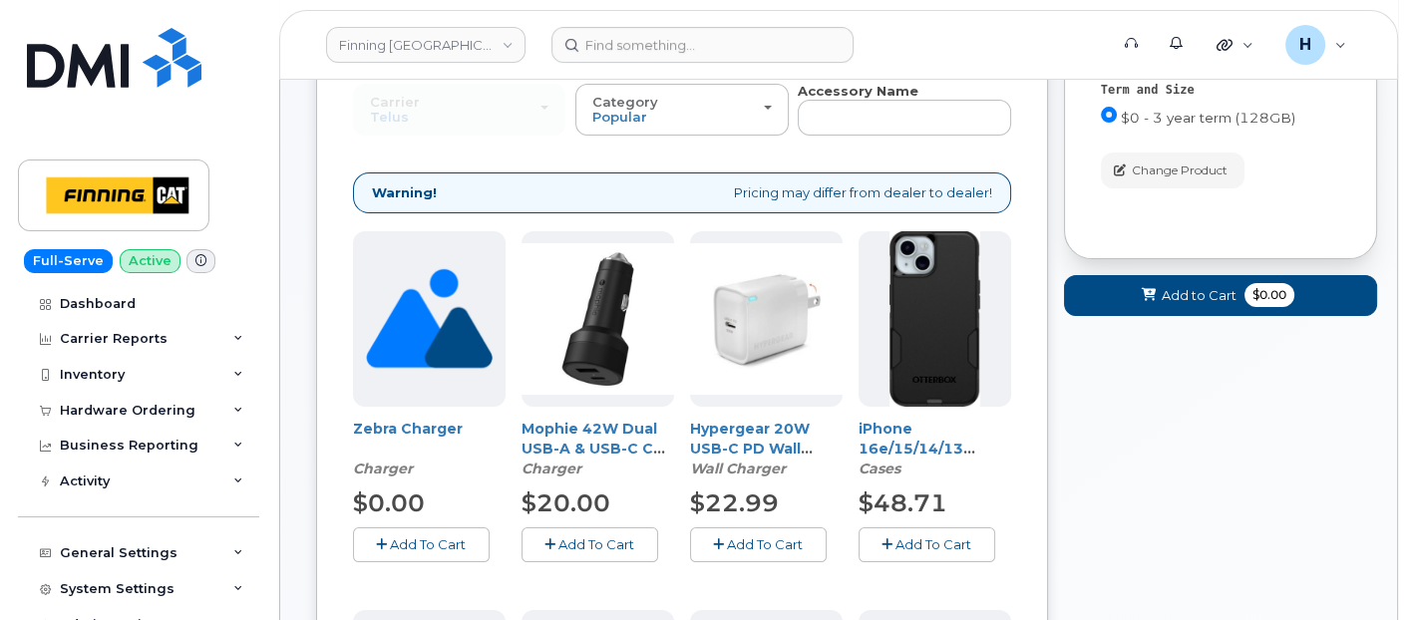
scroll to position [173, 0]
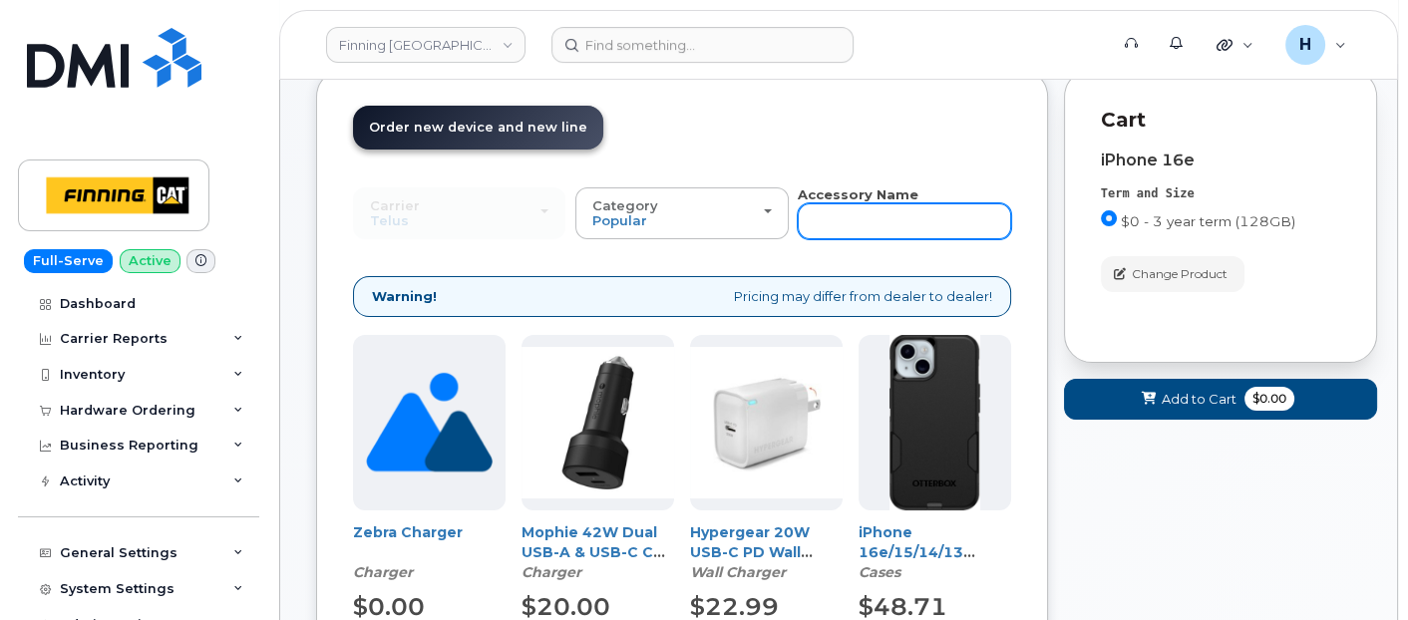
click at [875, 229] on input "text" at bounding box center [904, 221] width 212 height 36
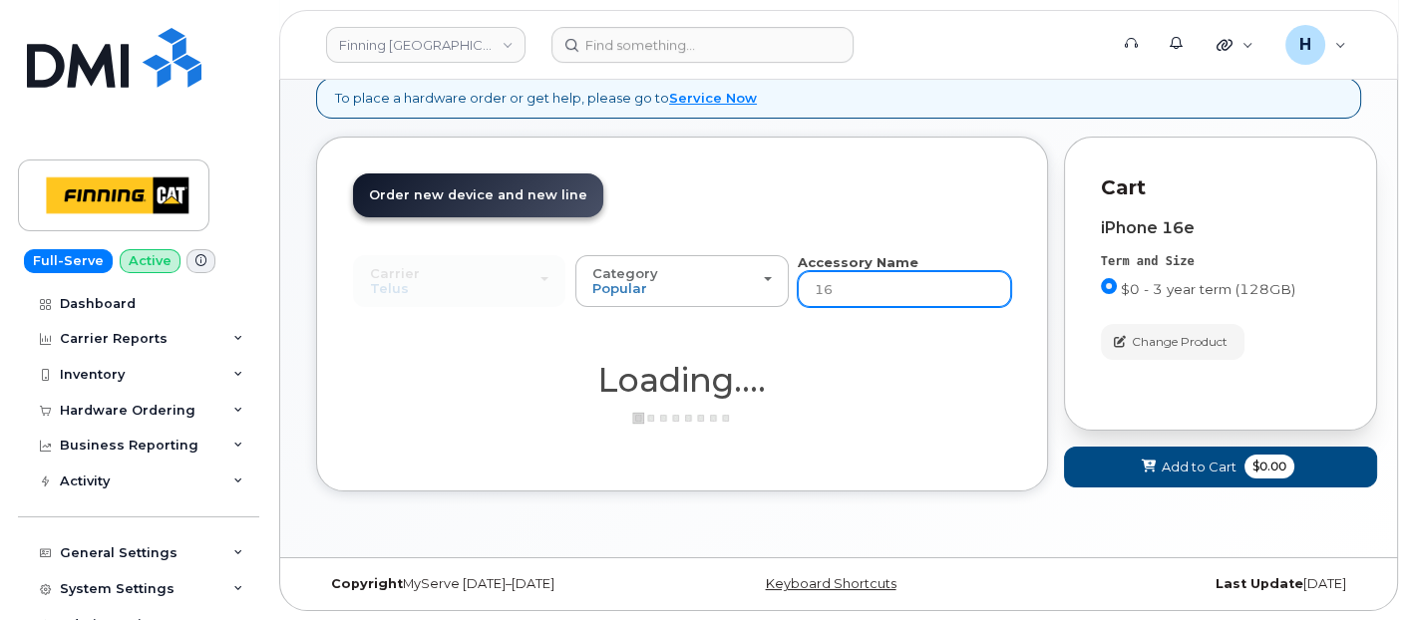
type input "16e"
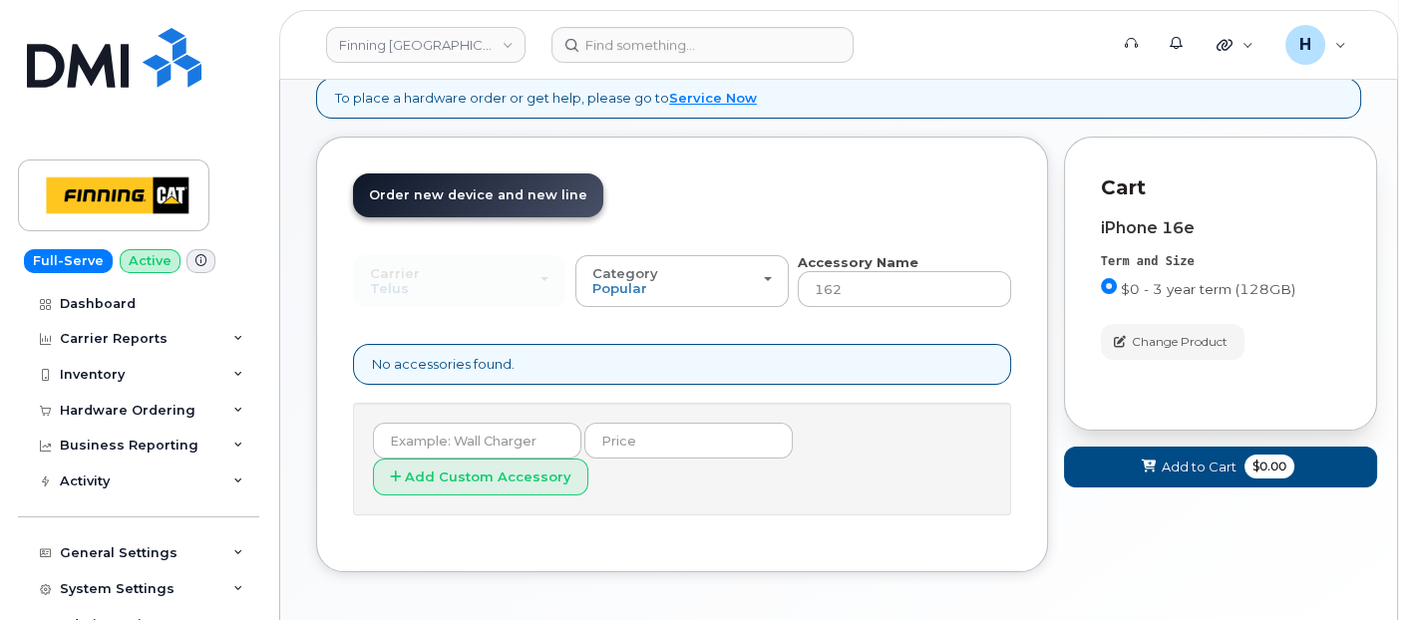
type input "16e"
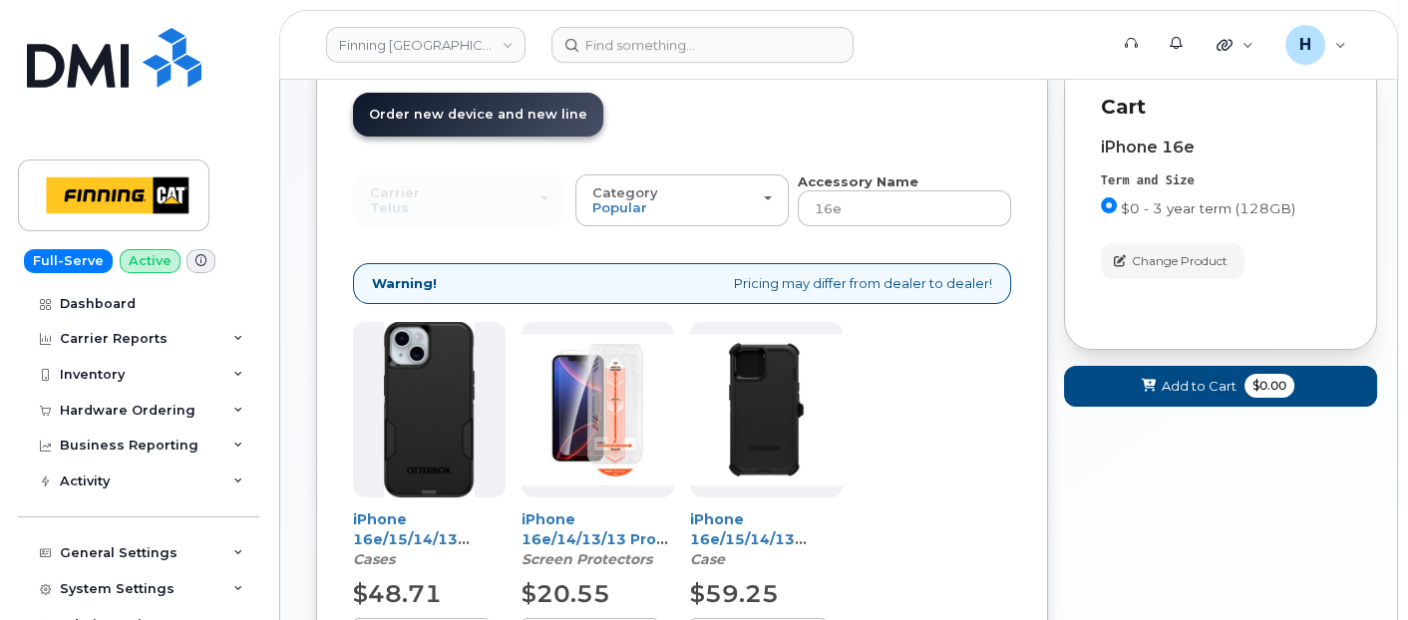
scroll to position [215, 0]
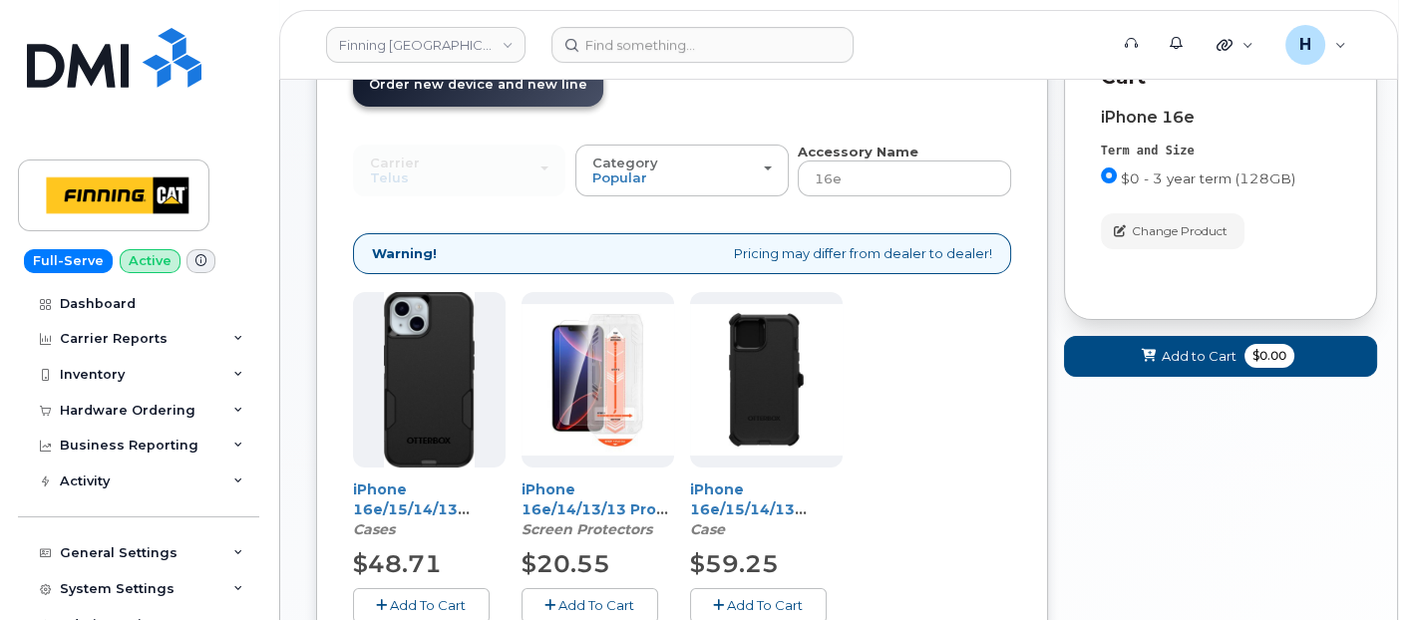
click at [577, 592] on button "Add To Cart" at bounding box center [590, 605] width 137 height 35
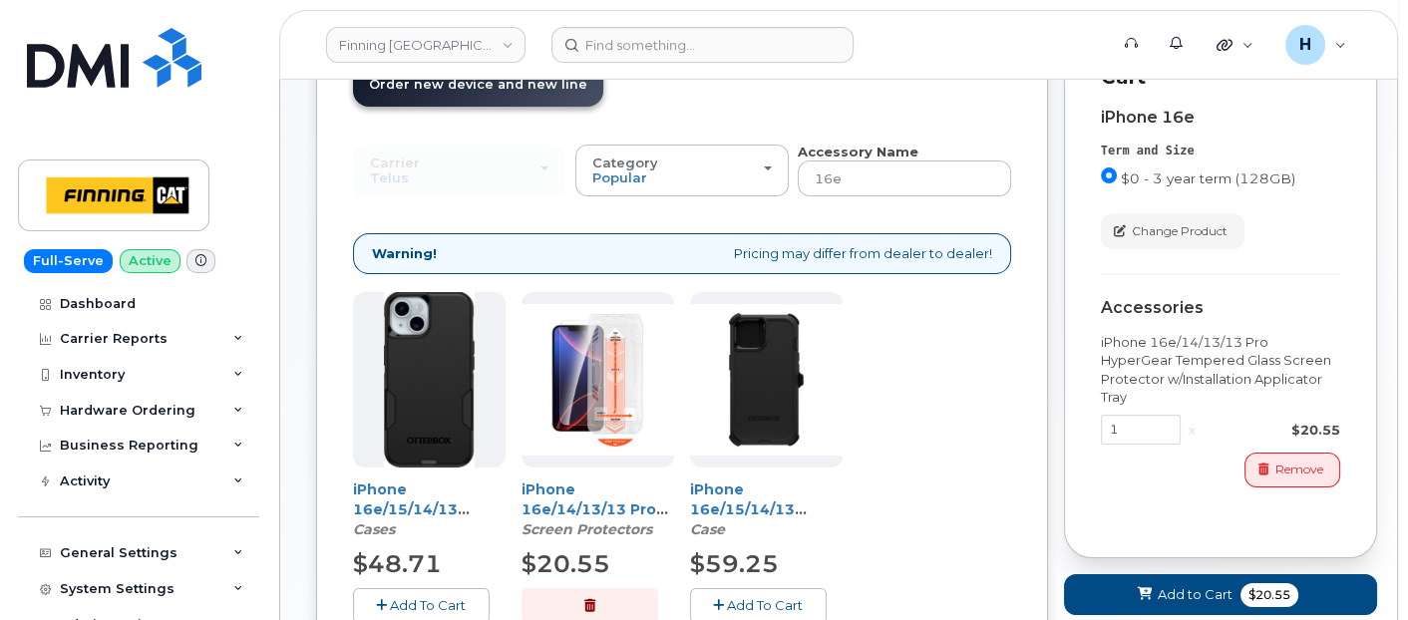
click at [431, 593] on button "Add To Cart" at bounding box center [421, 605] width 137 height 35
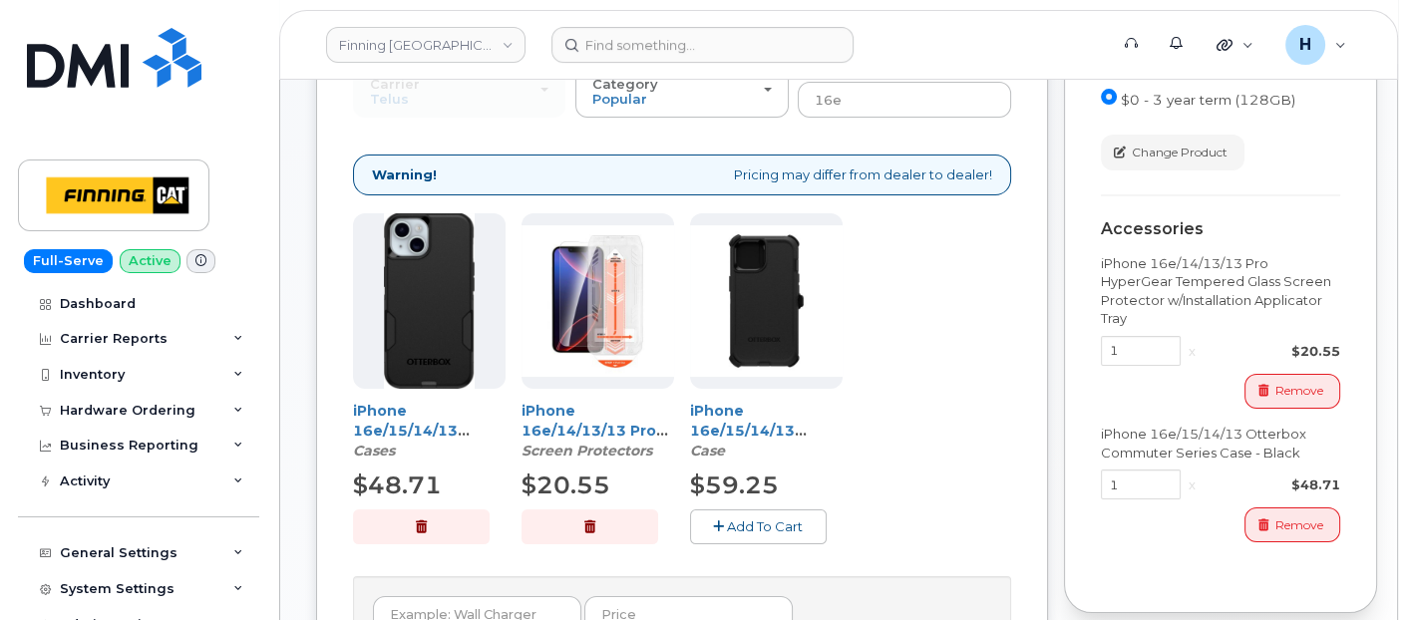
scroll to position [105, 0]
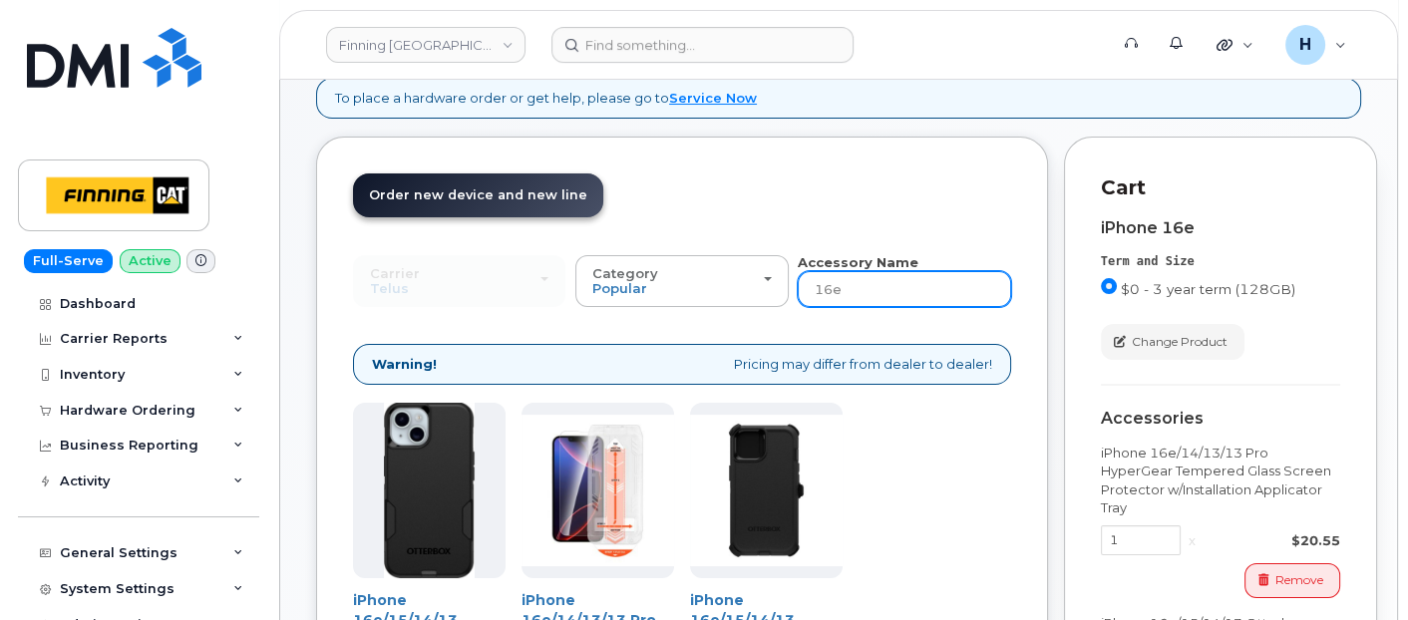
click at [863, 288] on input "16e" at bounding box center [904, 289] width 212 height 36
type input "wall"
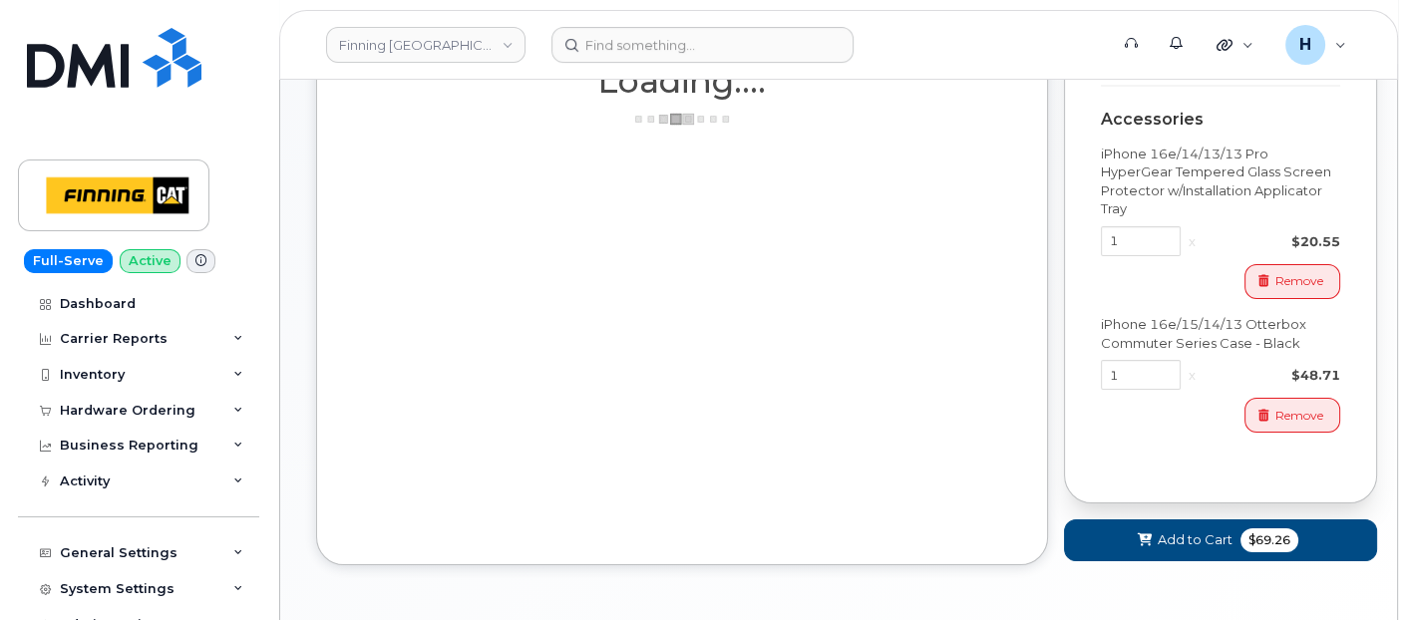
scroll to position [476, 0]
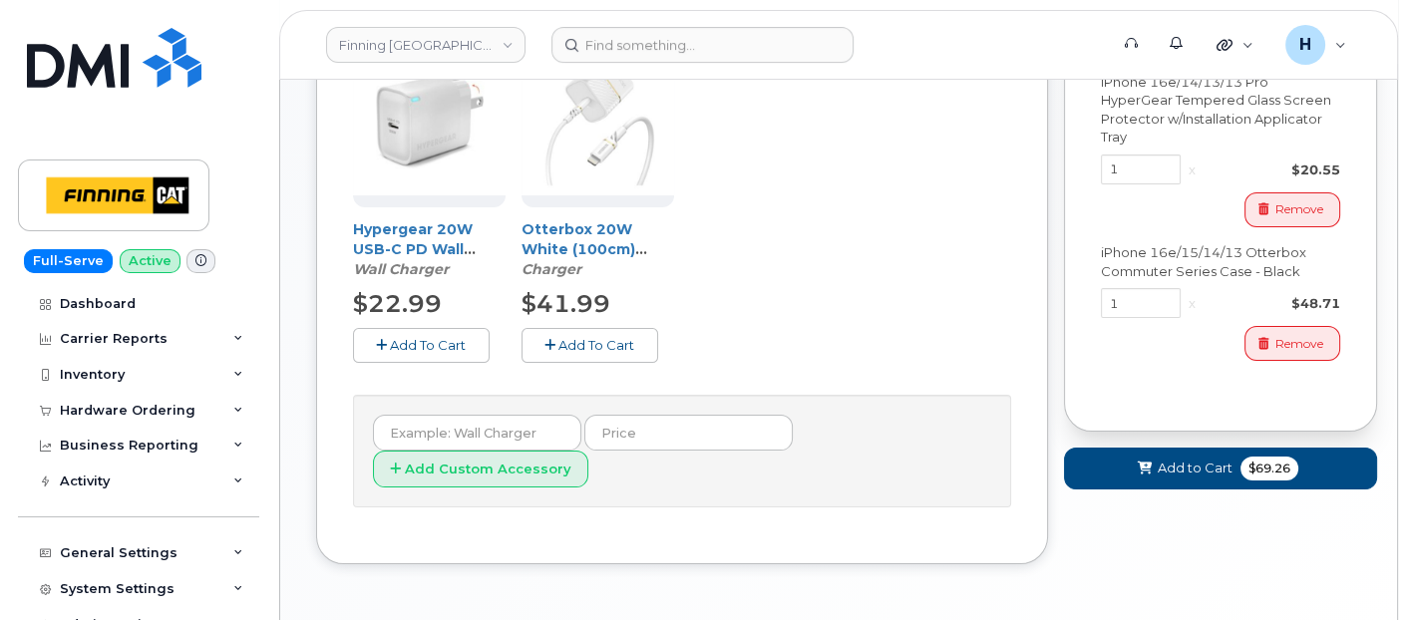
drag, startPoint x: 428, startPoint y: 333, endPoint x: 454, endPoint y: 333, distance: 25.9
click at [429, 333] on button "Add To Cart" at bounding box center [421, 345] width 137 height 35
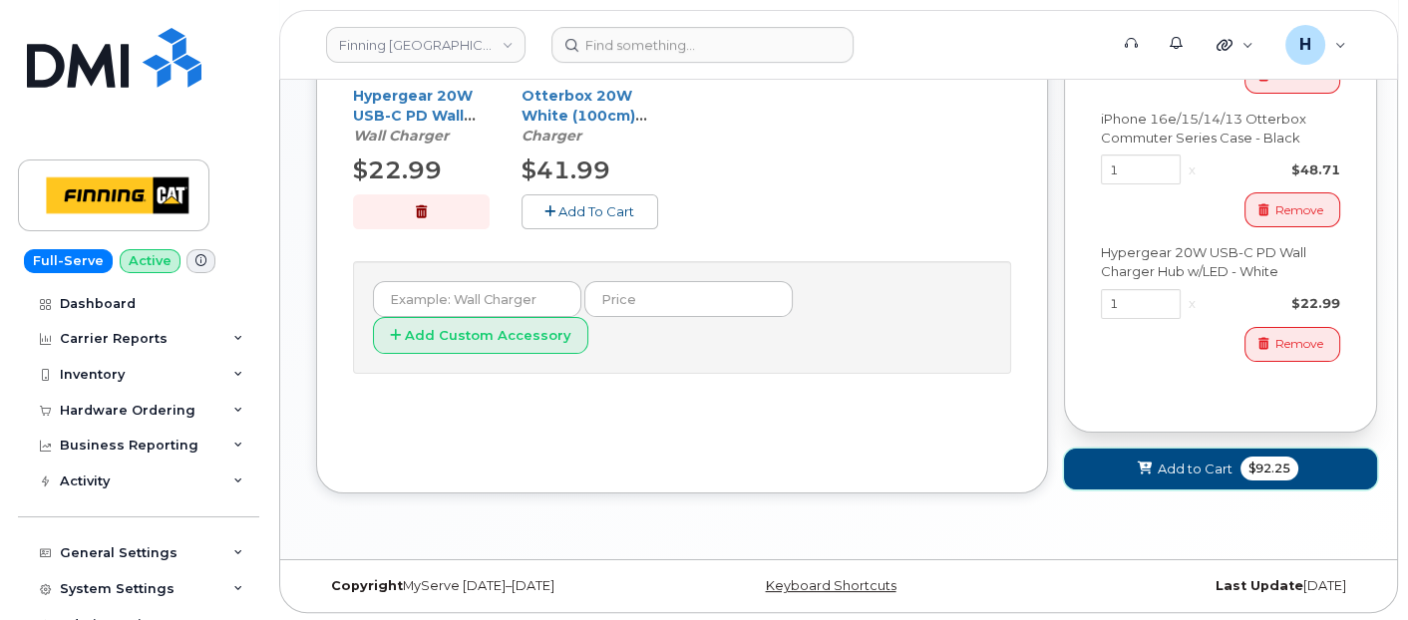
click at [1171, 461] on span "Add to Cart" at bounding box center [1195, 469] width 75 height 19
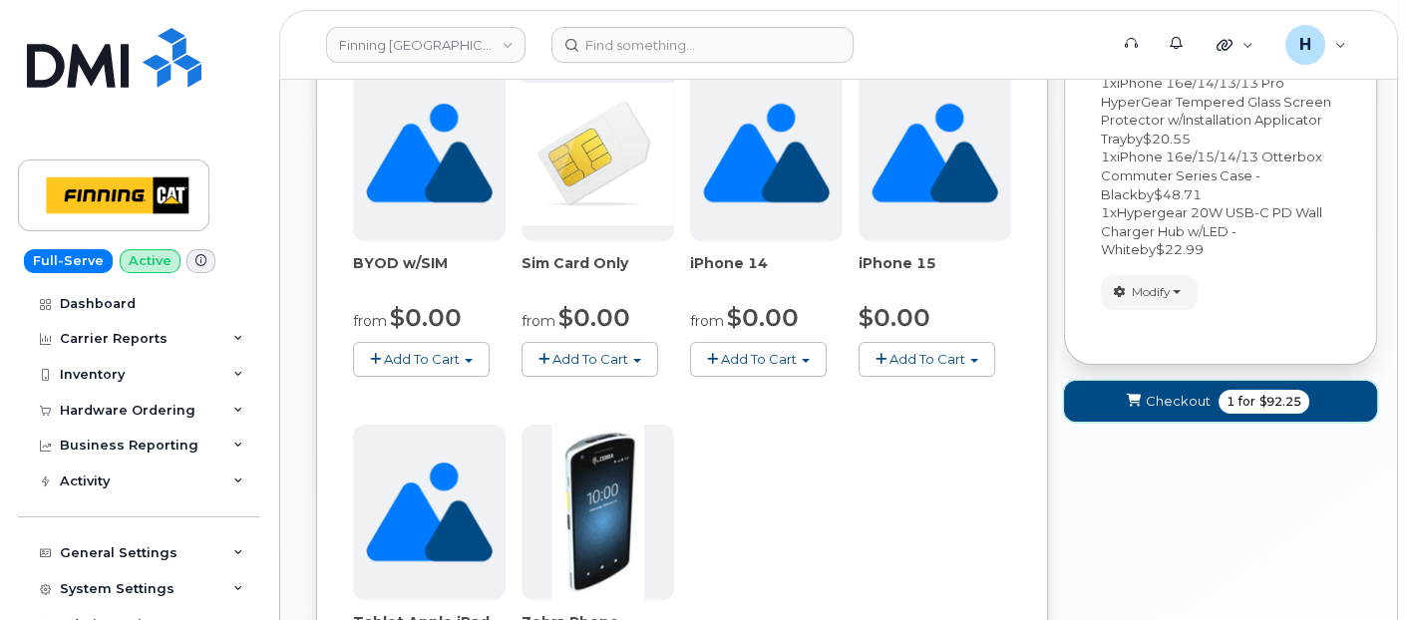
click at [1166, 405] on span "Checkout" at bounding box center [1178, 401] width 65 height 19
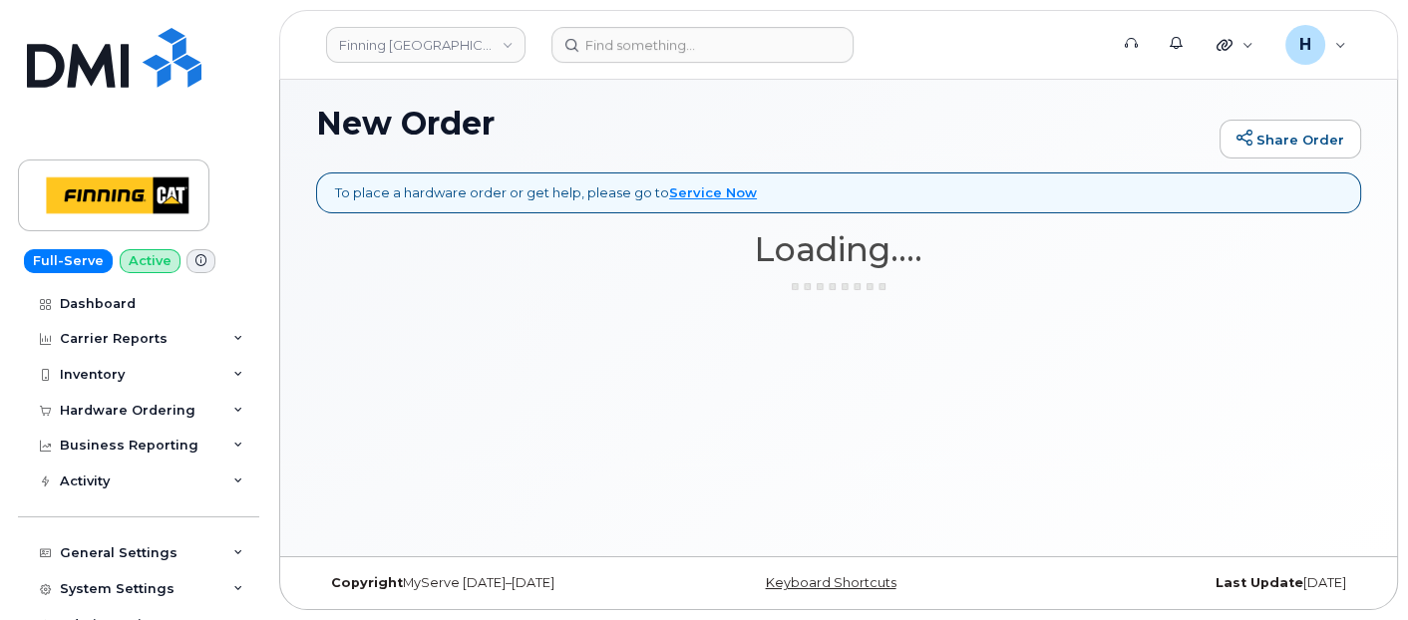
scroll to position [9, 0]
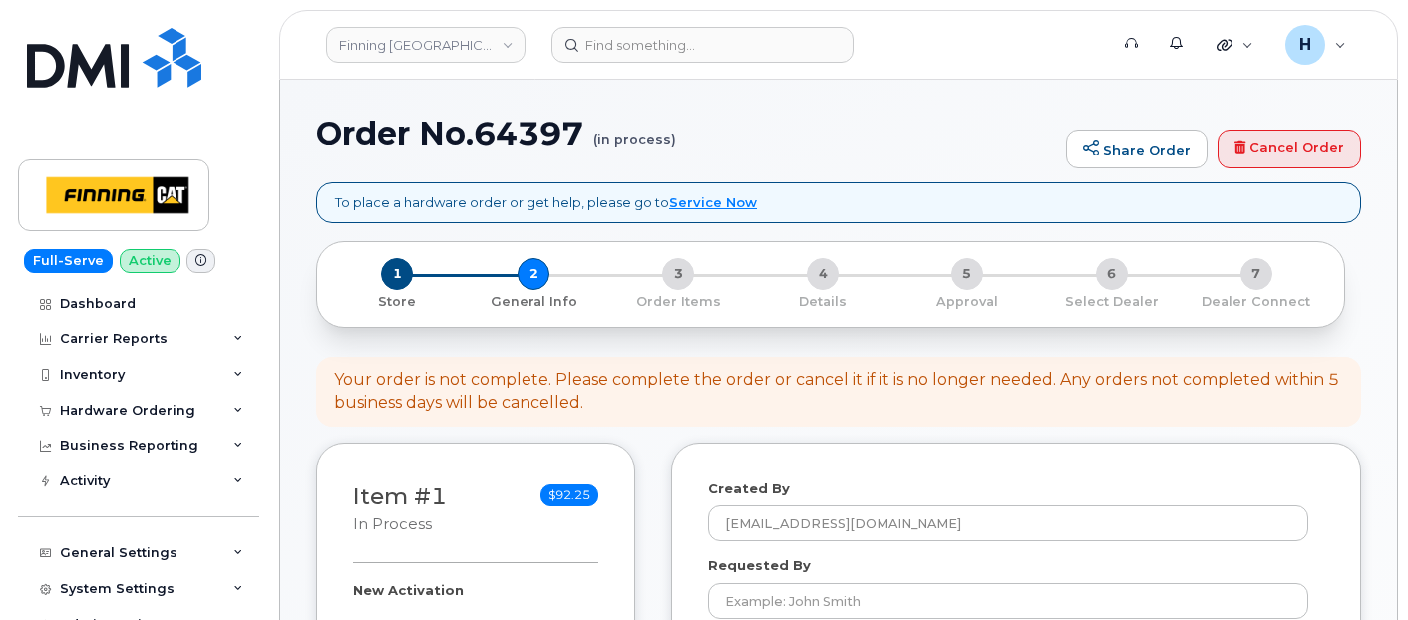
select select
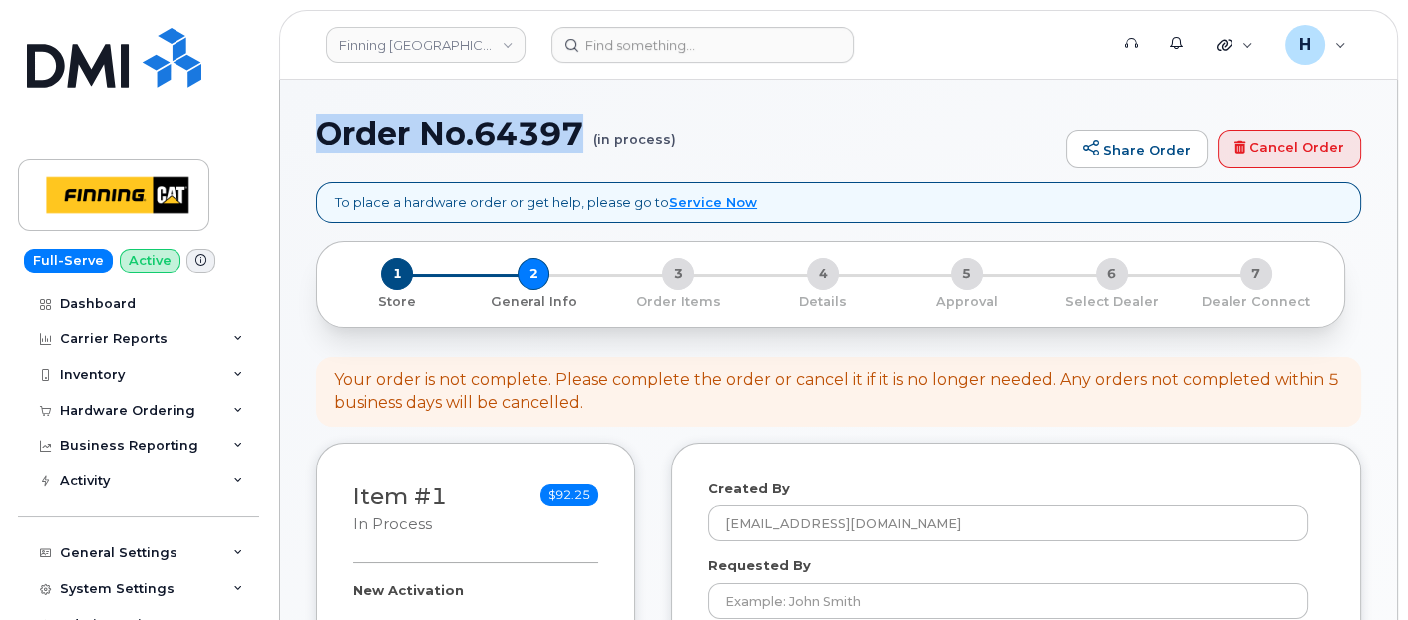
drag, startPoint x: 311, startPoint y: 135, endPoint x: 579, endPoint y: 148, distance: 268.6
copy h1 "Order No.64397"
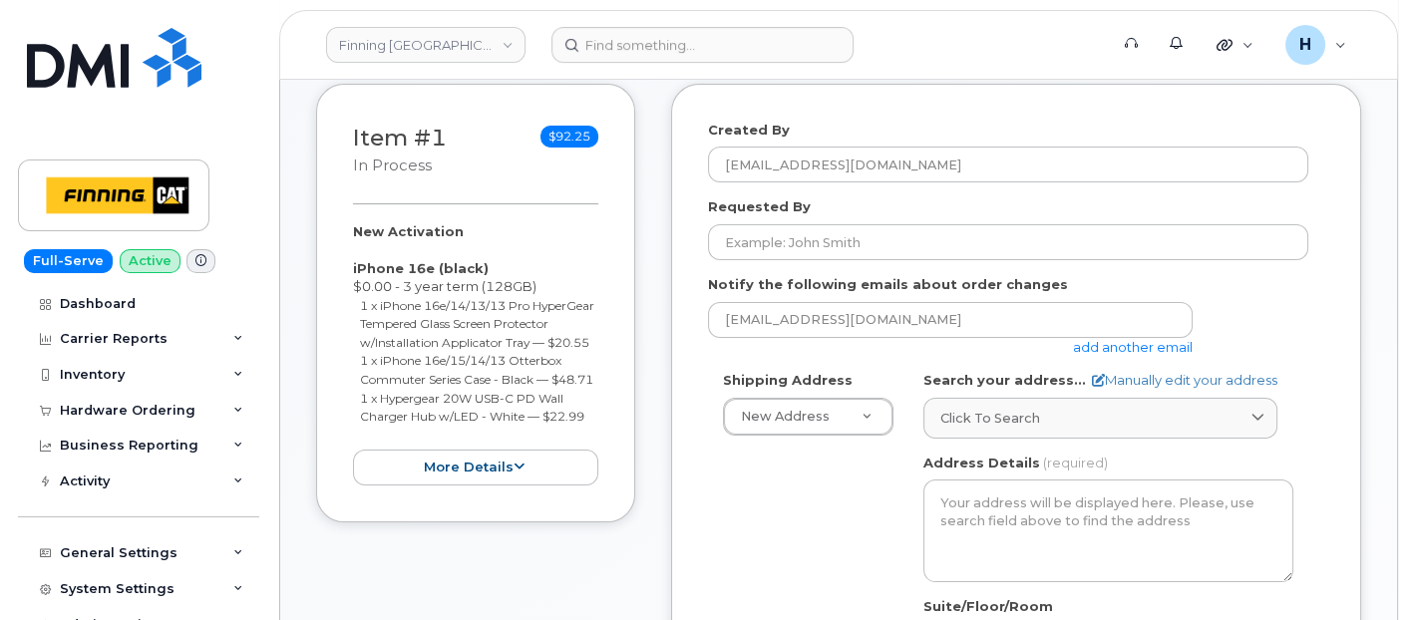
scroll to position [443, 0]
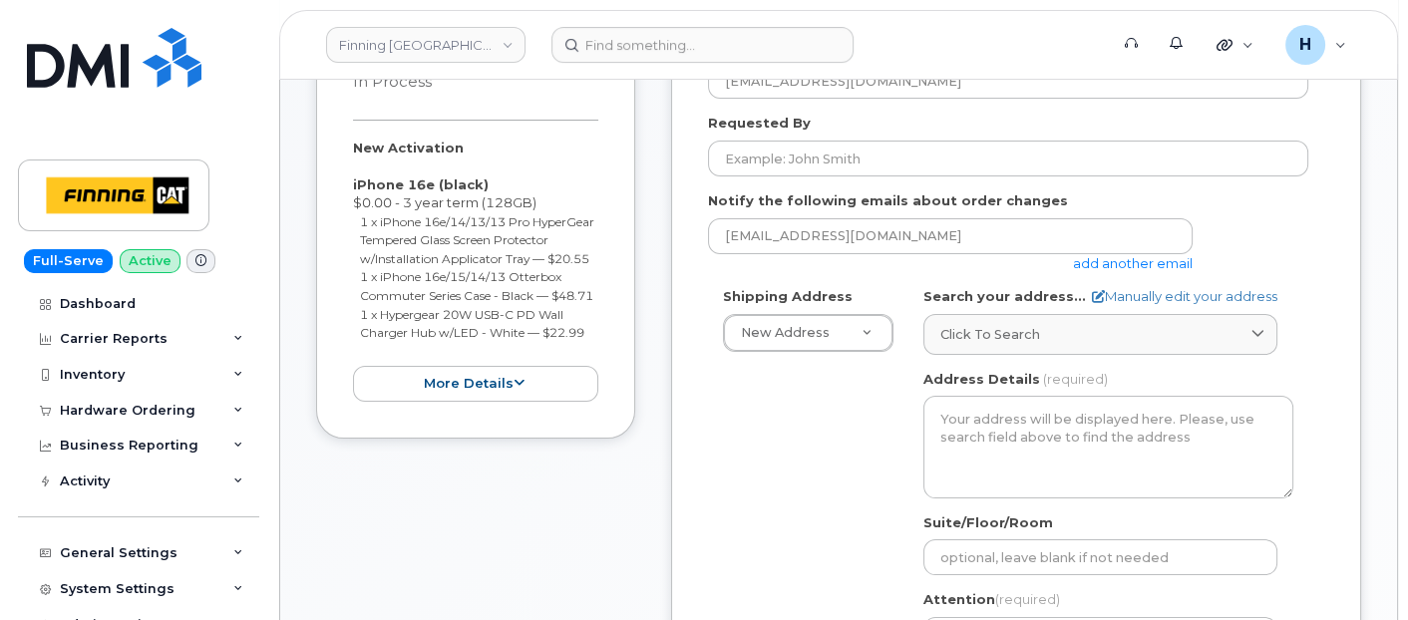
drag, startPoint x: 353, startPoint y: 150, endPoint x: 586, endPoint y: 369, distance: 320.3
click at [586, 369] on div "Item #1 in process $92.25 New Activation iPhone 16e (black) $0.00 - 3 year term…" at bounding box center [475, 220] width 319 height 440
copy div "New Activation iPhone 16e (black) $0.00 - 3 year term (128GB) 1 x iPhone 16e/14…"
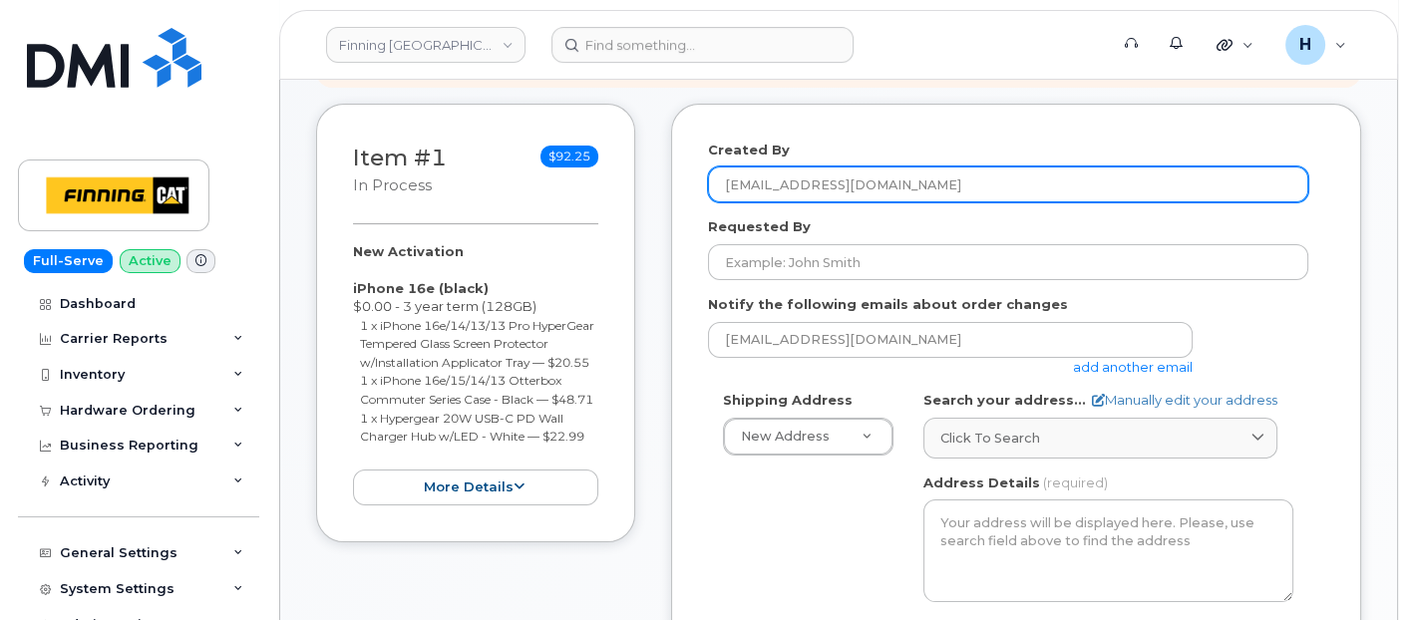
scroll to position [221, 0]
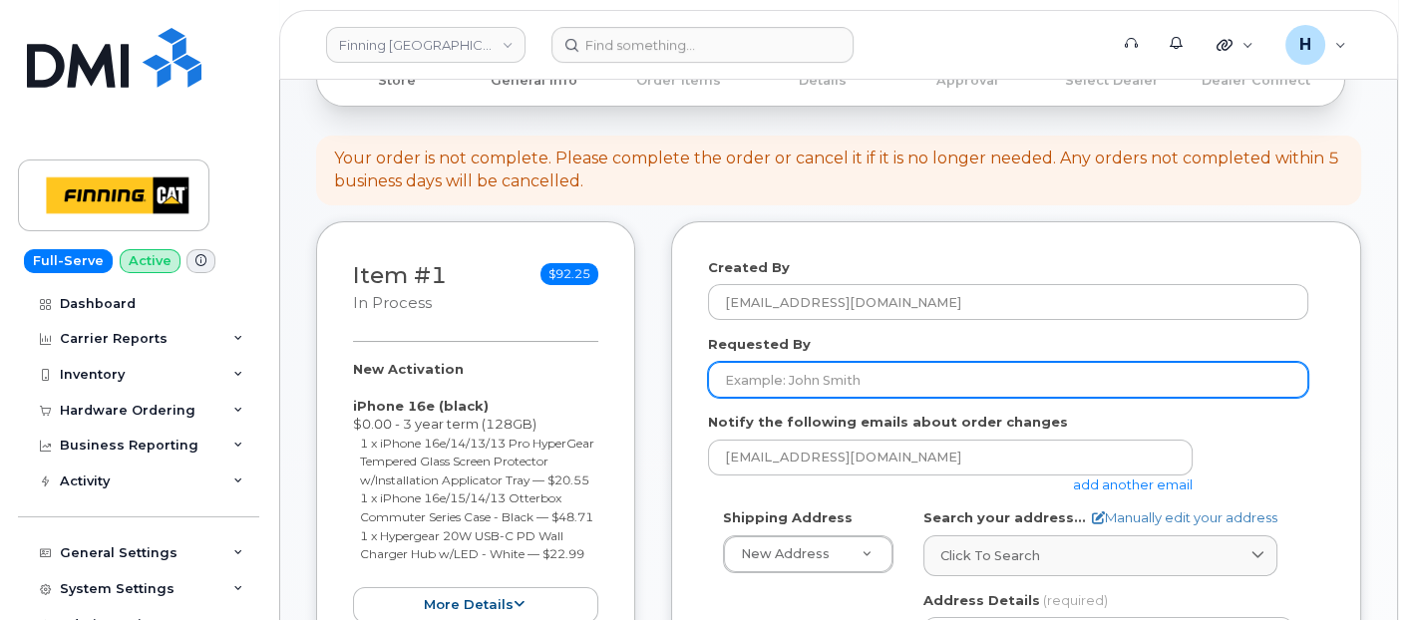
click at [803, 392] on input "Requested By" at bounding box center [1008, 380] width 600 height 36
paste input "RITM0492029"
type input "RITM0492029"
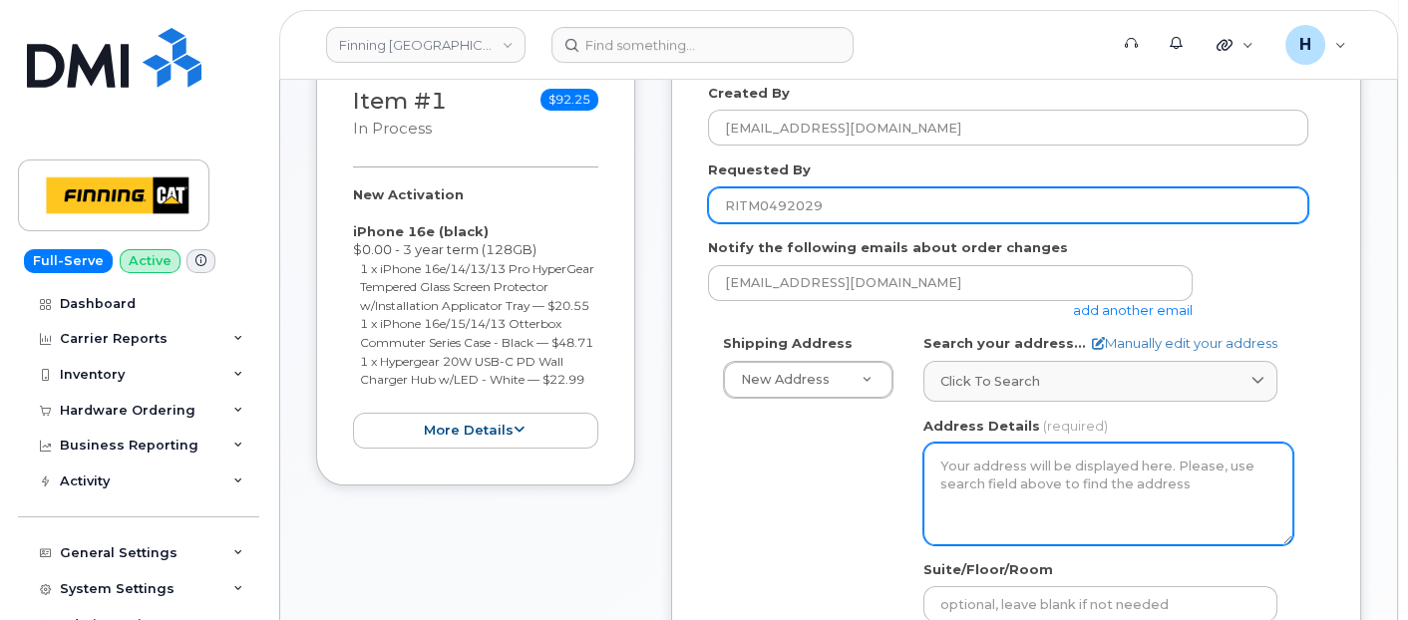
scroll to position [443, 0]
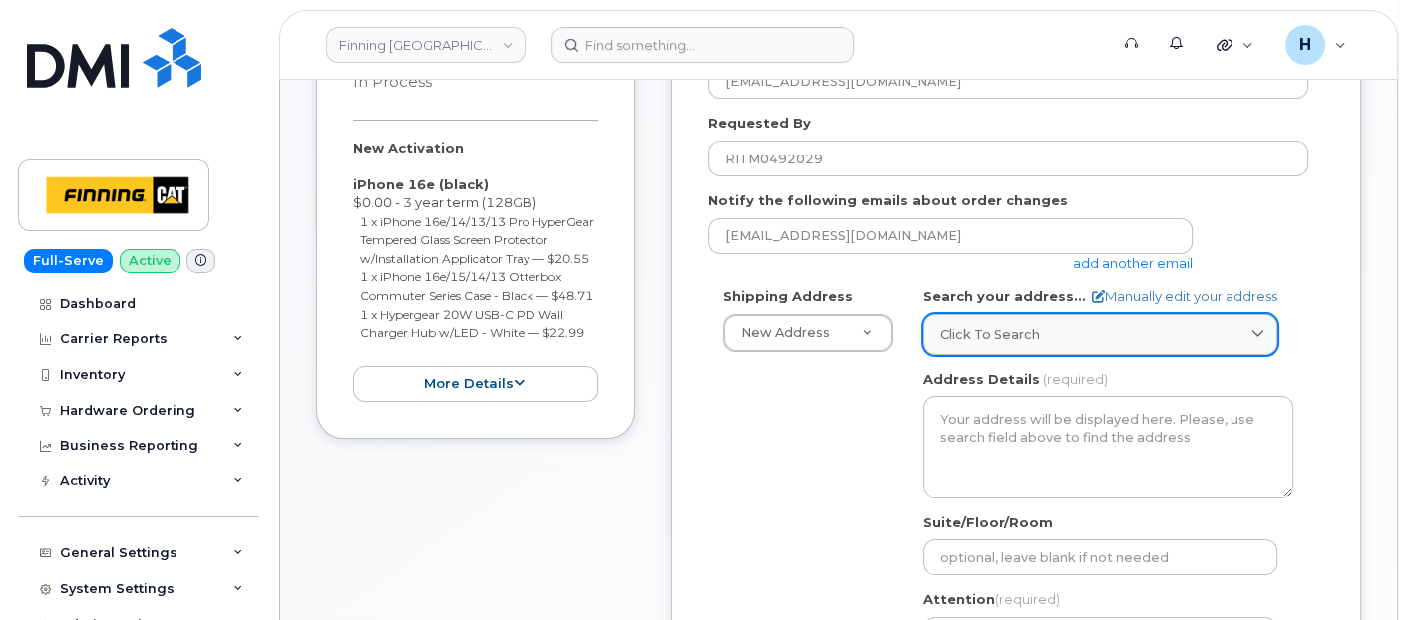
click at [1052, 343] on link "Click to search" at bounding box center [1100, 334] width 354 height 41
paste input "65 Pugh St E Milverton ON N0K 1M0"
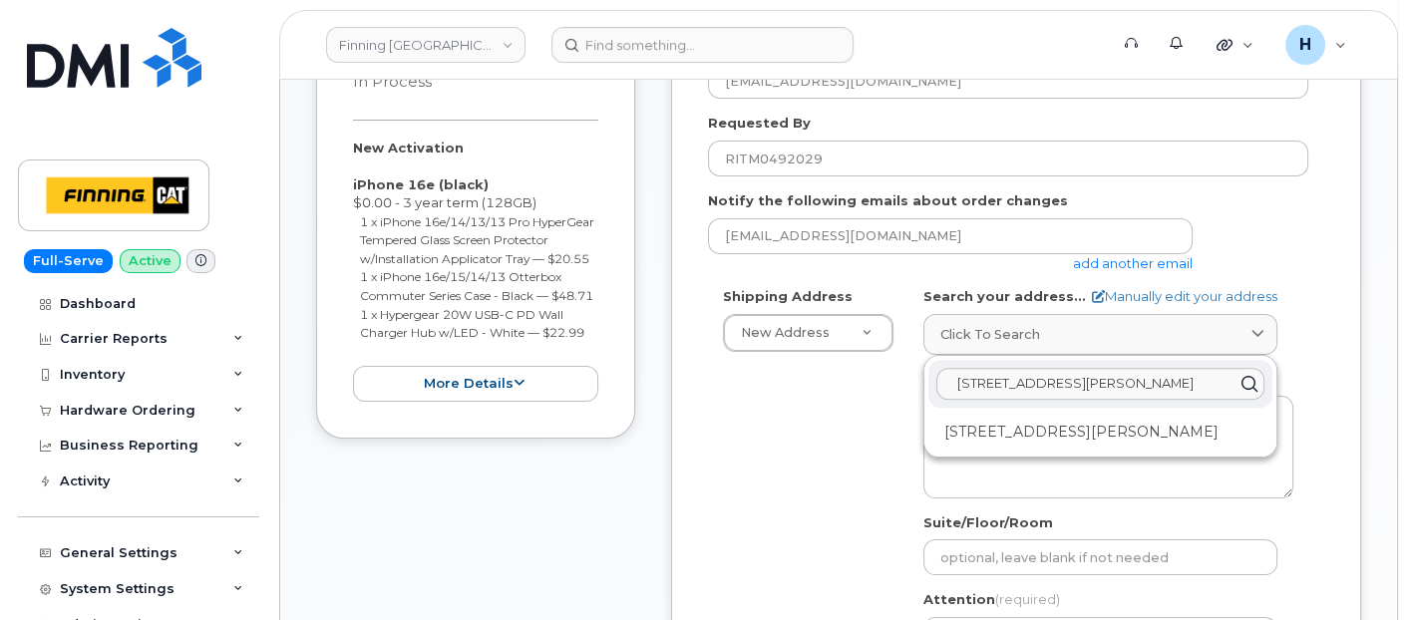
type input "65 Pugh St E Milverton ON N0K 1M0"
click at [1017, 446] on div "65 Pugh St E Milverton ON N0K 1M0 65 Pugh St Milverton ON N0K 1M0" at bounding box center [1100, 406] width 352 height 101
click at [1020, 430] on div "65 Pugh St Milverton ON N0K 1M0" at bounding box center [1100, 432] width 344 height 33
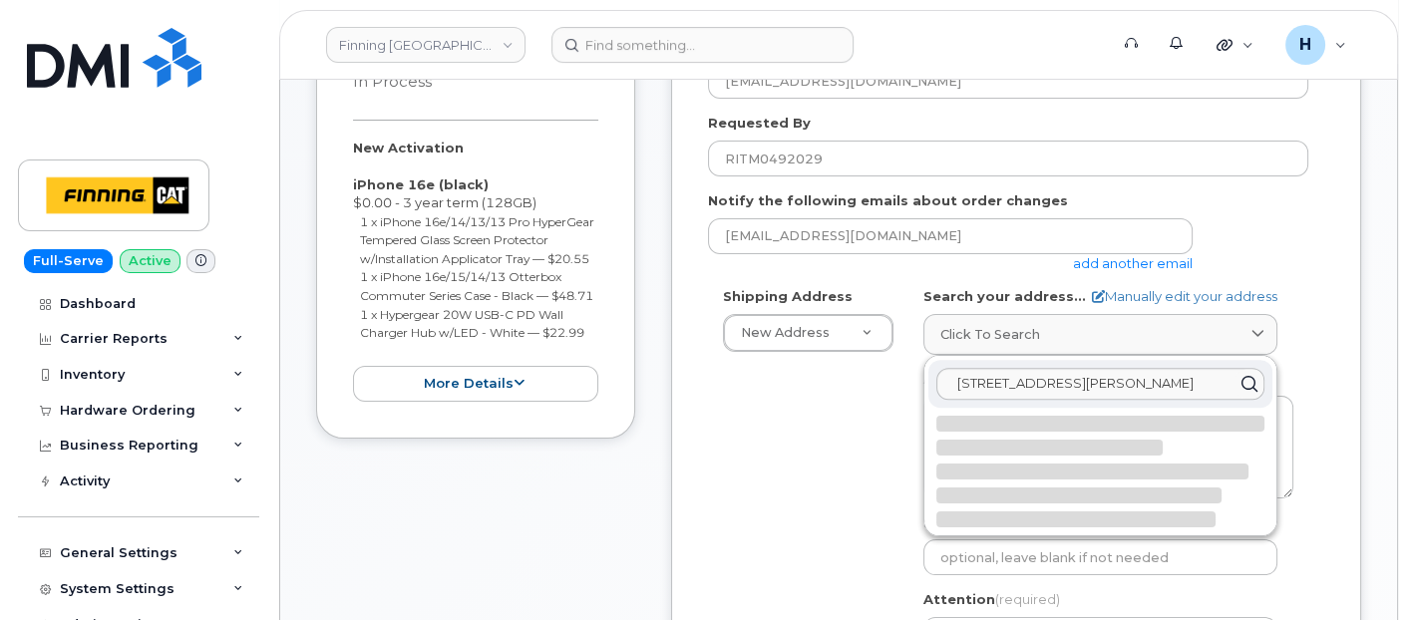
select select
type textarea "65 Pugh St MILVERTON ON N0K 1M0 CANADA"
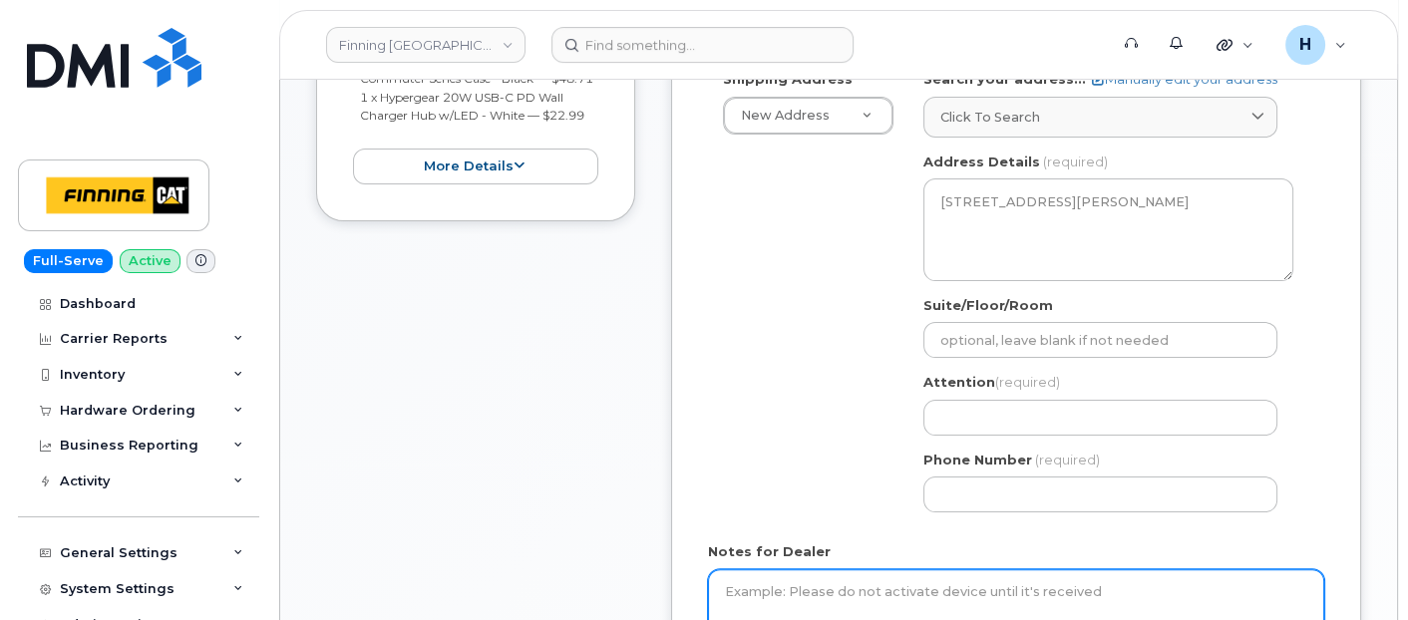
scroll to position [775, 0]
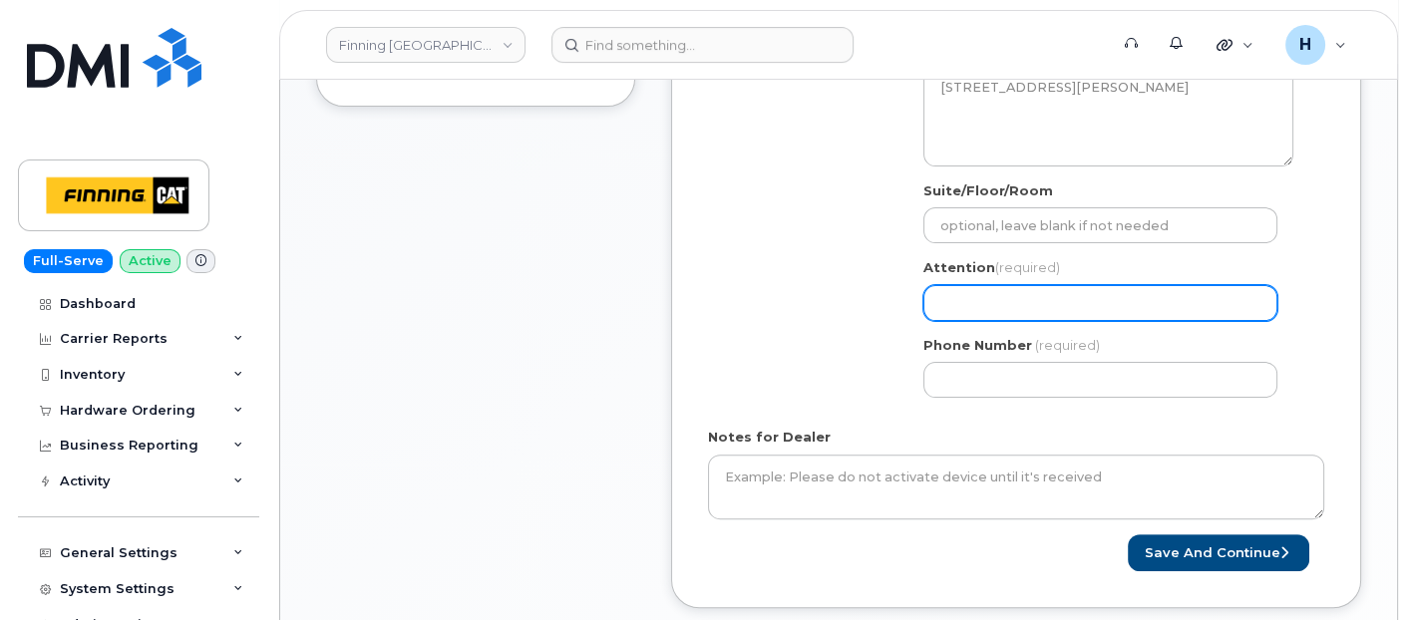
drag, startPoint x: 982, startPoint y: 284, endPoint x: 665, endPoint y: 263, distance: 317.8
click at [974, 285] on input "Attention (required)" at bounding box center [1100, 303] width 354 height 36
paste input "[PERSON_NAME]"
select select
type input "[PERSON_NAME]"
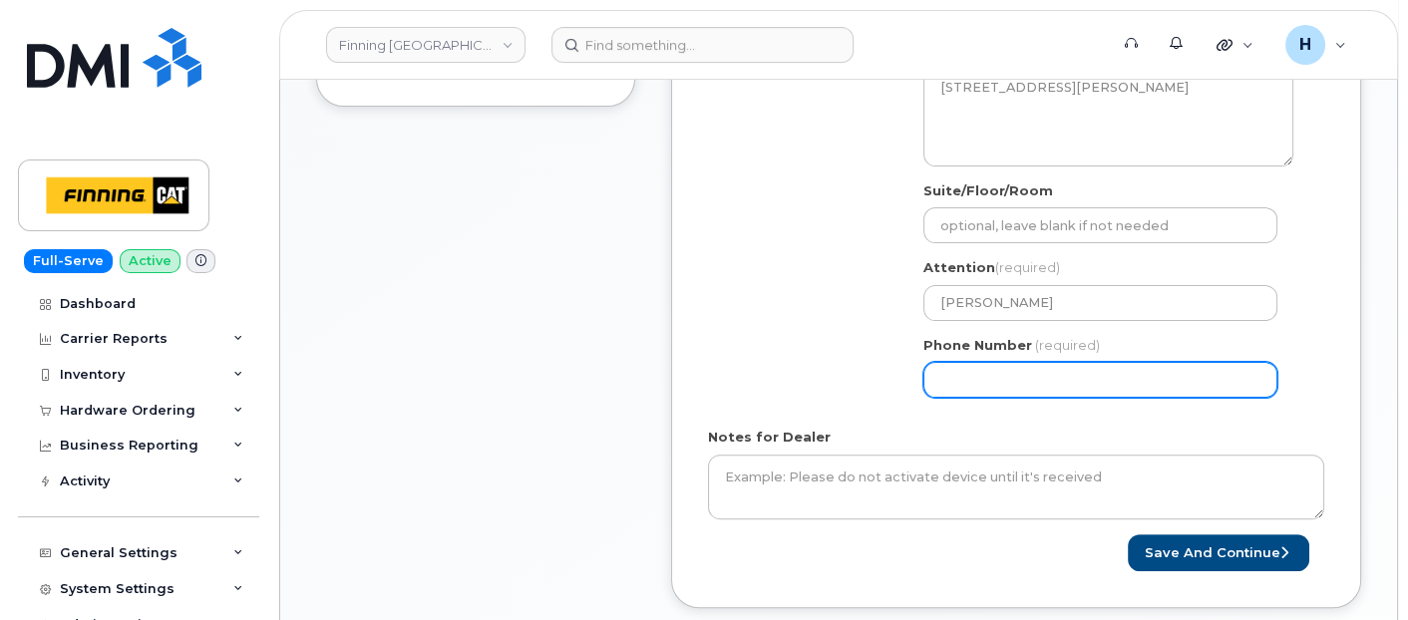
click at [1006, 381] on input "Phone Number" at bounding box center [1100, 380] width 354 height 36
paste input "5194962035"
select select
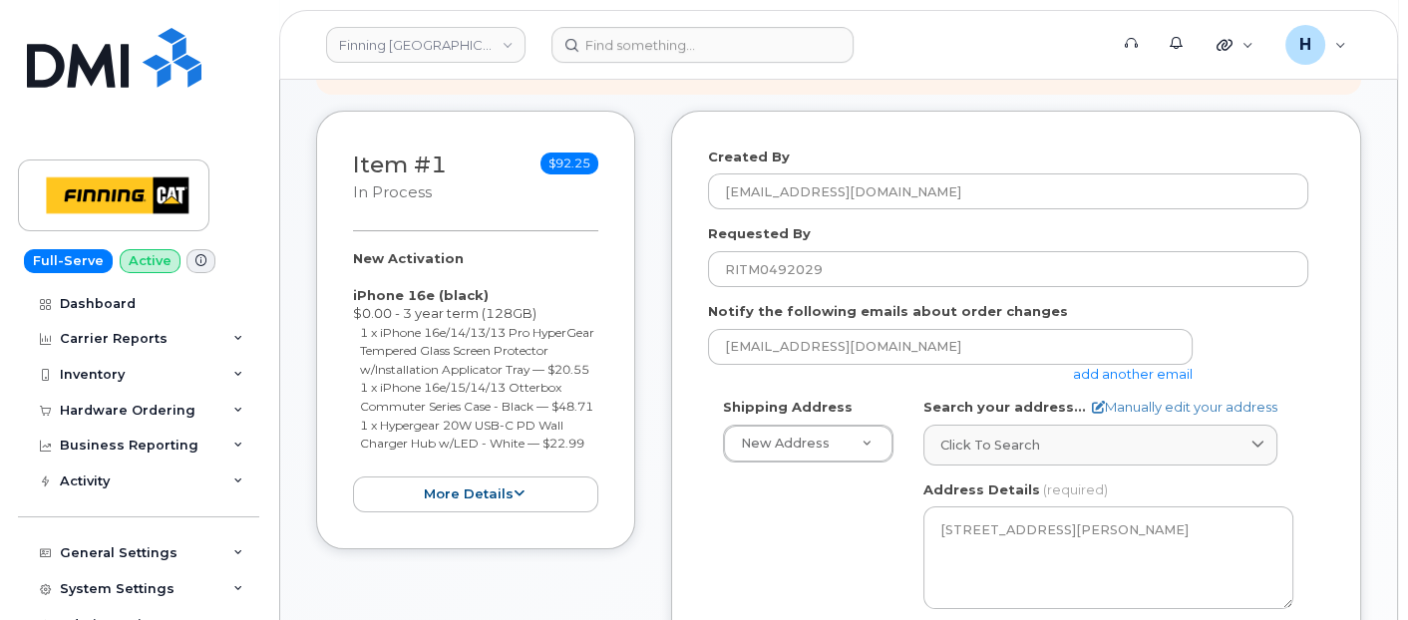
type input "5194962035"
drag, startPoint x: 350, startPoint y: 260, endPoint x: 630, endPoint y: 475, distance: 352.8
click at [630, 475] on div "Item #1 in process $92.25 New Activation iPhone 16e (black) $0.00 - 3 year term…" at bounding box center [475, 331] width 319 height 440
copy div "New Activation iPhone 16e (black) $0.00 - 3 year term (128GB) 1 x iPhone 16e/14…"
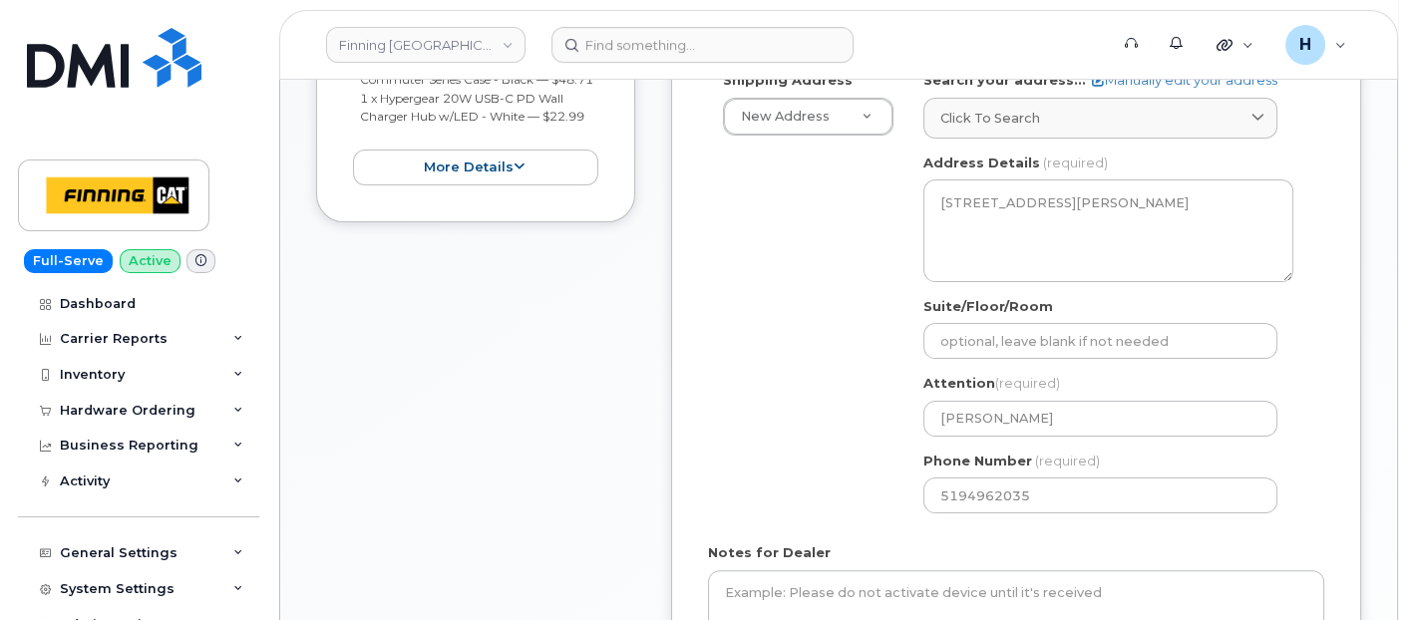
scroll to position [775, 0]
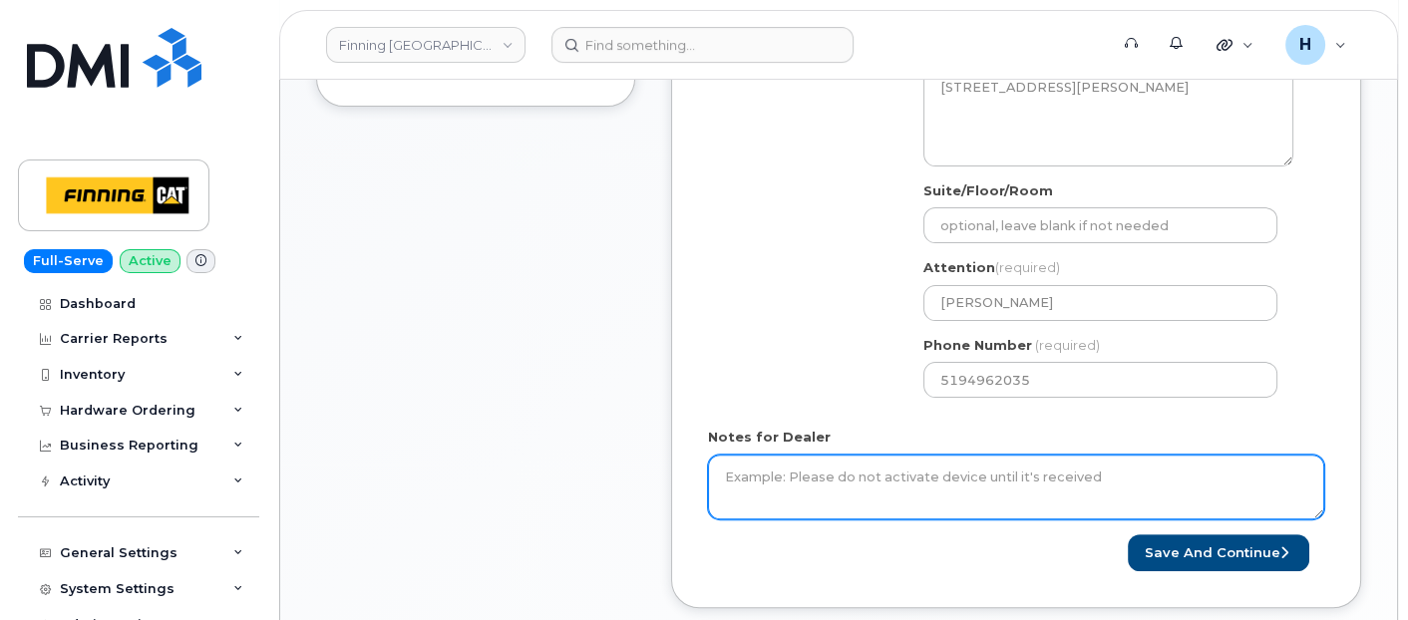
click at [797, 455] on textarea "Notes for Dealer" at bounding box center [1016, 488] width 616 height 66
paste textarea "New Activation iPhone 16e (black) $0.00 - 3 year term (128GB) 1 x iPhone 16e/14…"
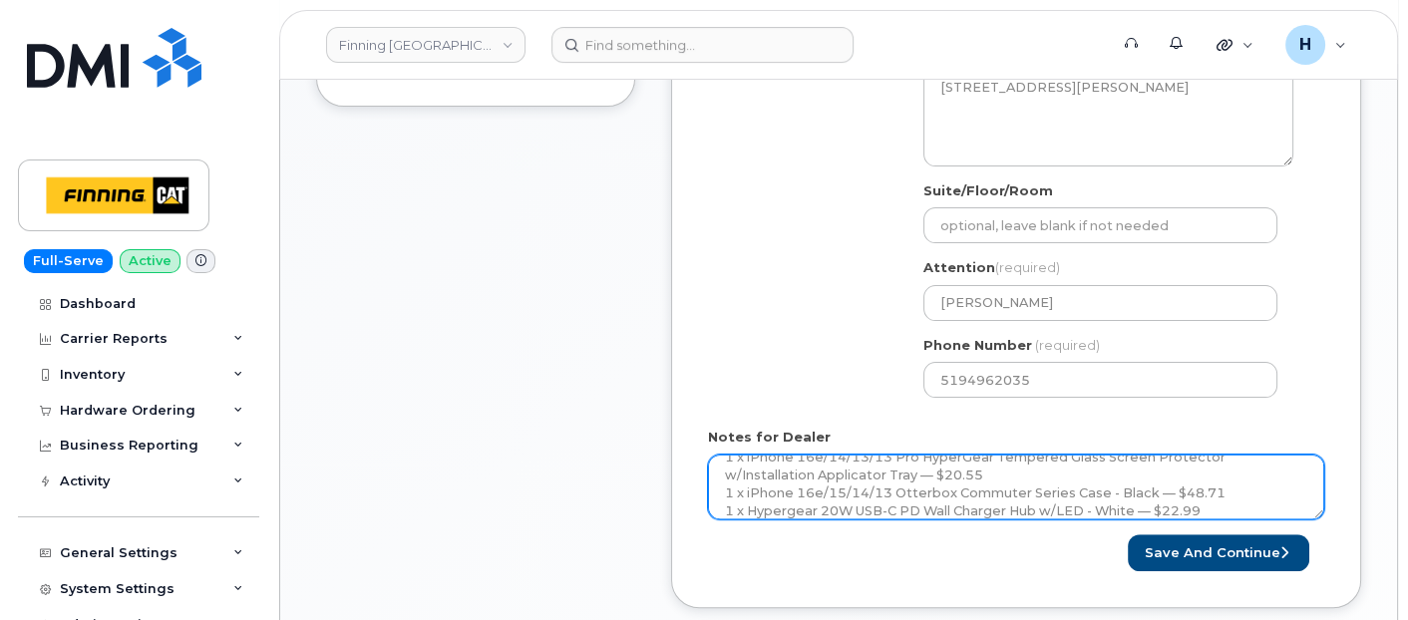
click at [888, 498] on textarea "SIM SWAP TO PHYSICAL SIM CARD BEFORE SHIPMENT -------------------------------- …" at bounding box center [1016, 488] width 616 height 66
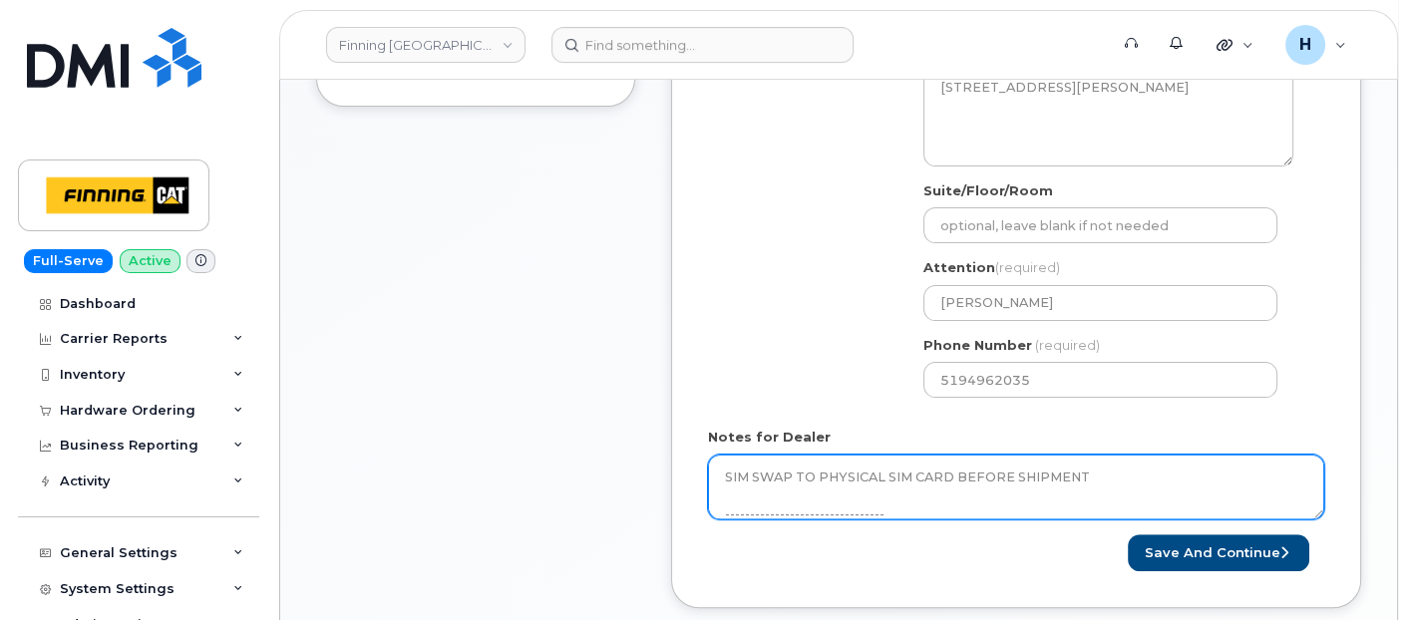
click at [897, 484] on textarea "SIM SWAP TO PHYSICAL SIM CARD BEFORE SHIPMENT -------------------------------- …" at bounding box center [1016, 488] width 616 height 66
paste textarea "Per FINCA Mobility, order new iPhone 16e for the user to fulfill request."
click at [1186, 484] on textarea "SIM SWAP TO PHYSICAL SIM CARD BEFORE SHIPMENT -------------------------------- …" at bounding box center [1016, 488] width 616 height 66
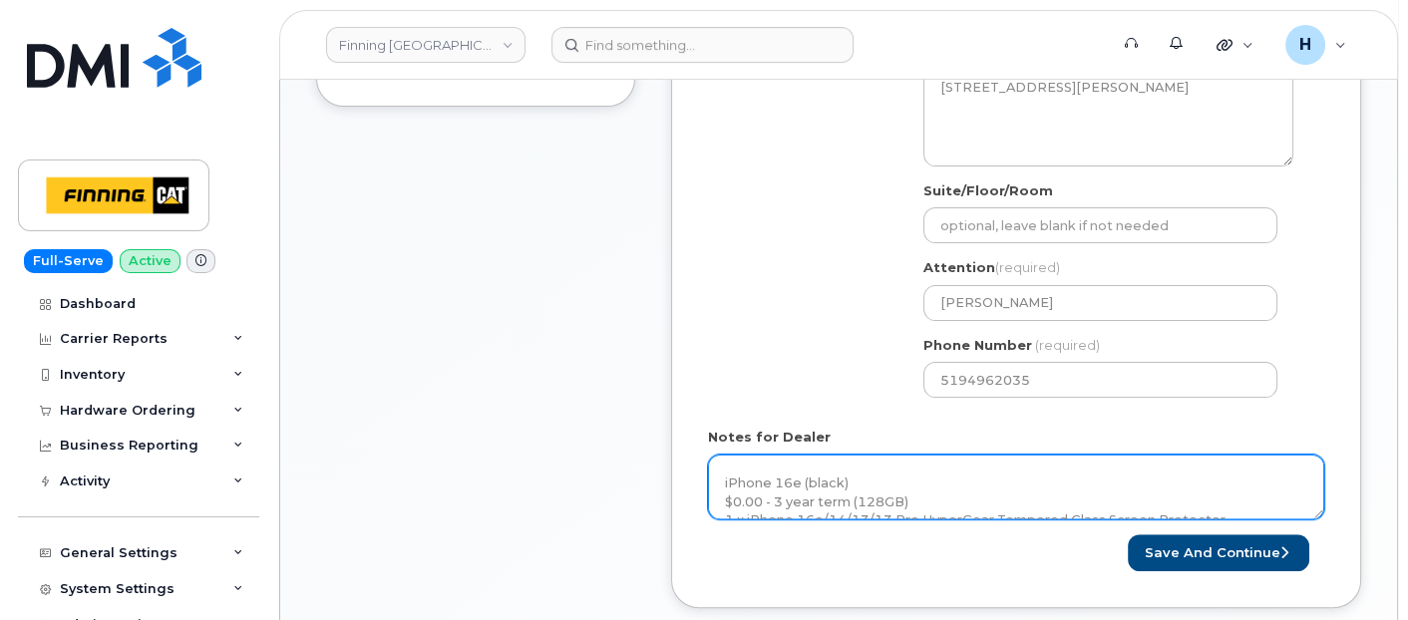
scroll to position [199, 0]
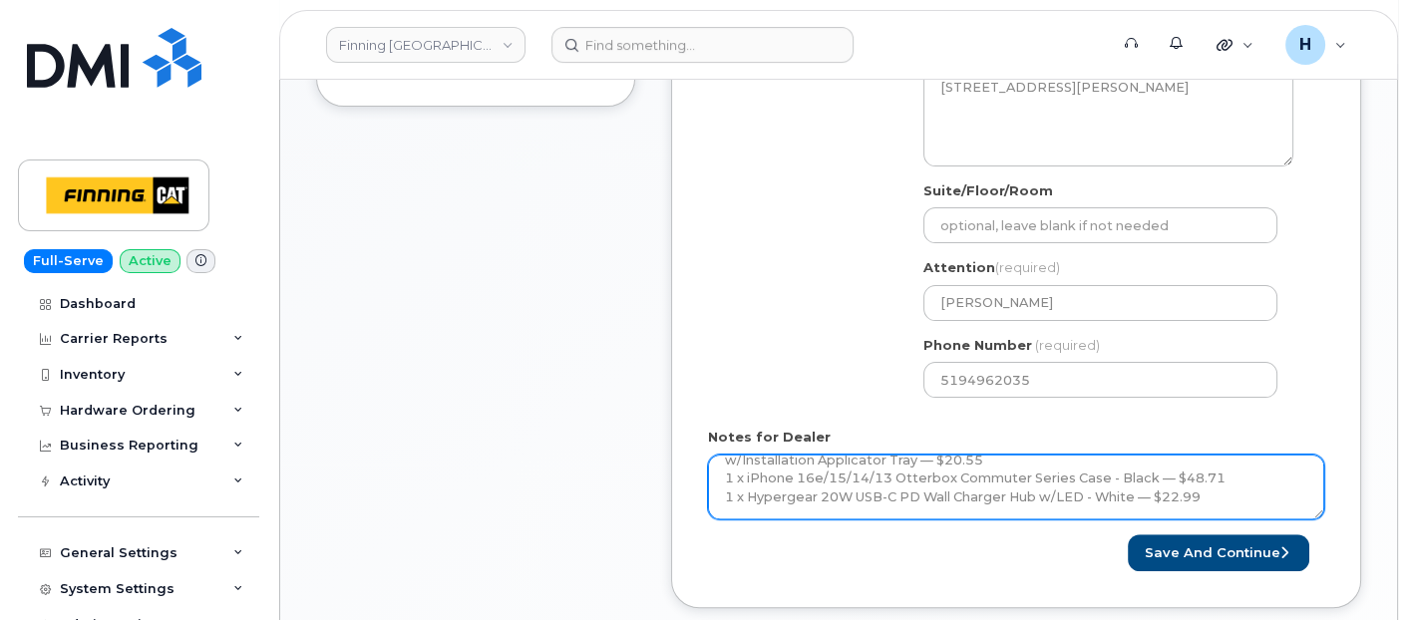
click at [1223, 499] on textarea "SIM SWAP TO PHYSICAL SIM CARD BEFORE SHIPMENT -------------------------------- …" at bounding box center [1016, 488] width 616 height 66
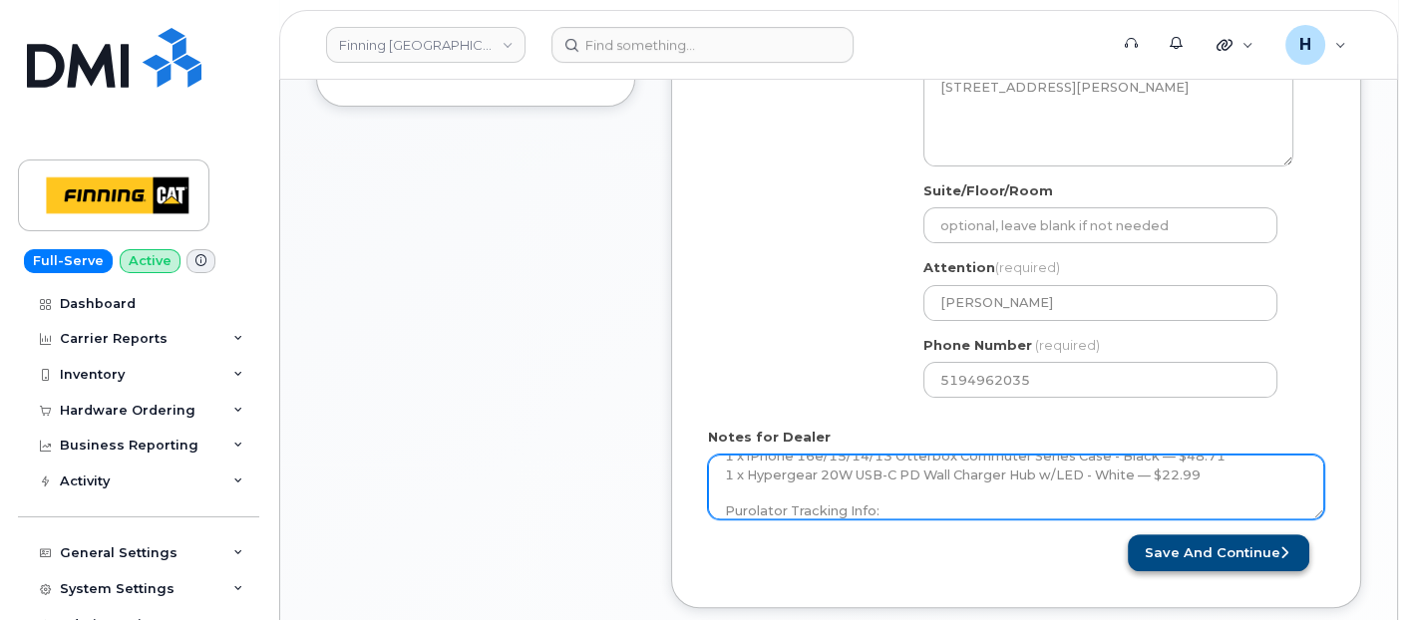
type textarea "SIM SWAP TO PHYSICAL SIM CARD BEFORE SHIPMENT -------------------------------- …"
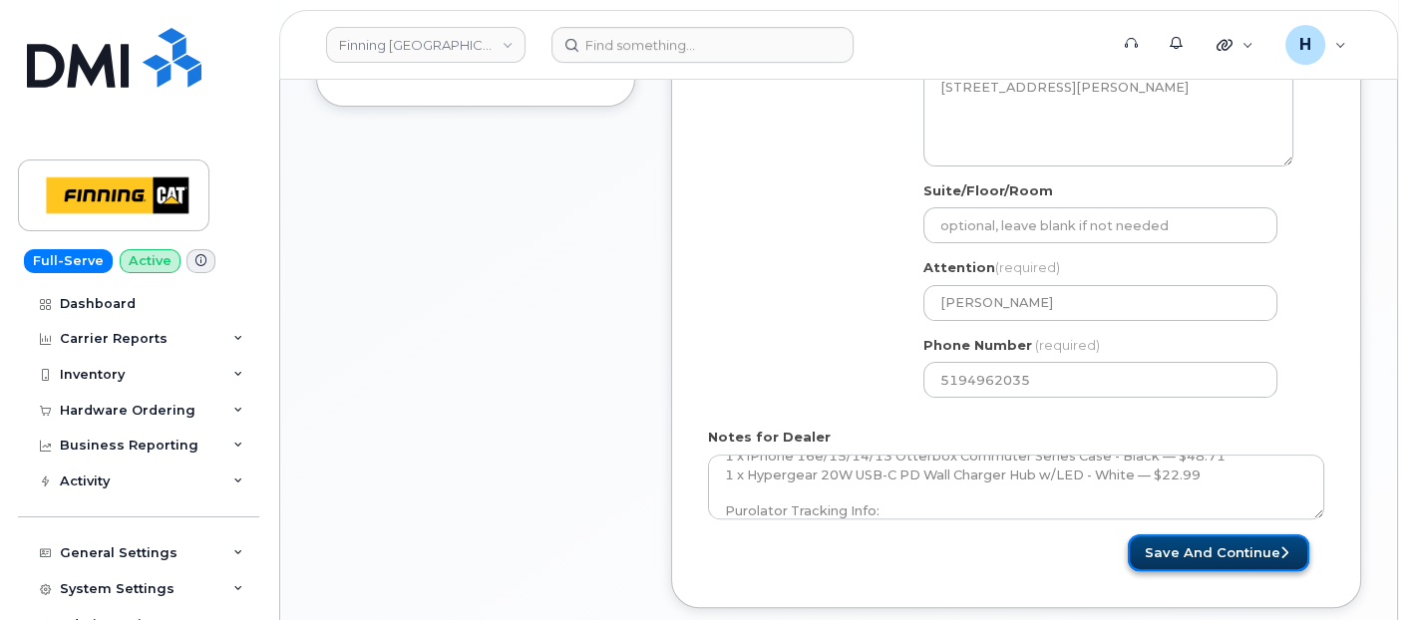
click at [1162, 552] on button "Save and Continue" at bounding box center [1218, 553] width 181 height 37
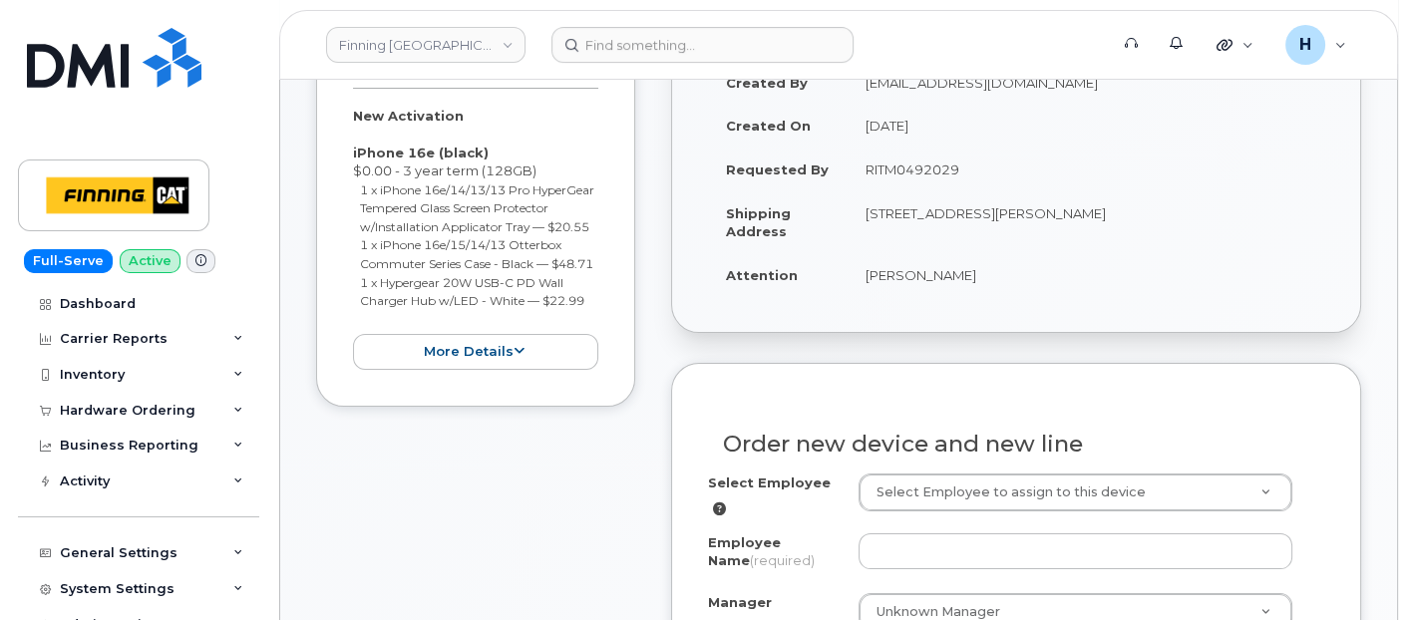
scroll to position [553, 0]
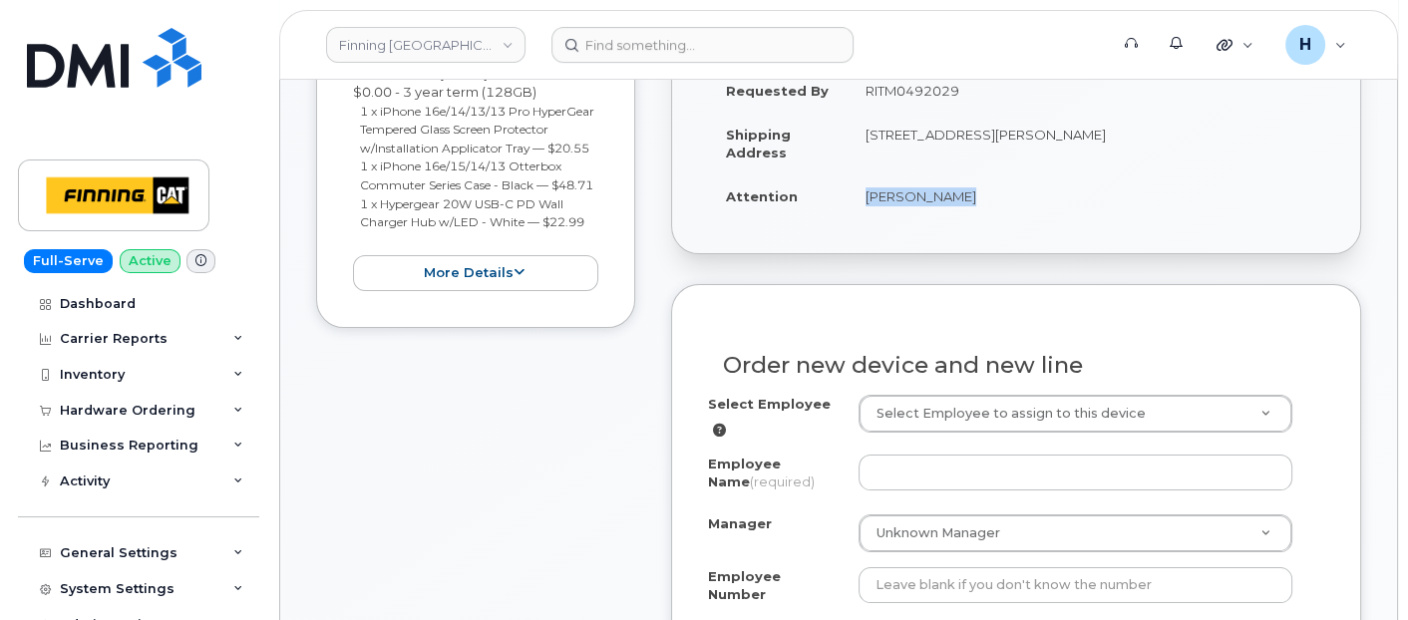
drag, startPoint x: 839, startPoint y: 207, endPoint x: 1000, endPoint y: 208, distance: 161.6
click at [1000, 208] on tr "Attention [PERSON_NAME]" at bounding box center [1016, 197] width 616 height 44
copy tr "[PERSON_NAME]"
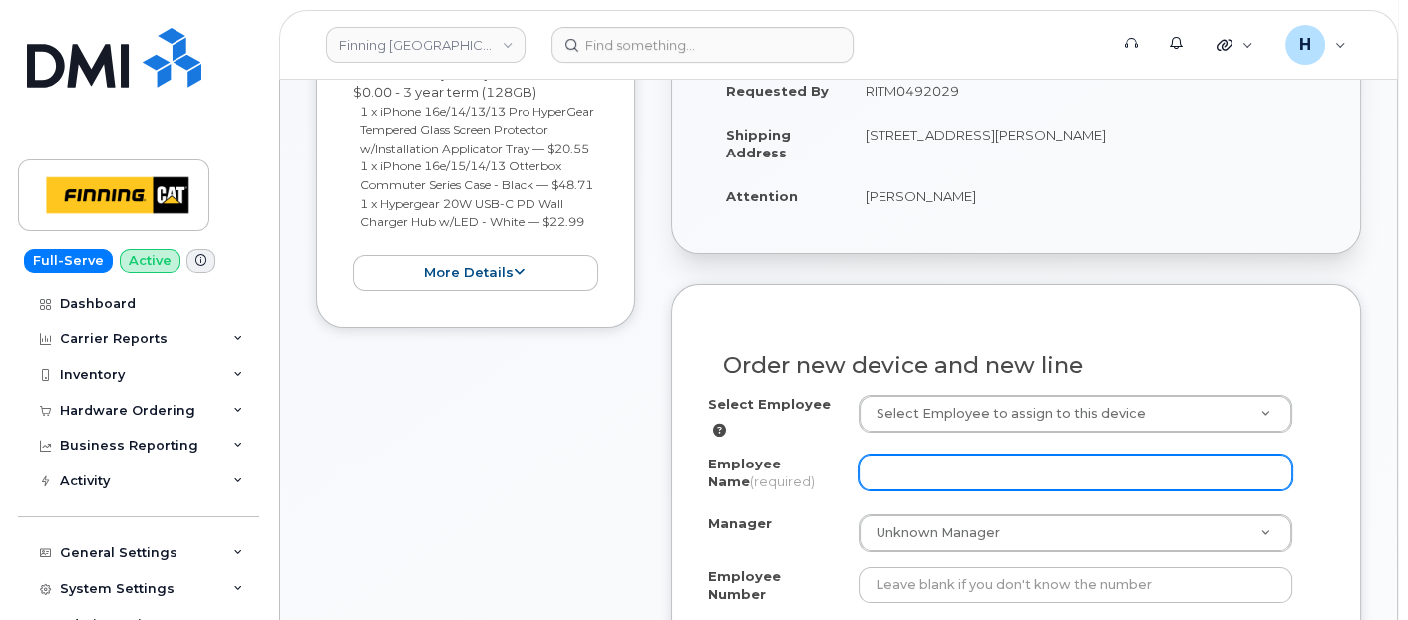
click at [869, 455] on input "Employee Name (required)" at bounding box center [1076, 473] width 435 height 36
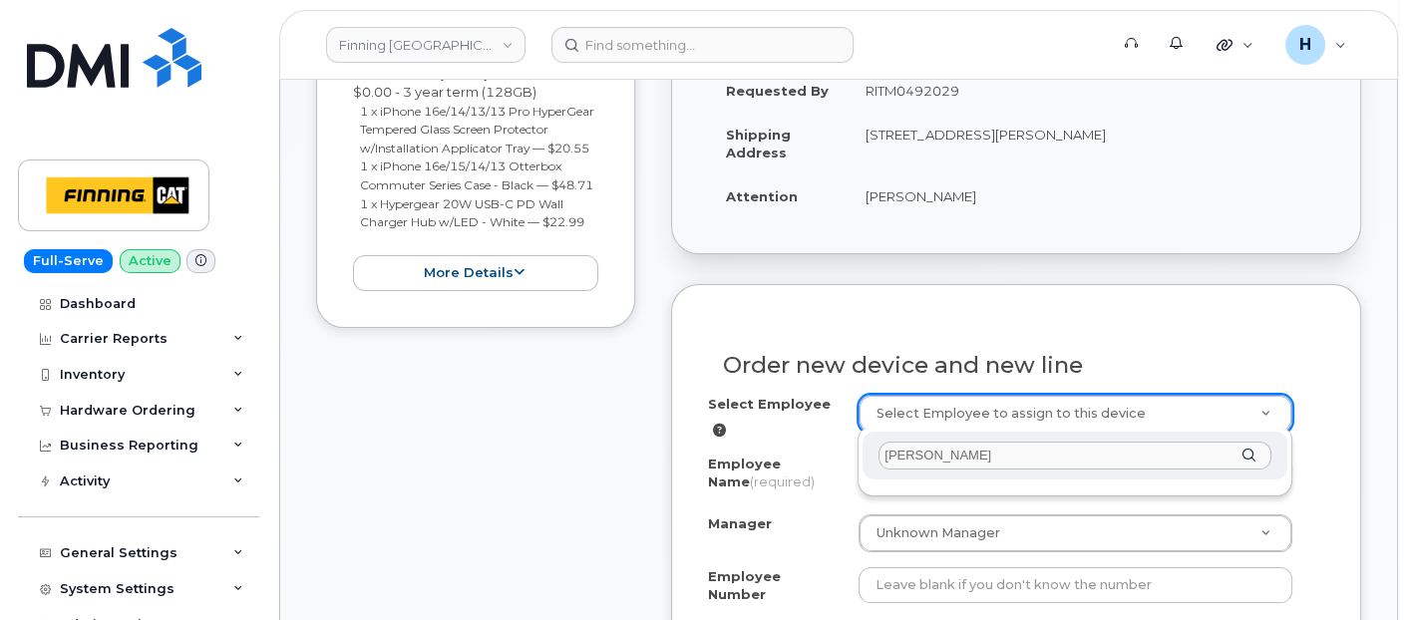
click at [897, 442] on input "[PERSON_NAME]" at bounding box center [1075, 456] width 393 height 29
type input "[PERSON_NAME]"
click at [907, 489] on div "[PERSON_NAME]" at bounding box center [1075, 463] width 435 height 70
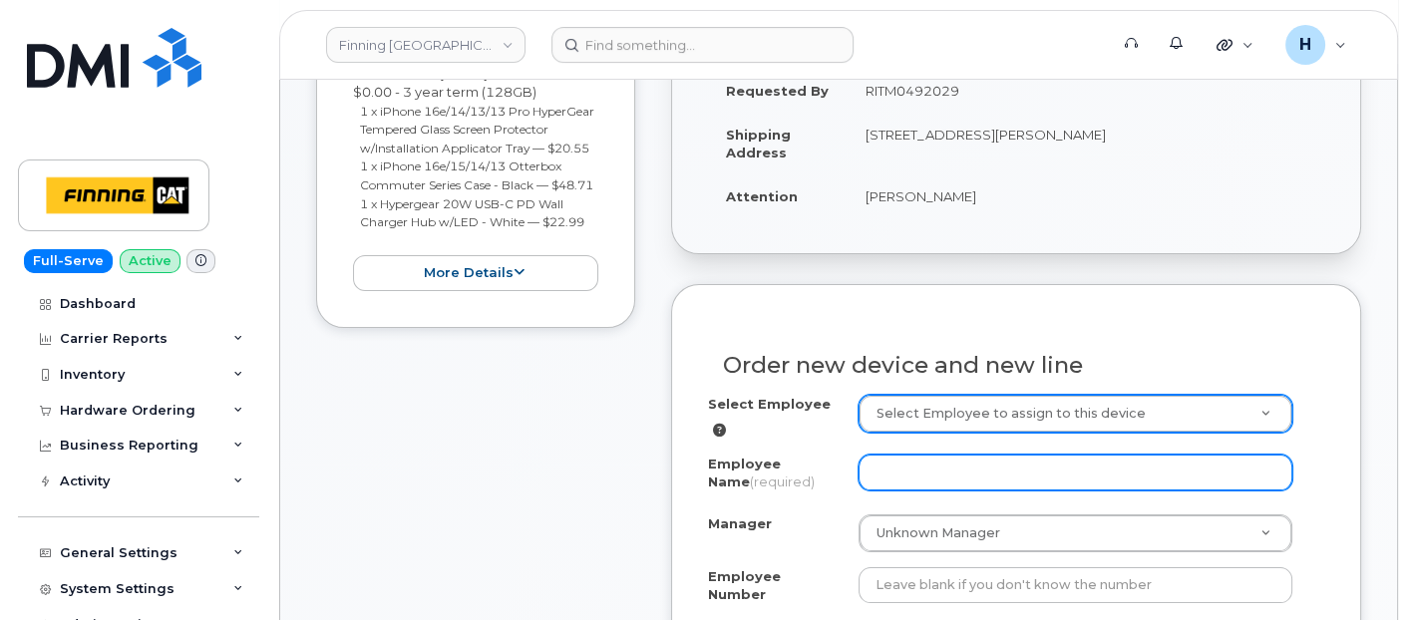
click at [875, 456] on input "Employee Name (required)" at bounding box center [1076, 473] width 435 height 36
paste input "[PERSON_NAME]"
click at [901, 464] on input "[PERSON_NAME]" at bounding box center [1076, 473] width 435 height 36
type input "[PERSON_NAME]"
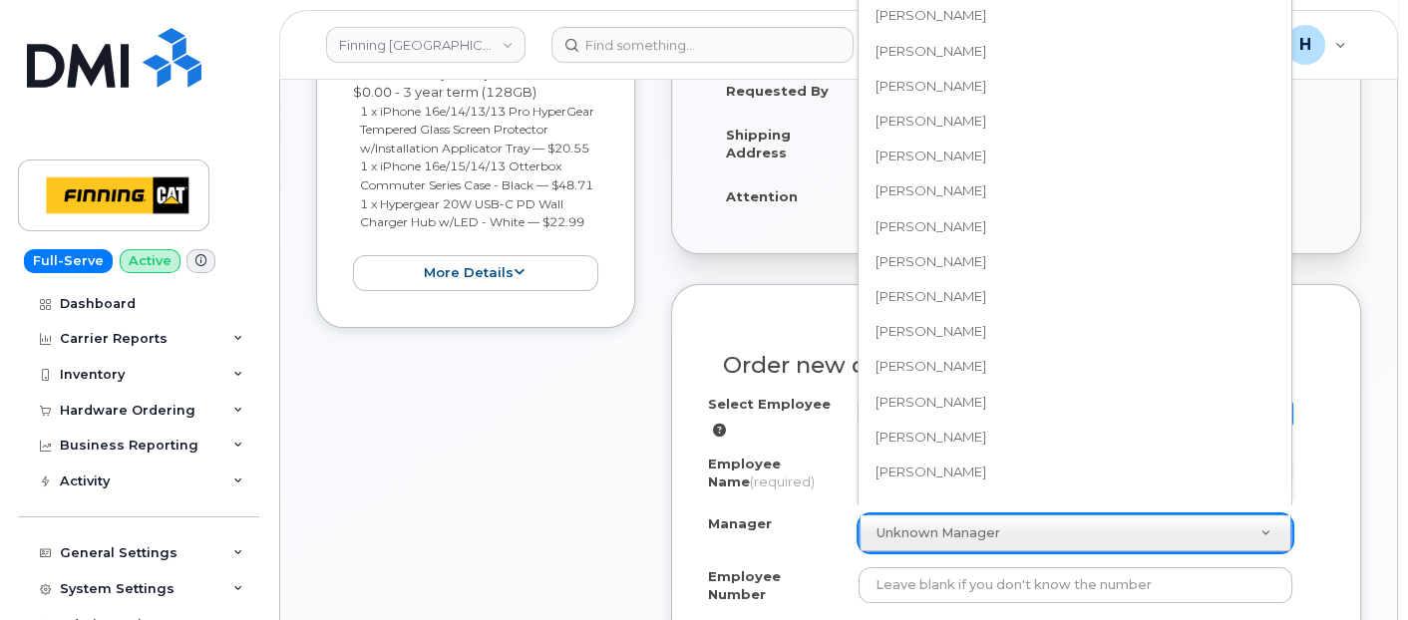
scroll to position [56659, 0]
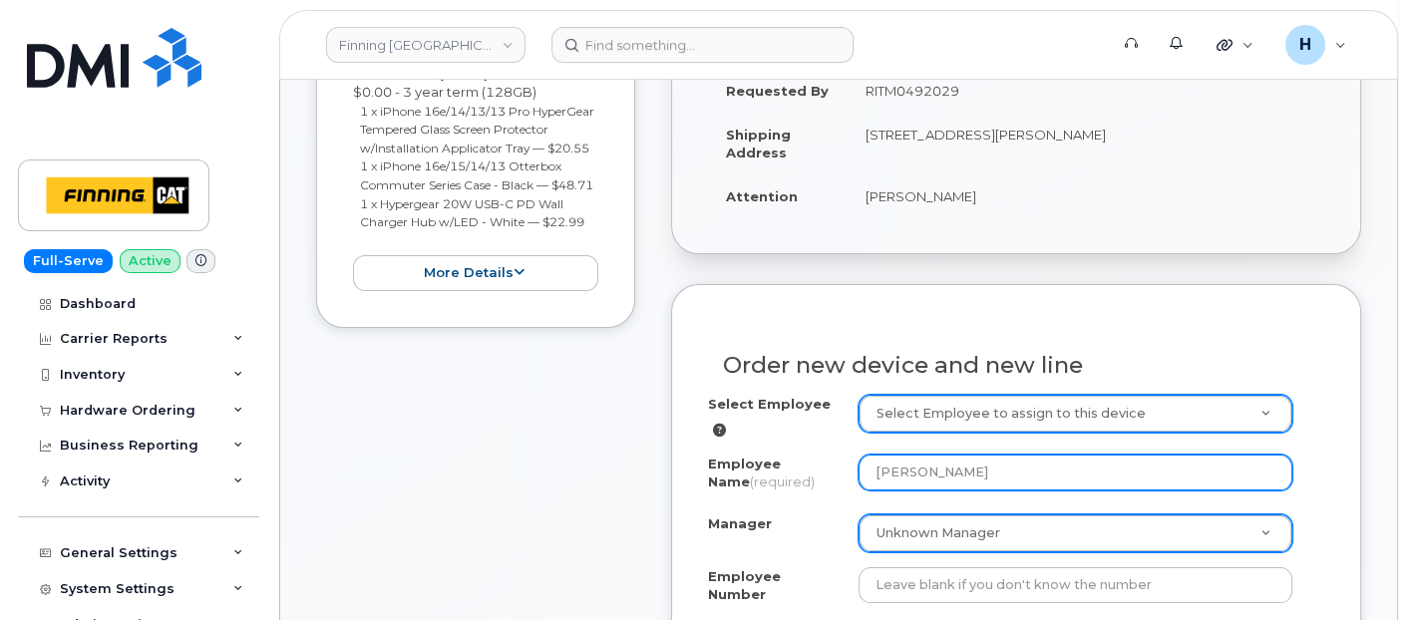
click at [937, 468] on input "[PERSON_NAME]" at bounding box center [1076, 473] width 435 height 36
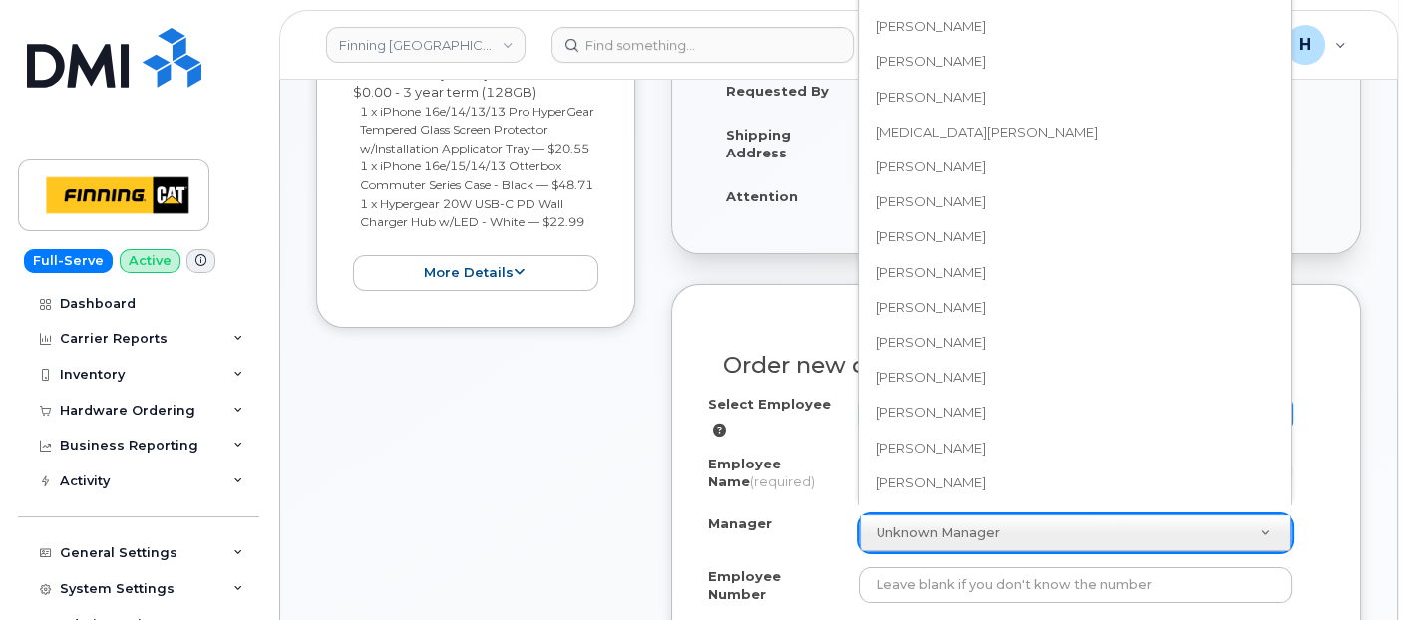
paste input "[PERSON_NAME]"
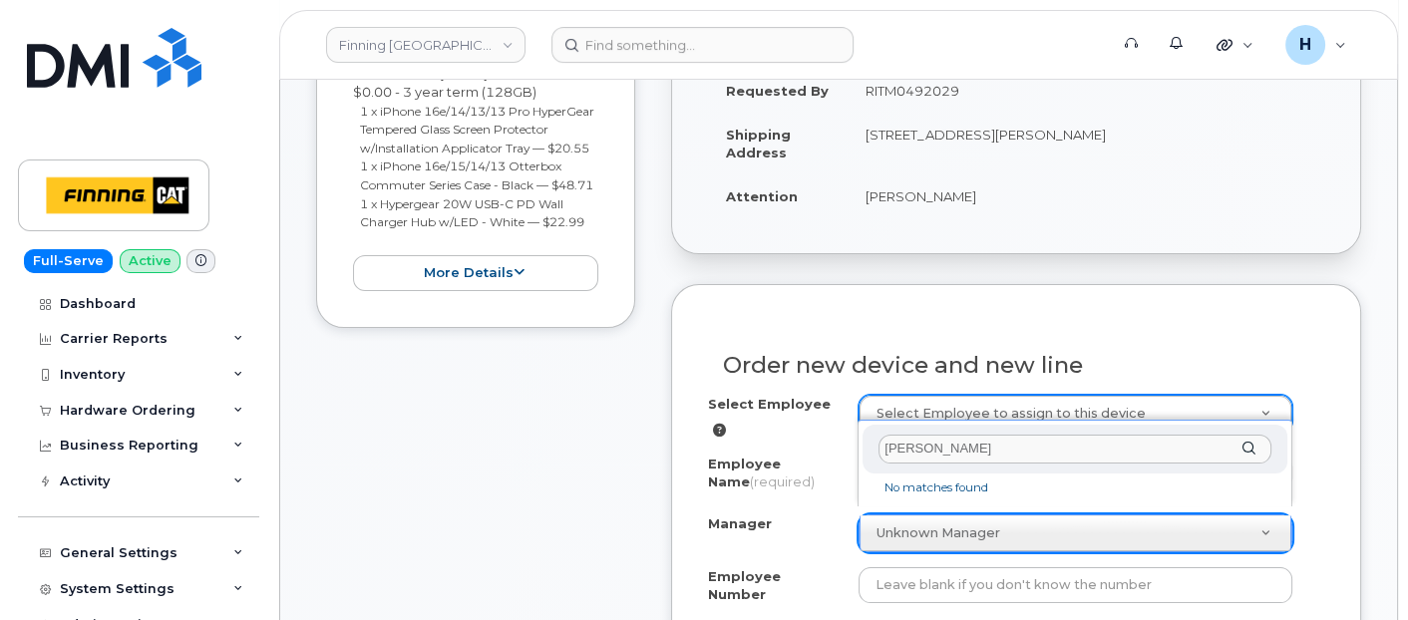
scroll to position [0, 0]
drag, startPoint x: 954, startPoint y: 524, endPoint x: 846, endPoint y: 525, distance: 108.7
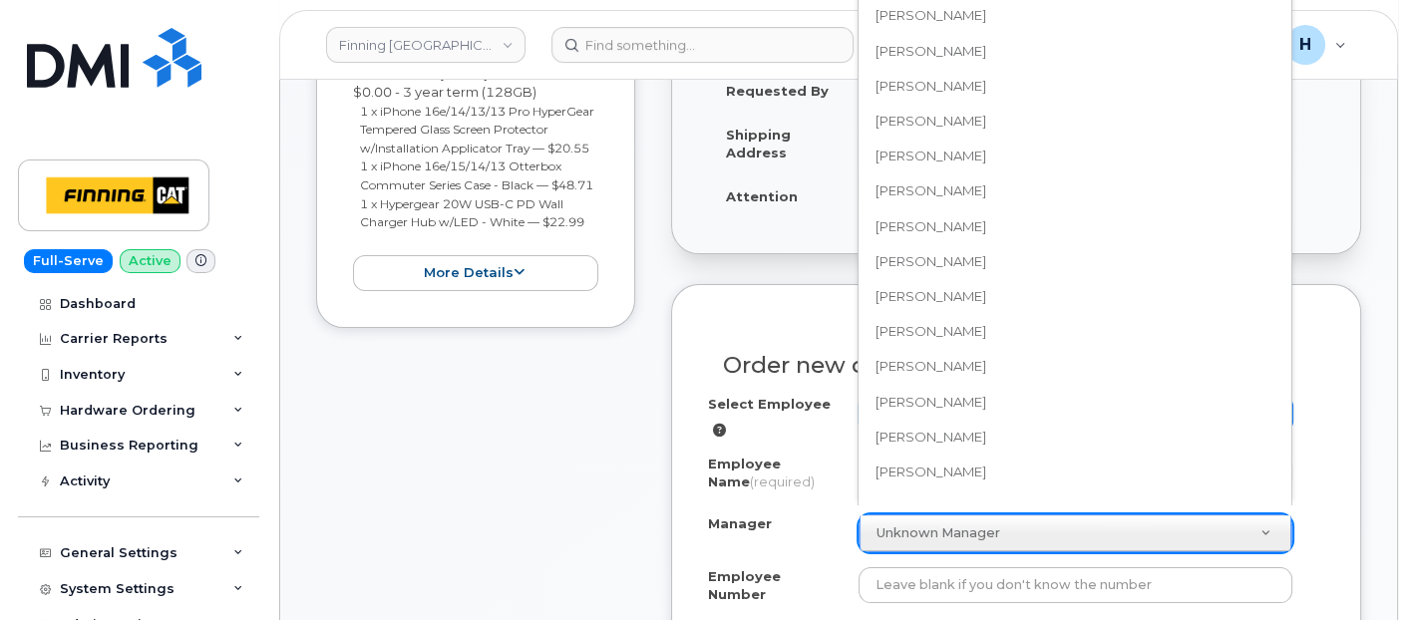
scroll to position [56659, 0]
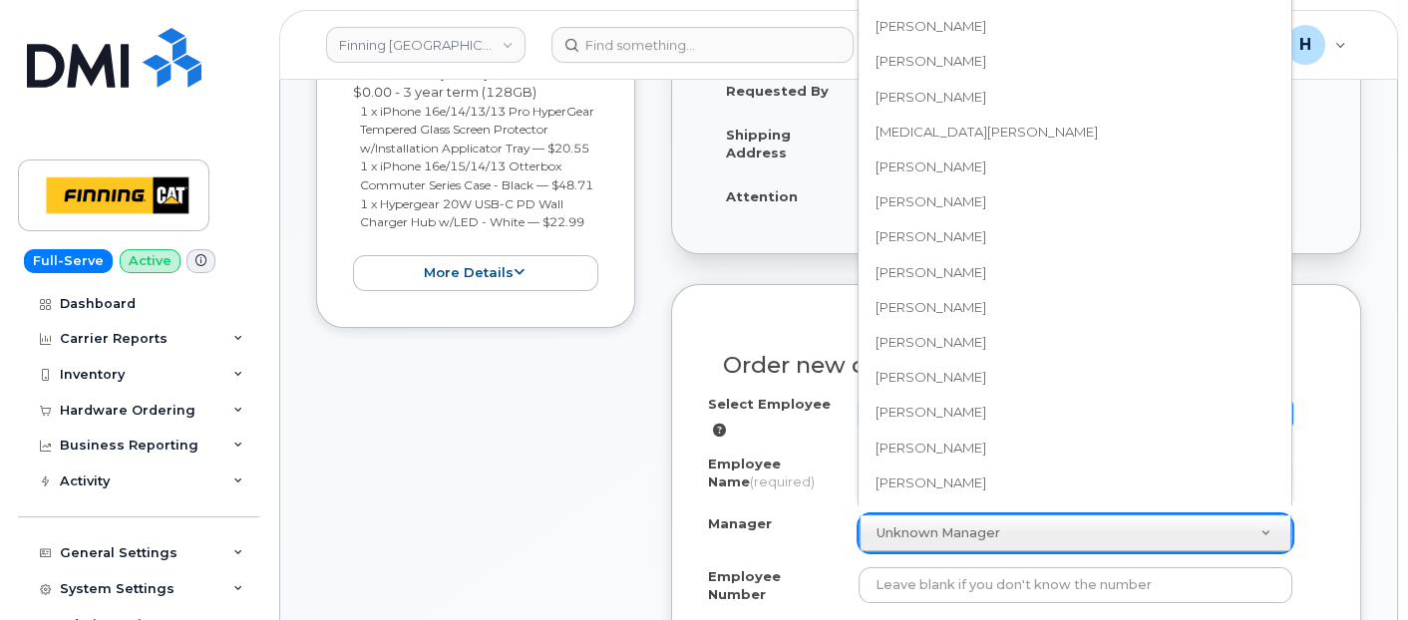
paste input "[PERSON_NAME]"
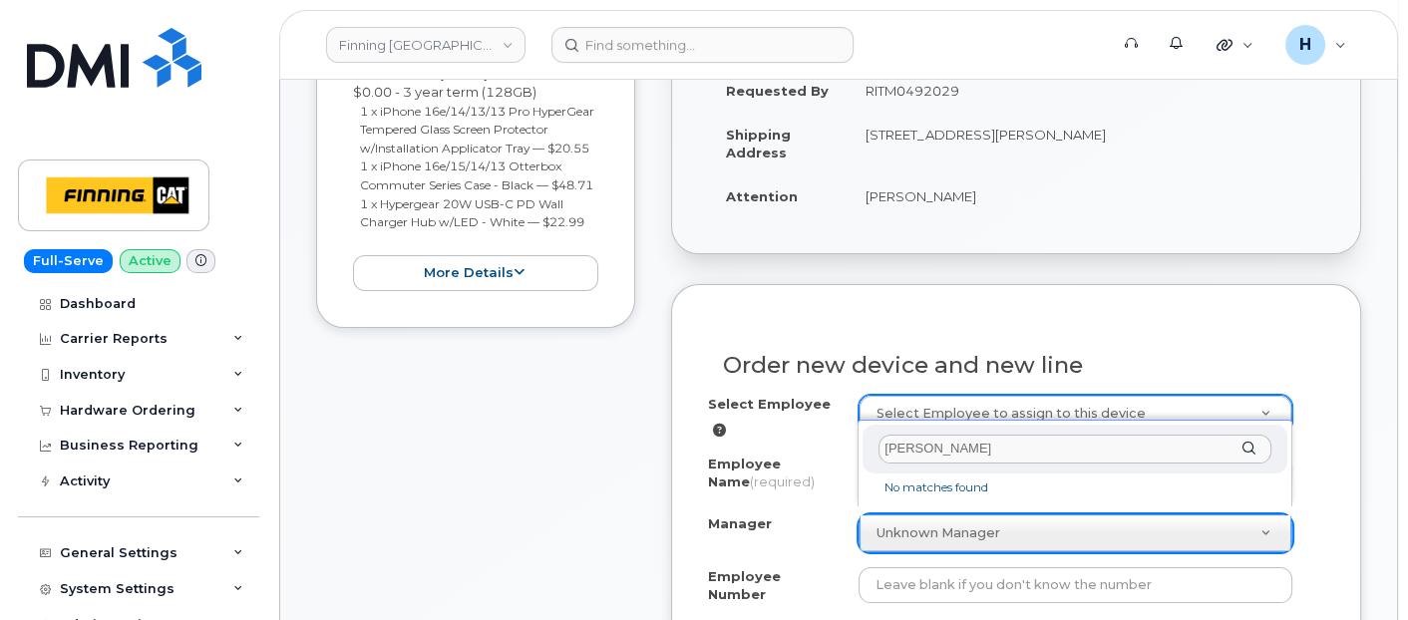
scroll to position [0, 0]
click at [1014, 433] on div "Manager Justin O'Donnell" at bounding box center [1075, 449] width 425 height 49
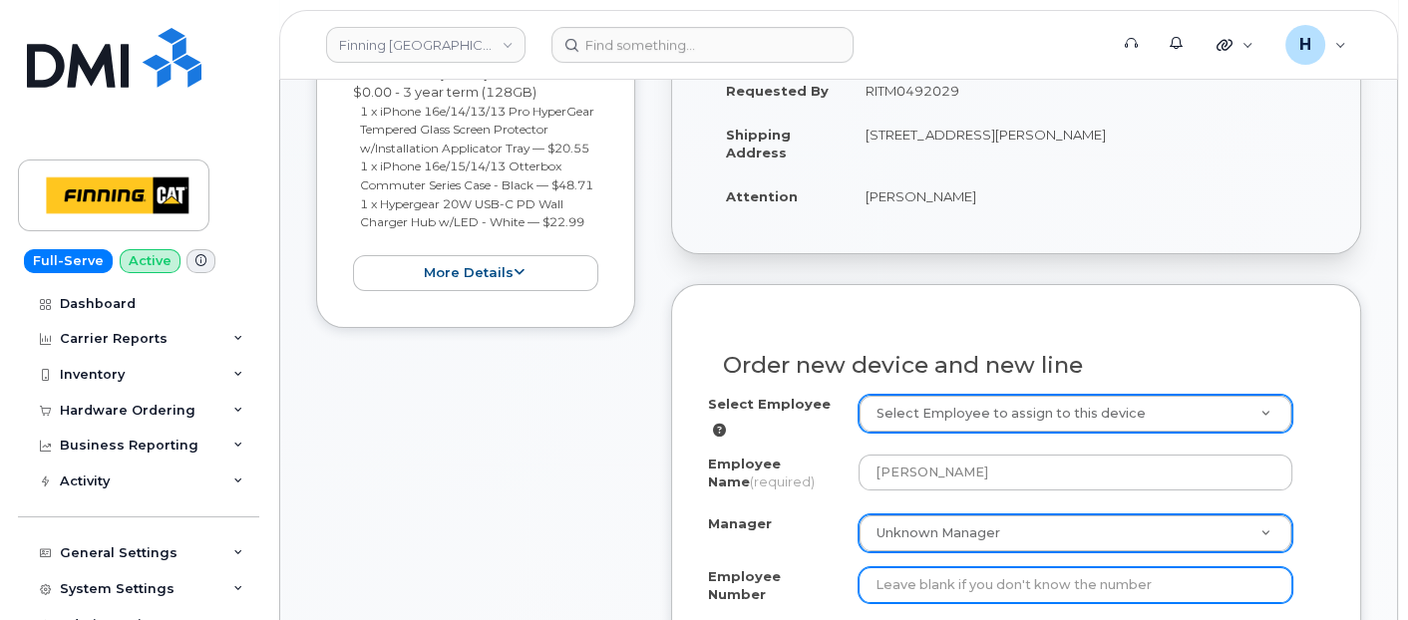
click at [897, 575] on input "Employee Number" at bounding box center [1076, 585] width 435 height 36
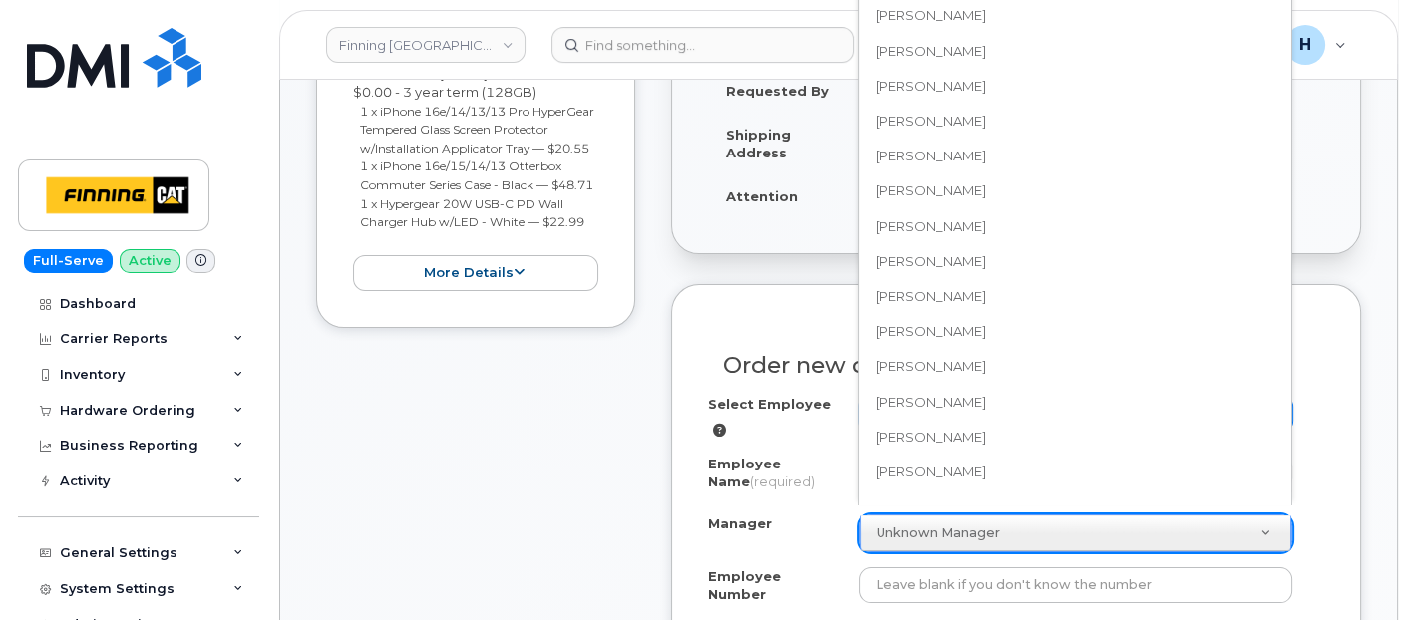
scroll to position [56659, 0]
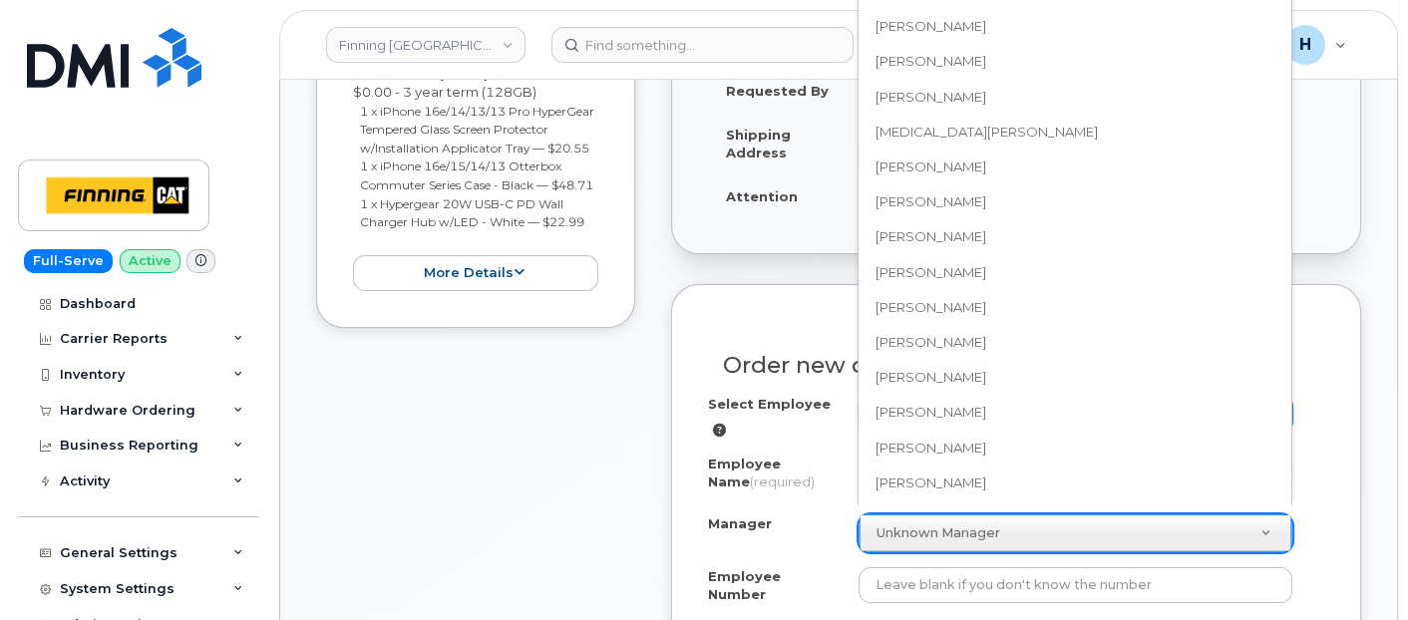
paste input "[PERSON_NAME]"
type input "[PERSON_NAME]"
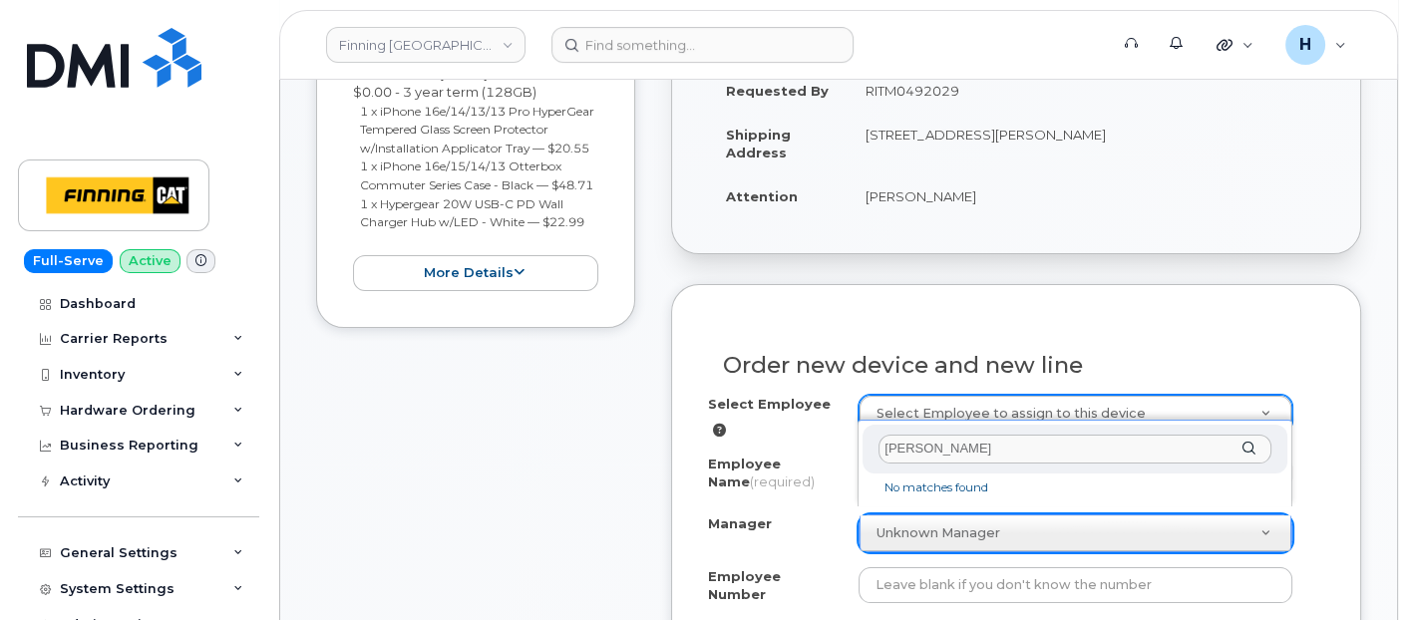
scroll to position [0, 0]
click at [995, 451] on input "[PERSON_NAME]" at bounding box center [1075, 449] width 393 height 29
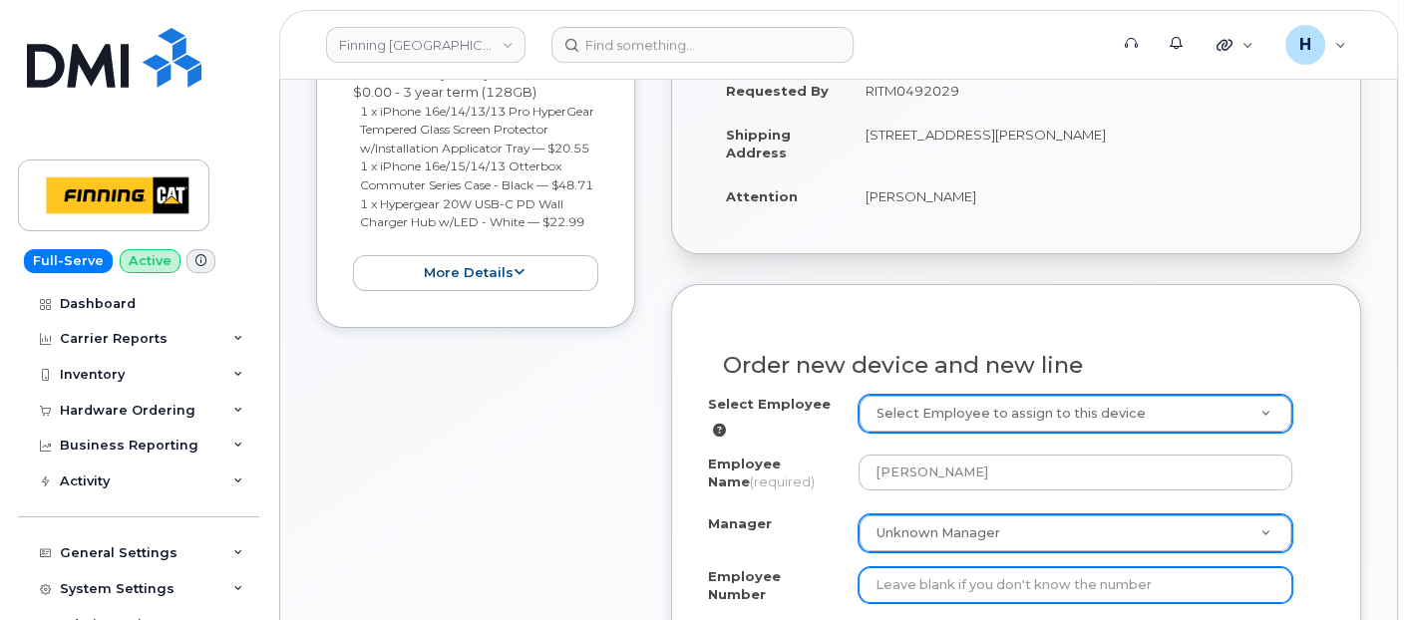
click at [1002, 576] on input "Employee Number" at bounding box center [1076, 585] width 435 height 36
paste input "4295"
drag, startPoint x: 1002, startPoint y: 576, endPoint x: 989, endPoint y: 491, distance: 86.7
click at [989, 491] on div "Select Employee Select Employee to assign to this device Employee Name (require…" at bounding box center [1016, 503] width 616 height 217
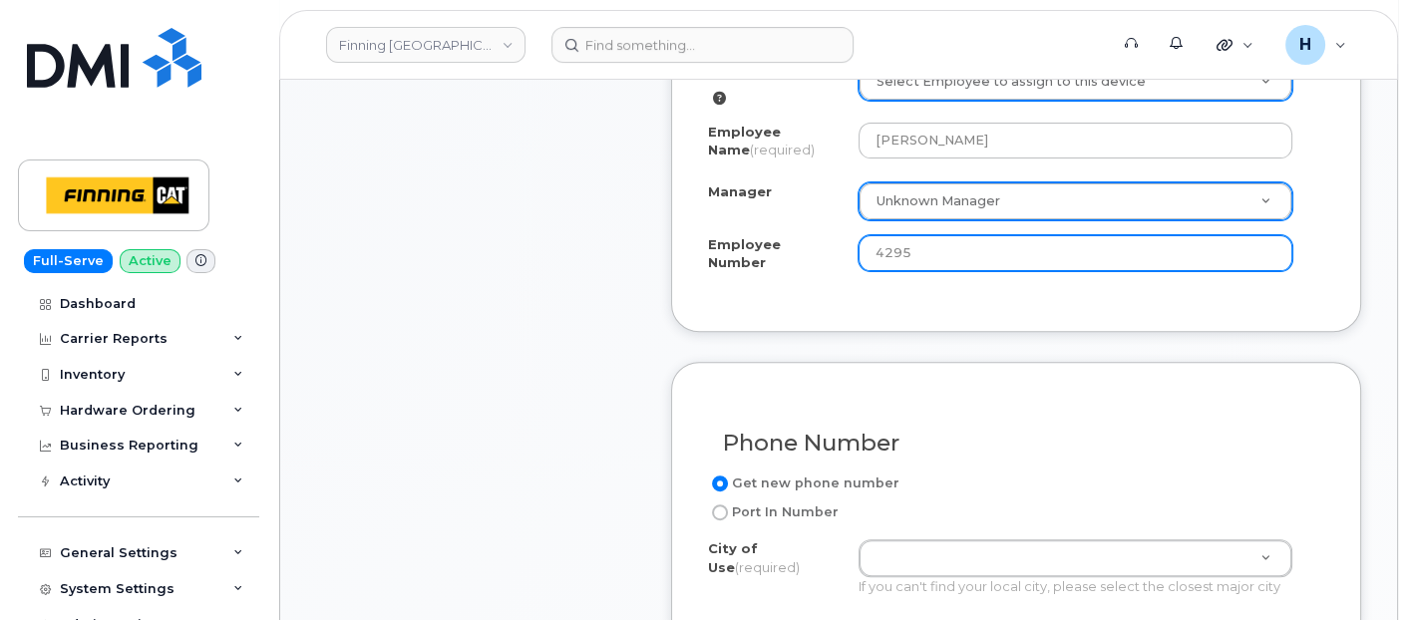
scroll to position [997, 0]
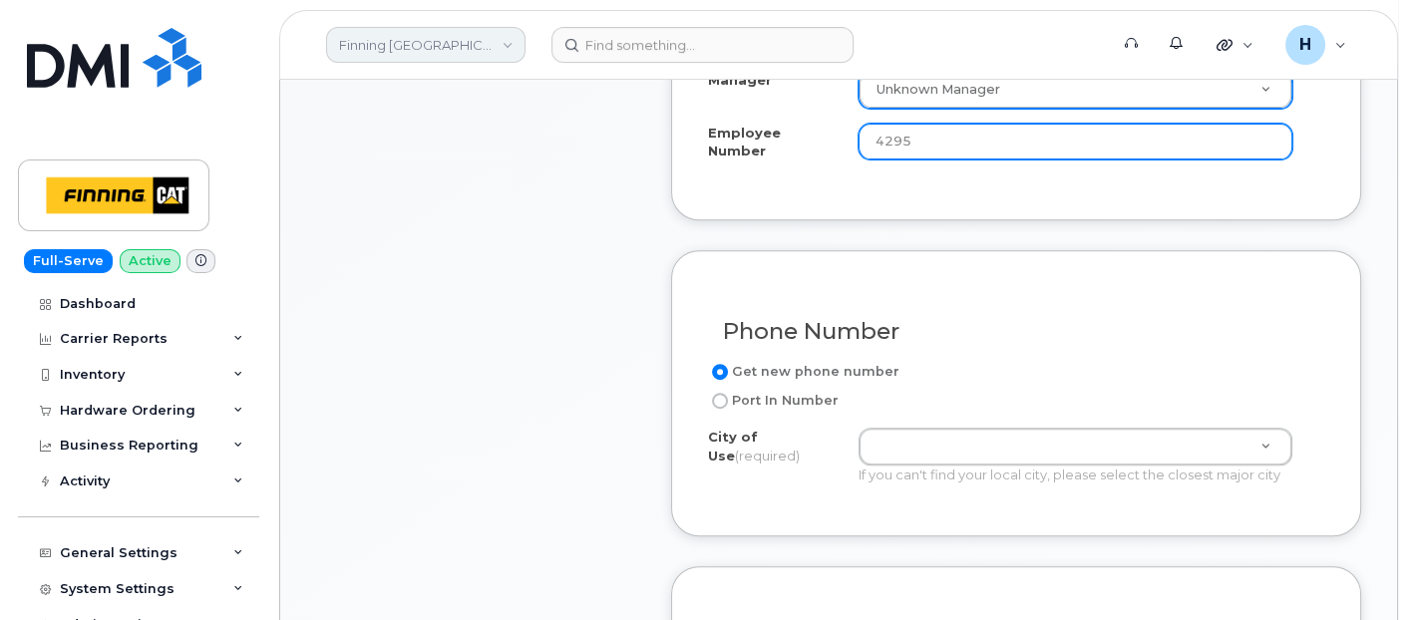
type input "4295"
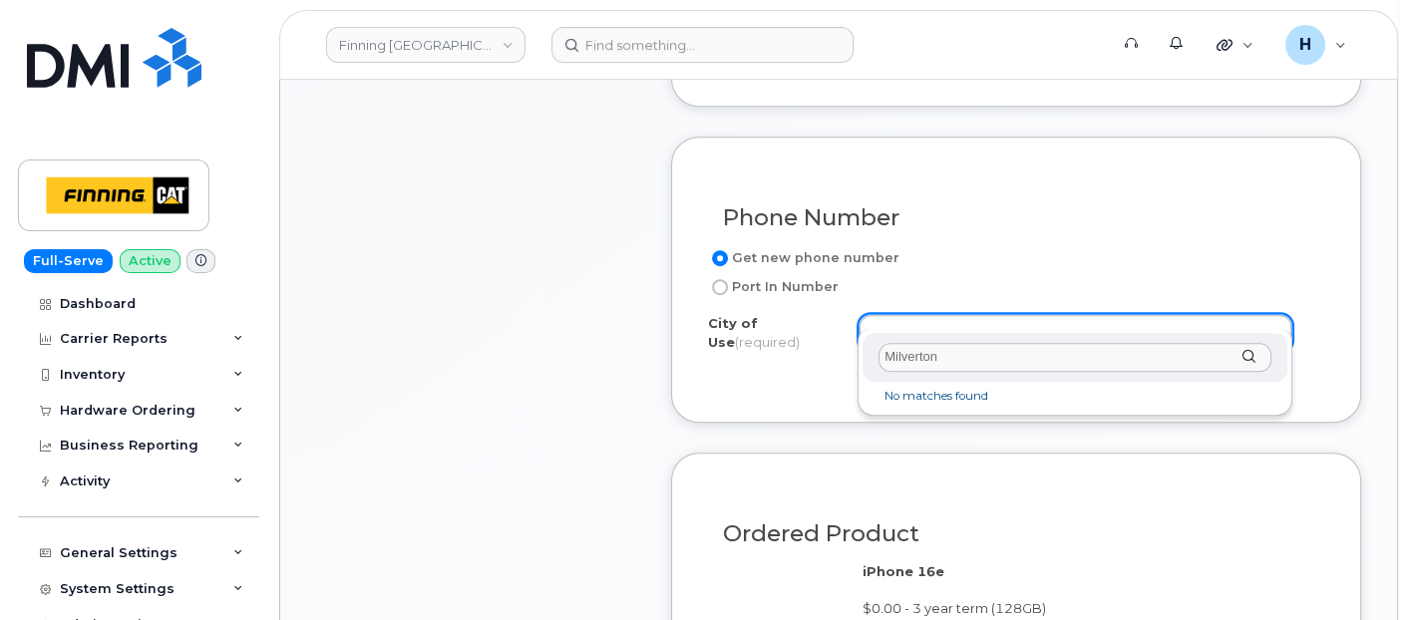
scroll to position [1108, 0]
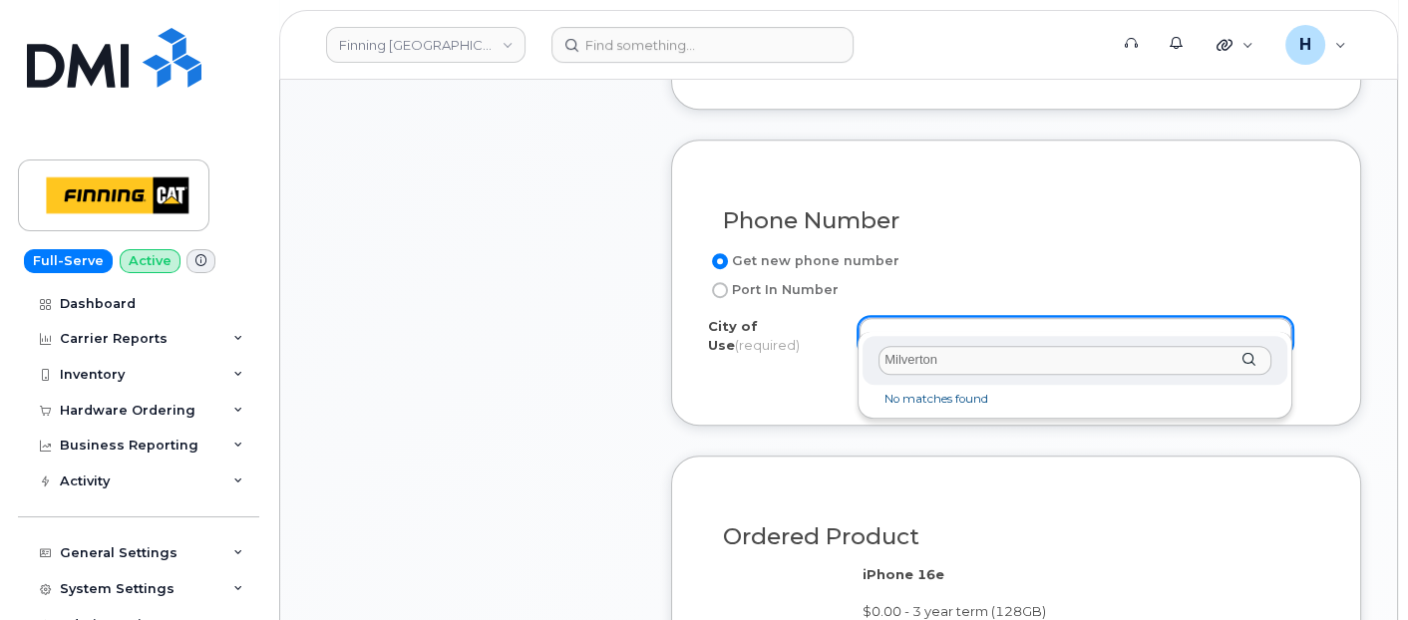
click at [962, 347] on input "Milverton" at bounding box center [1075, 360] width 393 height 29
click at [962, 346] on input "Milverton" at bounding box center [1075, 360] width 393 height 29
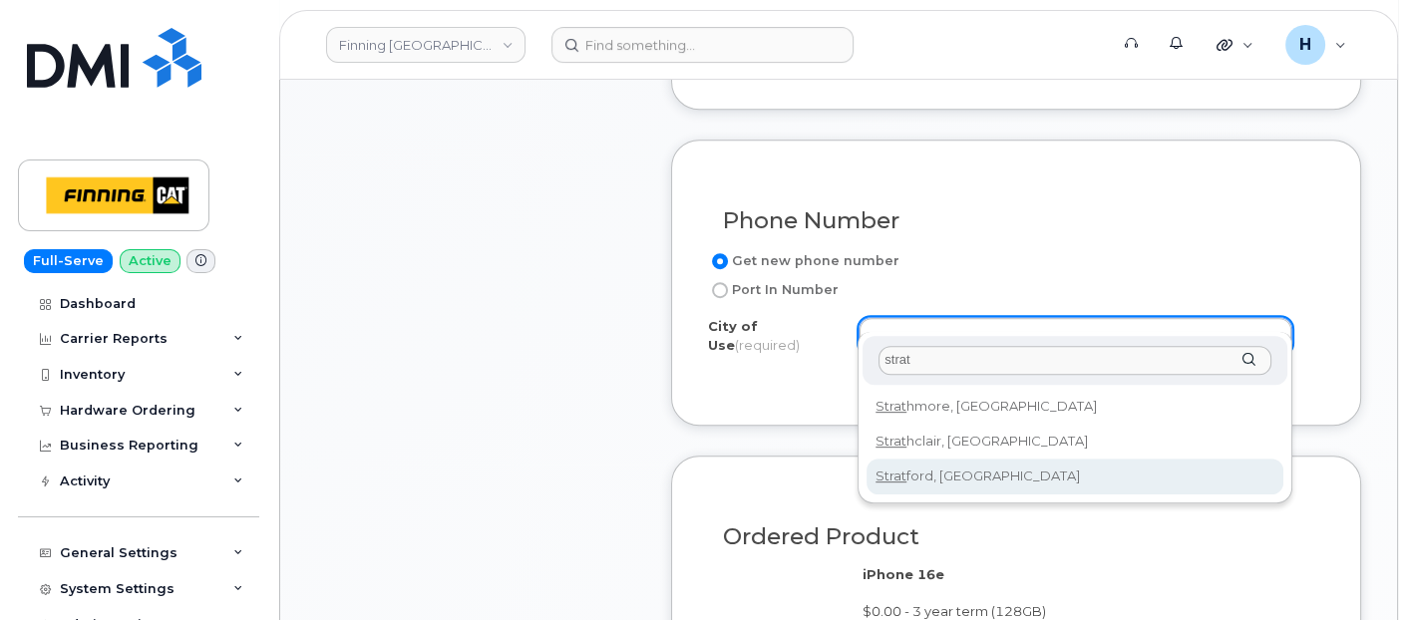
type input "strat"
type input "4722"
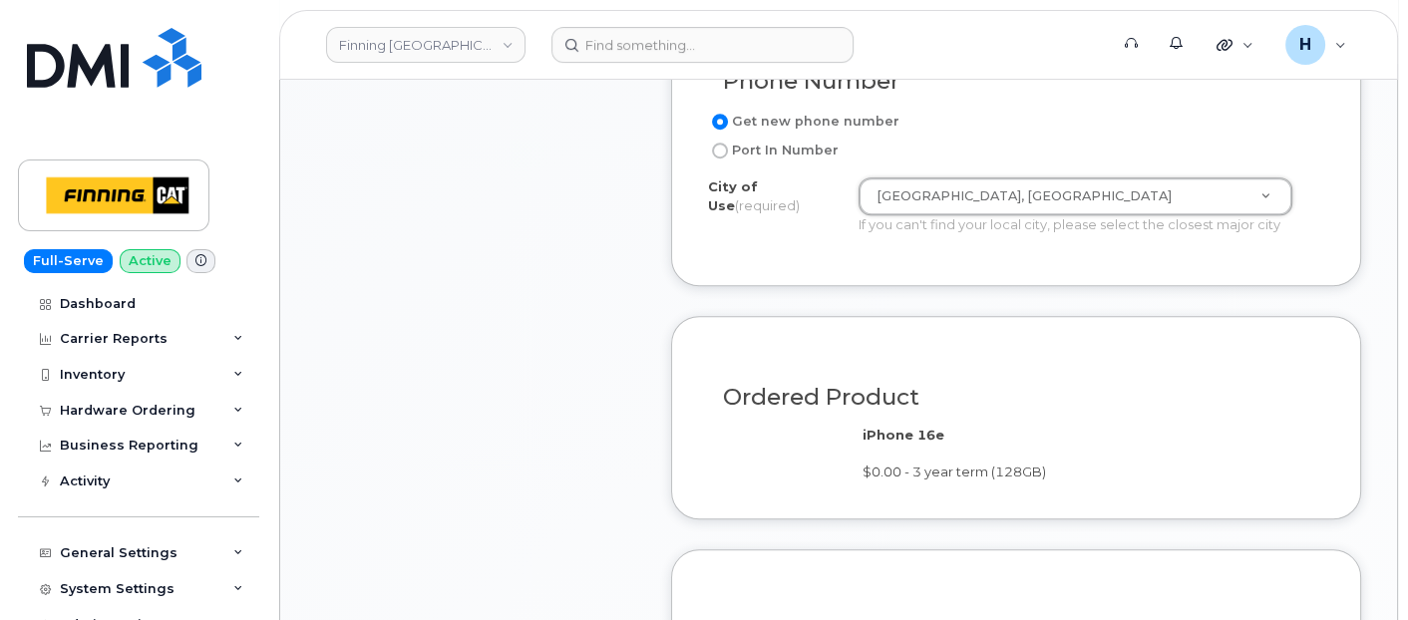
scroll to position [1440, 0]
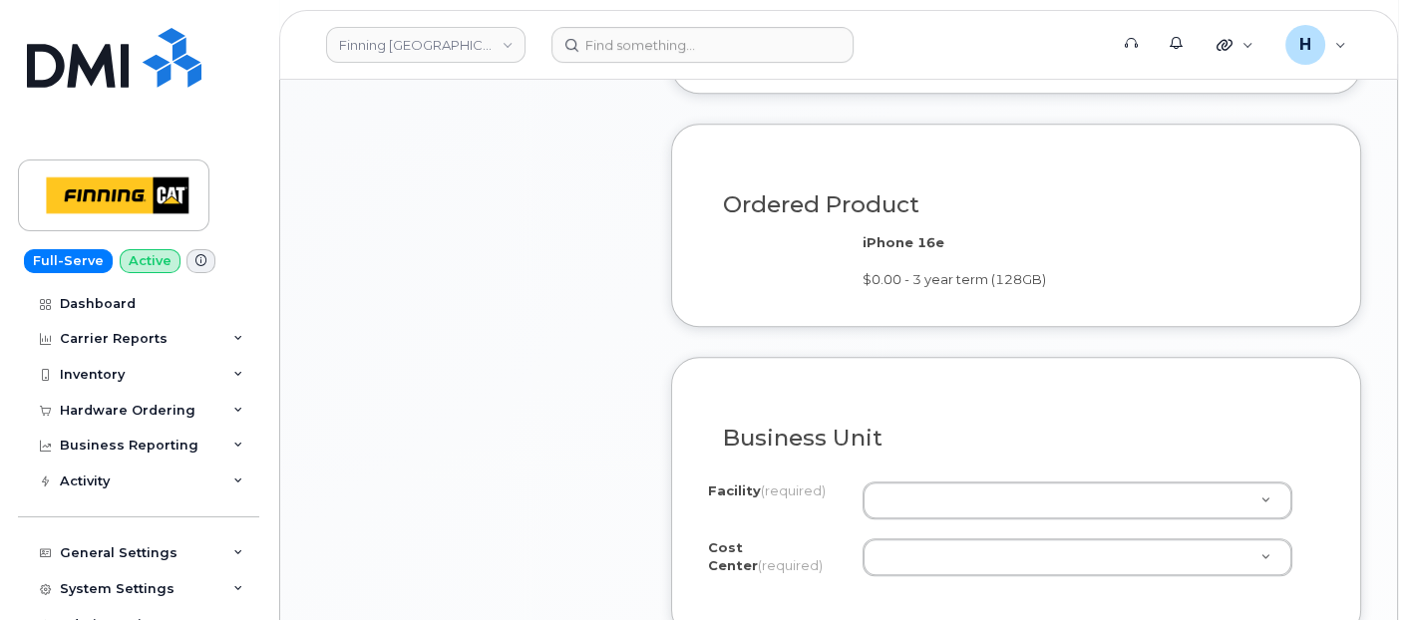
drag, startPoint x: 925, startPoint y: 481, endPoint x: 924, endPoint y: 469, distance: 12.0
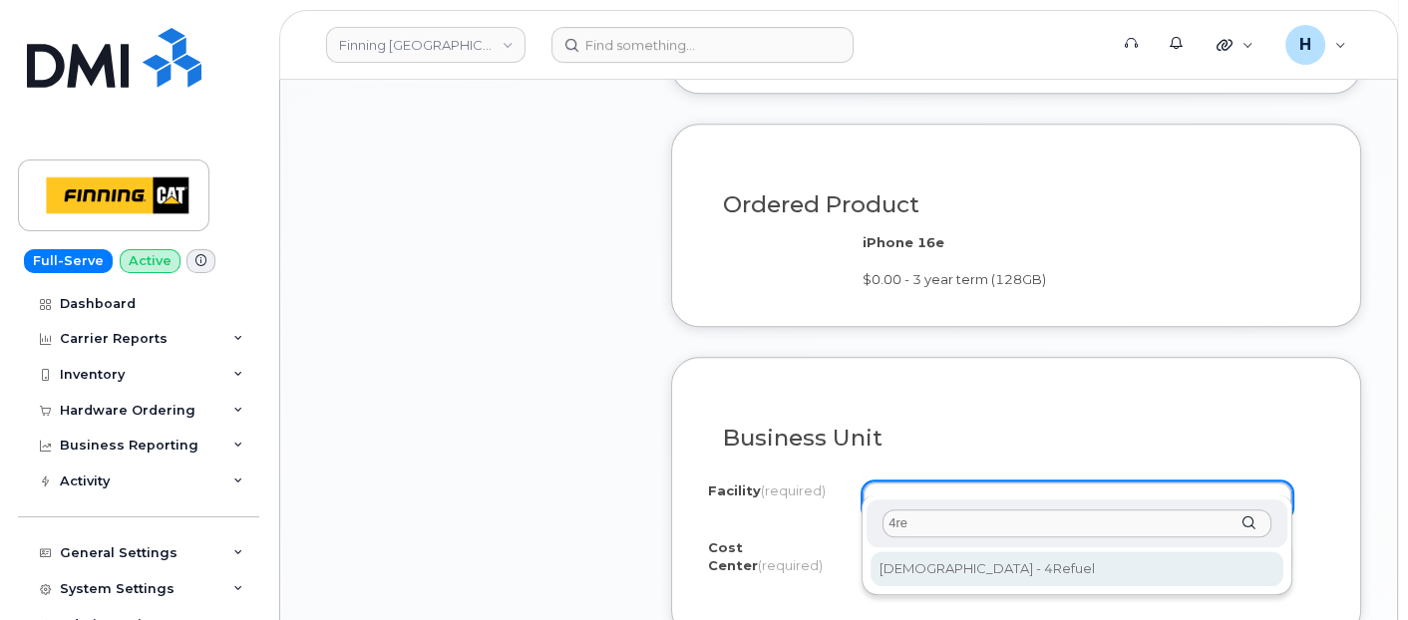
type input "4re"
select select "4Refuel"
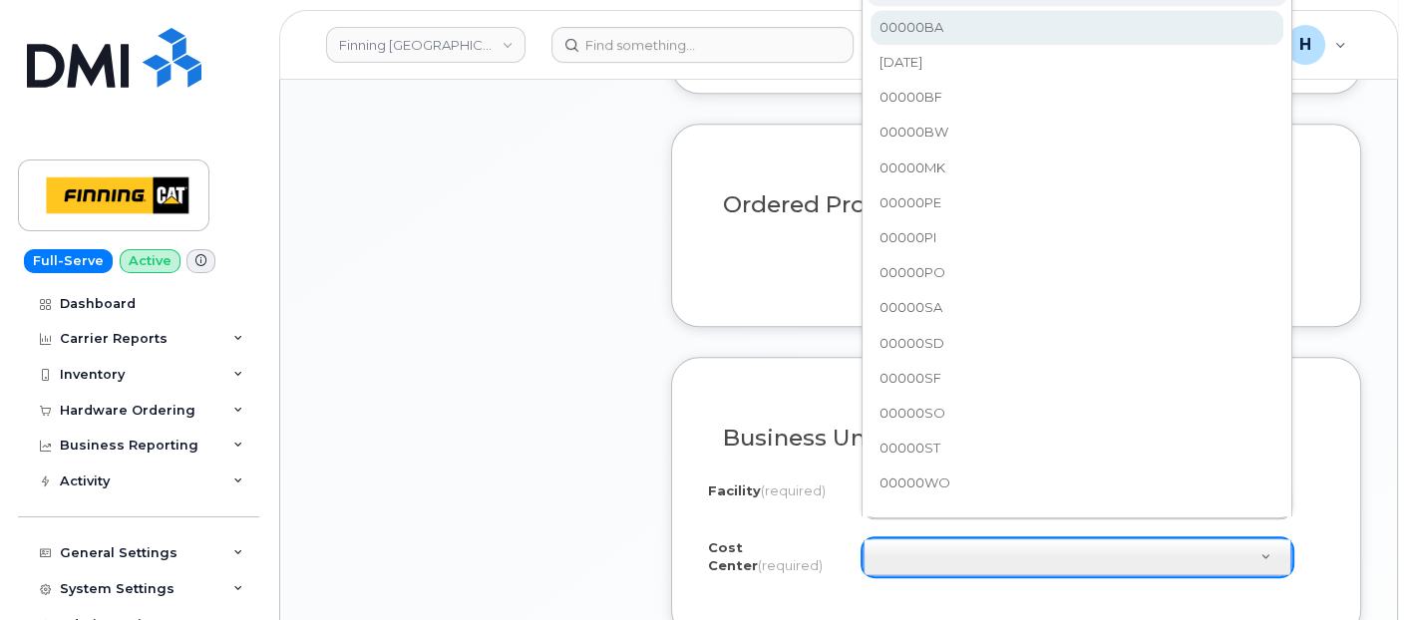
scroll to position [1413, 0]
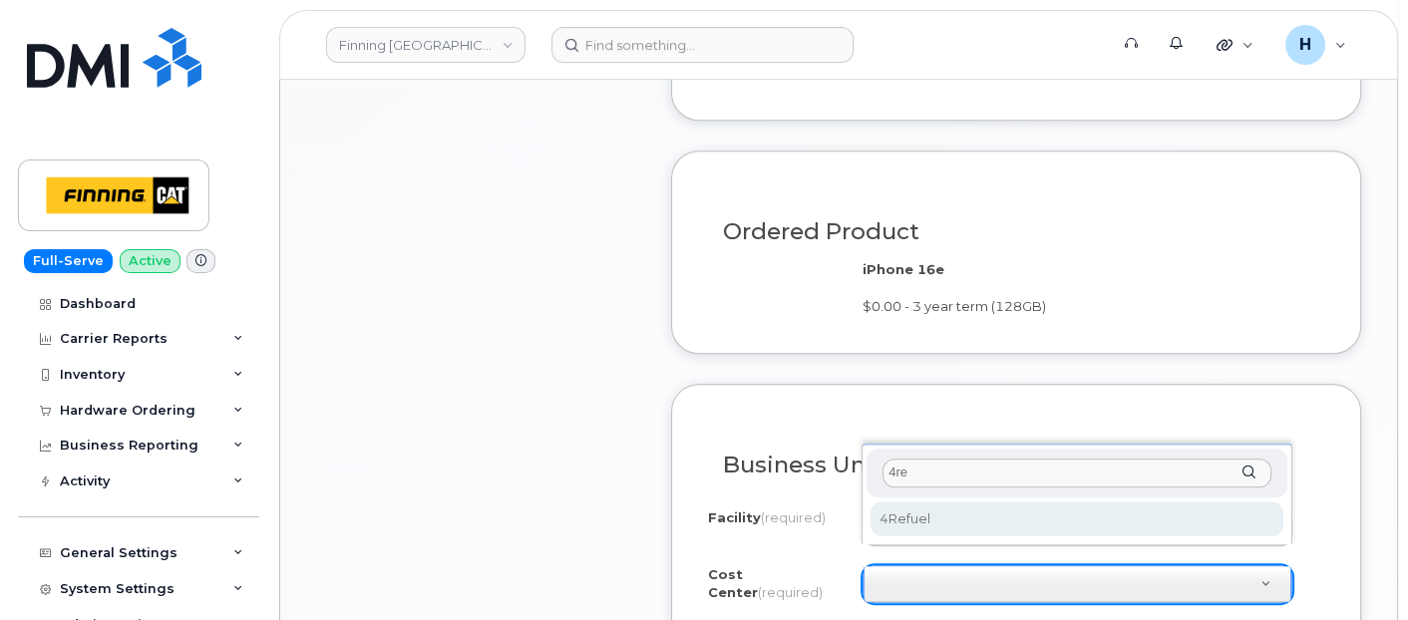
type input "4re"
select select "4Refuel"
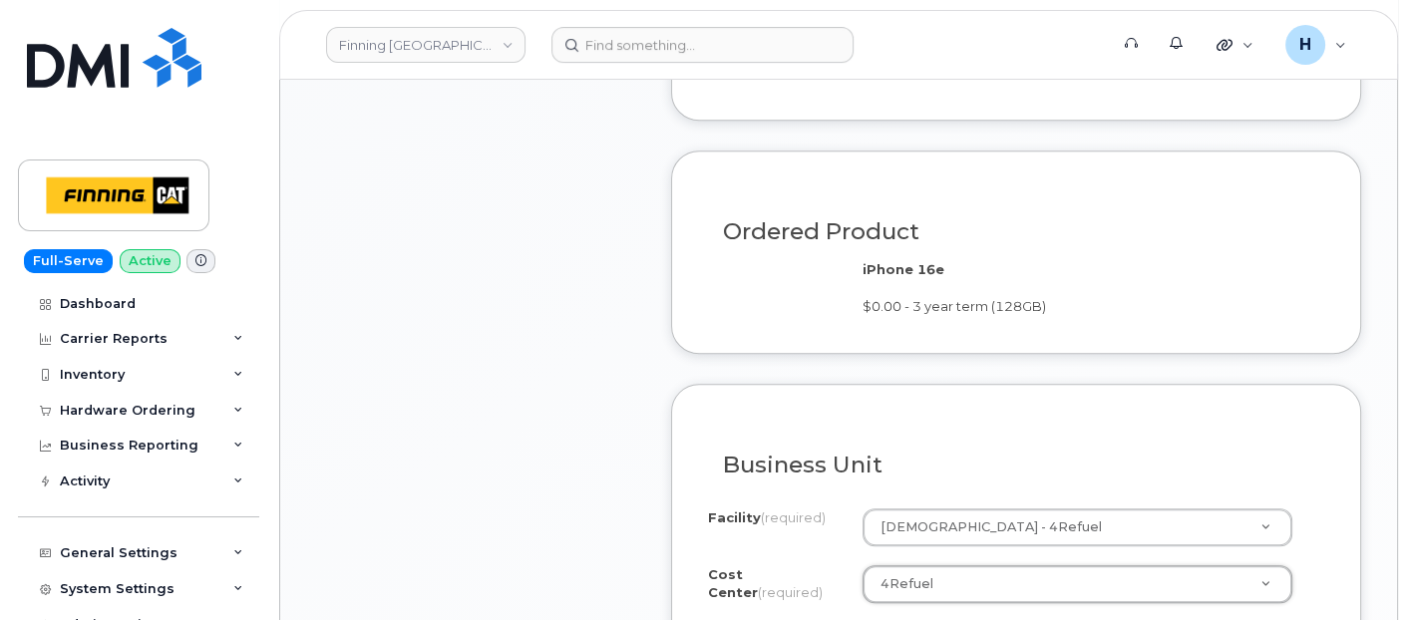
scroll to position [1634, 0]
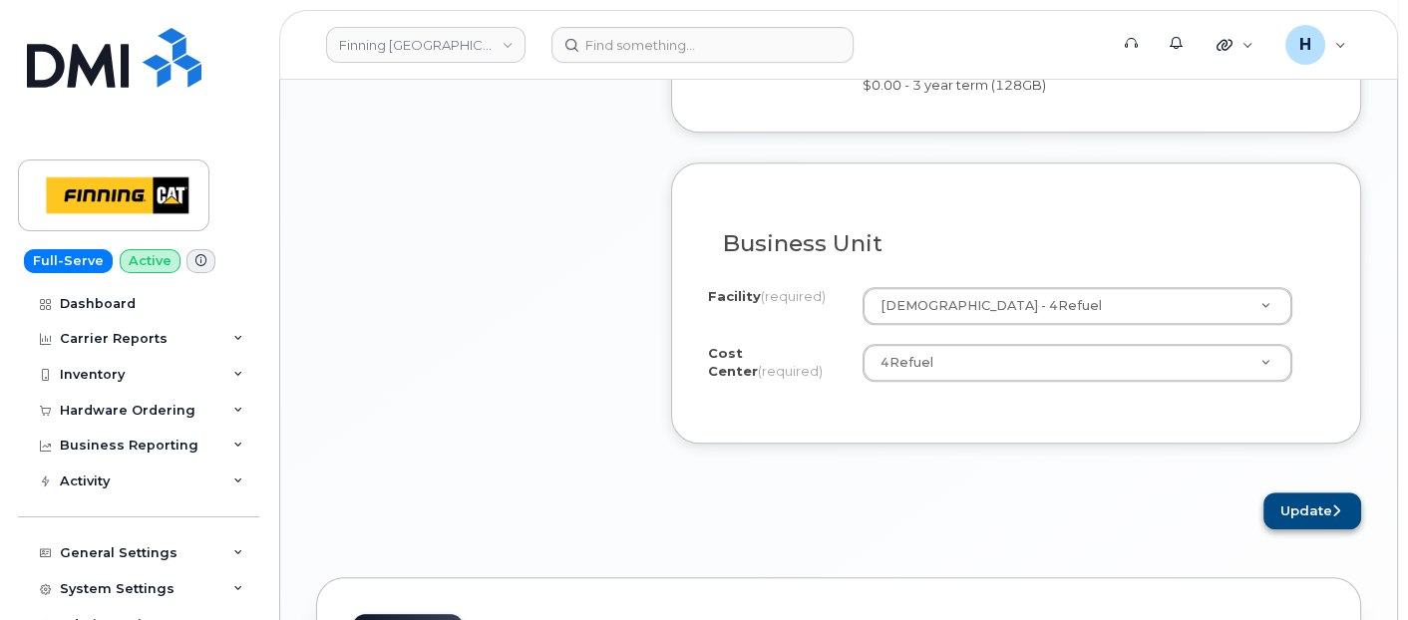
click at [1284, 493] on button "Update" at bounding box center [1312, 511] width 98 height 37
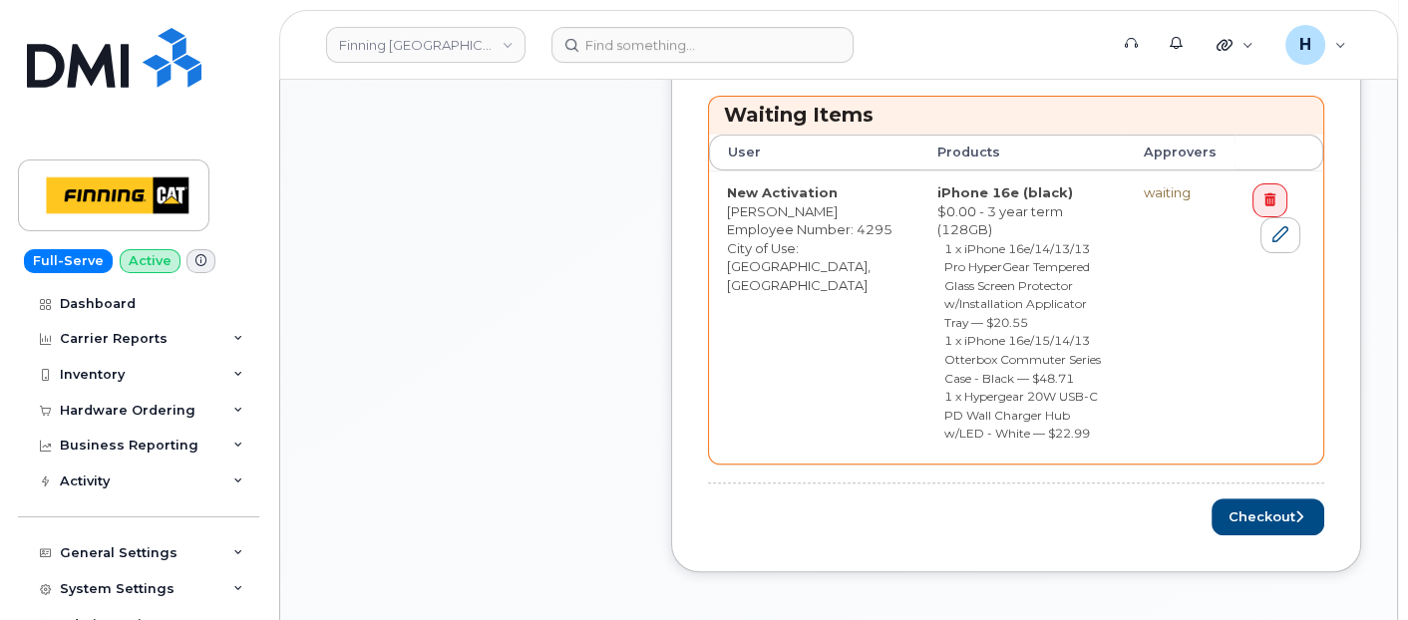
scroll to position [997, 0]
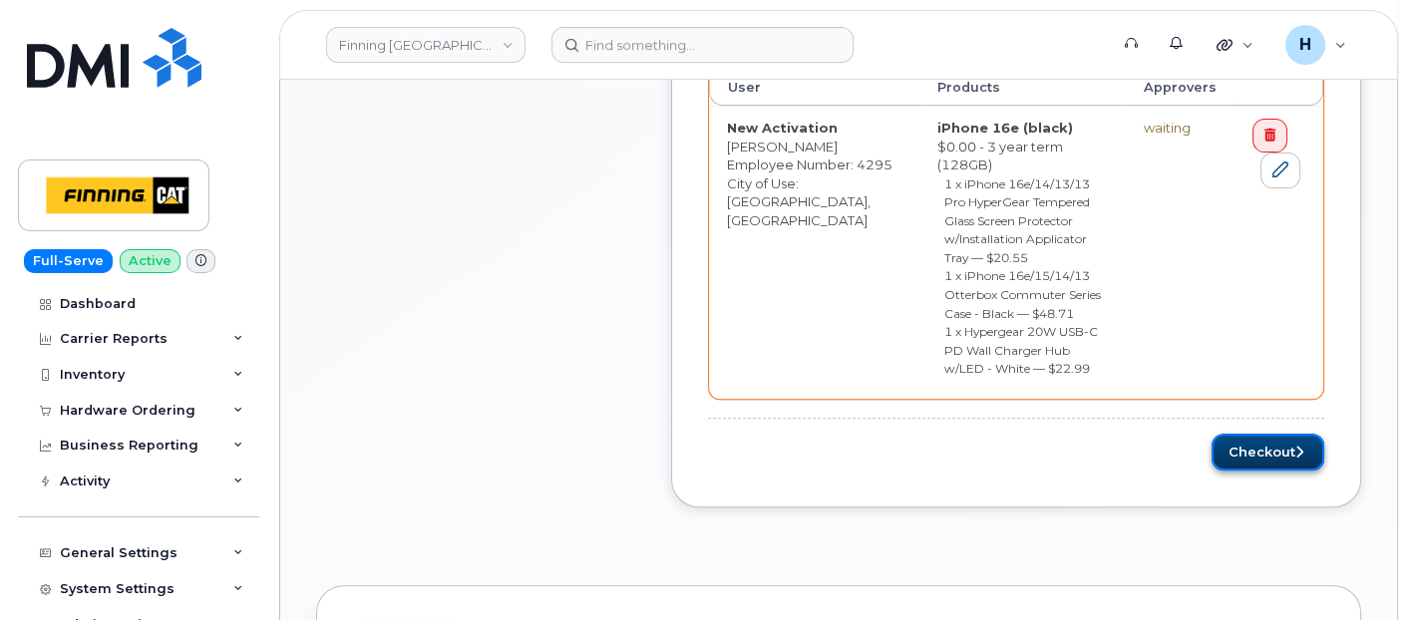
click at [1252, 434] on button "Checkout" at bounding box center [1268, 452] width 113 height 37
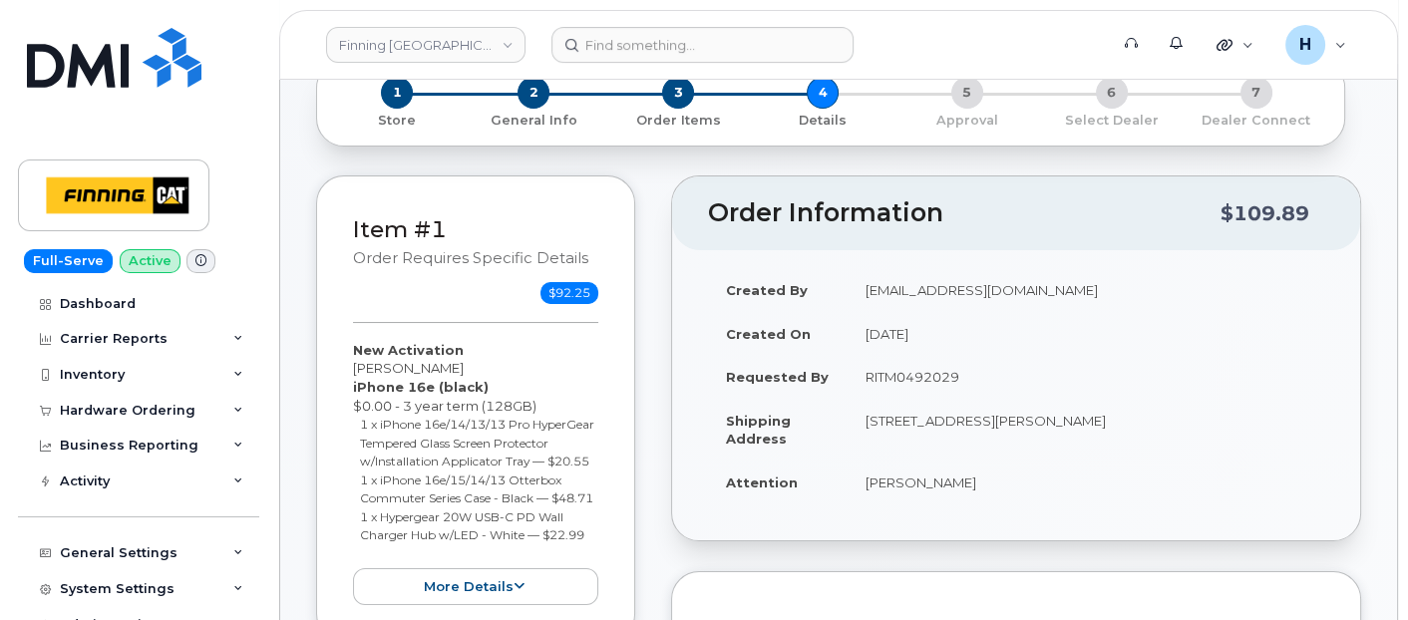
scroll to position [332, 0]
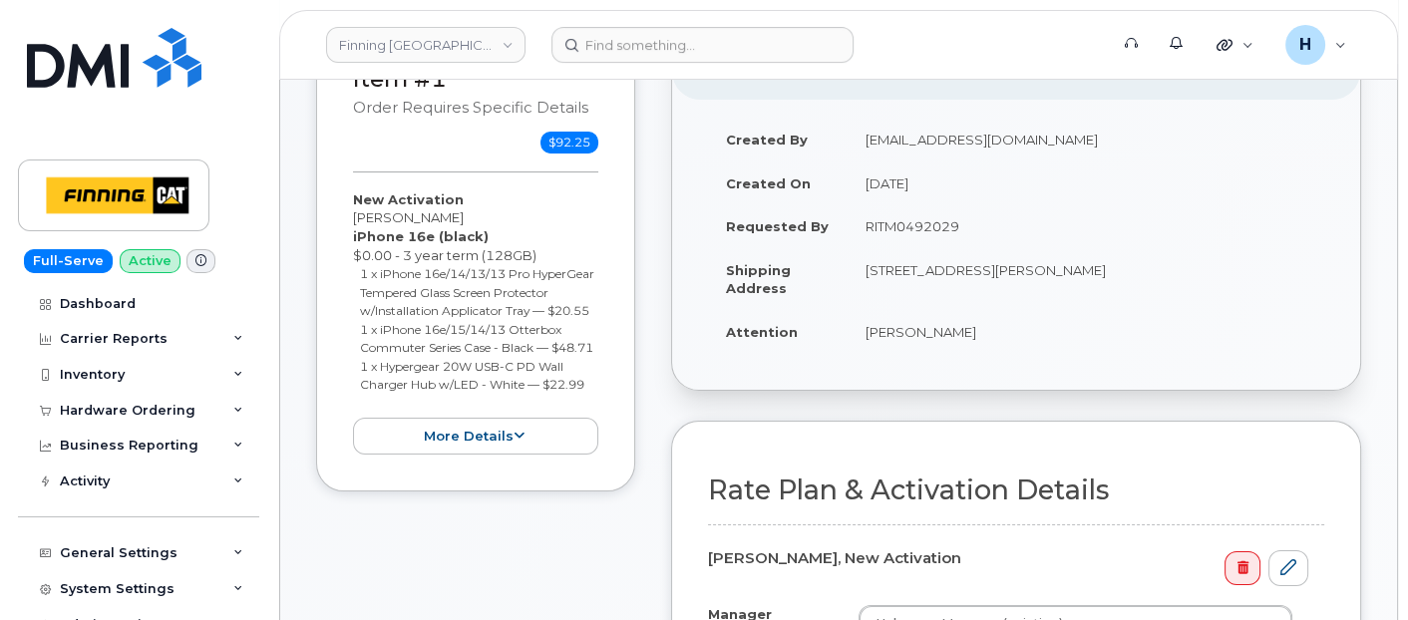
drag, startPoint x: 860, startPoint y: 216, endPoint x: 1034, endPoint y: 230, distance: 175.1
click at [1034, 230] on td "RITM0492029" at bounding box center [1086, 226] width 477 height 44
copy td "RITM0492029"
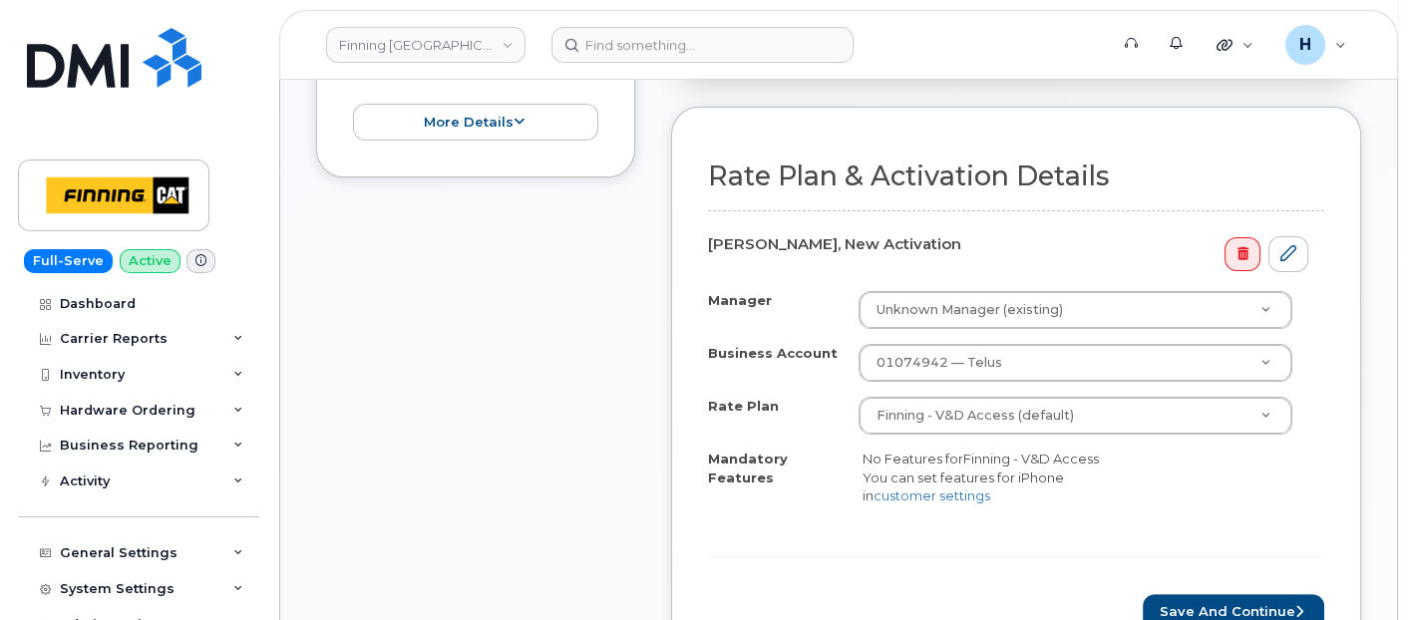
scroll to position [775, 0]
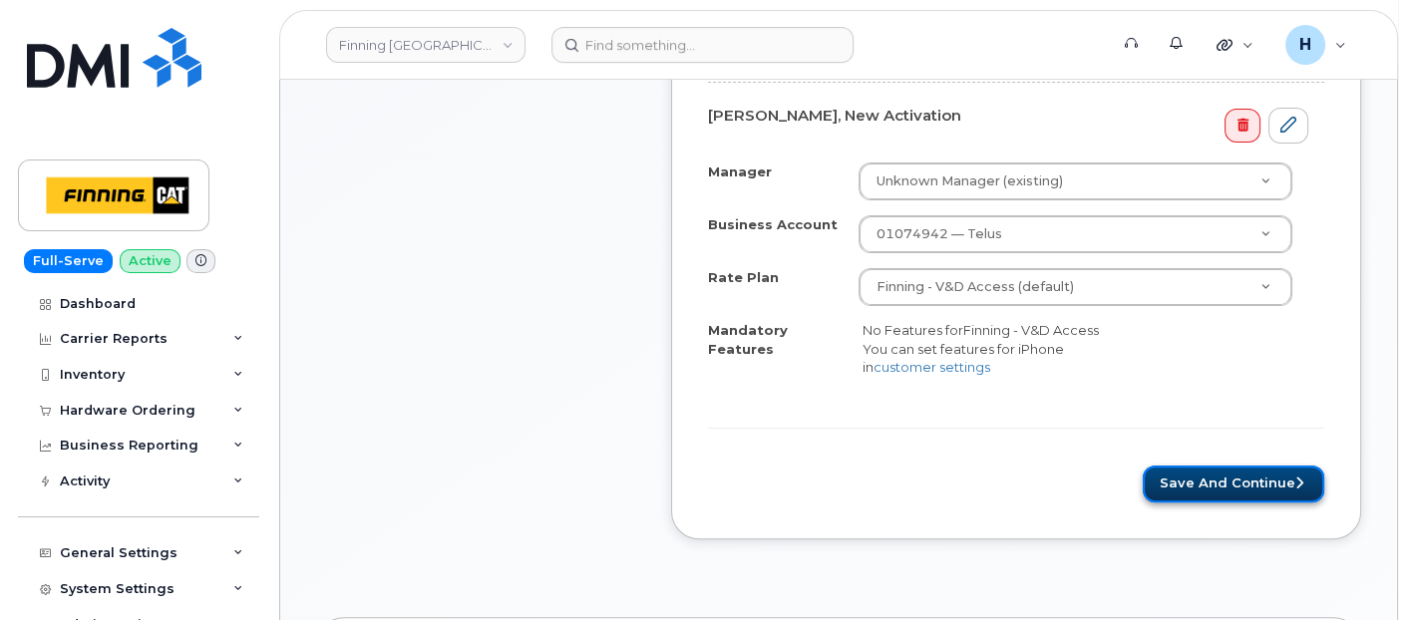
click at [1226, 466] on button "Save and Continue" at bounding box center [1233, 484] width 181 height 37
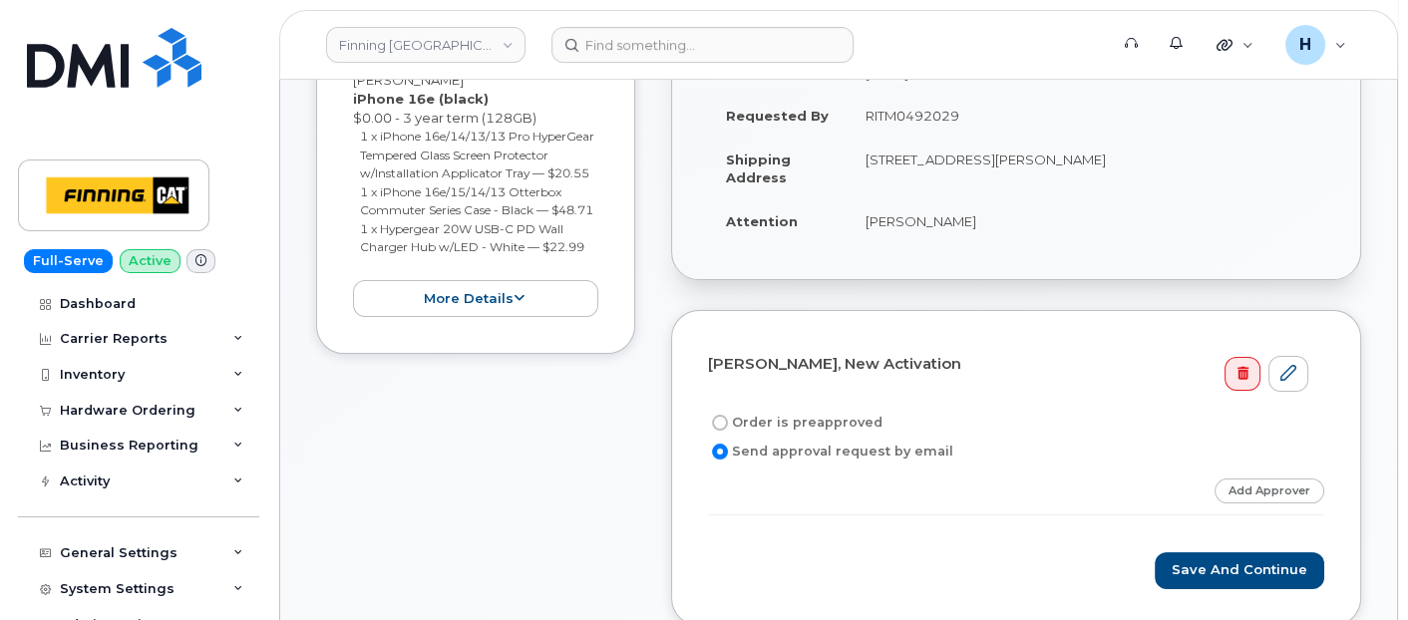
click at [840, 421] on label "Order is preapproved" at bounding box center [795, 423] width 175 height 24
click at [728, 421] on input "Order is preapproved" at bounding box center [720, 423] width 16 height 16
radio input "true"
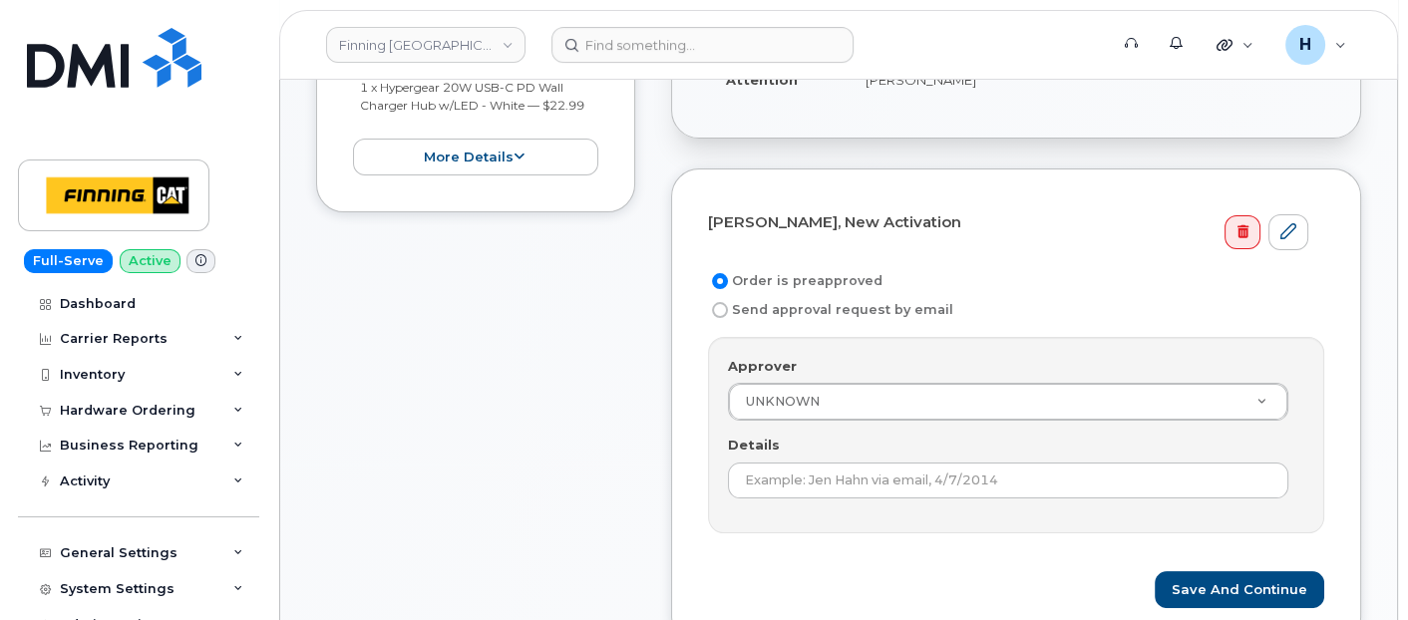
scroll to position [664, 0]
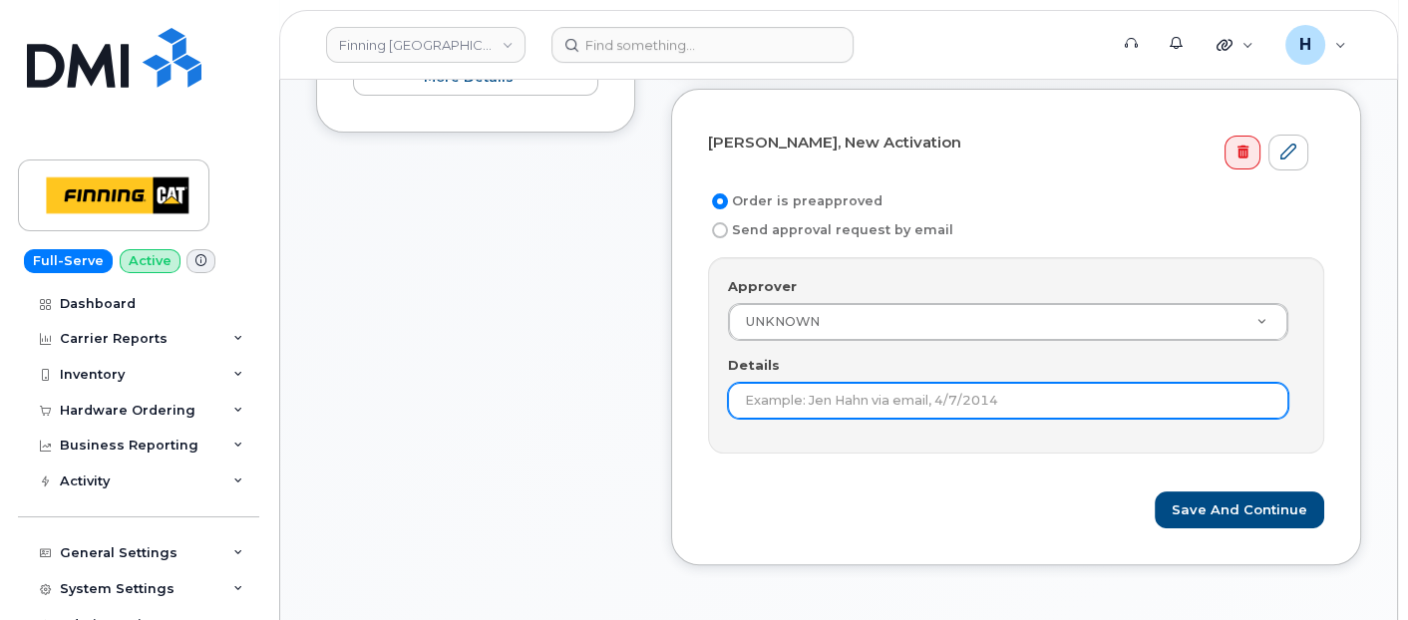
click at [836, 393] on input "Details" at bounding box center [1008, 401] width 560 height 36
paste input "RITM0492029"
type input "RITM0492029"
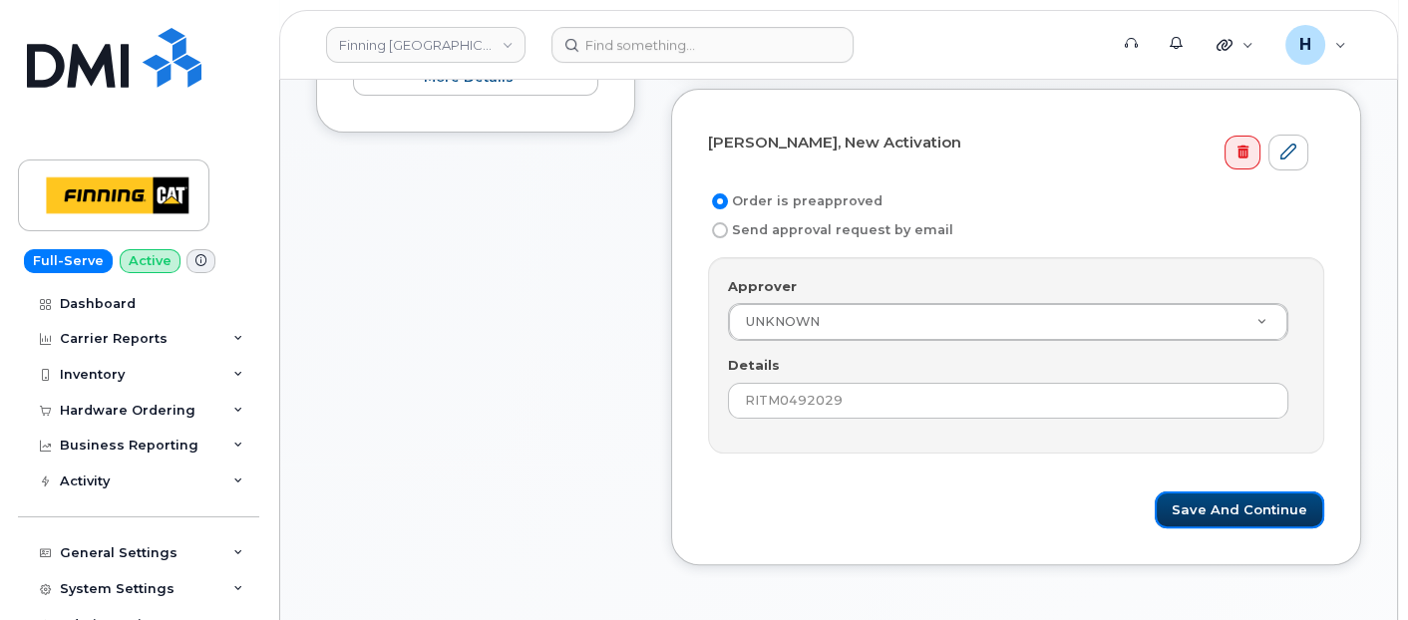
drag, startPoint x: 1303, startPoint y: 497, endPoint x: 861, endPoint y: 618, distance: 459.2
click at [1301, 497] on button "Save and Continue" at bounding box center [1240, 510] width 170 height 37
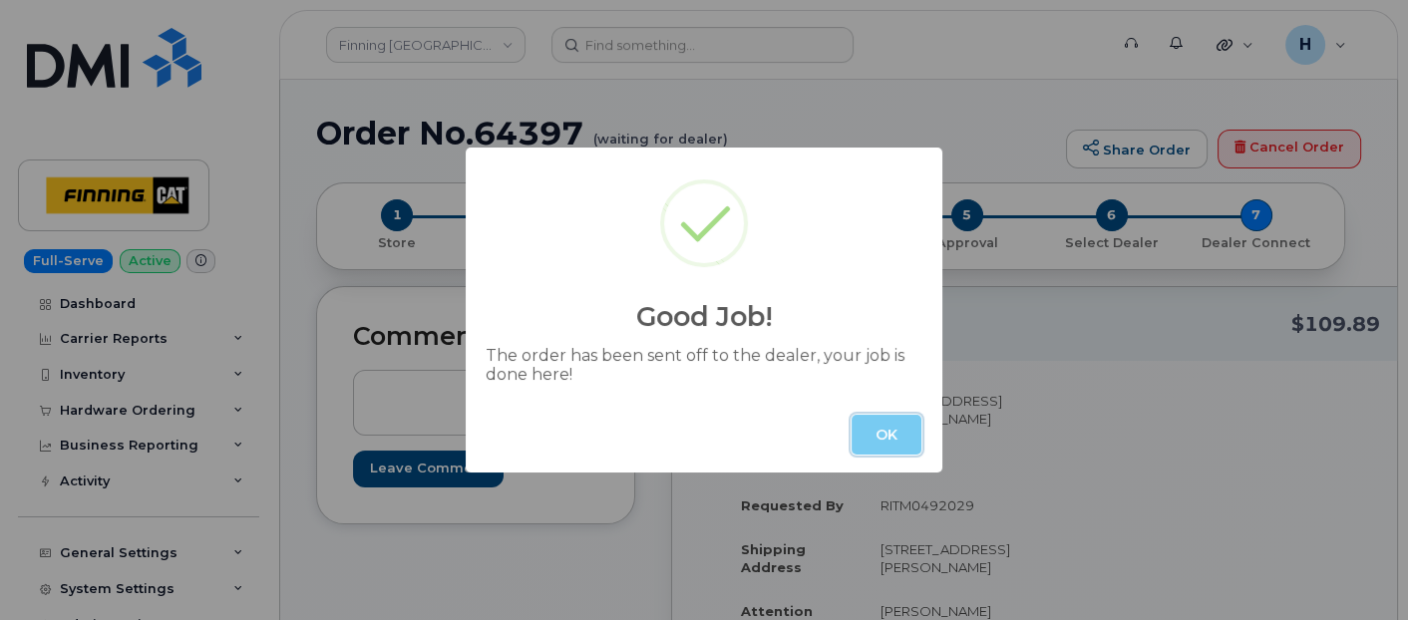
click at [872, 449] on button "OK" at bounding box center [887, 435] width 70 height 40
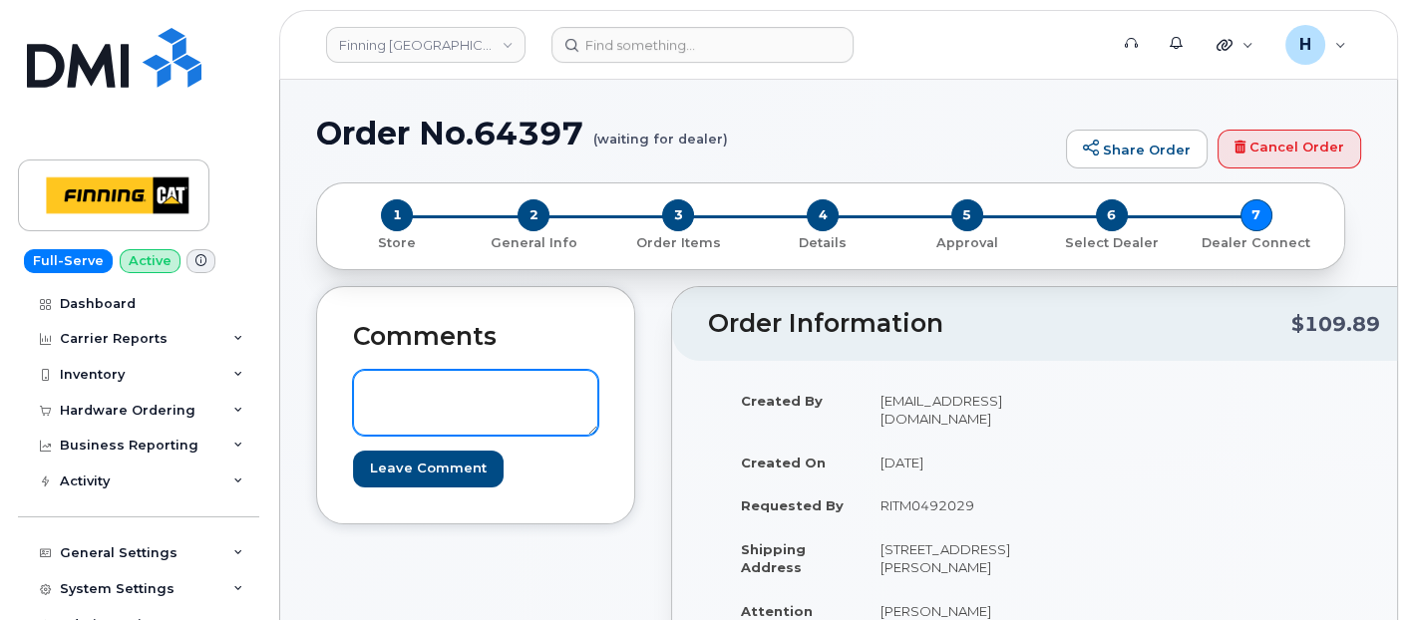
click at [434, 407] on textarea at bounding box center [475, 403] width 245 height 66
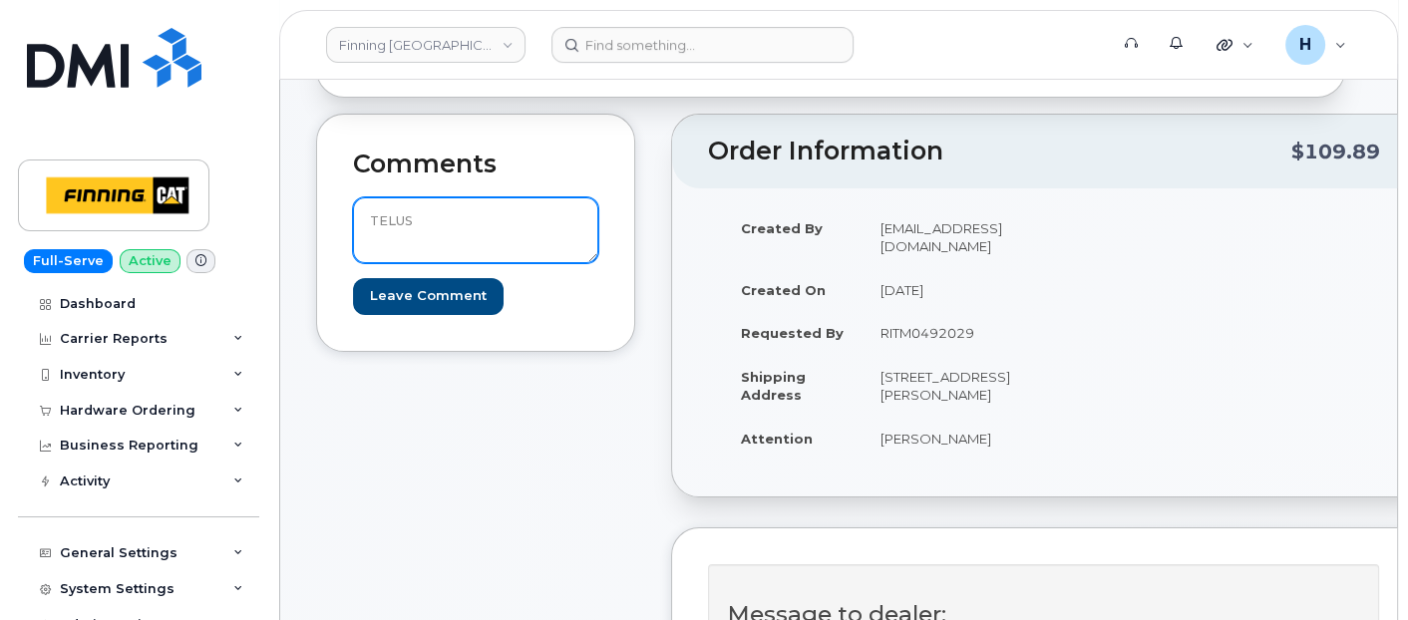
scroll to position [221, 0]
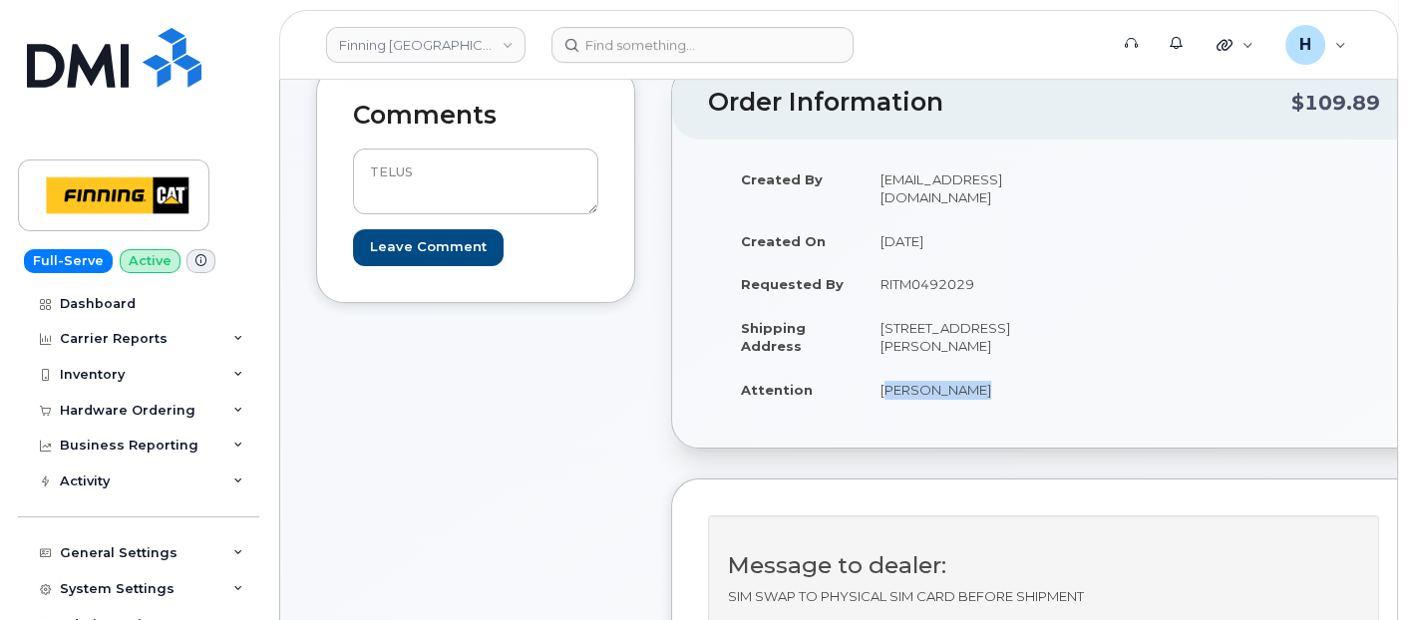
drag, startPoint x: 835, startPoint y: 455, endPoint x: 973, endPoint y: 449, distance: 138.7
click at [973, 412] on td "[PERSON_NAME]" at bounding box center [950, 390] width 174 height 44
copy td "[PERSON_NAME]"
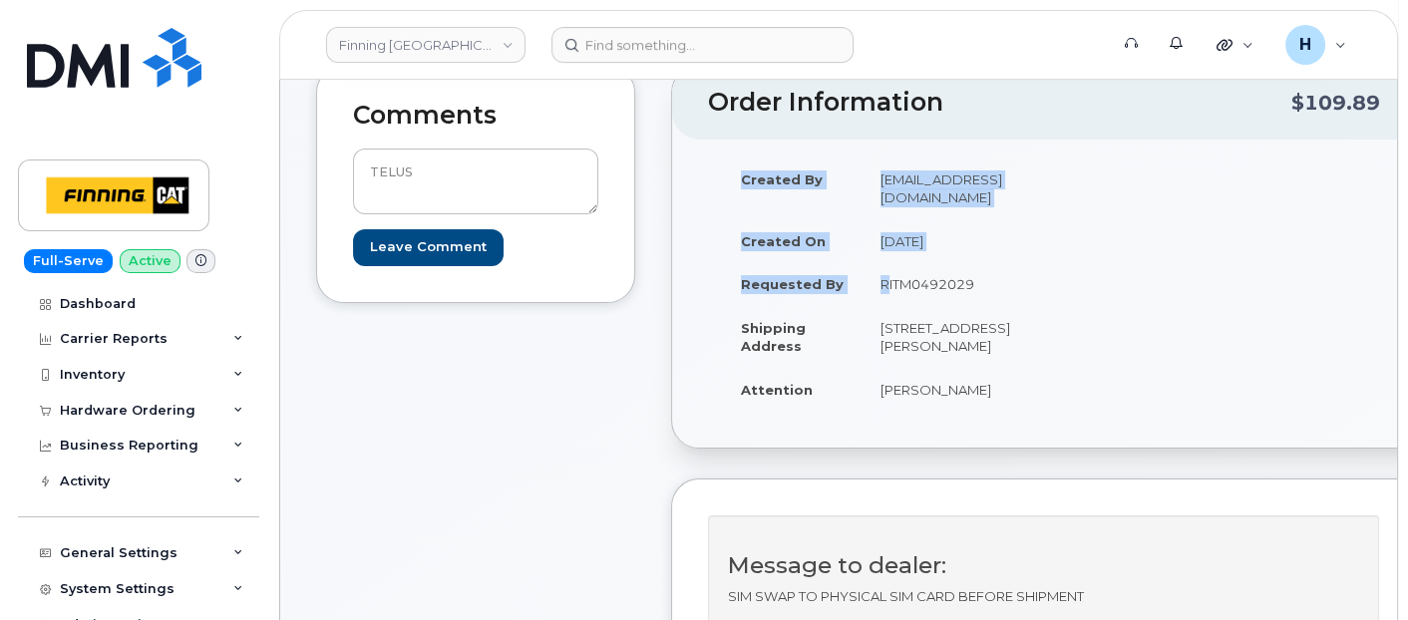
drag, startPoint x: 847, startPoint y: 301, endPoint x: 1012, endPoint y: 297, distance: 165.6
click at [1012, 297] on div "Created By [EMAIL_ADDRESS][DOMAIN_NAME] Created On [DATE] Requested By RITM0492…" at bounding box center [879, 294] width 343 height 272
click at [927, 349] on td "[STREET_ADDRESS][PERSON_NAME]" at bounding box center [950, 337] width 174 height 62
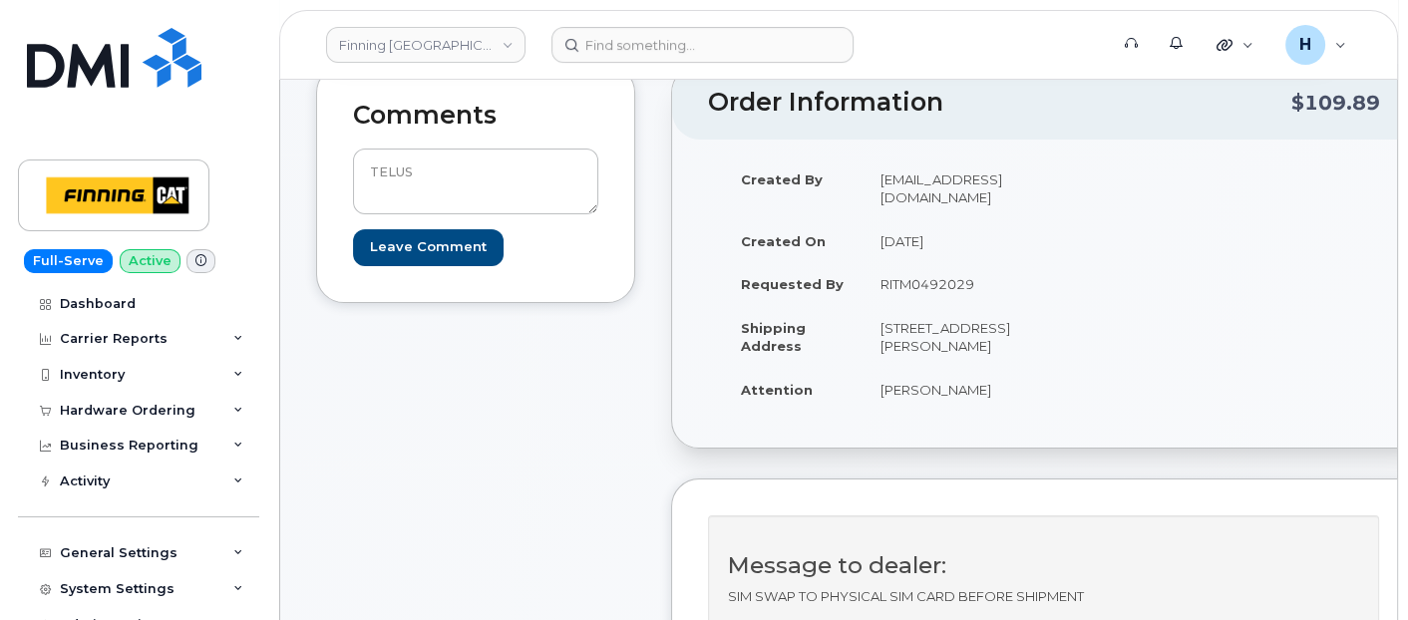
click at [877, 303] on td "RITM0492029" at bounding box center [950, 284] width 174 height 44
copy td "RITM0492029"
drag, startPoint x: 885, startPoint y: 449, endPoint x: 956, endPoint y: 450, distance: 71.8
click at [956, 412] on td "[PERSON_NAME]" at bounding box center [950, 390] width 174 height 44
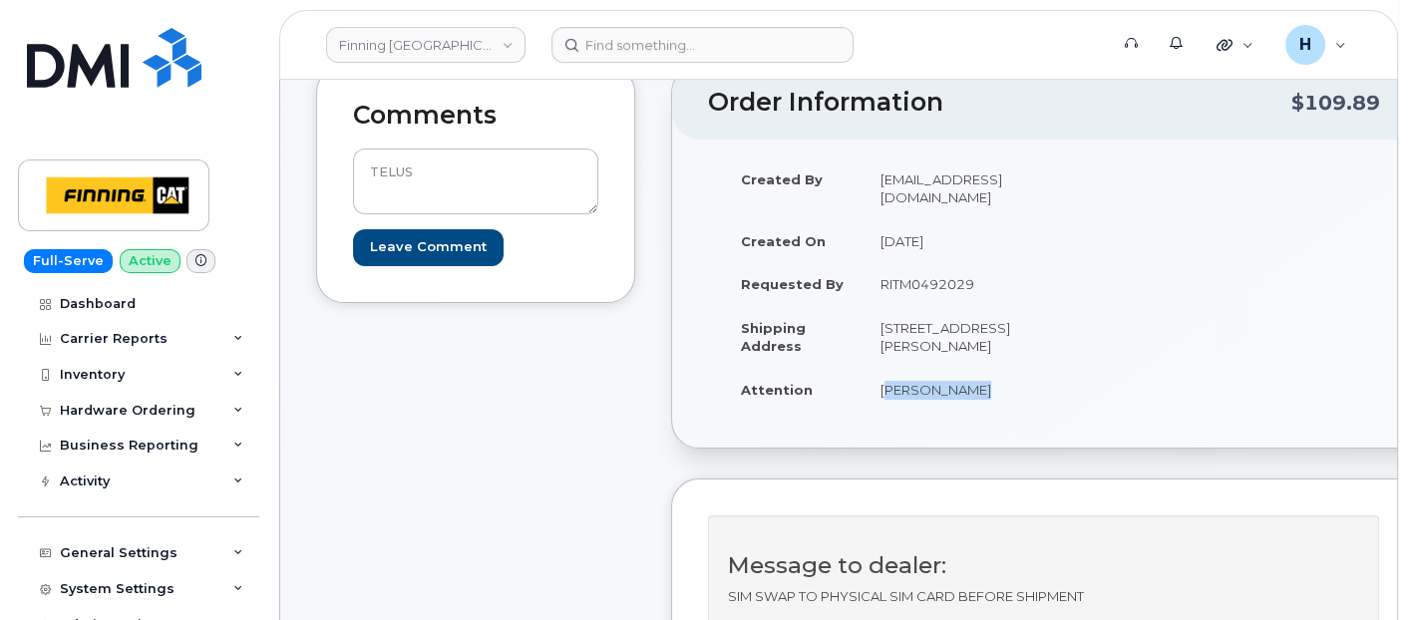
copy td "[PERSON_NAME]"
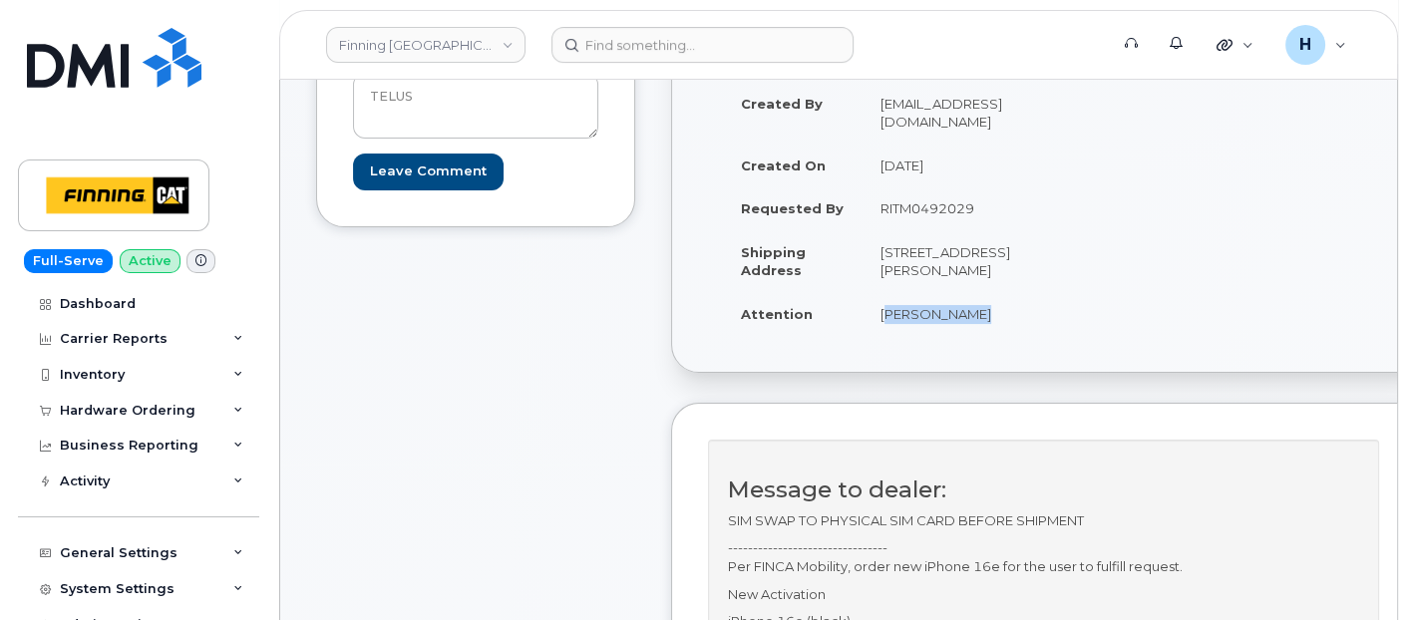
scroll to position [332, 0]
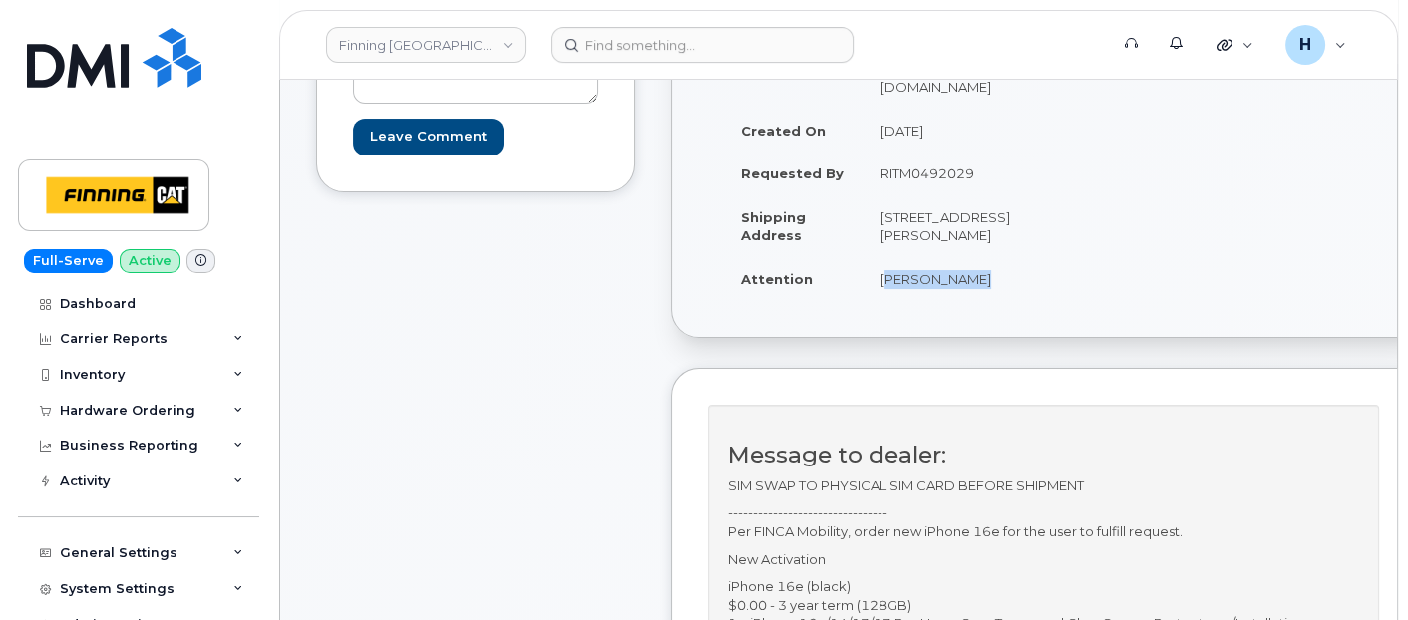
click at [945, 195] on td "RITM0492029" at bounding box center [950, 174] width 174 height 44
click at [954, 195] on td "RITM0492029" at bounding box center [950, 174] width 174 height 44
drag, startPoint x: 842, startPoint y: 196, endPoint x: 992, endPoint y: 196, distance: 150.6
click at [992, 195] on td "RITM0492029" at bounding box center [950, 174] width 174 height 44
copy td "RITM0492029"
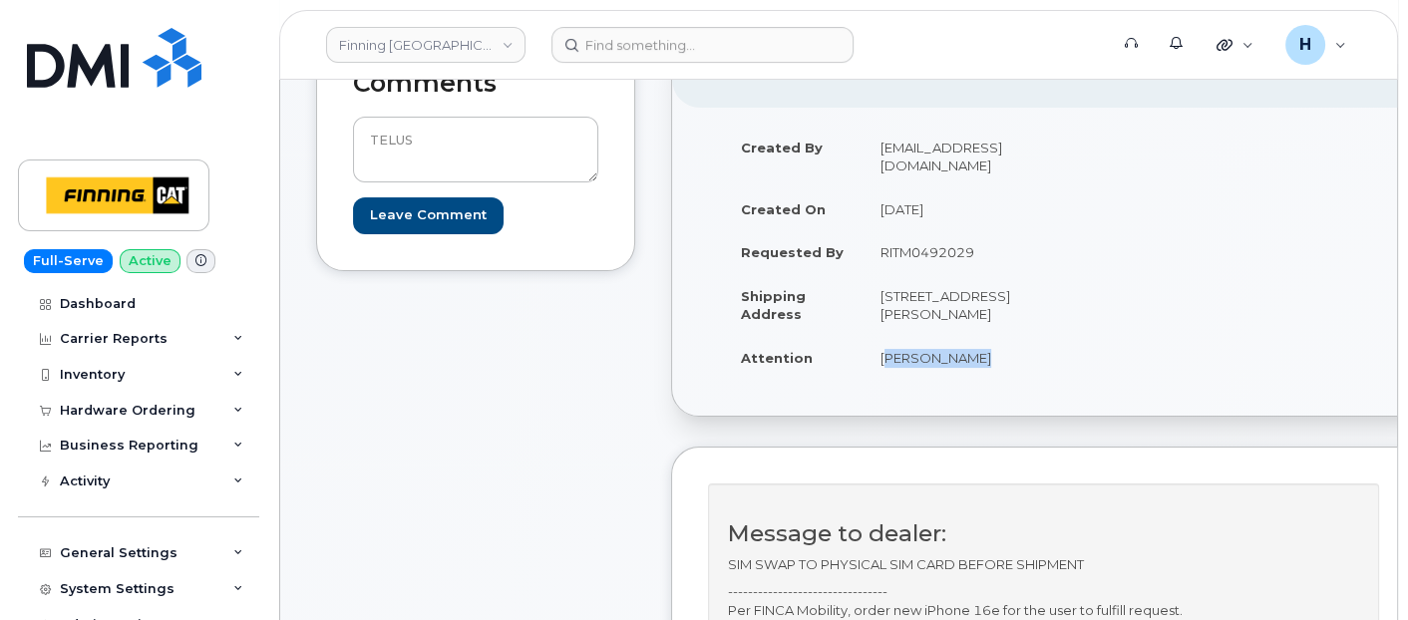
scroll to position [111, 0]
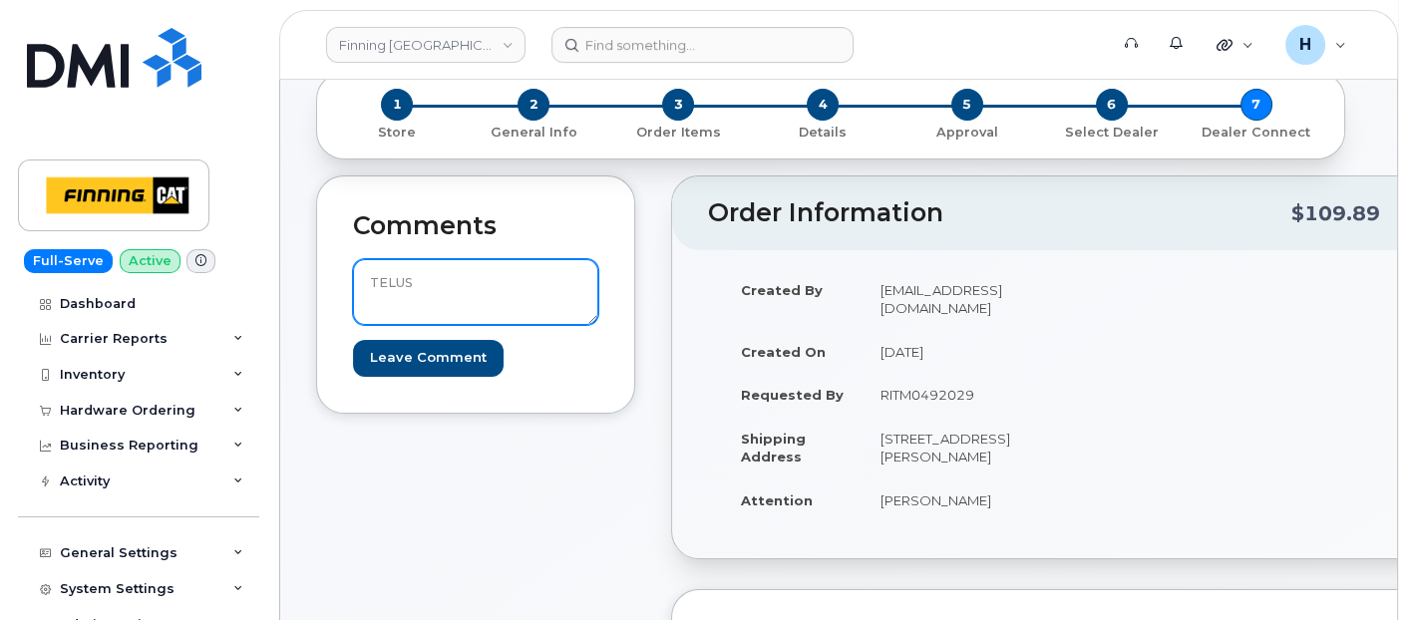
click at [471, 278] on textarea "TELUS" at bounding box center [475, 292] width 245 height 66
paste textarea "Order #TL60029776"
drag, startPoint x: 558, startPoint y: 283, endPoint x: 273, endPoint y: 284, distance: 285.2
type textarea "TELUS Order #TL60029776"
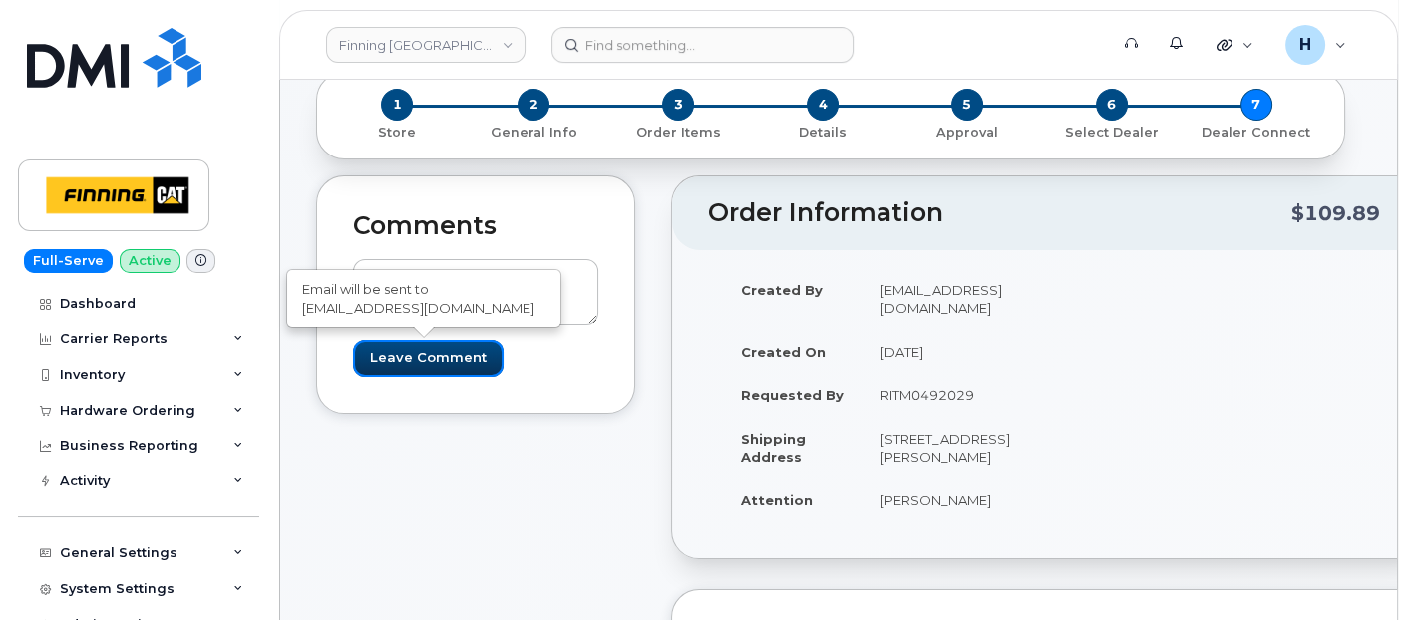
drag, startPoint x: 412, startPoint y: 345, endPoint x: 228, endPoint y: 17, distance: 375.9
click at [413, 342] on input "Leave Comment" at bounding box center [428, 358] width 151 height 37
type input "Create Event"
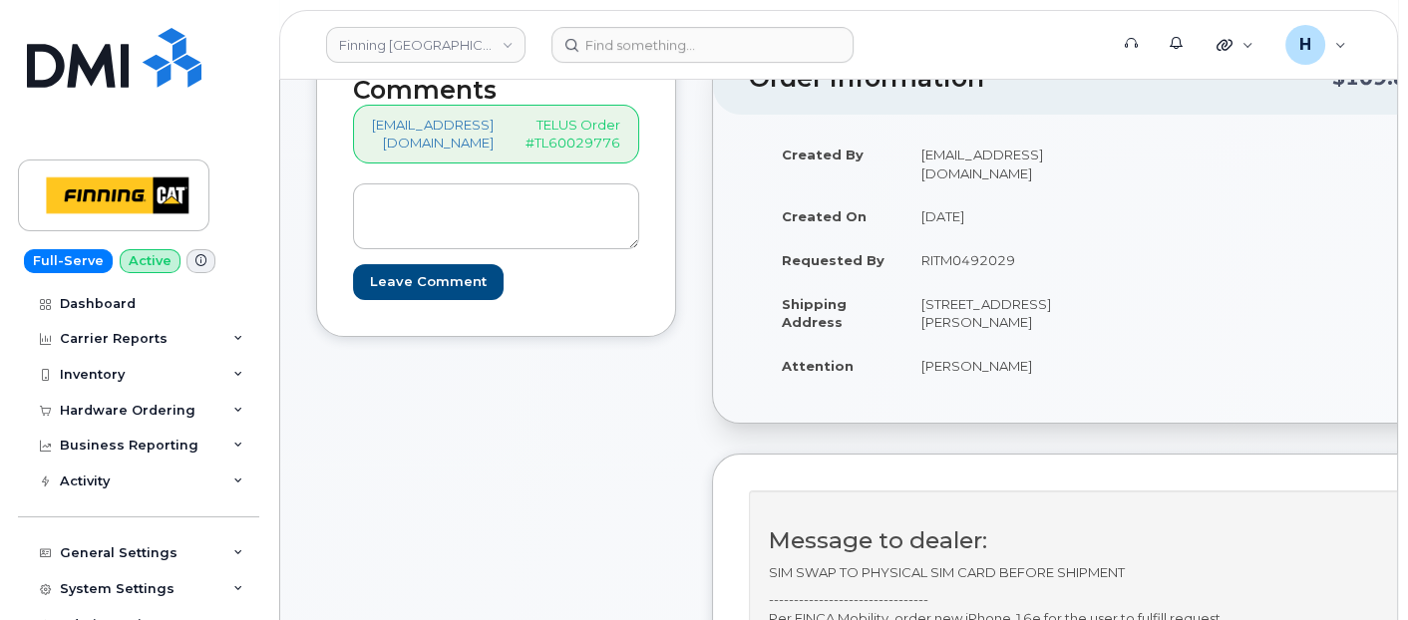
scroll to position [332, 0]
drag, startPoint x: 144, startPoint y: 406, endPoint x: 101, endPoint y: 470, distance: 76.9
click at [144, 407] on div "Hardware Ordering" at bounding box center [128, 411] width 136 height 16
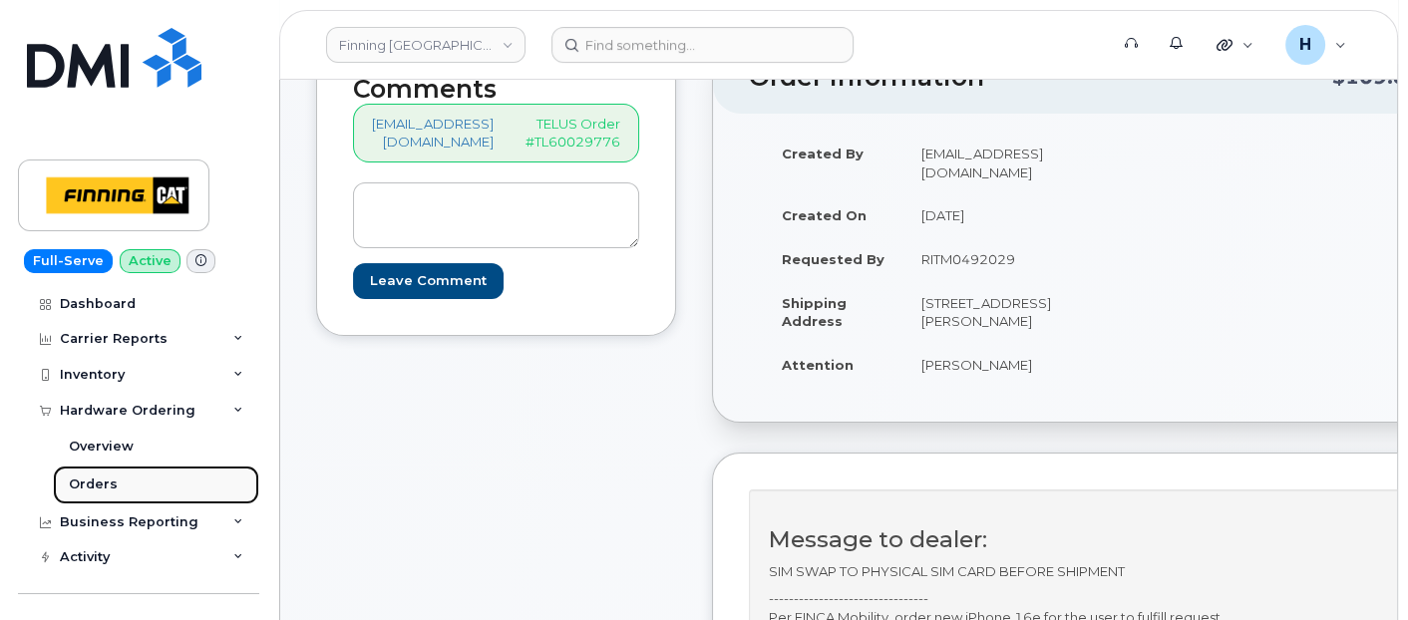
click at [102, 481] on div "Orders" at bounding box center [93, 485] width 49 height 18
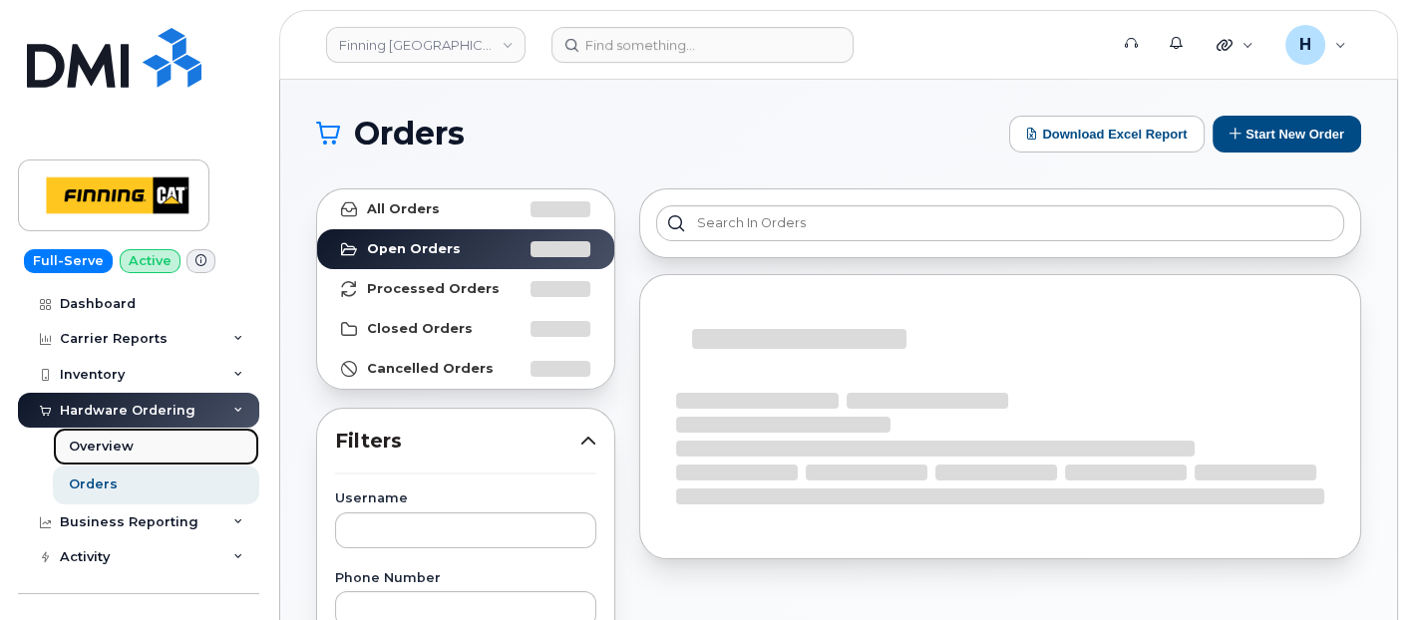
click at [130, 463] on link "Overview" at bounding box center [156, 447] width 206 height 38
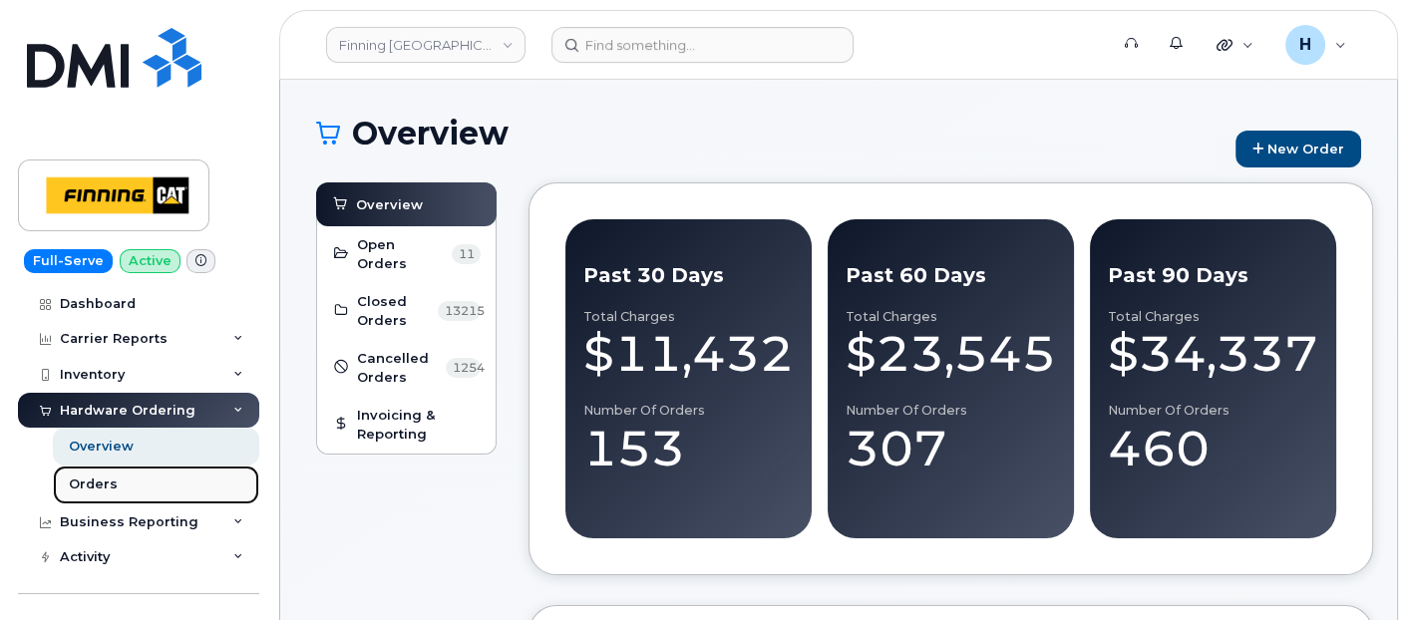
click at [59, 481] on link "Orders" at bounding box center [156, 485] width 206 height 38
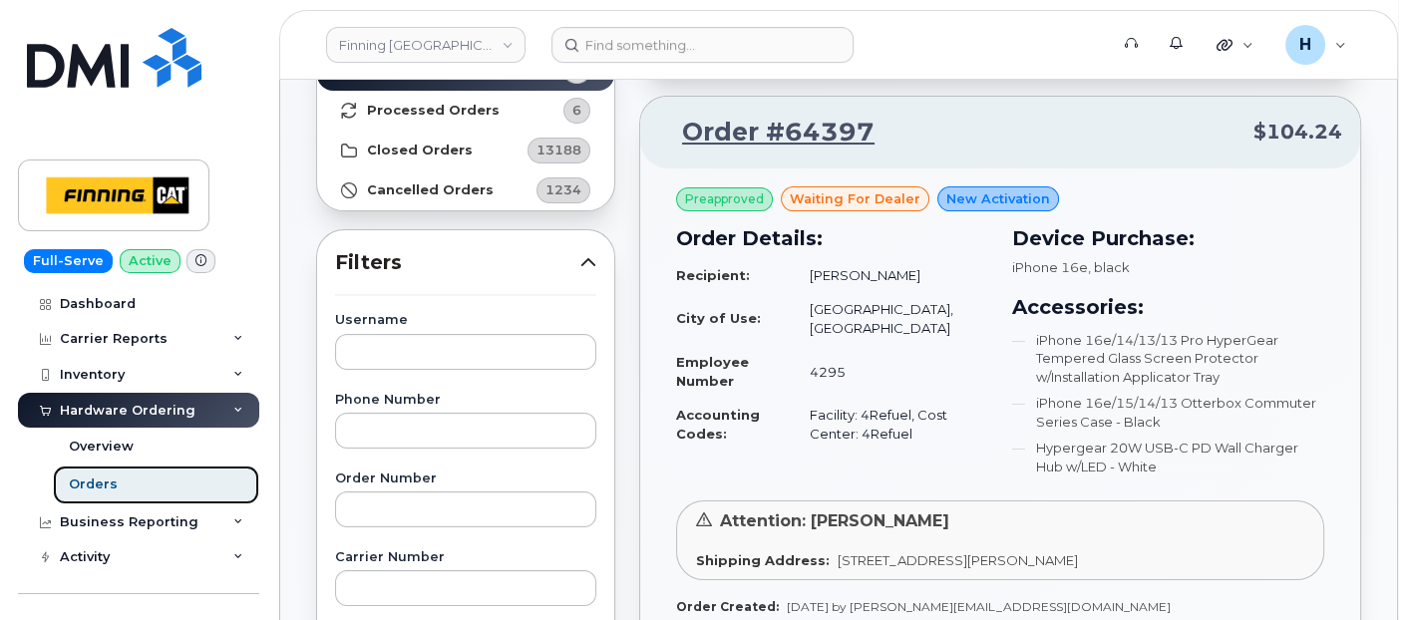
scroll to position [332, 0]
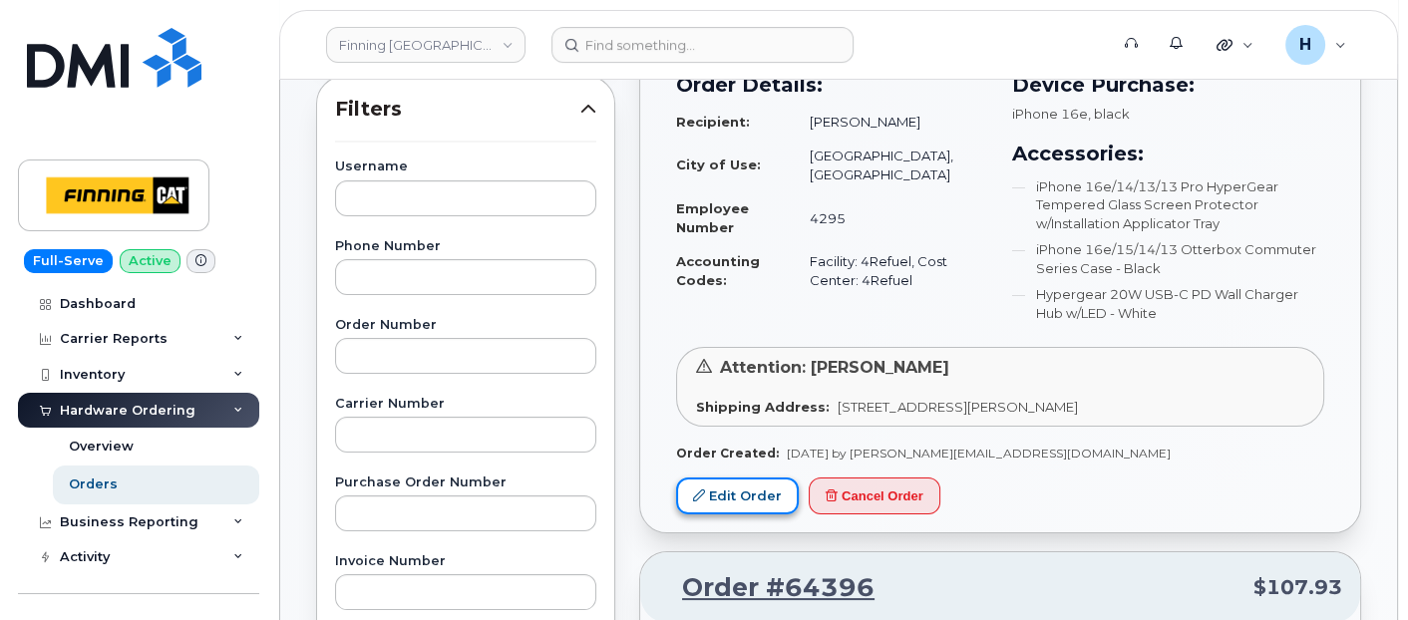
click at [748, 486] on link "Edit Order" at bounding box center [737, 496] width 123 height 37
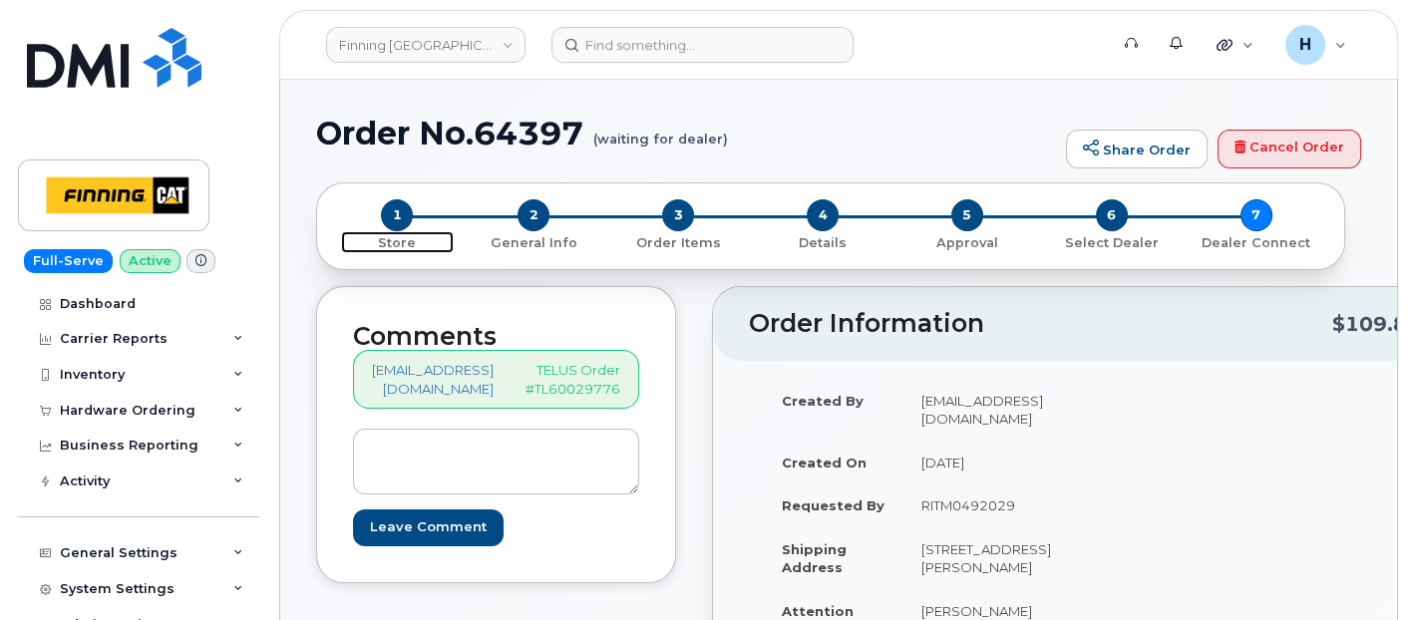
click at [388, 210] on span "1" at bounding box center [397, 215] width 32 height 32
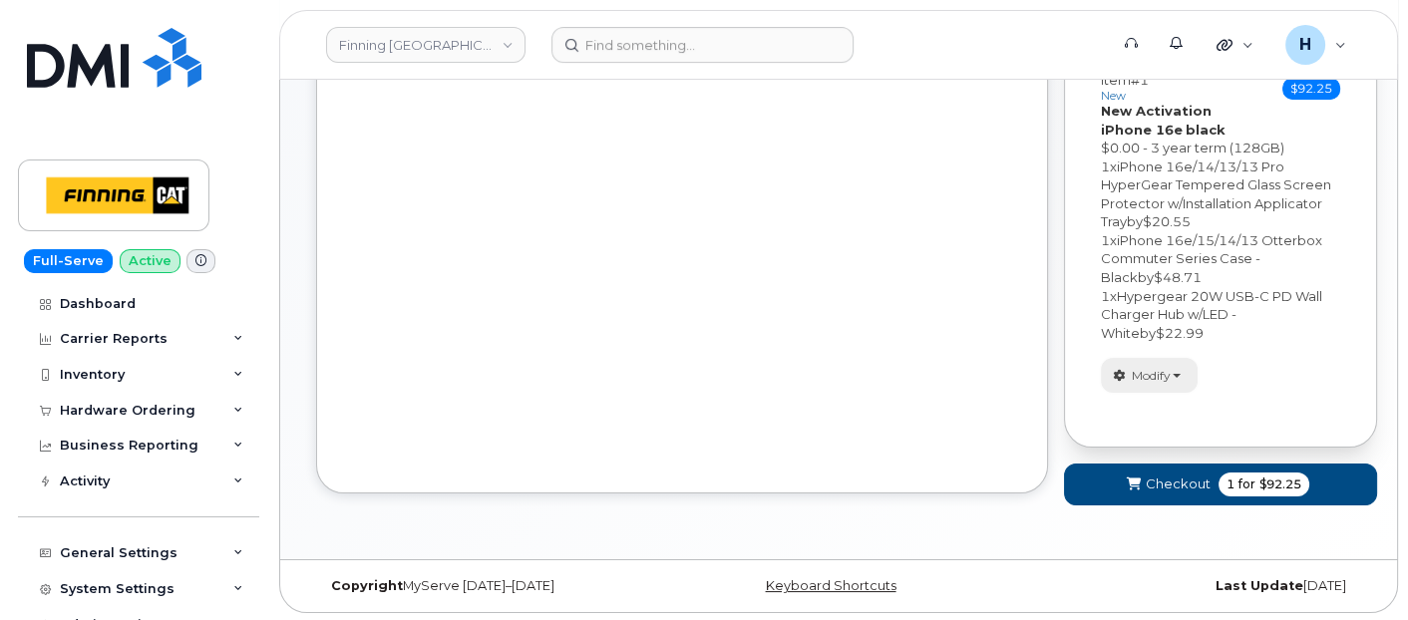
click at [1174, 370] on div "Item #1 new $92.25 Accessories Only SIM Only Activation New Activation Hardware…" at bounding box center [1220, 233] width 239 height 320
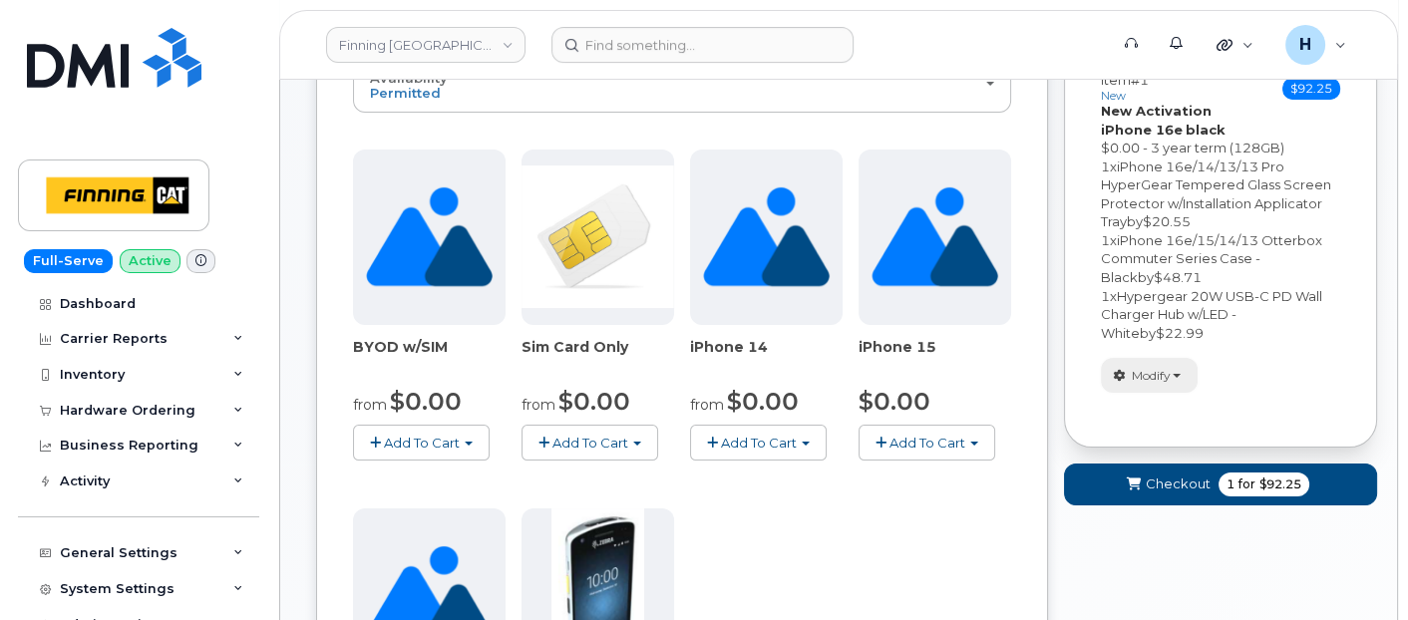
scroll to position [284, 0]
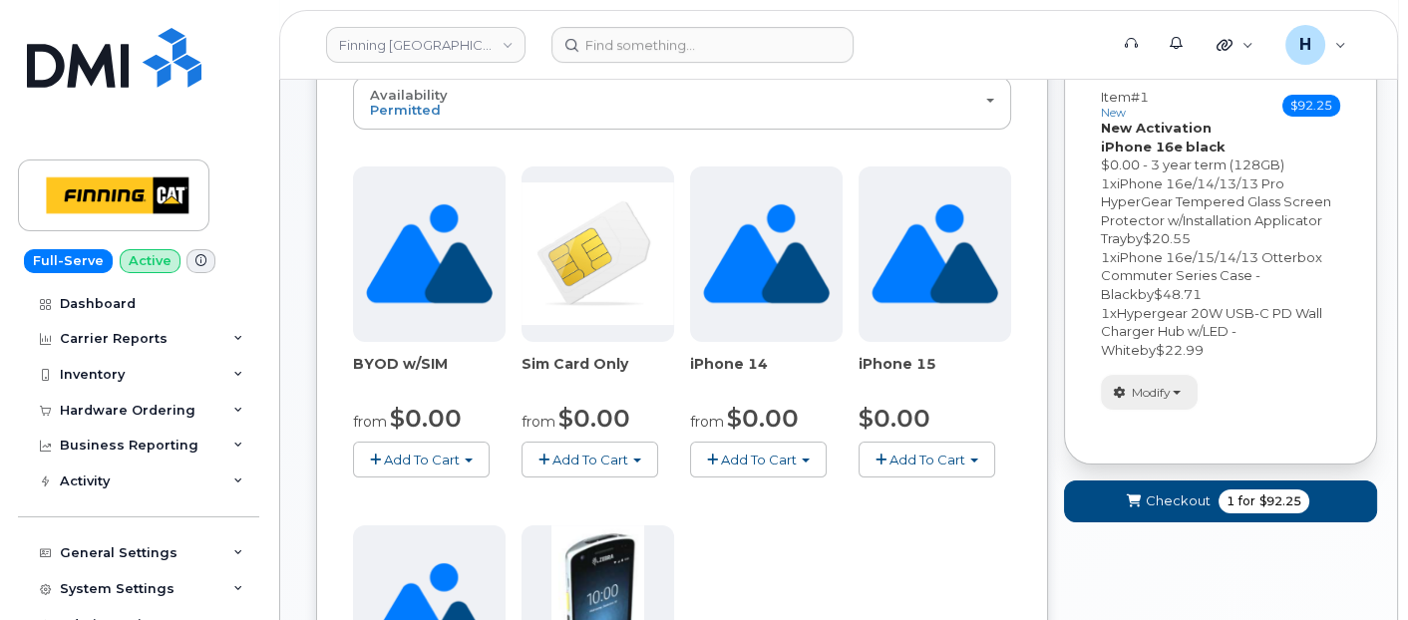
click at [1156, 387] on span "Modify" at bounding box center [1151, 393] width 39 height 18
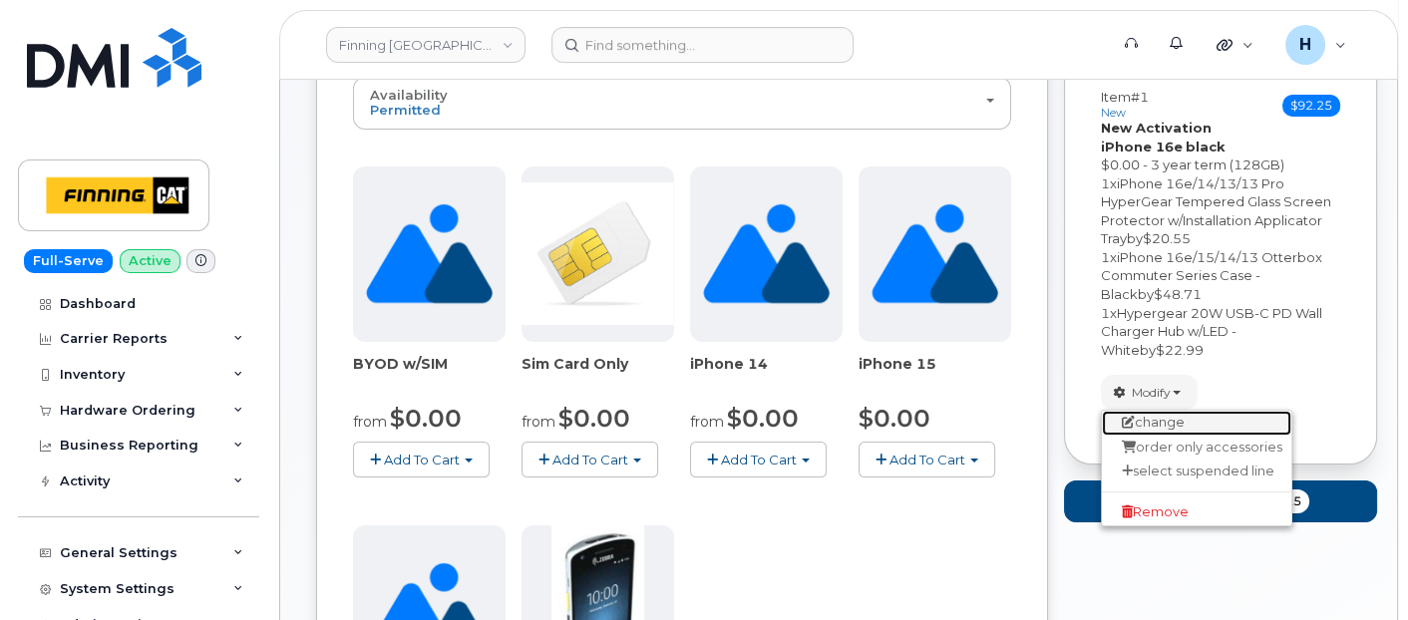
click at [1144, 420] on link "change" at bounding box center [1196, 423] width 189 height 24
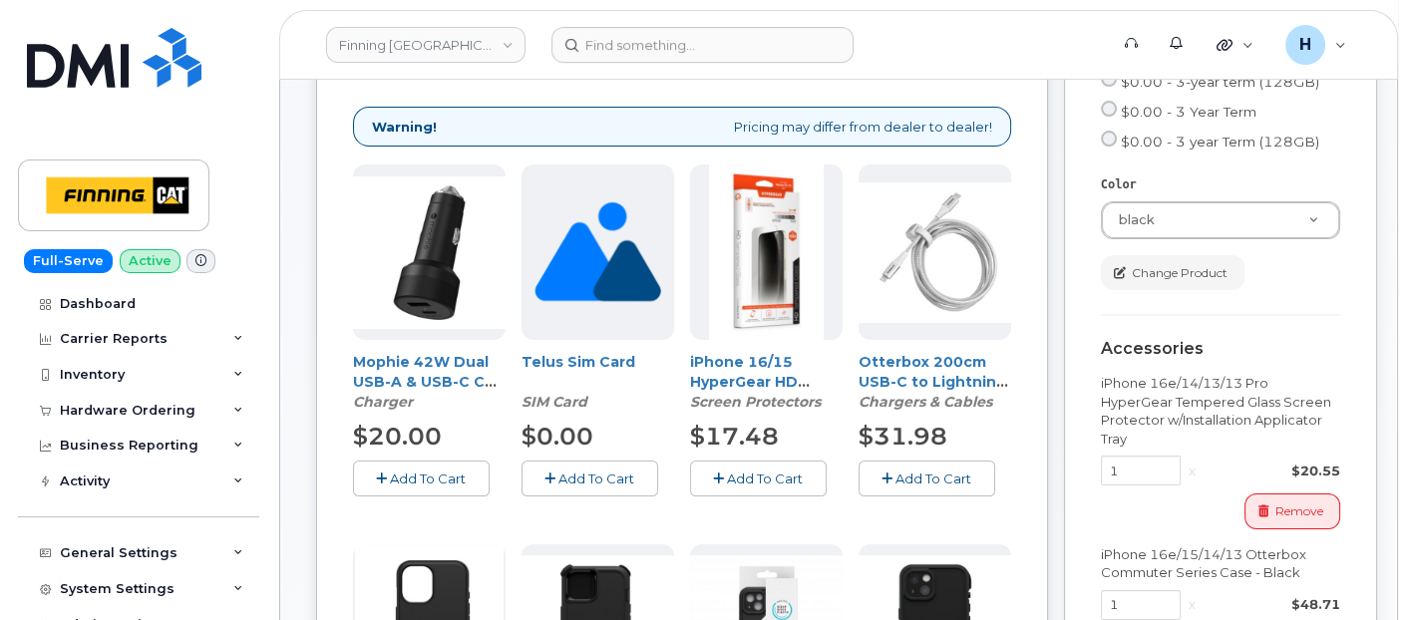
click at [614, 473] on span "Add To Cart" at bounding box center [596, 479] width 76 height 16
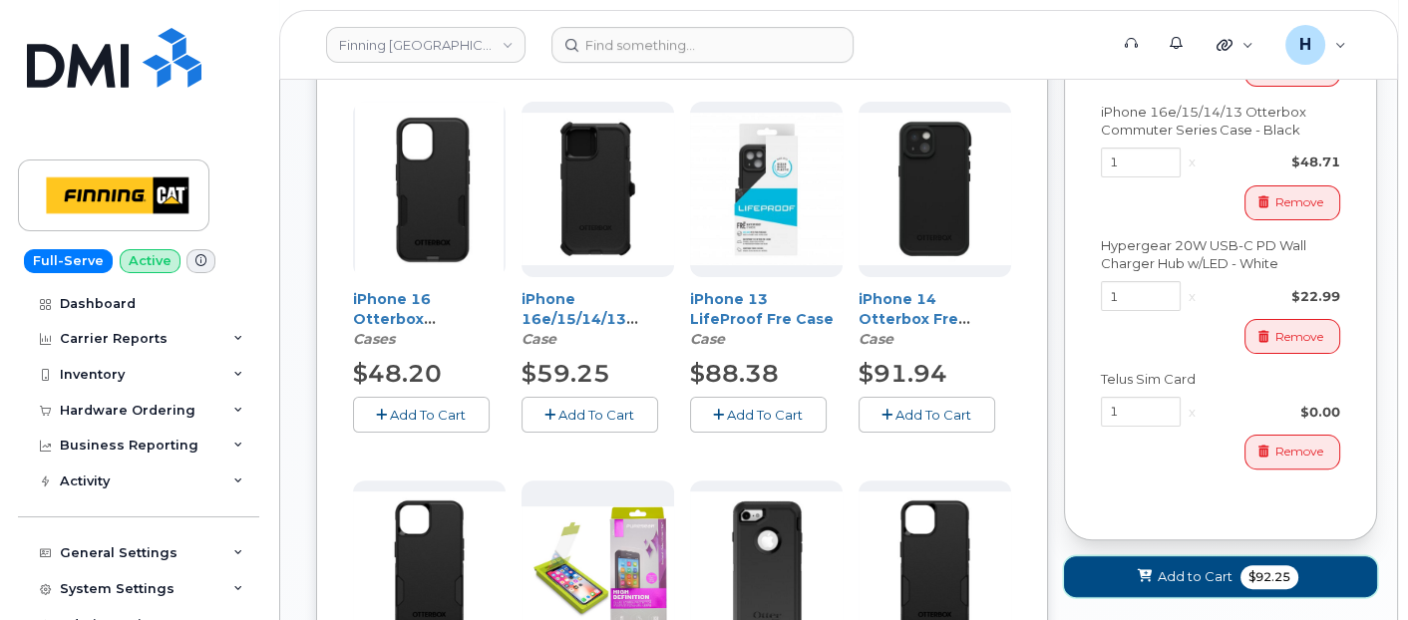
click at [1119, 567] on button "Add to Cart $92.25" at bounding box center [1220, 576] width 313 height 41
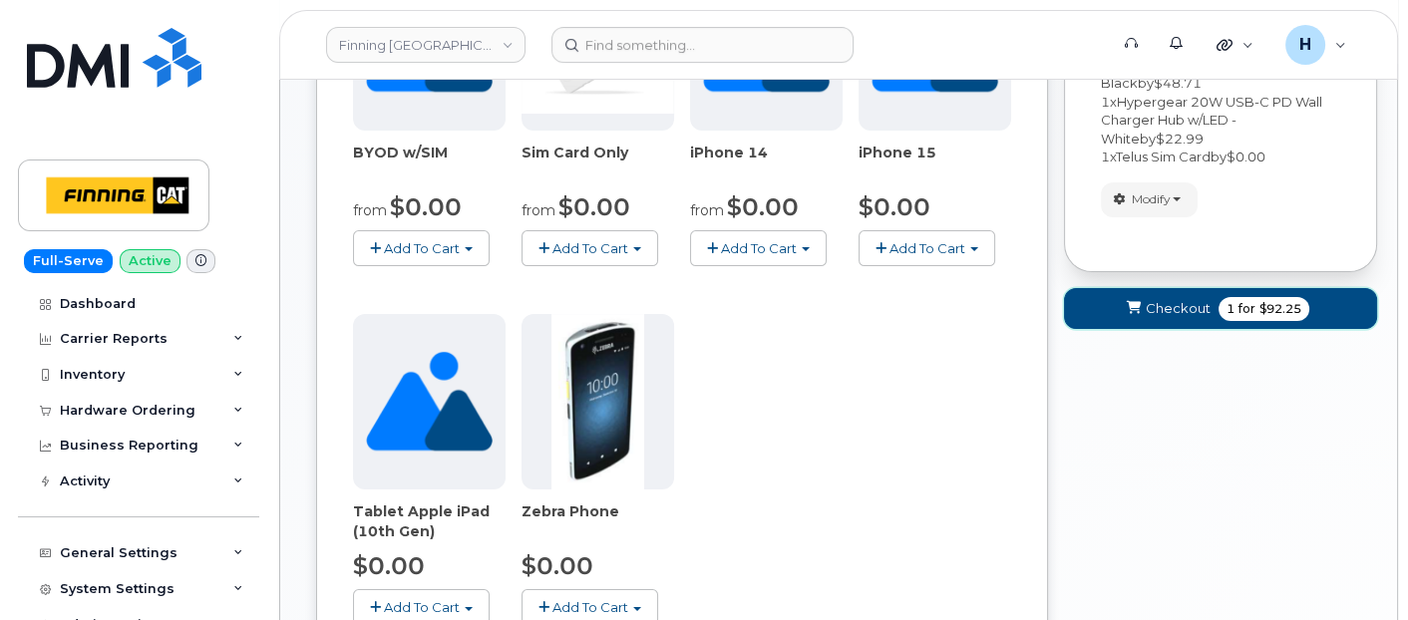
click at [1165, 307] on span "Checkout" at bounding box center [1178, 308] width 65 height 19
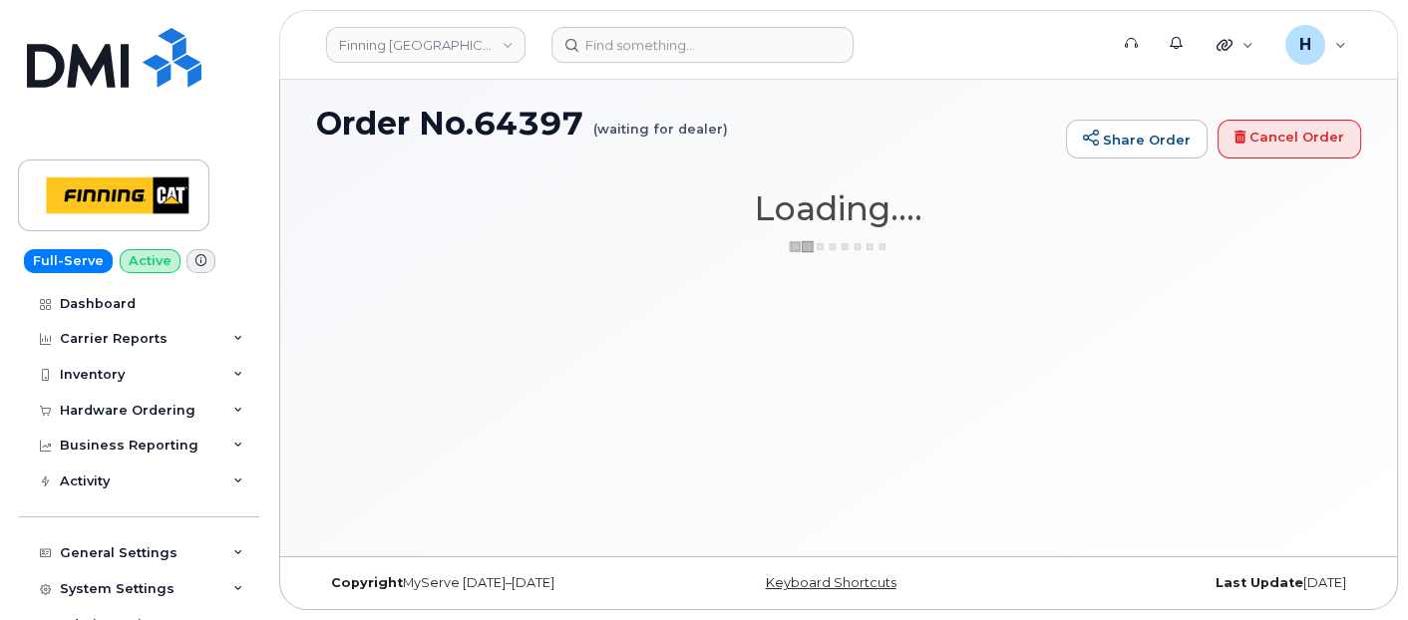
scroll to position [9, 0]
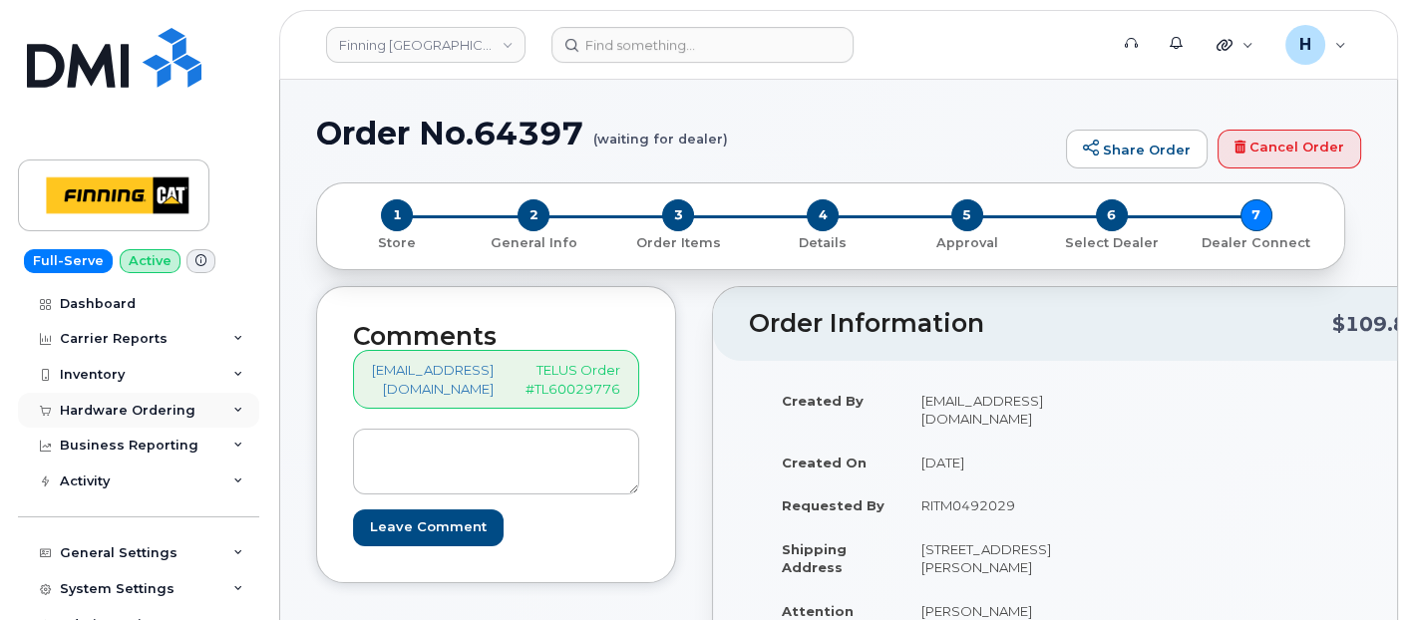
click at [155, 419] on div "Hardware Ordering" at bounding box center [138, 411] width 241 height 36
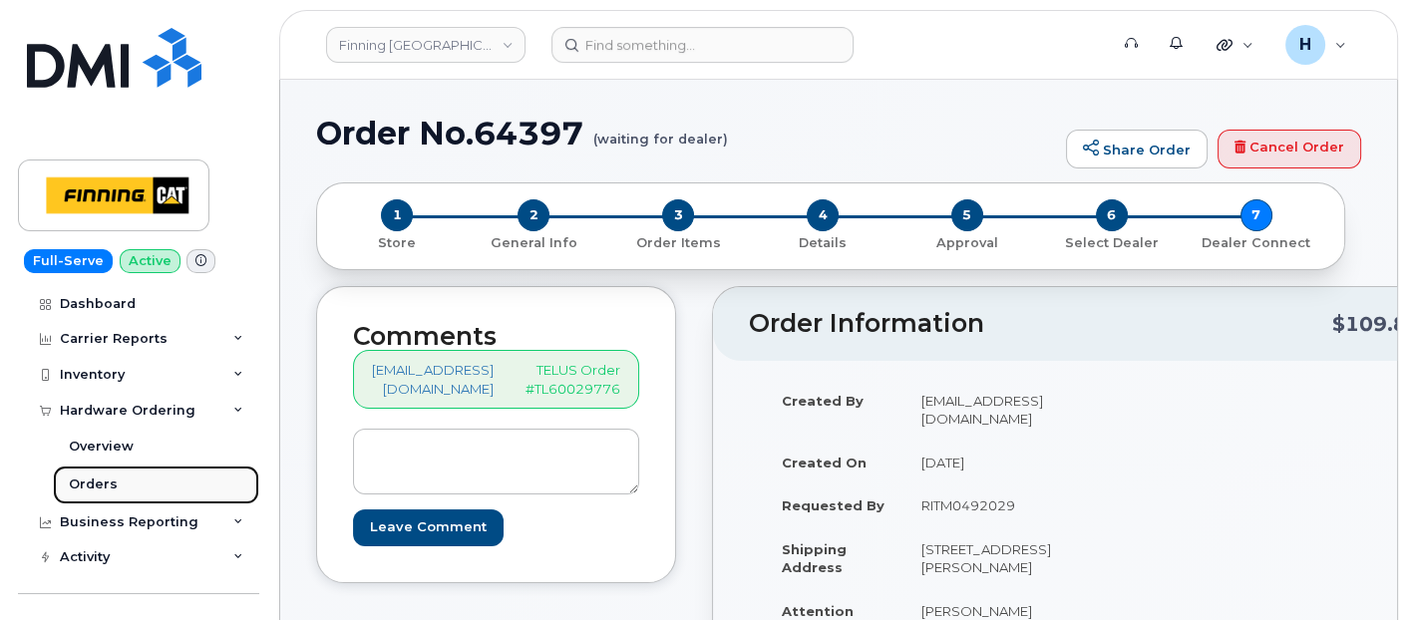
click at [138, 478] on link "Orders" at bounding box center [156, 485] width 206 height 38
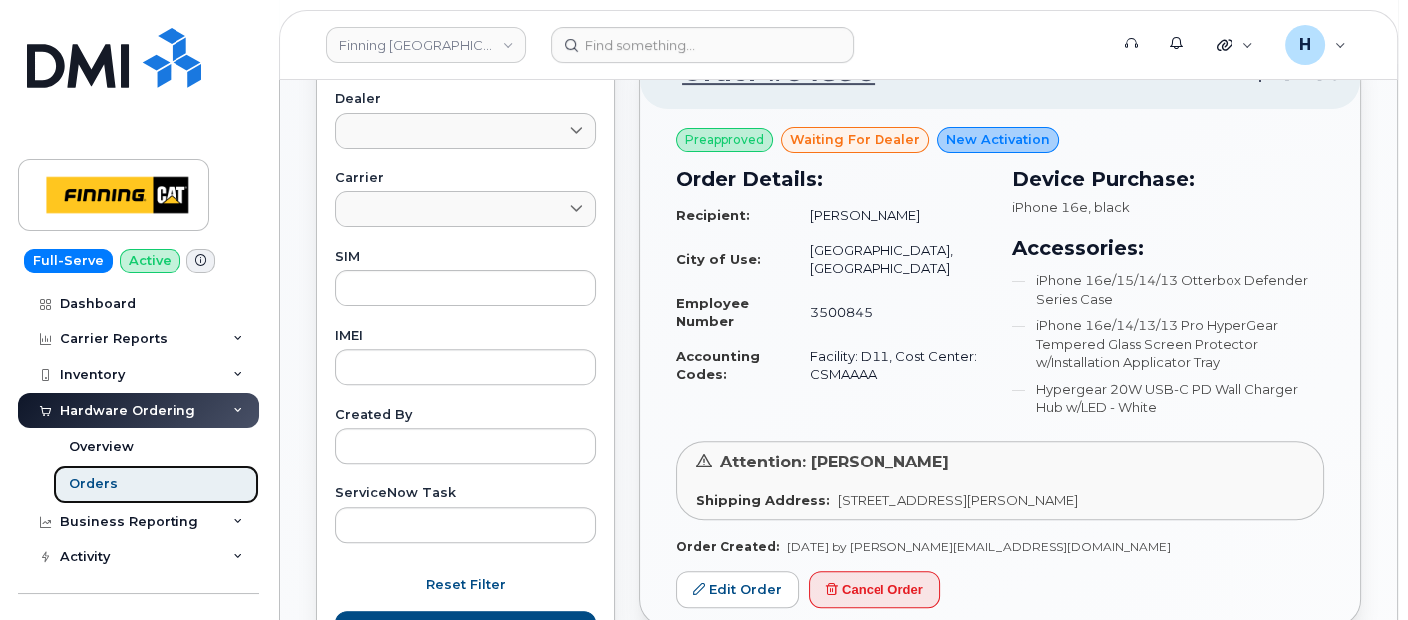
scroll to position [886, 0]
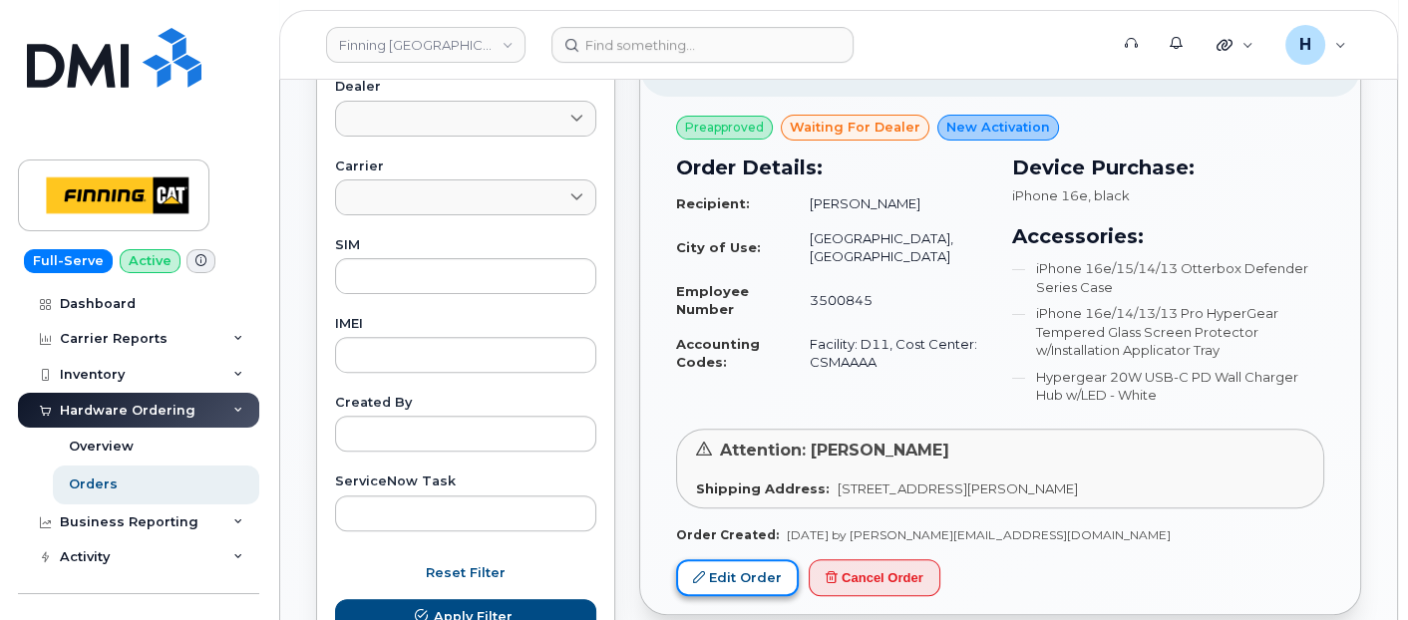
click at [721, 567] on link "Edit Order" at bounding box center [737, 577] width 123 height 37
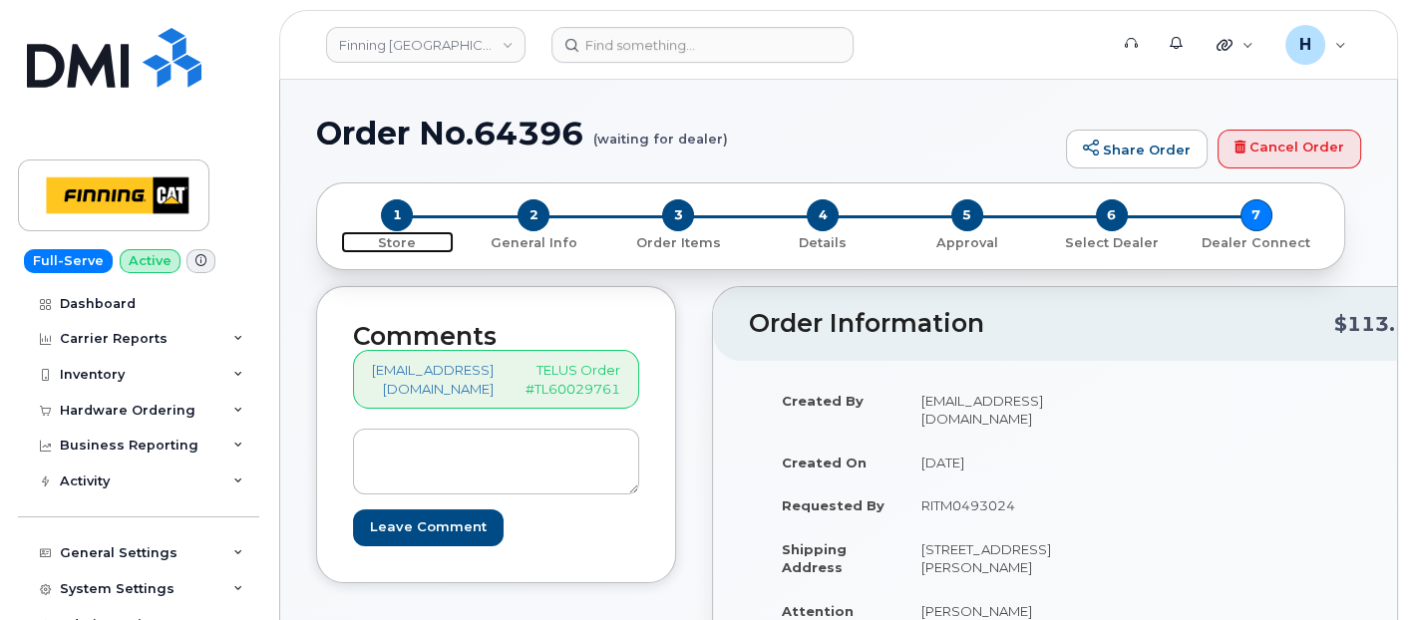
click at [396, 213] on span "1" at bounding box center [397, 215] width 32 height 32
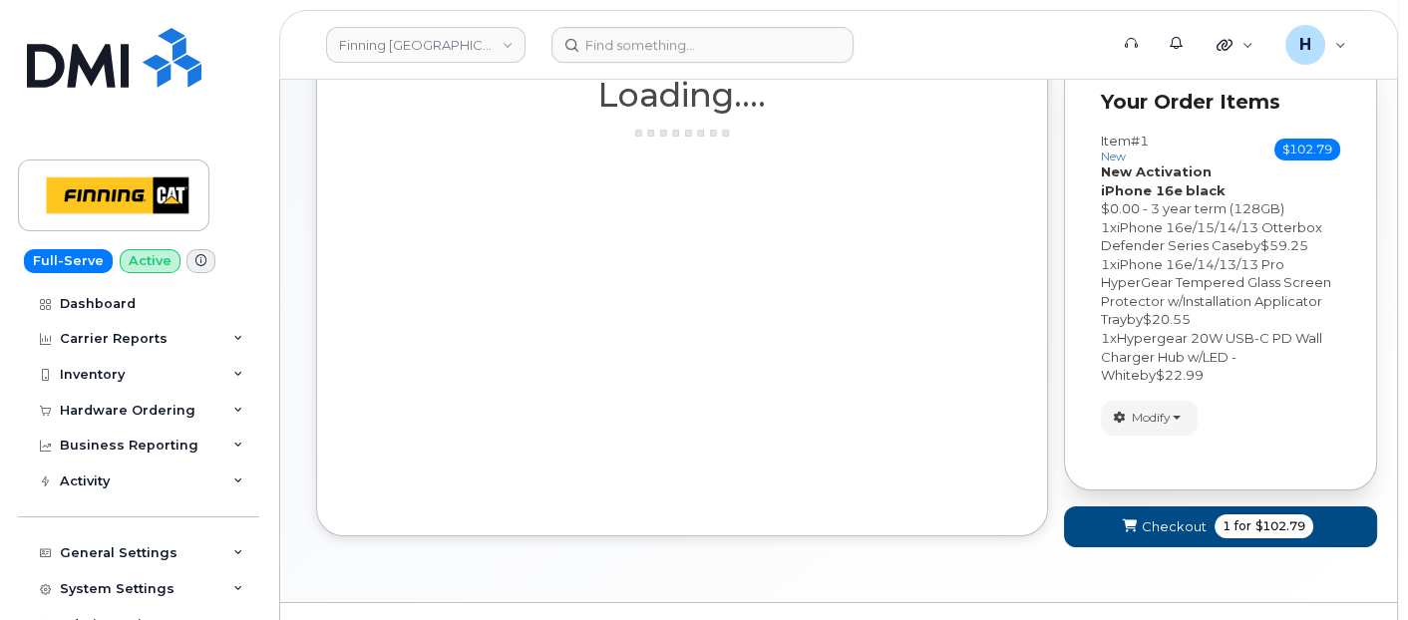
scroll to position [283, 0]
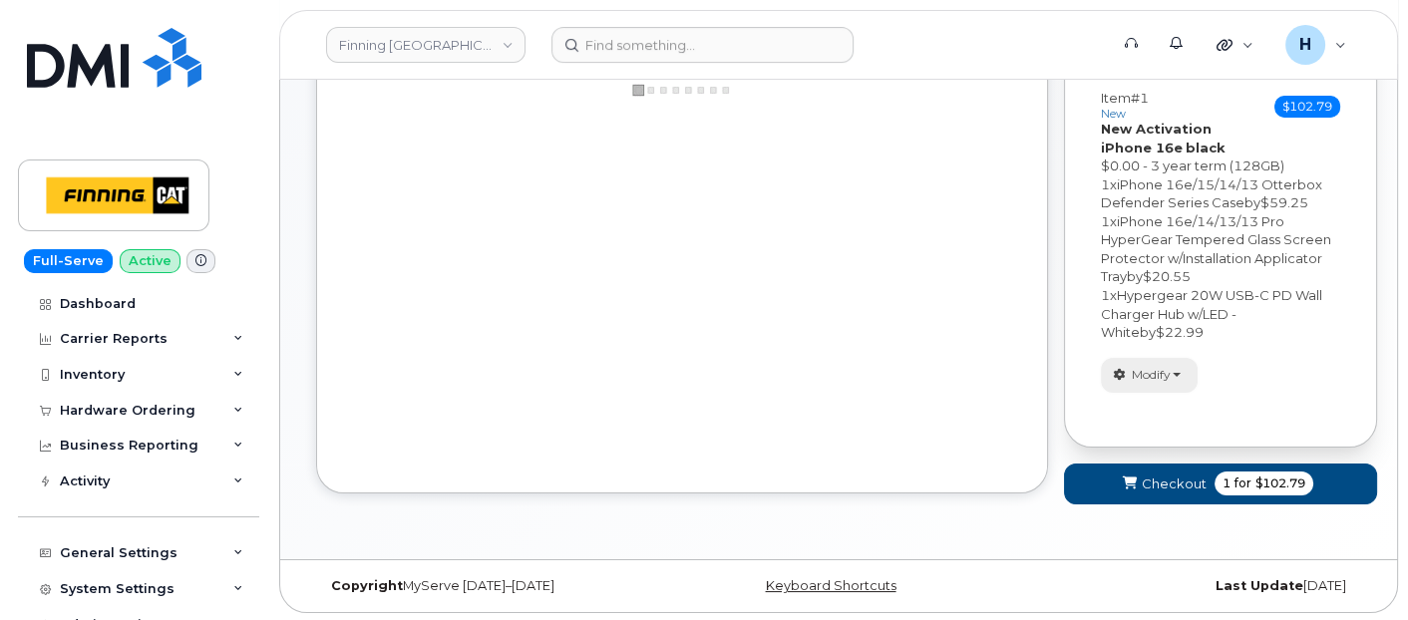
click at [1139, 387] on button "Modify" at bounding box center [1149, 375] width 97 height 35
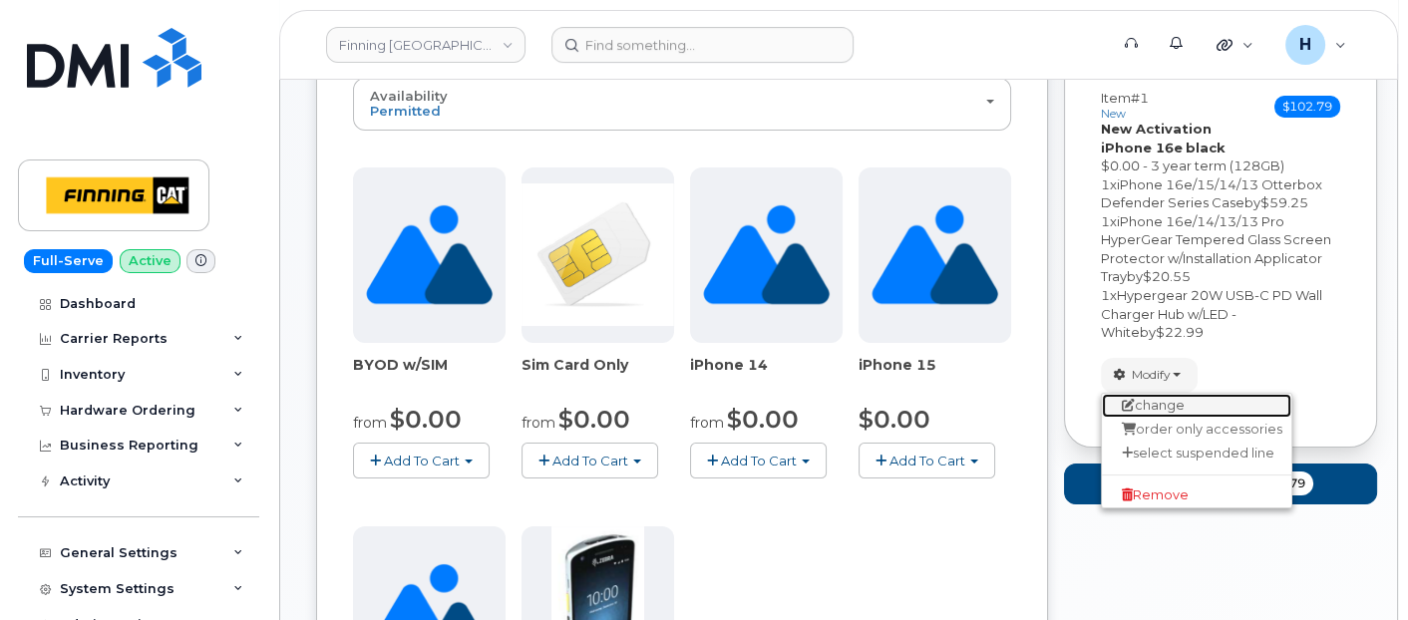
click at [1144, 402] on link "change" at bounding box center [1196, 406] width 189 height 24
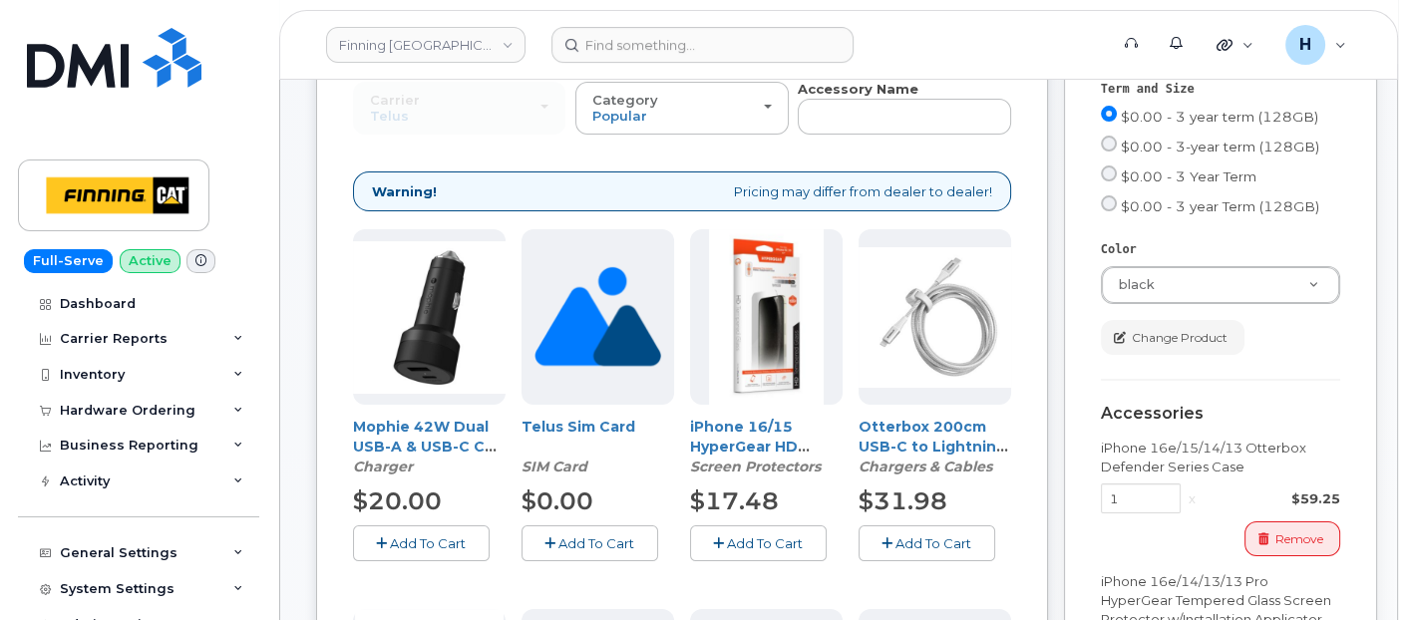
scroll to position [173, 0]
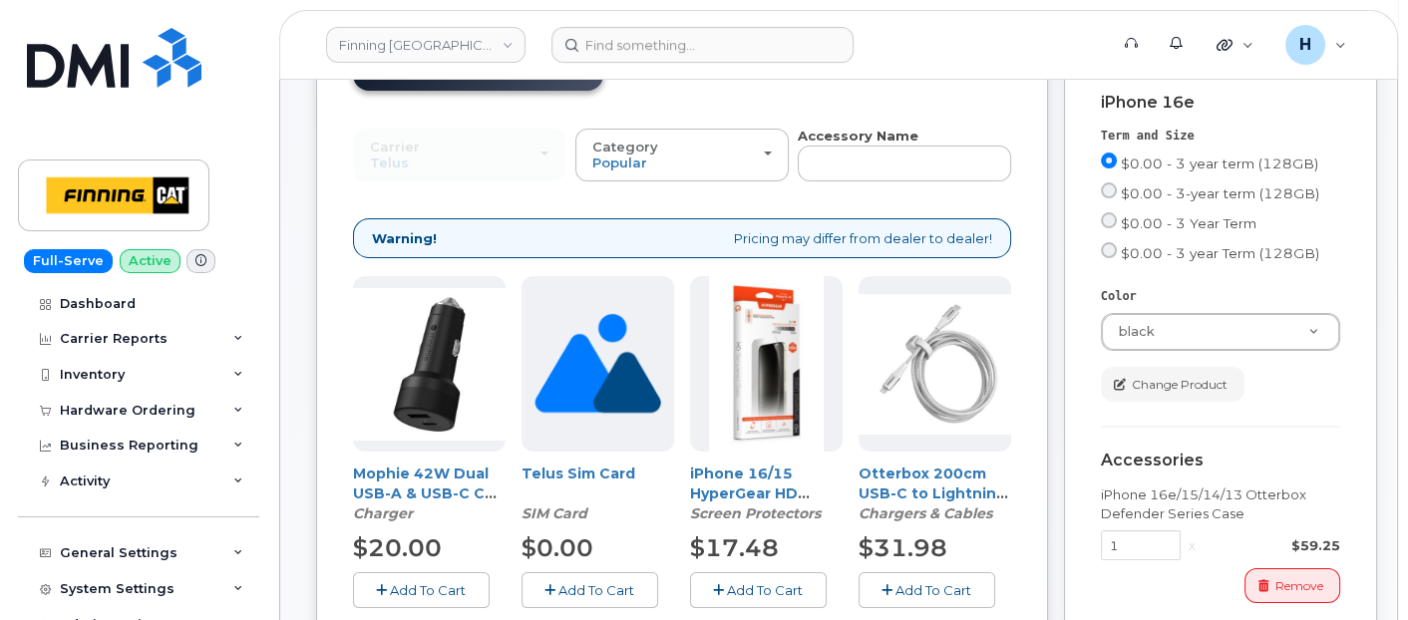
click at [565, 588] on span "Add To Cart" at bounding box center [596, 590] width 76 height 16
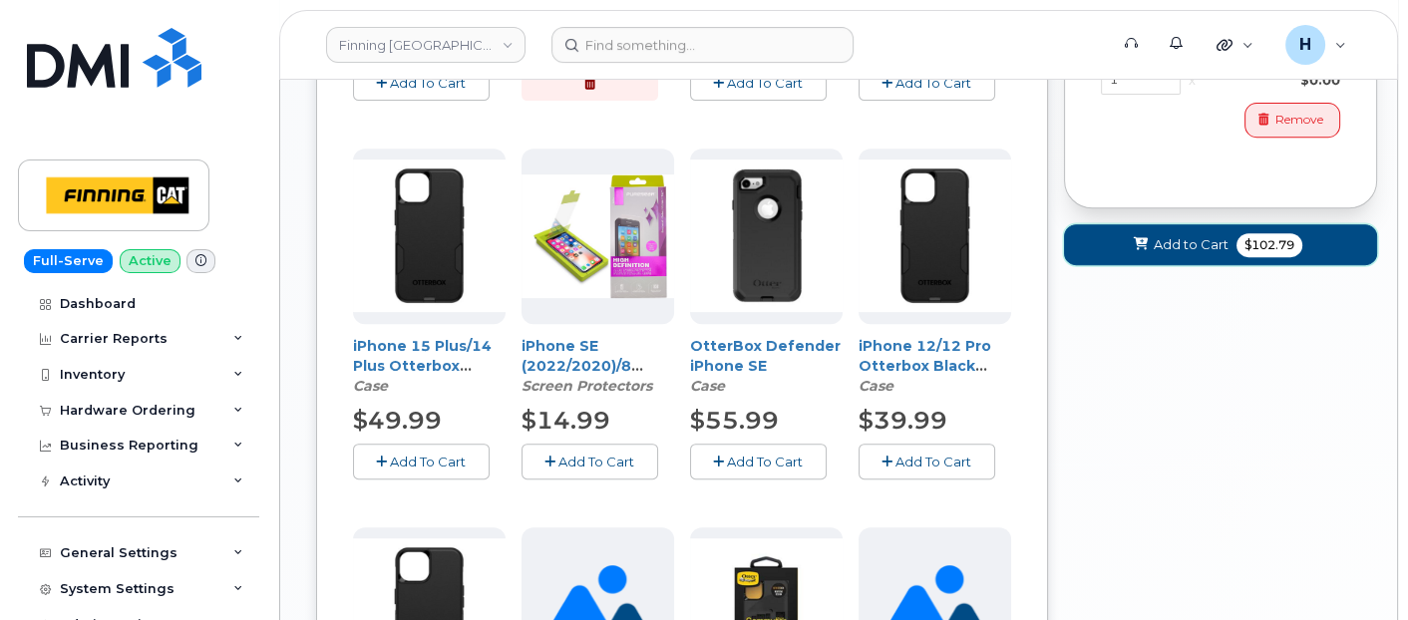
click at [1148, 241] on span at bounding box center [1140, 244] width 19 height 19
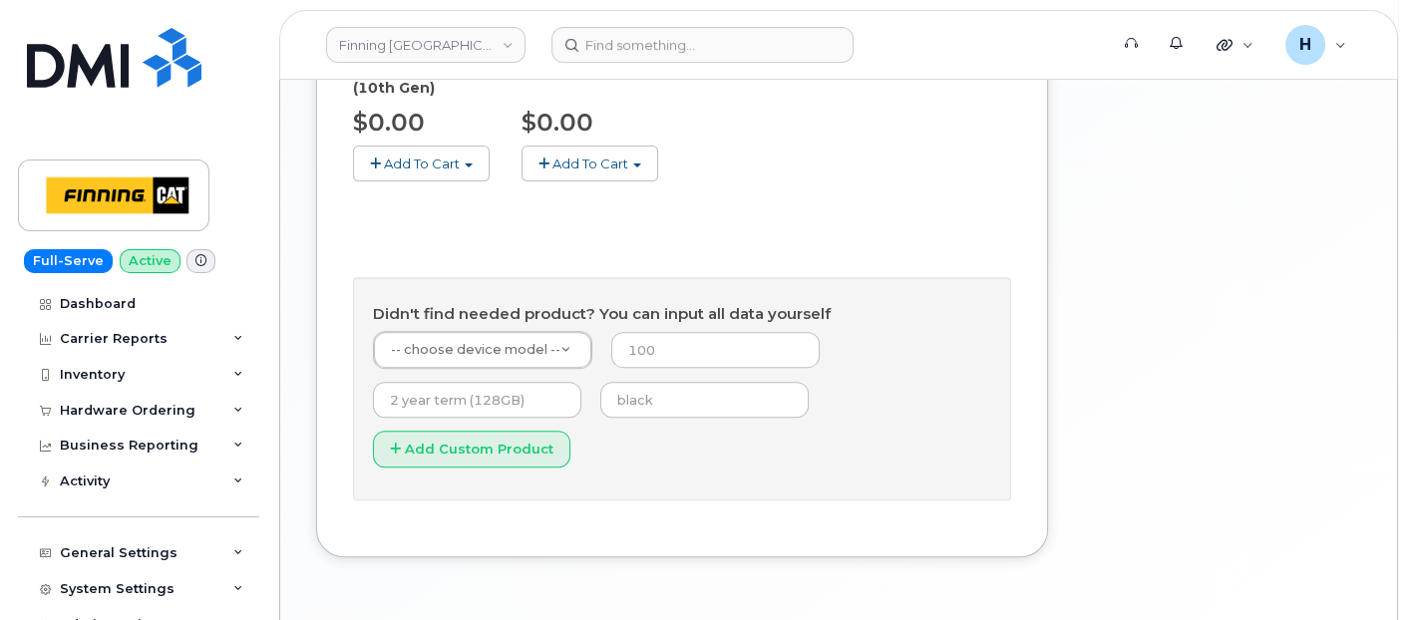
scroll to position [496, 0]
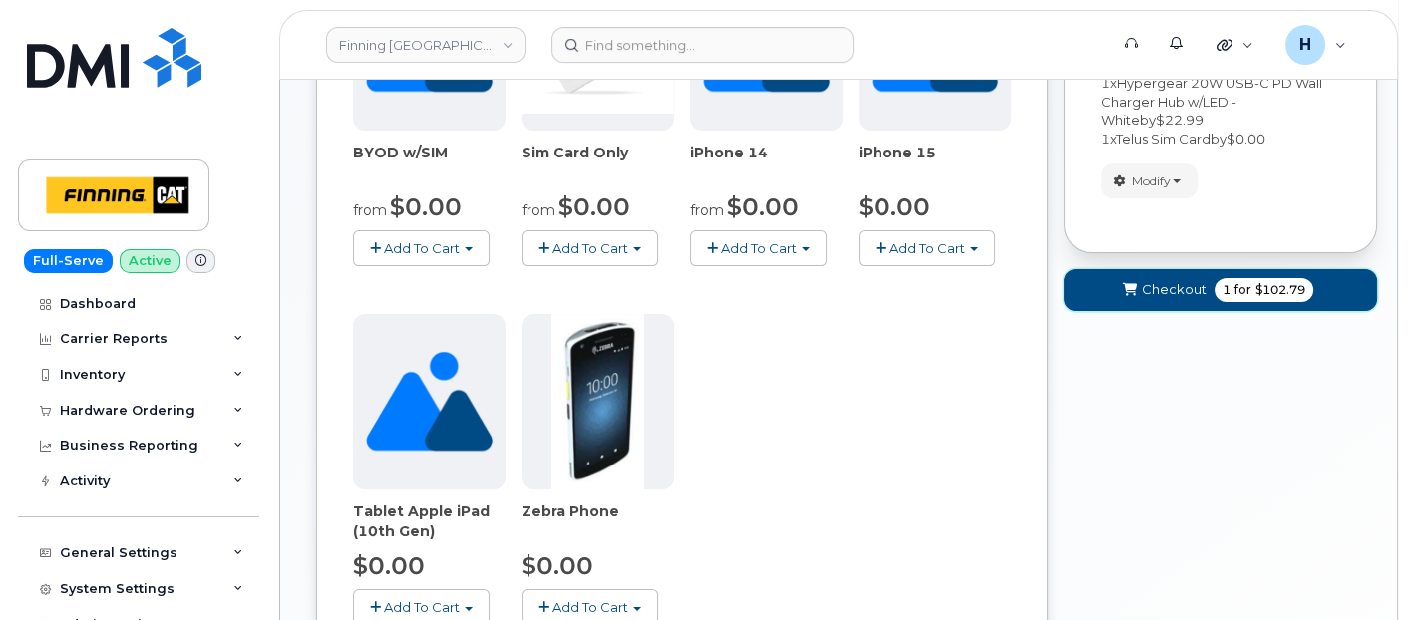
click at [1177, 289] on span "Checkout" at bounding box center [1174, 289] width 65 height 19
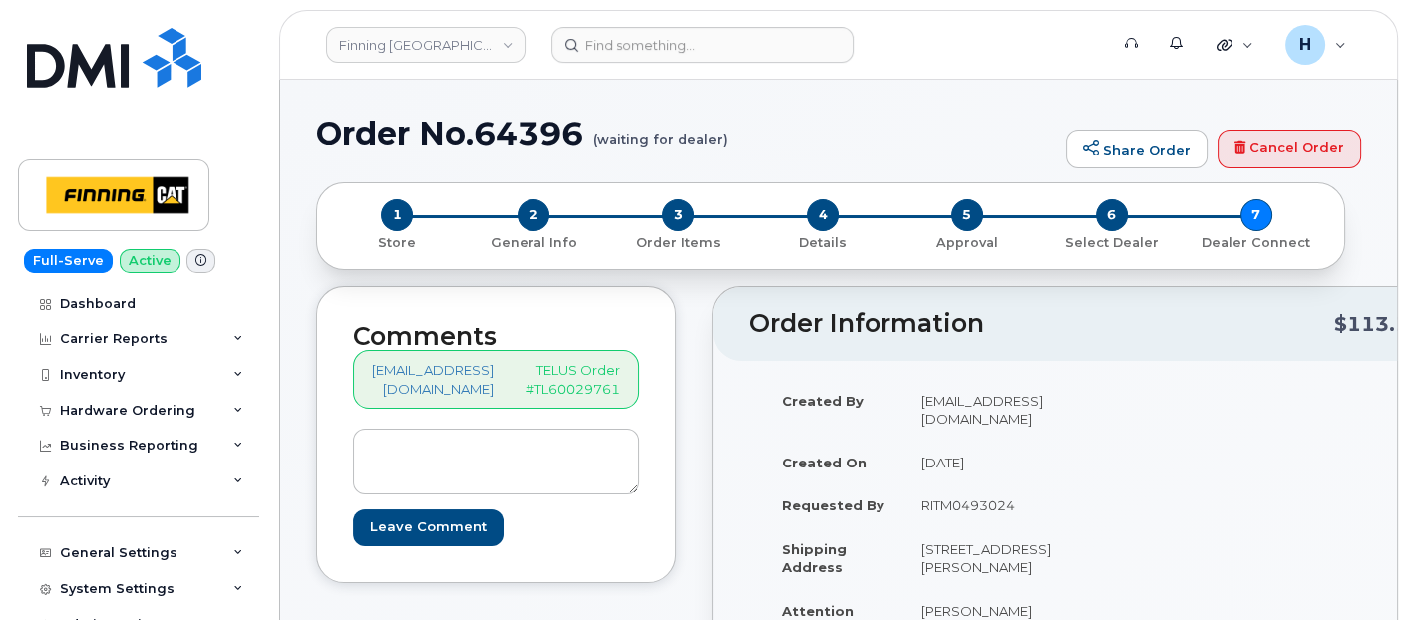
click at [1216, 299] on header "Order Information $113.18" at bounding box center [1093, 324] width 761 height 74
click at [153, 410] on div "Hardware Ordering" at bounding box center [128, 411] width 136 height 16
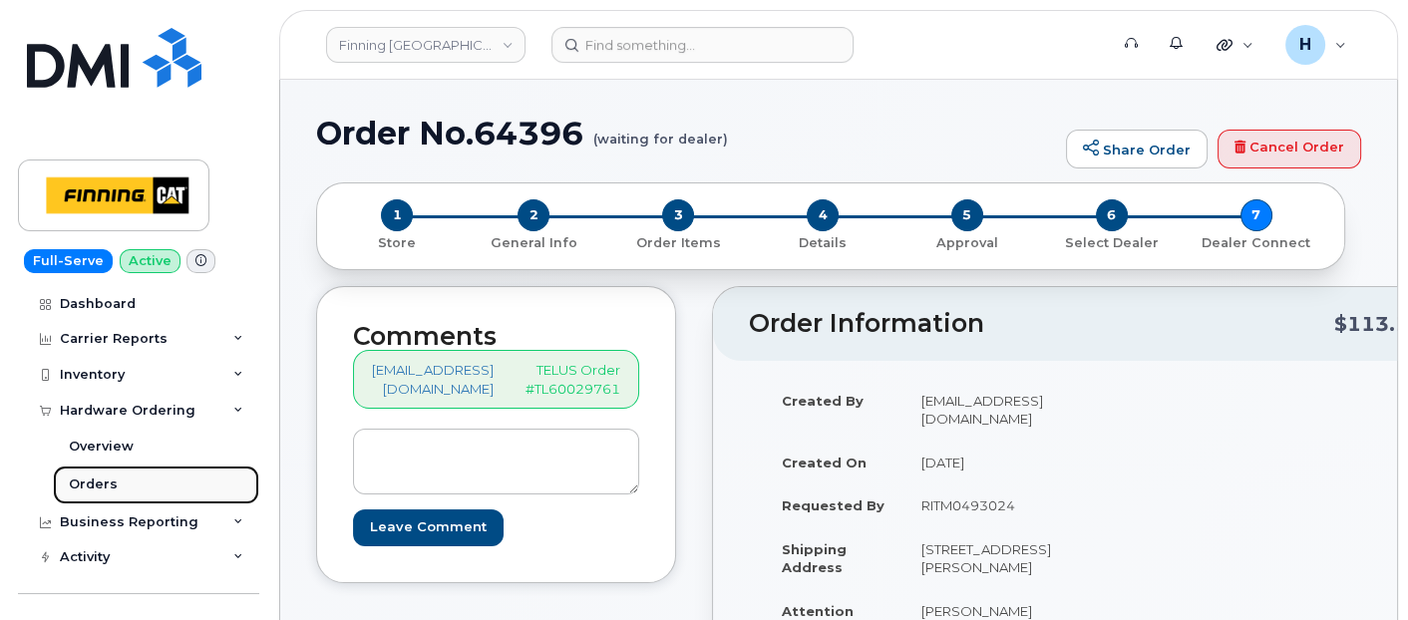
click at [163, 479] on link "Orders" at bounding box center [156, 485] width 206 height 38
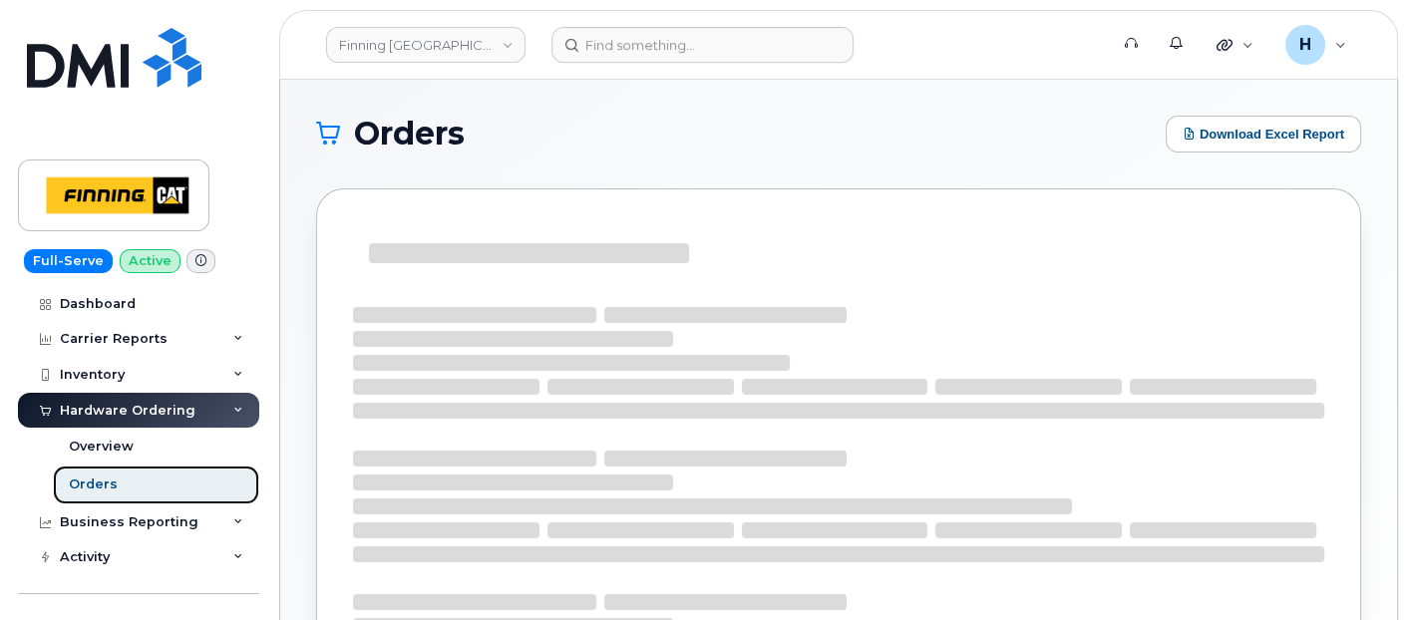
click at [162, 479] on link "Orders" at bounding box center [156, 485] width 206 height 38
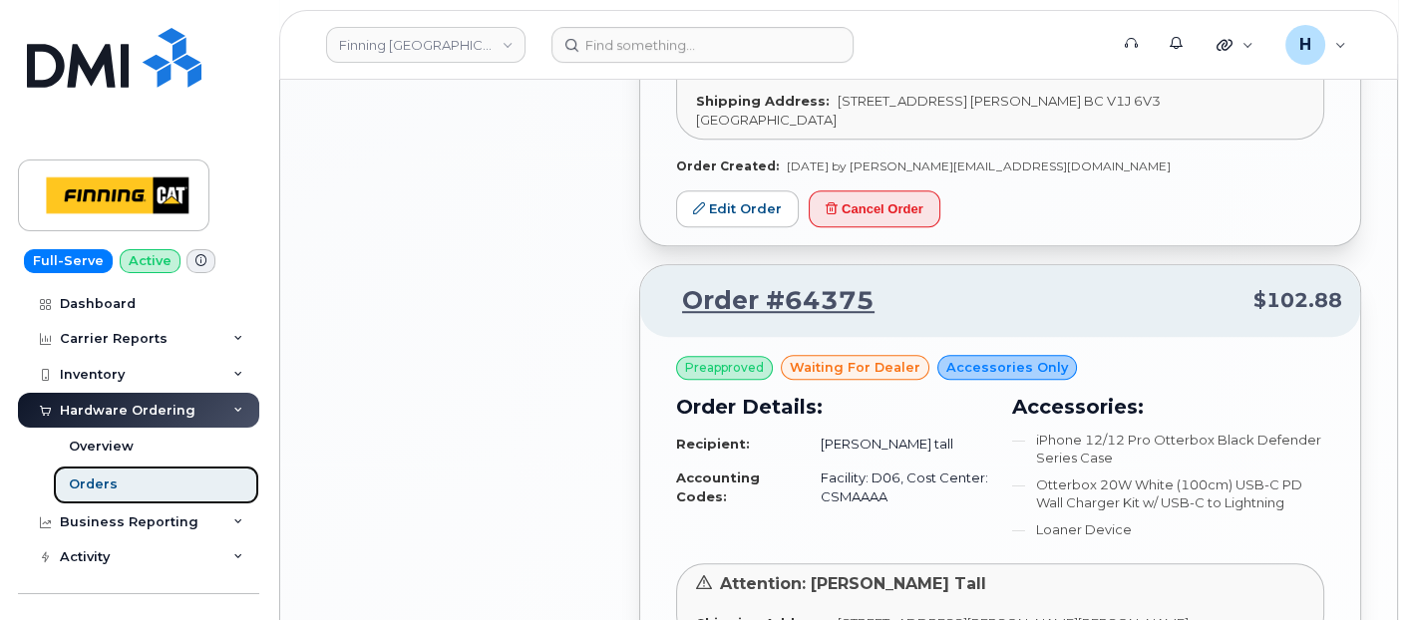
scroll to position [1551, 0]
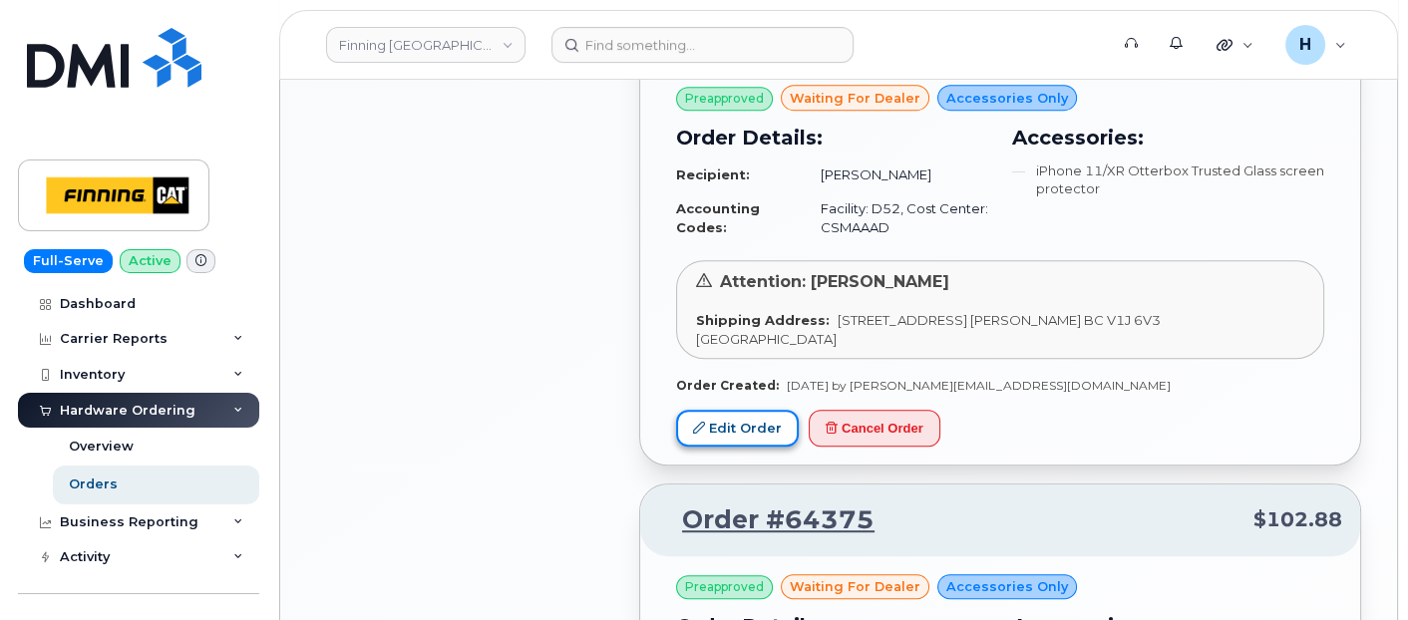
click at [766, 410] on link "Edit Order" at bounding box center [737, 428] width 123 height 37
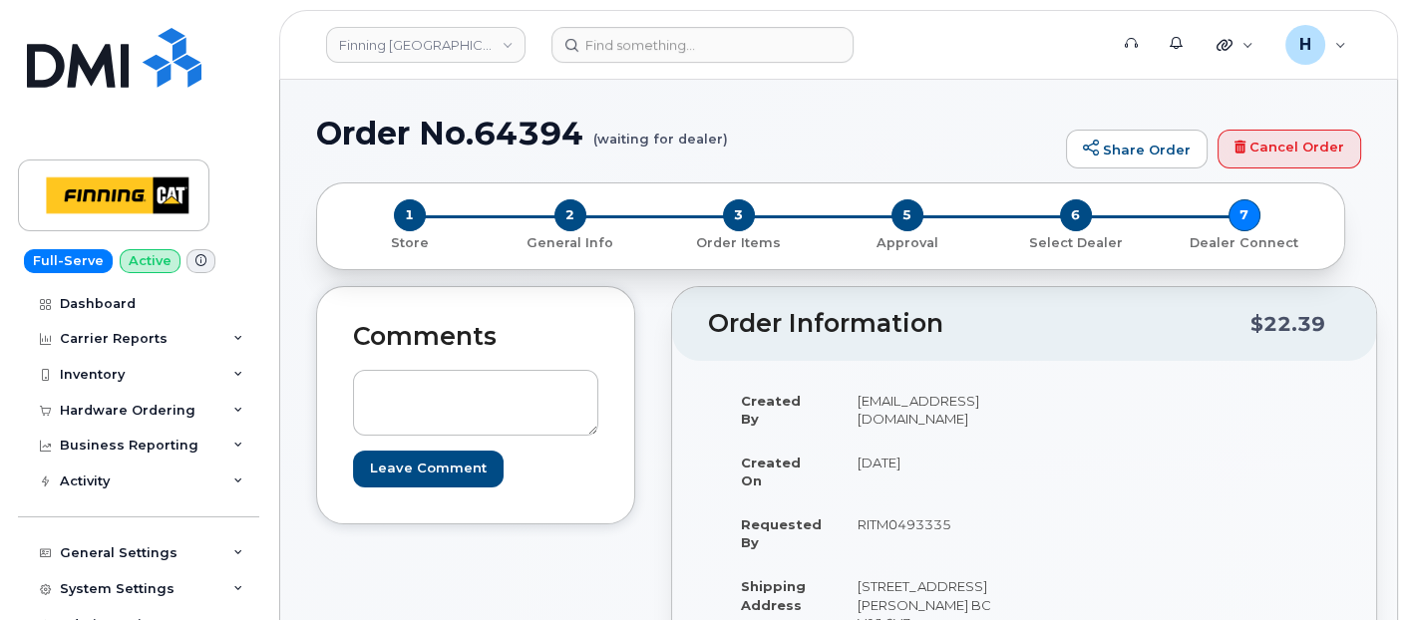
scroll to position [332, 0]
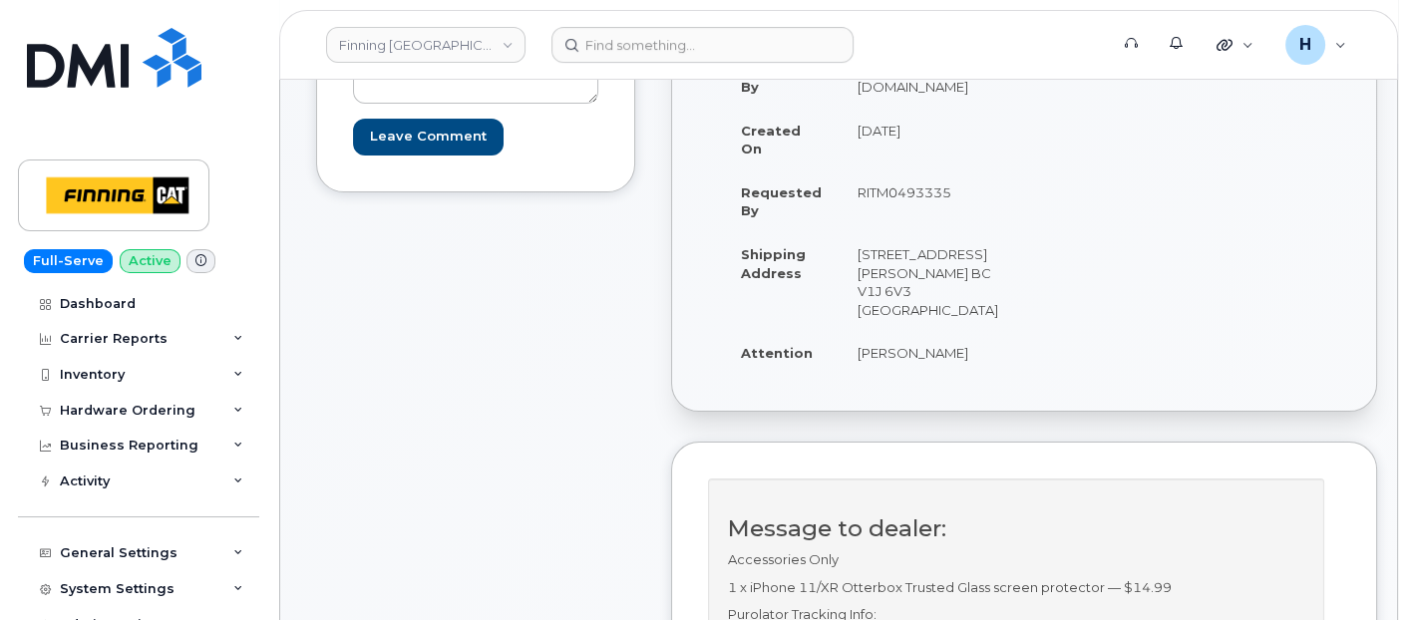
drag, startPoint x: 843, startPoint y: 332, endPoint x: 957, endPoint y: 353, distance: 116.6
click at [957, 353] on td "[PERSON_NAME]" at bounding box center [928, 353] width 177 height 44
copy td "[PERSON_NAME]"
drag, startPoint x: 879, startPoint y: 283, endPoint x: 936, endPoint y: 272, distance: 58.9
click at [936, 272] on td "[STREET_ADDRESS] [PERSON_NAME] BC V1J 6V3 [GEOGRAPHIC_DATA]" at bounding box center [928, 281] width 177 height 99
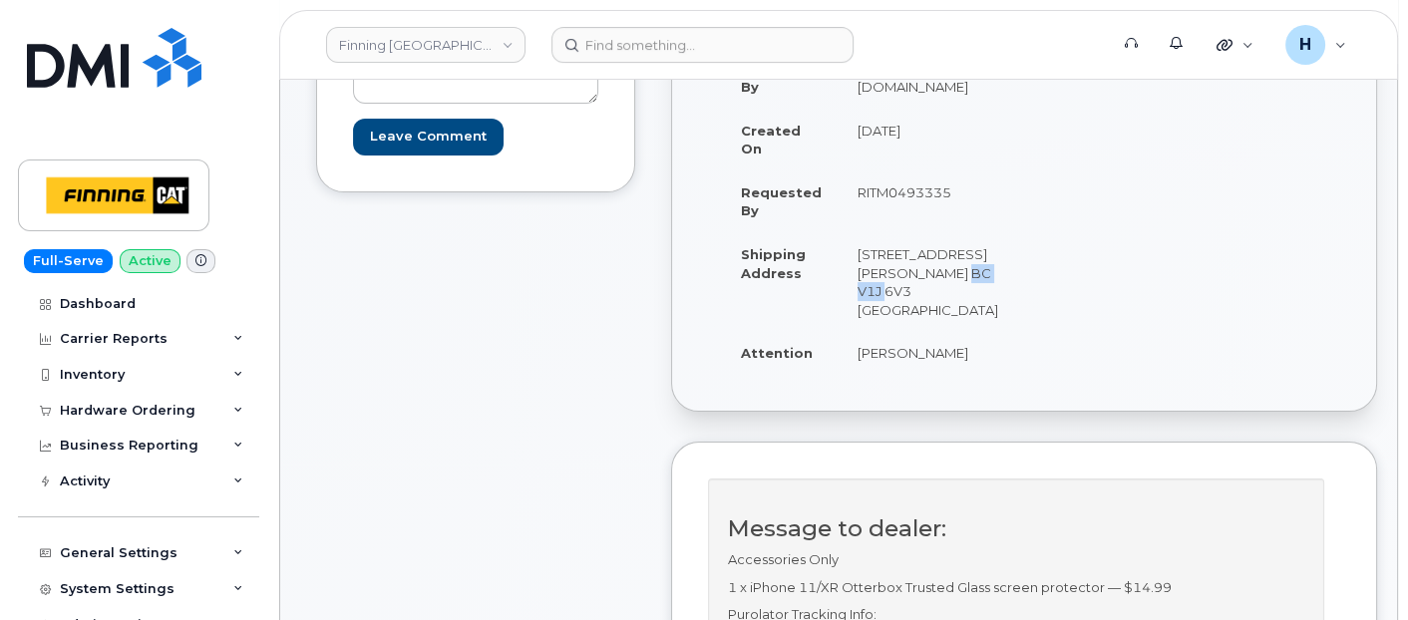
copy td "V1J 6V3"
drag, startPoint x: 848, startPoint y: 240, endPoint x: 895, endPoint y: 245, distance: 47.1
click at [895, 245] on td "[STREET_ADDRESS] [PERSON_NAME] BC V1J 6V3 [GEOGRAPHIC_DATA]" at bounding box center [928, 281] width 177 height 99
copy td "8712"
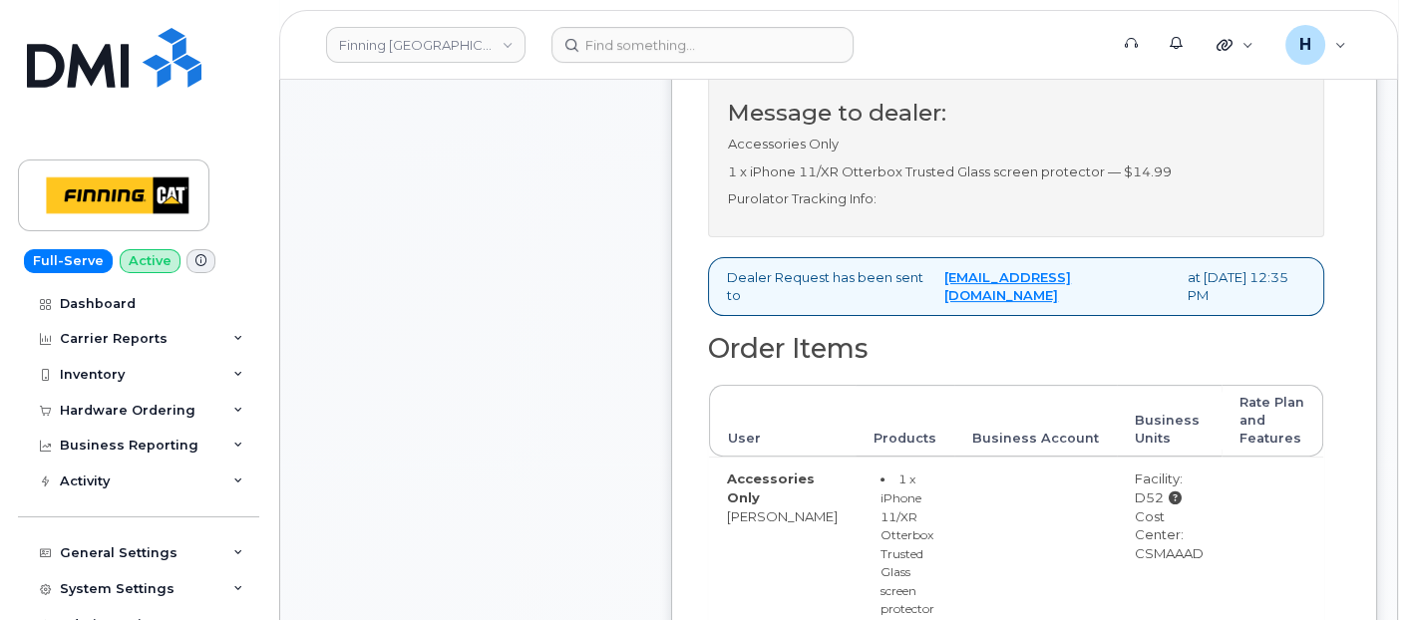
scroll to position [886, 0]
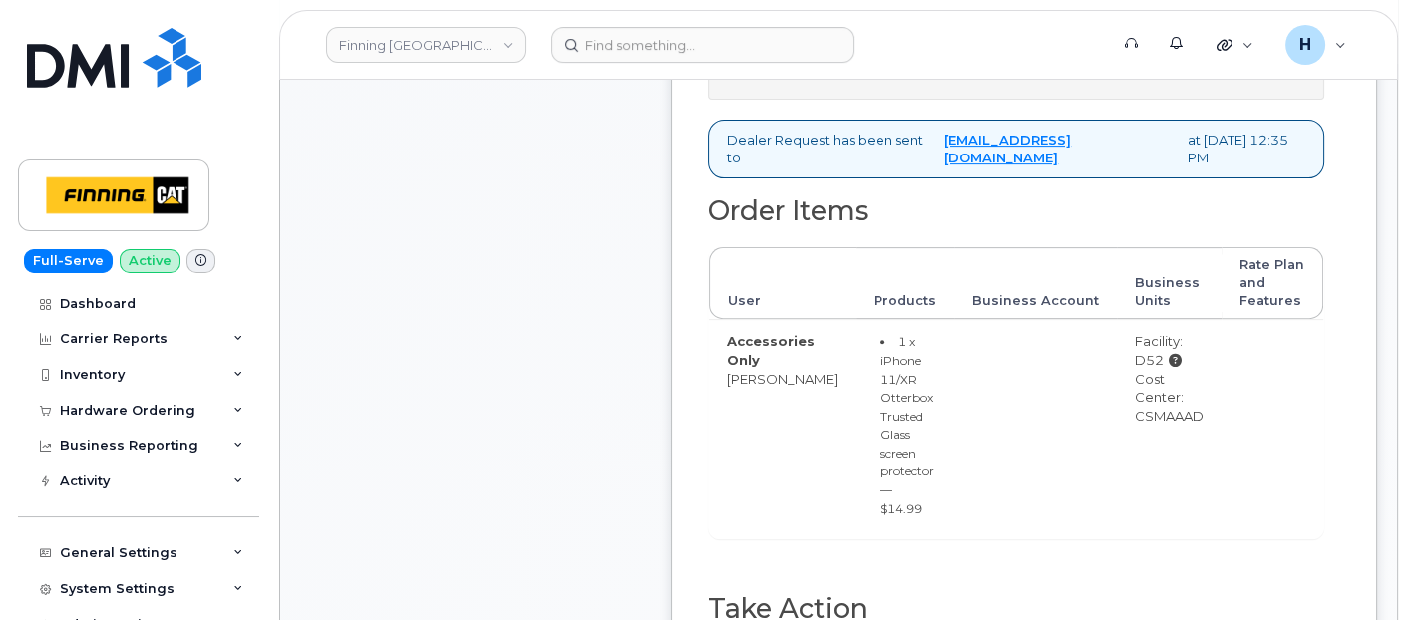
click at [1169, 429] on td "Facility: D52 Cost Center: CSMAAAD" at bounding box center [1169, 428] width 105 height 219
drag, startPoint x: 1115, startPoint y: 417, endPoint x: 1191, endPoint y: 421, distance: 75.9
click at [1191, 421] on td "Facility: D52 Cost Center: CSMAAAD" at bounding box center [1169, 428] width 105 height 219
copy div "CSMAAAD"
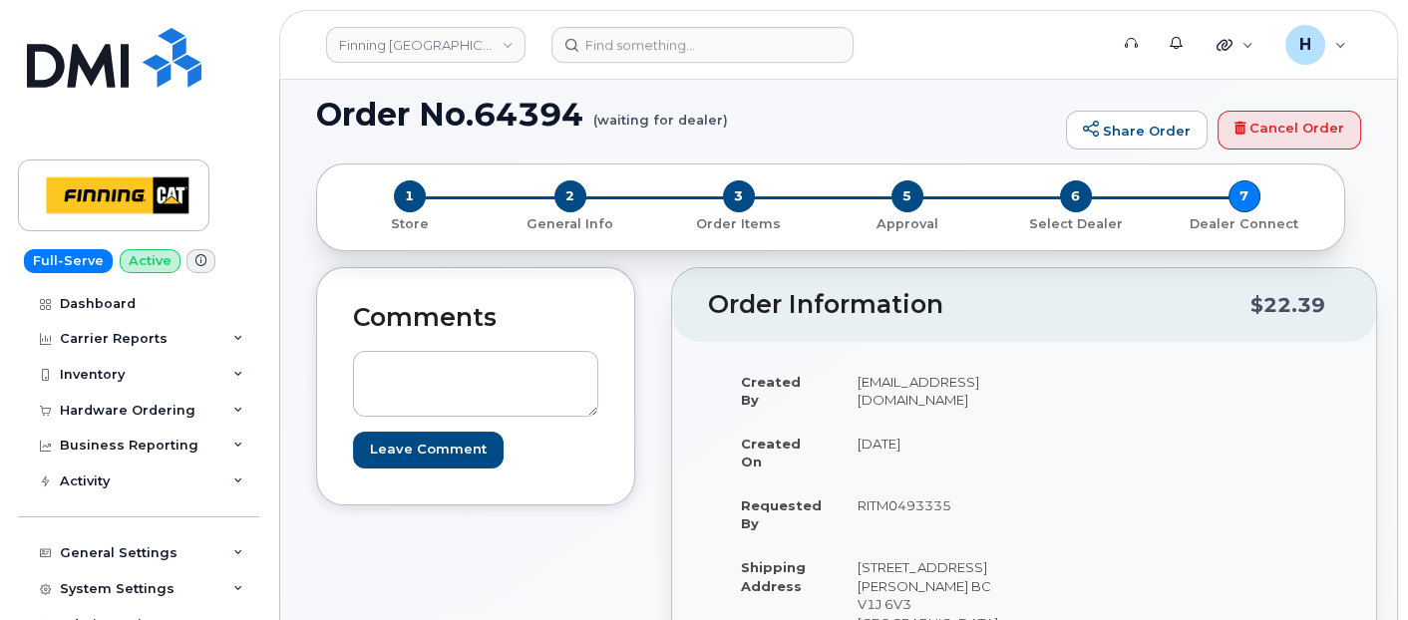
scroll to position [0, 0]
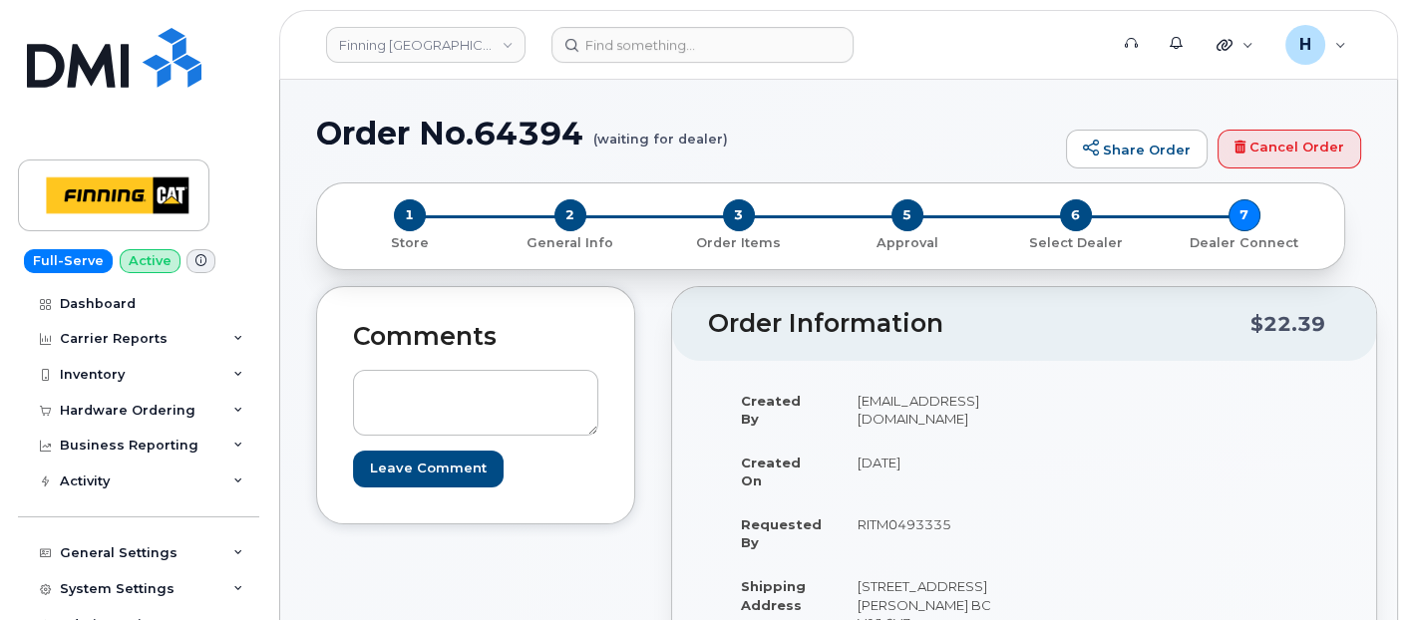
click at [519, 130] on h1 "Order No.64394 (waiting for dealer)" at bounding box center [686, 133] width 740 height 35
copy h1 "64394"
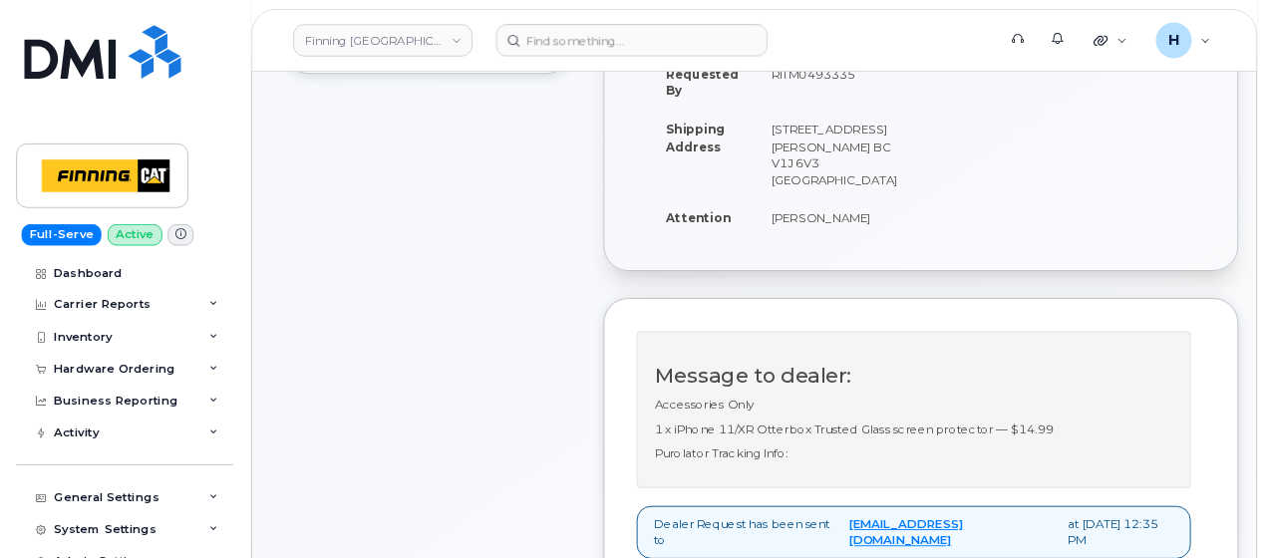
scroll to position [443, 0]
